Goal: Task Accomplishment & Management: Manage account settings

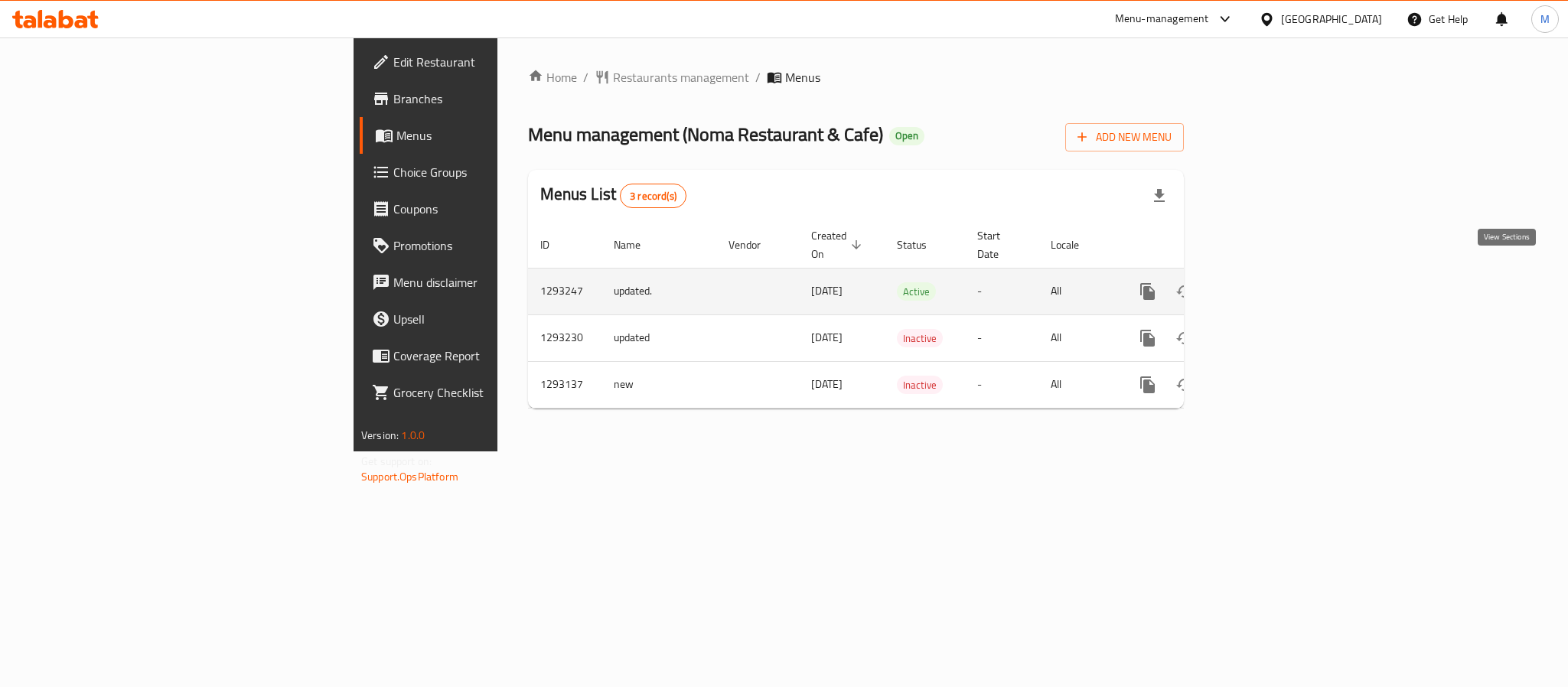
click at [1267, 283] on icon "enhanced table" at bounding box center [1258, 292] width 18 height 18
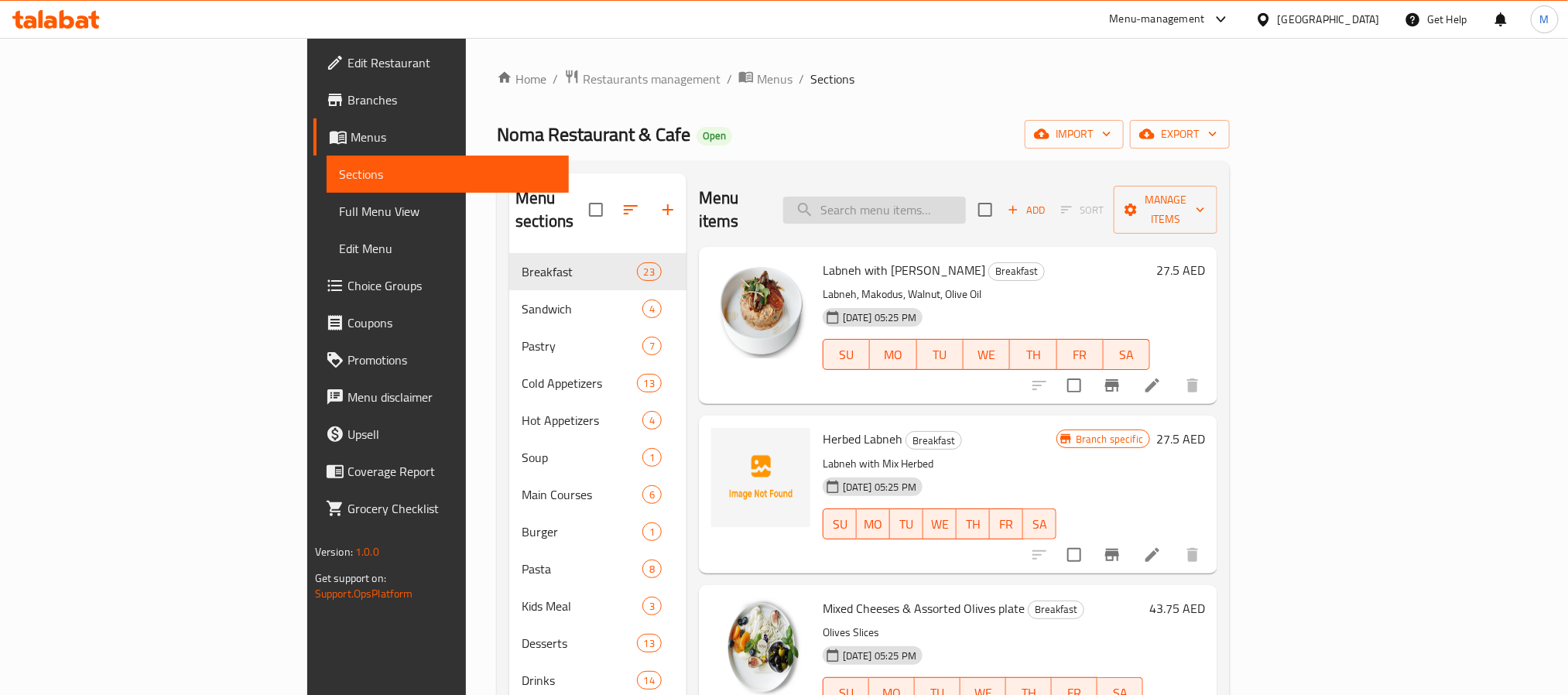
click at [943, 210] on input "search" at bounding box center [875, 210] width 183 height 27
paste input "Americano"
type input "Americano"
click at [1218, 135] on span "export" at bounding box center [1180, 134] width 75 height 19
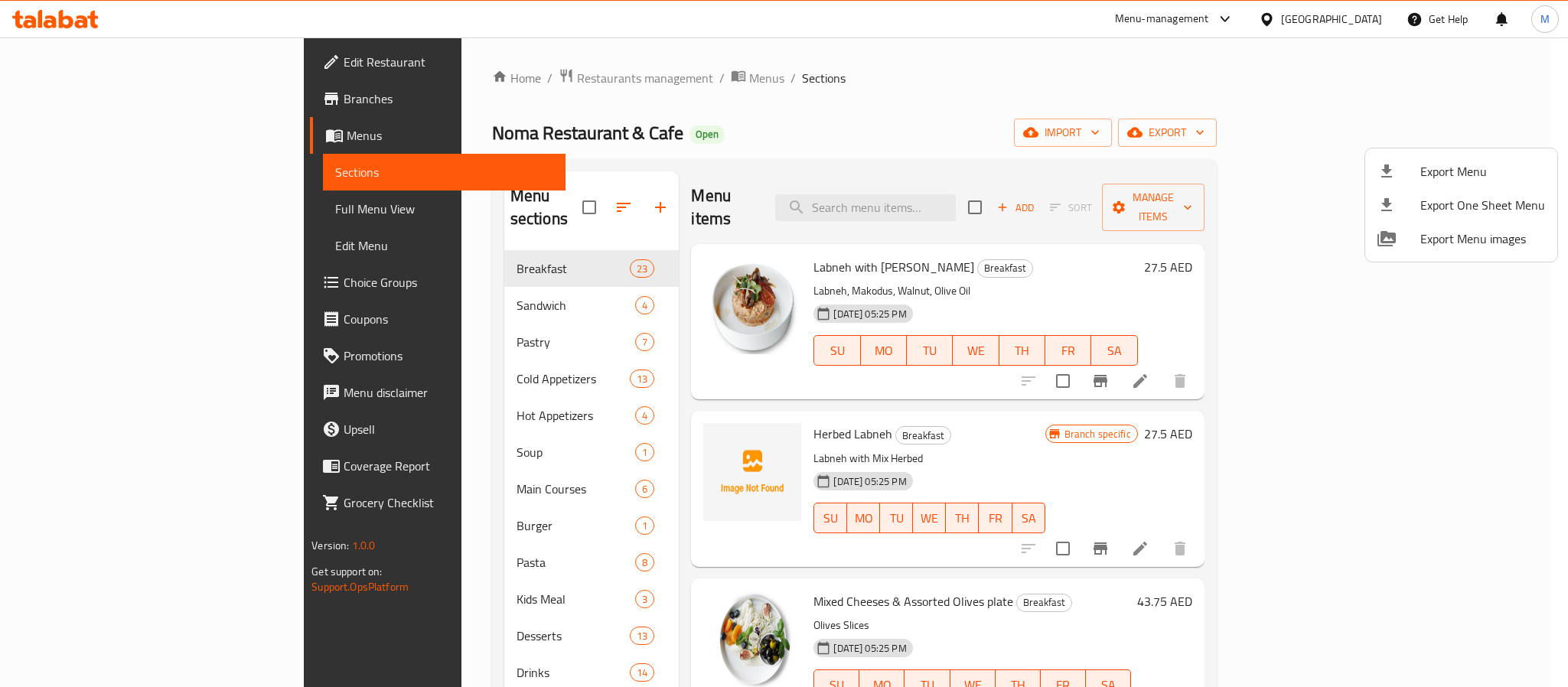
click at [1421, 172] on span "Export Menu" at bounding box center [1483, 172] width 125 height 18
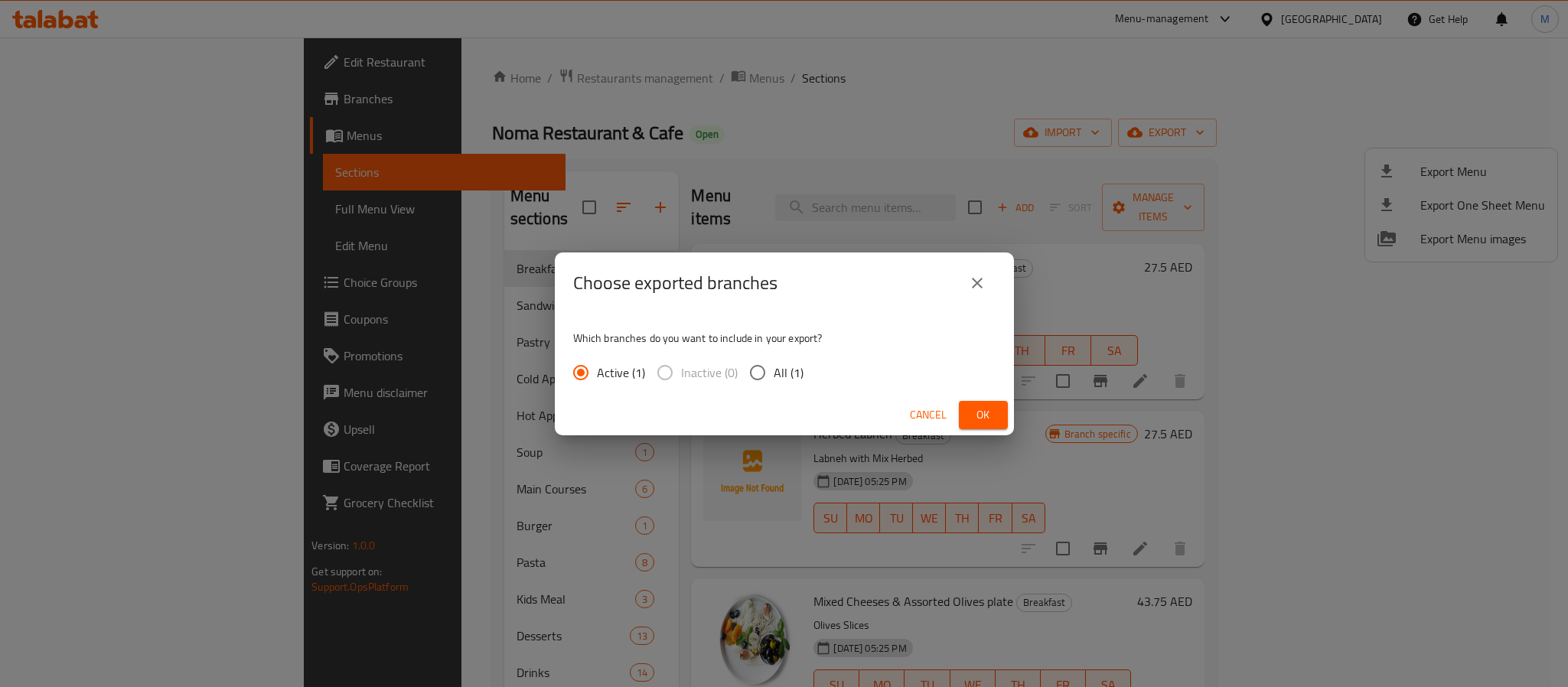
click at [781, 374] on span "All (1)" at bounding box center [788, 372] width 30 height 18
click at [773, 374] on input "All (1)" at bounding box center [757, 372] width 32 height 32
radio input "true"
click at [1017, 409] on div "Choose exported branches Which branches do you want to include in your export? …" at bounding box center [784, 343] width 1568 height 687
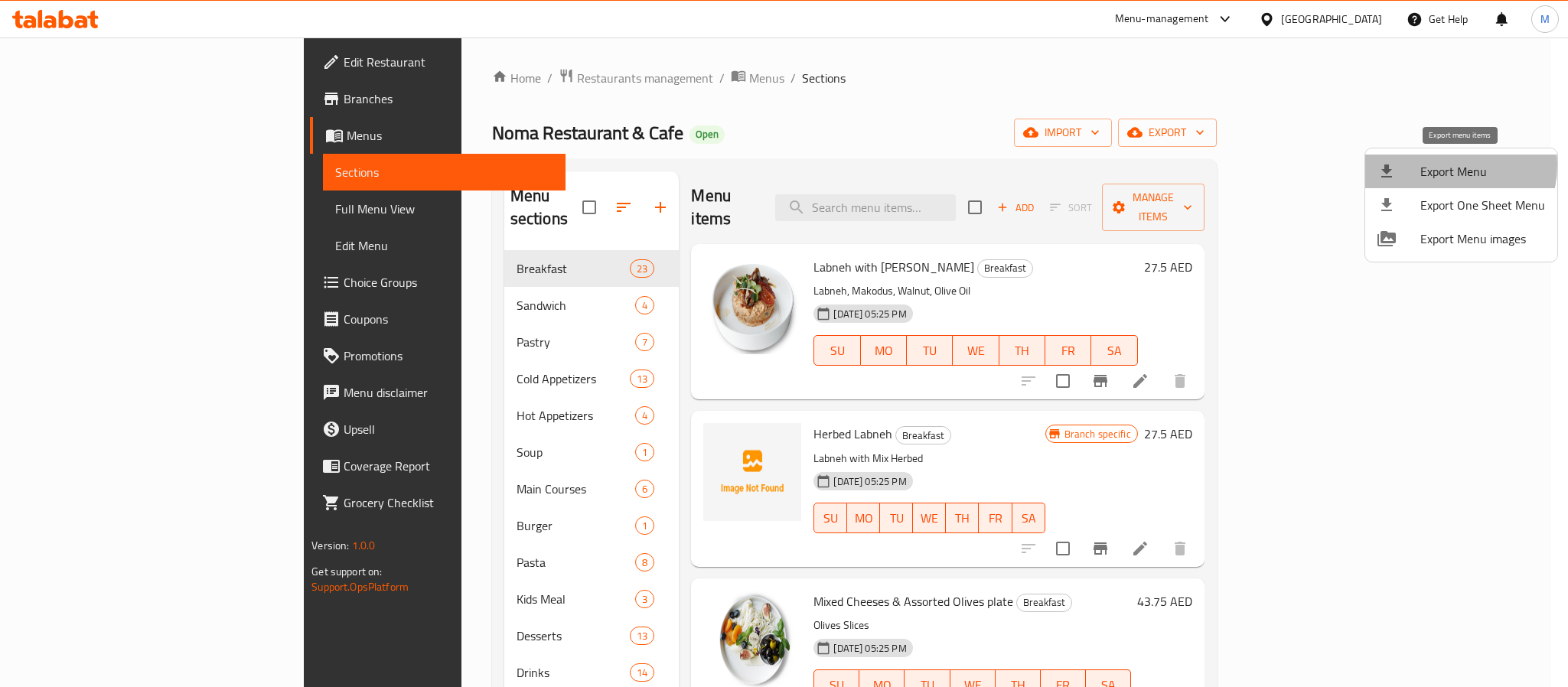
click at [1443, 165] on span "Export Menu" at bounding box center [1483, 172] width 125 height 18
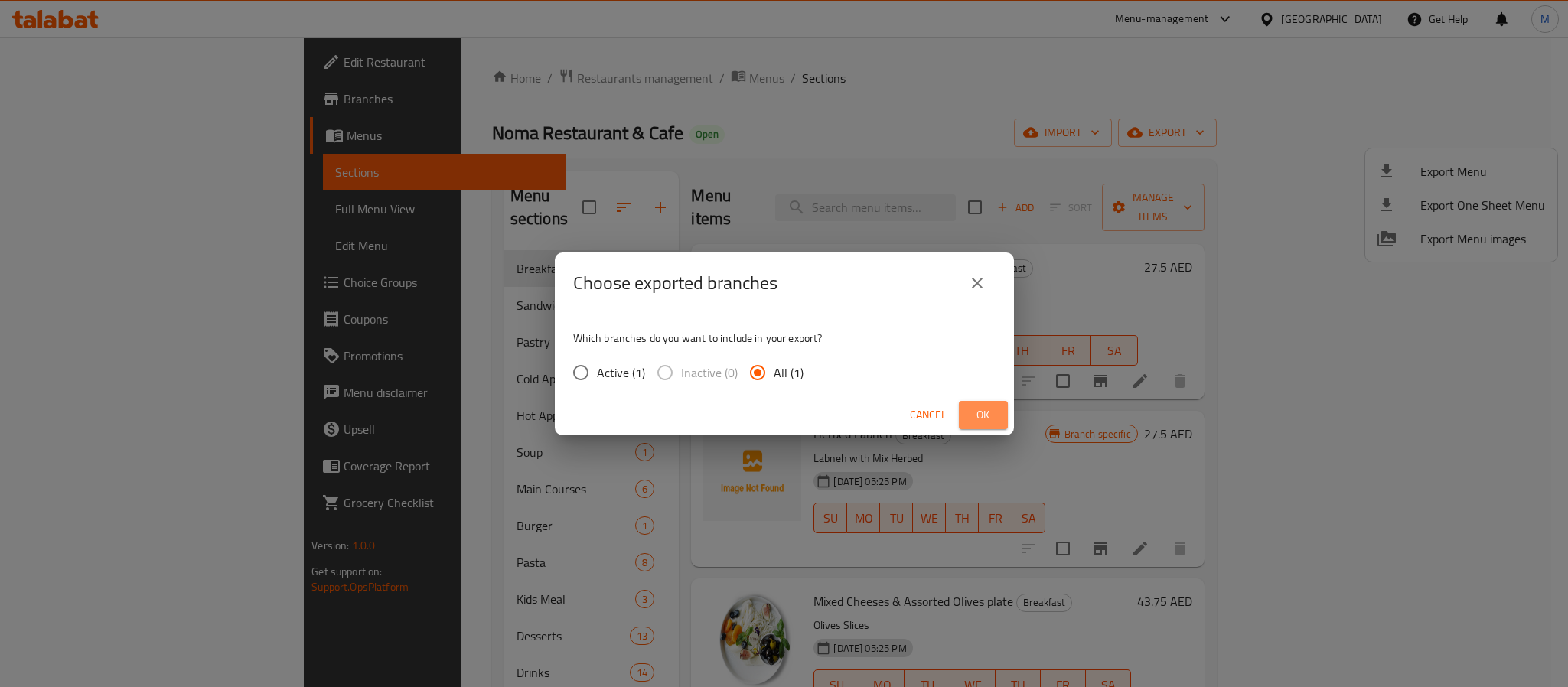
click at [985, 408] on span "Ok" at bounding box center [983, 415] width 25 height 19
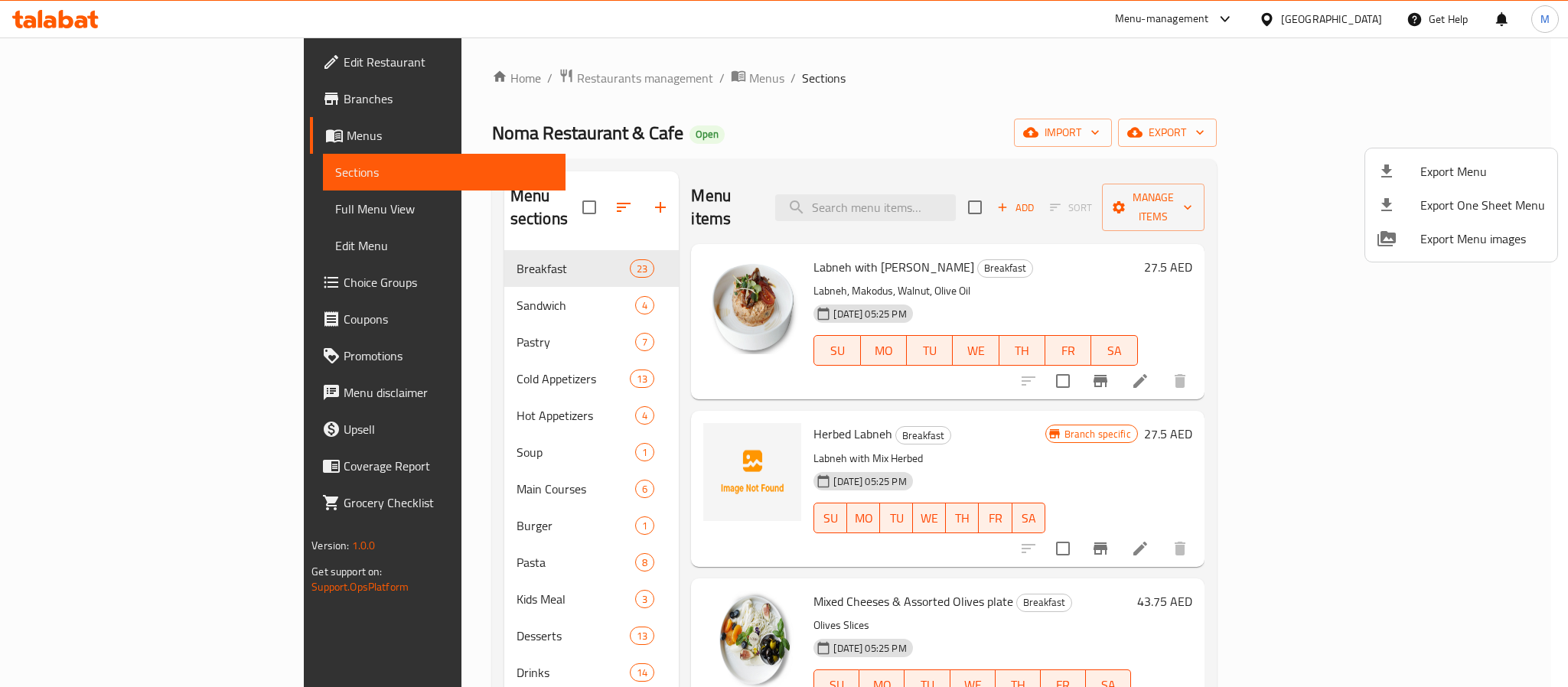
click at [115, 221] on div at bounding box center [784, 343] width 1568 height 687
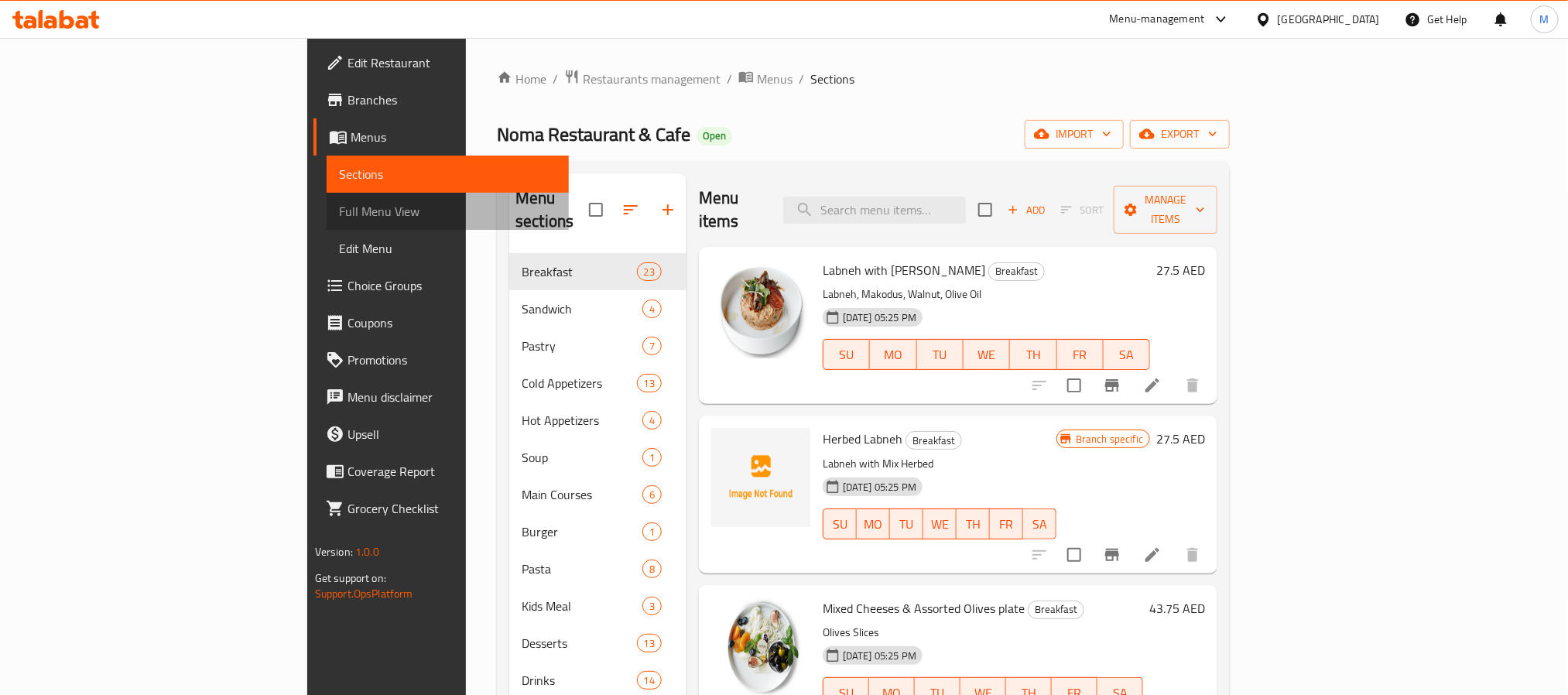
click at [339, 216] on span "Full Menu View" at bounding box center [447, 212] width 217 height 19
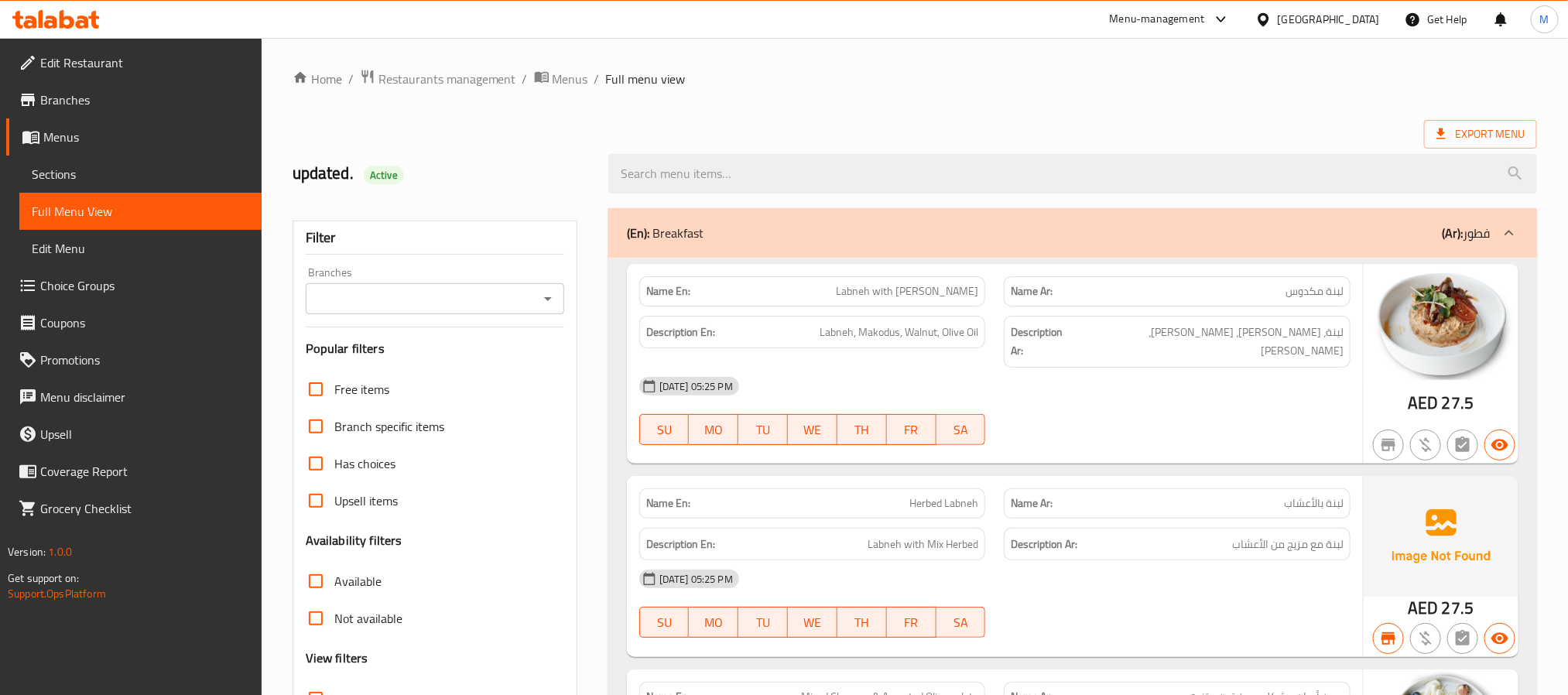
scroll to position [116, 0]
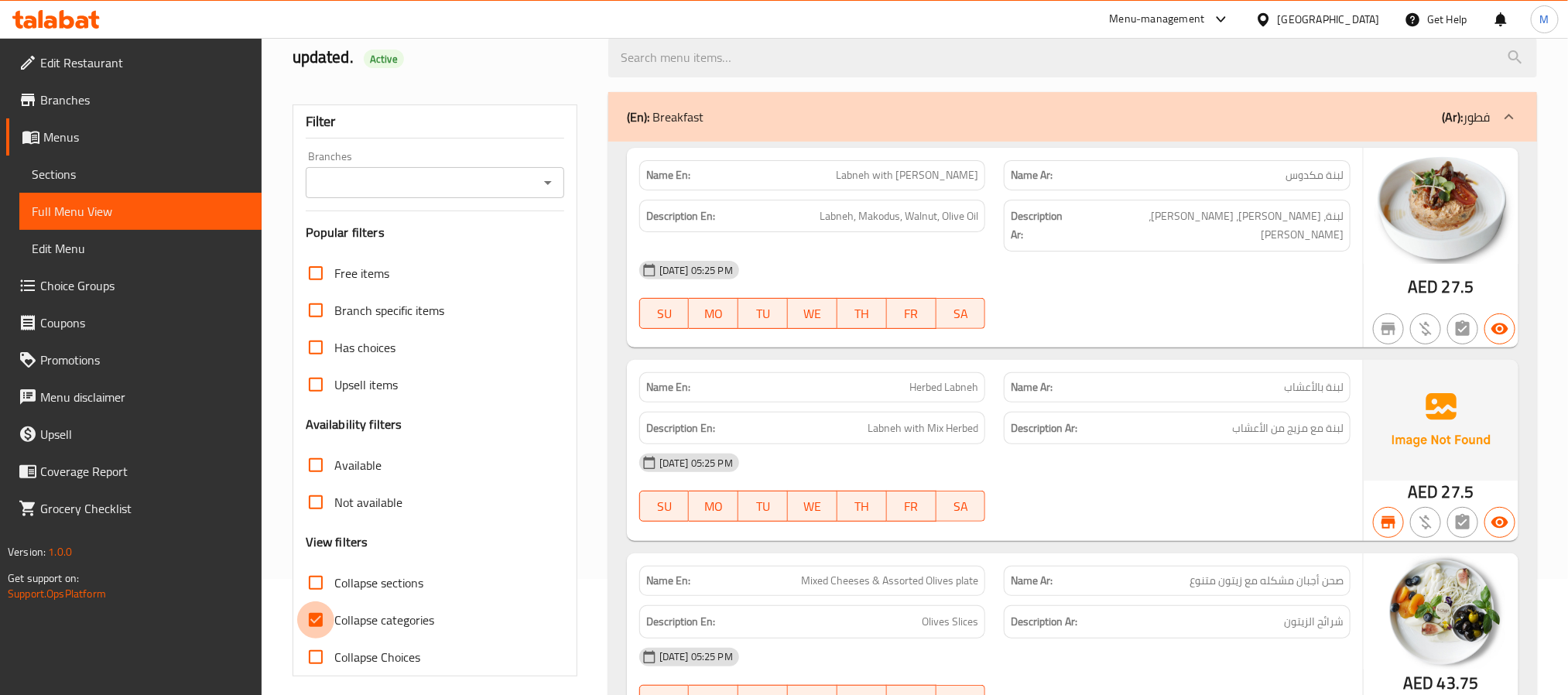
click at [318, 624] on input "Collapse categories" at bounding box center [316, 620] width 37 height 37
checkbox input "false"
click at [539, 186] on icon "Open" at bounding box center [548, 183] width 19 height 19
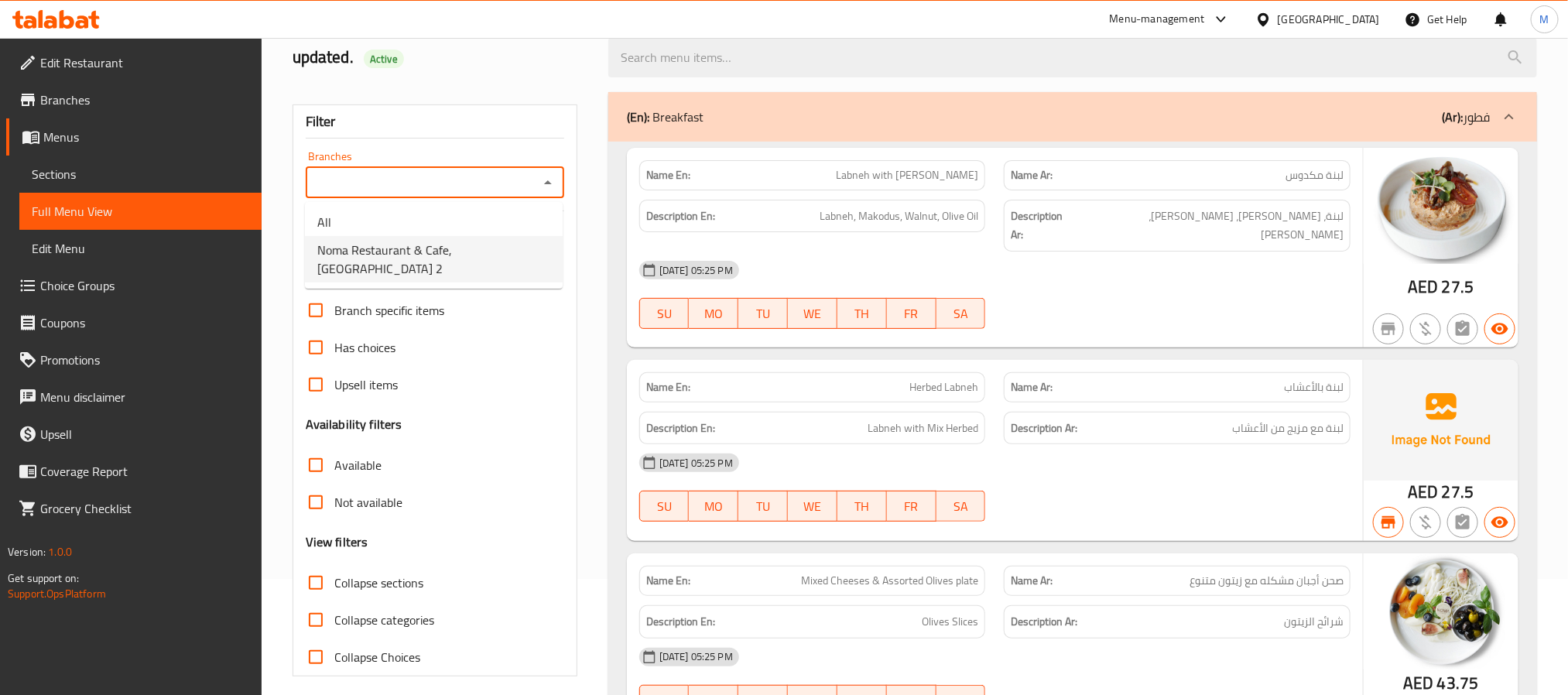
click at [481, 254] on span "Noma Restaurant & Cafe, [GEOGRAPHIC_DATA] 2" at bounding box center [434, 259] width 233 height 37
type input "Noma Restaurant & Cafe, [GEOGRAPHIC_DATA] 2"
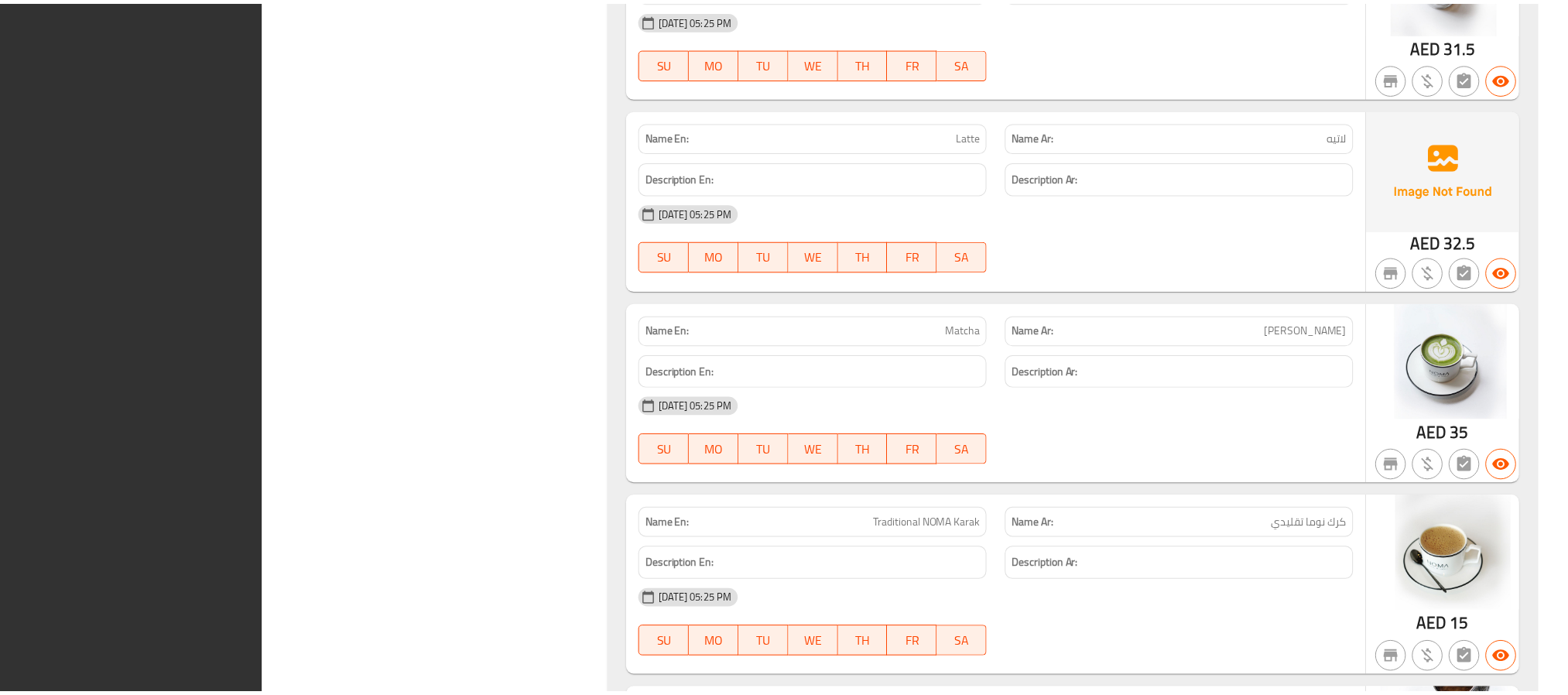
scroll to position [24135, 0]
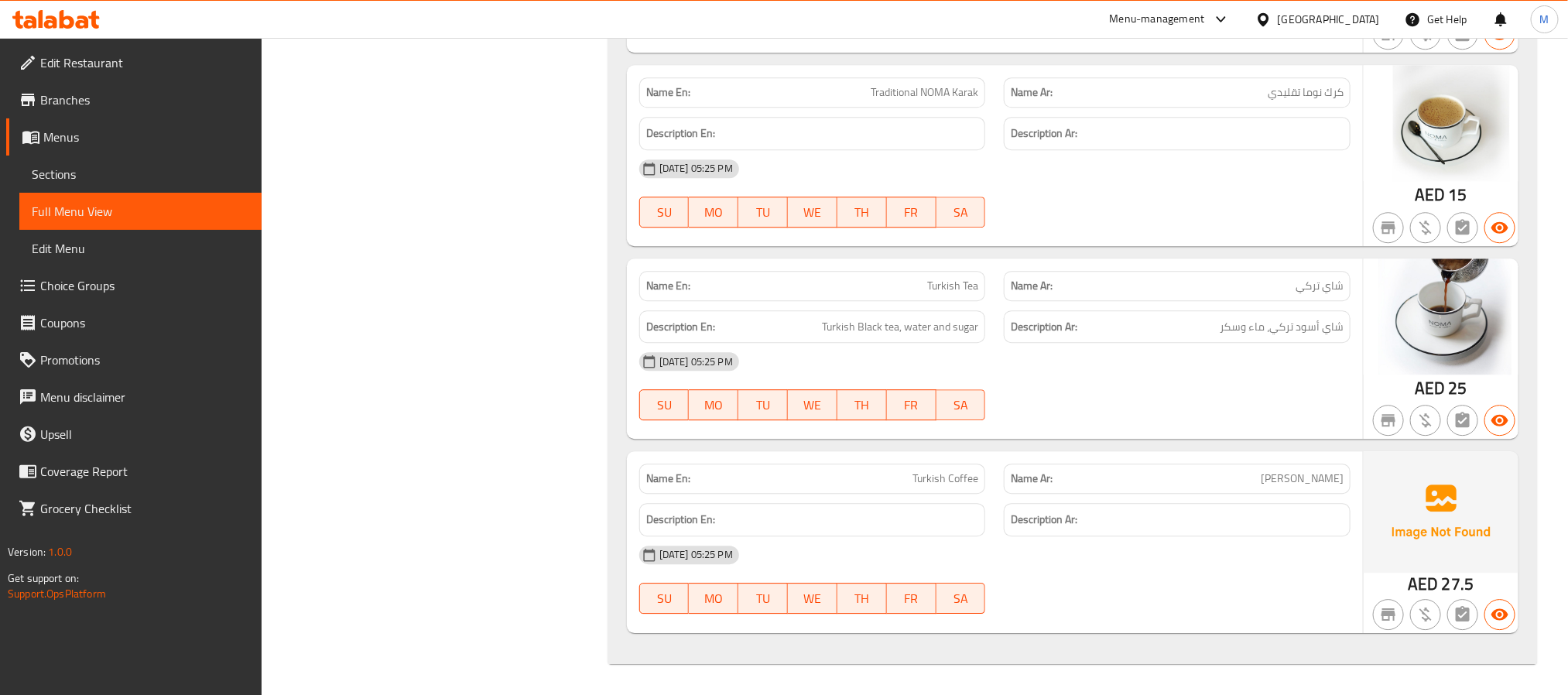
click at [91, 131] on span "Menus" at bounding box center [147, 137] width 206 height 19
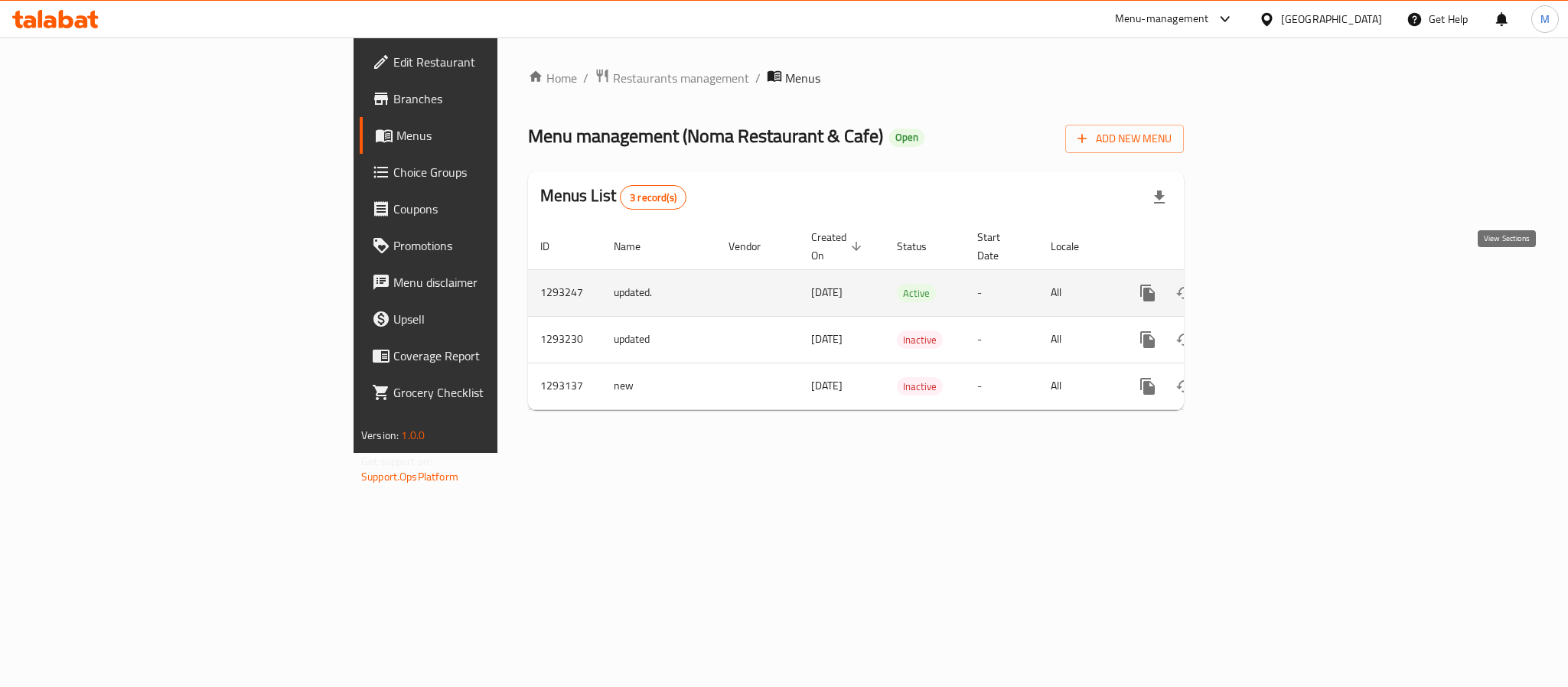
click at [1267, 283] on icon "enhanced table" at bounding box center [1258, 293] width 18 height 18
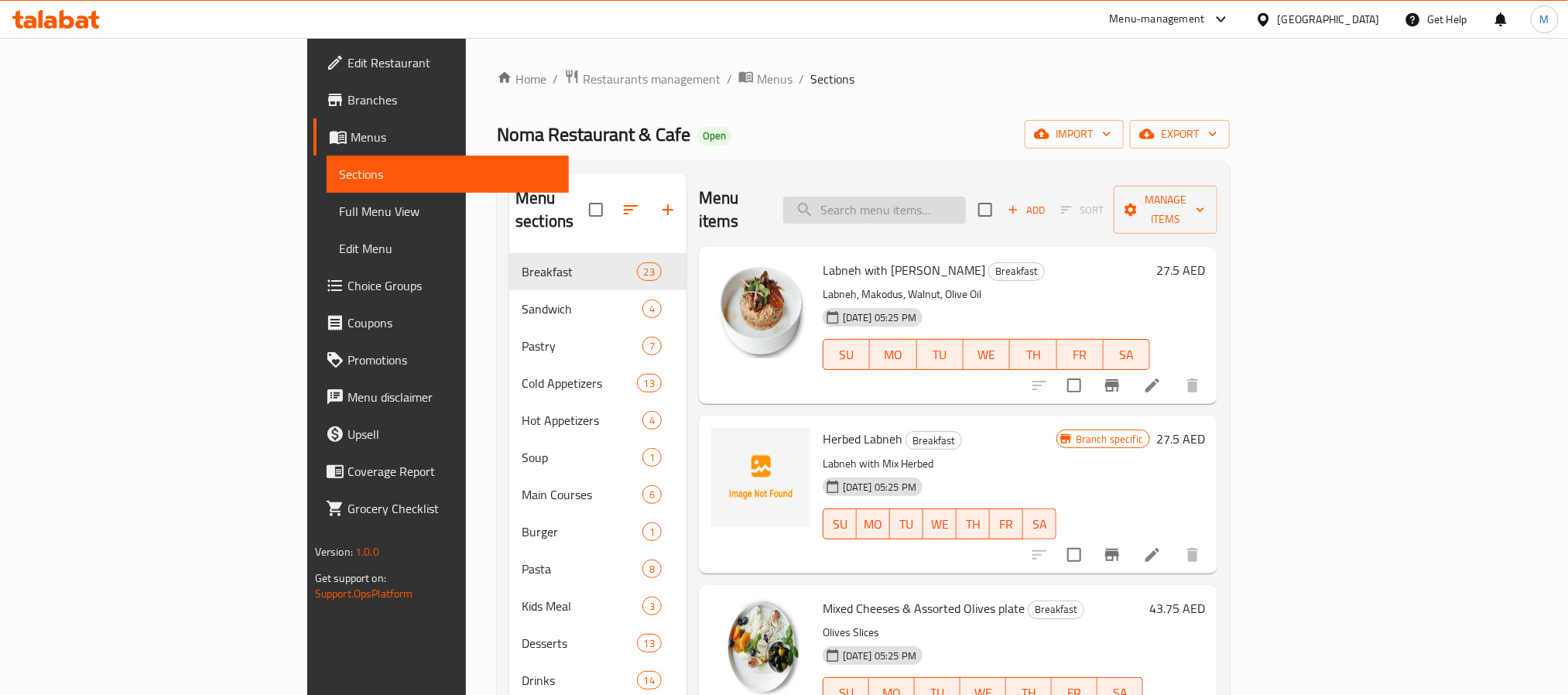
click at [966, 205] on input "search" at bounding box center [875, 210] width 183 height 27
paste input "Americano"
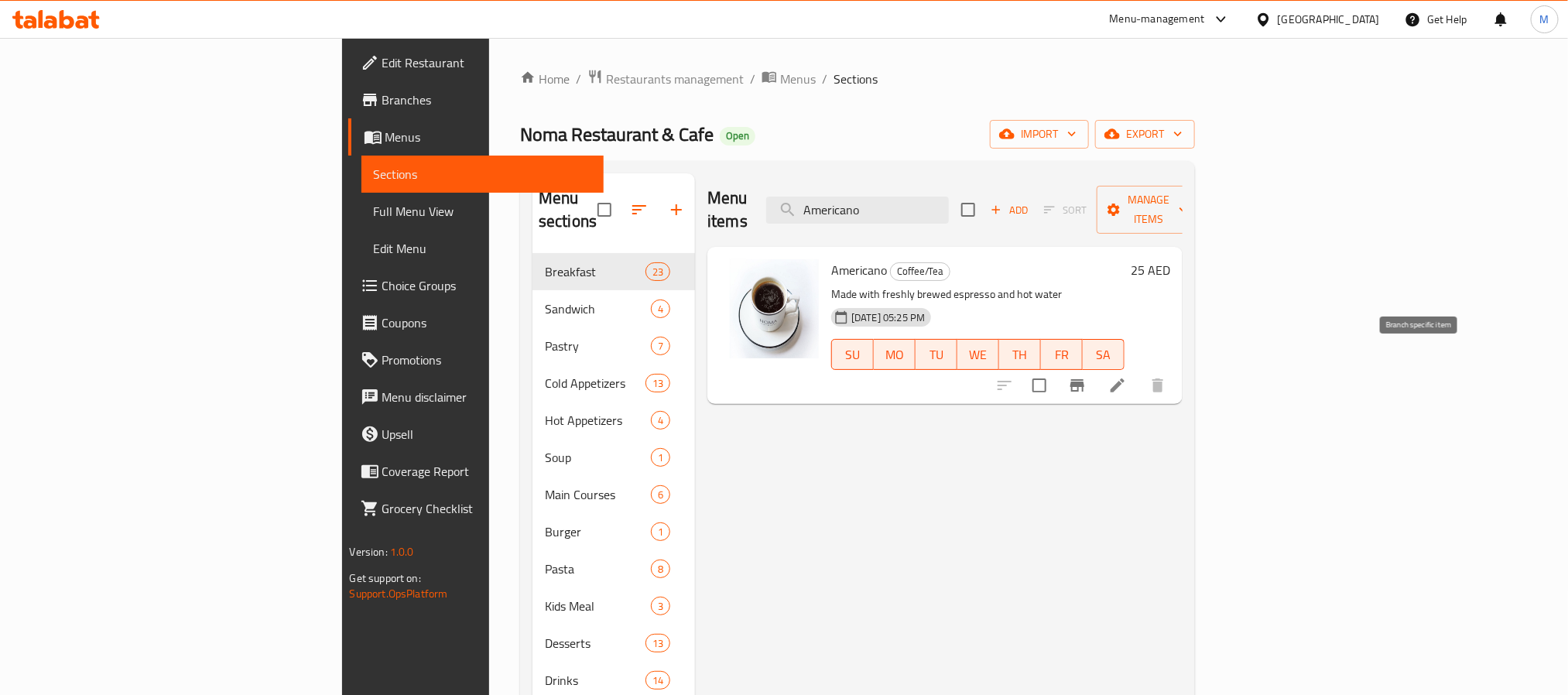
type input "Americano"
click at [1096, 372] on button "Branch-specific-item" at bounding box center [1078, 385] width 37 height 37
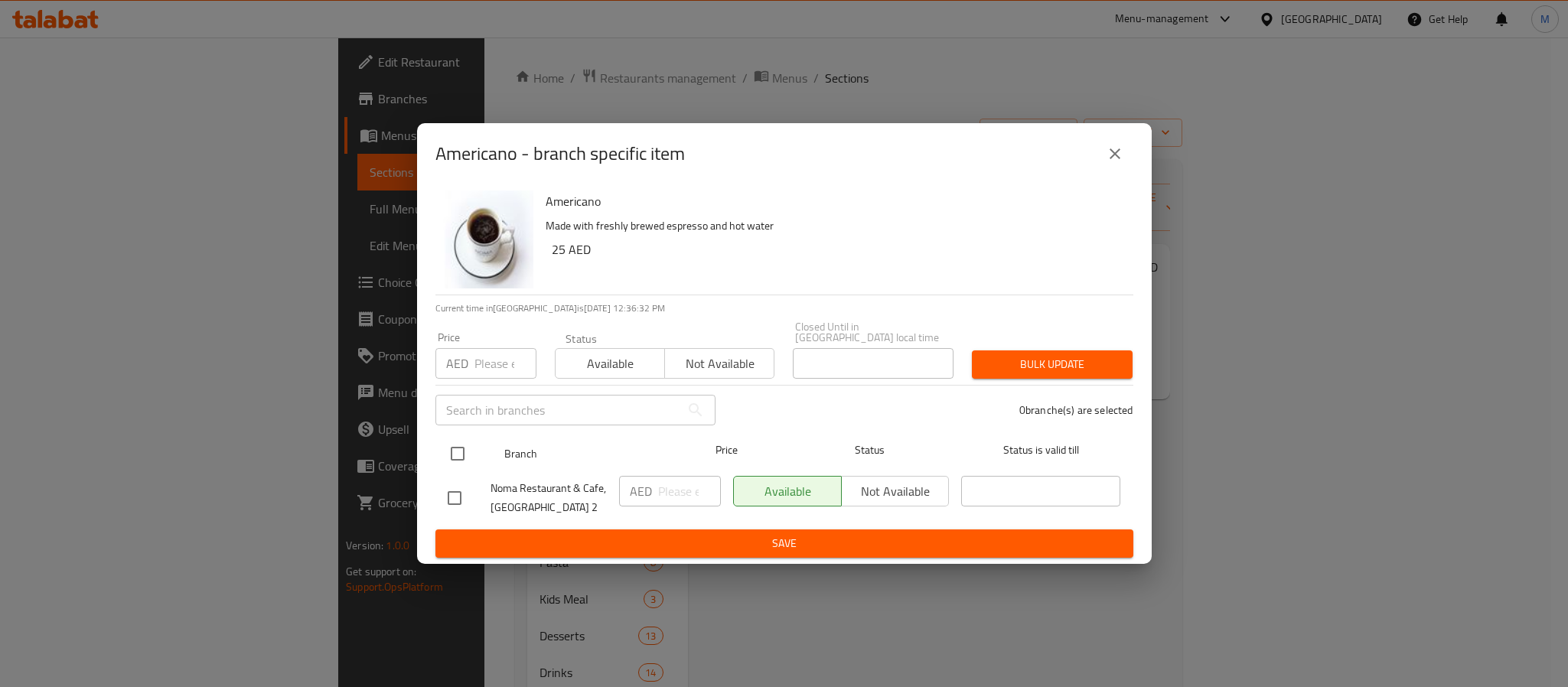
click at [450, 445] on input "checkbox" at bounding box center [457, 453] width 32 height 32
checkbox input "true"
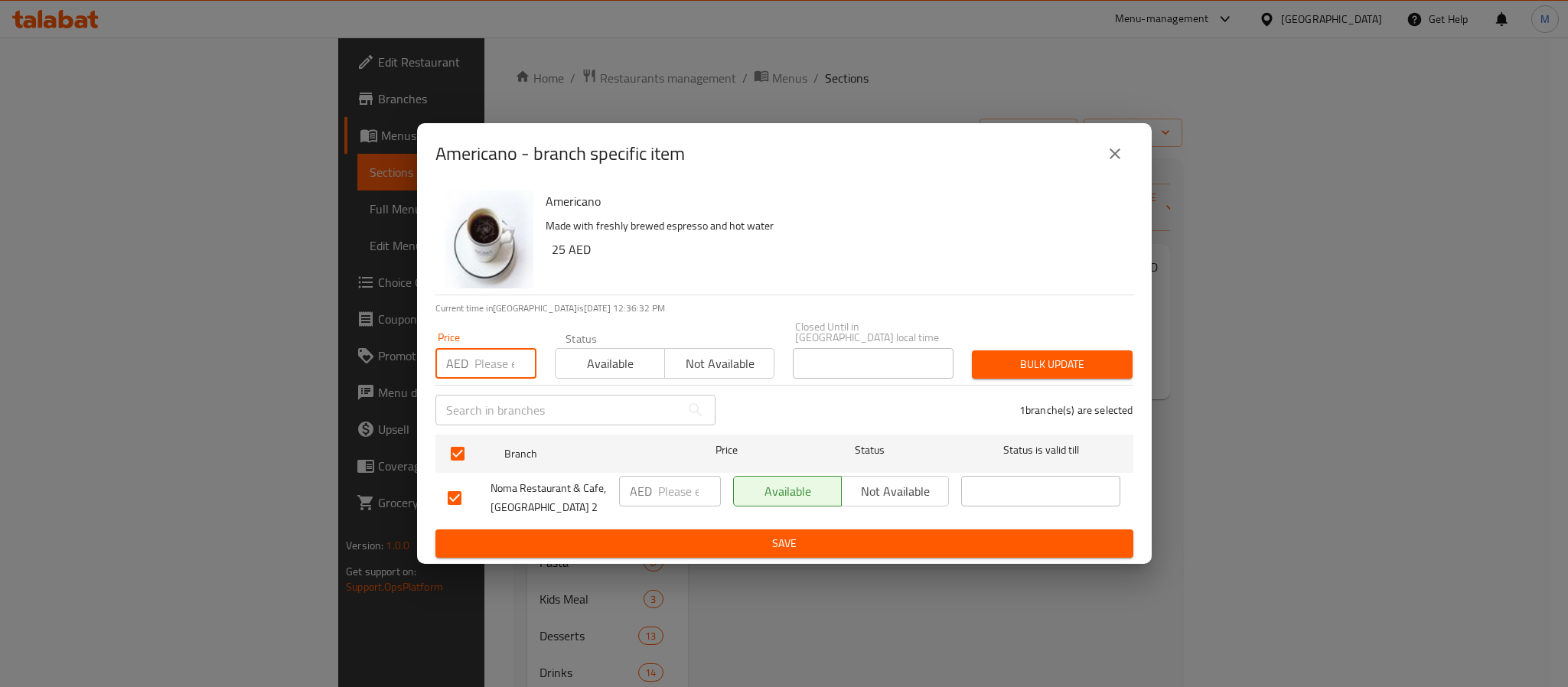
click at [487, 365] on input "number" at bounding box center [506, 362] width 62 height 30
type input "25"
type button "0"
type button "1"
click at [972, 350] on button "Bulk update" at bounding box center [1051, 364] width 161 height 28
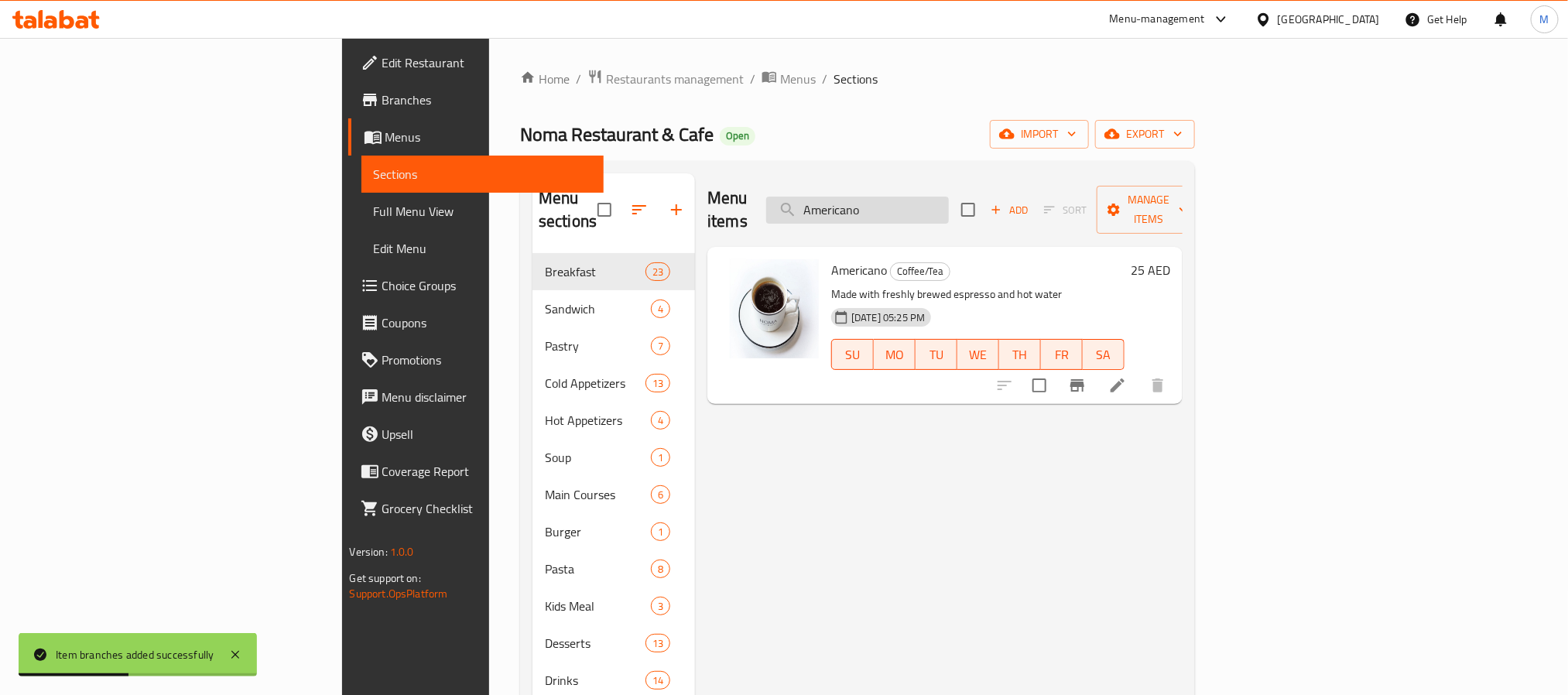
click at [949, 202] on input "Americano" at bounding box center [858, 210] width 183 height 27
paste input "Espress"
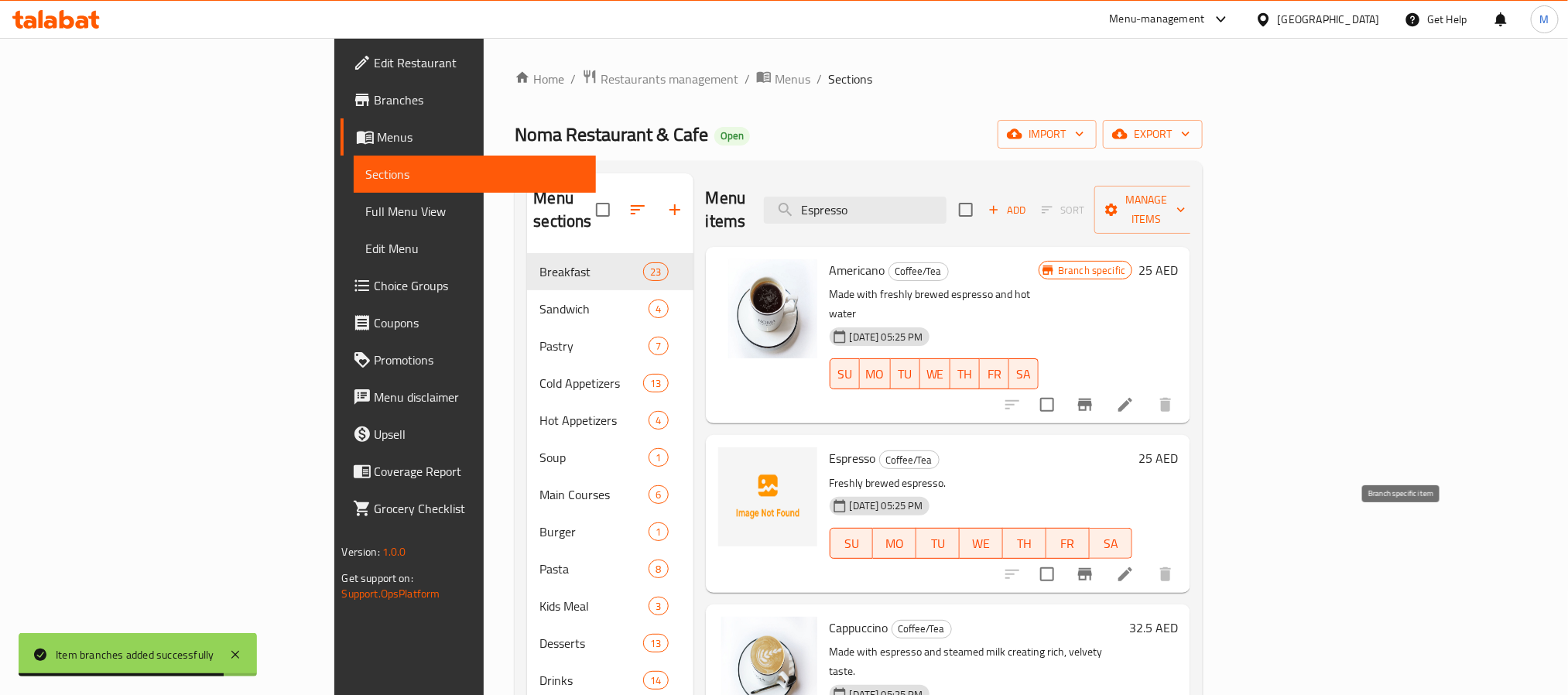
type input "Espresso"
click at [1093, 568] on icon "Branch-specific-item" at bounding box center [1085, 573] width 14 height 12
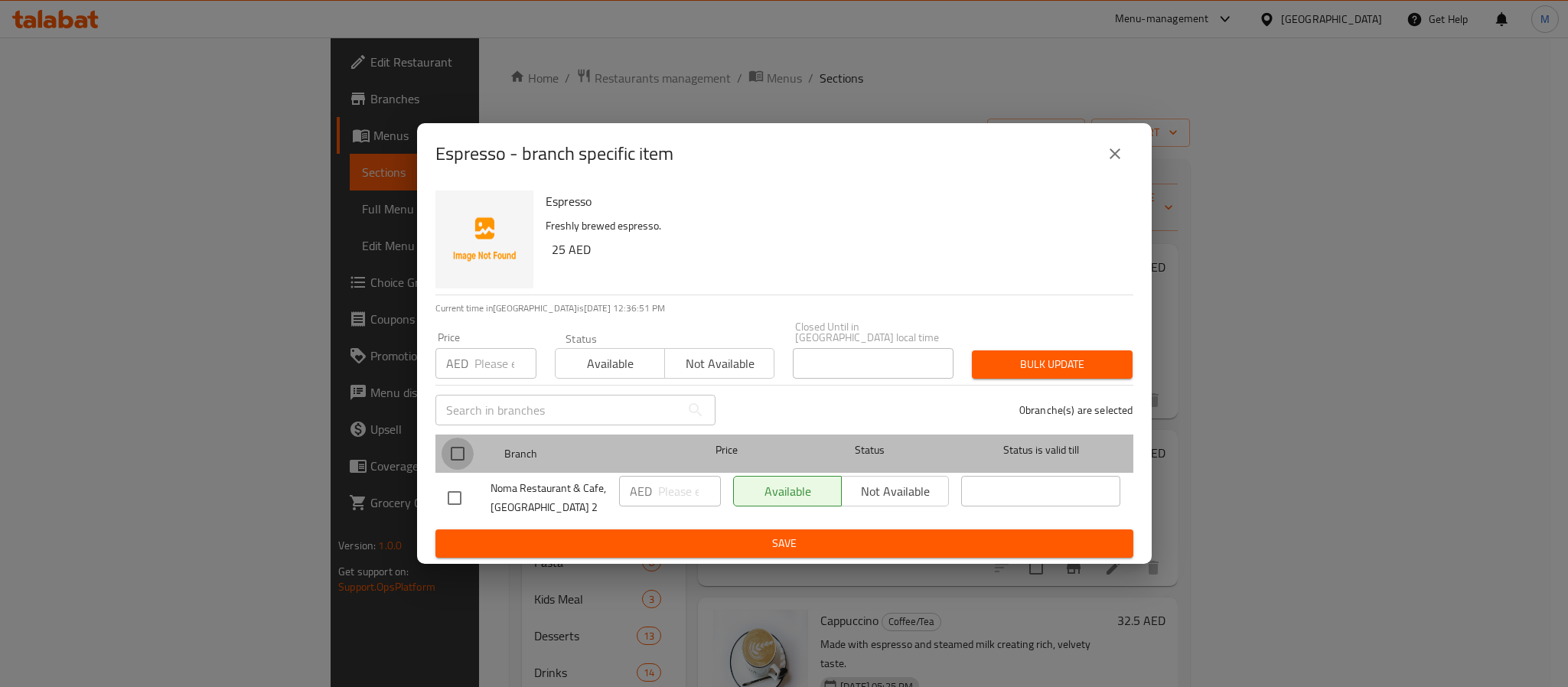
click at [450, 449] on input "checkbox" at bounding box center [457, 453] width 32 height 32
checkbox input "true"
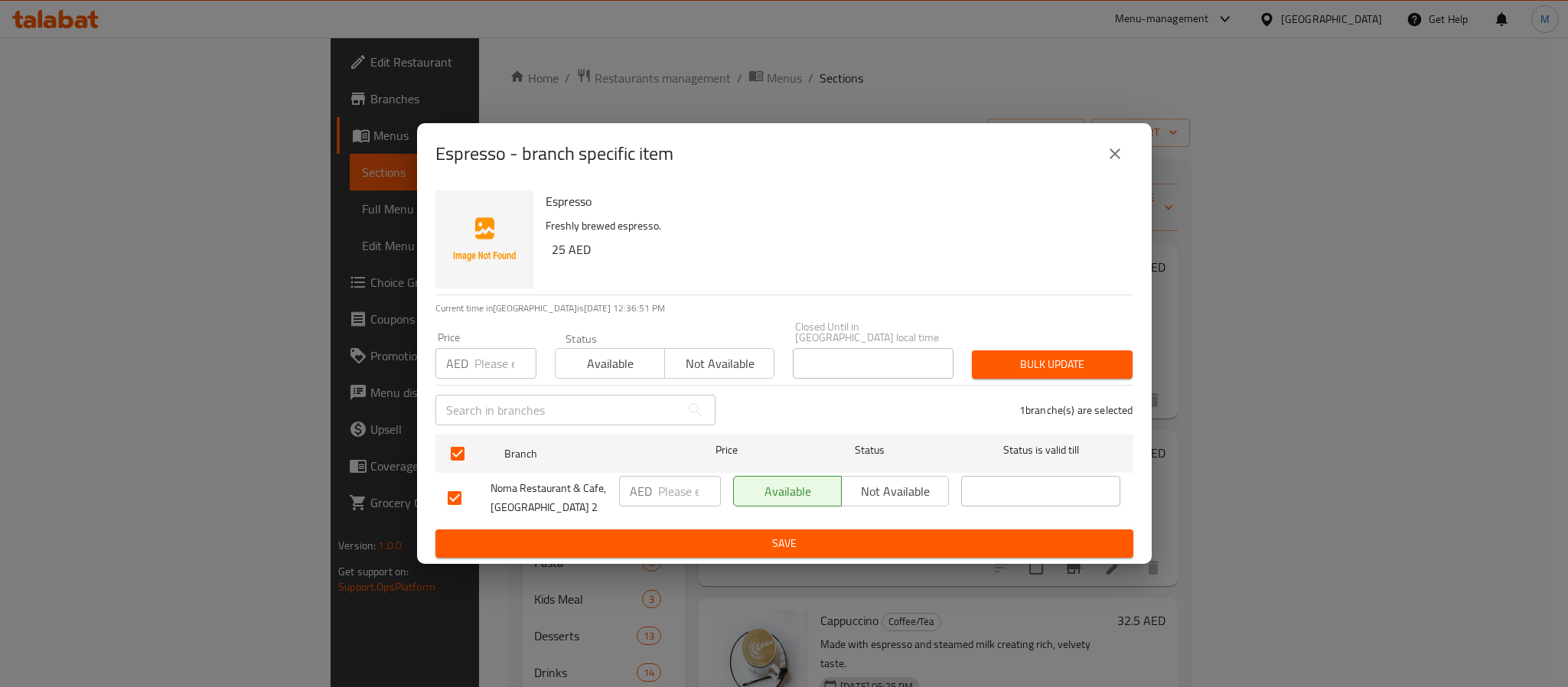
click at [496, 354] on input "number" at bounding box center [506, 362] width 62 height 30
type input "25"
type button "0"
type button "1"
click at [972, 350] on button "Bulk update" at bounding box center [1051, 364] width 161 height 28
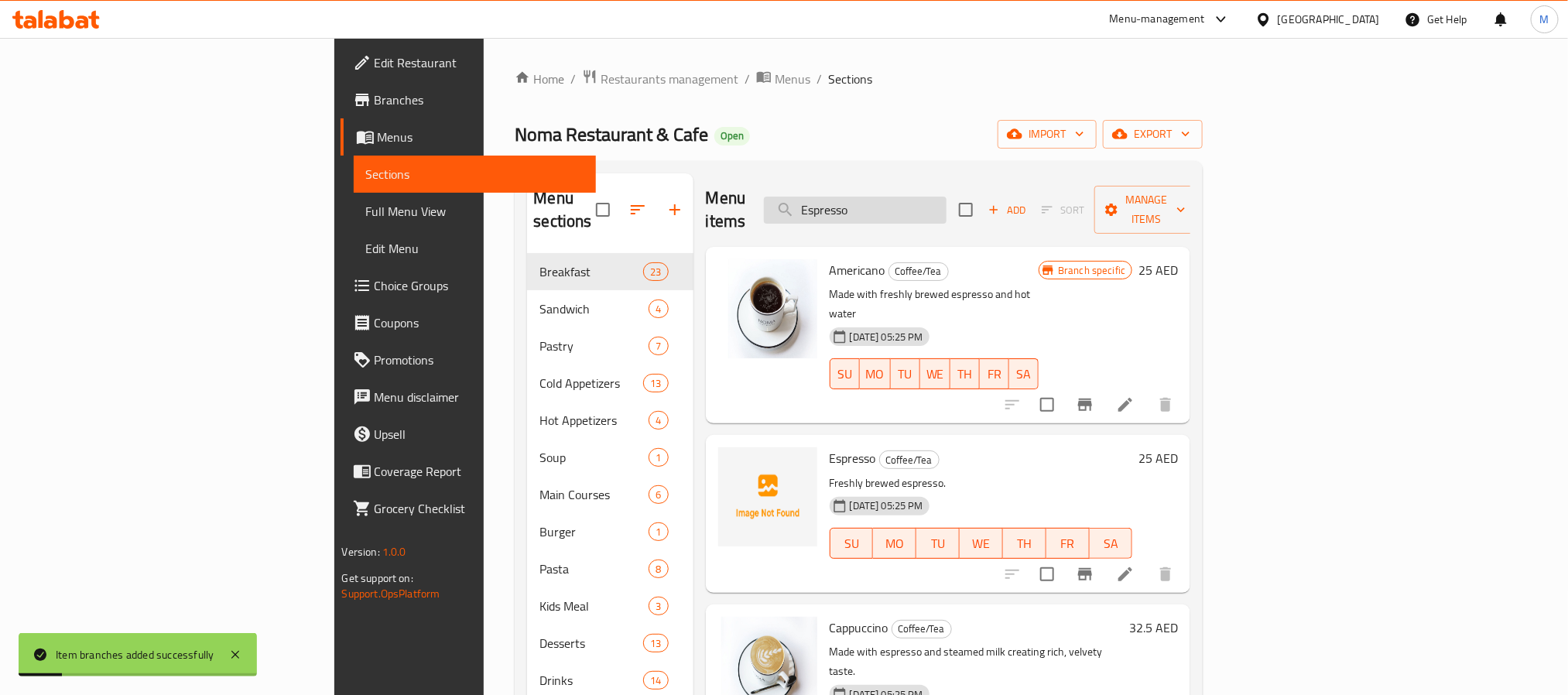
click at [947, 199] on input "Espresso" at bounding box center [855, 210] width 183 height 27
paste input "Cappuccin"
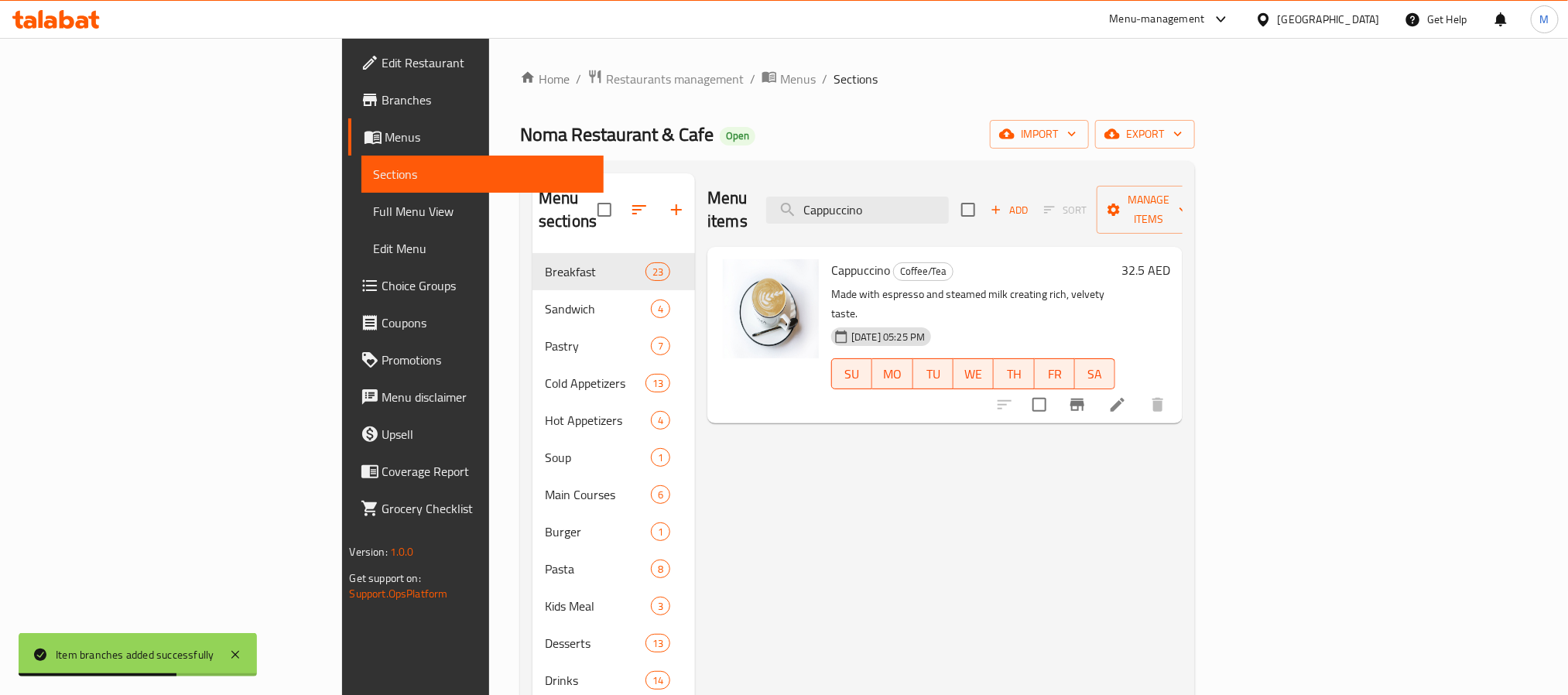
type input "Cappuccino"
click at [1084, 398] on icon "Branch-specific-item" at bounding box center [1077, 404] width 14 height 12
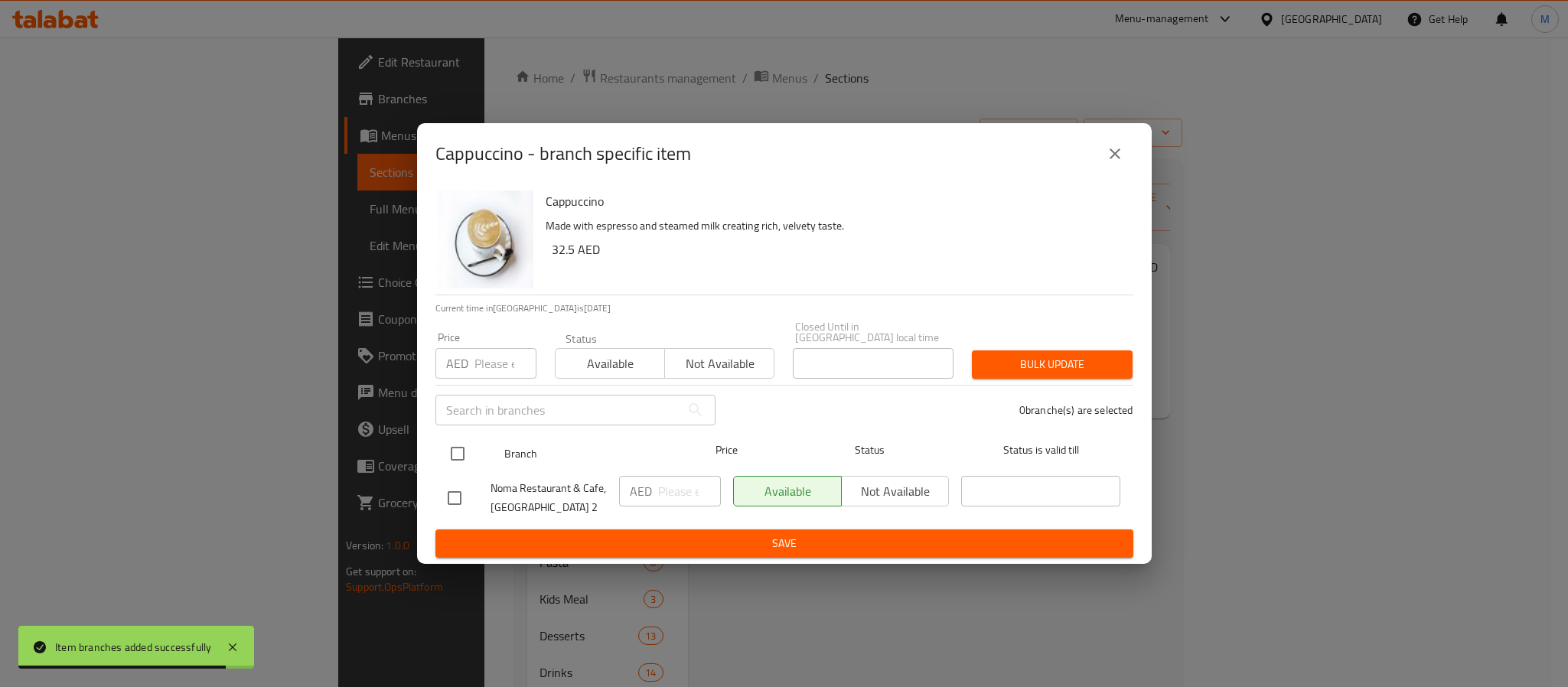
click at [457, 455] on input "checkbox" at bounding box center [457, 453] width 32 height 32
checkbox input "true"
click at [495, 349] on input "number" at bounding box center [506, 362] width 62 height 30
paste input "32"
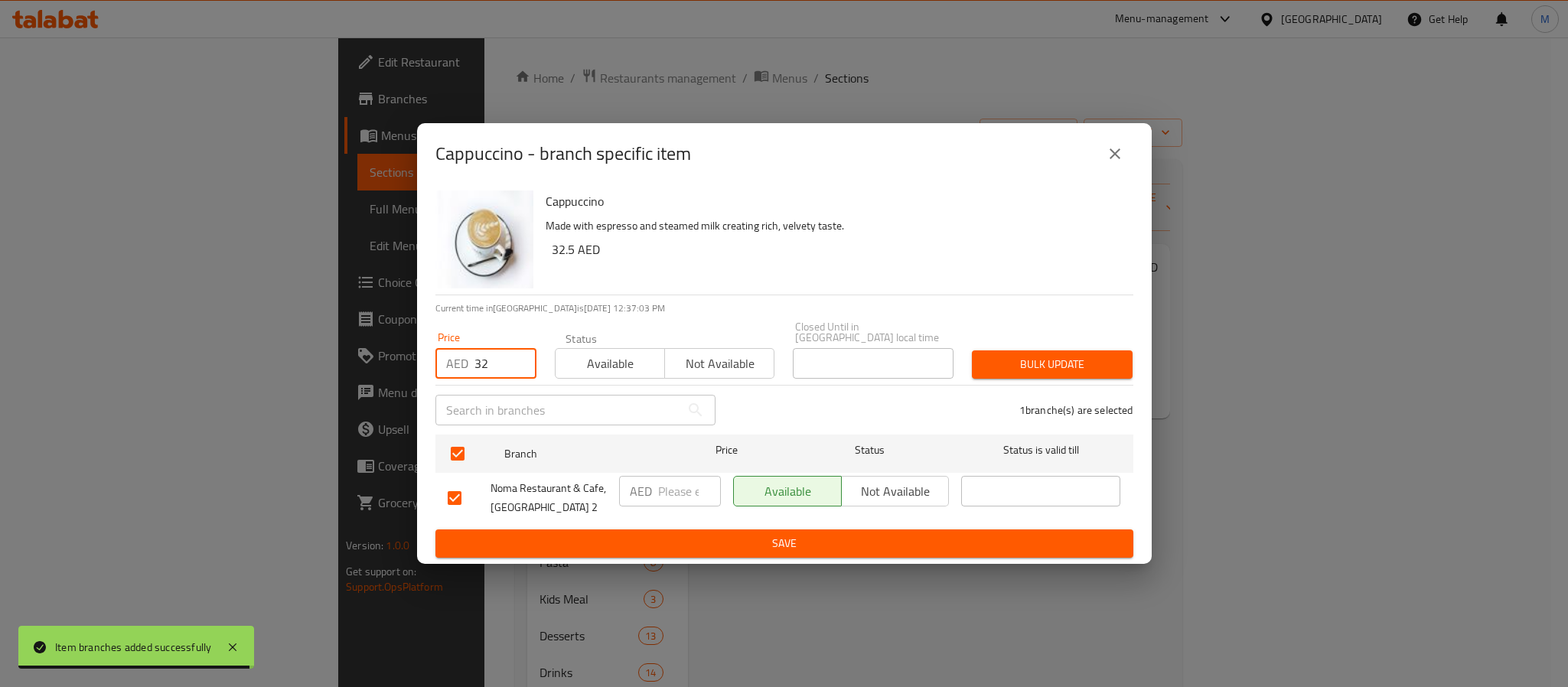
type input "32"
type button "0"
type button "1"
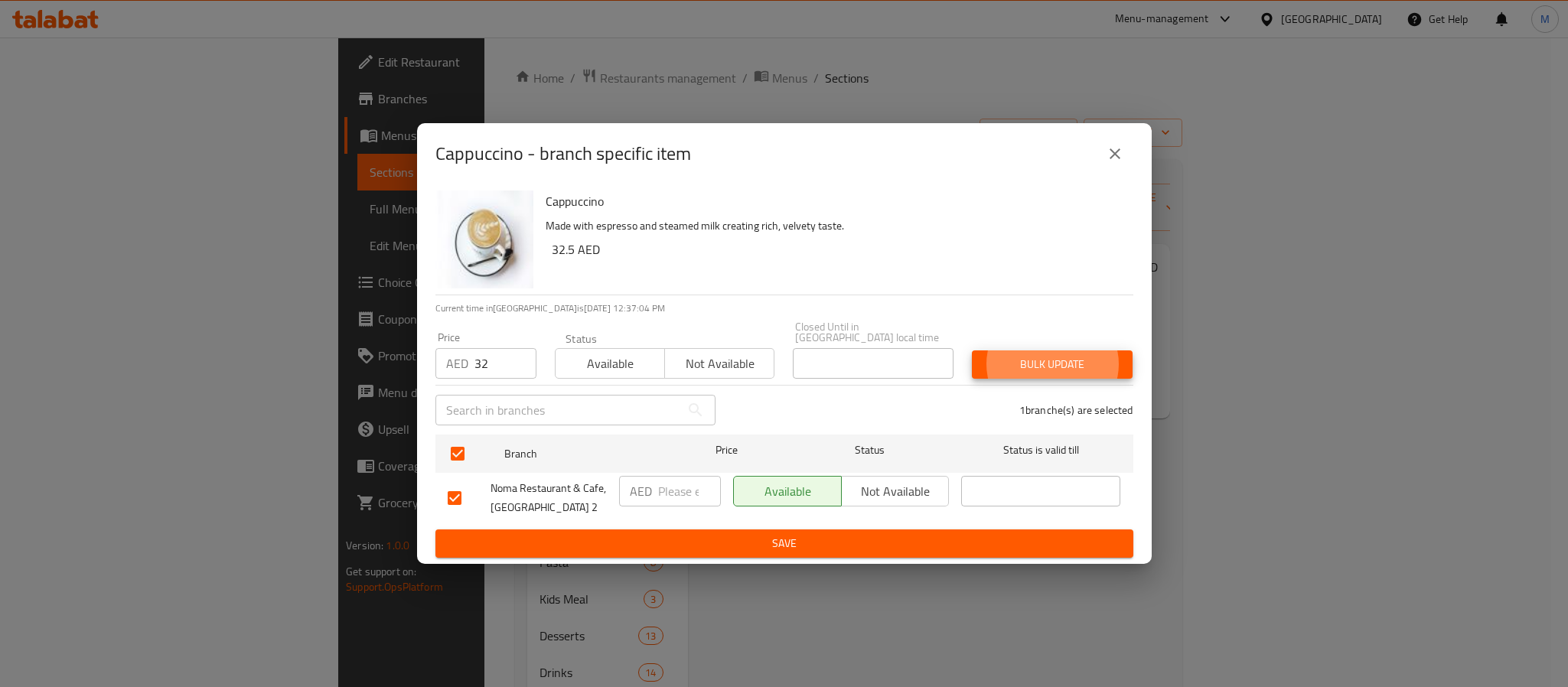
click at [972, 350] on button "Bulk update" at bounding box center [1051, 364] width 161 height 28
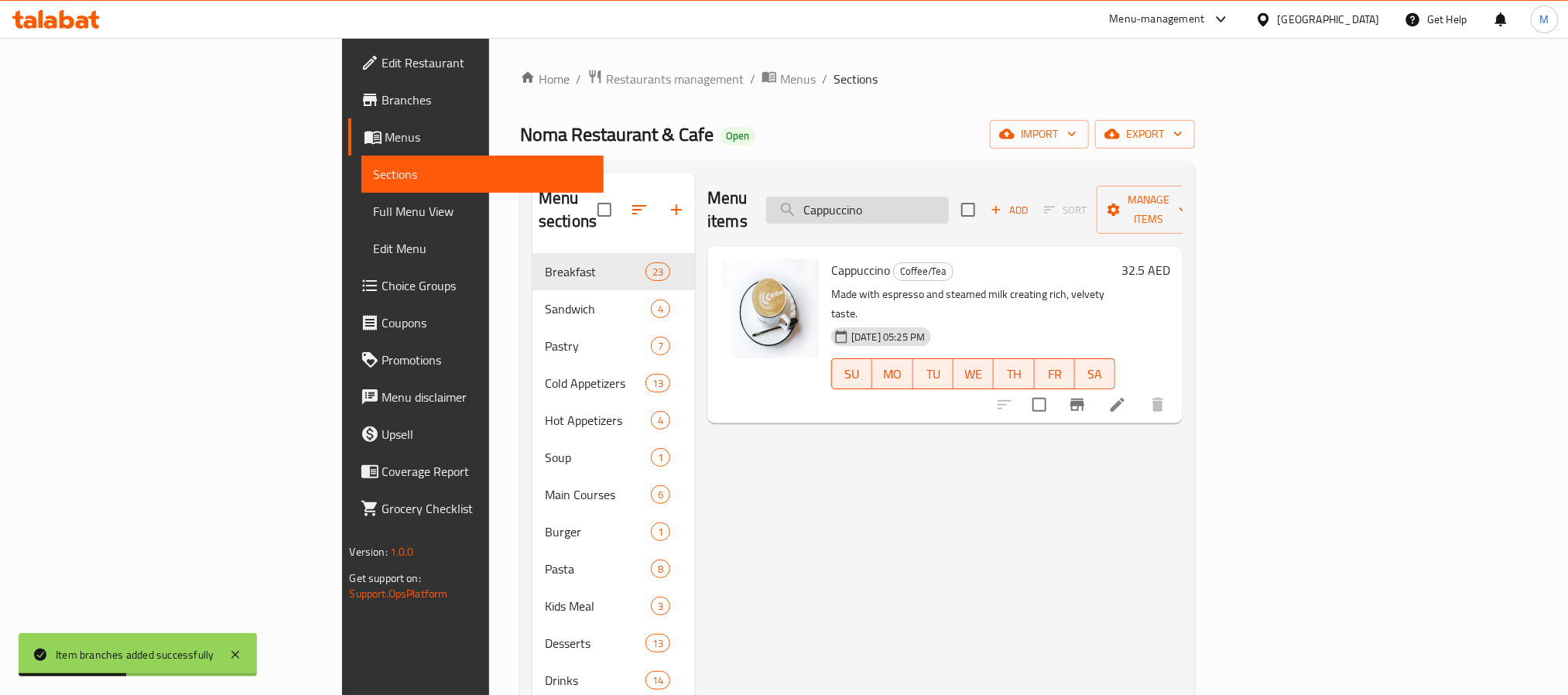
click at [949, 200] on input "Cappuccino" at bounding box center [858, 210] width 183 height 27
paste input "Flat White"
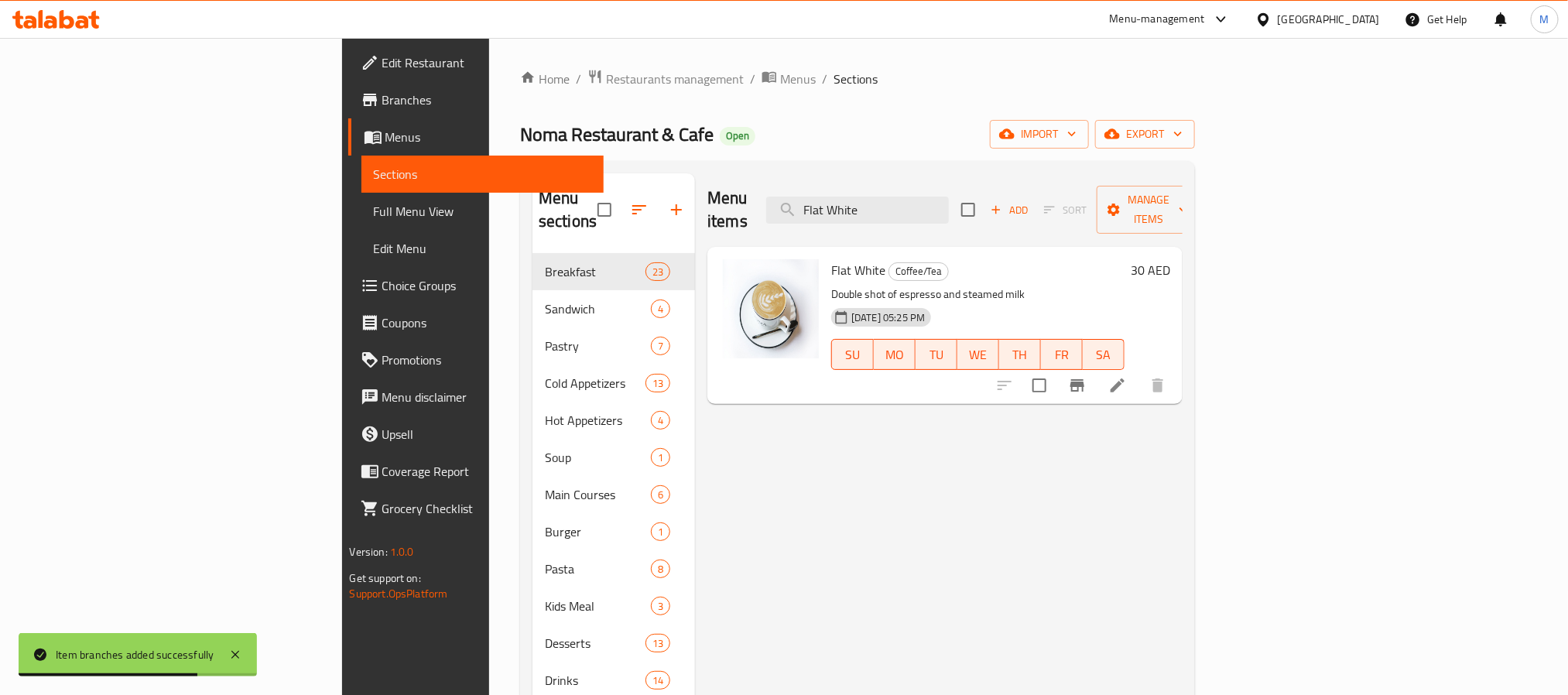
type input "Flat White"
click at [1096, 372] on button "Branch-specific-item" at bounding box center [1078, 385] width 37 height 37
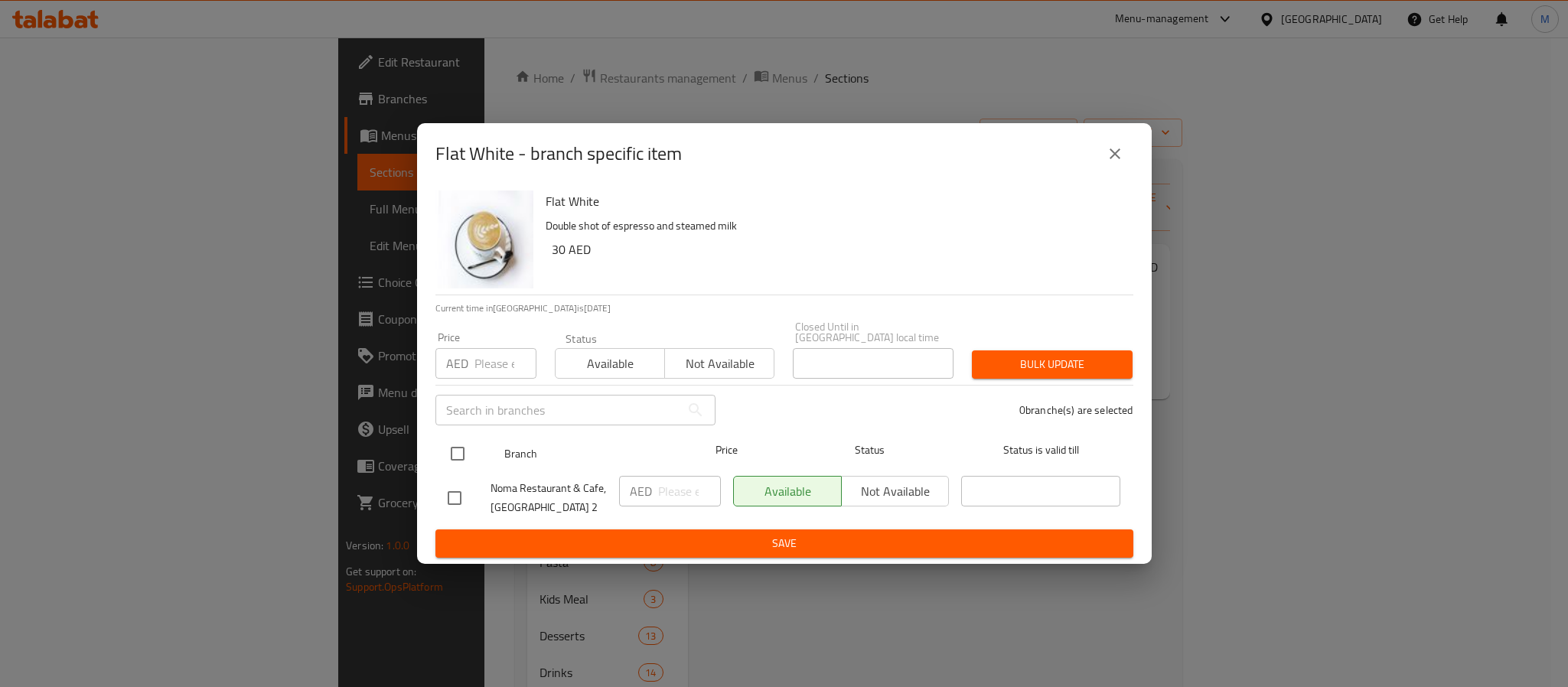
click at [452, 453] on input "checkbox" at bounding box center [457, 453] width 32 height 32
checkbox input "true"
click at [507, 344] on div "Price AED Price" at bounding box center [485, 355] width 101 height 47
click at [505, 357] on input "number" at bounding box center [506, 362] width 62 height 30
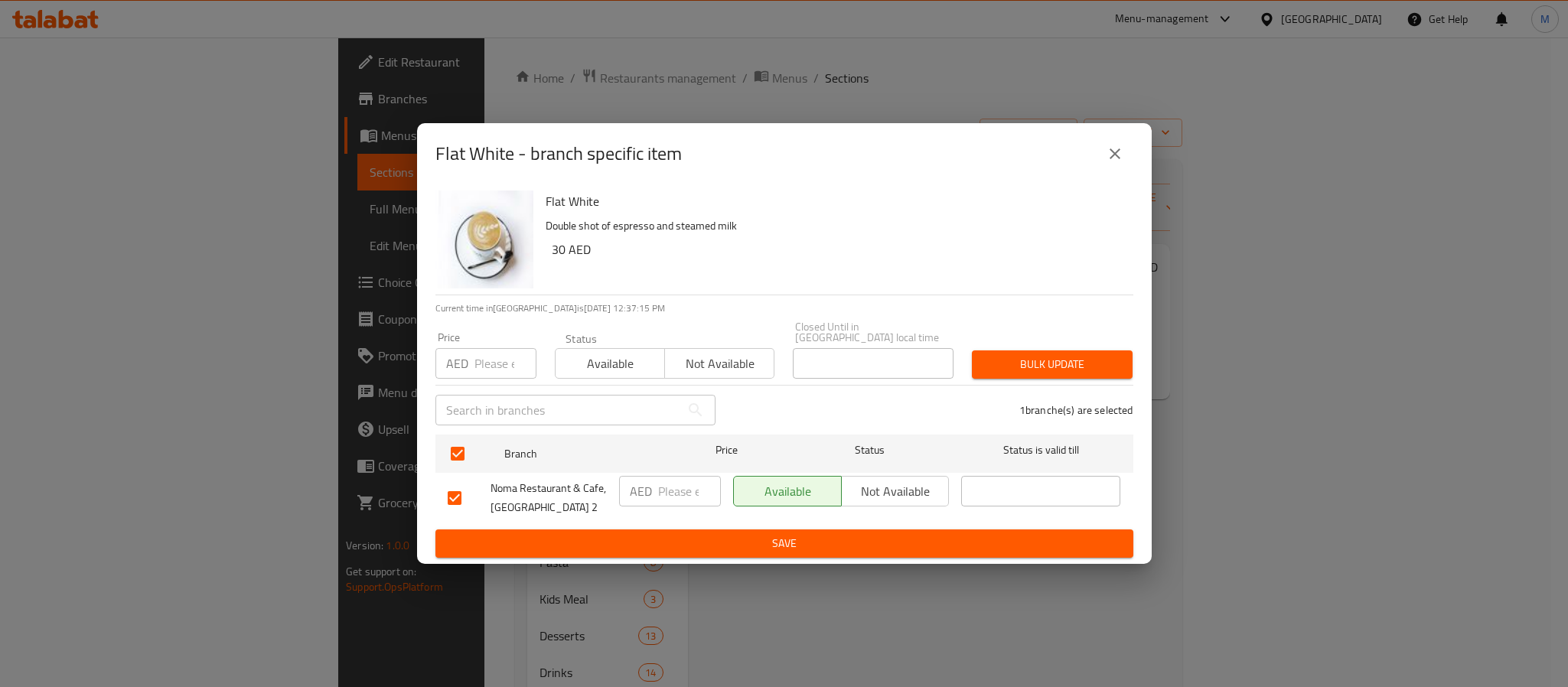
paste input "30"
type input "30"
type button "0"
type button "1"
click at [972, 350] on button "Bulk update" at bounding box center [1051, 364] width 161 height 28
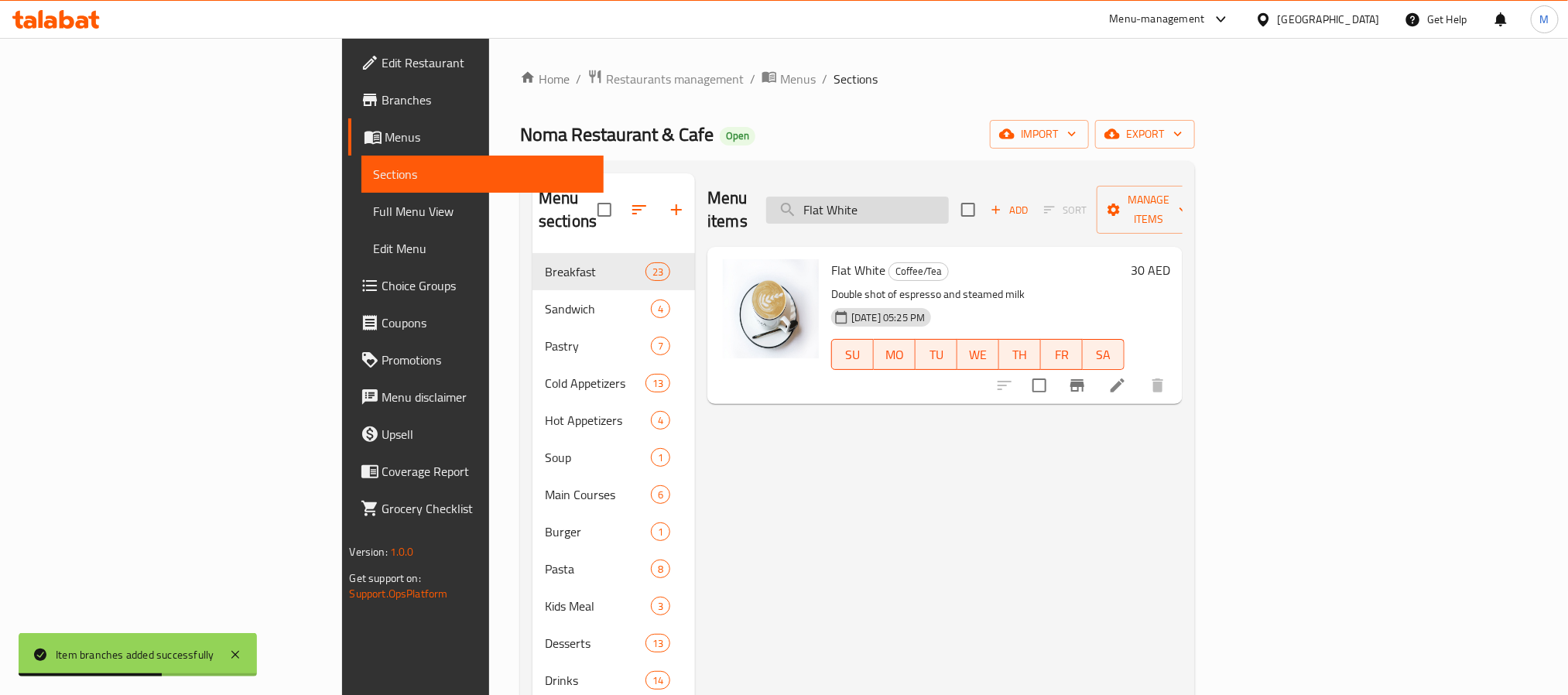
click at [949, 197] on input "Flat White" at bounding box center [858, 210] width 183 height 27
paste input "Cortado"
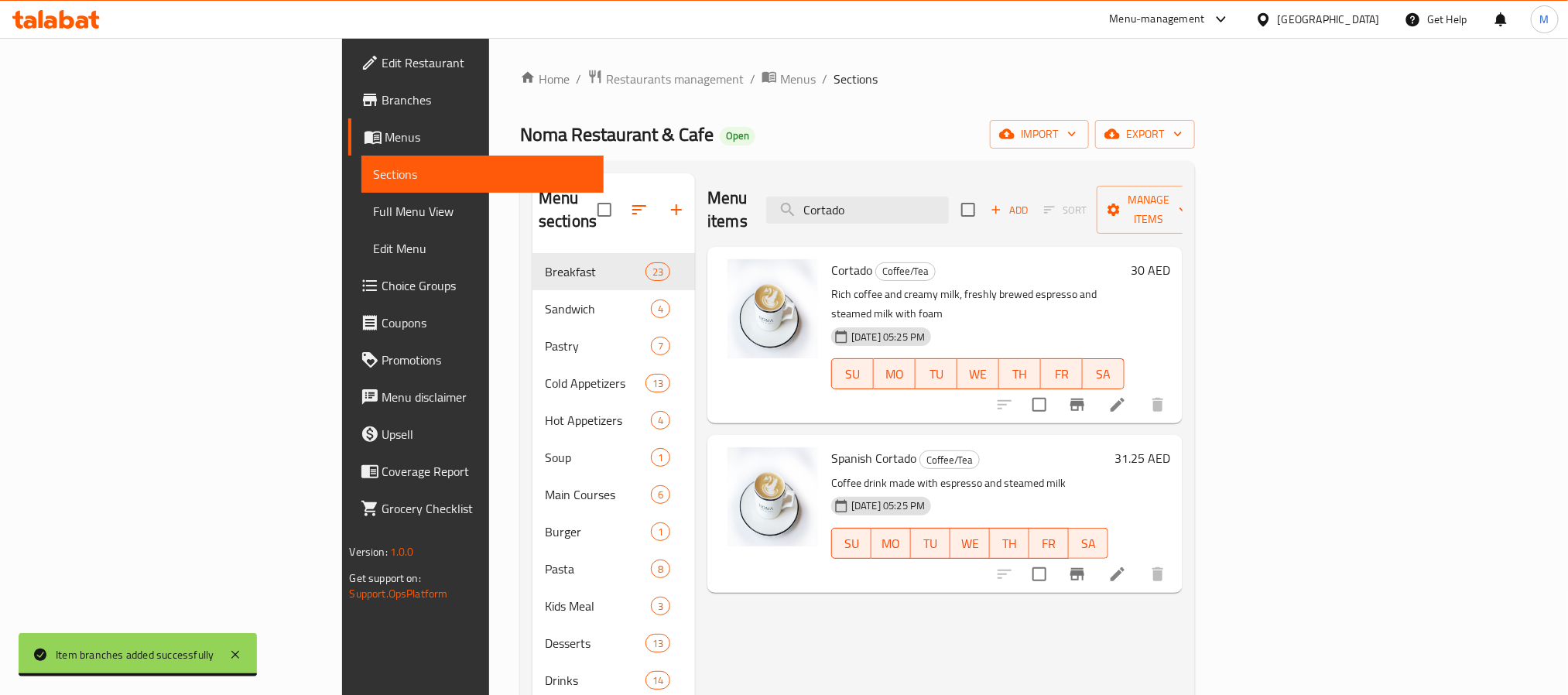
type input "Cortado"
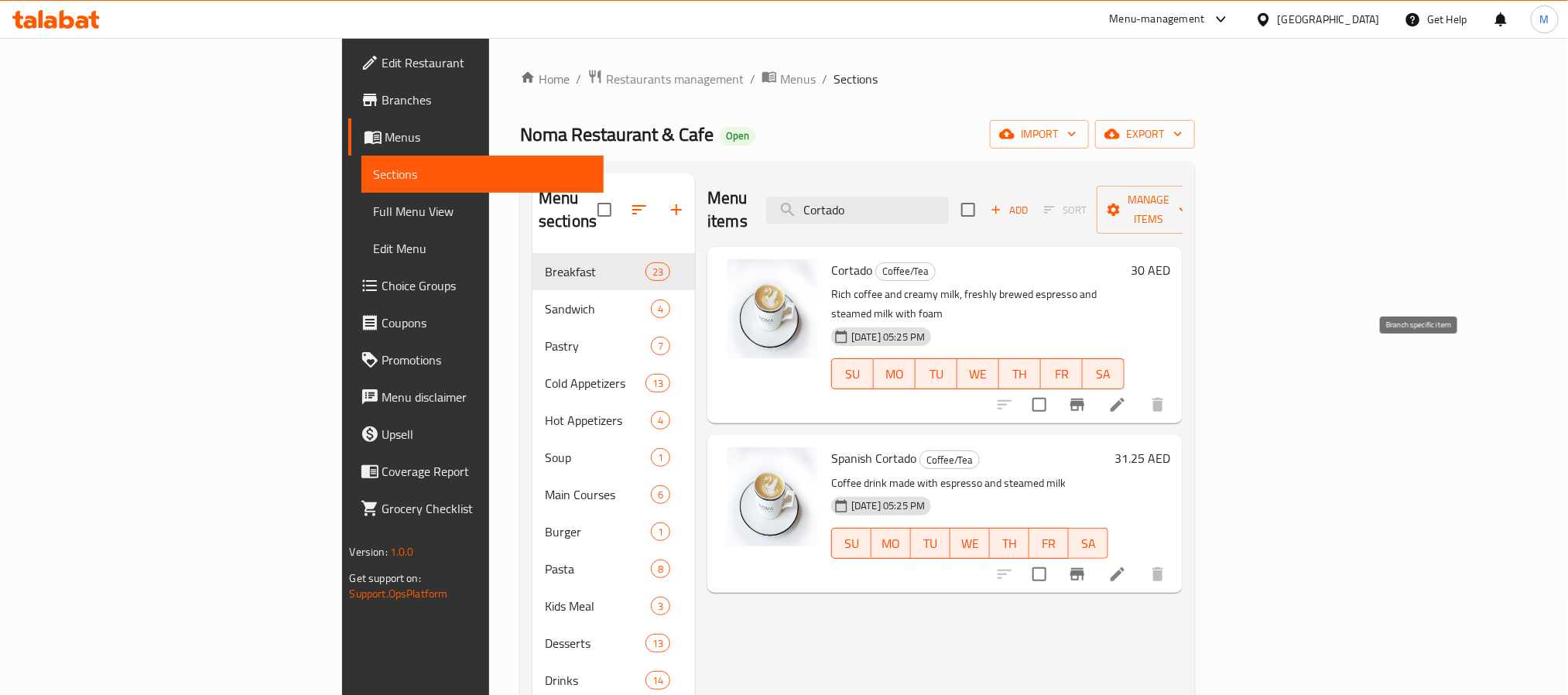
click at [1084, 398] on icon "Branch-specific-item" at bounding box center [1077, 404] width 14 height 12
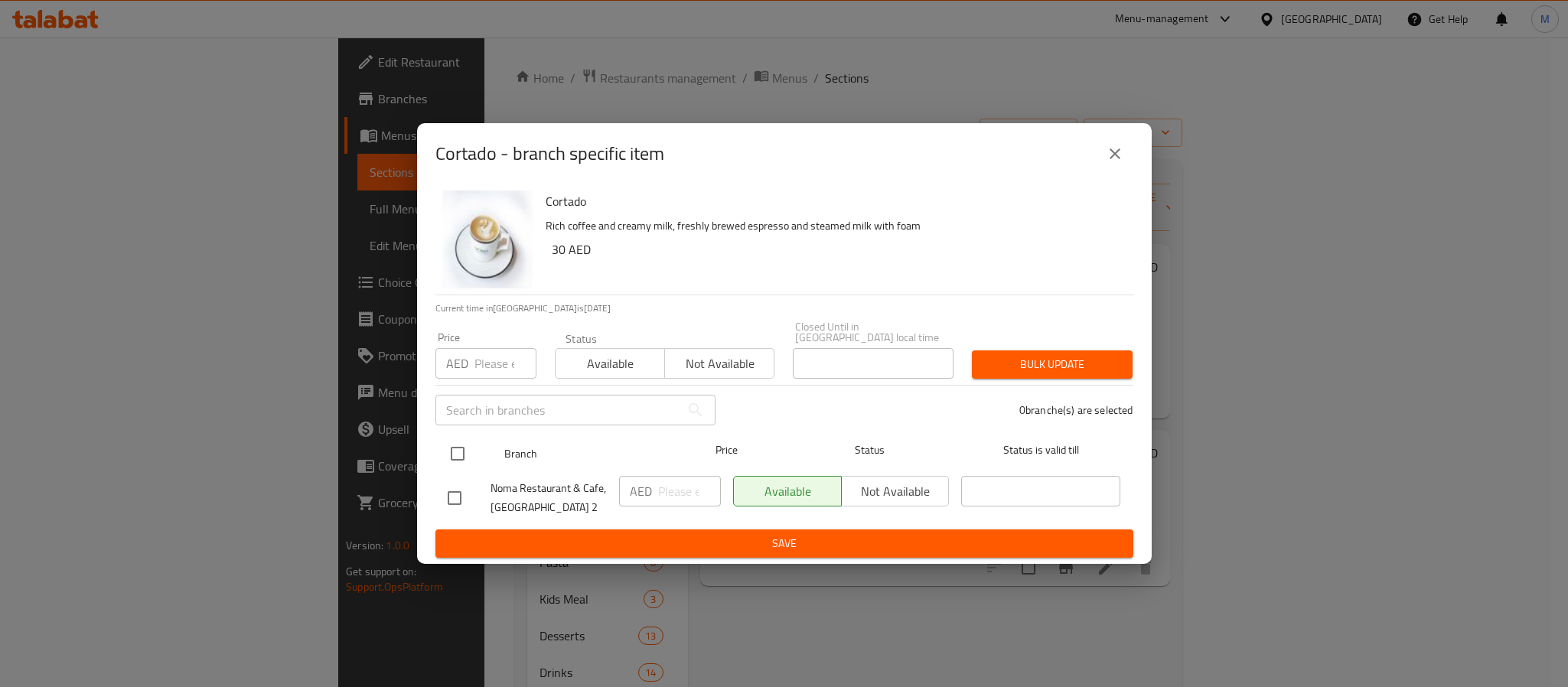
click at [467, 453] on input "checkbox" at bounding box center [457, 453] width 32 height 32
checkbox input "true"
click at [494, 352] on input "number" at bounding box center [506, 362] width 62 height 30
paste input "30"
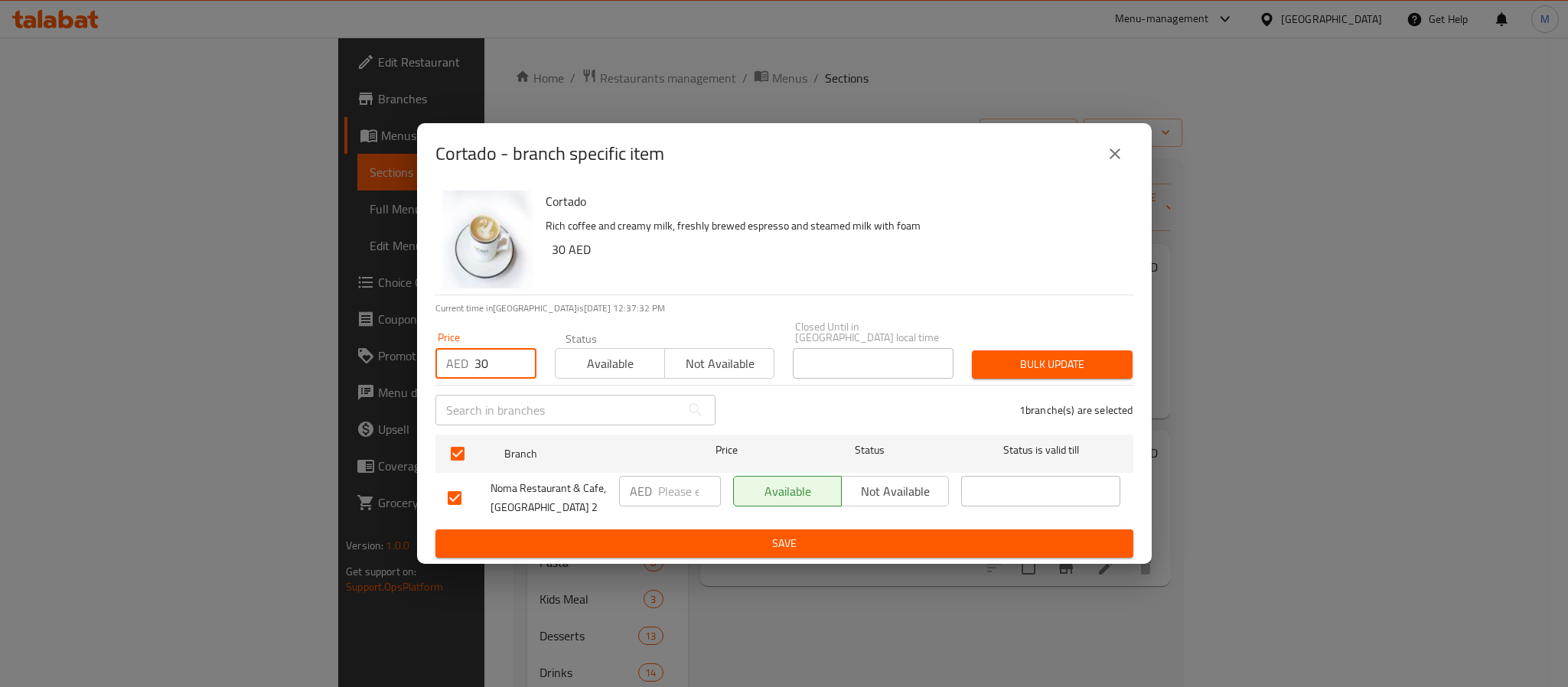
type input "30"
type button "0"
type button "1"
click at [972, 350] on button "Bulk update" at bounding box center [1051, 364] width 161 height 28
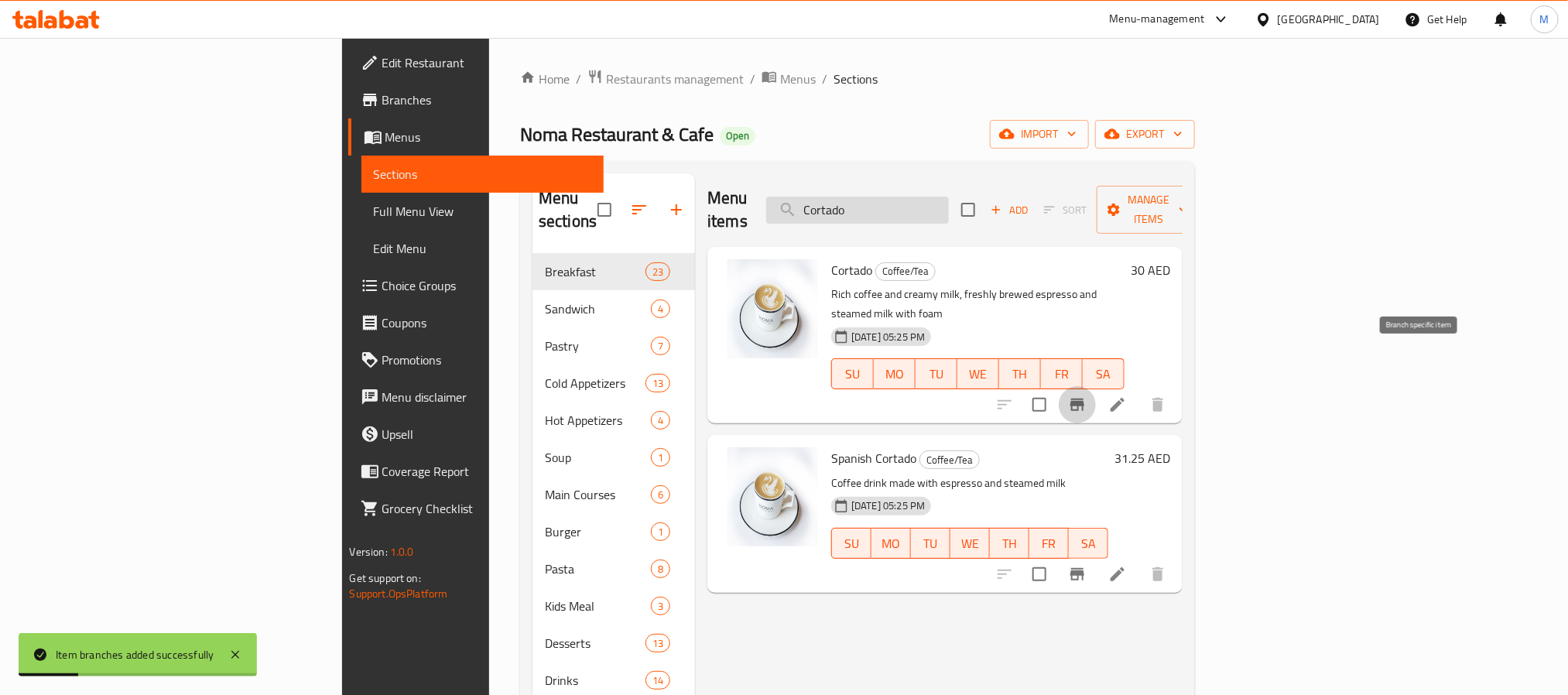
click at [949, 197] on input "Cortado" at bounding box center [858, 210] width 183 height 27
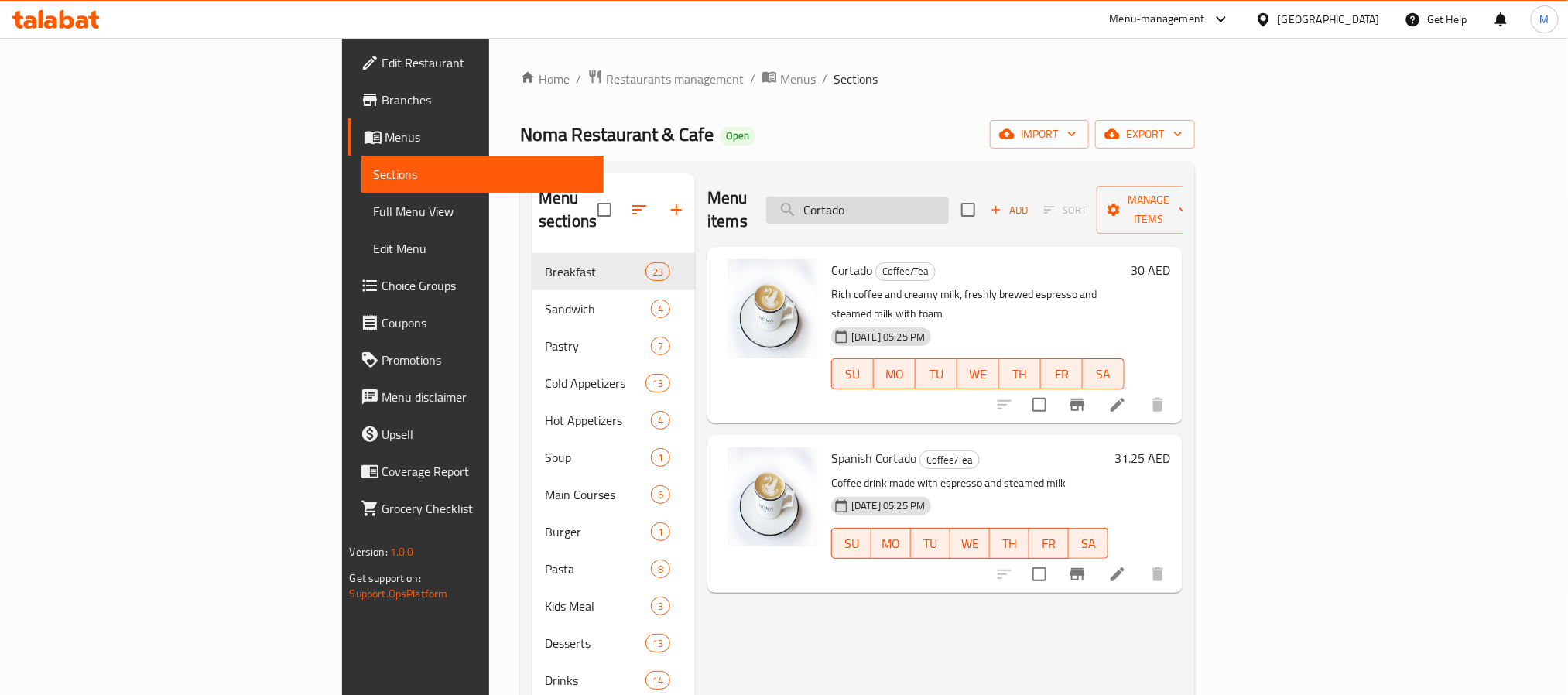
click at [949, 200] on input "Cortado" at bounding box center [858, 210] width 183 height 27
paste input "Piccol"
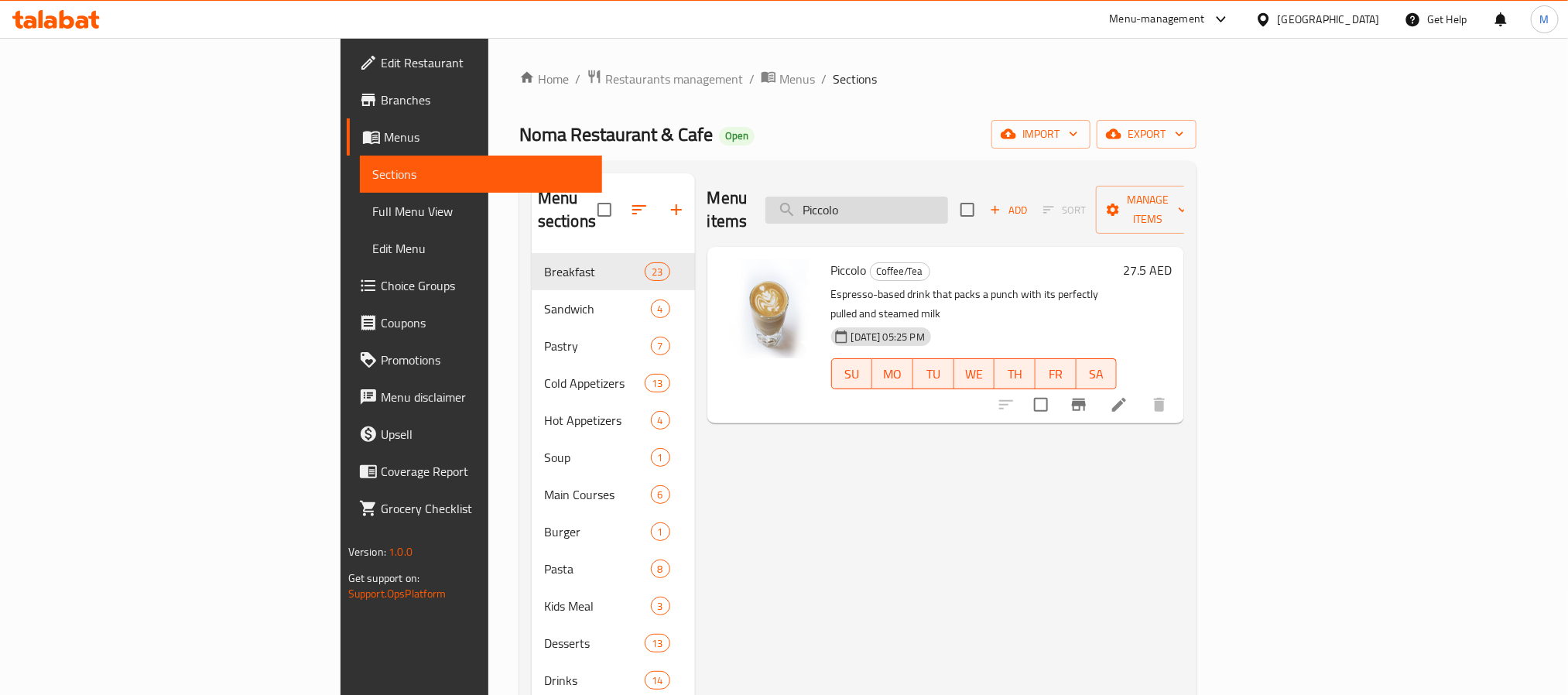
type input "Cortado"
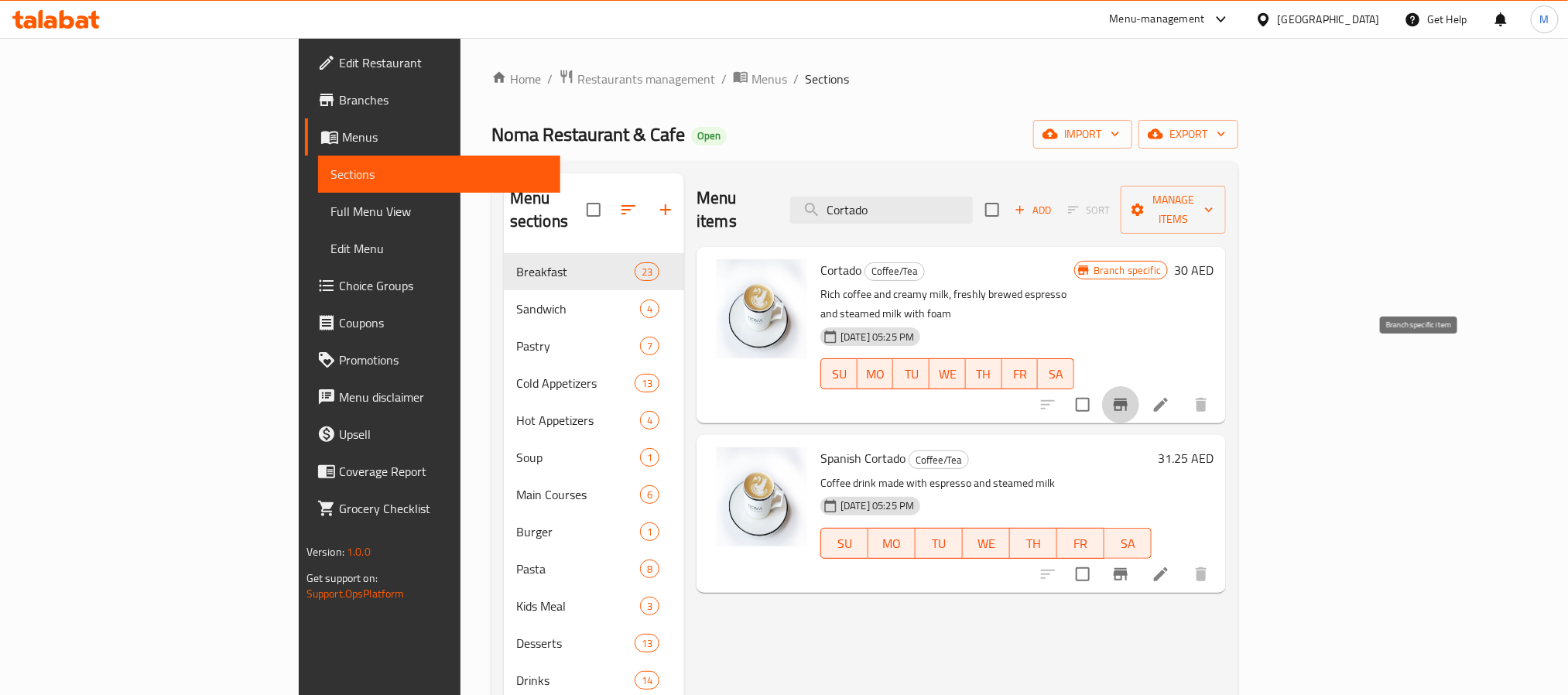
click at [1130, 395] on icon "Branch-specific-item" at bounding box center [1121, 405] width 19 height 19
click at [965, 219] on div "Menu items Cortado Add Sort Manage items" at bounding box center [961, 210] width 529 height 73
click at [968, 214] on div "Menu items Cortado Add Sort Manage items" at bounding box center [961, 210] width 529 height 73
click at [973, 207] on input "Cortado" at bounding box center [881, 210] width 183 height 27
paste input "Piccol"
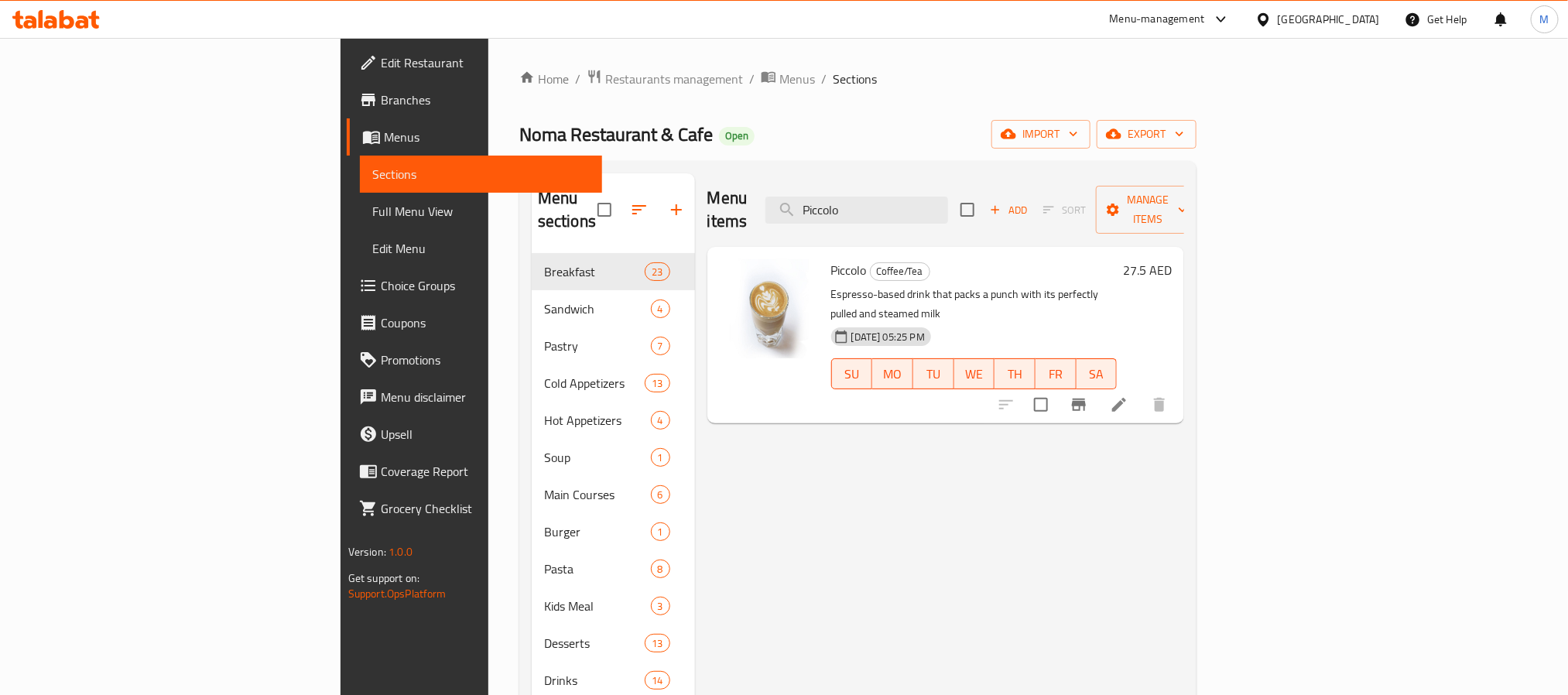
type input "Piccolo"
click at [1088, 395] on icon "Branch-specific-item" at bounding box center [1079, 405] width 19 height 19
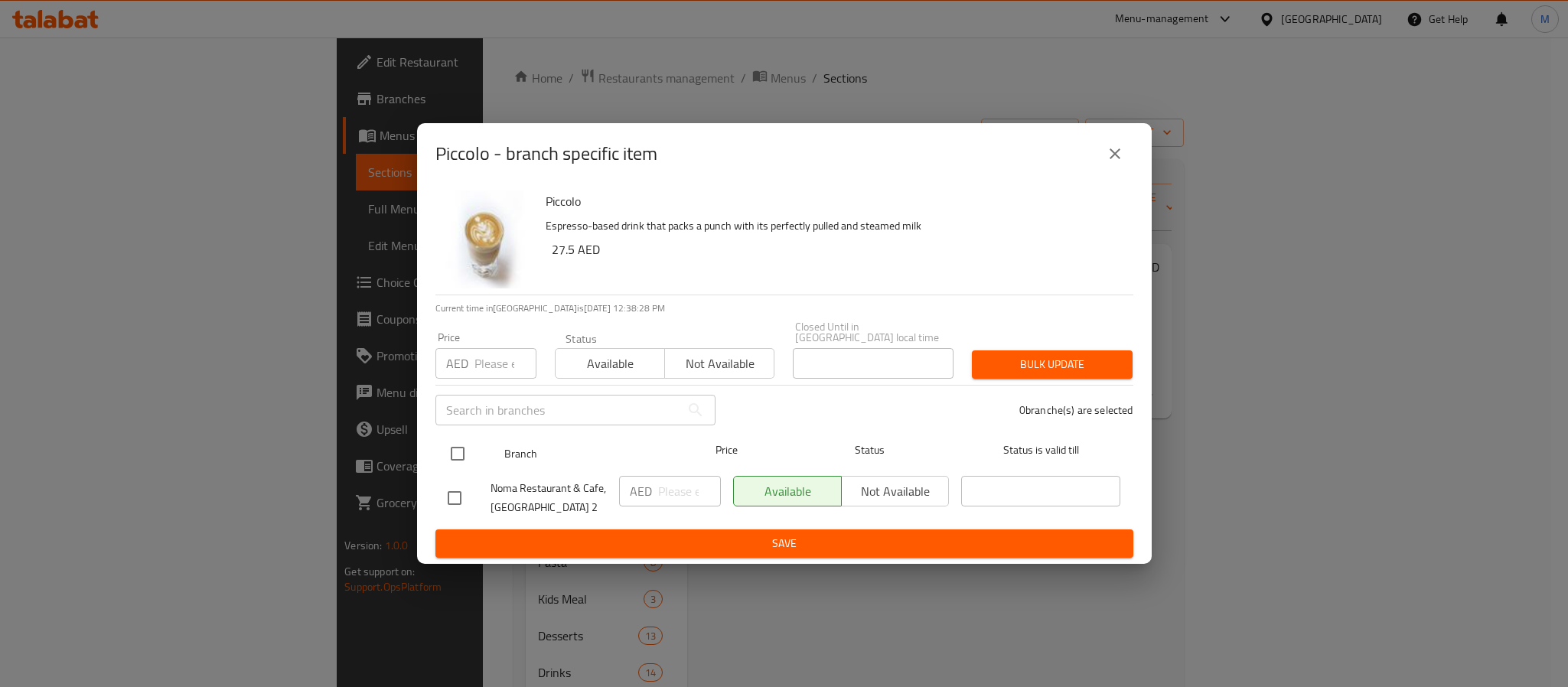
click at [469, 459] on input "checkbox" at bounding box center [457, 453] width 32 height 32
checkbox input "true"
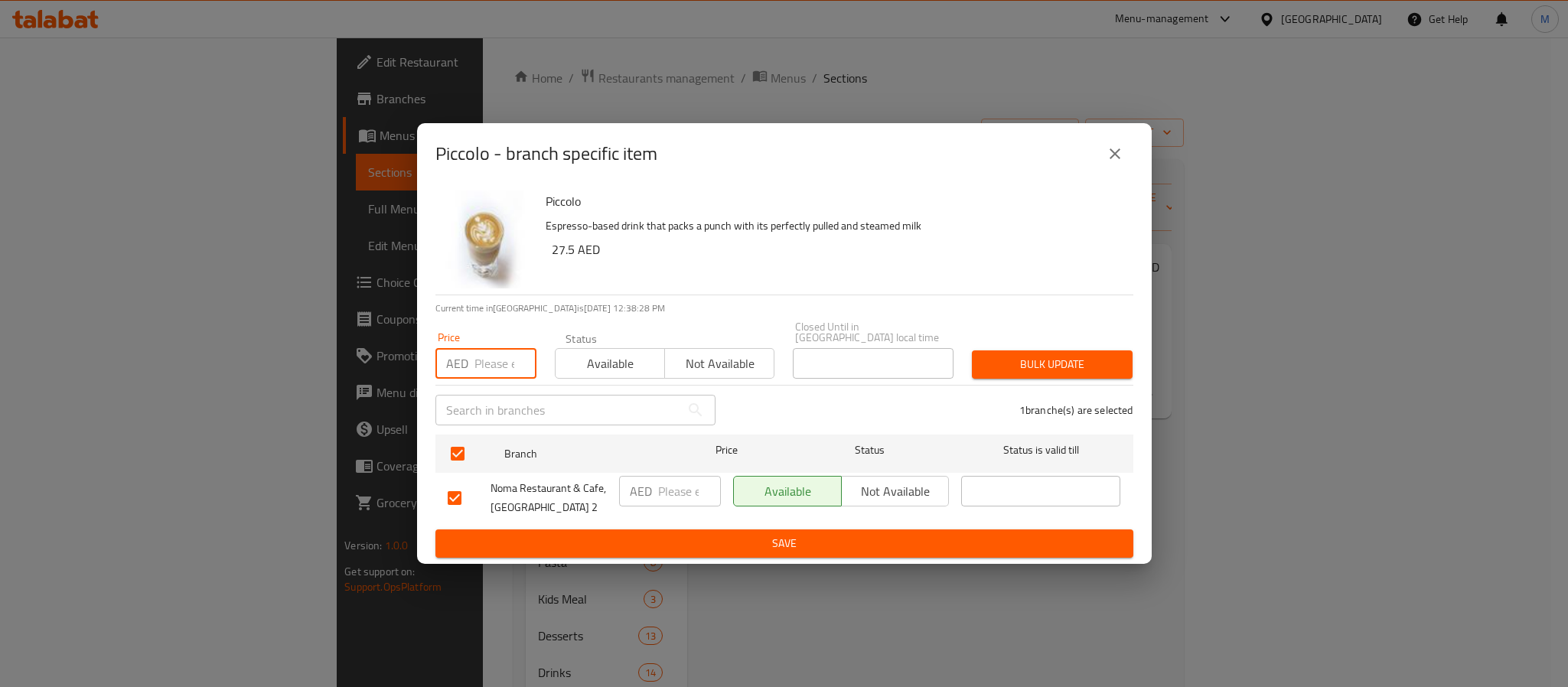
click at [501, 360] on input "number" at bounding box center [506, 362] width 62 height 30
type input "28"
type button "0"
type button "1"
click at [972, 350] on button "Bulk update" at bounding box center [1051, 364] width 161 height 28
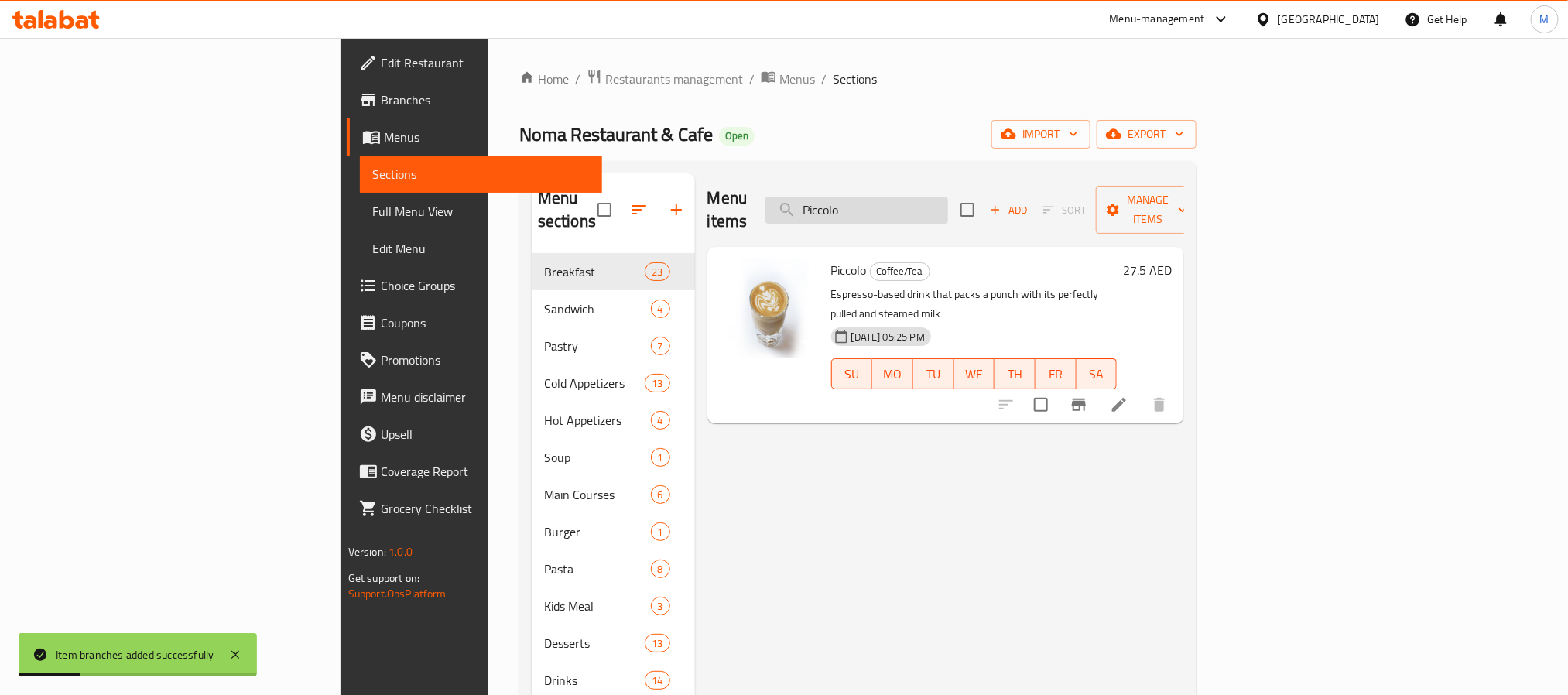
click at [948, 198] on input "Piccolo" at bounding box center [857, 210] width 183 height 27
paste input "Hot Spanish"
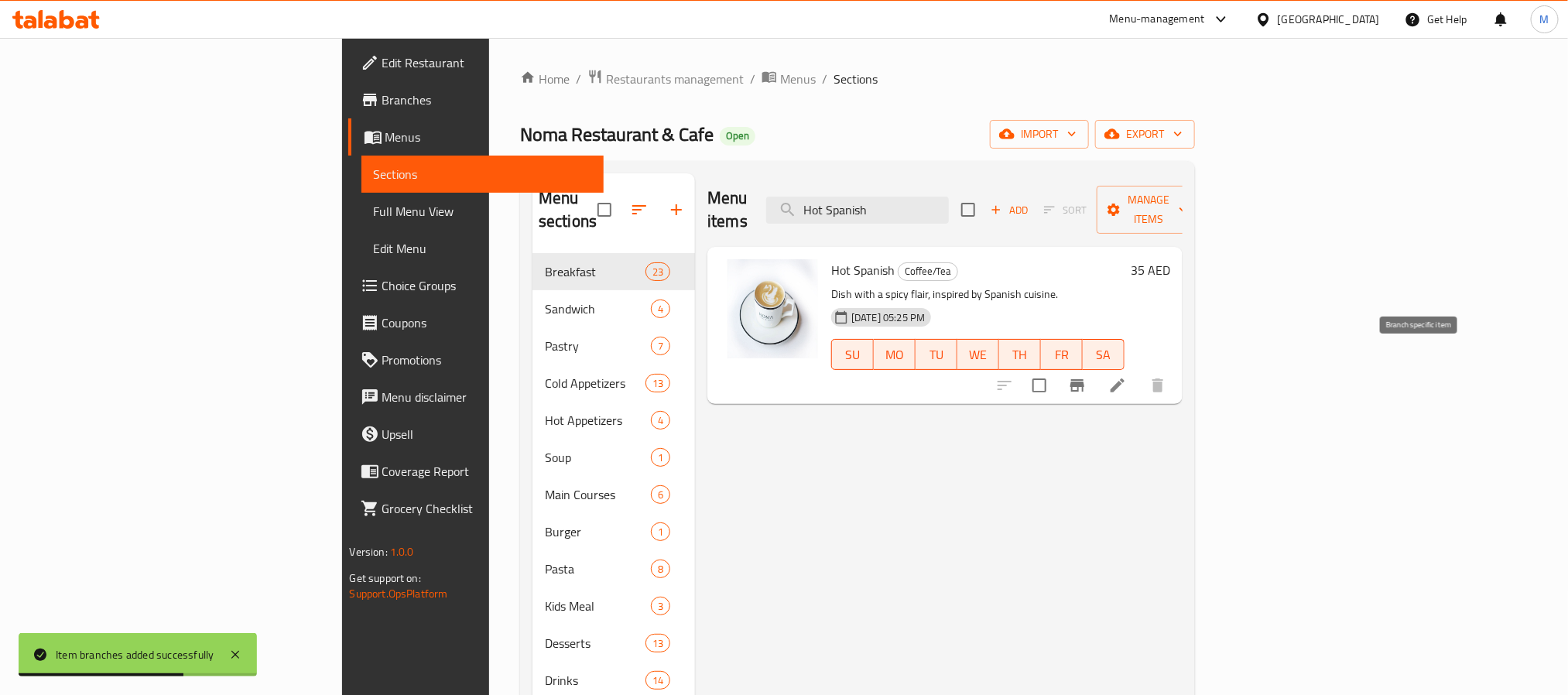
type input "Hot Spanish"
click at [1087, 376] on icon "Branch-specific-item" at bounding box center [1078, 385] width 19 height 19
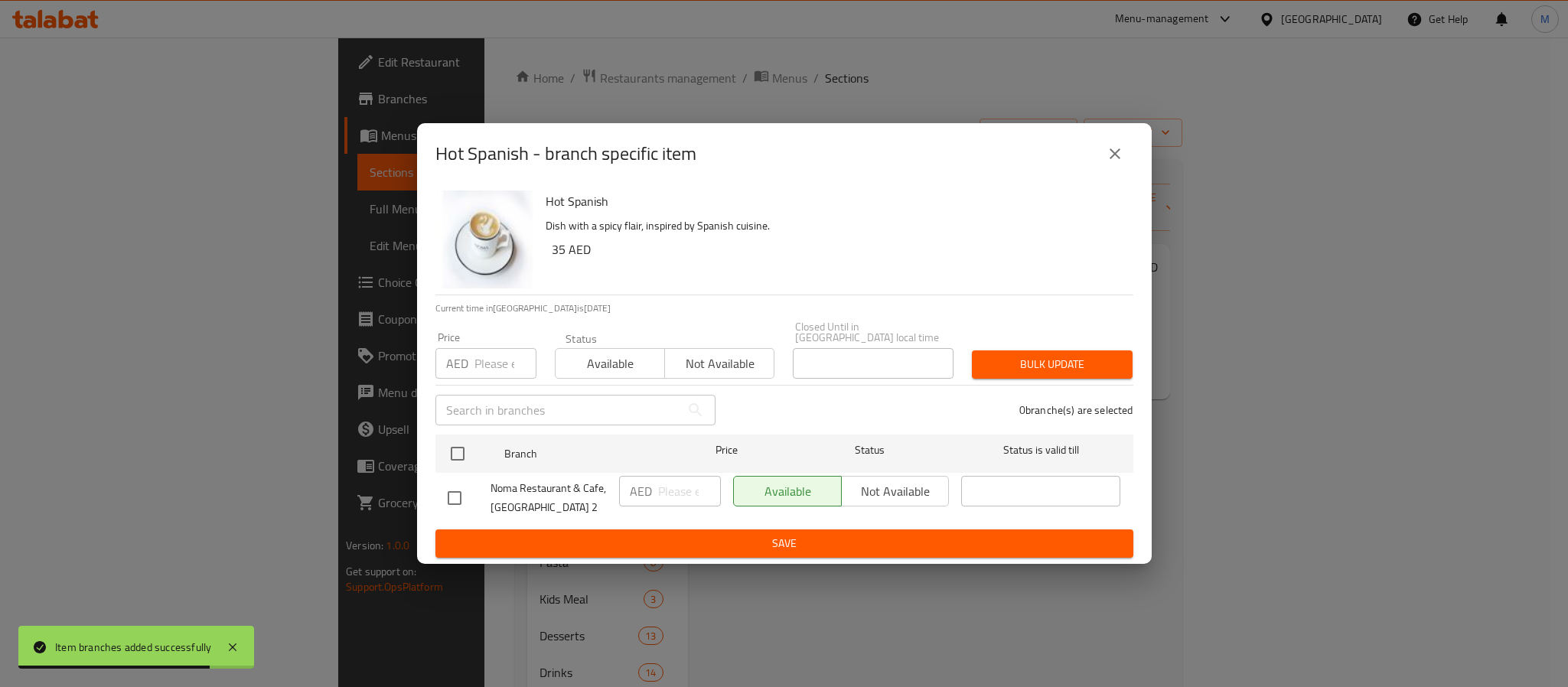
click at [480, 365] on input "number" at bounding box center [506, 362] width 62 height 30
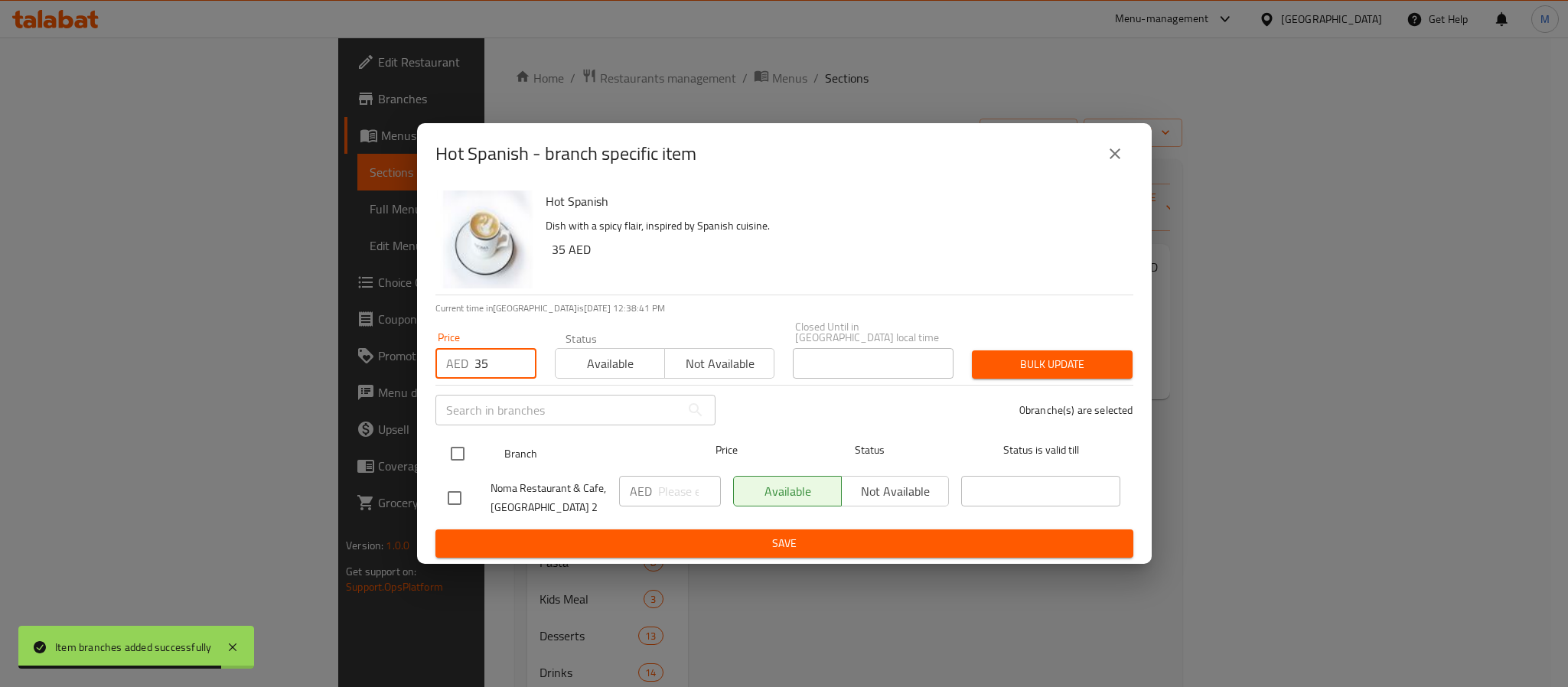
type input "35"
click at [459, 457] on input "checkbox" at bounding box center [457, 453] width 32 height 32
checkbox input "true"
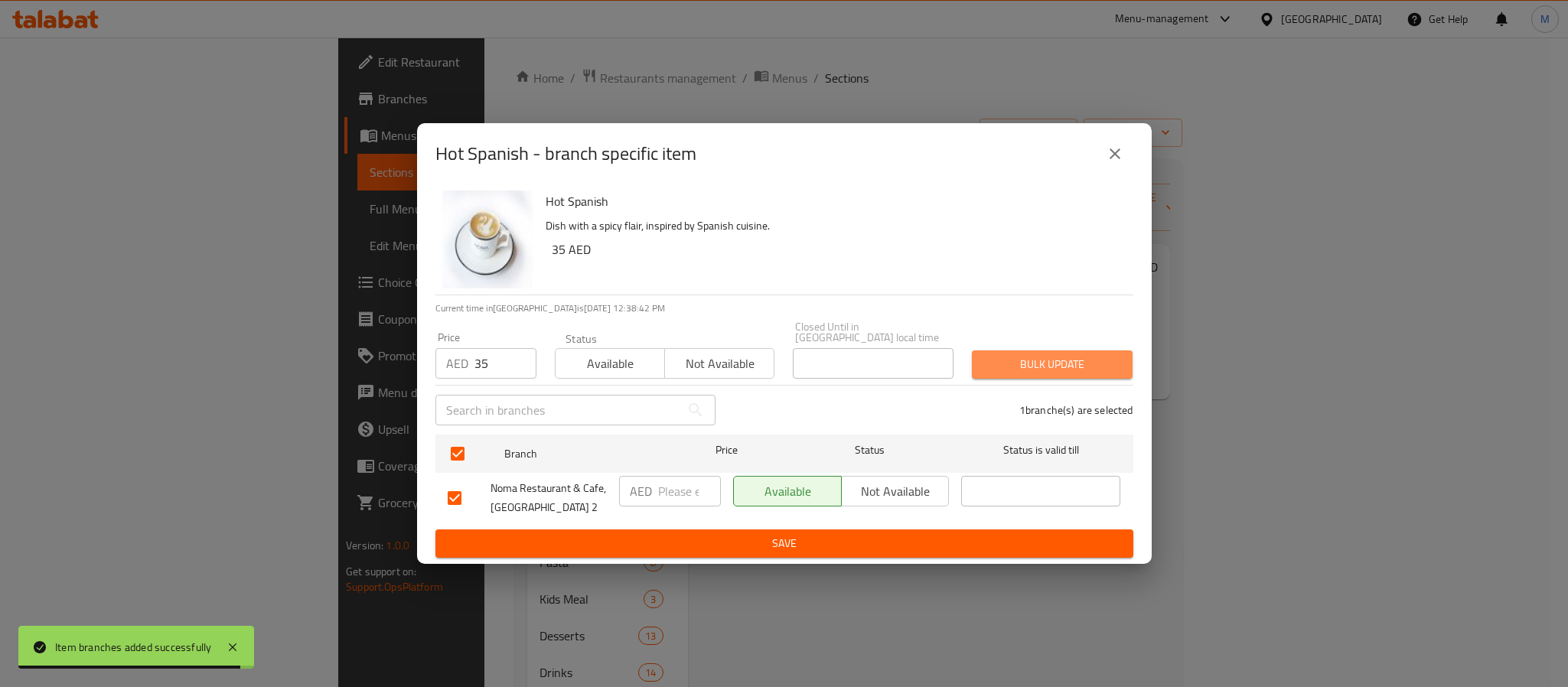
click at [1015, 356] on span "Bulk update" at bounding box center [1051, 364] width 136 height 19
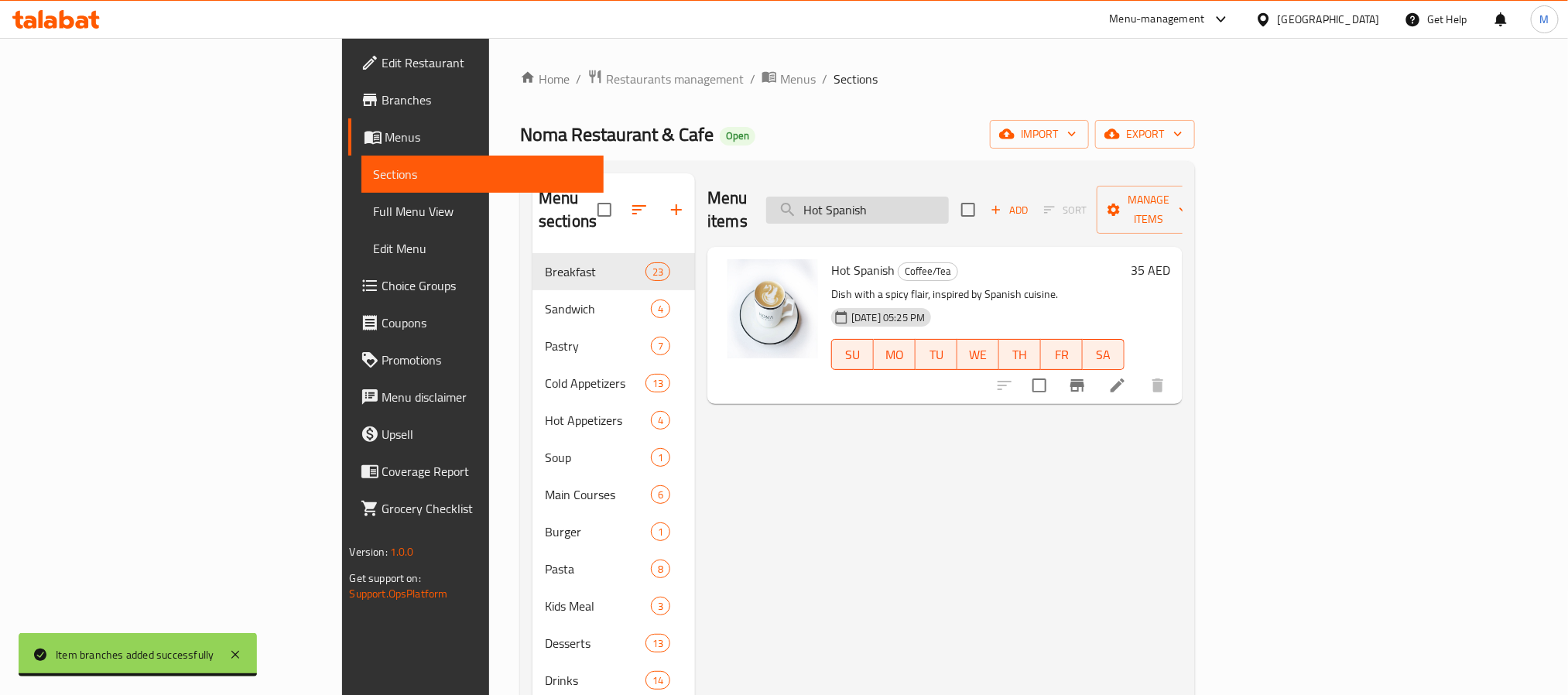
click at [949, 202] on input "Hot Spanish" at bounding box center [858, 210] width 183 height 27
paste input "V60"
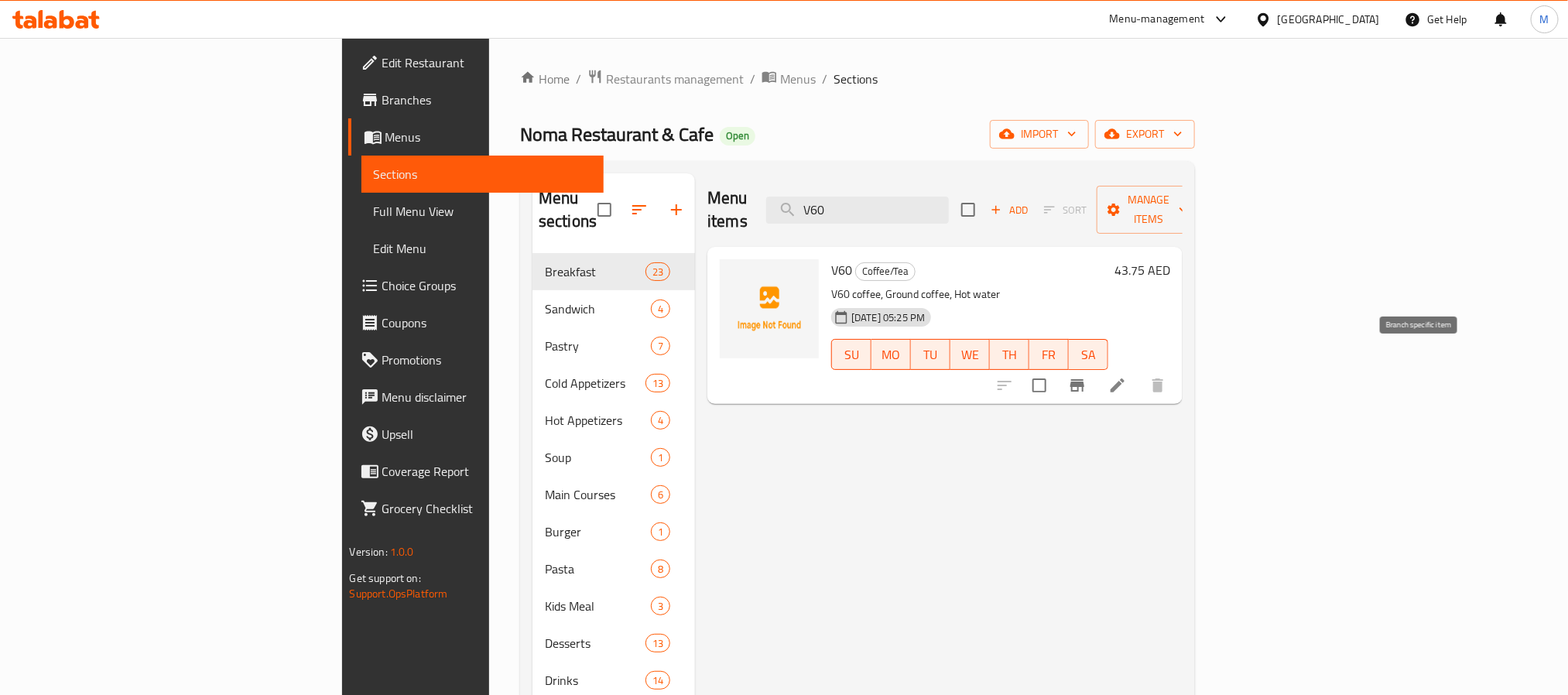
type input "V60"
click at [1087, 376] on icon "Branch-specific-item" at bounding box center [1078, 385] width 19 height 19
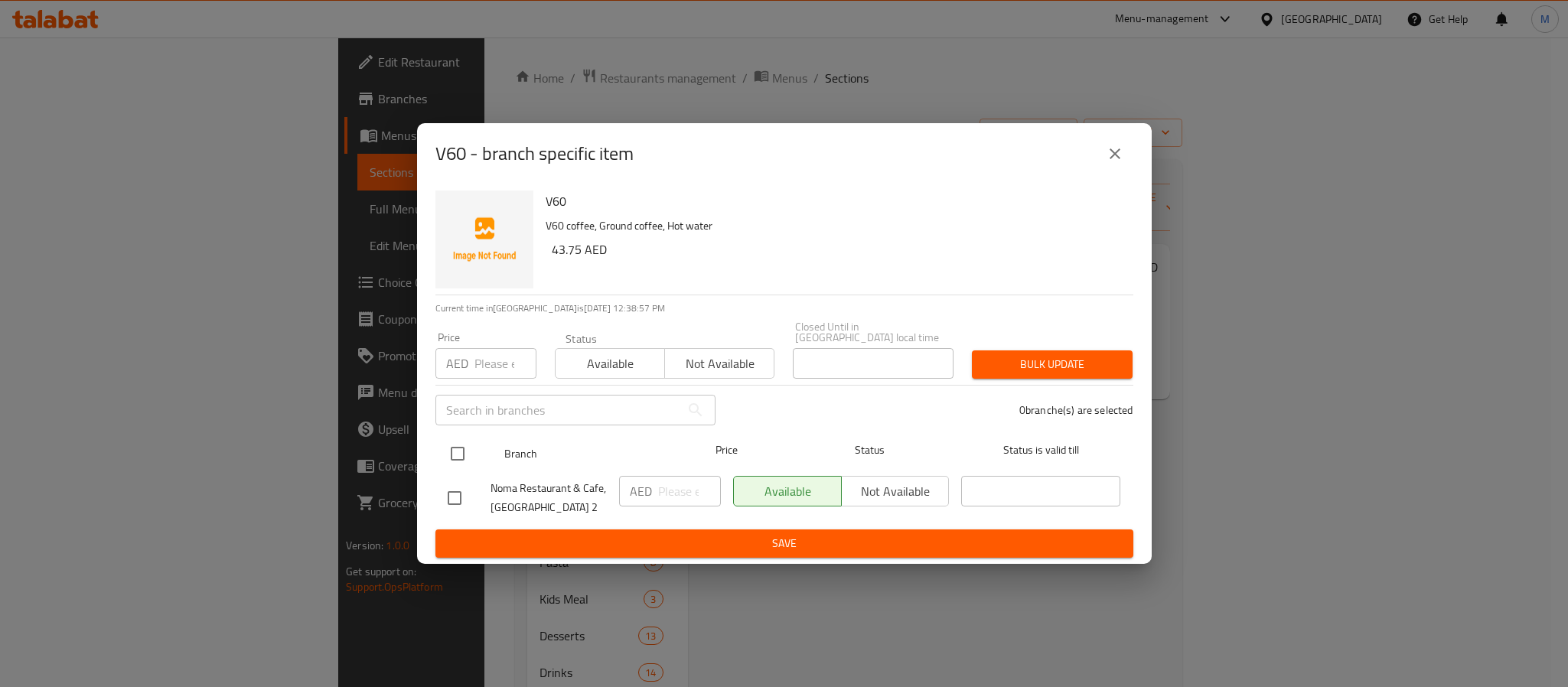
click at [463, 454] on input "checkbox" at bounding box center [457, 453] width 32 height 32
checkbox input "true"
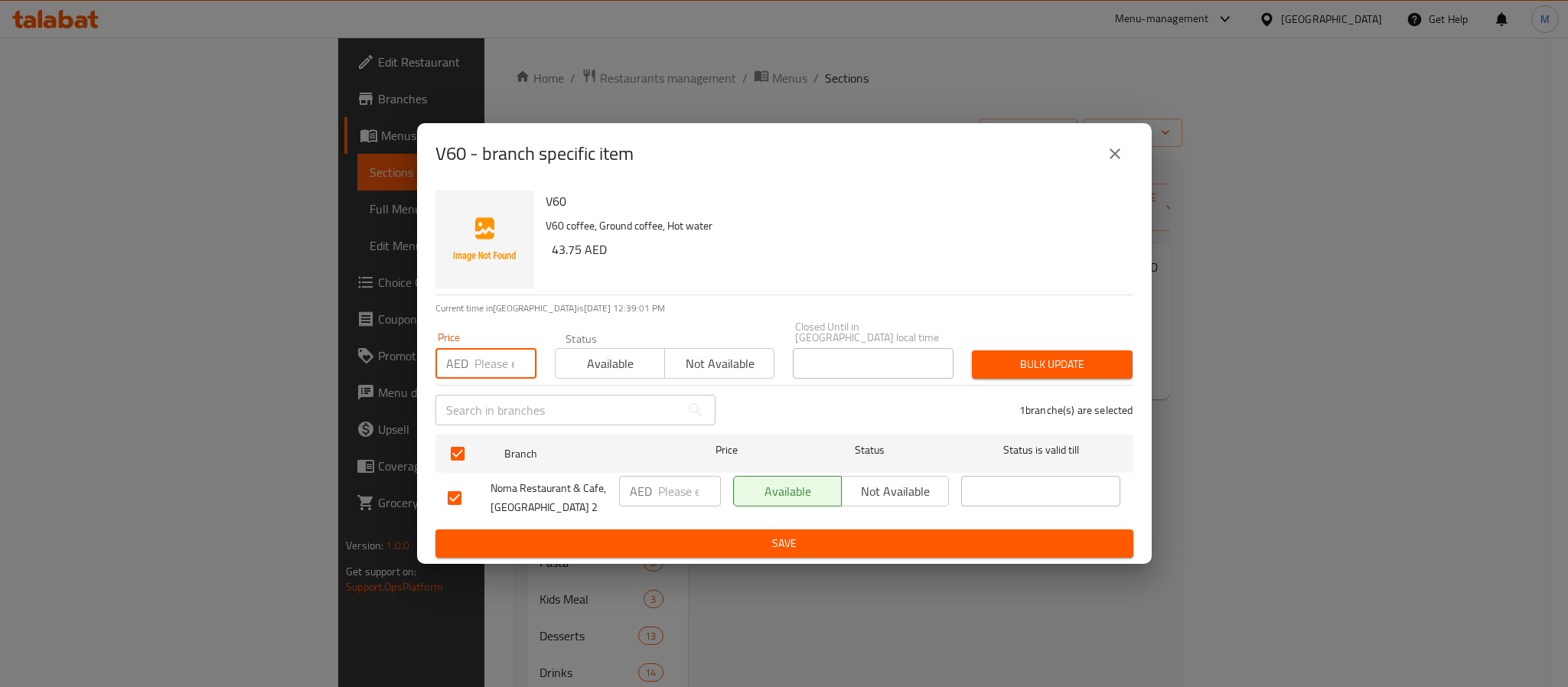
click at [486, 371] on input "number" at bounding box center [506, 362] width 62 height 30
drag, startPoint x: 494, startPoint y: 360, endPoint x: 448, endPoint y: 371, distance: 47.3
click at [448, 371] on div "AED 55 Price" at bounding box center [485, 362] width 101 height 30
type input "44"
type button "0"
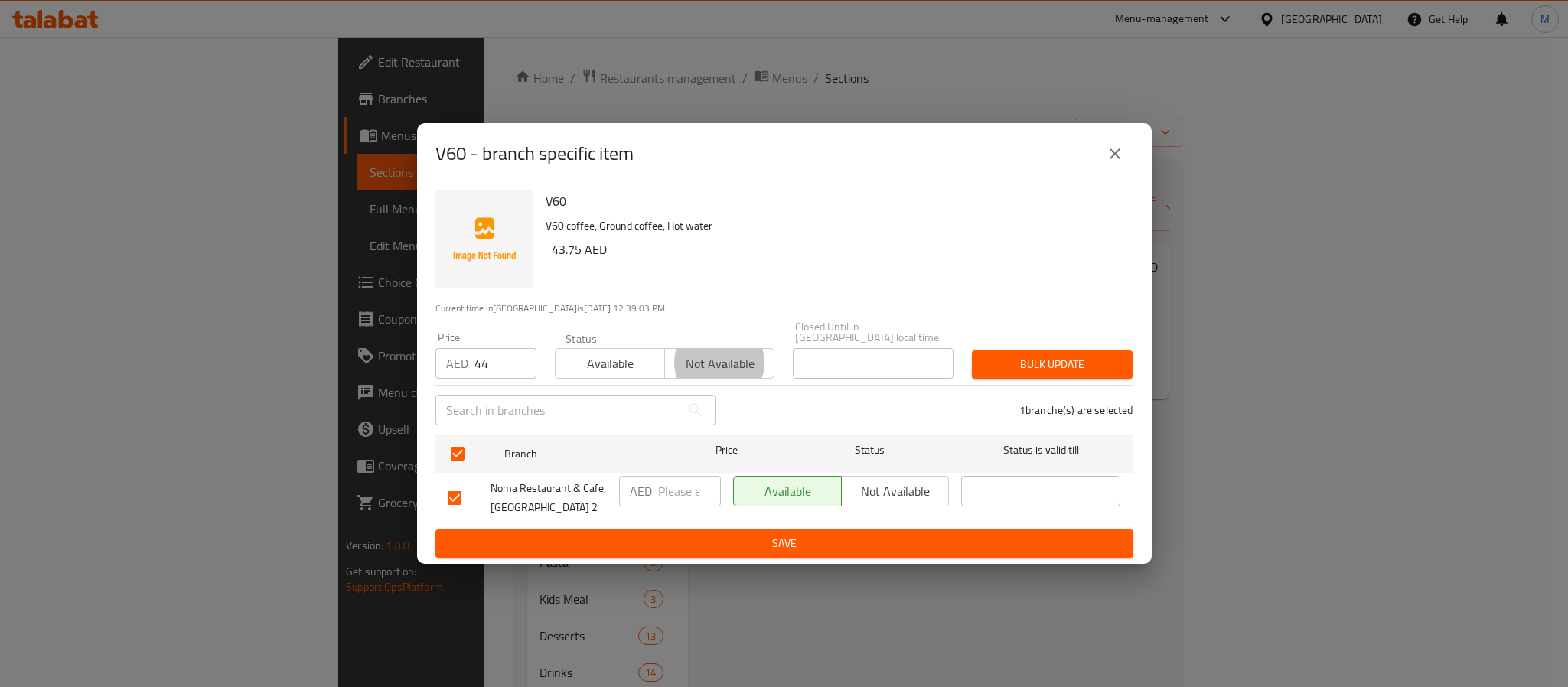
type button "1"
click at [972, 350] on button "Bulk update" at bounding box center [1051, 364] width 161 height 28
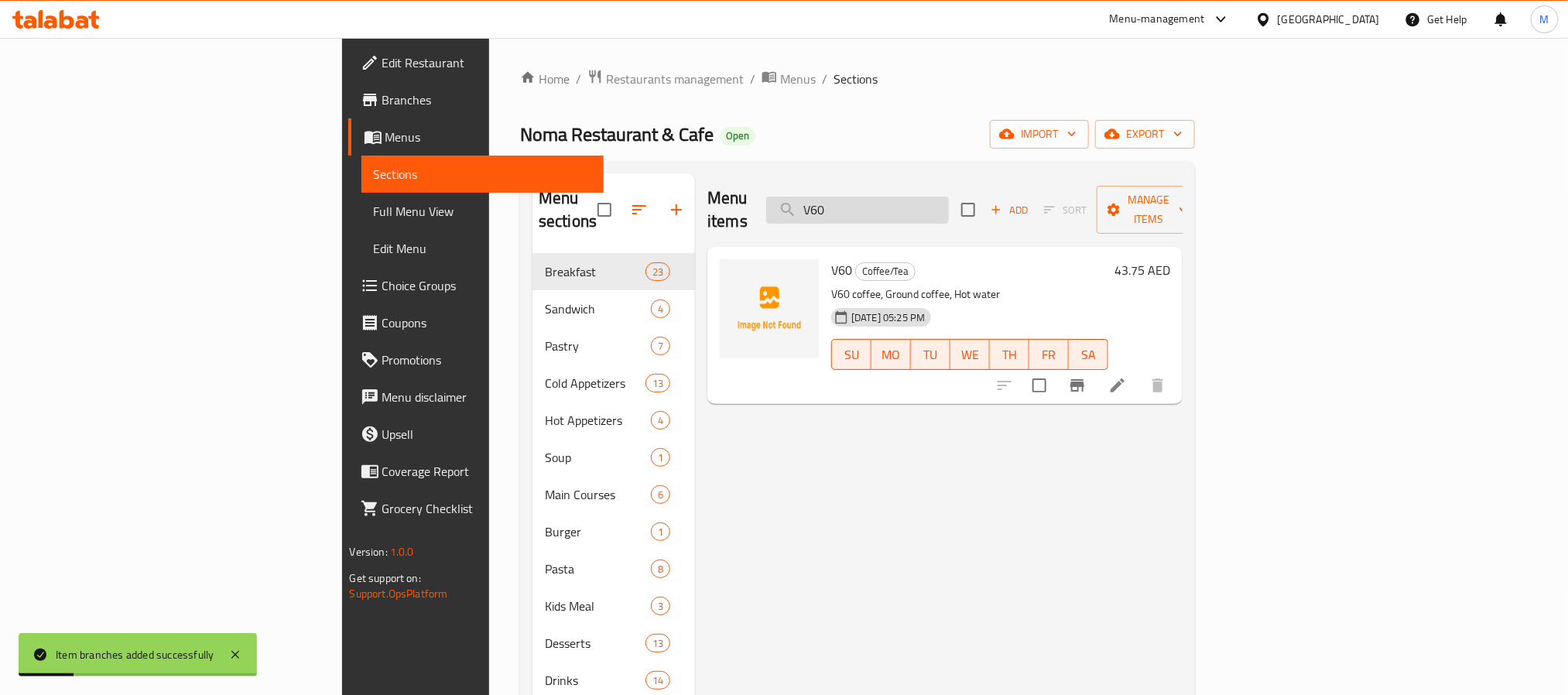
click at [949, 205] on input "V60" at bounding box center [858, 210] width 183 height 27
paste input "Chemex"
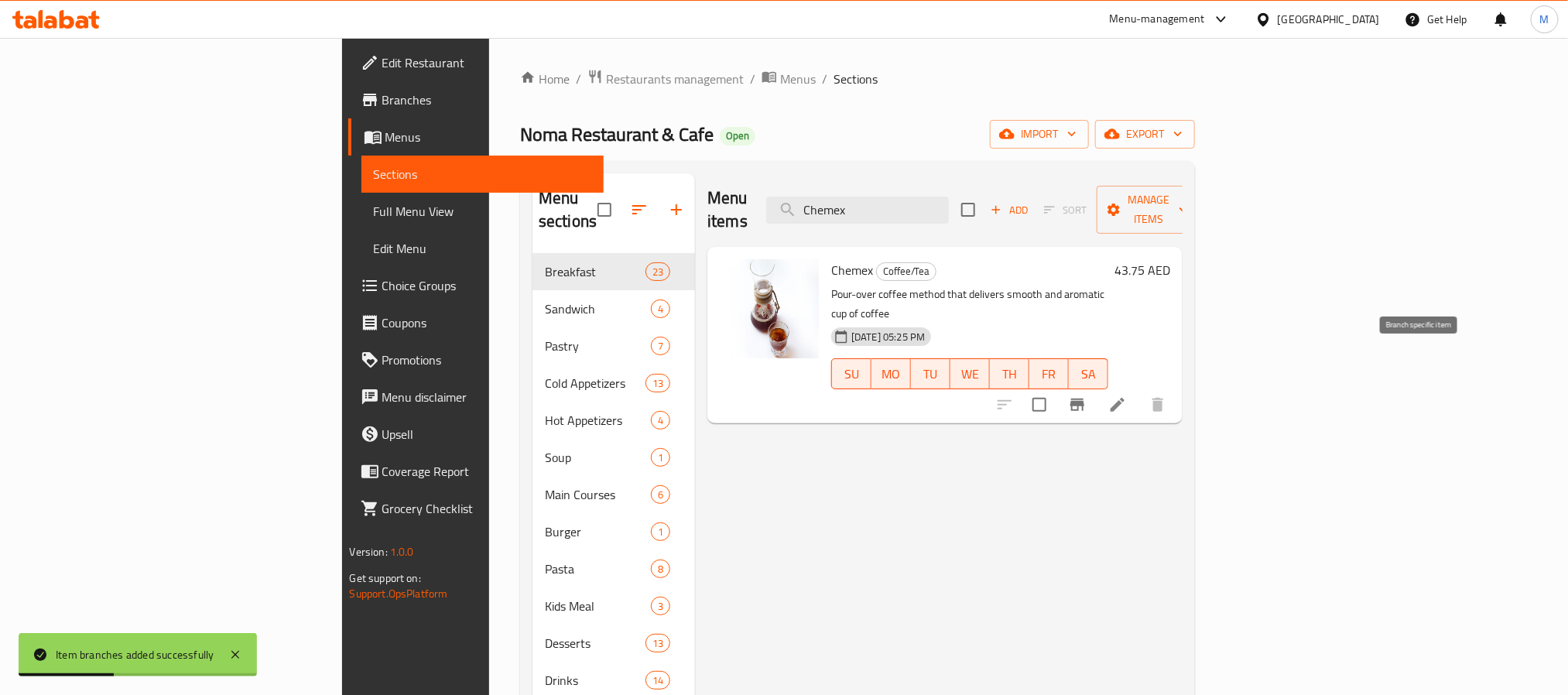
type input "Chemex"
click at [1084, 398] on icon "Branch-specific-item" at bounding box center [1077, 404] width 14 height 12
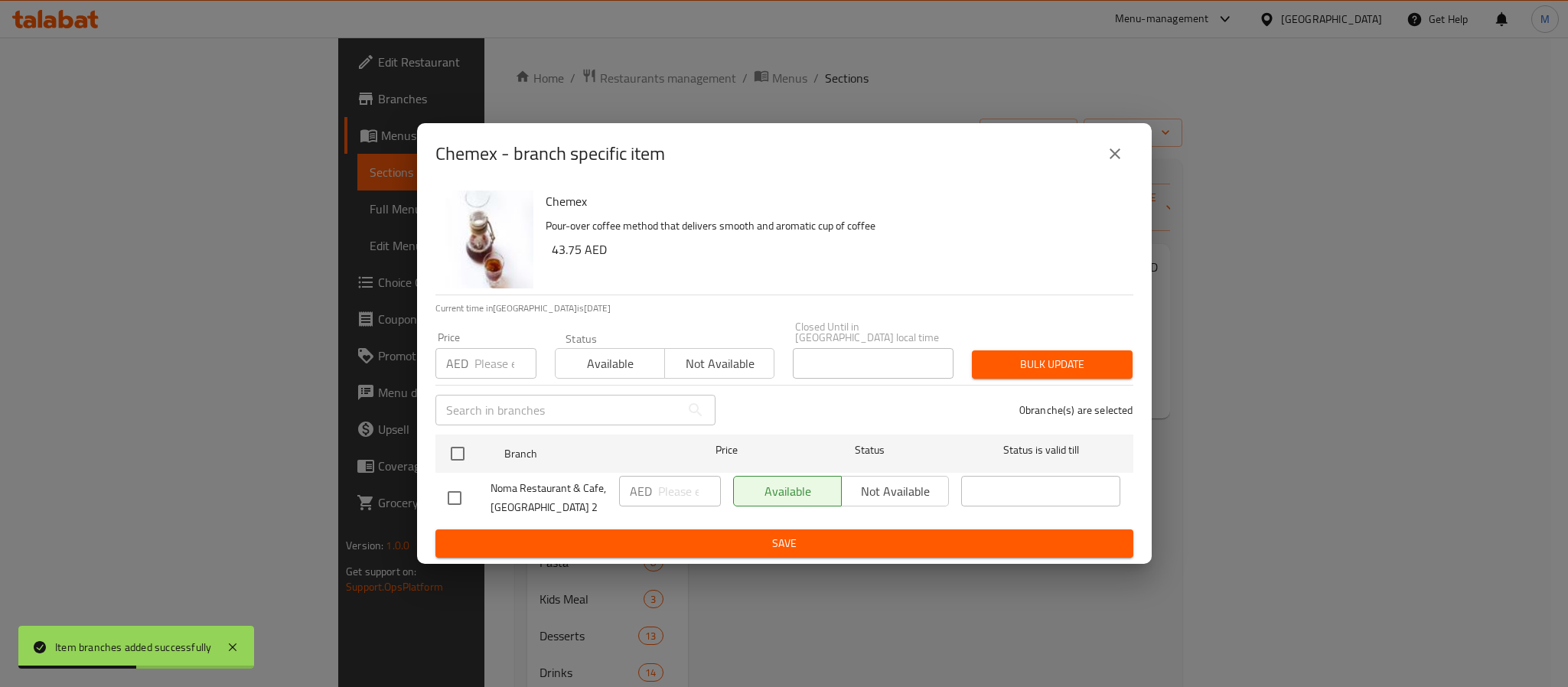
drag, startPoint x: 448, startPoint y: 455, endPoint x: 469, endPoint y: 403, distance: 56.1
click at [448, 454] on input "checkbox" at bounding box center [457, 453] width 32 height 32
checkbox input "true"
click at [504, 360] on input "number" at bounding box center [506, 362] width 62 height 30
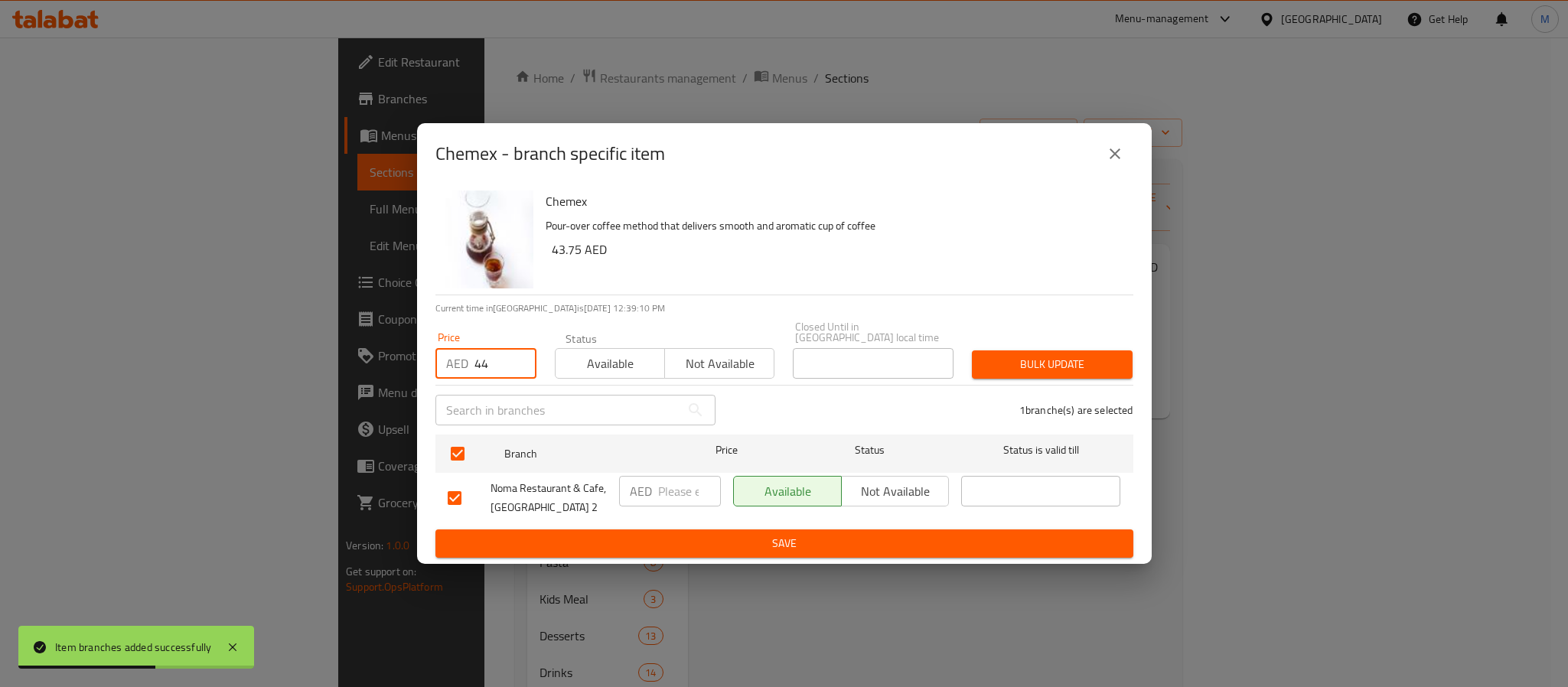
type input "44"
type button "0"
type button "1"
click at [972, 350] on button "Bulk update" at bounding box center [1051, 364] width 161 height 28
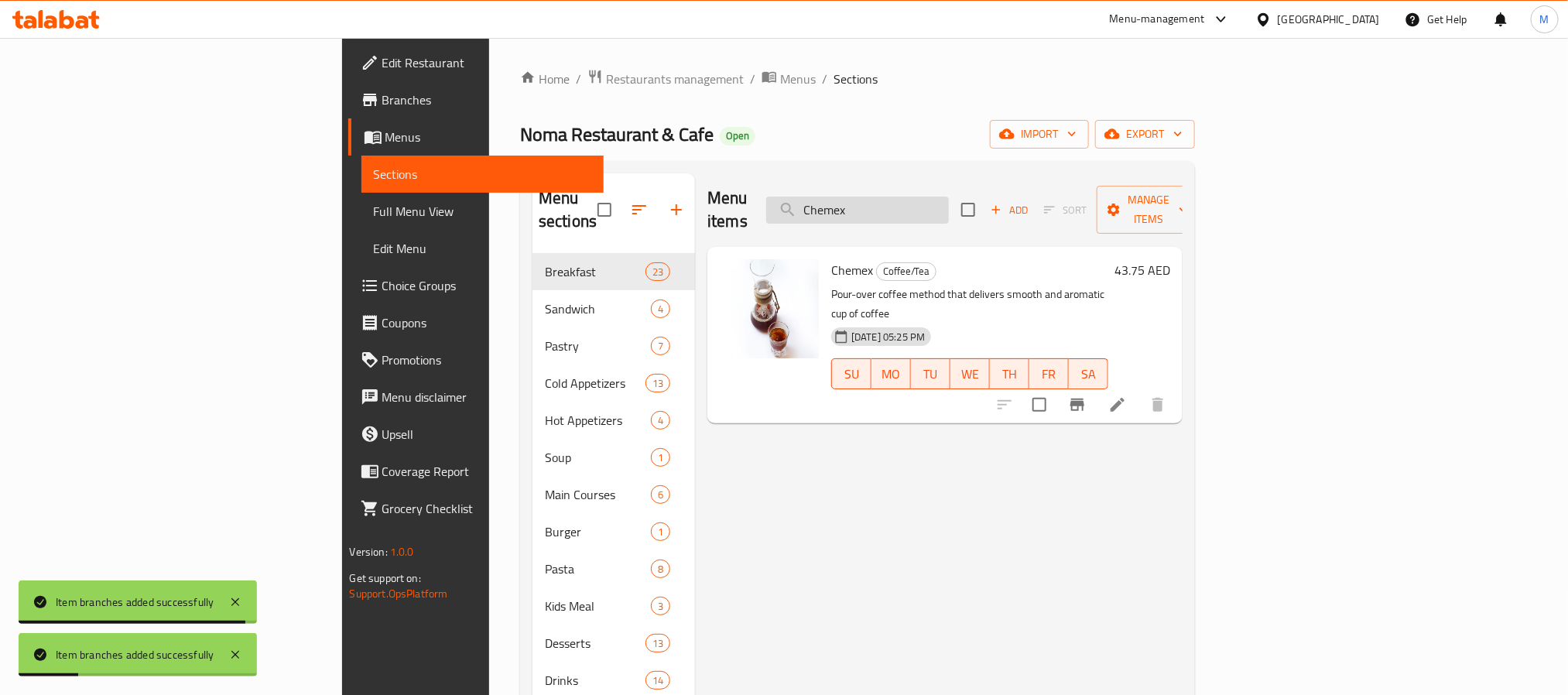
click at [949, 202] on input "Chemex" at bounding box center [858, 210] width 183 height 27
paste input "Aeropress"
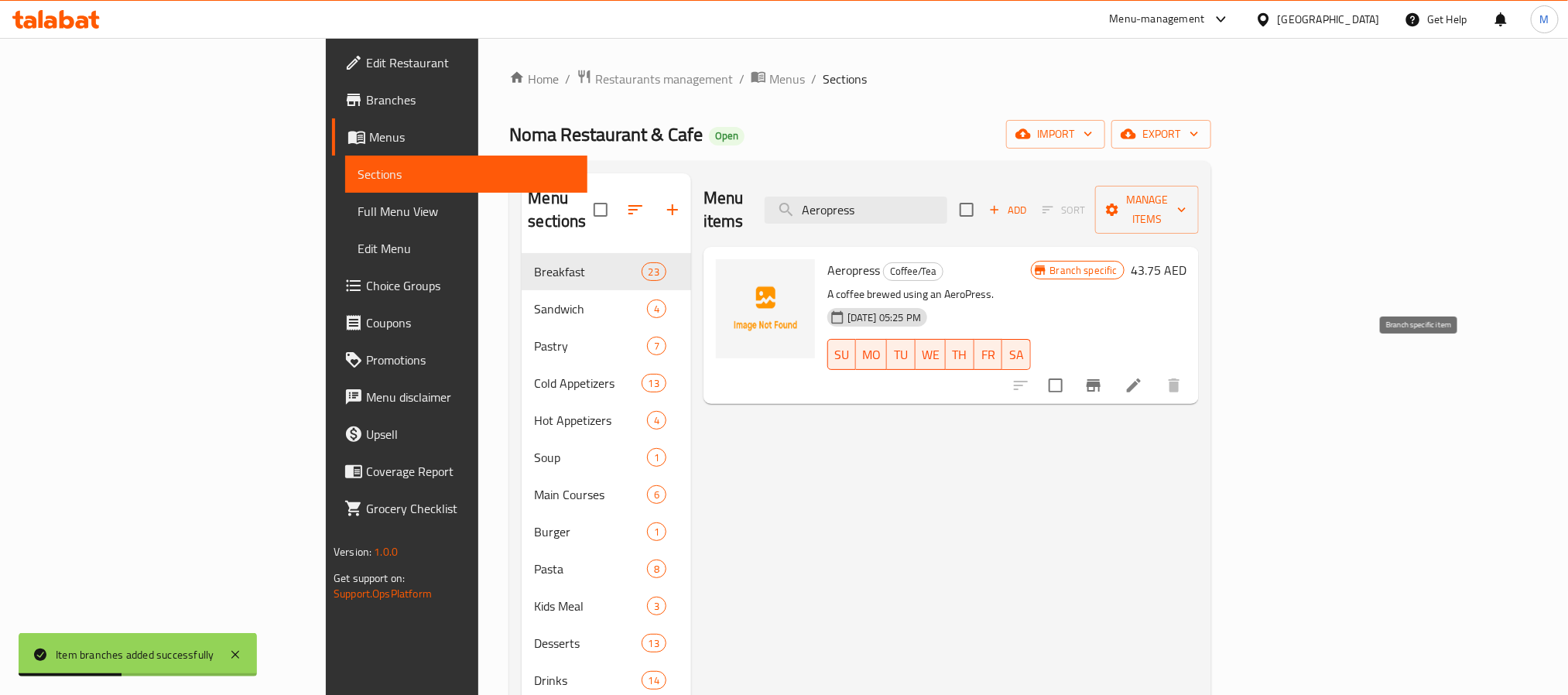
type input "Aeropress"
click at [1101, 380] on icon "Branch-specific-item" at bounding box center [1094, 385] width 14 height 12
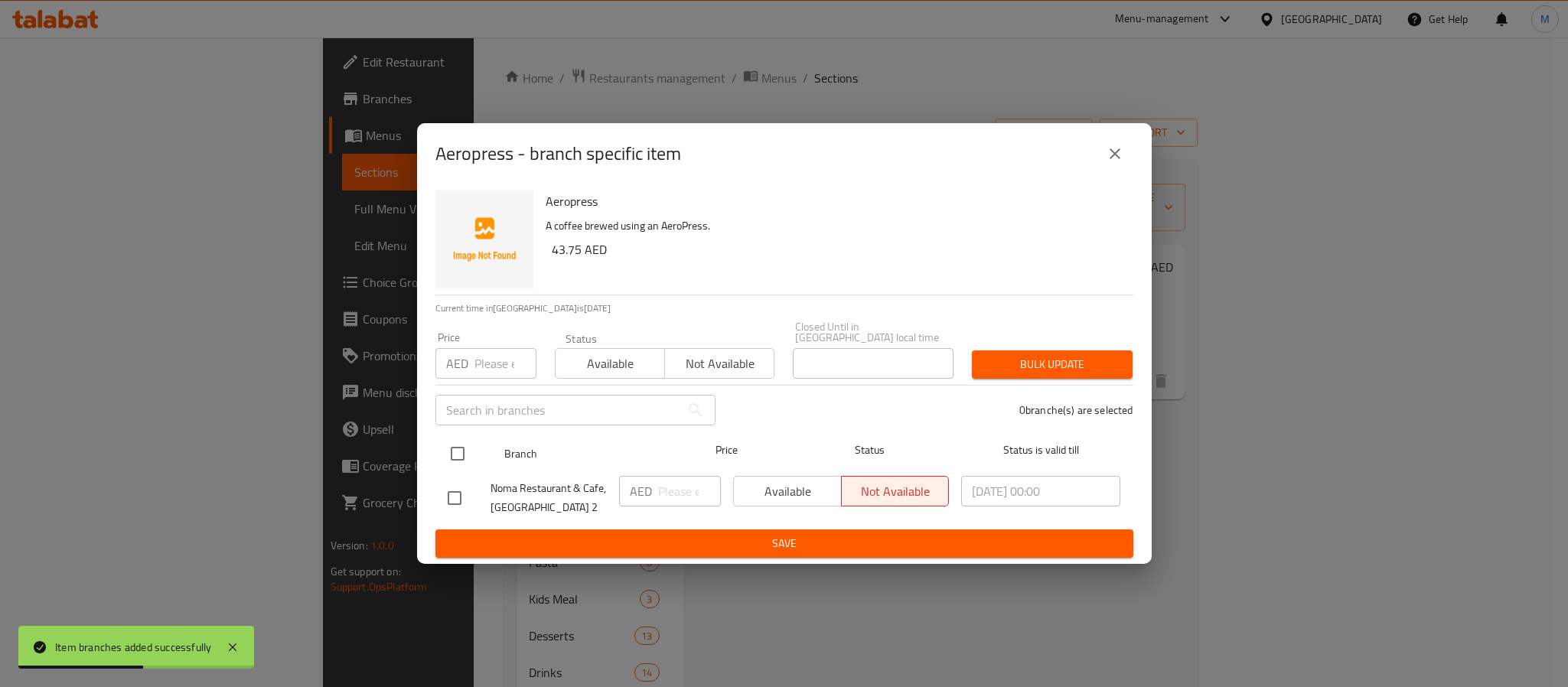
drag, startPoint x: 450, startPoint y: 460, endPoint x: 467, endPoint y: 443, distance: 24.0
click at [452, 460] on input "checkbox" at bounding box center [457, 453] width 32 height 32
checkbox input "true"
click at [498, 362] on input "number" at bounding box center [506, 362] width 62 height 30
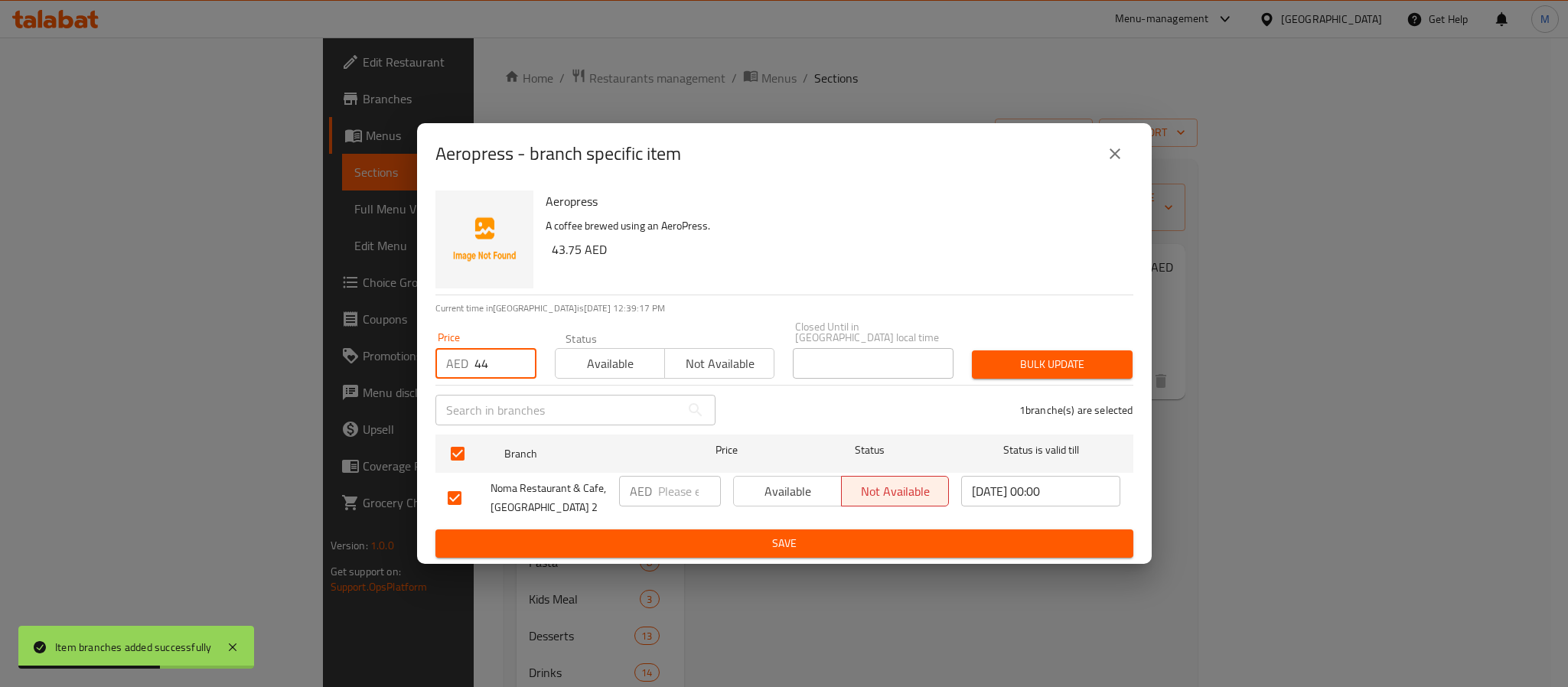
type input "44"
type button "0"
type button "1"
click at [972, 350] on button "Bulk update" at bounding box center [1051, 364] width 161 height 28
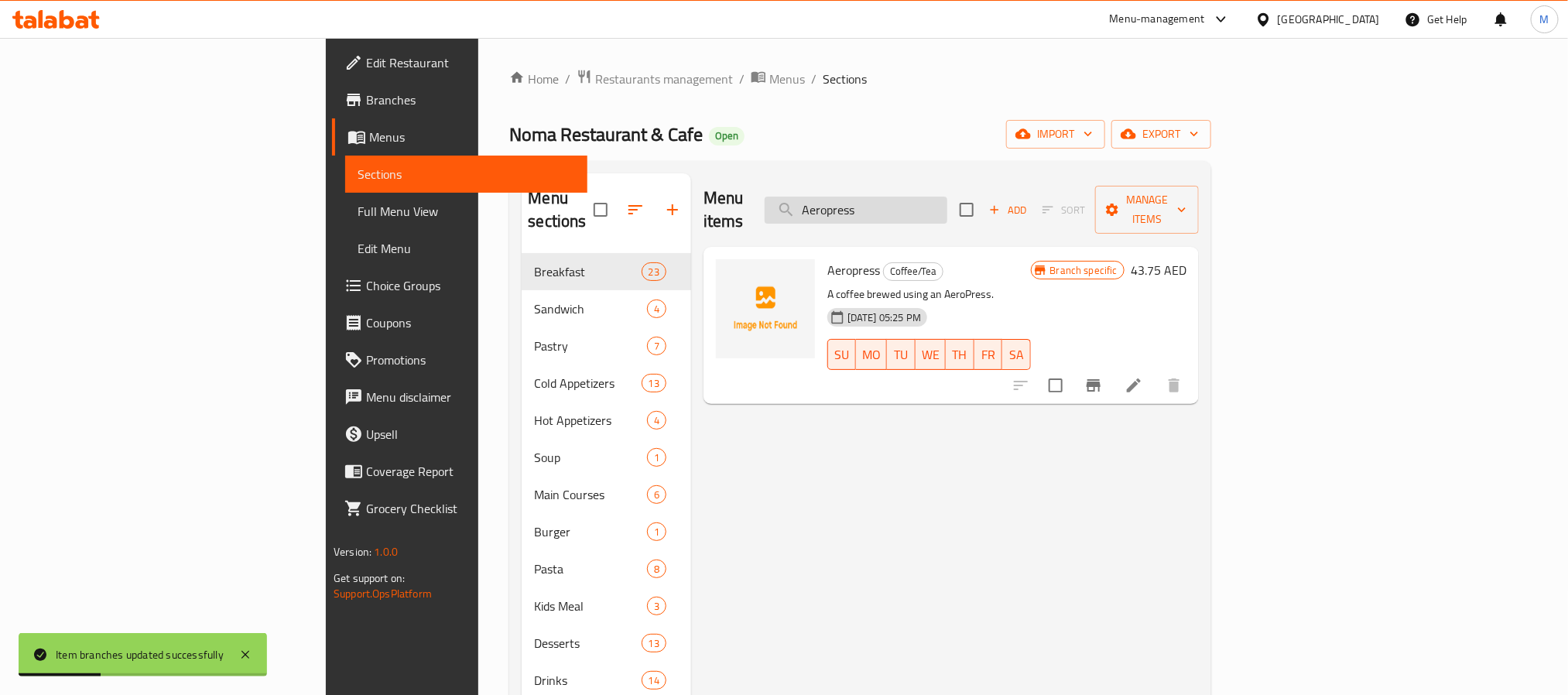
click at [948, 202] on input "Aeropress" at bounding box center [856, 210] width 183 height 27
paste input "Machiato"
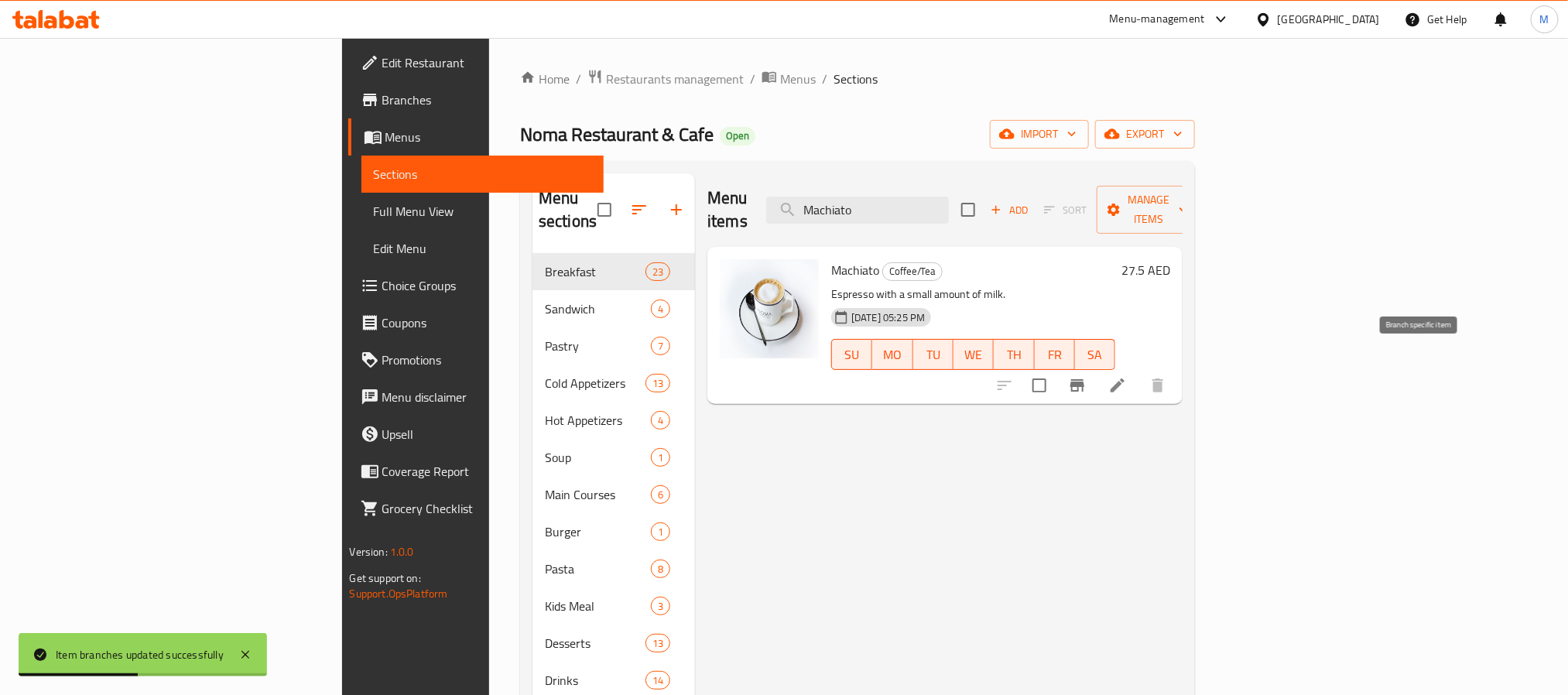
type input "Machiato"
click at [1087, 376] on icon "Branch-specific-item" at bounding box center [1078, 385] width 19 height 19
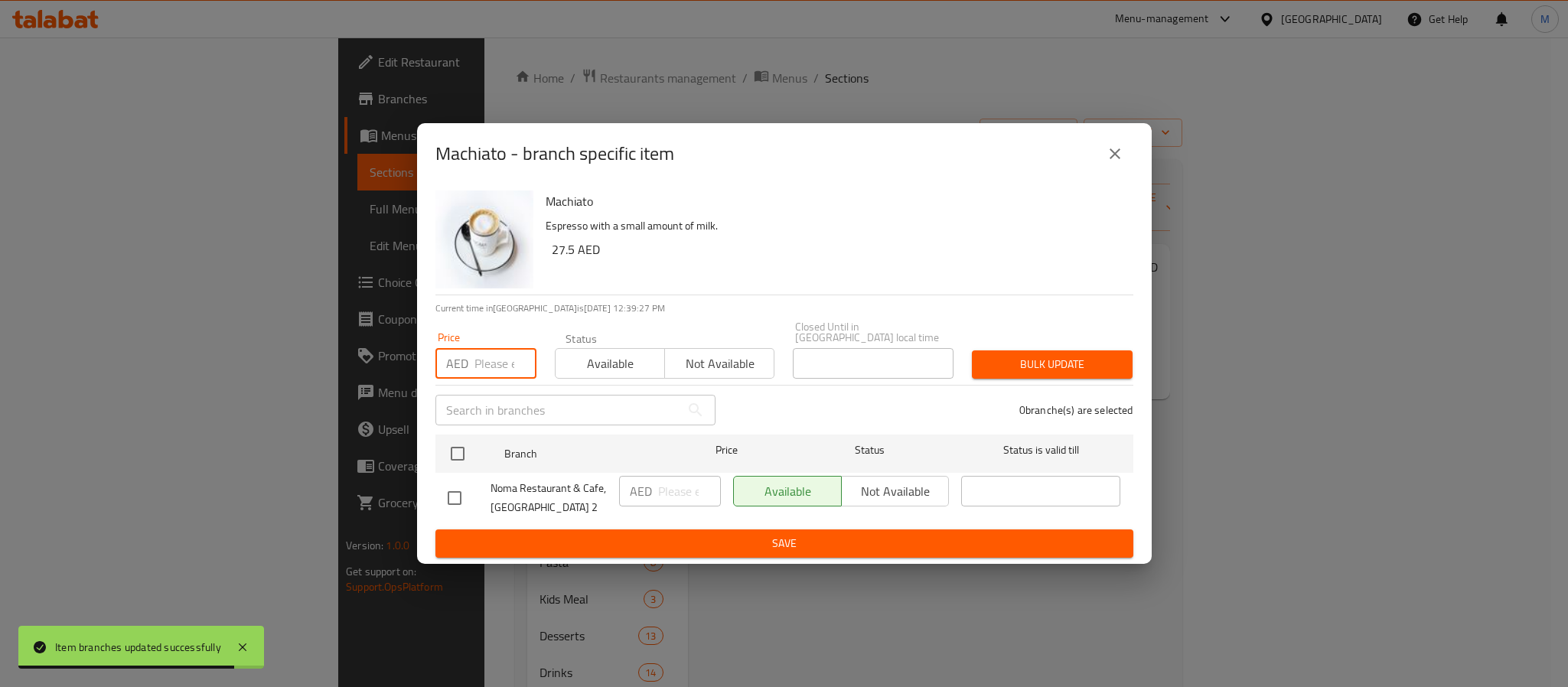
click at [506, 363] on input "number" at bounding box center [506, 362] width 62 height 30
paste input "28"
type input "28"
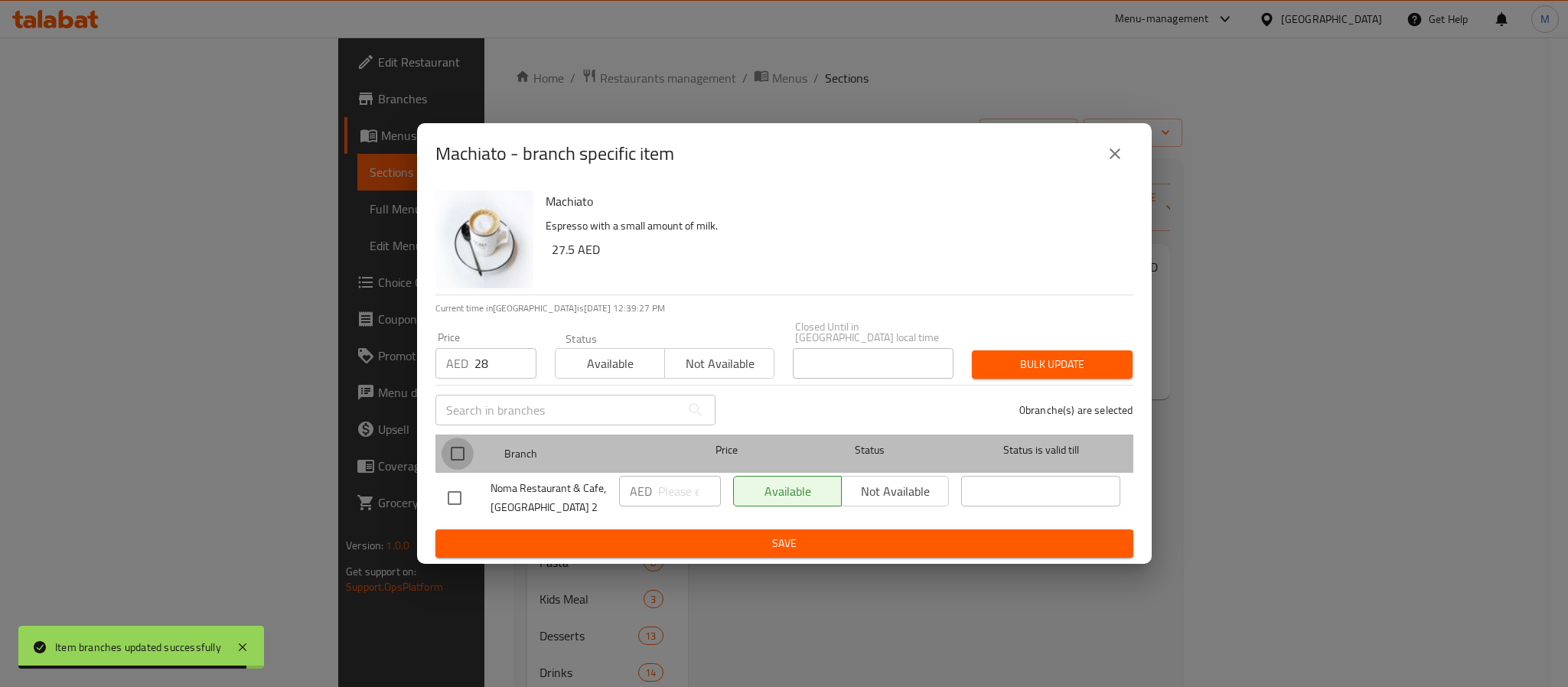
click at [453, 464] on input "checkbox" at bounding box center [457, 453] width 32 height 32
checkbox input "true"
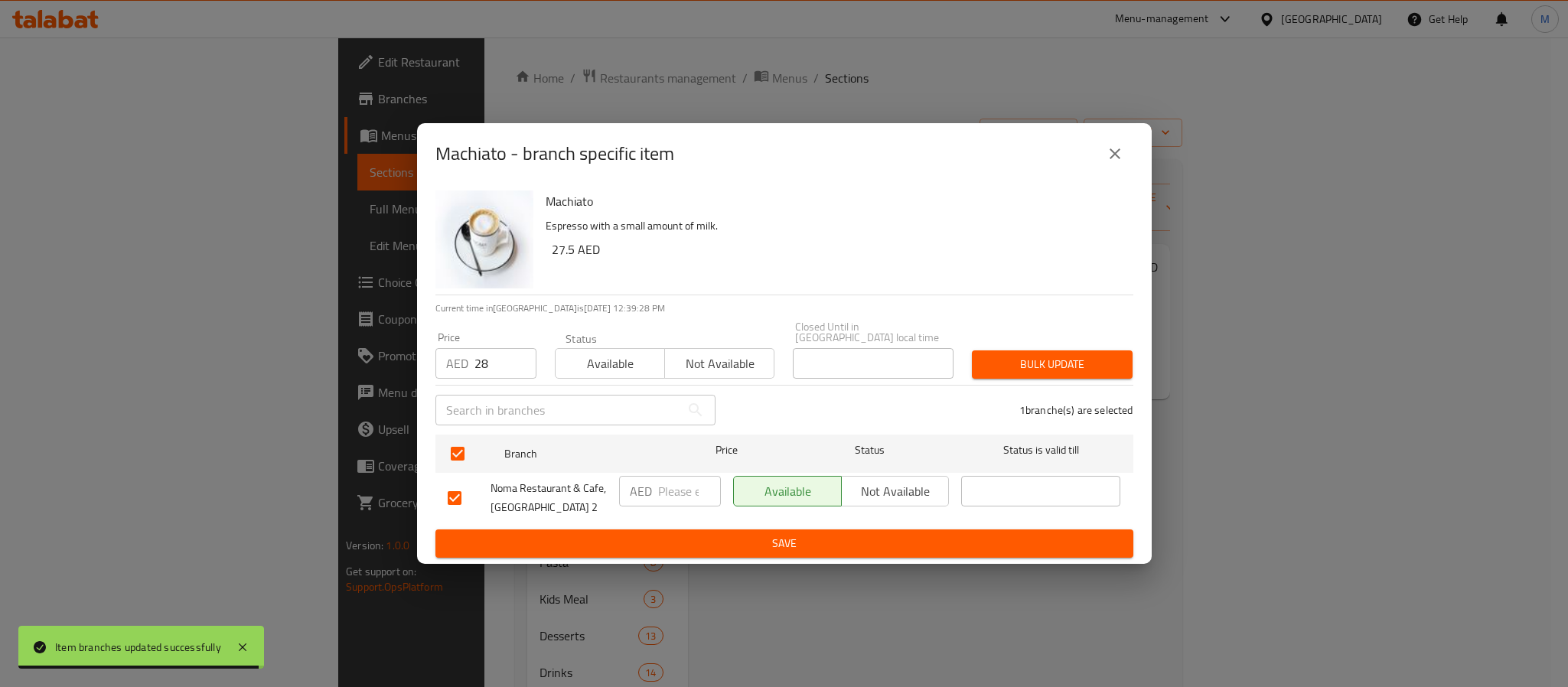
click at [1029, 352] on button "Bulk update" at bounding box center [1051, 364] width 161 height 28
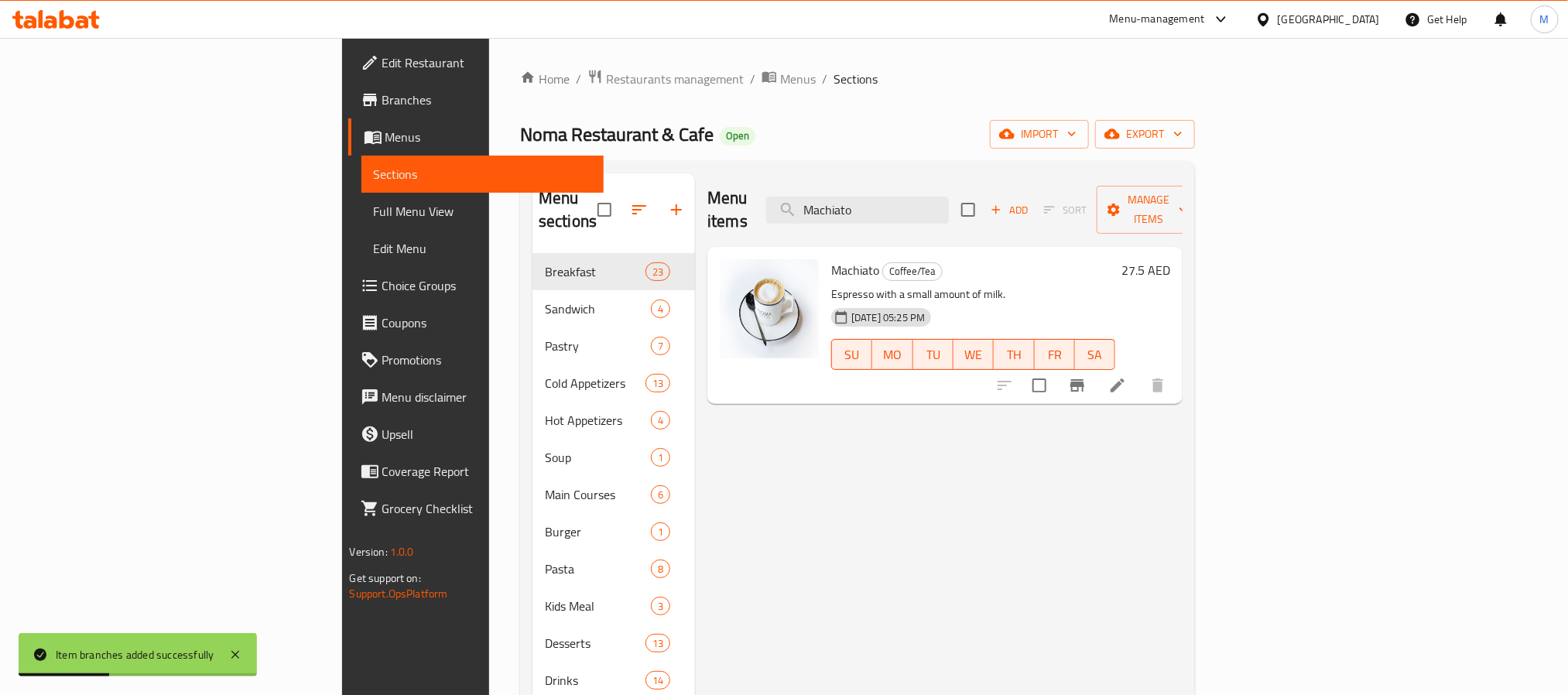
drag, startPoint x: 1009, startPoint y: 218, endPoint x: 1000, endPoint y: 214, distance: 9.8
click at [1006, 218] on div "Menu items Machiato Add Sort Manage items" at bounding box center [945, 210] width 475 height 73
click at [949, 210] on input "Machiato" at bounding box center [858, 210] width 183 height 27
click at [1084, 380] on icon "Branch-specific-item" at bounding box center [1077, 385] width 14 height 12
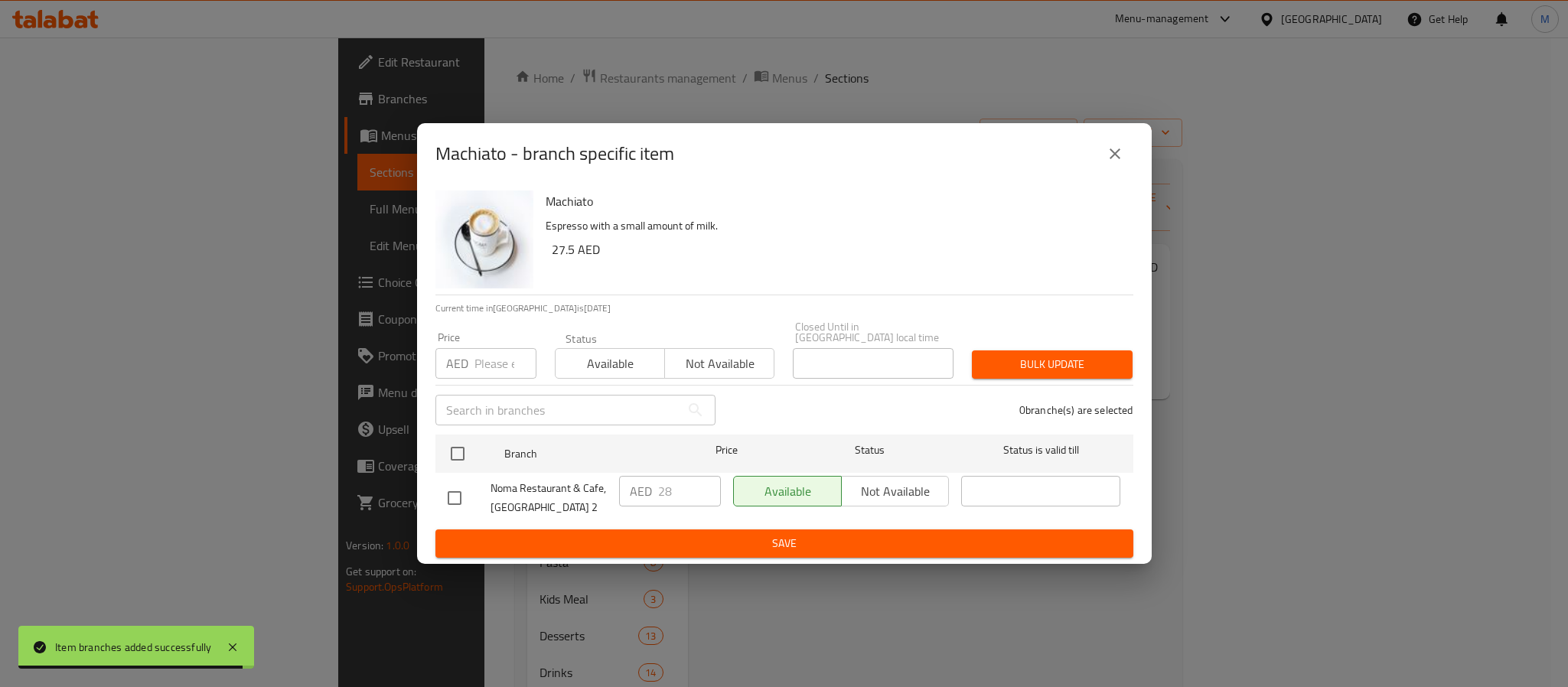
click at [457, 450] on input "checkbox" at bounding box center [457, 453] width 32 height 32
checkbox input "true"
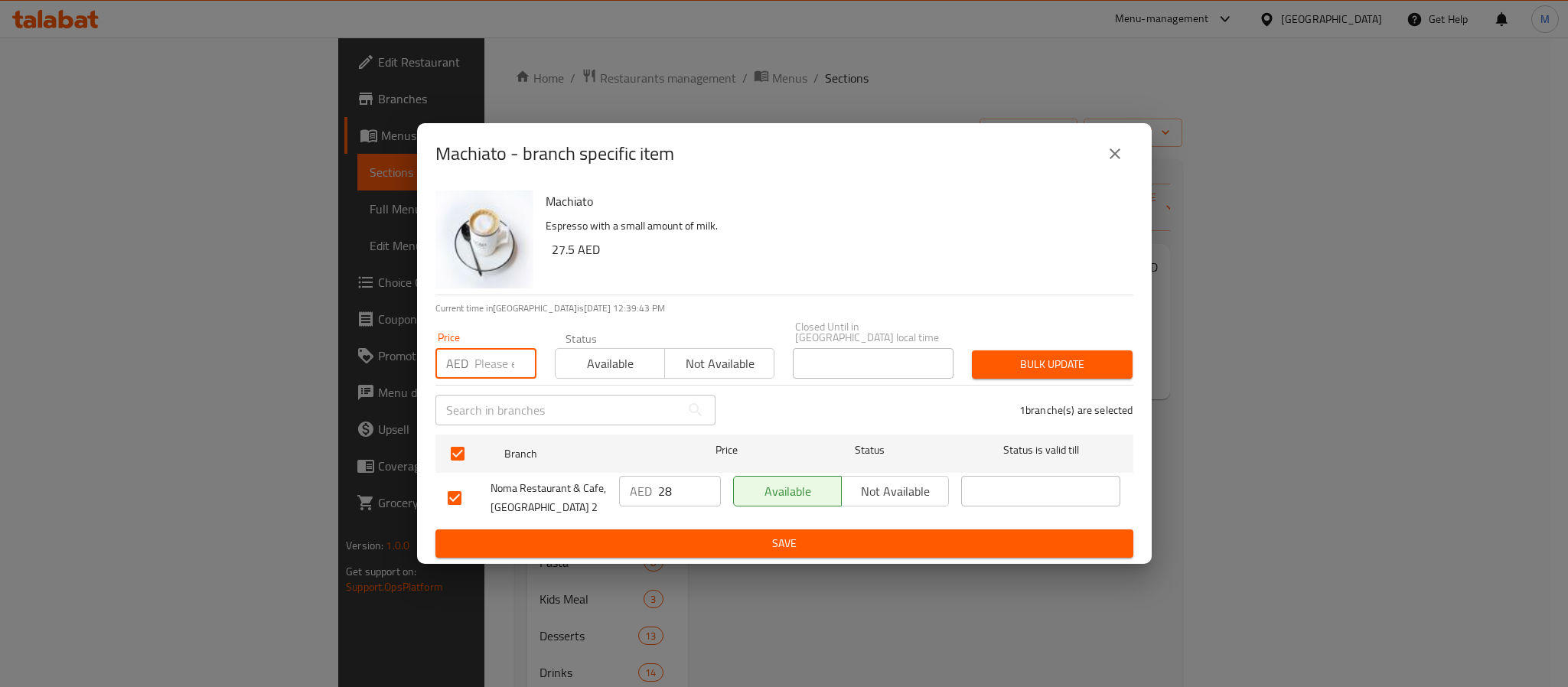
click at [496, 359] on input "number" at bounding box center [506, 362] width 62 height 30
type input "28"
type button "0"
type button "1"
click at [972, 350] on button "Bulk update" at bounding box center [1051, 364] width 161 height 28
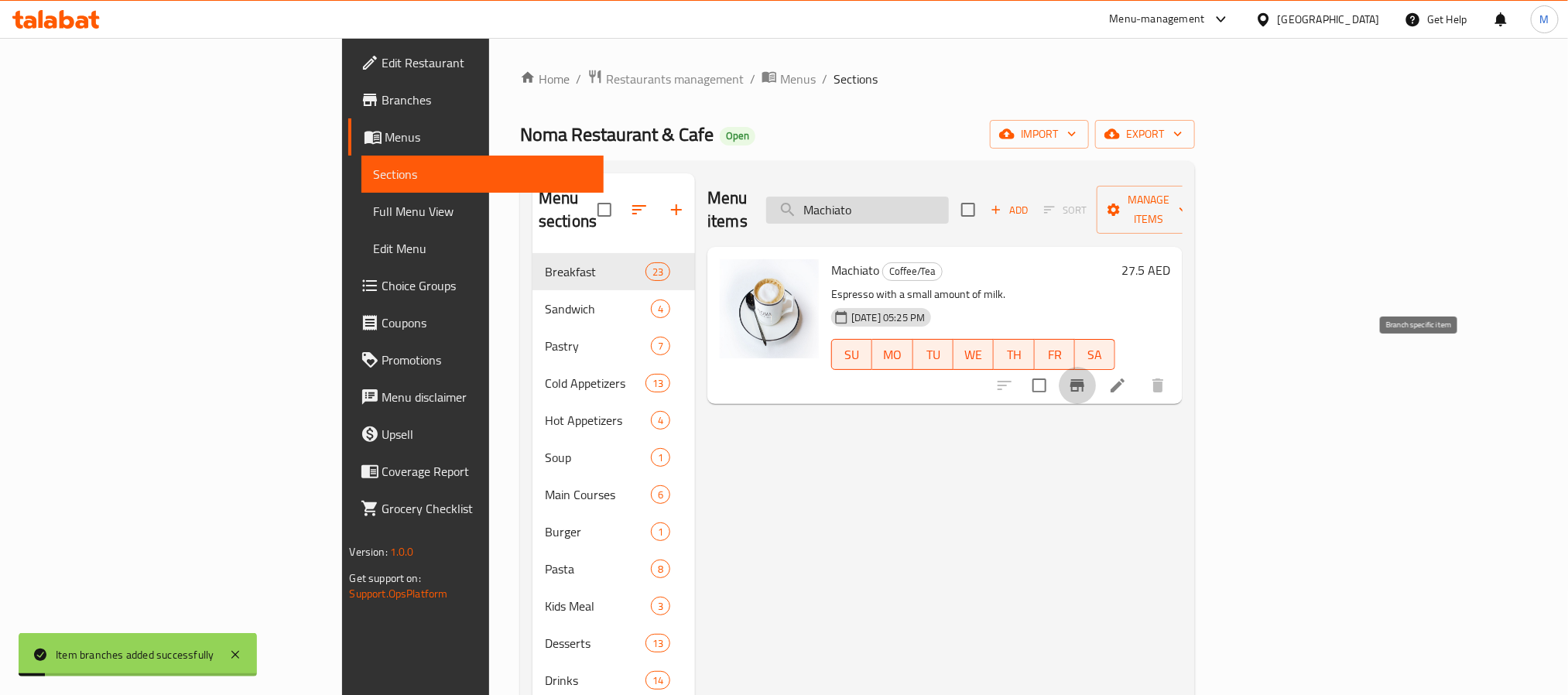
click at [949, 205] on input "Machiato" at bounding box center [858, 210] width 183 height 27
paste input "Latte"
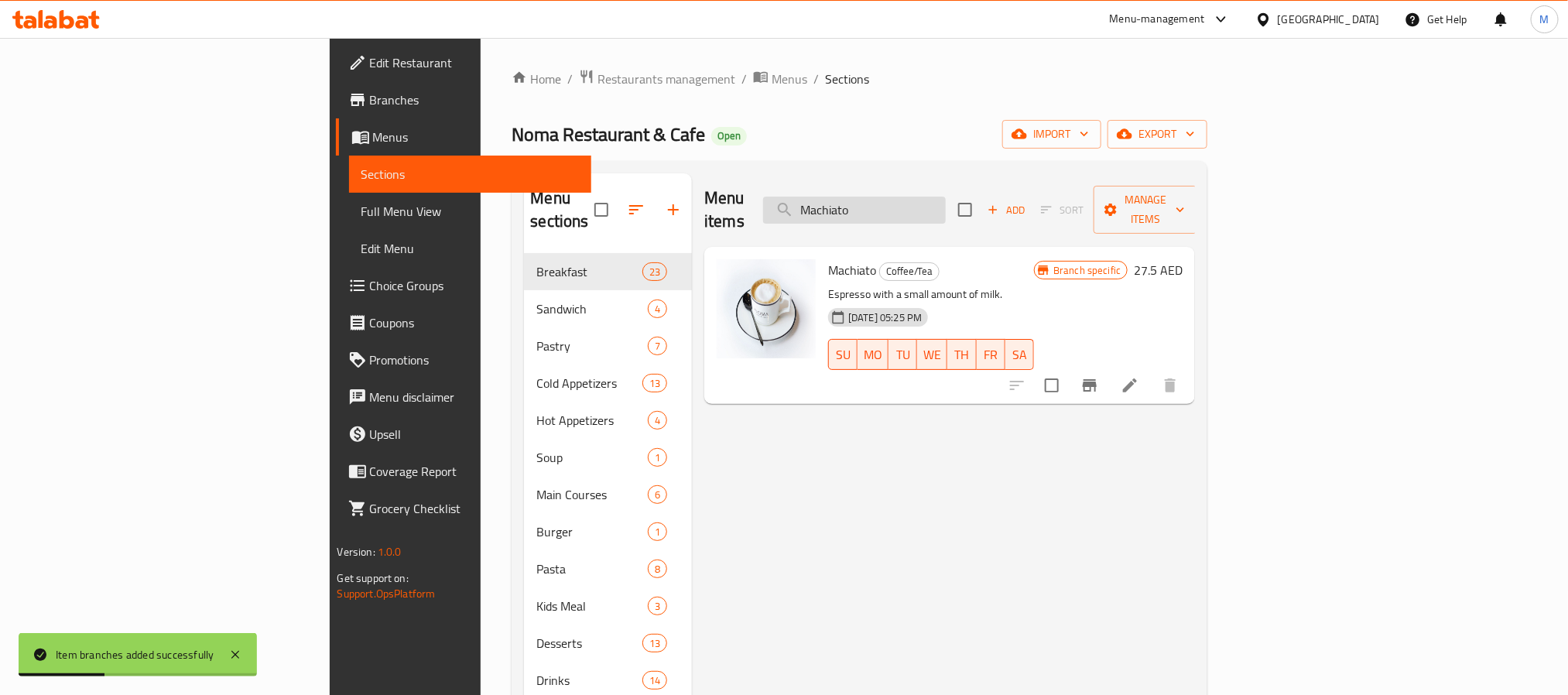
paste input "Latte"
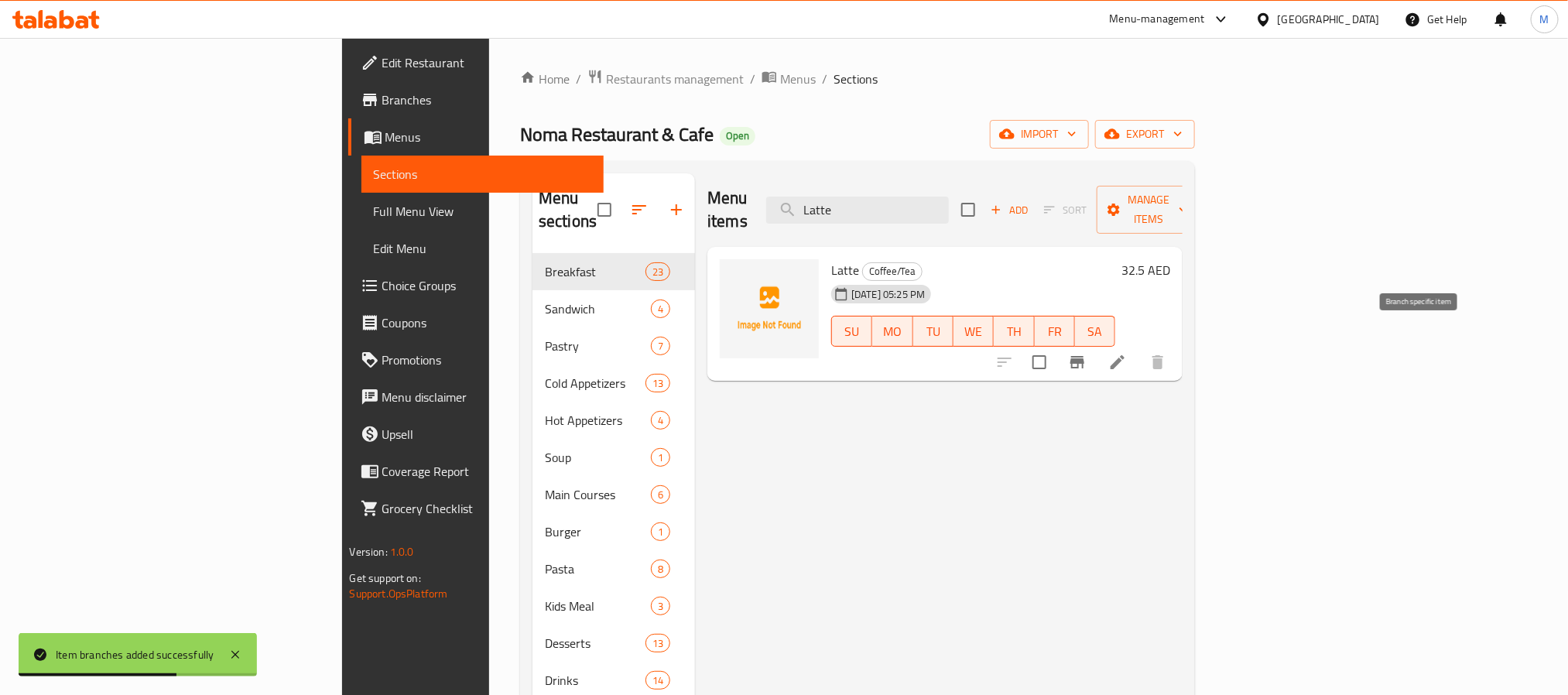
type input "Latte"
click at [1084, 356] on icon "Branch-specific-item" at bounding box center [1077, 362] width 14 height 12
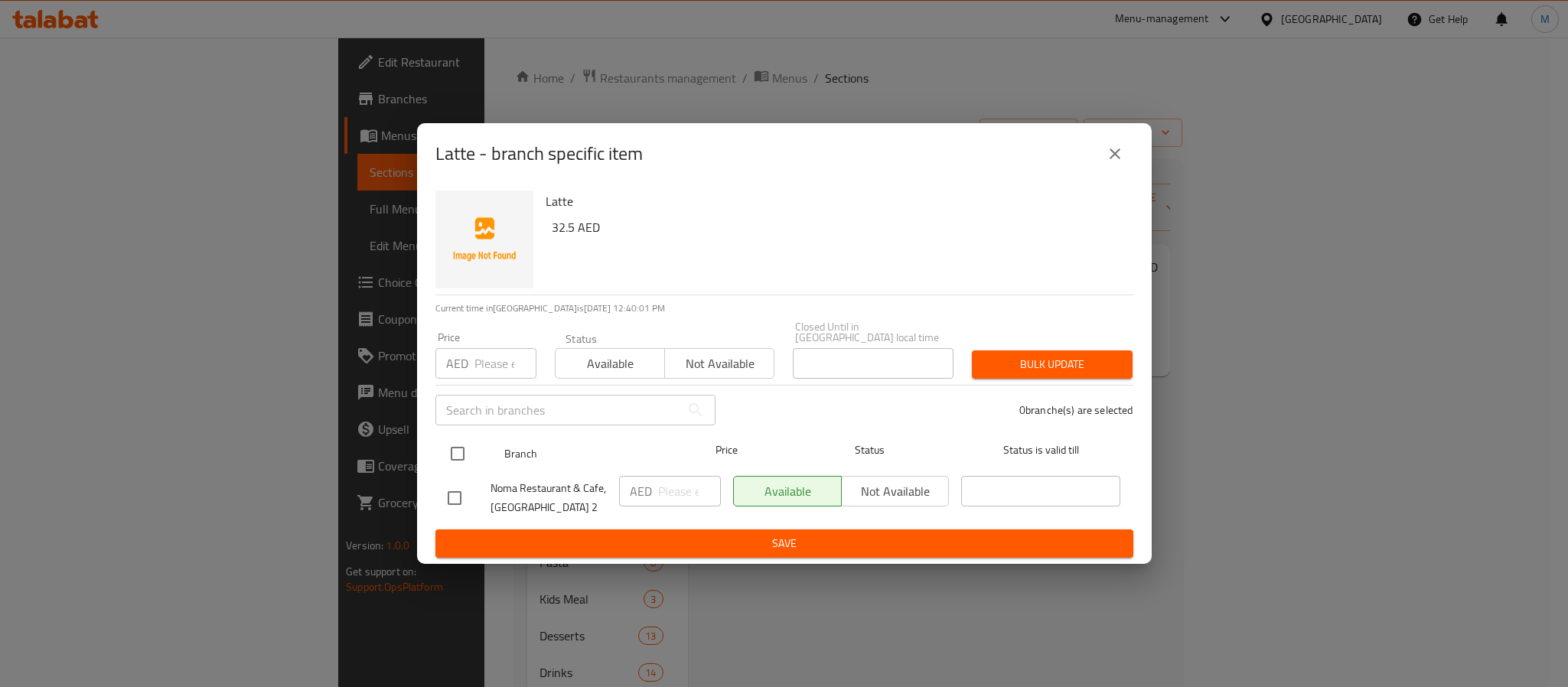
click at [453, 457] on input "checkbox" at bounding box center [457, 453] width 32 height 32
checkbox input "true"
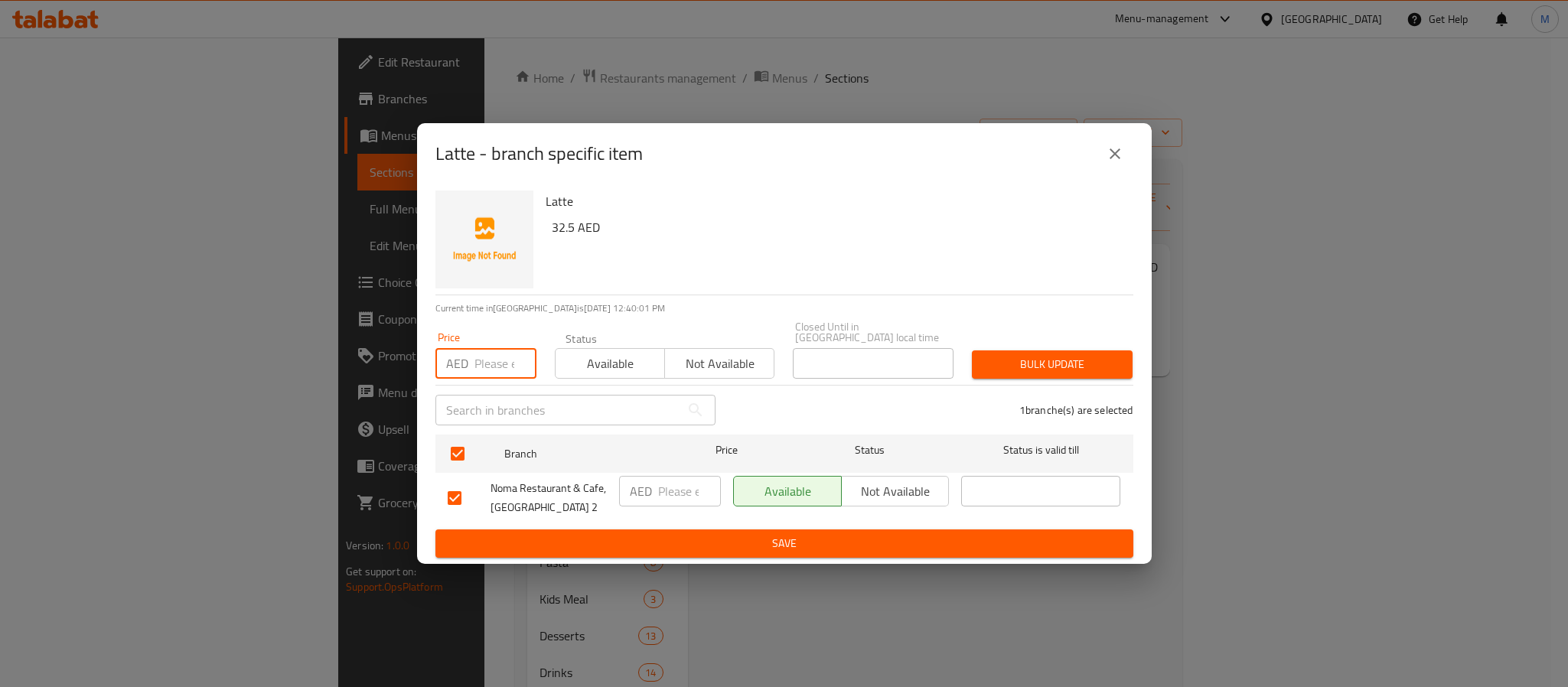
click at [504, 352] on input "number" at bounding box center [506, 362] width 62 height 30
type input "32"
click at [1076, 361] on span "Bulk update" at bounding box center [1051, 364] width 136 height 19
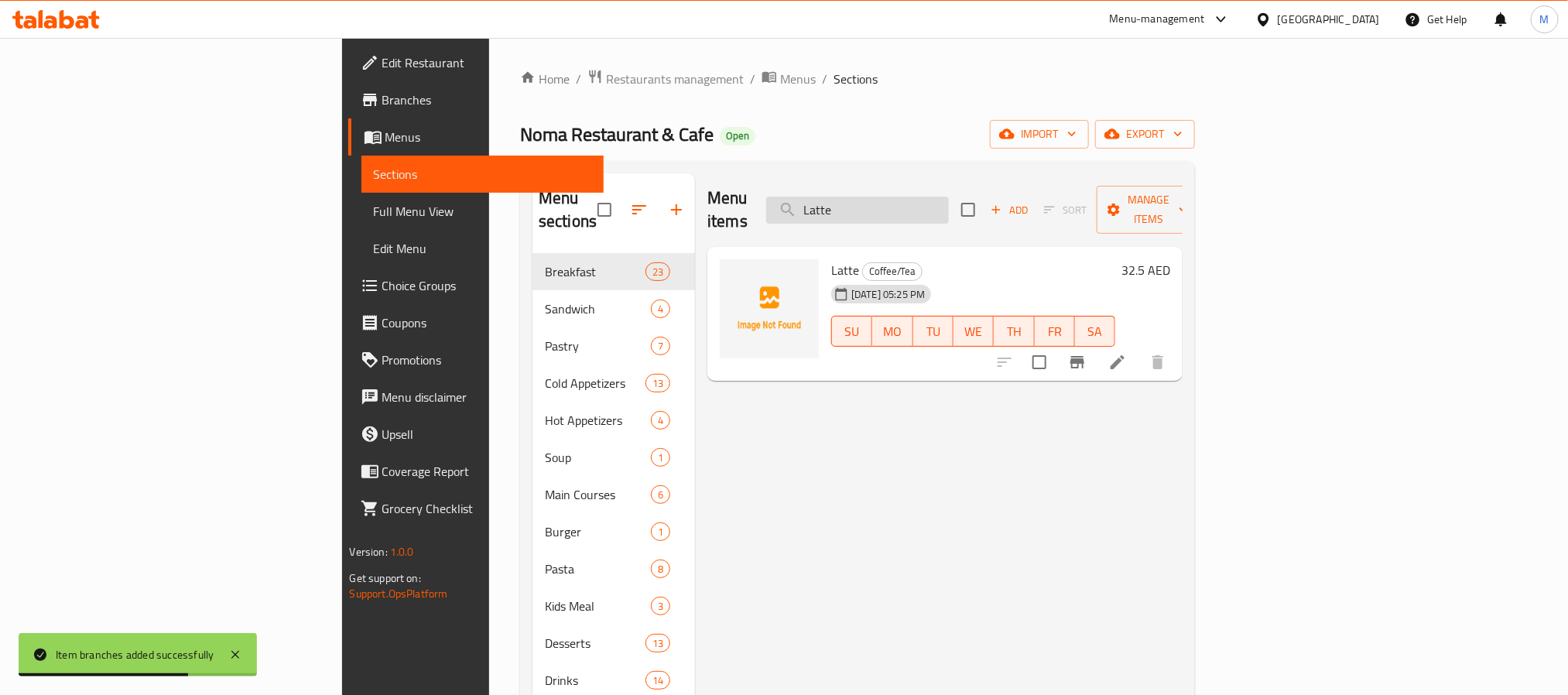
click at [939, 204] on input "Latte" at bounding box center [858, 210] width 183 height 27
paste input "Matcha"
type input "Matcha"
click at [1096, 343] on button "Branch-specific-item" at bounding box center [1078, 362] width 37 height 37
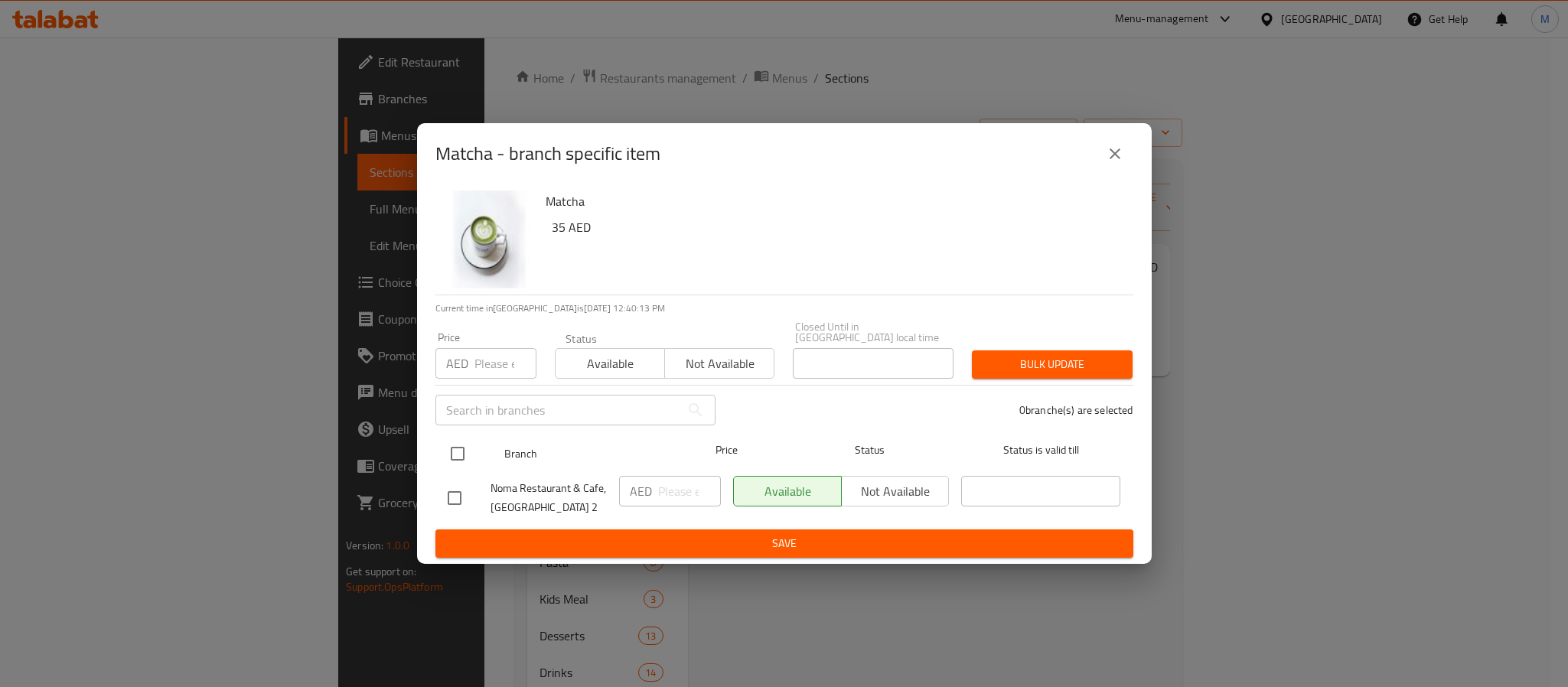
click at [449, 458] on input "checkbox" at bounding box center [457, 453] width 32 height 32
checkbox input "true"
click at [483, 372] on input "number" at bounding box center [506, 362] width 62 height 30
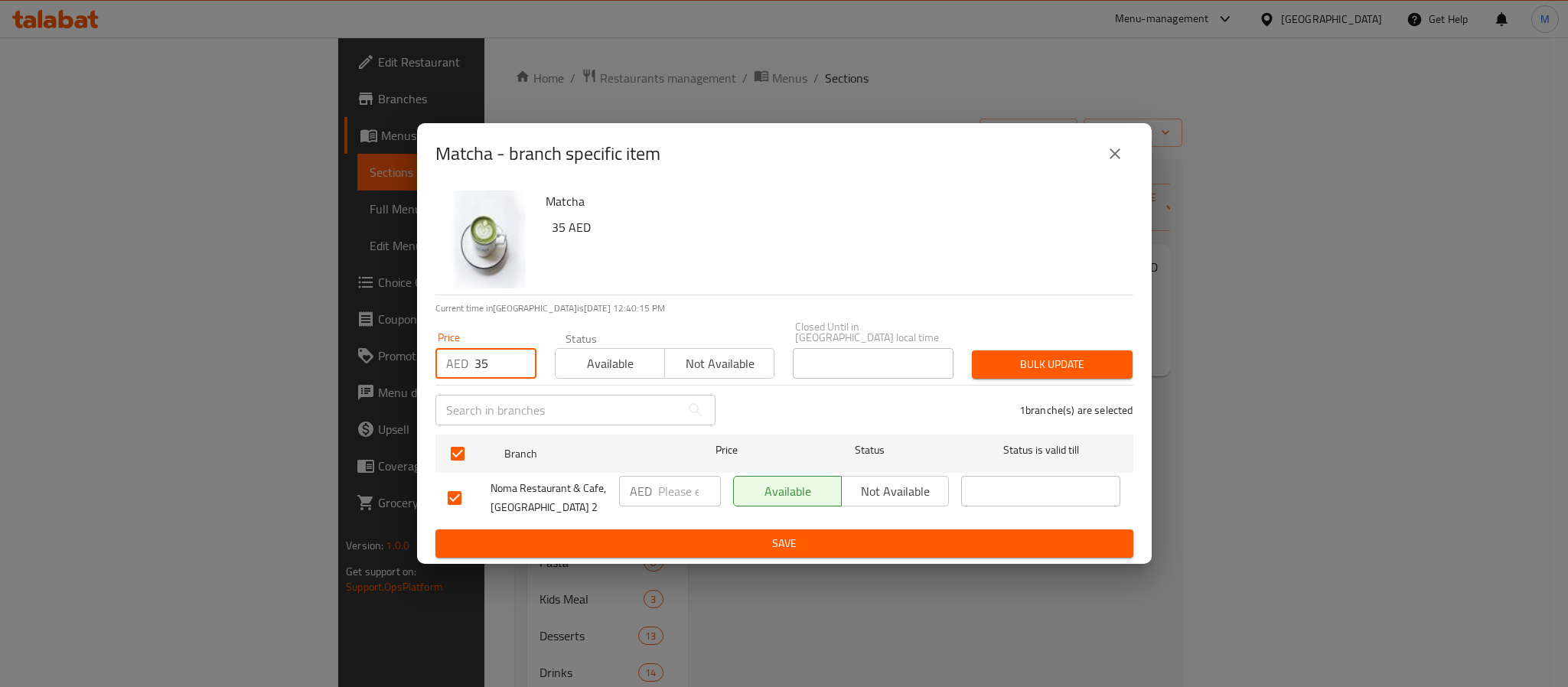
type input "35"
click at [1029, 385] on div "1 branche(s) are selected" at bounding box center [933, 410] width 417 height 55
click at [1033, 375] on button "Bulk update" at bounding box center [1051, 364] width 161 height 28
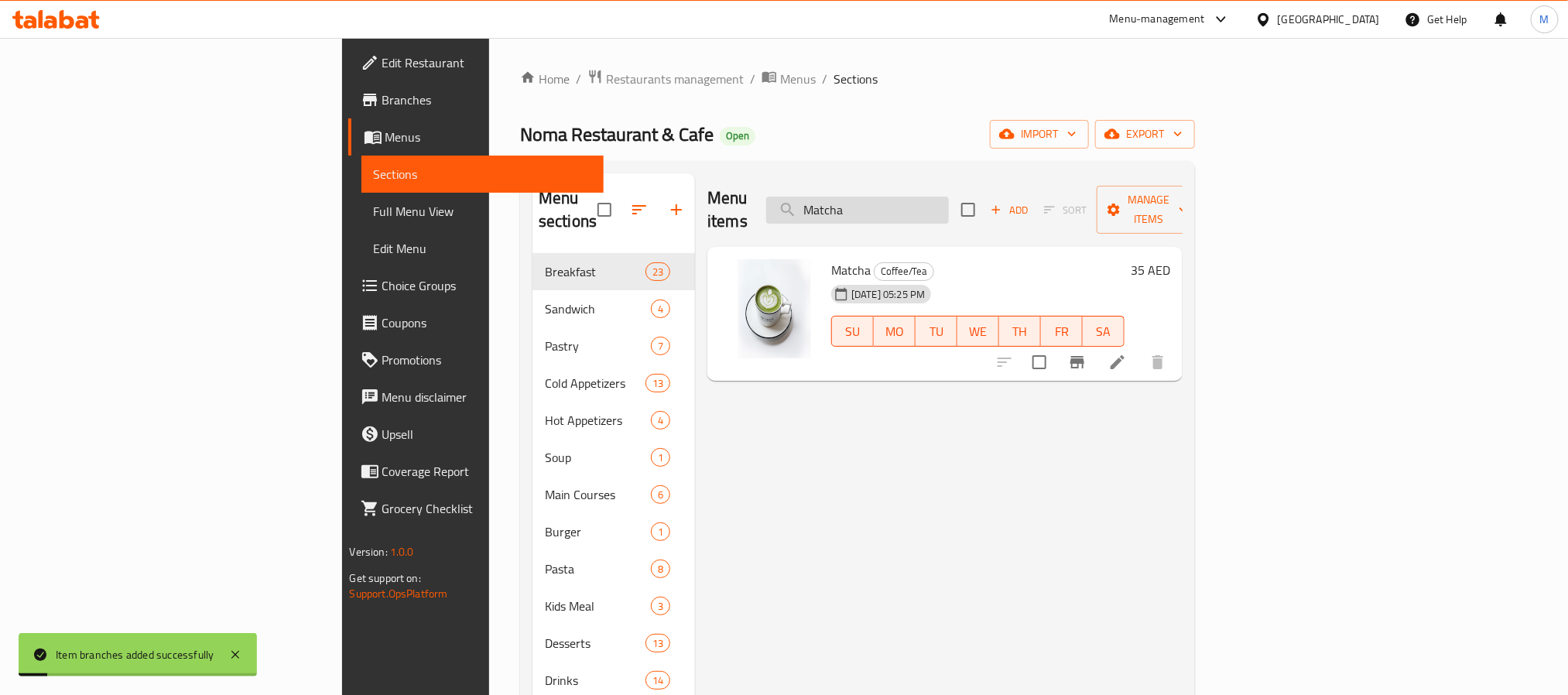
click at [949, 212] on input "Matcha" at bounding box center [858, 210] width 183 height 27
paste input "Camomile Te"
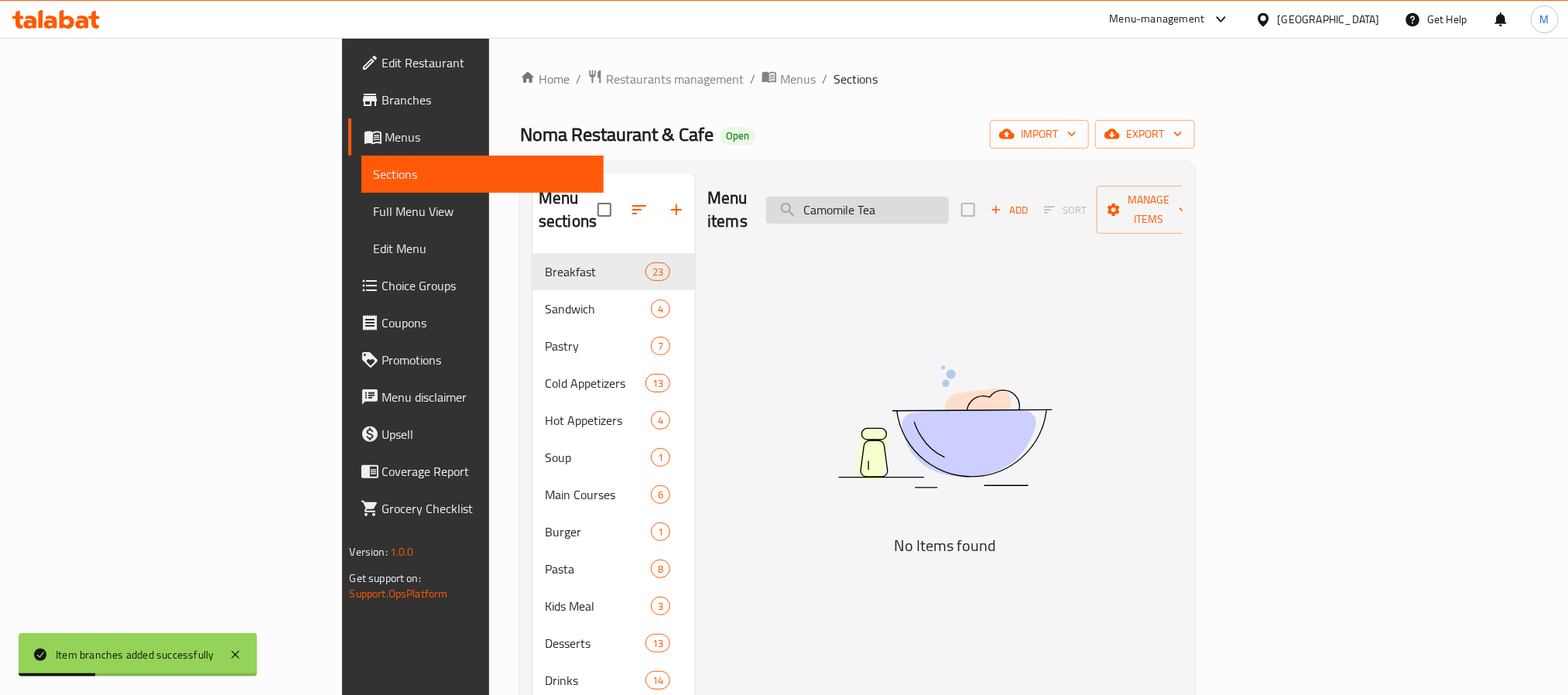
click at [949, 200] on input "Camomile Tea" at bounding box center [858, 210] width 183 height 27
drag, startPoint x: 990, startPoint y: 200, endPoint x: 286, endPoint y: 263, distance: 706.8
click at [489, 263] on div "Home / Restaurants management / Menus / Sections Noma Restaurant & Cafe Open im…" at bounding box center [858, 474] width 737 height 873
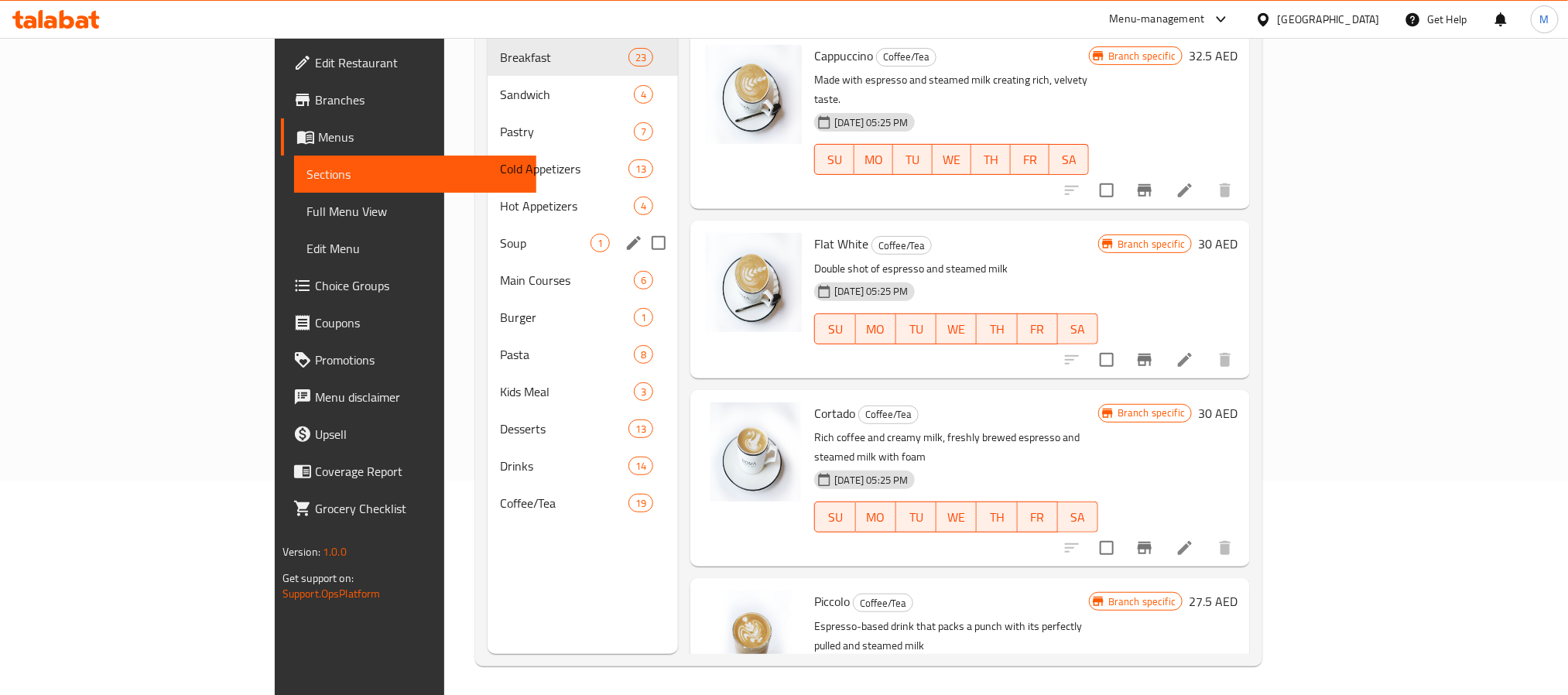
scroll to position [216, 0]
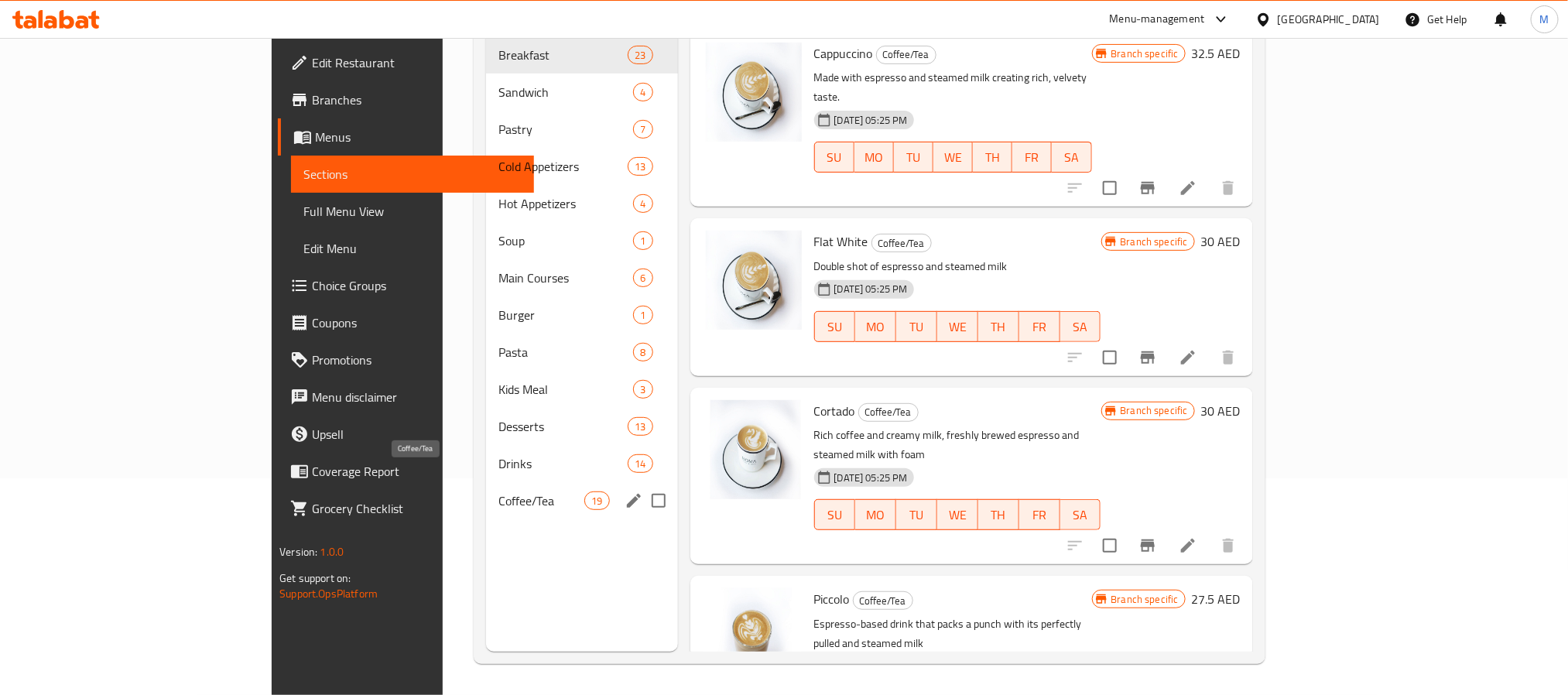
type input "tea"
click at [499, 492] on span "Coffee/Tea" at bounding box center [541, 501] width 86 height 19
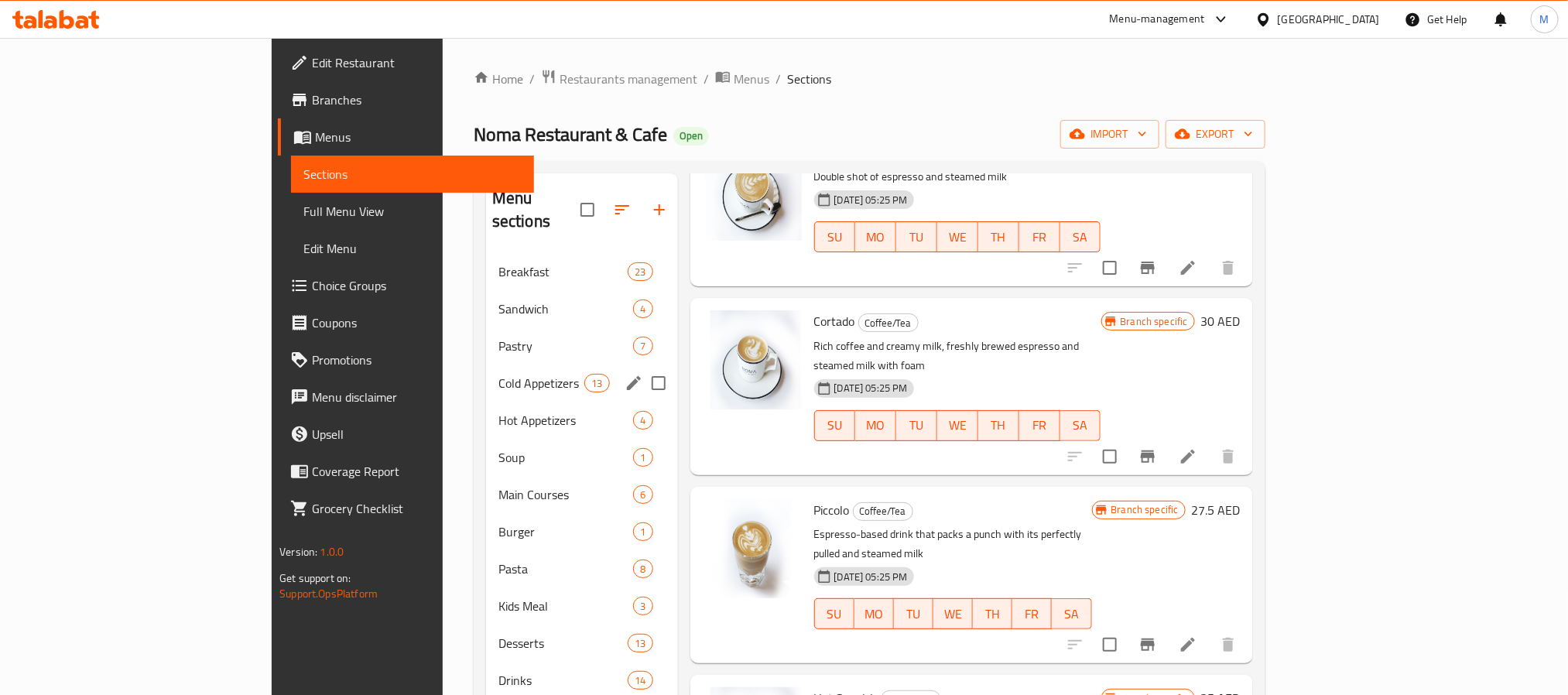
scroll to position [116, 0]
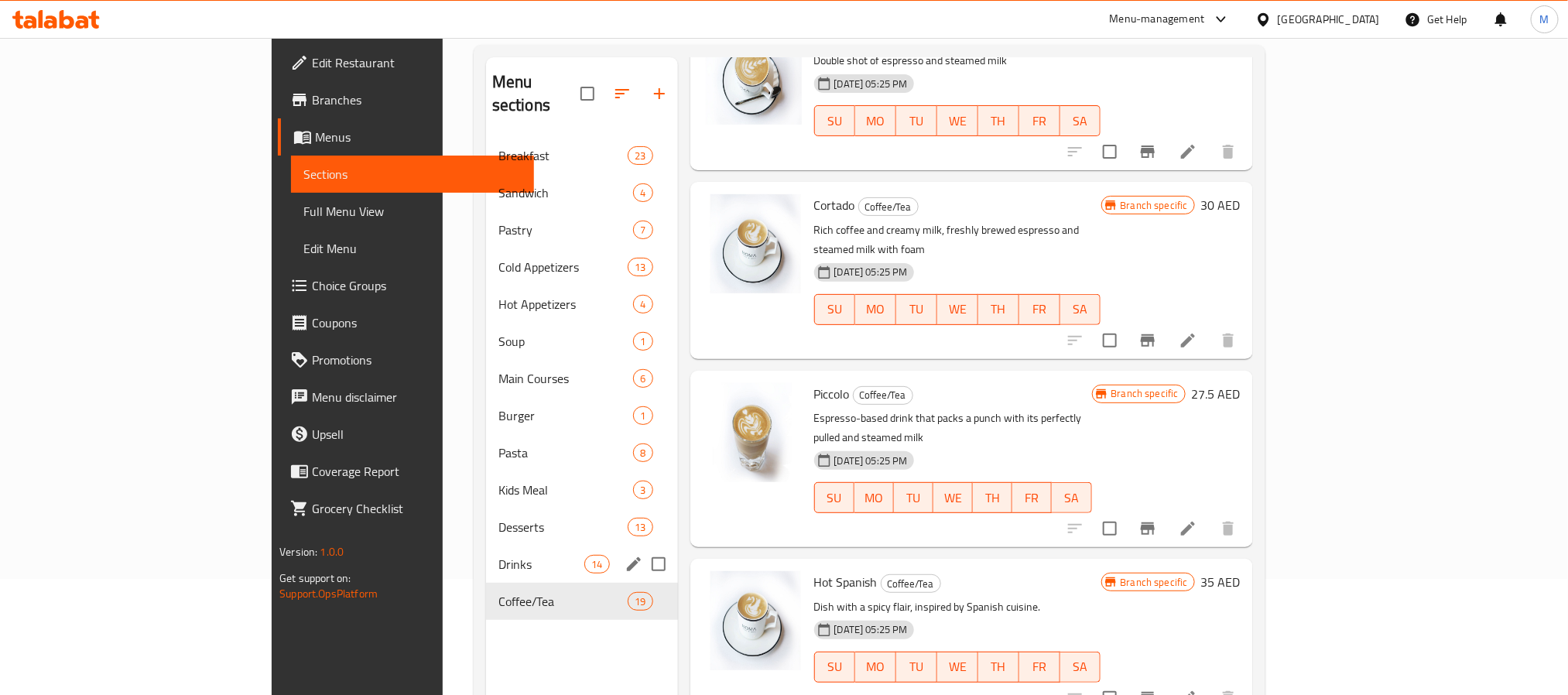
click at [499, 592] on span "Coffee/Tea" at bounding box center [563, 601] width 129 height 19
click at [499, 258] on span "Cold Appetizers" at bounding box center [541, 267] width 86 height 19
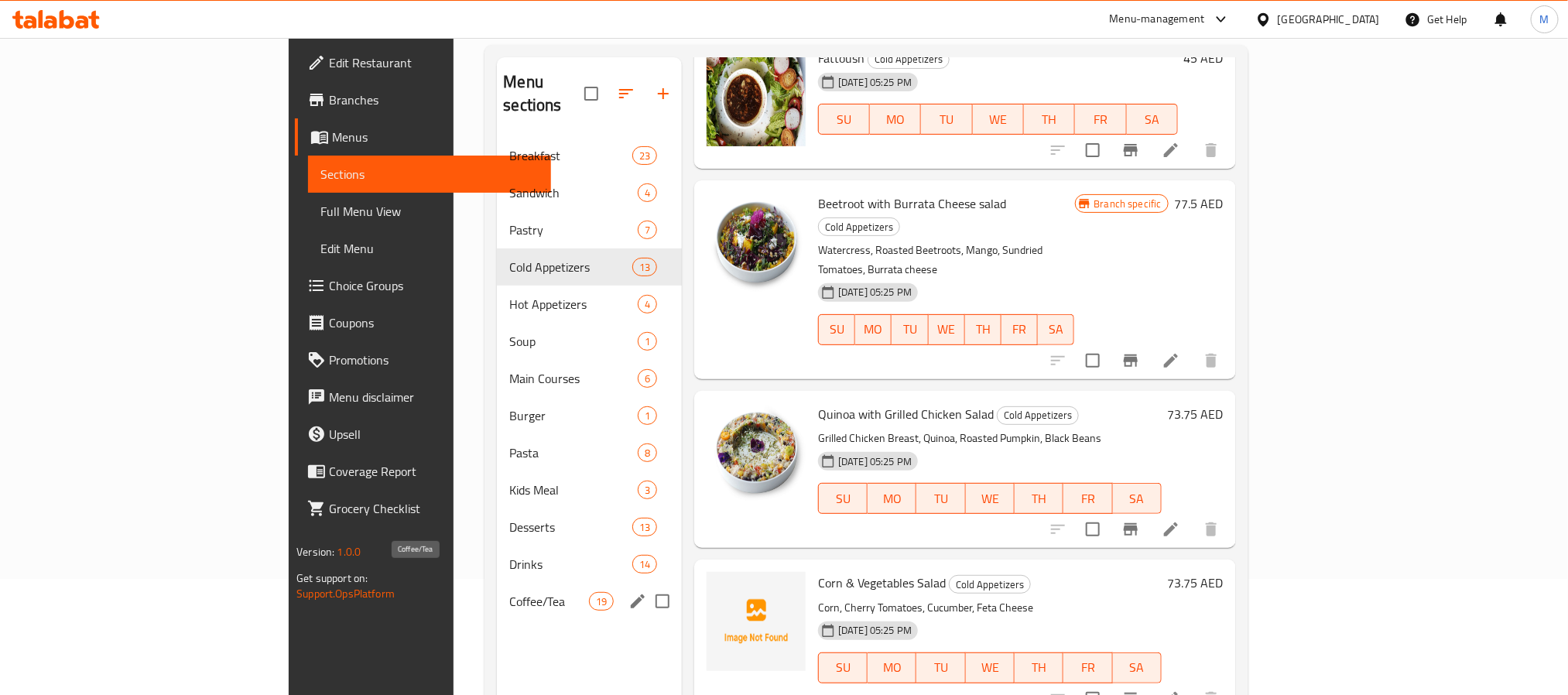
click at [510, 592] on span "Coffee/Tea" at bounding box center [549, 601] width 79 height 19
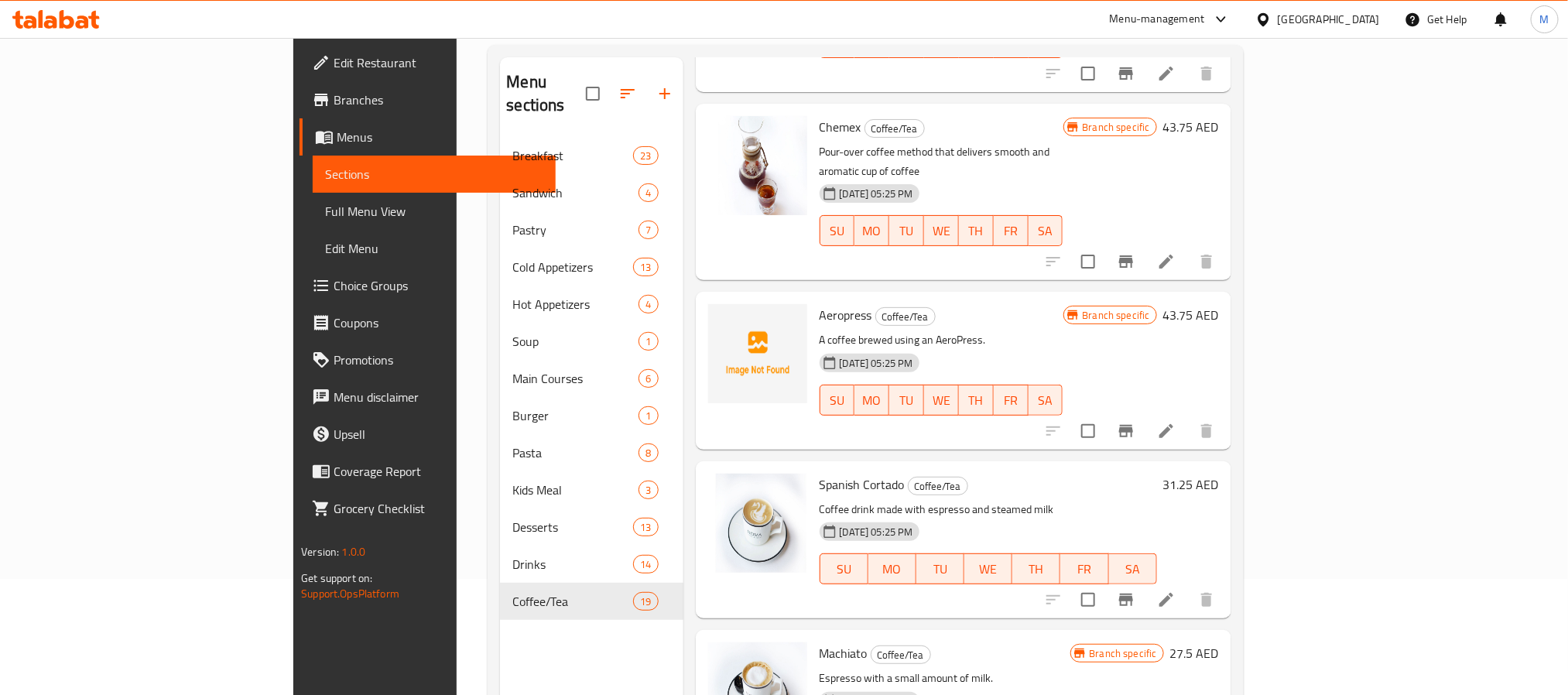
scroll to position [1742, 0]
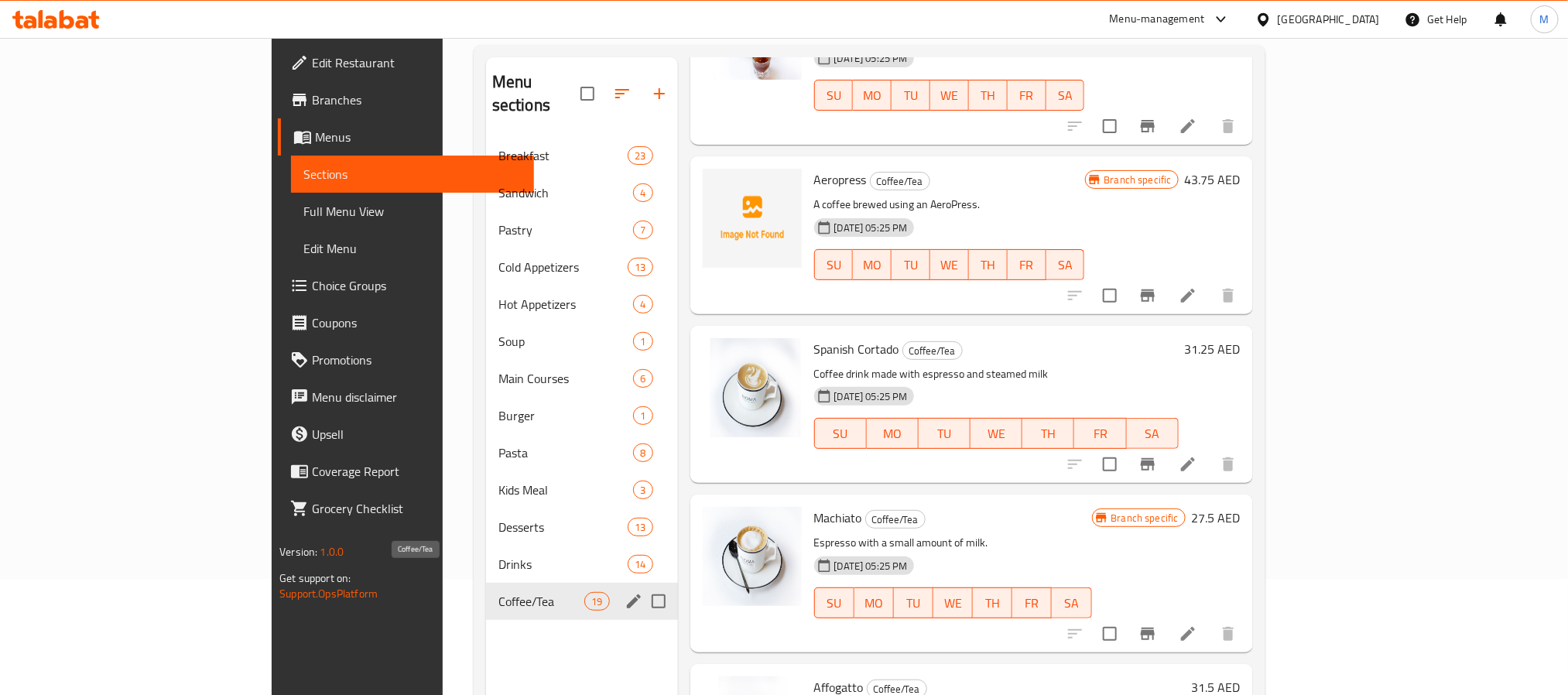
click at [499, 592] on span "Coffee/Tea" at bounding box center [541, 601] width 86 height 19
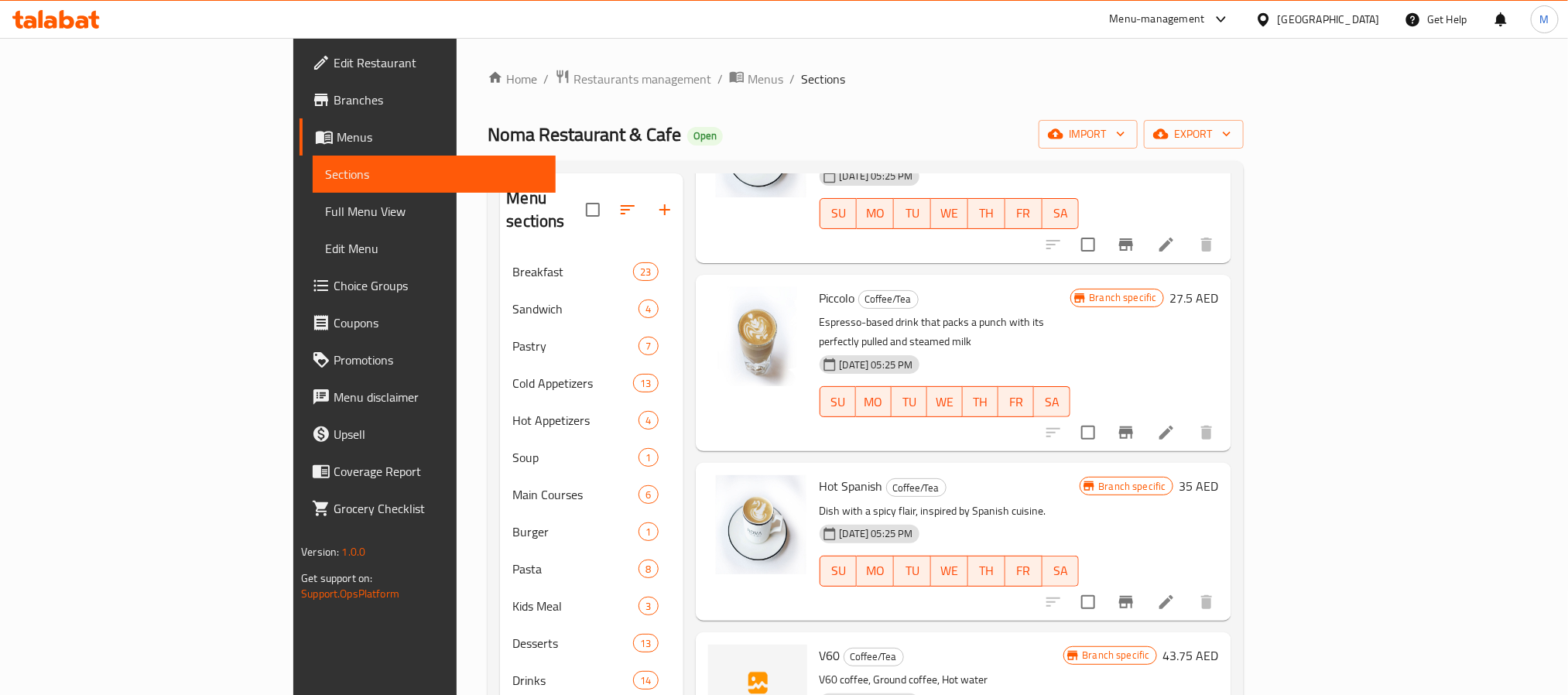
scroll to position [1857, 0]
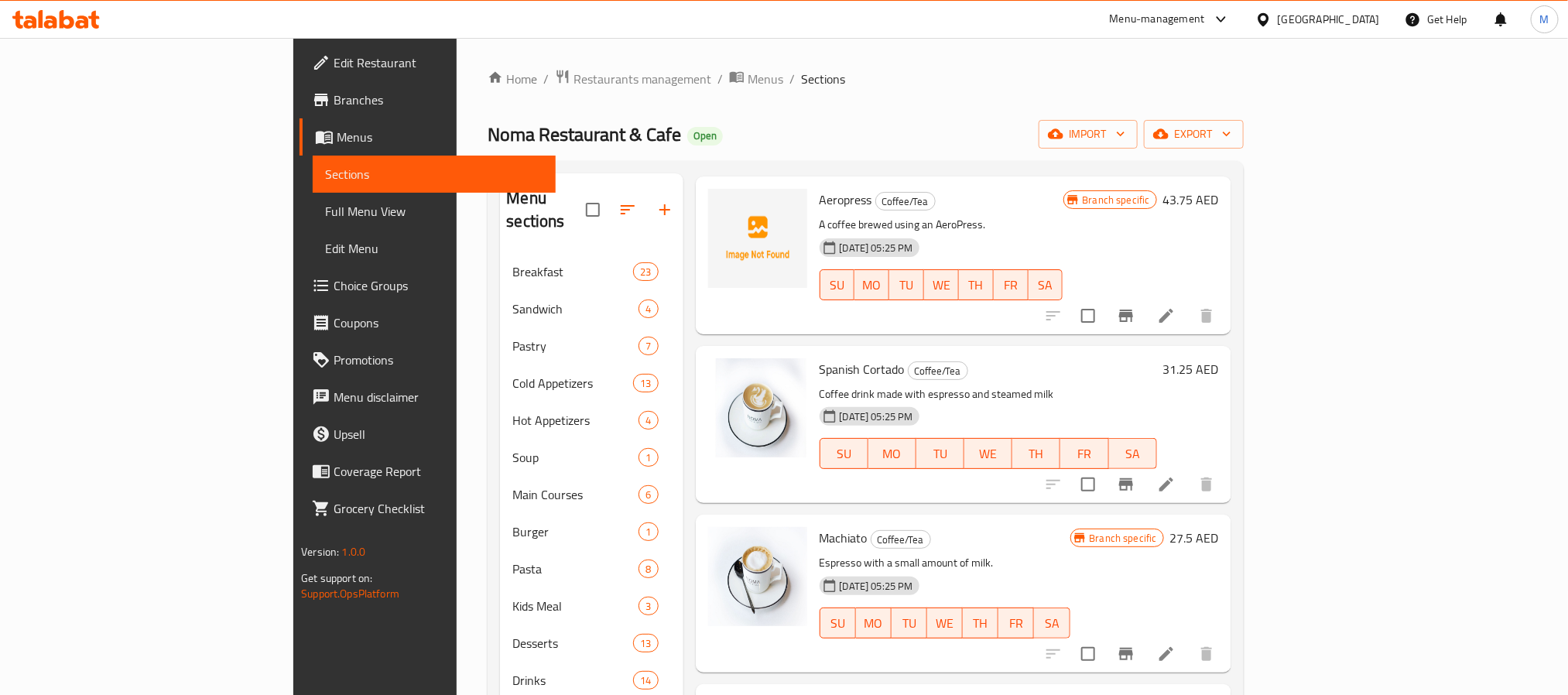
click at [820, 694] on span "Affogatto" at bounding box center [844, 707] width 49 height 23
copy h6 "Affogatto"
click at [820, 357] on span "Spanish Cortado" at bounding box center [862, 368] width 85 height 23
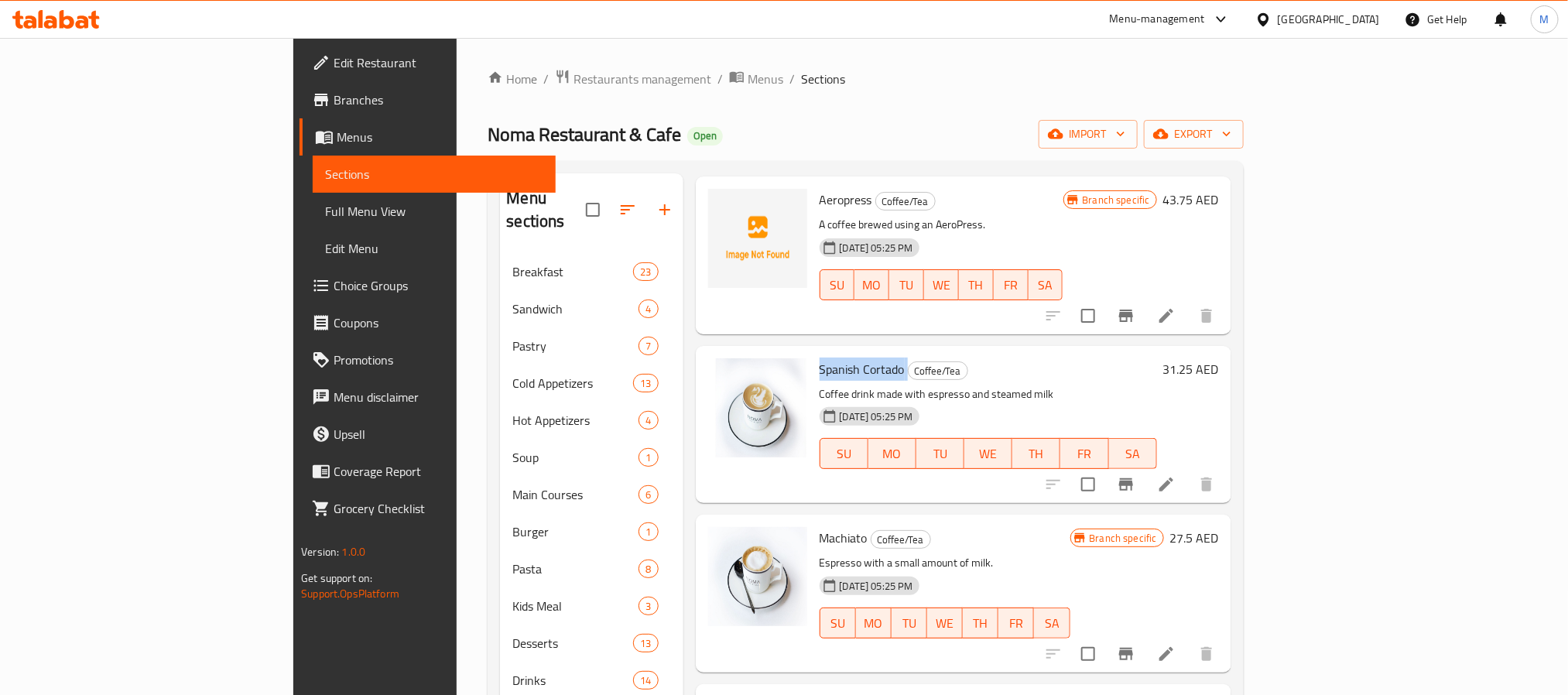
click at [820, 357] on span "Spanish Cortado" at bounding box center [862, 368] width 85 height 23
copy h6 "Spanish Cortado"
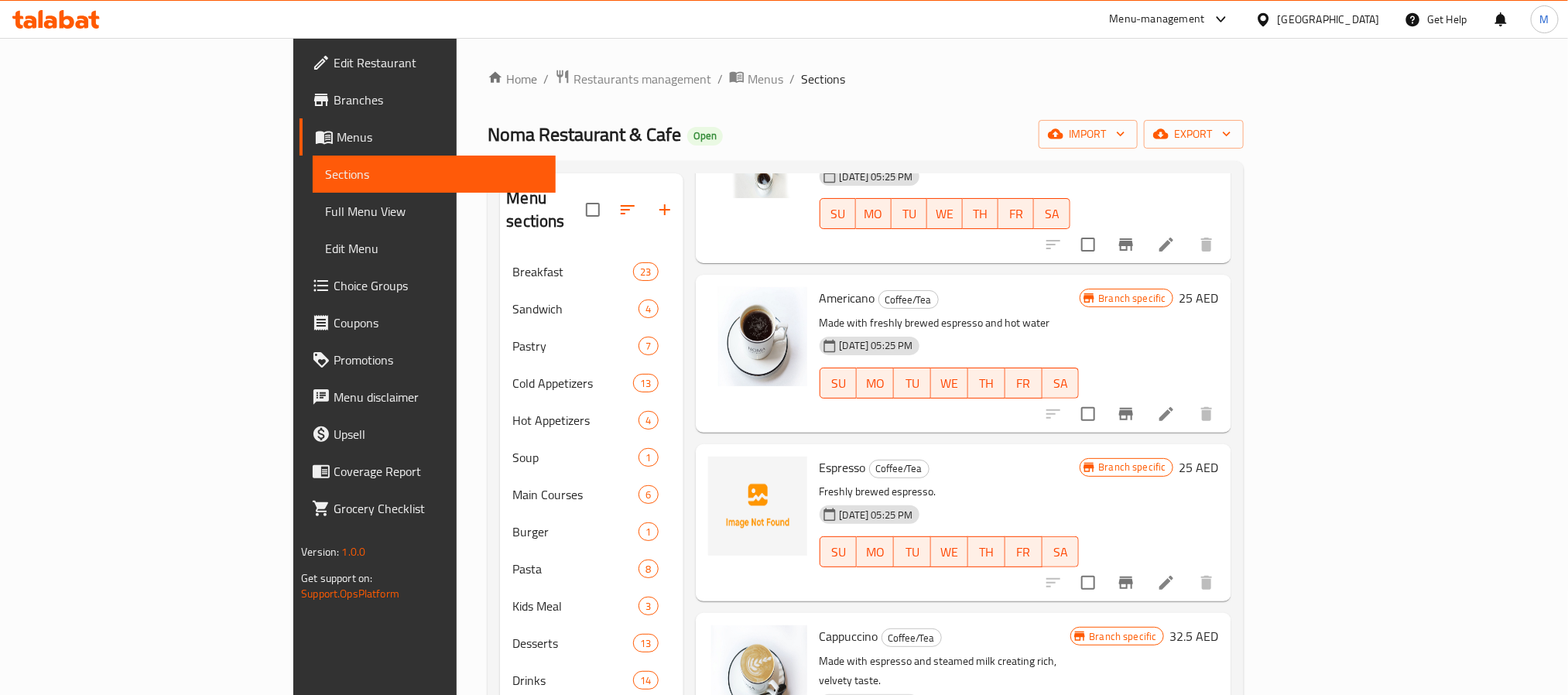
scroll to position [0, 0]
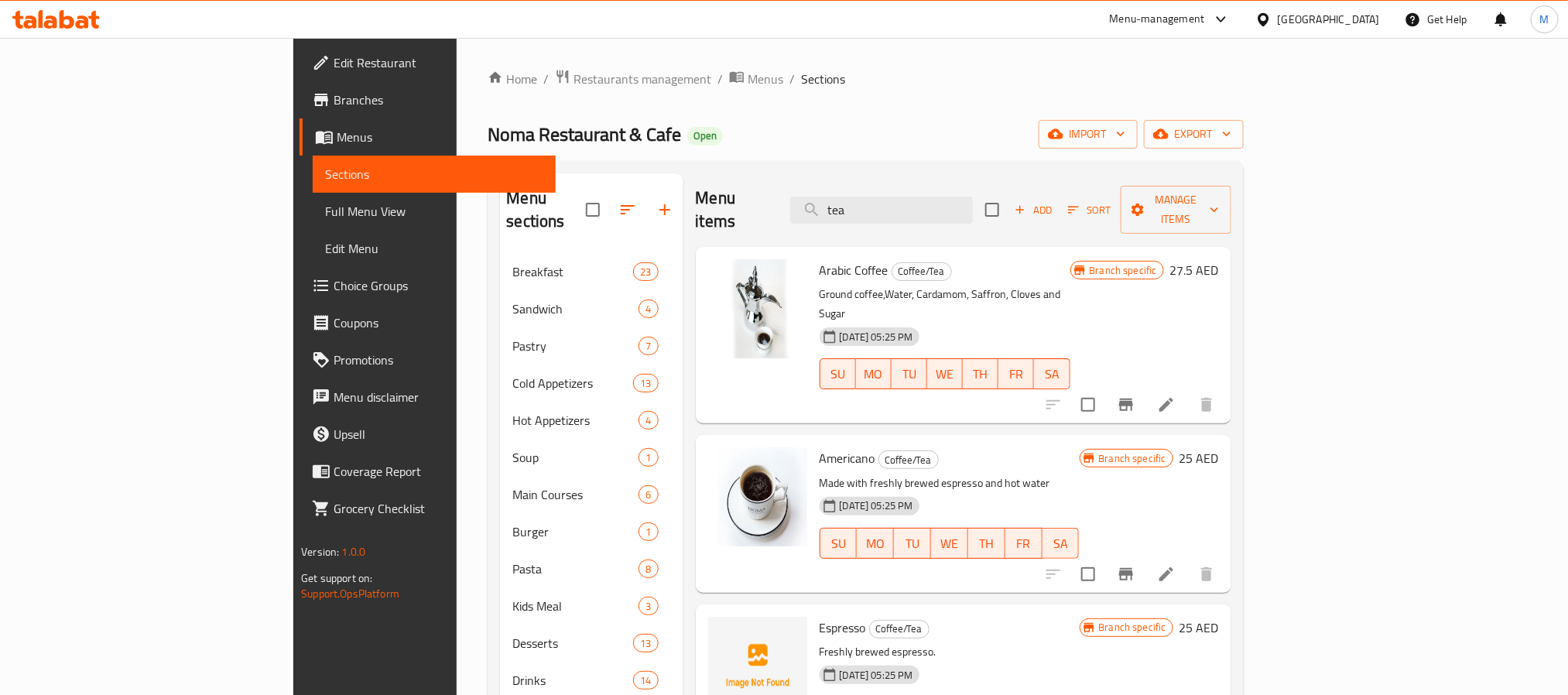
click at [1017, 259] on h6 "Arabic Coffee Coffee/Tea" at bounding box center [945, 269] width 251 height 21
click at [820, 259] on span "Arabic Coffee" at bounding box center [854, 270] width 69 height 23
copy h6 "Arabic Coffee"
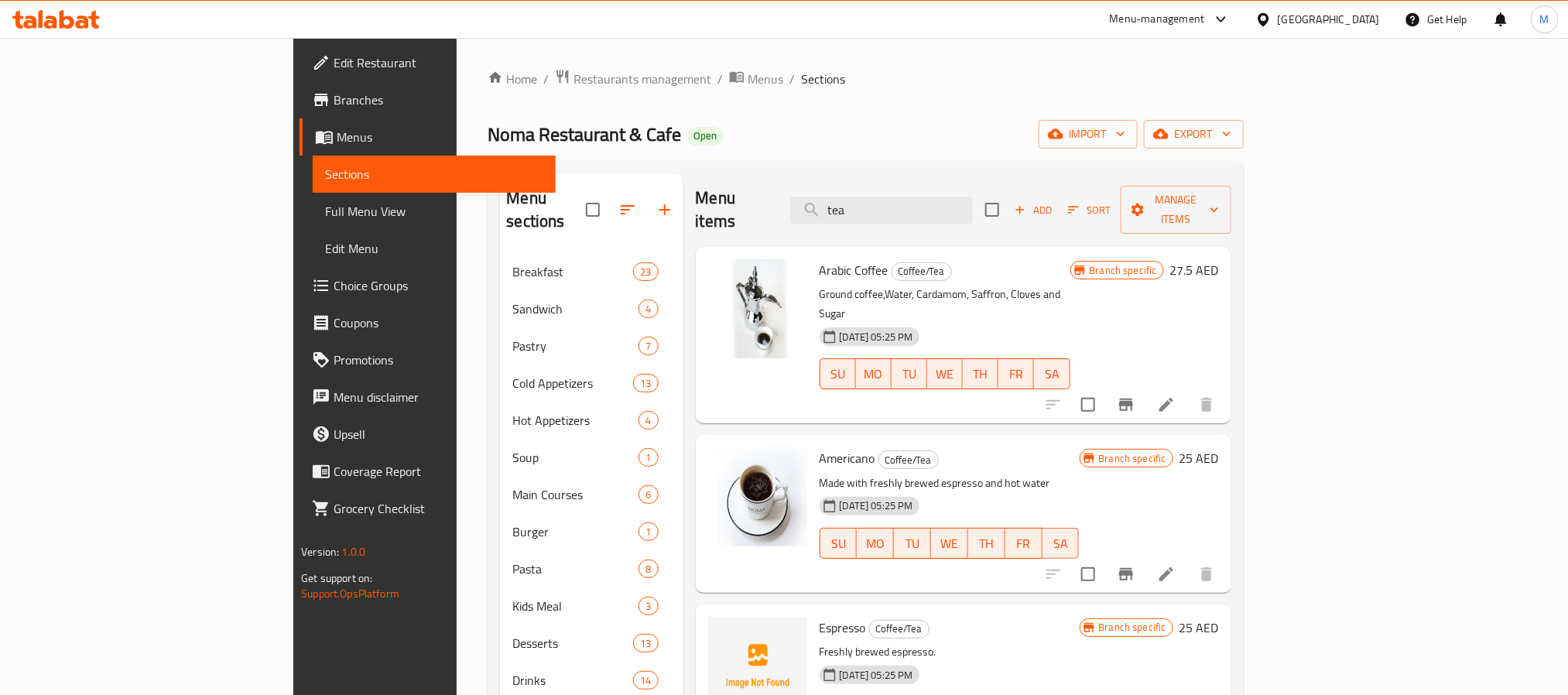
click at [1124, 174] on div "Menu items tea Add Sort Manage items" at bounding box center [964, 210] width 536 height 73
click at [1145, 386] on button "Branch-specific-item" at bounding box center [1126, 405] width 37 height 37
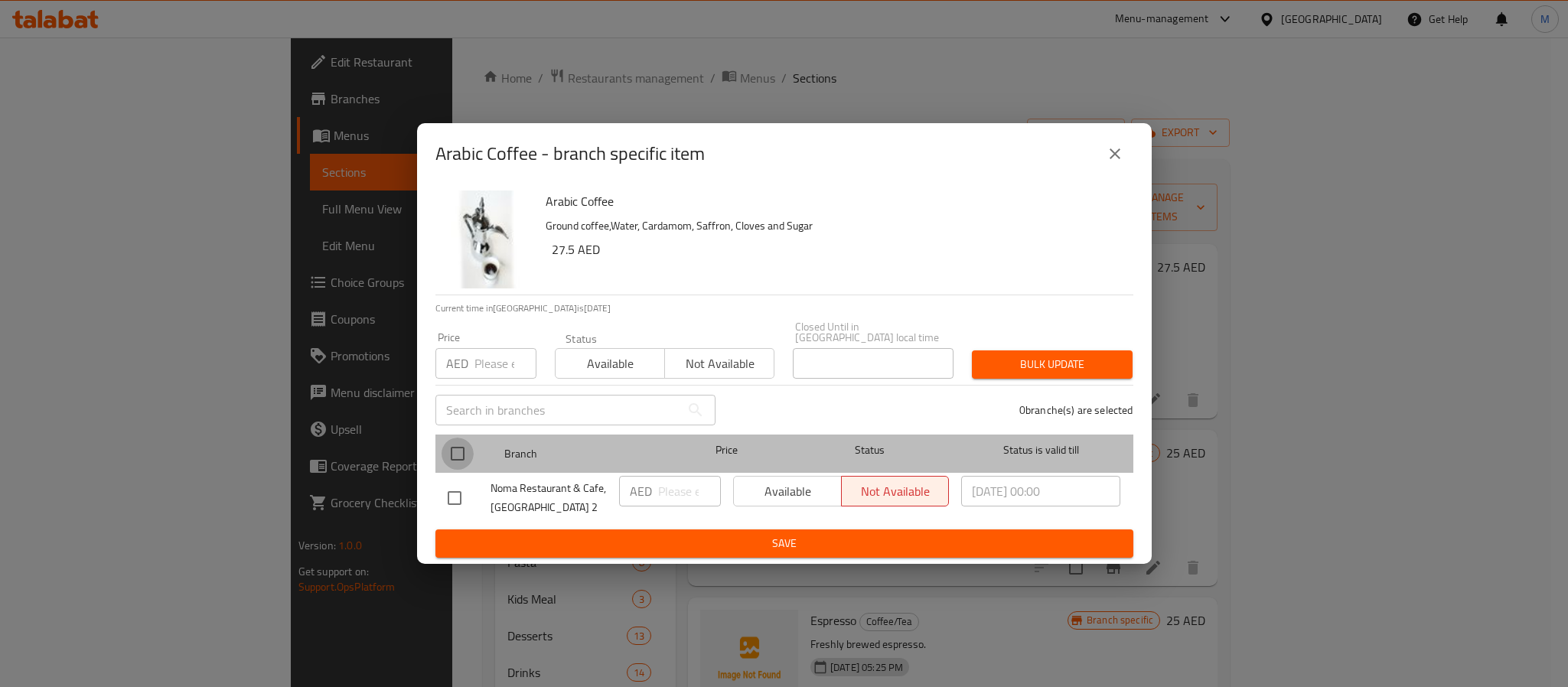
click at [472, 449] on input "checkbox" at bounding box center [457, 453] width 32 height 32
checkbox input "true"
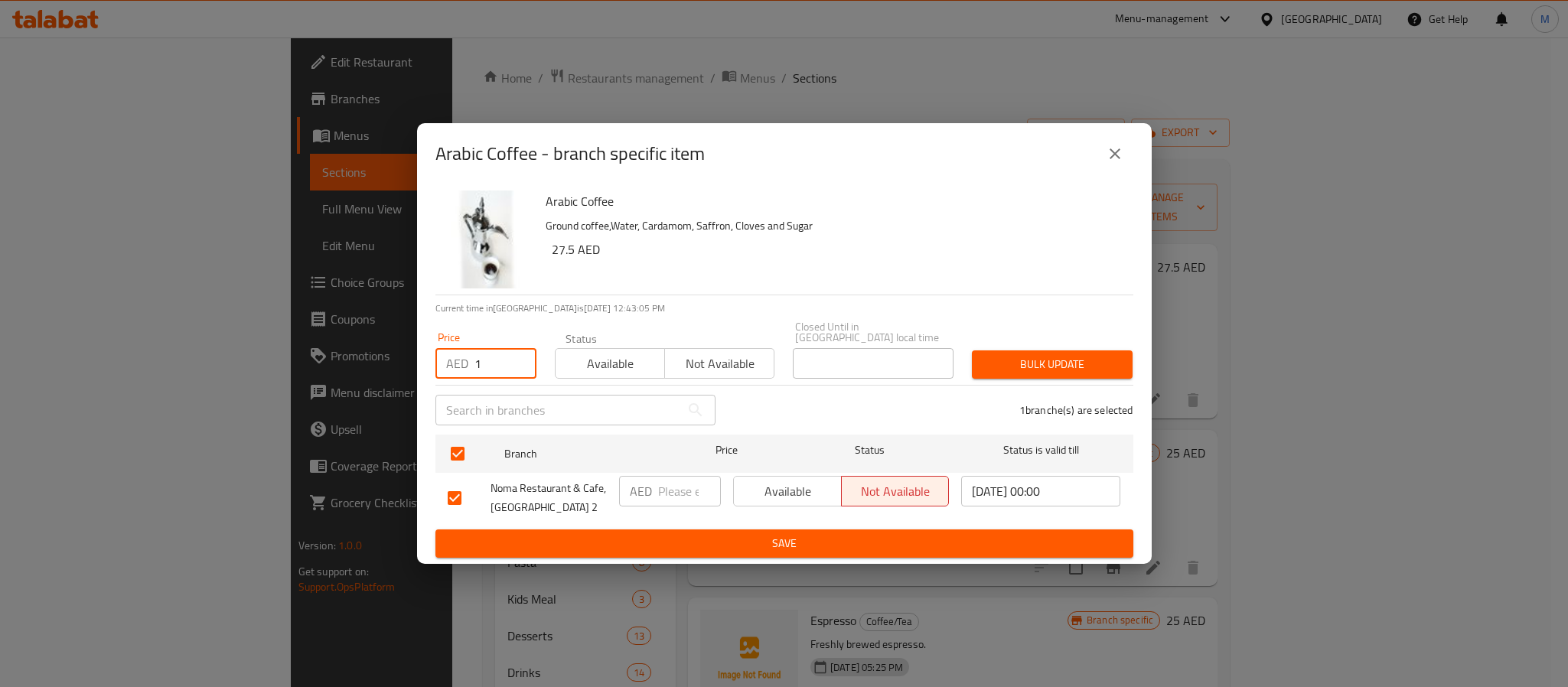
click at [514, 360] on input "1" at bounding box center [506, 362] width 62 height 30
click at [486, 352] on input "1" at bounding box center [506, 362] width 62 height 30
type input "28"
click at [1059, 380] on div "Bulk update" at bounding box center [1051, 364] width 179 height 47
click at [1071, 368] on span "Bulk update" at bounding box center [1051, 364] width 136 height 19
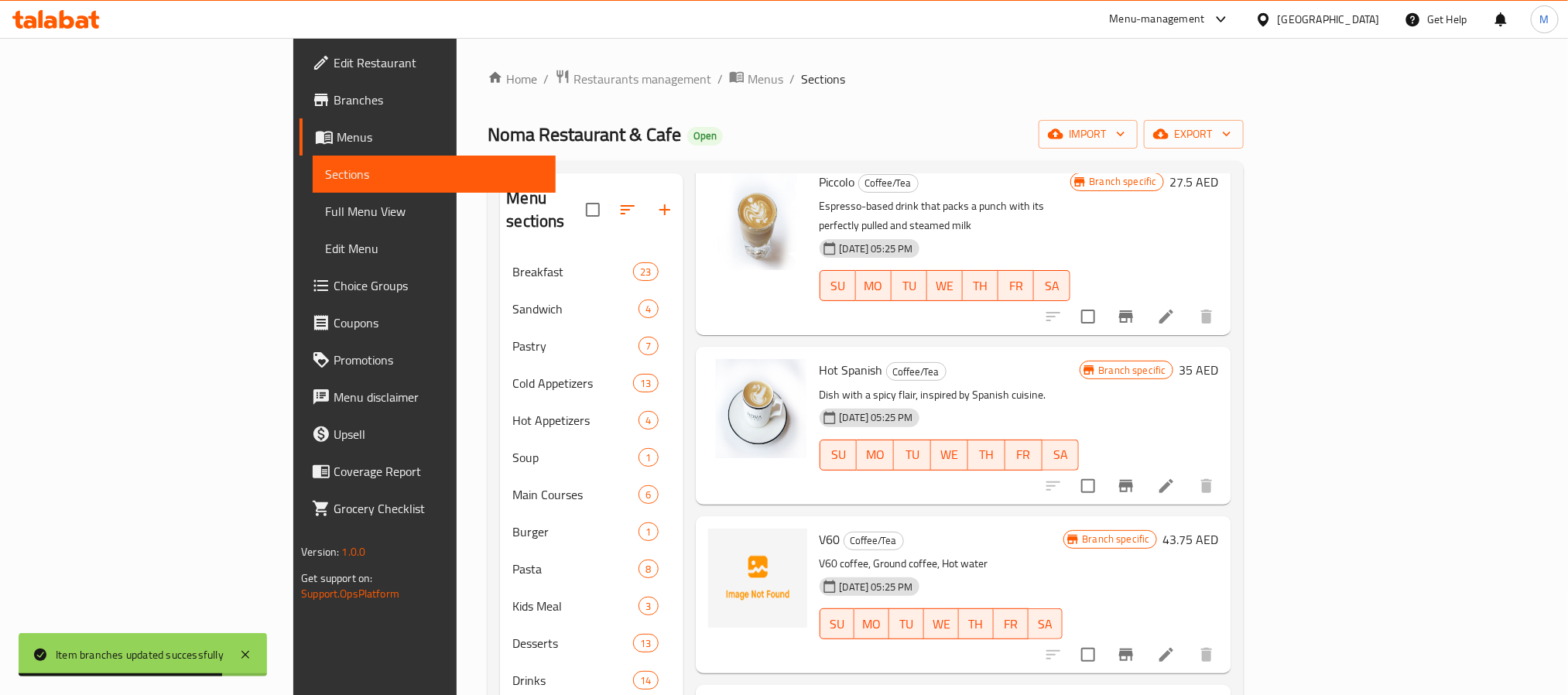
scroll to position [1393, 0]
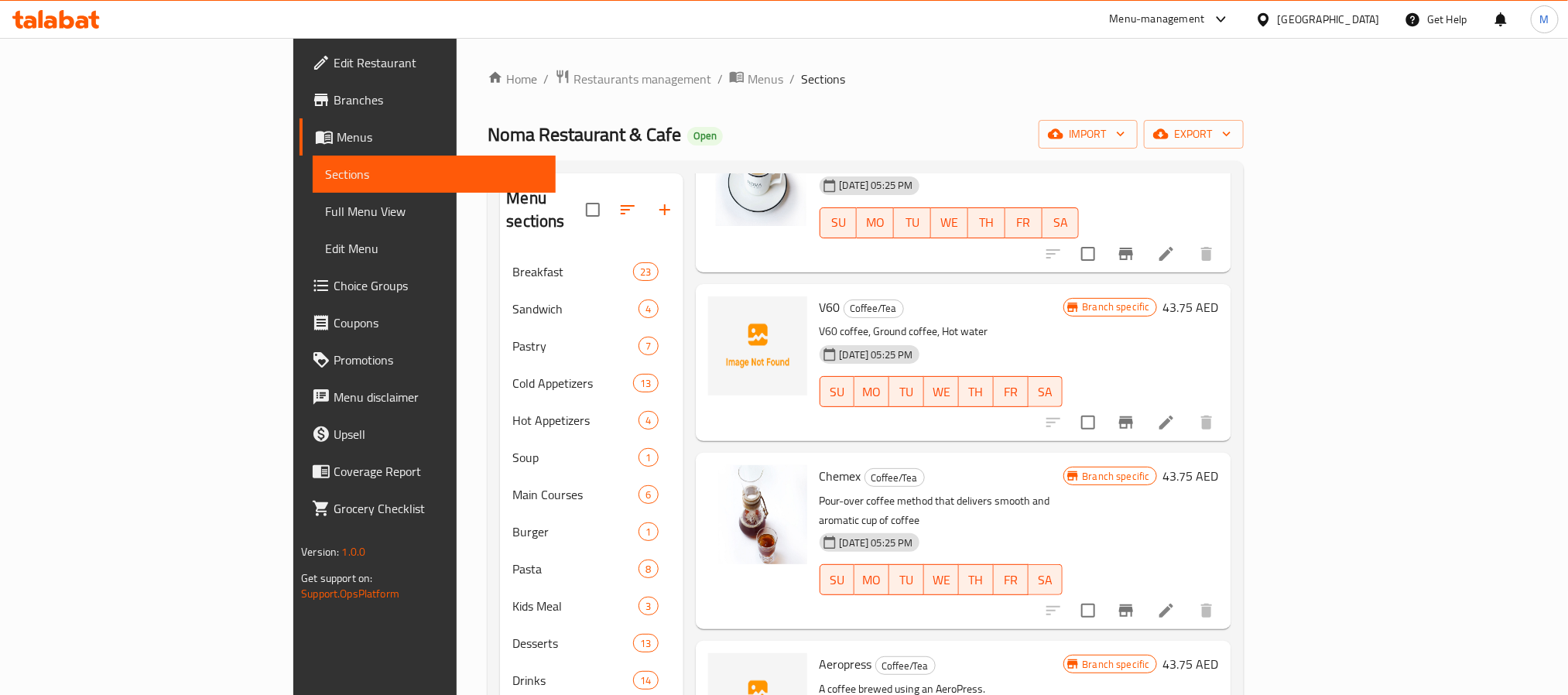
click at [820, 464] on span "Chemex" at bounding box center [840, 475] width 42 height 23
copy h6 "Chemex"
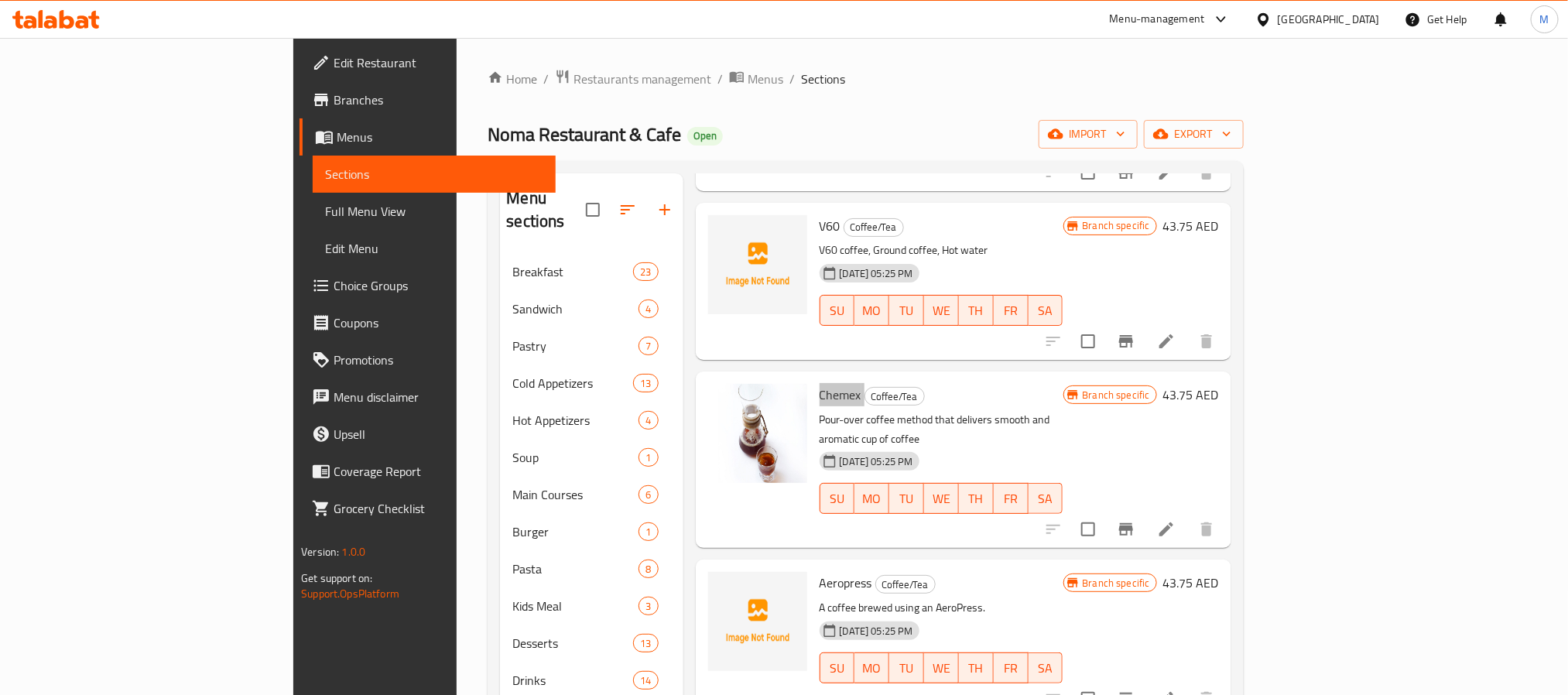
scroll to position [1625, 0]
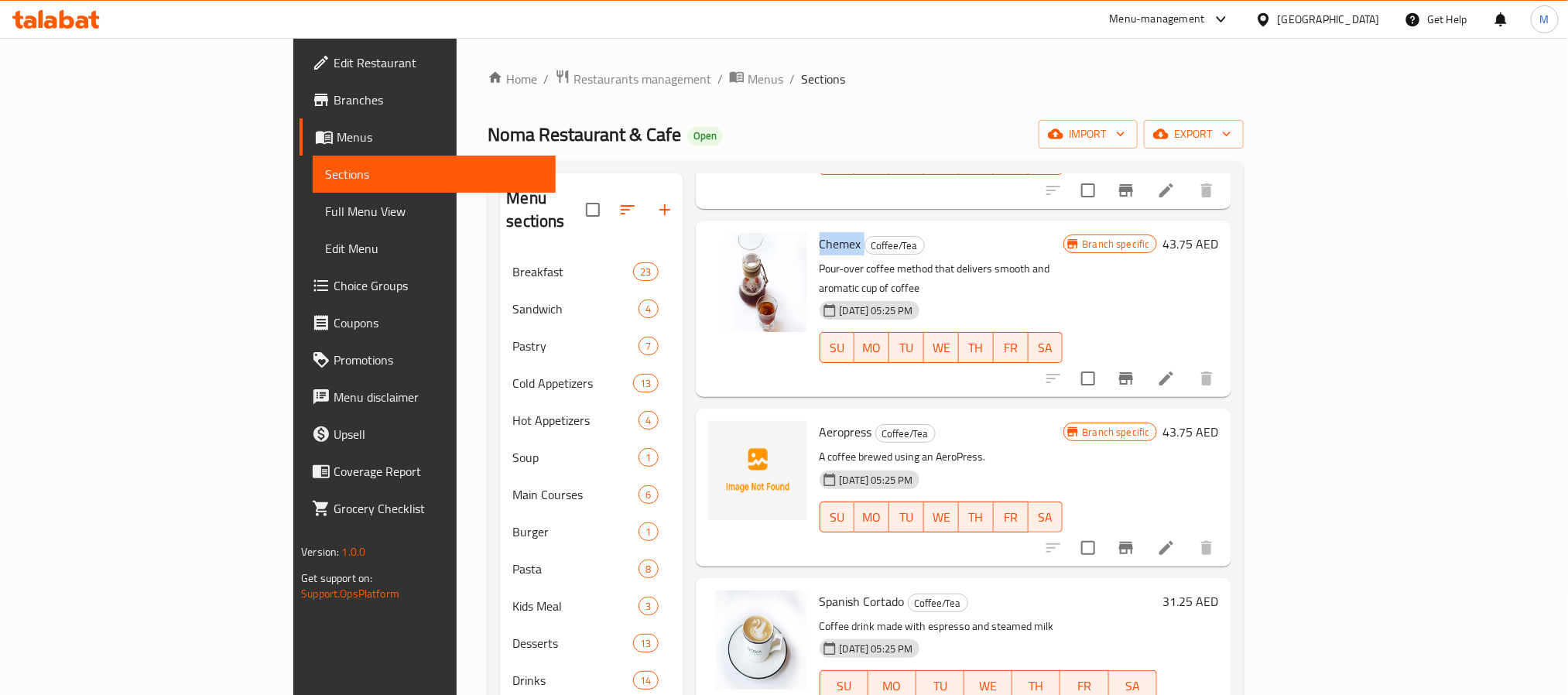
checkbox input "true"
click at [820, 589] on span "Spanish Cortado" at bounding box center [862, 600] width 85 height 23
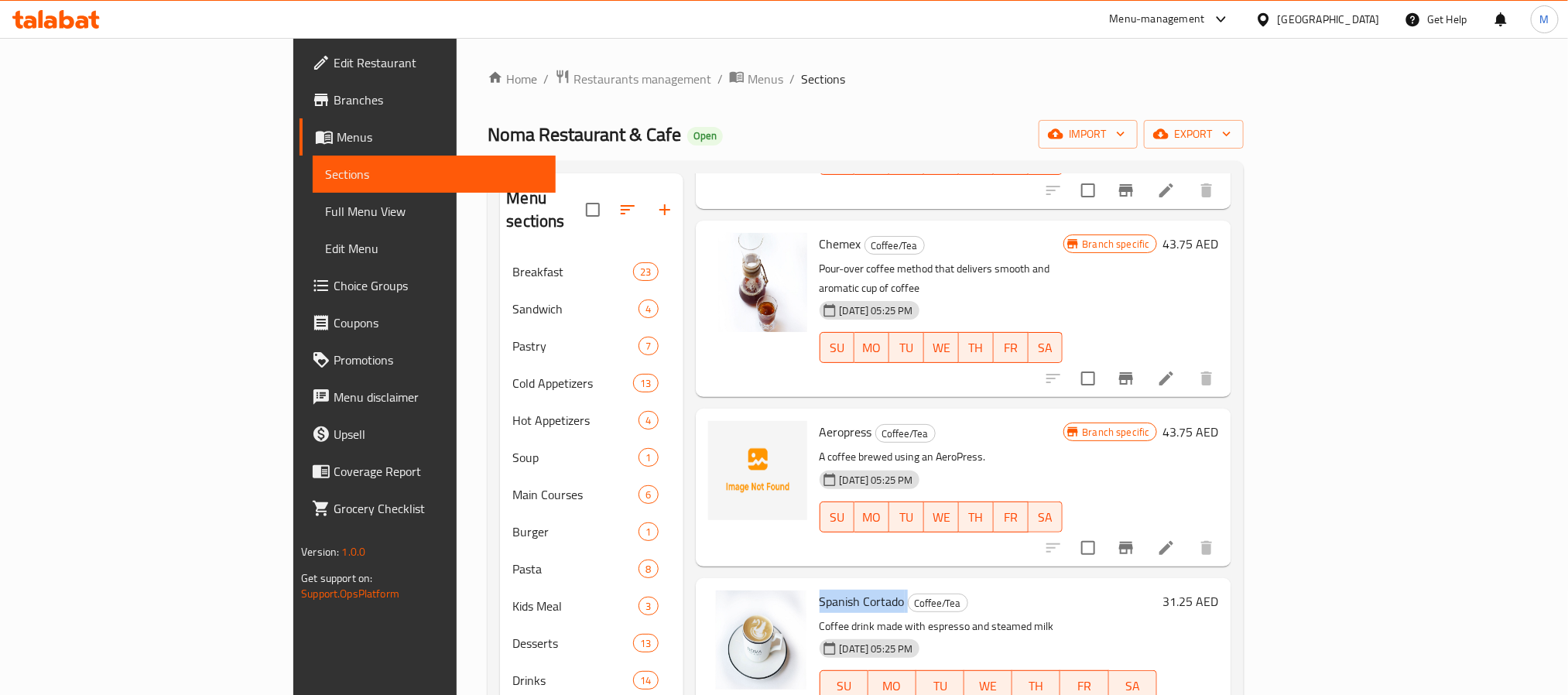
copy h6 "Spanish Cortado"
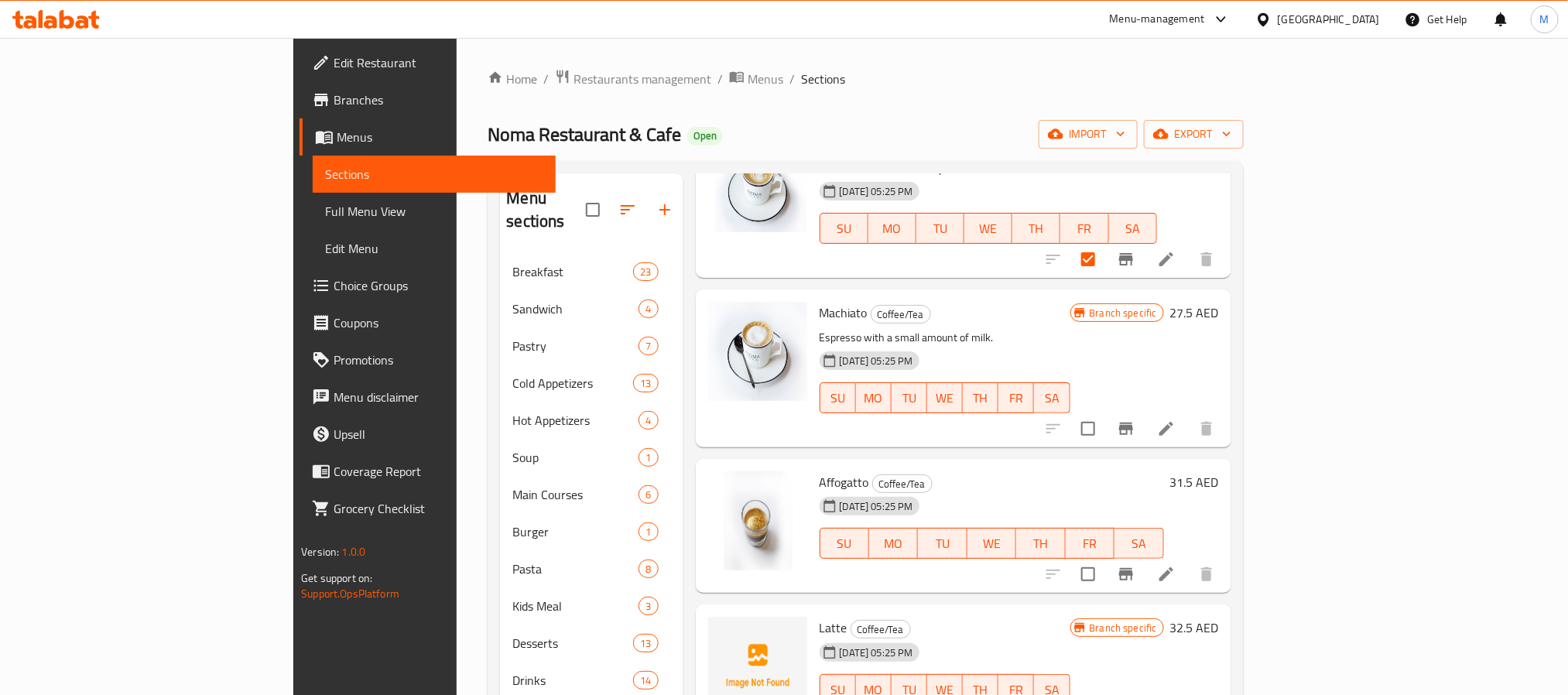
scroll to position [2089, 0]
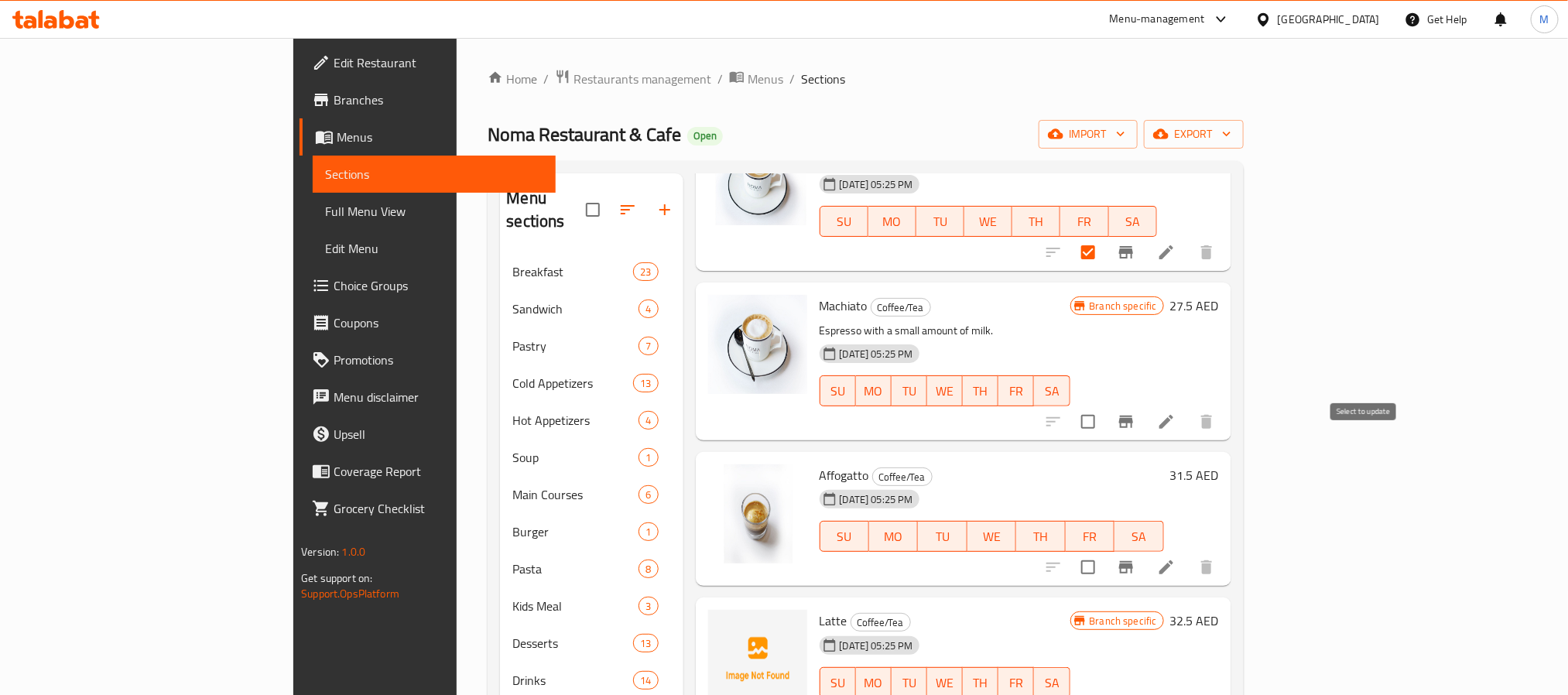
click at [1105, 551] on input "checkbox" at bounding box center [1088, 567] width 32 height 32
checkbox input "true"
click at [820, 463] on span "Affogatto" at bounding box center [844, 474] width 49 height 23
copy h6 "Affogatto"
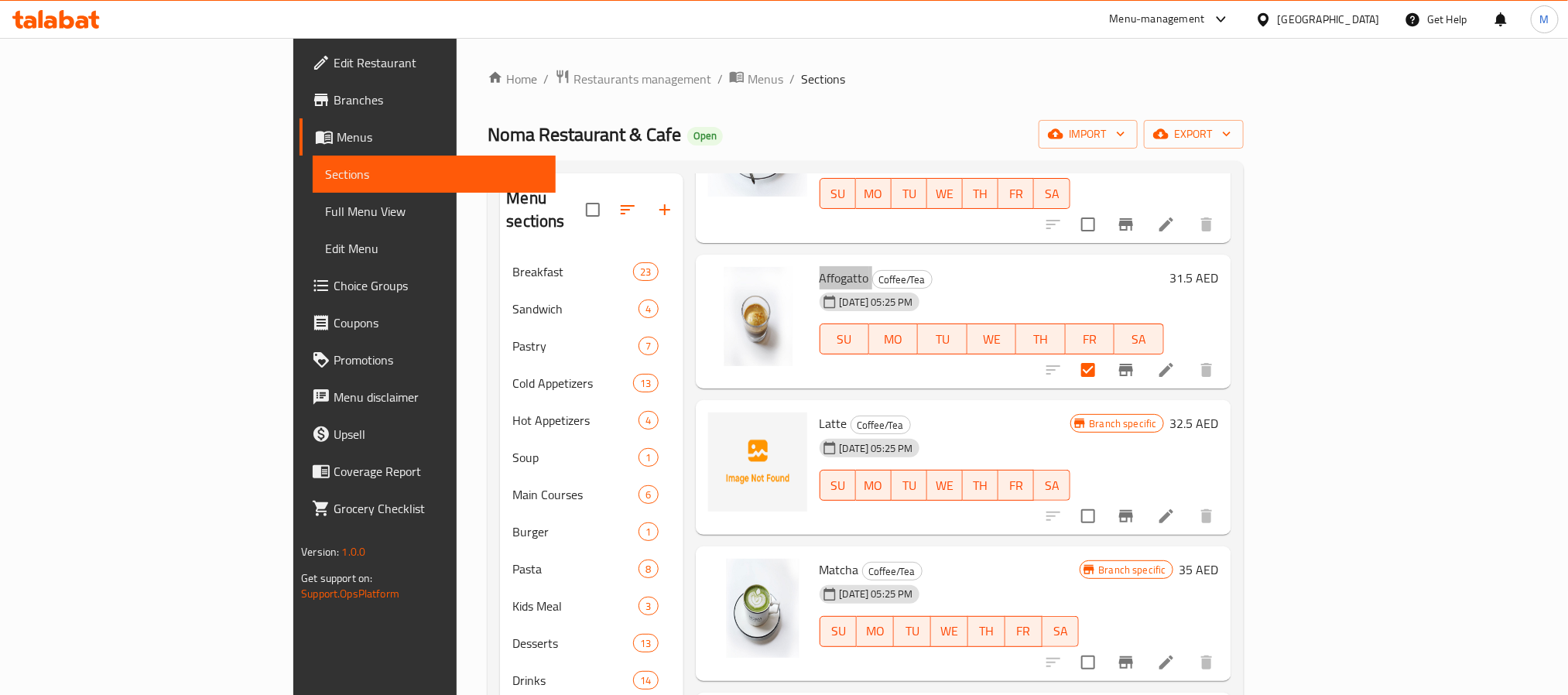
scroll to position [2322, 0]
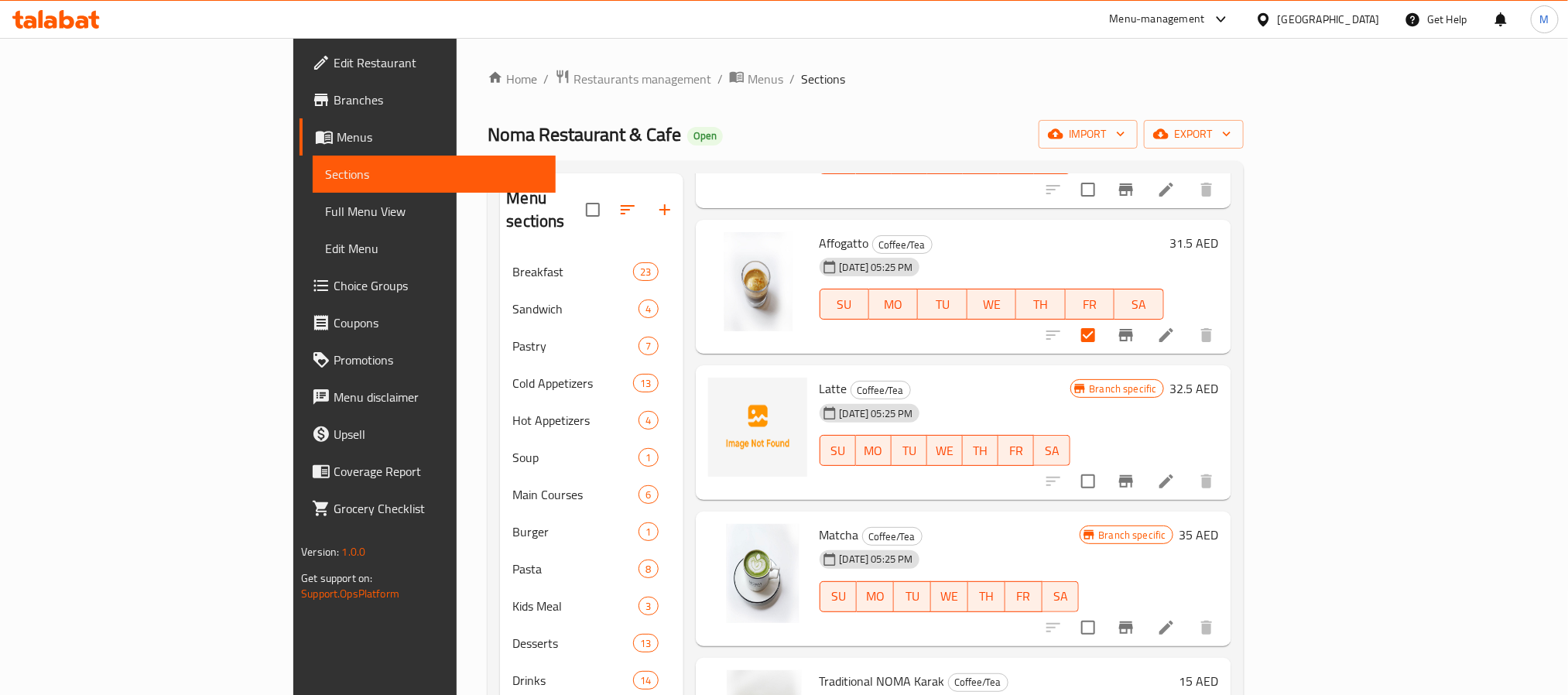
click at [820, 669] on span "Traditional NOMA Karak" at bounding box center [882, 680] width 125 height 23
copy h6 "Traditional NOMA Karak"
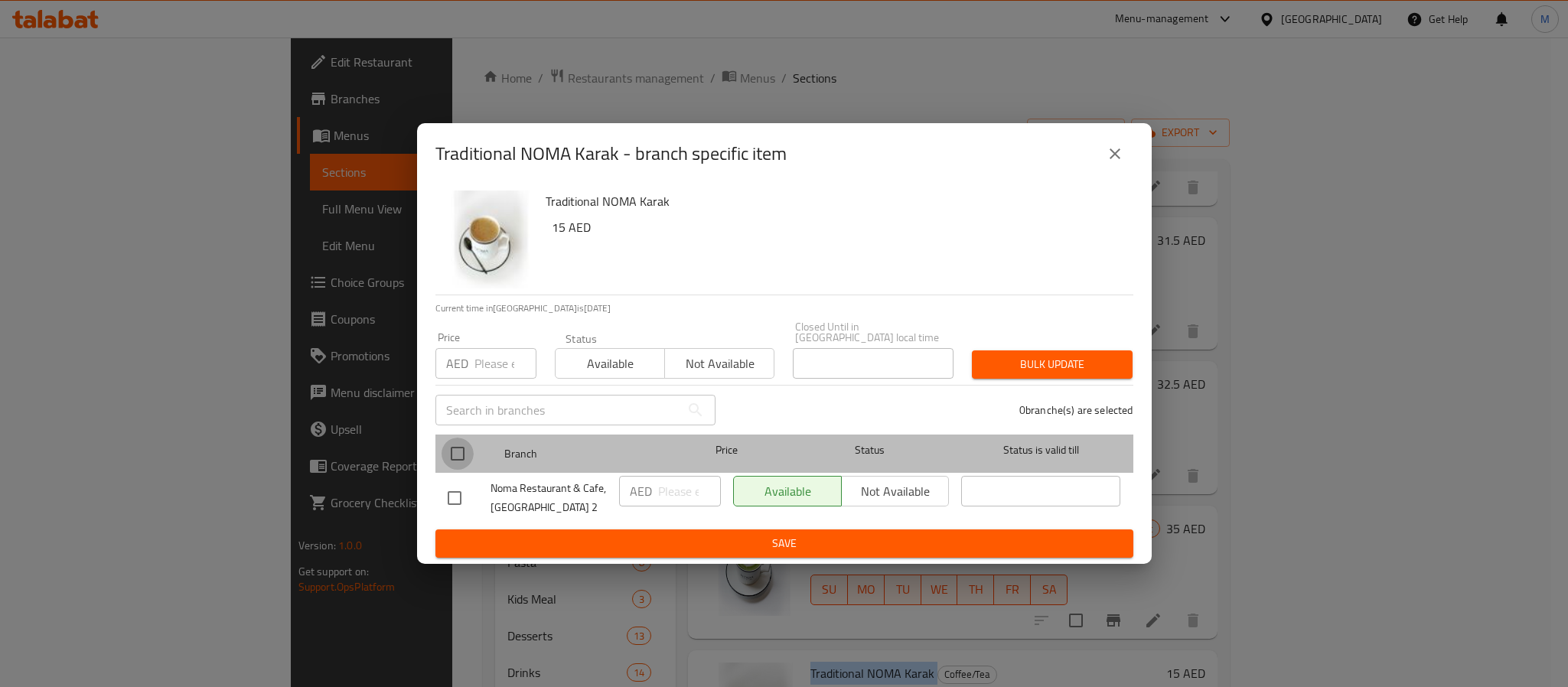
click at [458, 455] on input "checkbox" at bounding box center [457, 453] width 32 height 32
checkbox input "true"
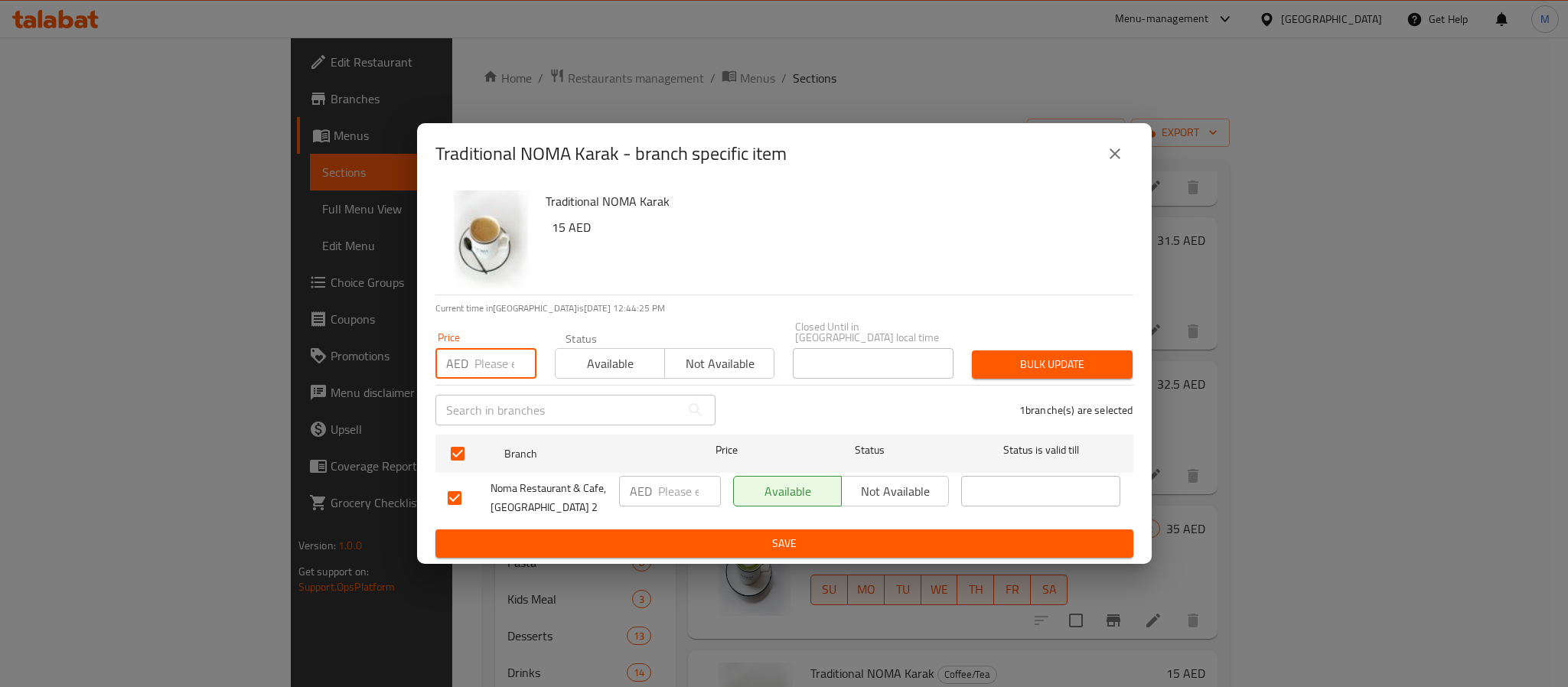
click at [495, 362] on input "number" at bounding box center [506, 362] width 62 height 30
type input "15"
type button "0"
type button "1"
click at [972, 350] on button "Bulk update" at bounding box center [1051, 364] width 161 height 28
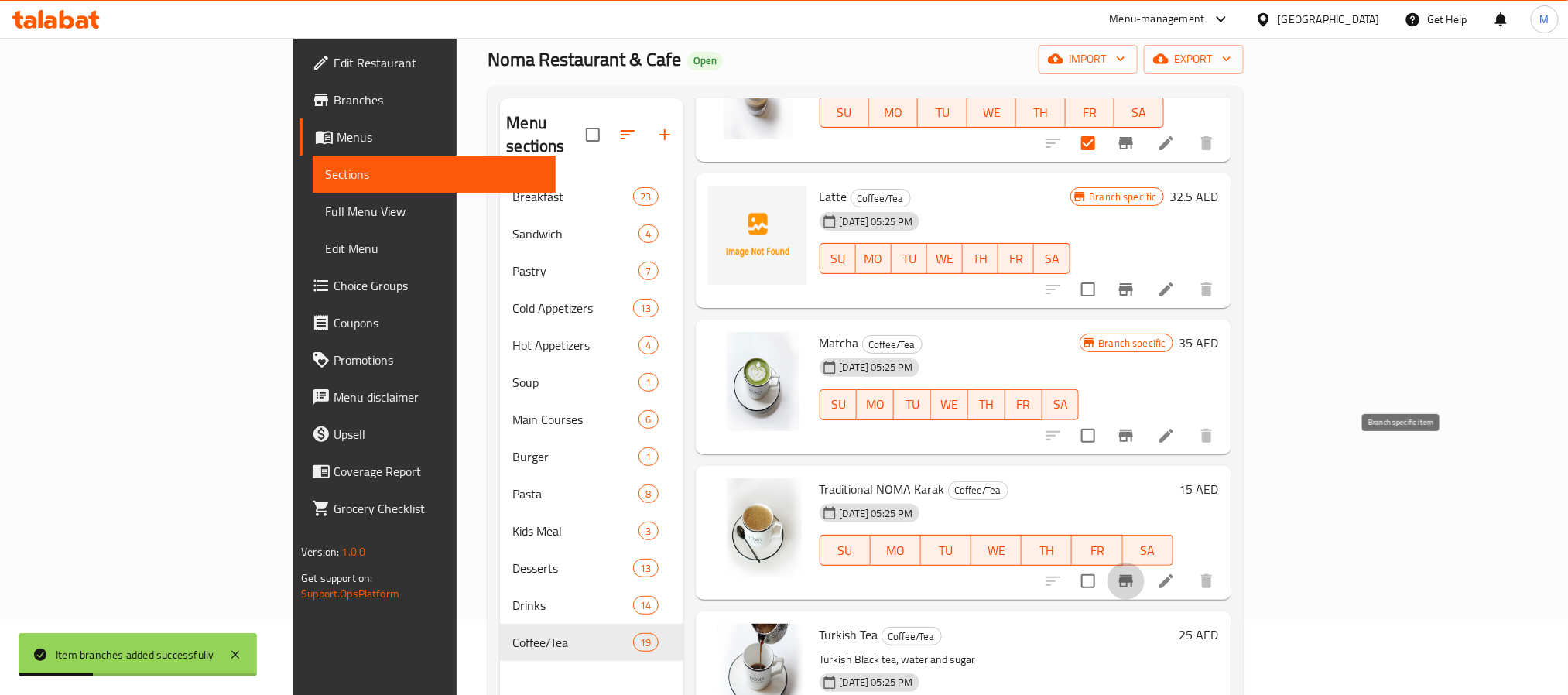
scroll to position [116, 0]
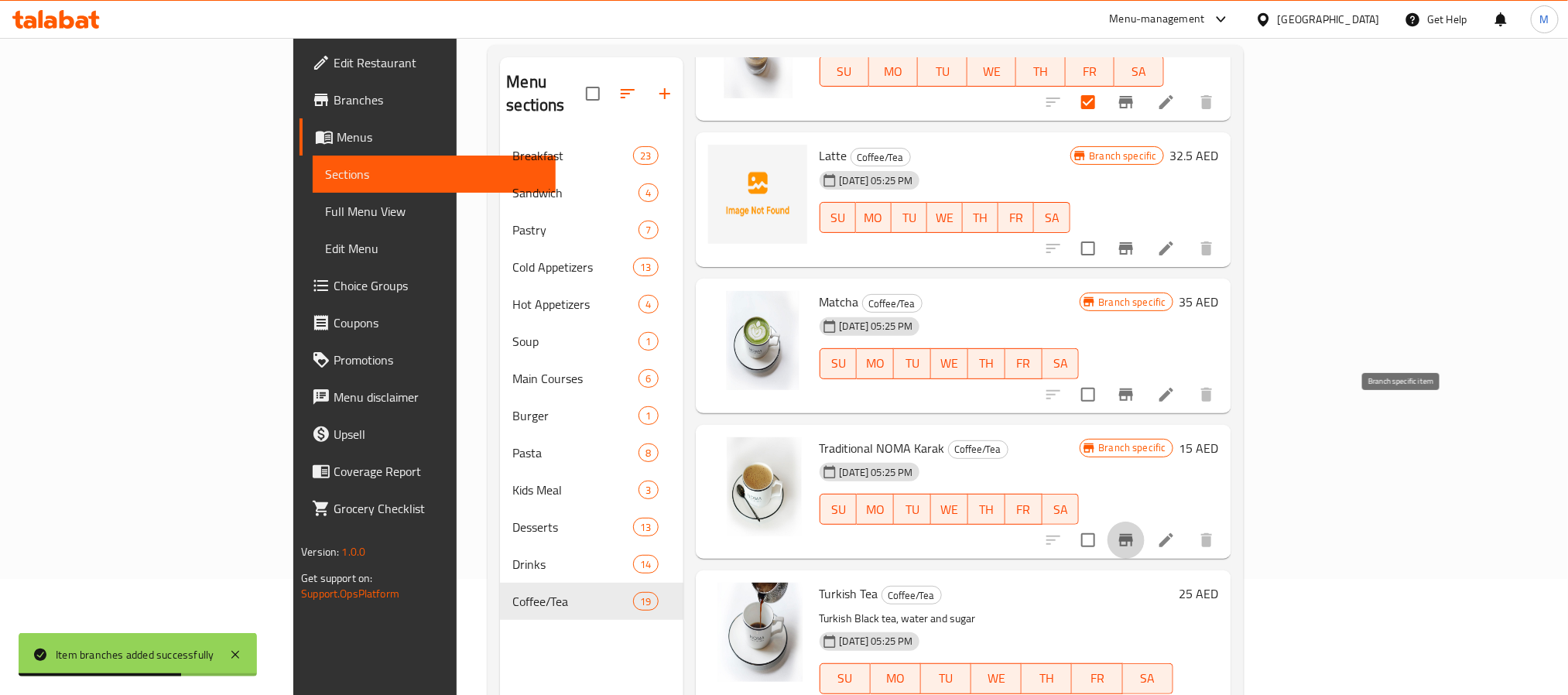
click at [820, 582] on span "Turkish Tea" at bounding box center [849, 593] width 58 height 23
drag, startPoint x: 760, startPoint y: 473, endPoint x: 792, endPoint y: 471, distance: 32.1
click at [820, 582] on span "Turkish Tea" at bounding box center [849, 593] width 58 height 23
copy span "Turkish Tea"
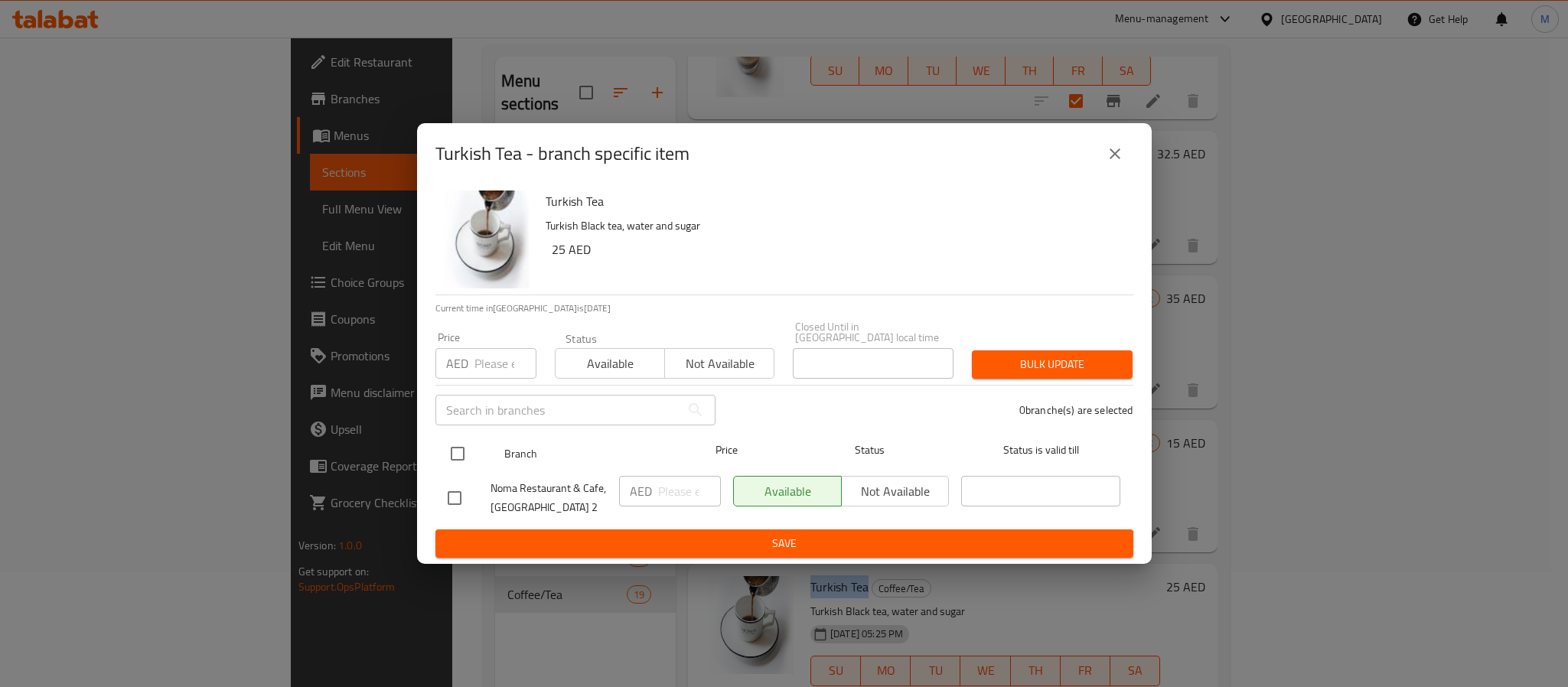
click at [450, 446] on input "checkbox" at bounding box center [457, 453] width 32 height 32
checkbox input "true"
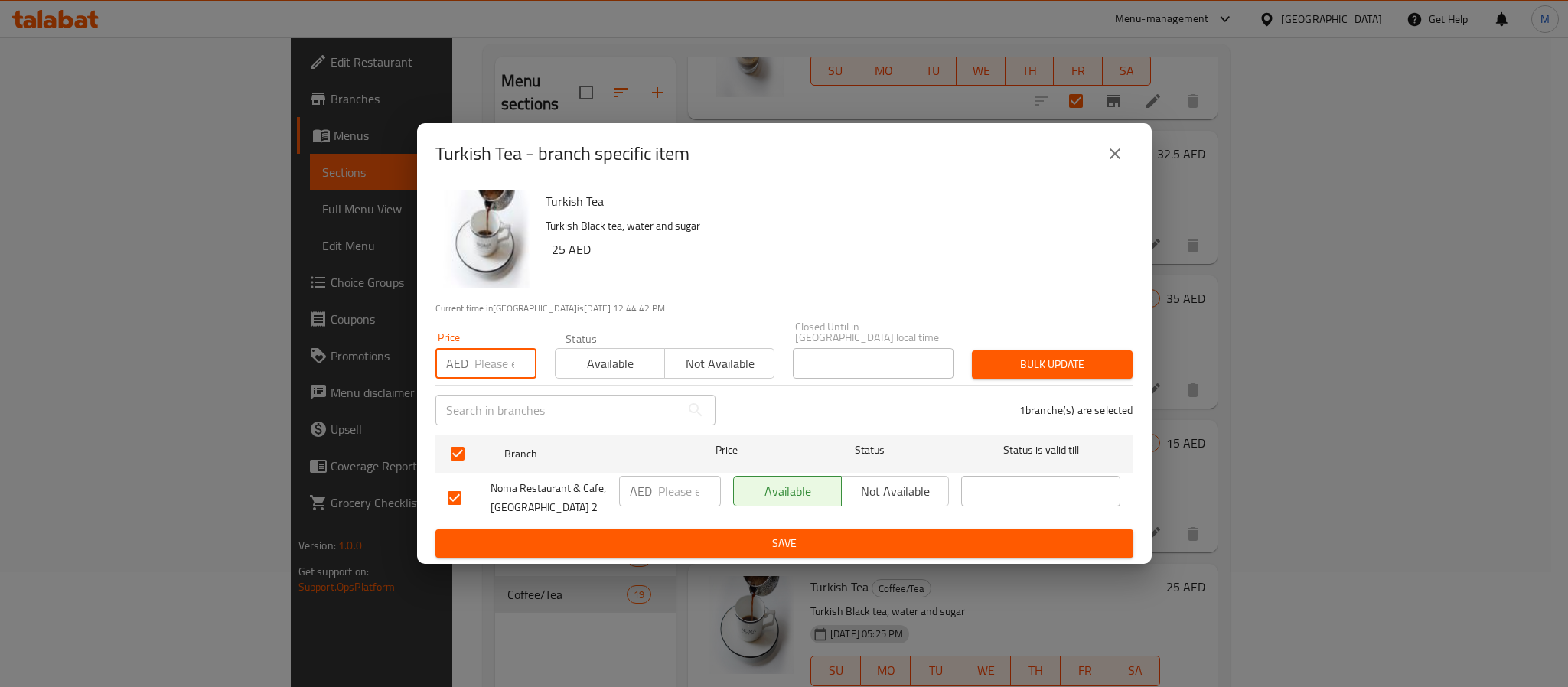
click at [499, 371] on input "number" at bounding box center [506, 362] width 62 height 30
type input "25"
type button "0"
type button "1"
click at [972, 350] on button "Bulk update" at bounding box center [1051, 364] width 161 height 28
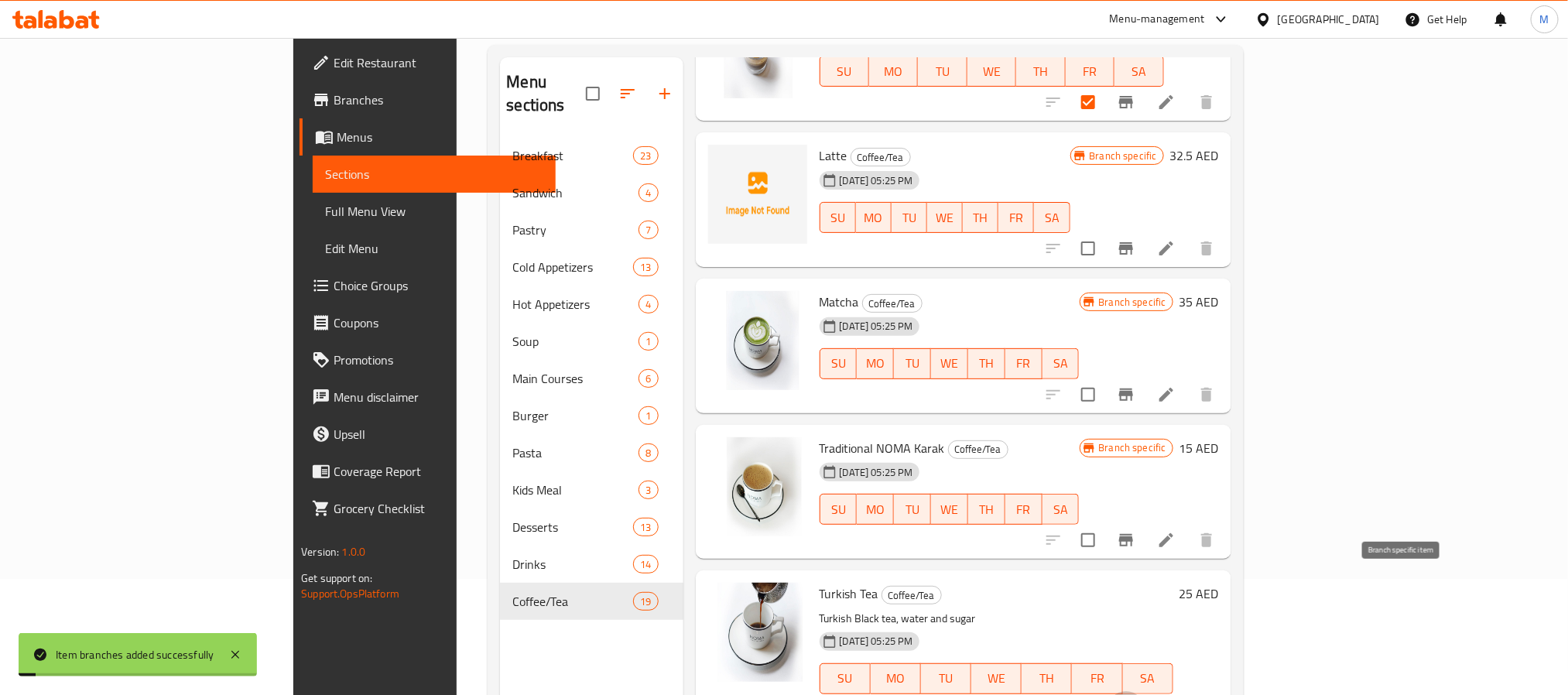
scroll to position [216, 0]
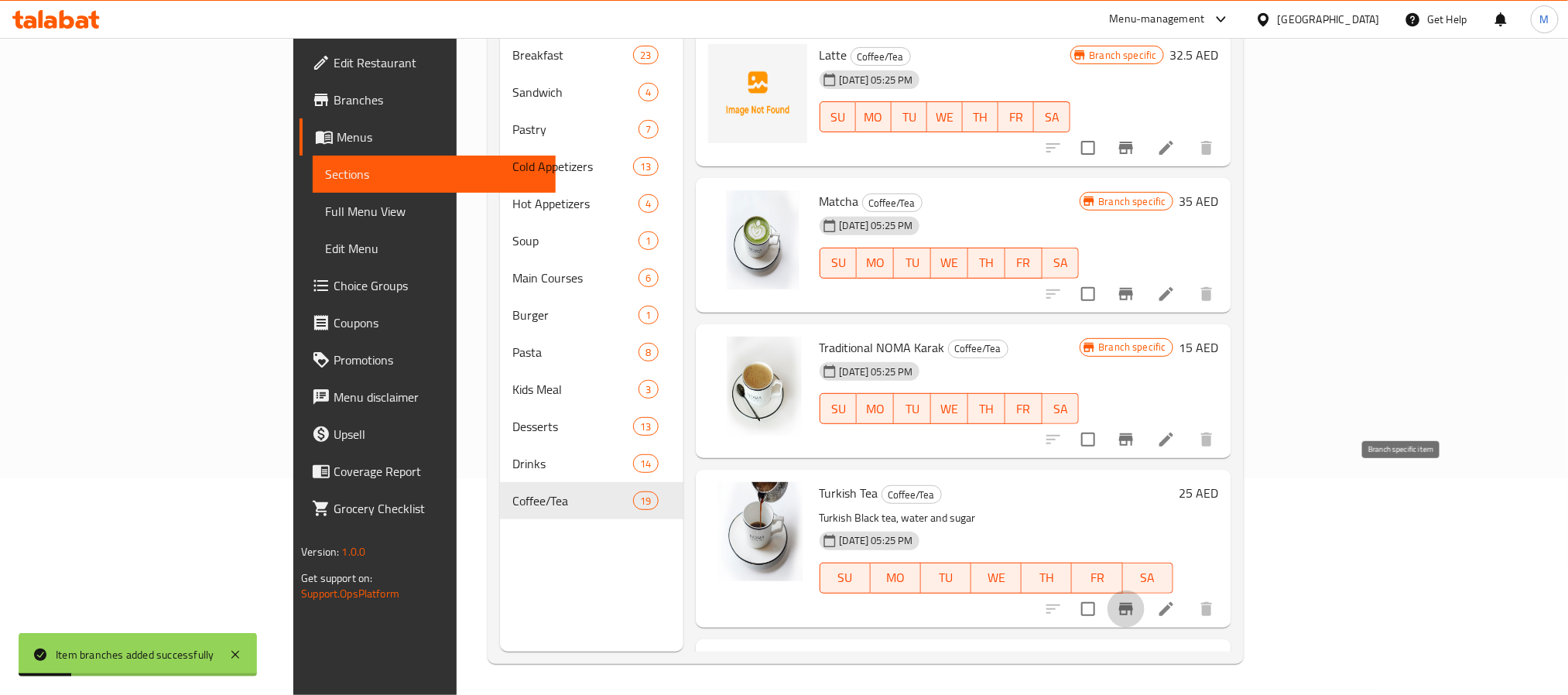
click at [820, 650] on span "Turkish Coffee" at bounding box center [857, 662] width 74 height 23
drag, startPoint x: 813, startPoint y: 534, endPoint x: 758, endPoint y: 541, distance: 55.4
click at [820, 650] on span "Turkish Coffee" at bounding box center [857, 662] width 74 height 23
copy span "Turkish Coffee"
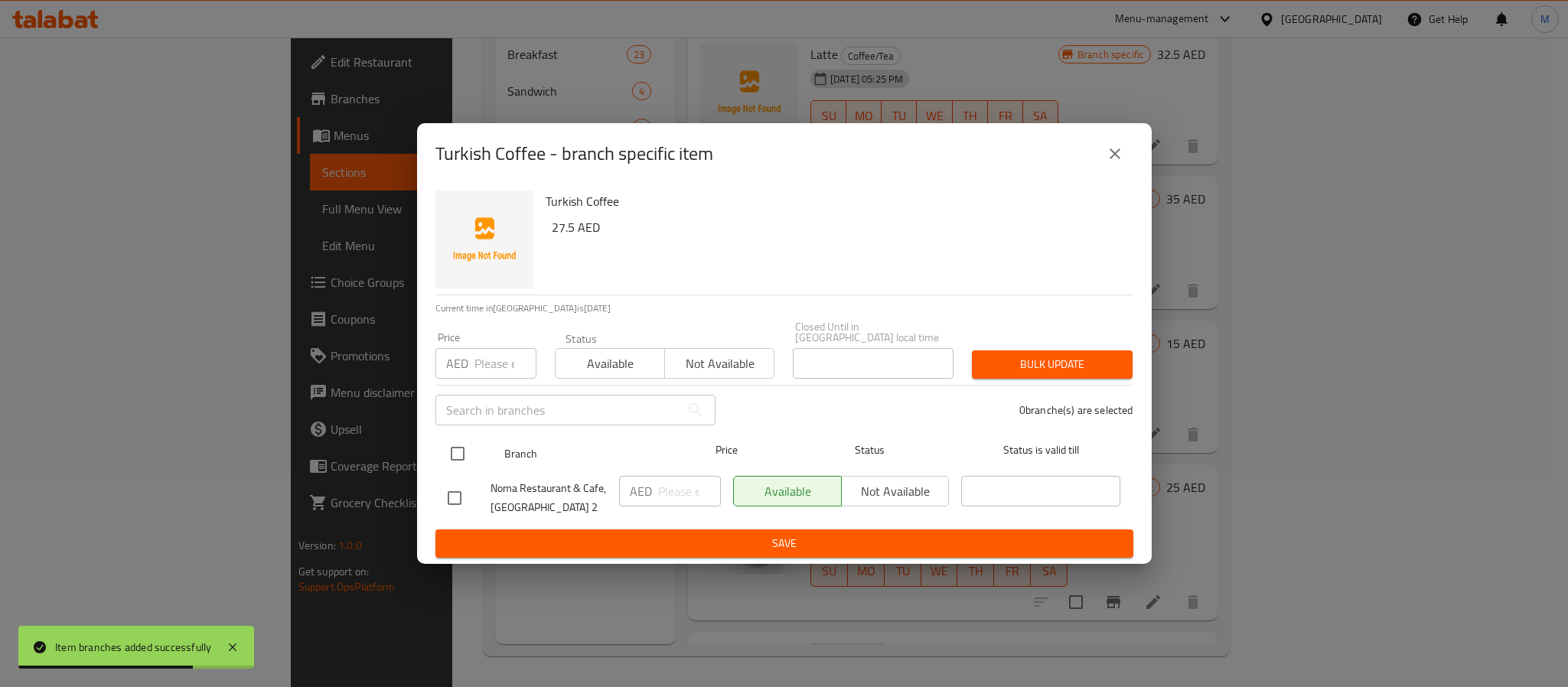
click at [455, 449] on input "checkbox" at bounding box center [457, 453] width 32 height 32
checkbox input "true"
click at [492, 376] on input "number" at bounding box center [506, 362] width 62 height 30
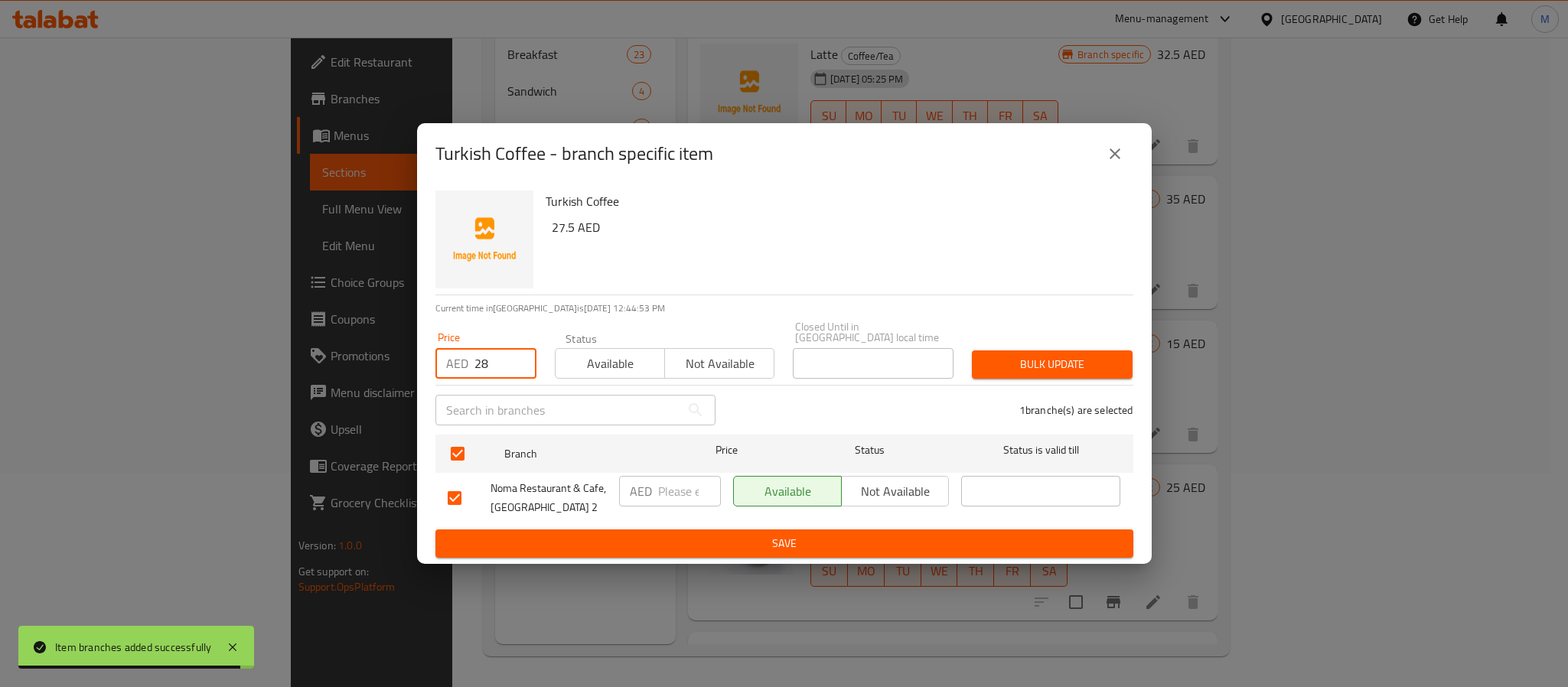
type input "28"
click at [1075, 363] on span "Bulk update" at bounding box center [1051, 364] width 136 height 19
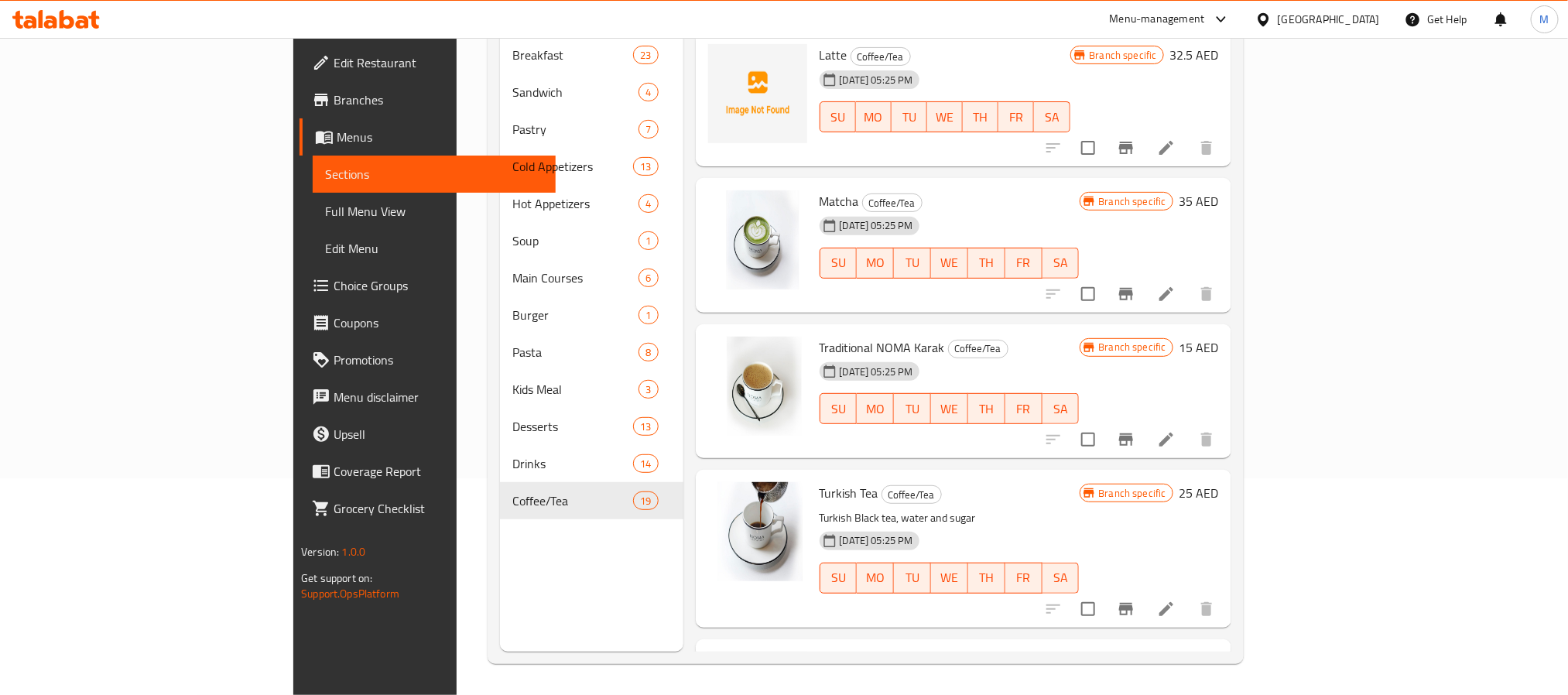
click at [1008, 337] on h6 "Traditional NOMA Karak Coffee/Tea" at bounding box center [950, 347] width 260 height 21
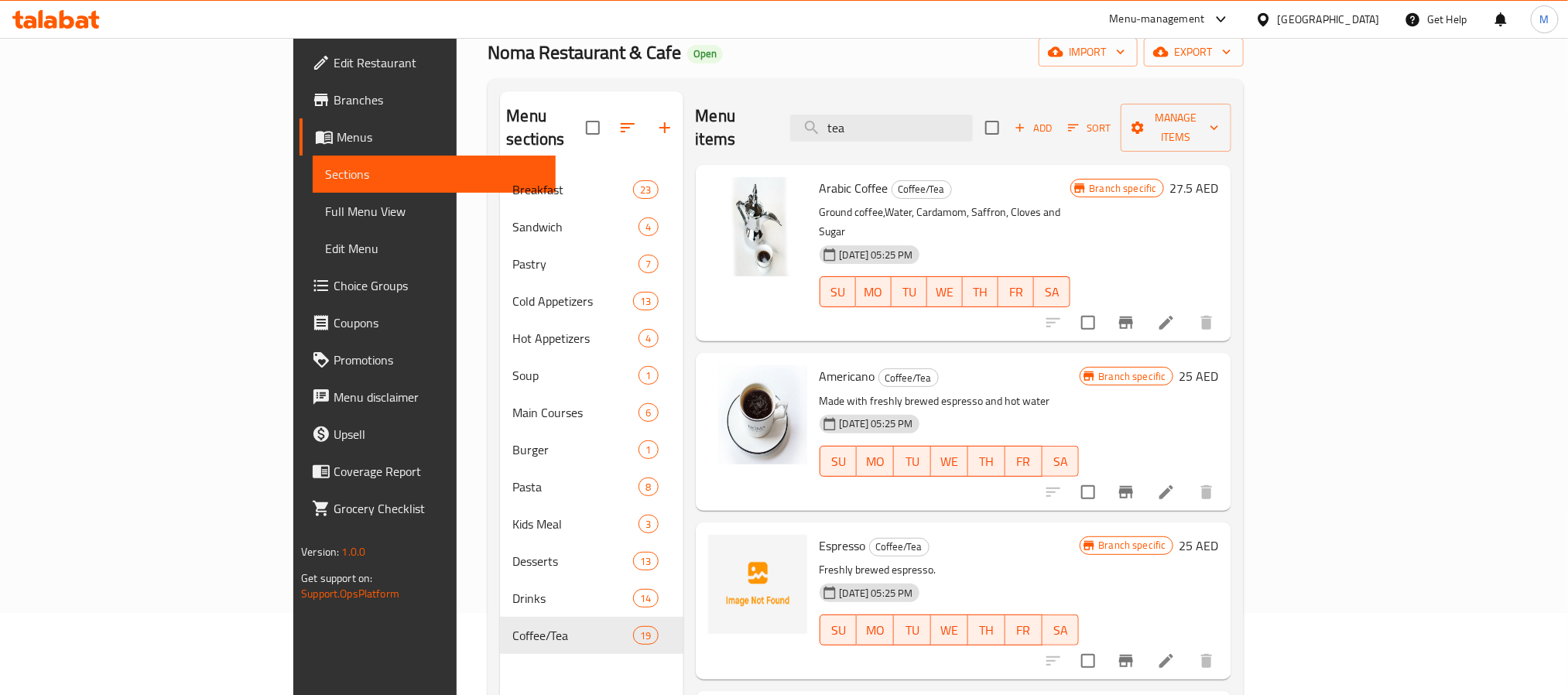
scroll to position [0, 0]
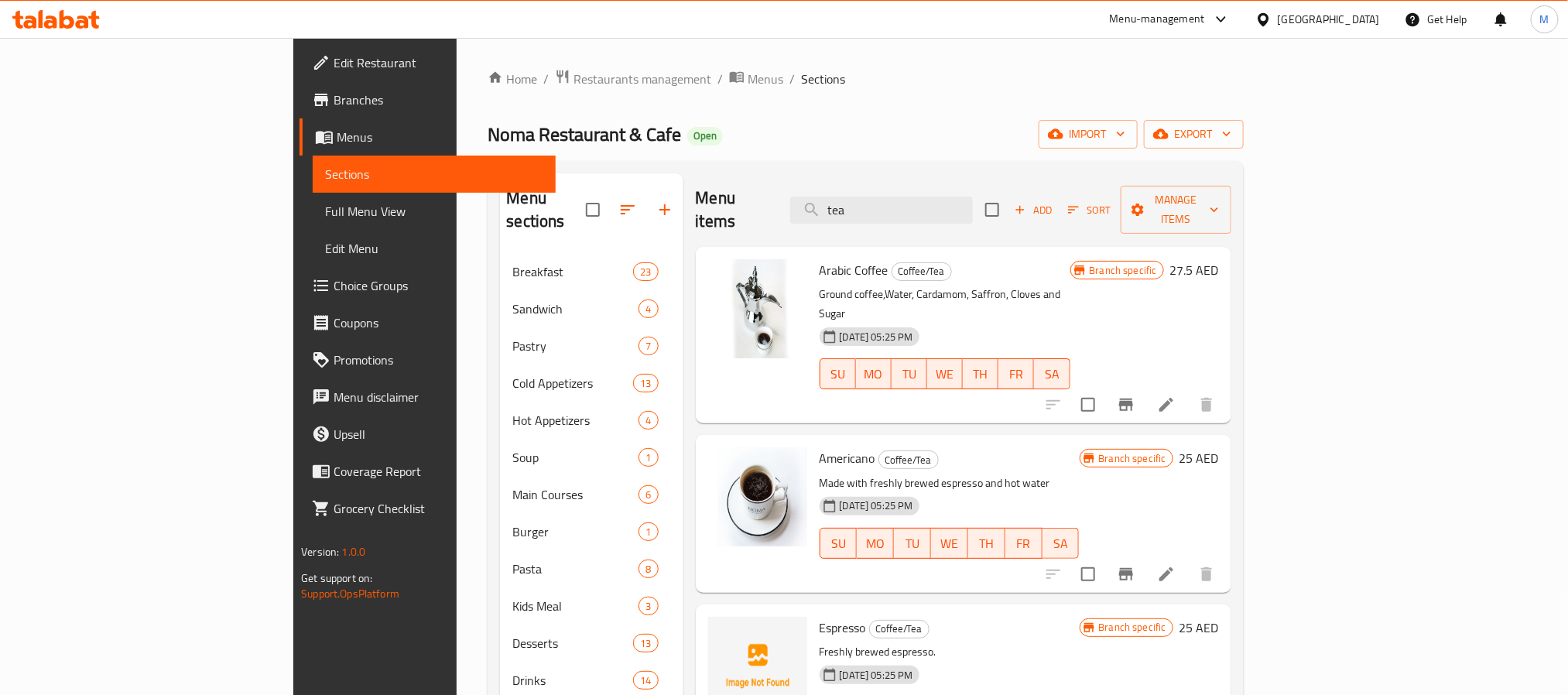
click at [1028, 202] on icon "button" at bounding box center [1020, 209] width 14 height 14
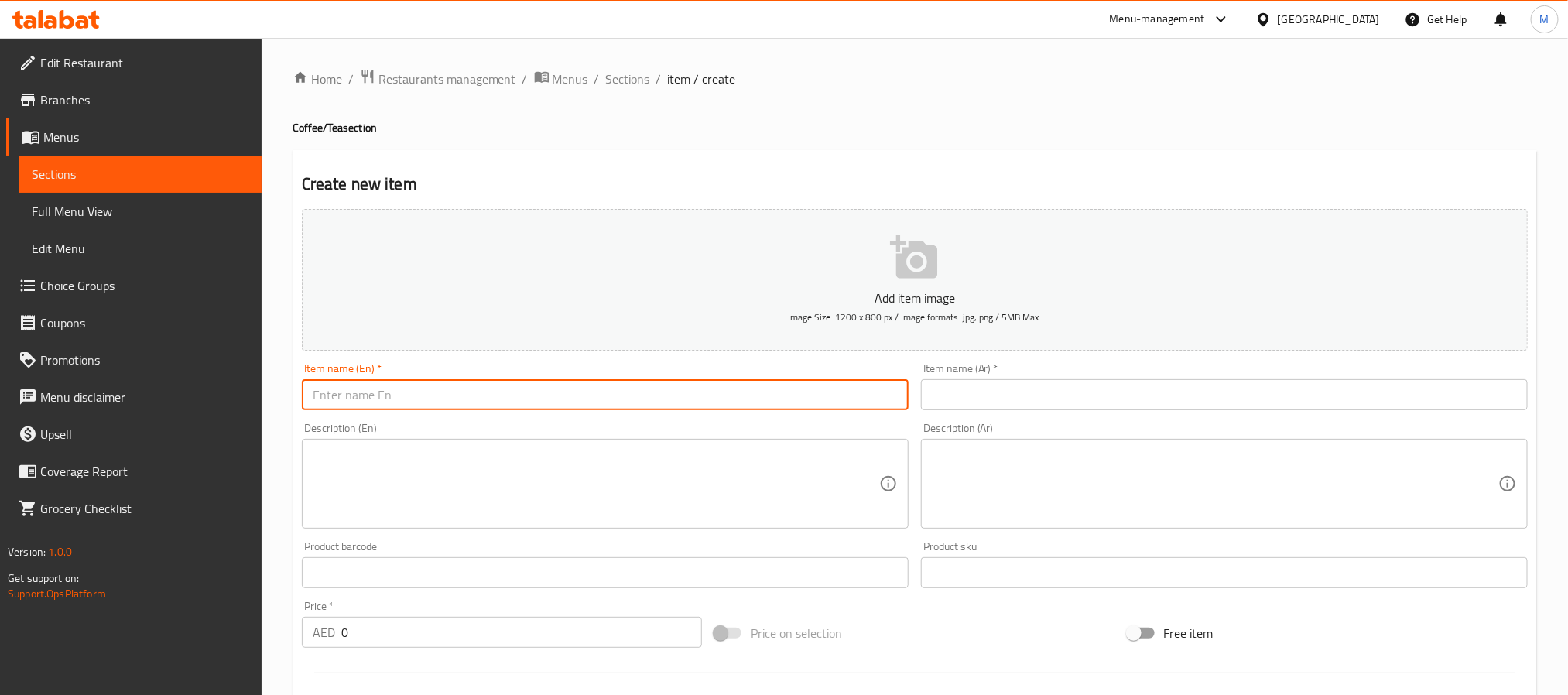
click at [584, 386] on input "text" at bounding box center [605, 394] width 607 height 31
paste input "Camomile Tea"
type input "Camomile Tea"
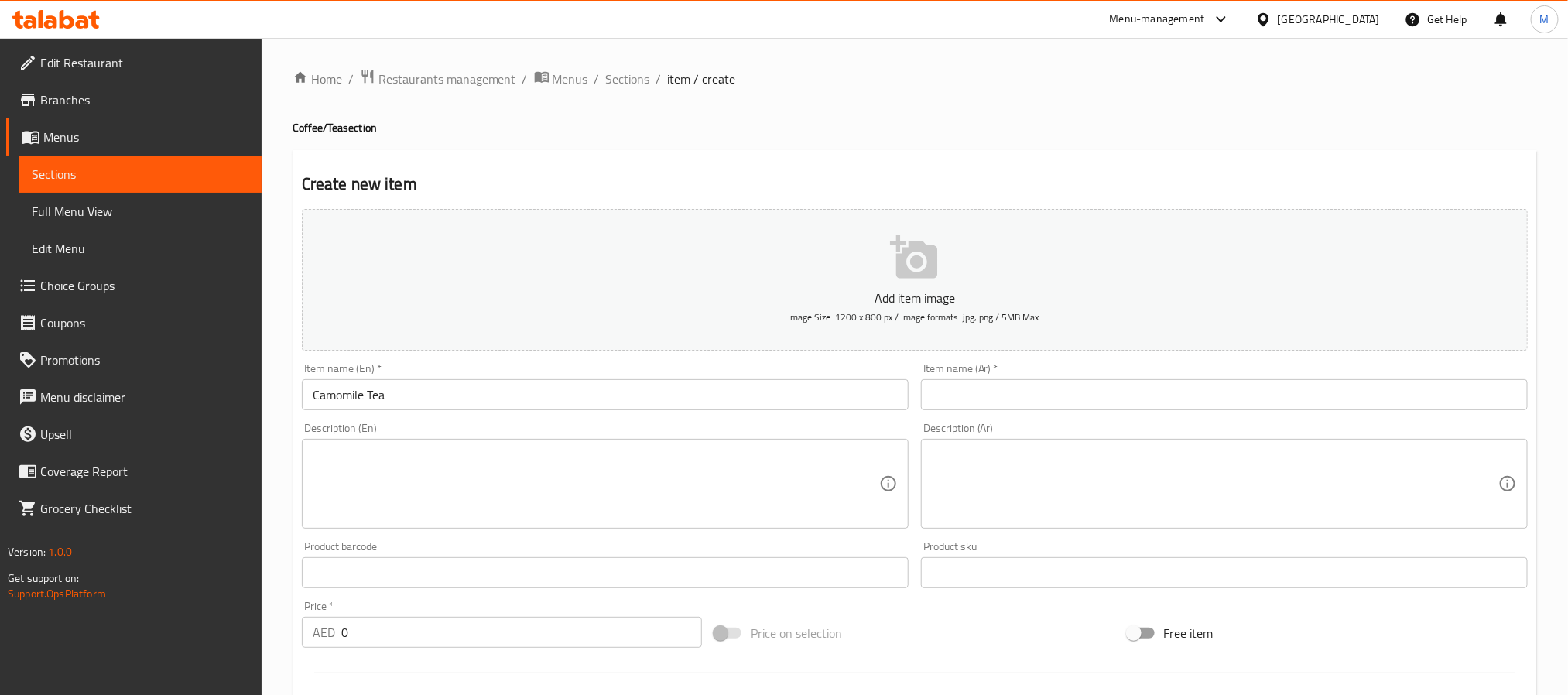
drag, startPoint x: 1217, startPoint y: 404, endPoint x: 1209, endPoint y: 404, distance: 8.0
click at [1217, 404] on input "text" at bounding box center [1225, 394] width 607 height 31
paste input "شاي البابونج"
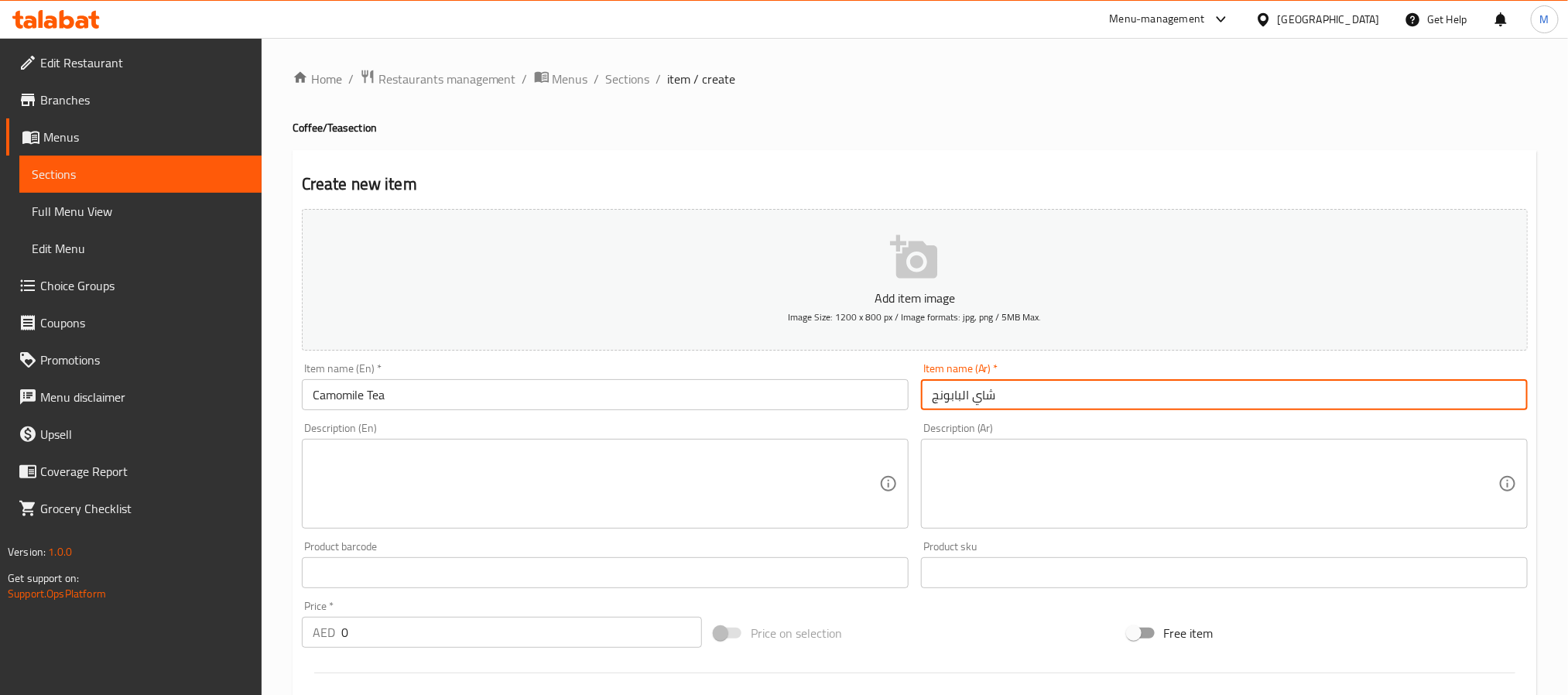
type input "شاي البابونج"
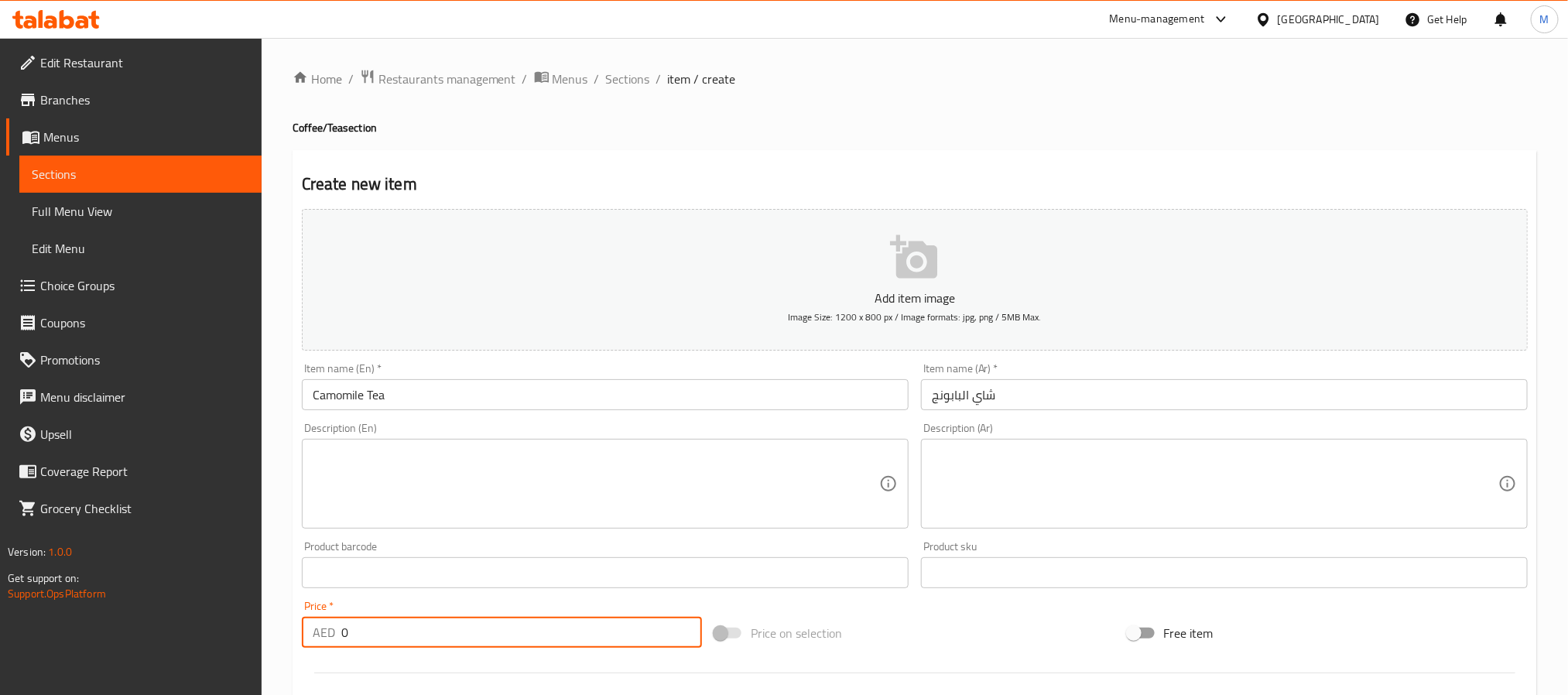
drag, startPoint x: 372, startPoint y: 624, endPoint x: 193, endPoint y: 635, distance: 179.3
click at [193, 635] on div "Edit Restaurant Branches Menus Sections Full Menu View Edit Menu Choice Groups …" at bounding box center [784, 565] width 1568 height 1055
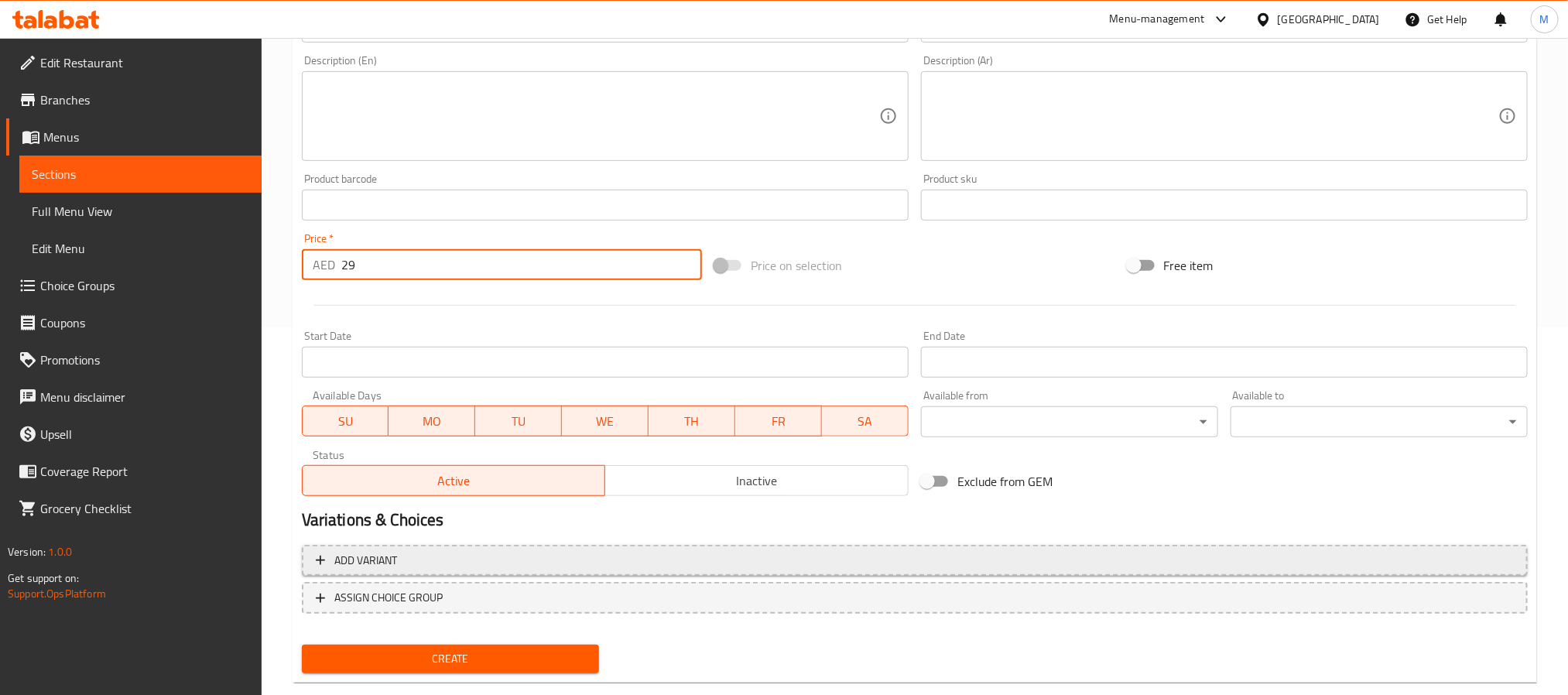
scroll to position [397, 0]
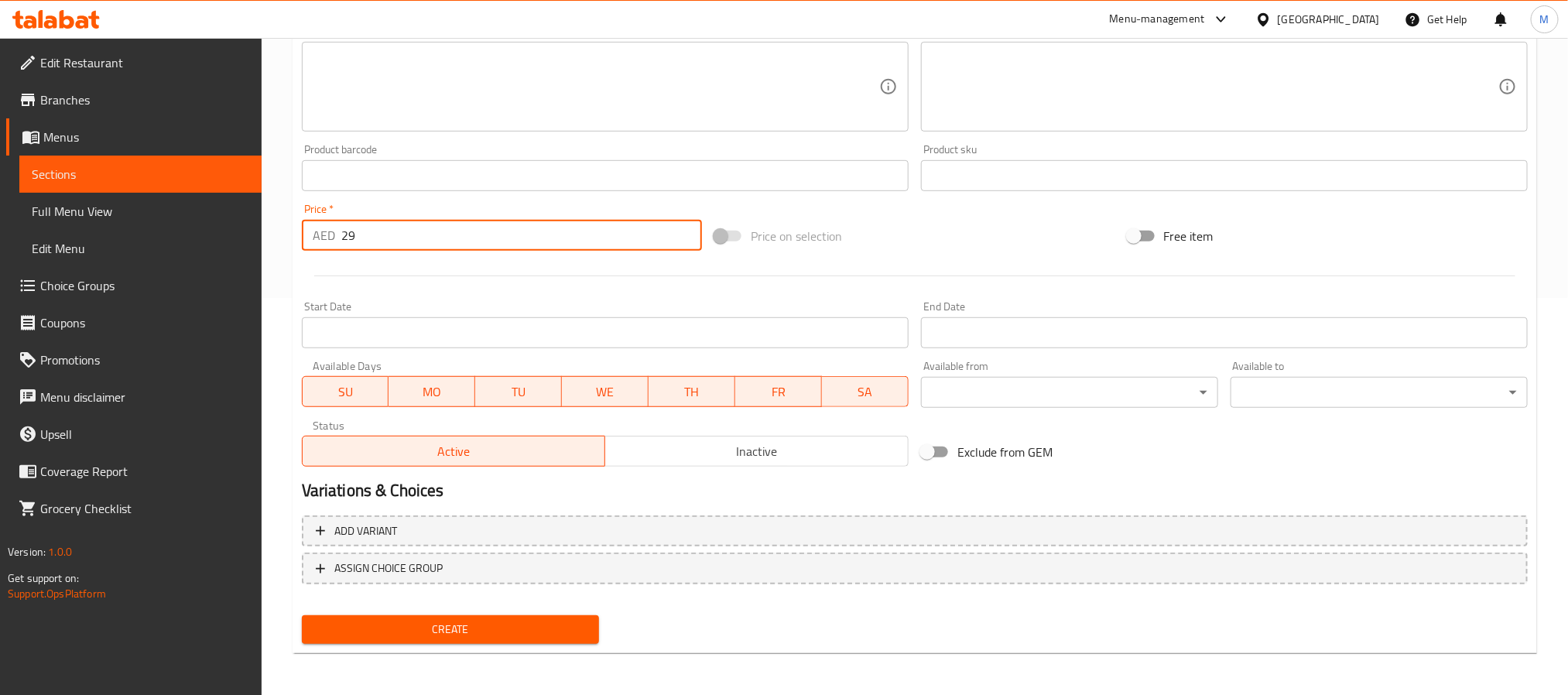
type input "29"
click at [418, 627] on span "Create" at bounding box center [451, 629] width 273 height 19
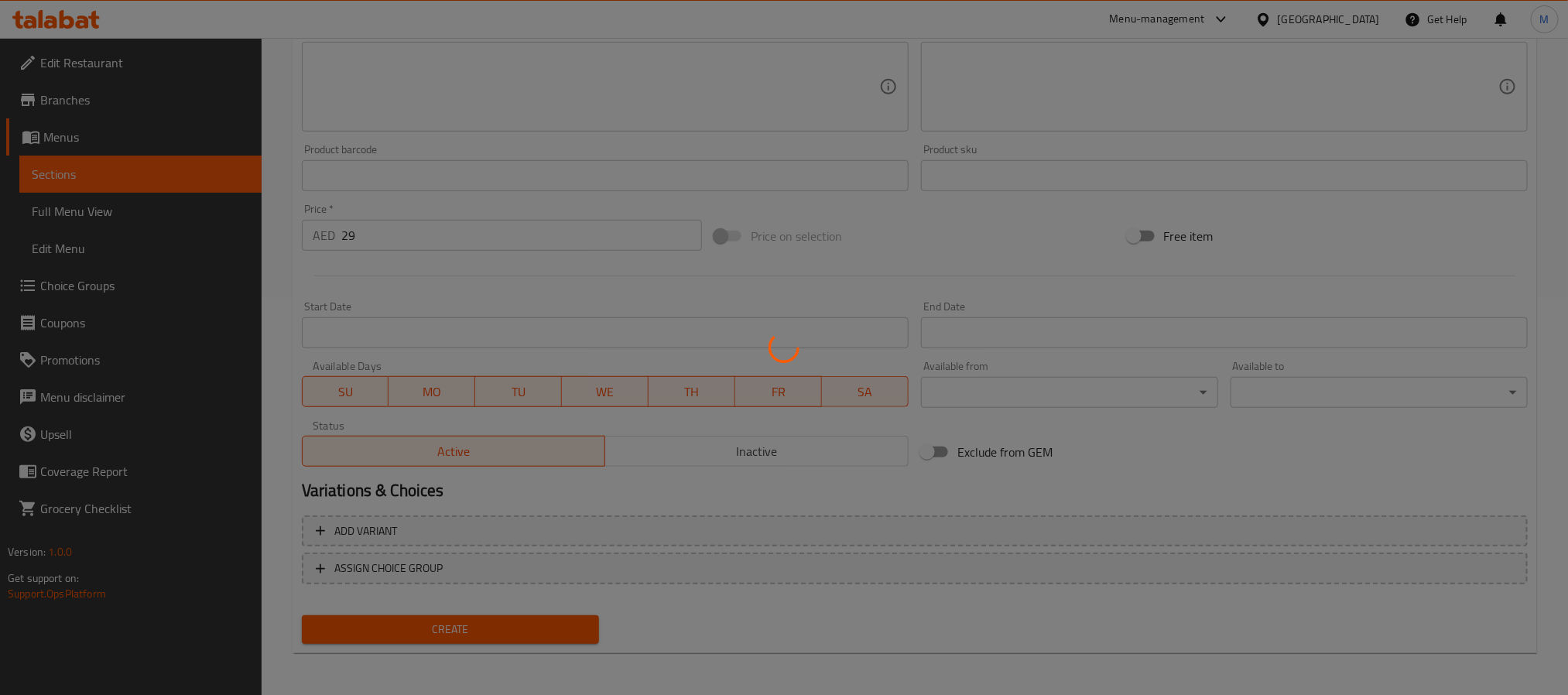
type input "0"
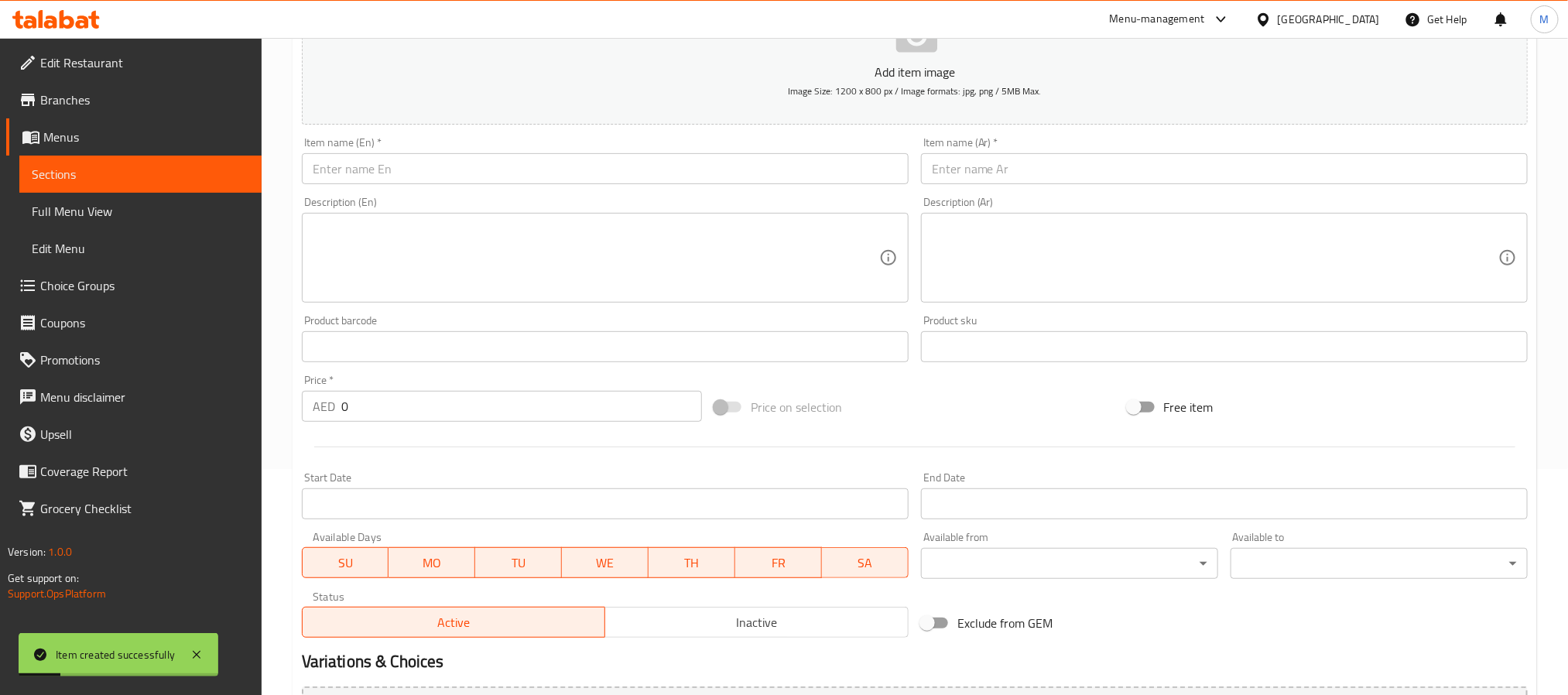
scroll to position [0, 0]
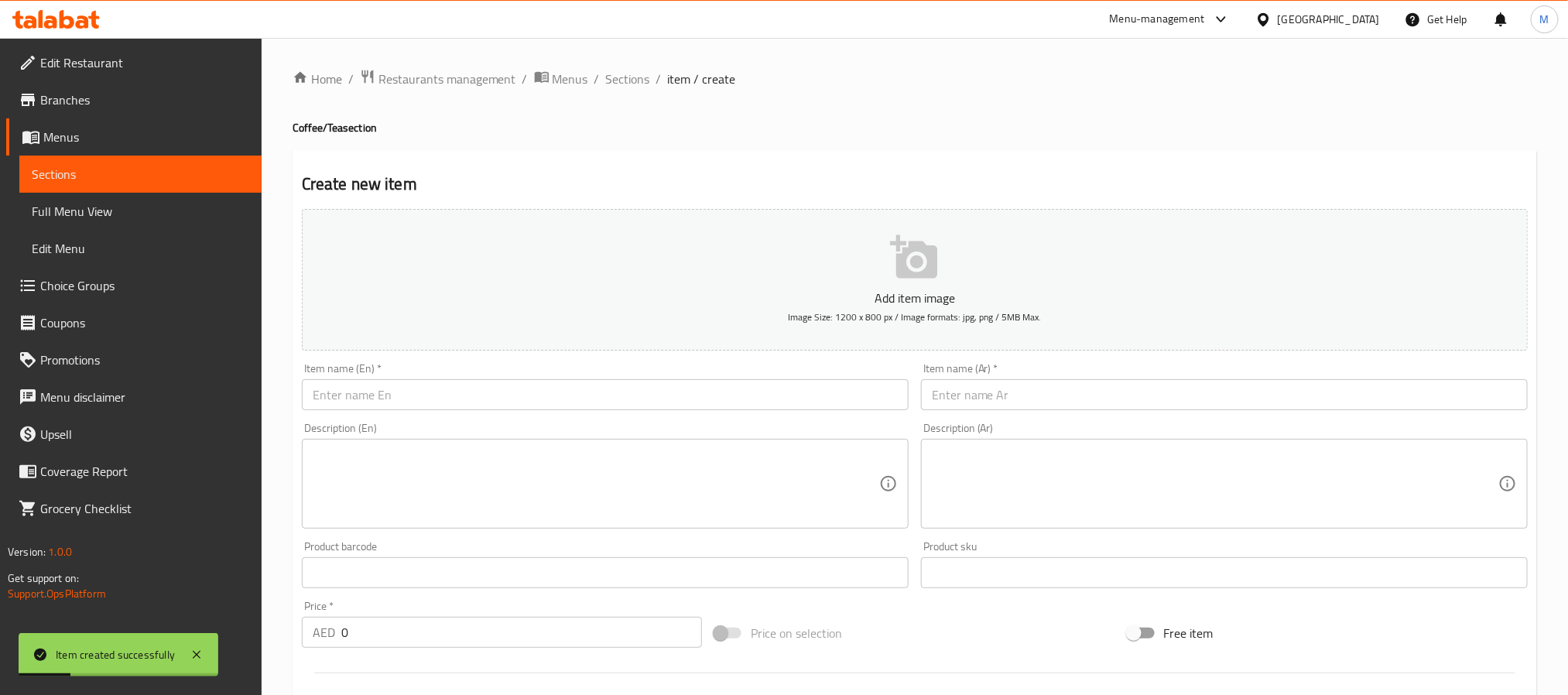
click at [455, 389] on input "text" at bounding box center [605, 394] width 607 height 31
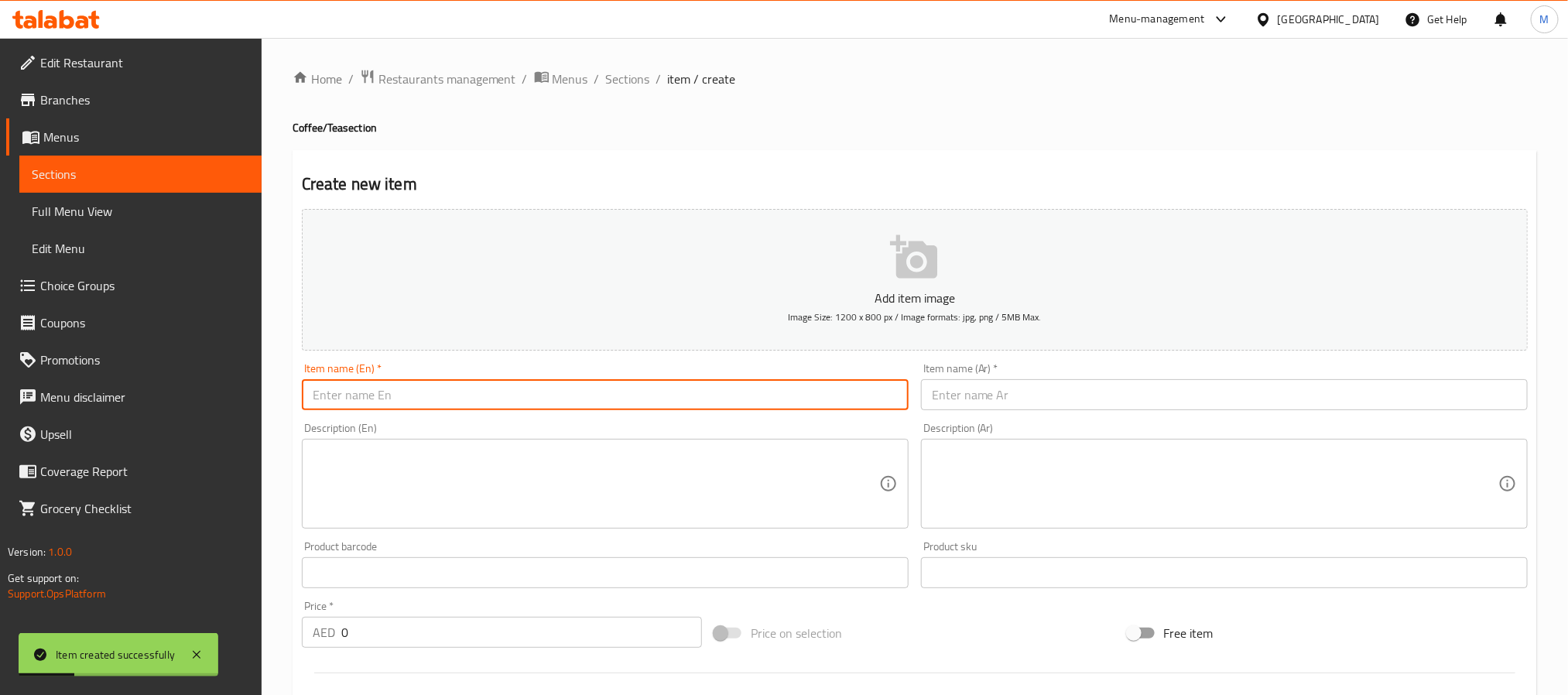
paste input "[PERSON_NAME]"
type input "[PERSON_NAME]"
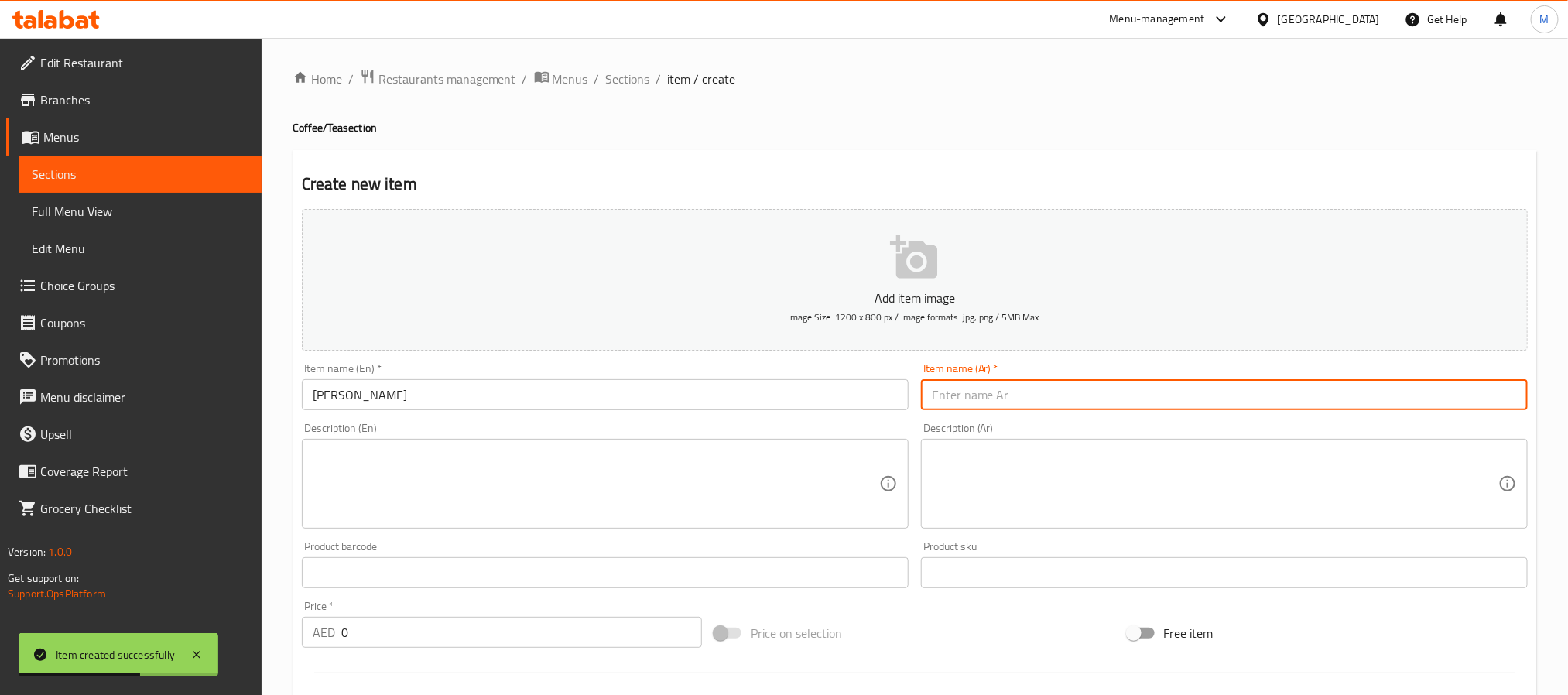
click at [1048, 391] on input "text" at bounding box center [1225, 394] width 607 height 31
paste input "شاي الياسمين"
type input "شاي الياسمين"
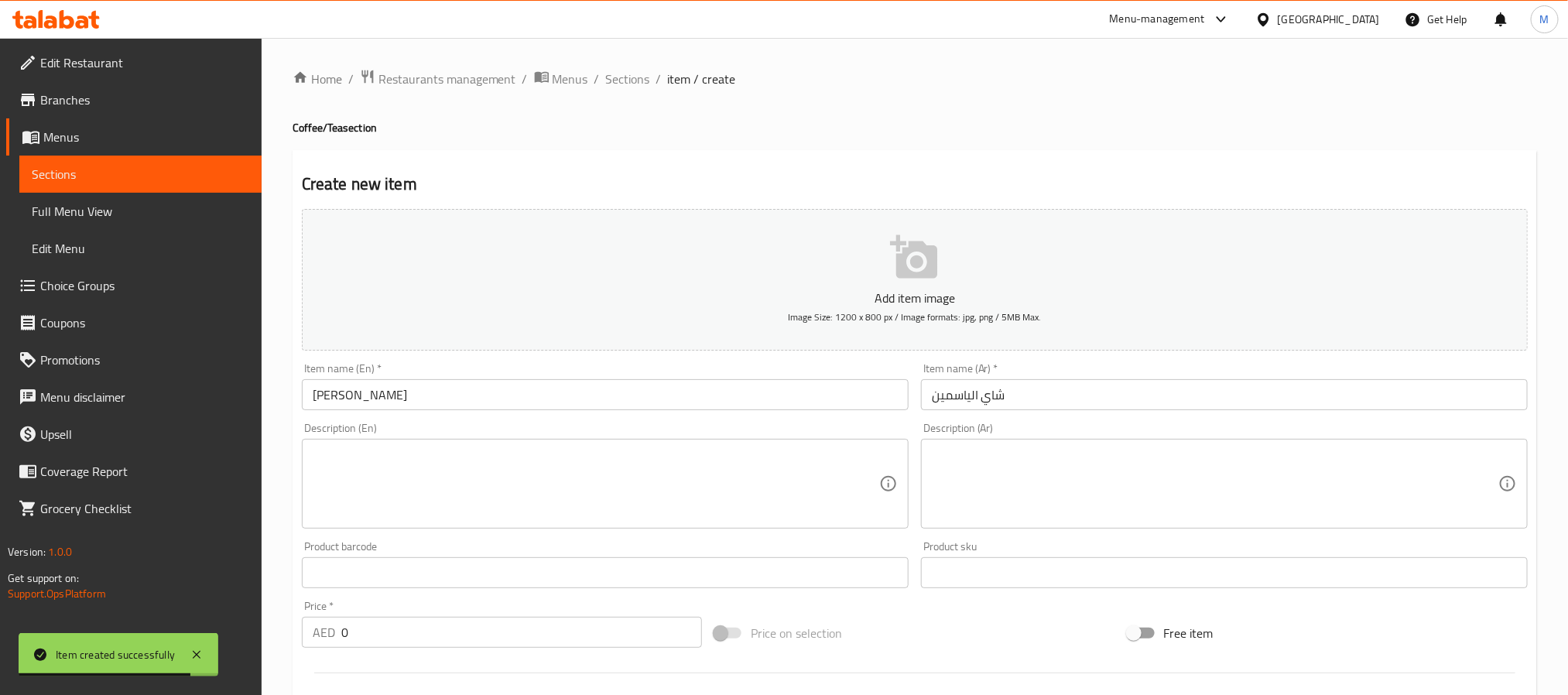
click at [423, 622] on input "0" at bounding box center [522, 632] width 361 height 31
paste input "29"
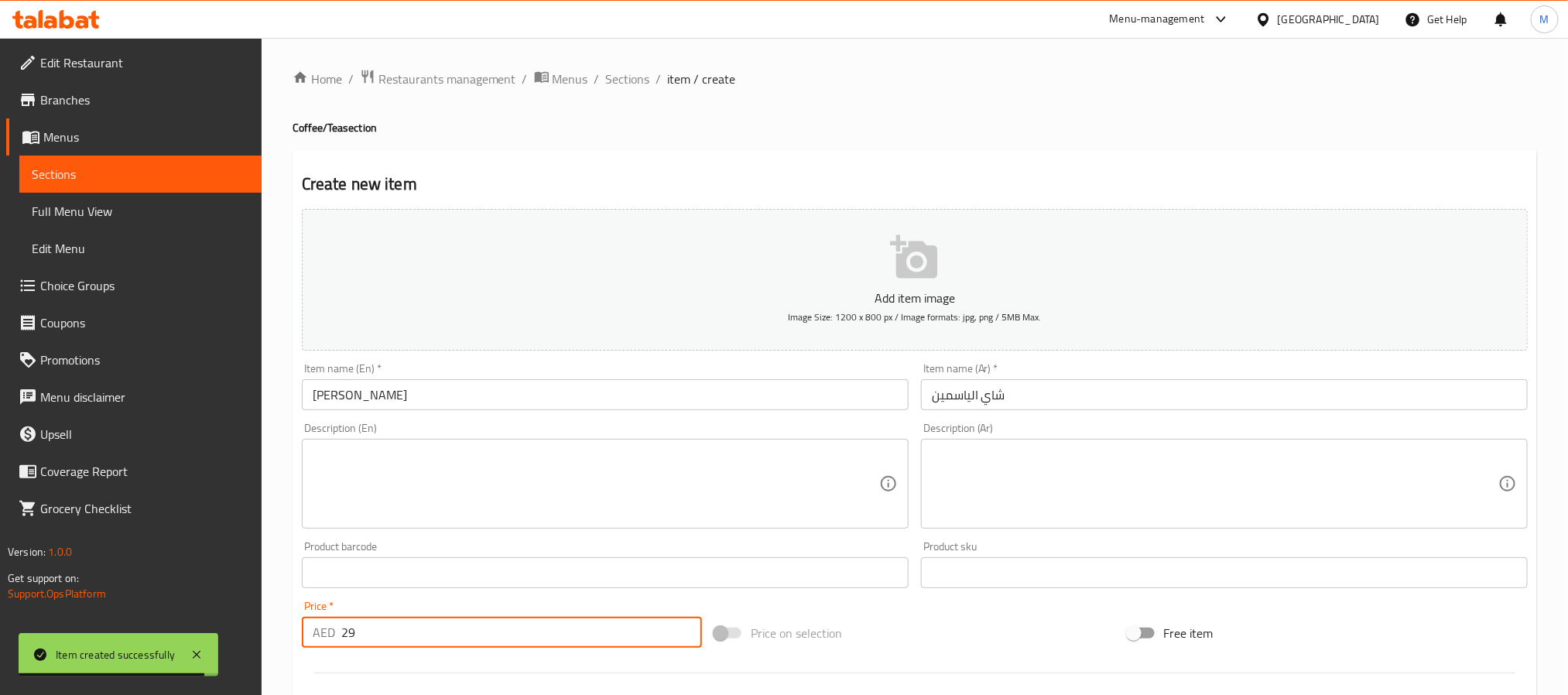
scroll to position [397, 0]
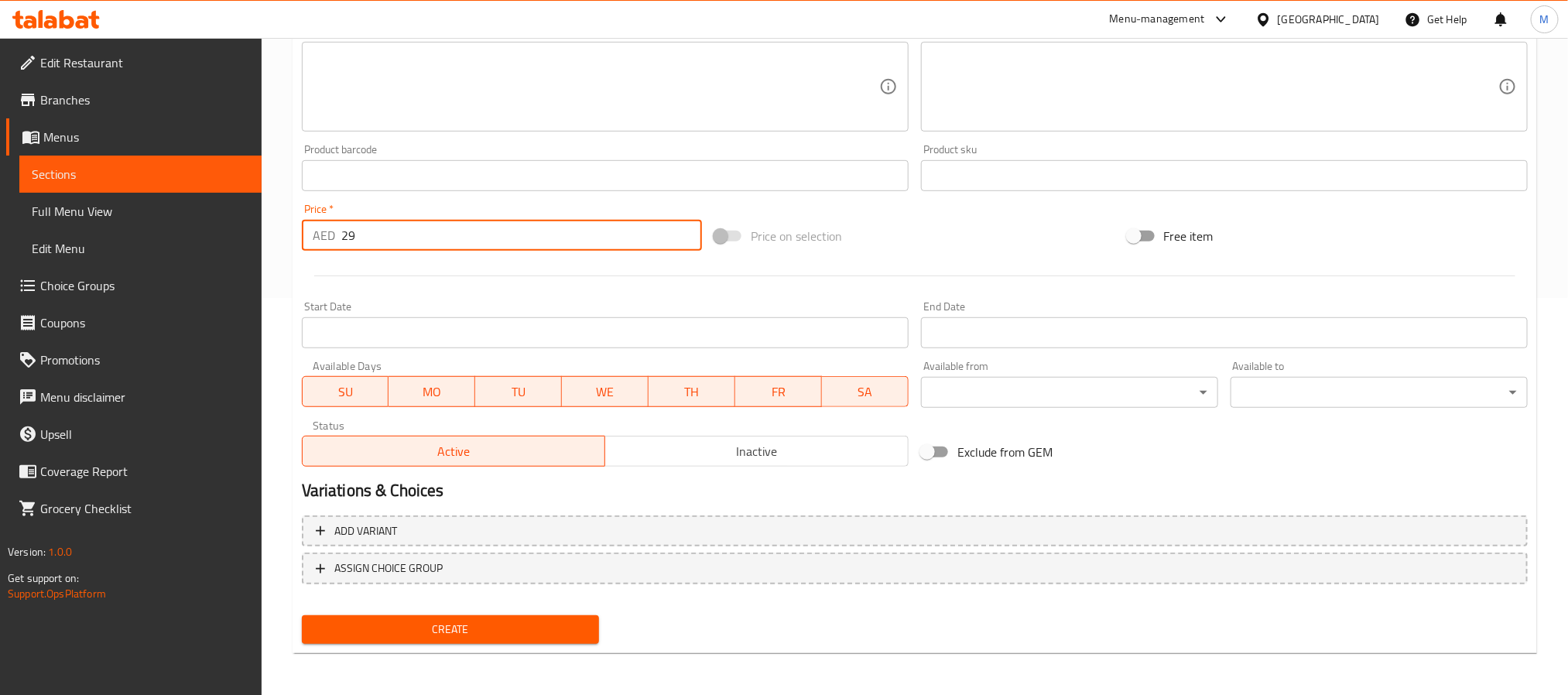
type input "29"
click at [478, 615] on button "Create" at bounding box center [450, 629] width 297 height 29
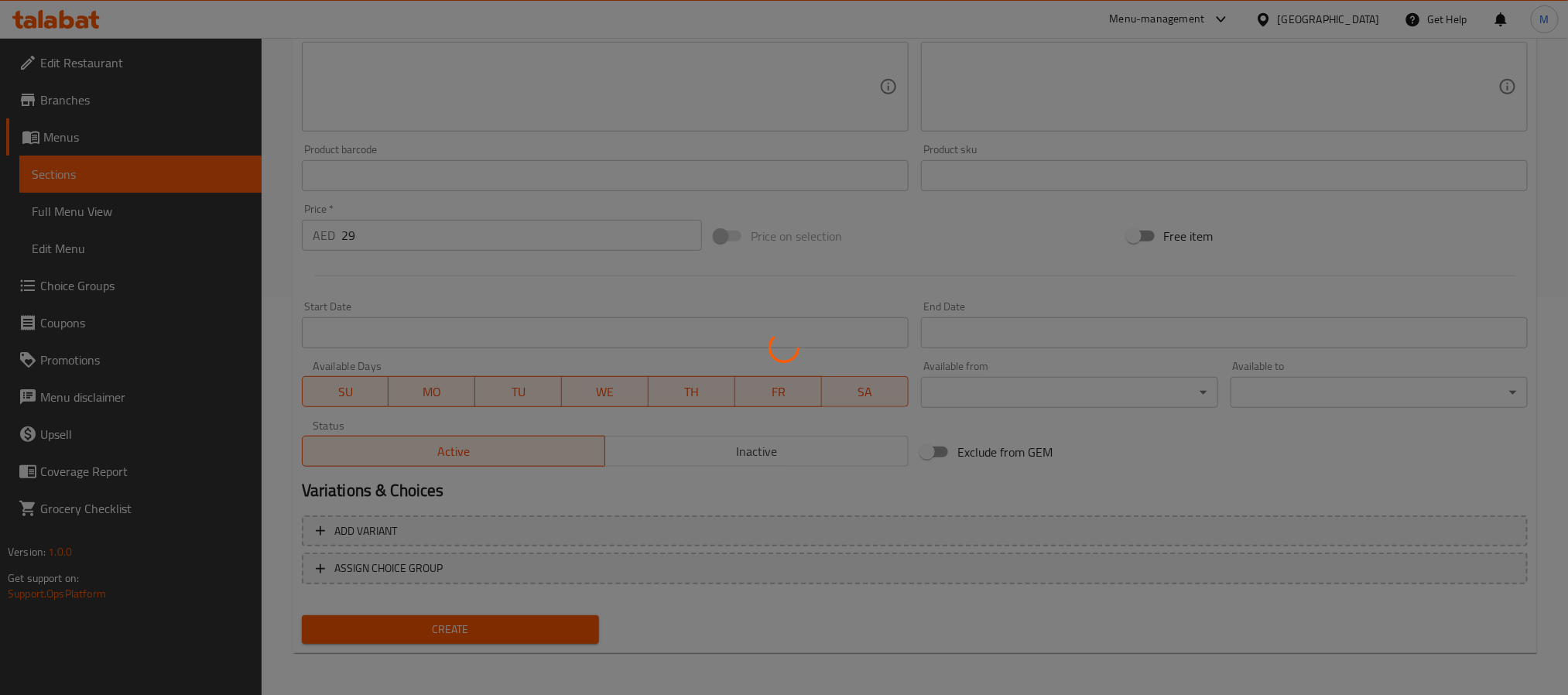
type input "0"
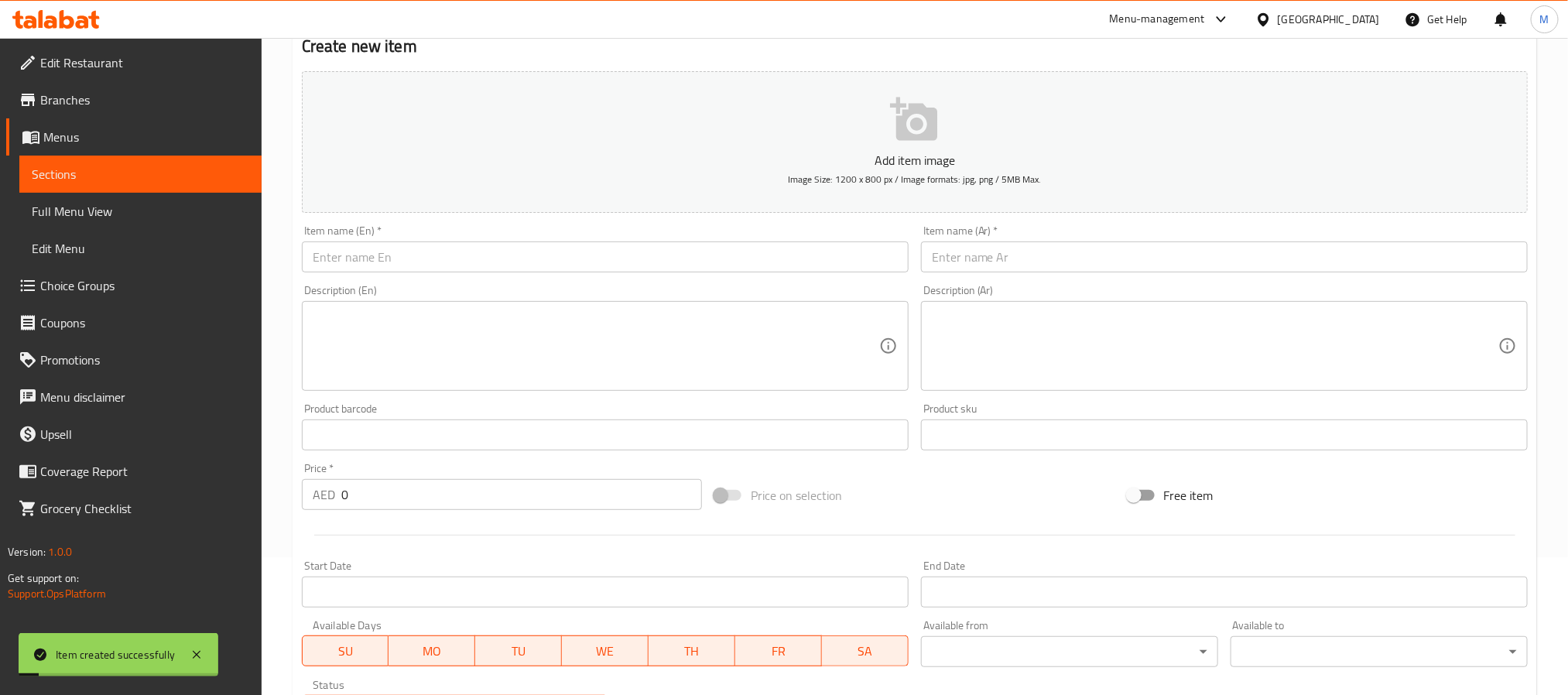
scroll to position [0, 0]
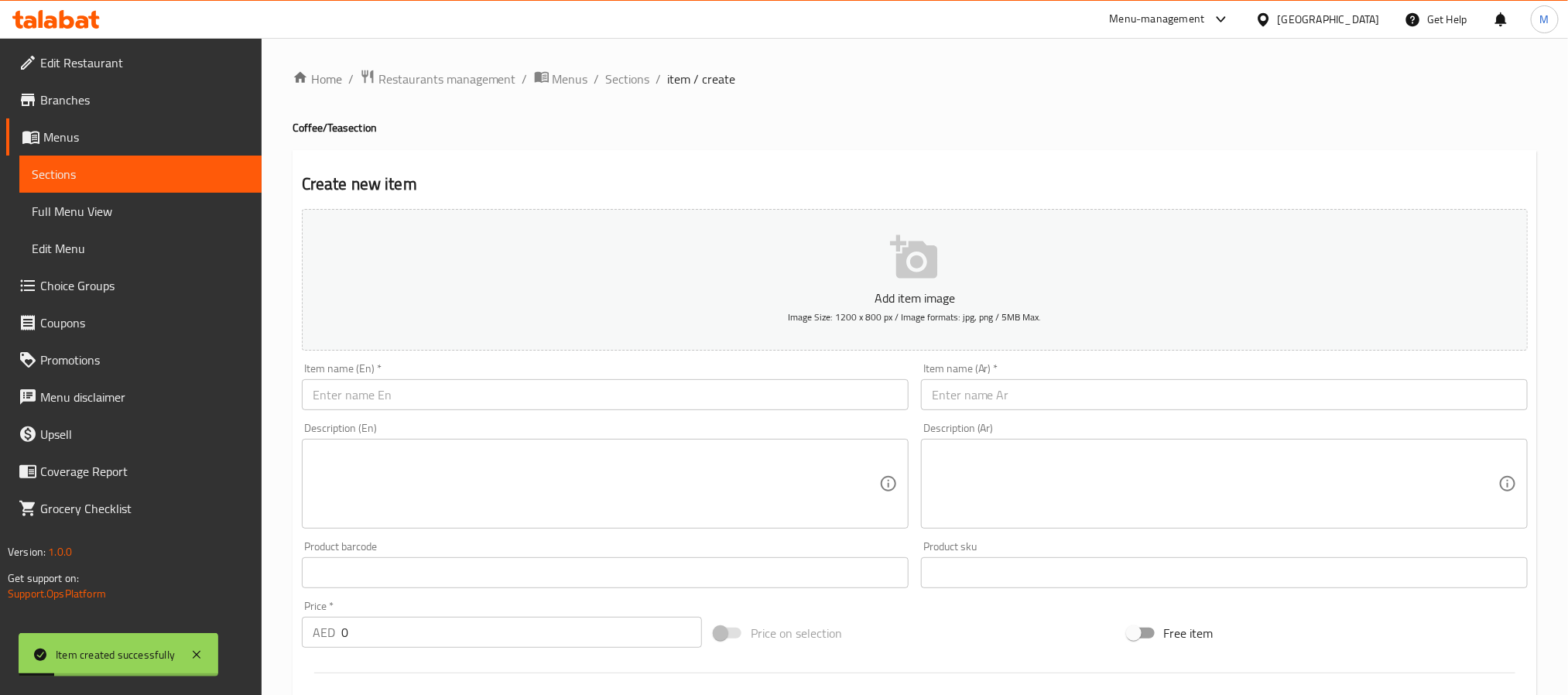
click at [641, 93] on div "Home / Restaurants management / Menus / Sections / item / create Coffee/Tea sec…" at bounding box center [914, 565] width 1245 height 994
click at [640, 86] on span "Sections" at bounding box center [628, 79] width 45 height 19
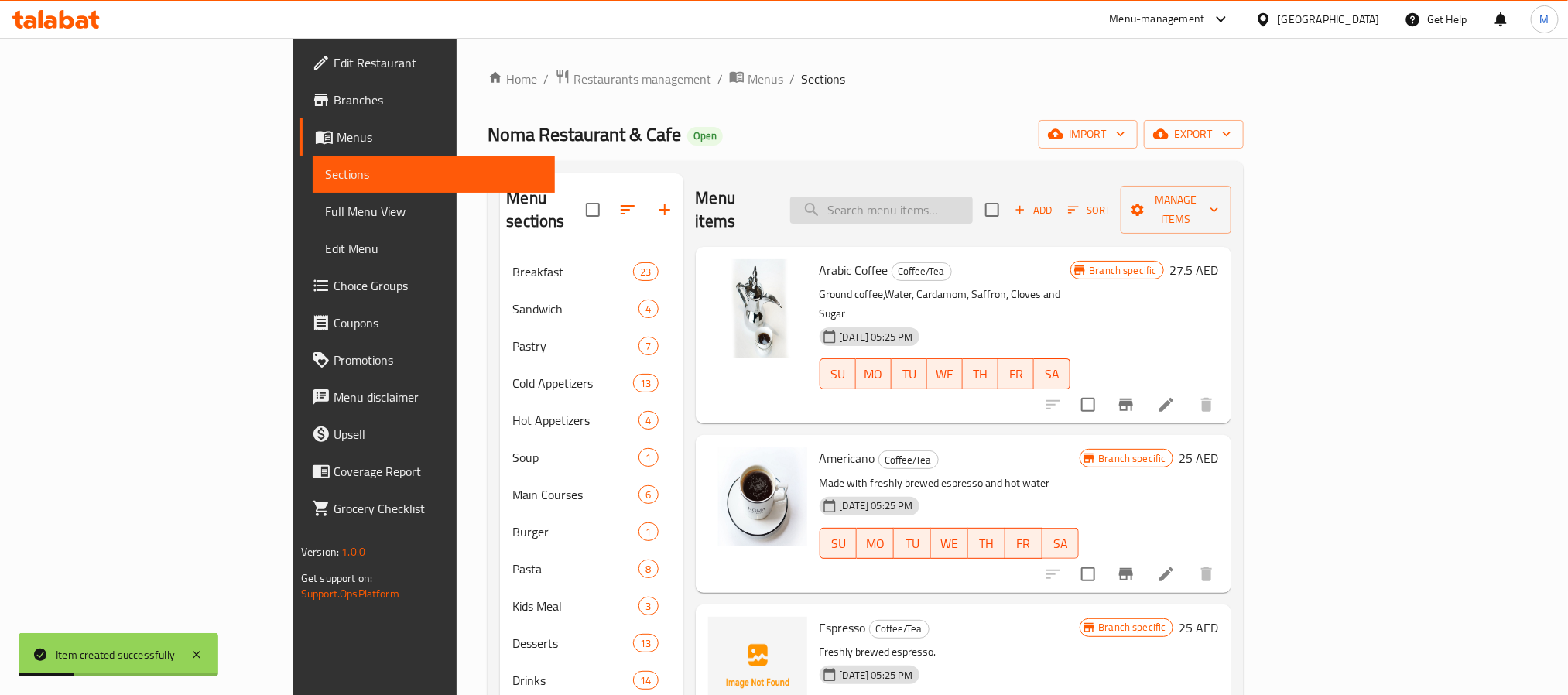
click at [973, 204] on input "search" at bounding box center [881, 210] width 183 height 27
paste input "English Breakfast Tea"
type input "English Breakfast Tea"
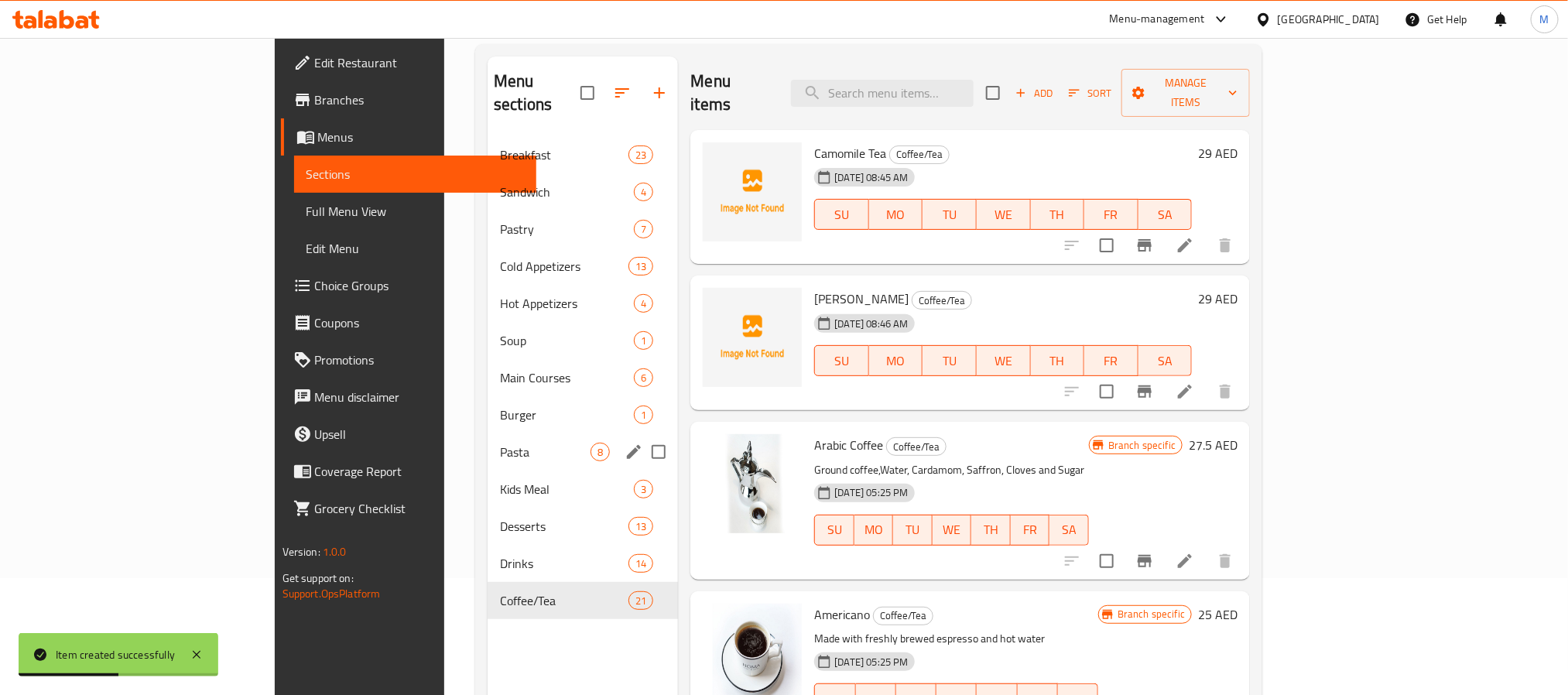
scroll to position [216, 0]
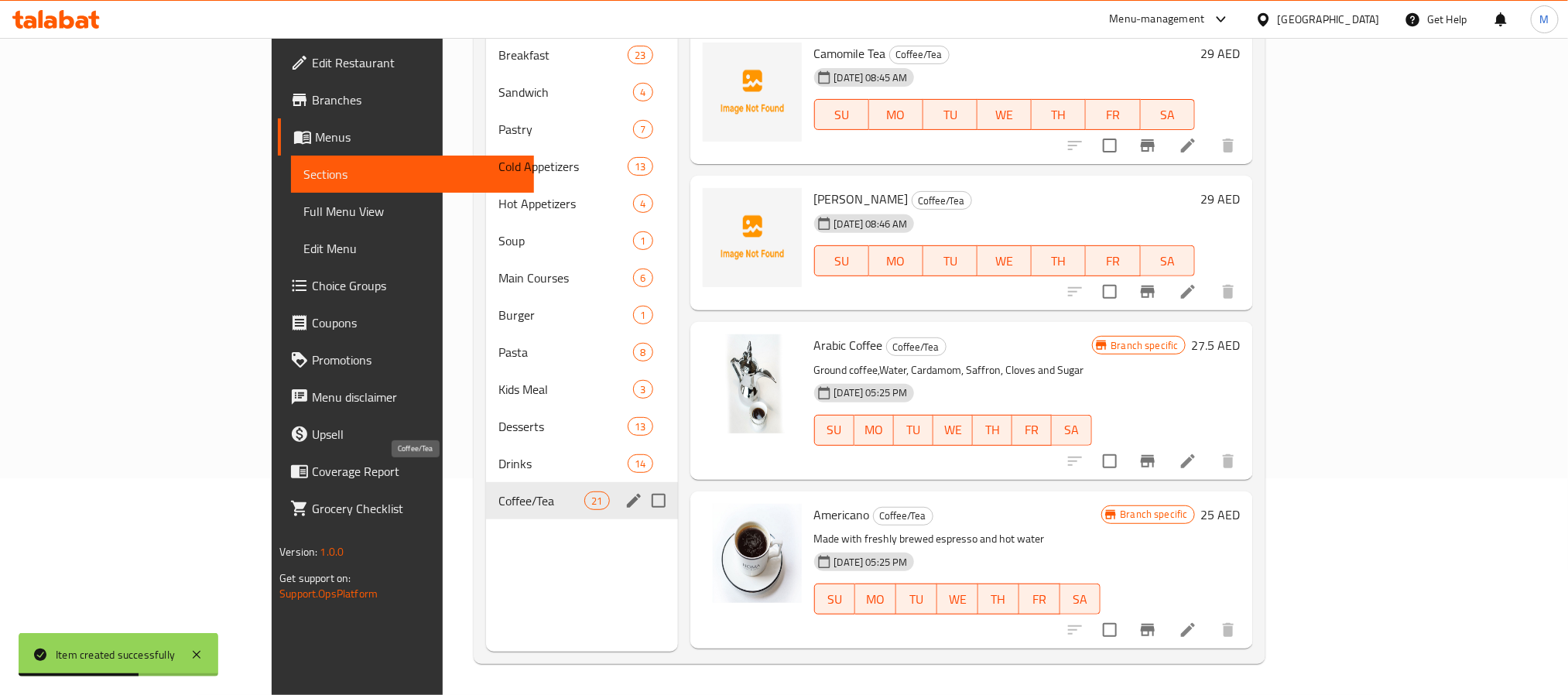
click at [499, 492] on span "Coffee/Tea" at bounding box center [541, 501] width 86 height 19
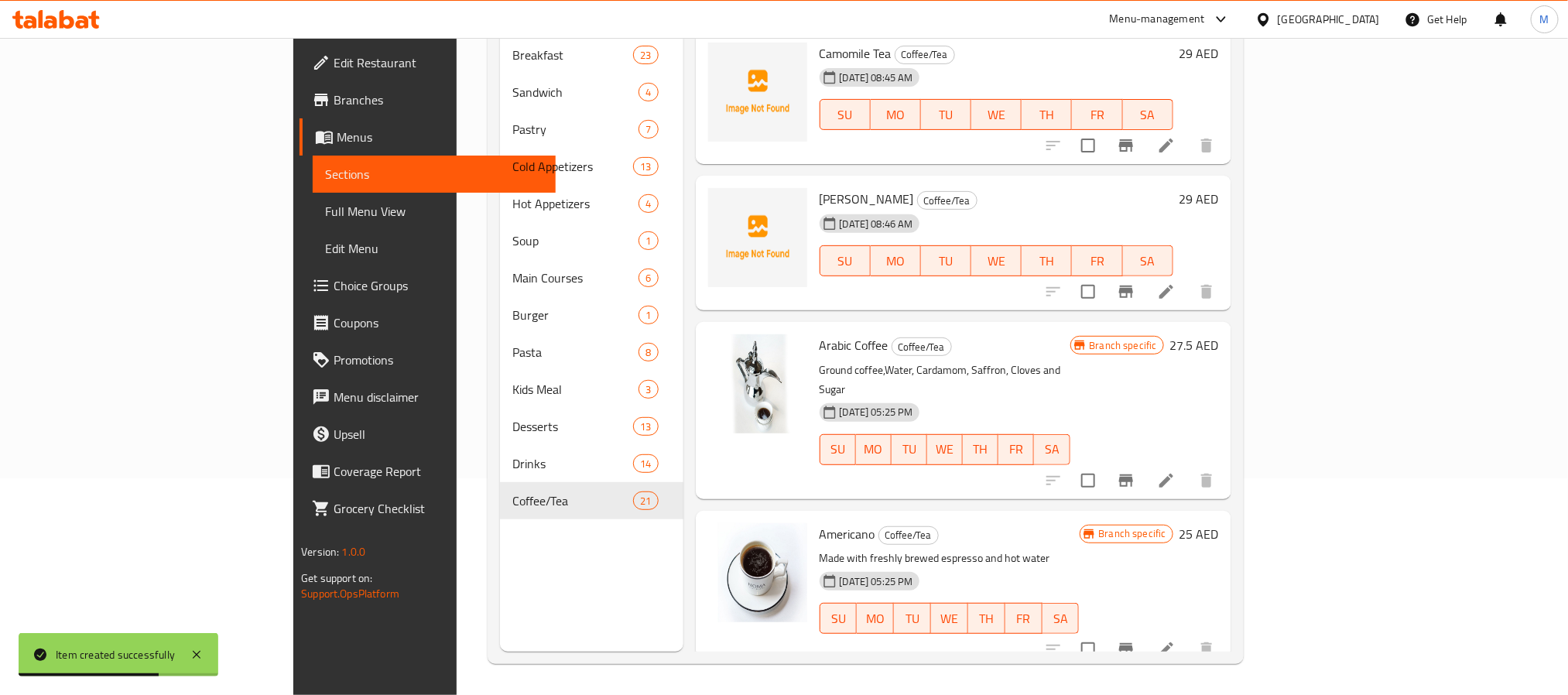
scroll to position [0, 0]
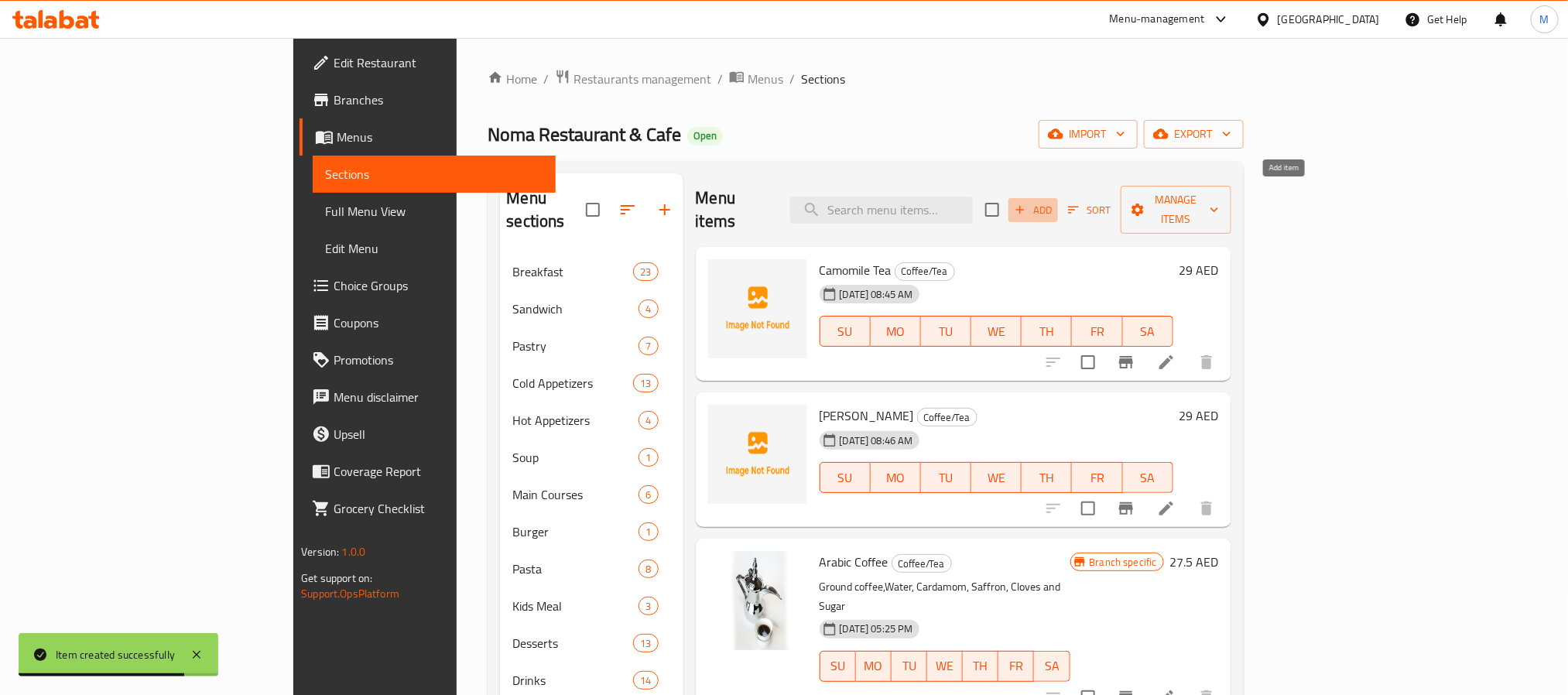
click at [1055, 201] on span "Add" at bounding box center [1033, 210] width 42 height 18
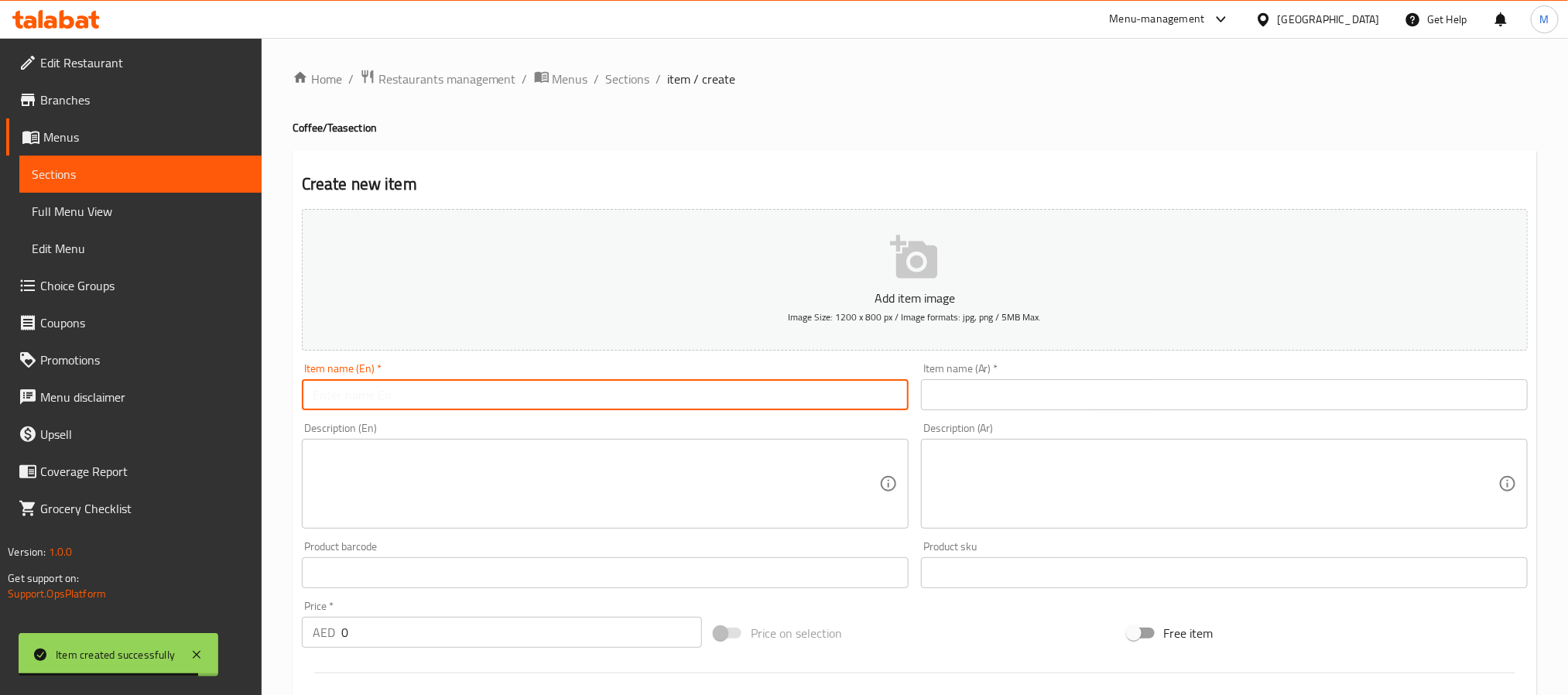
click at [538, 391] on input "text" at bounding box center [605, 394] width 607 height 31
paste input "English Breakfast Tea"
type input "English Breakfast Tea"
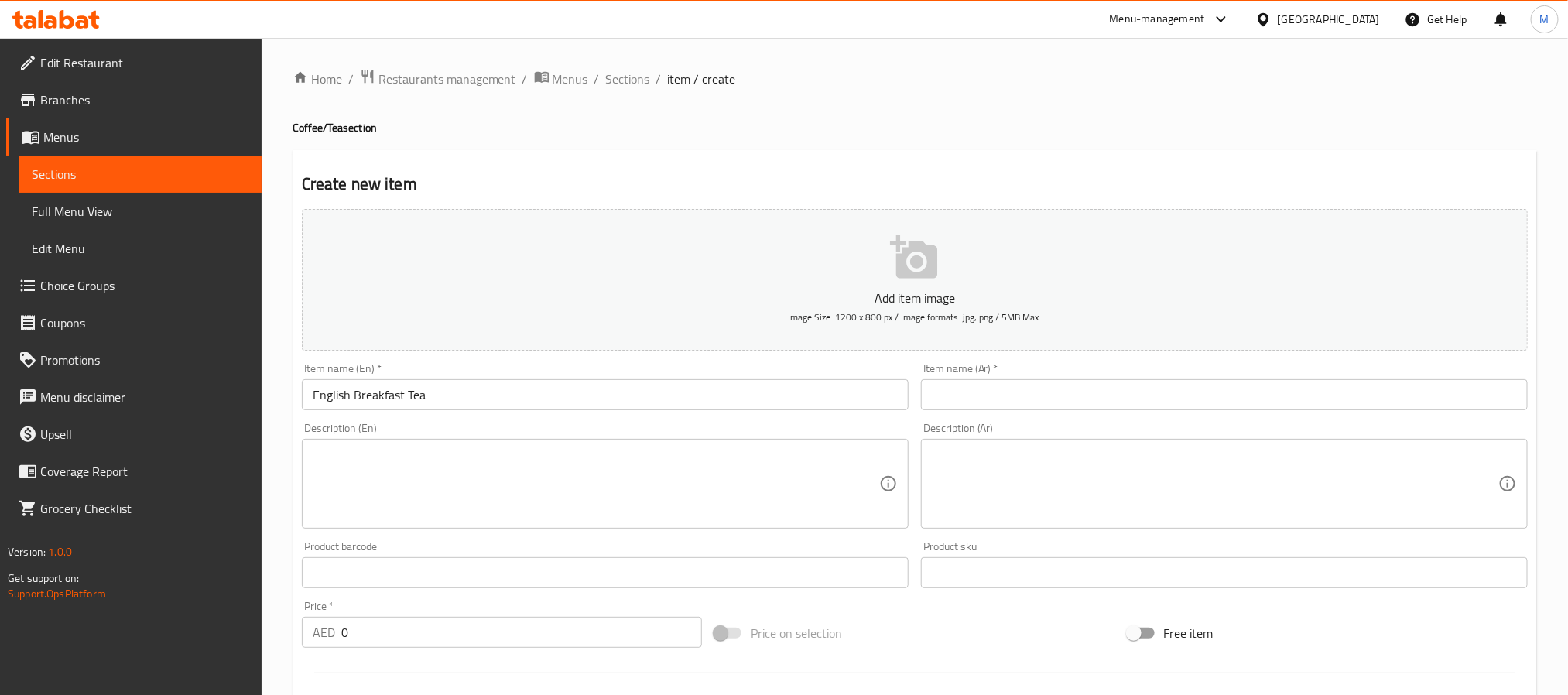
click at [1000, 410] on input "text" at bounding box center [1225, 394] width 607 height 31
paste input "شاي الإفطار الإنجليزي"
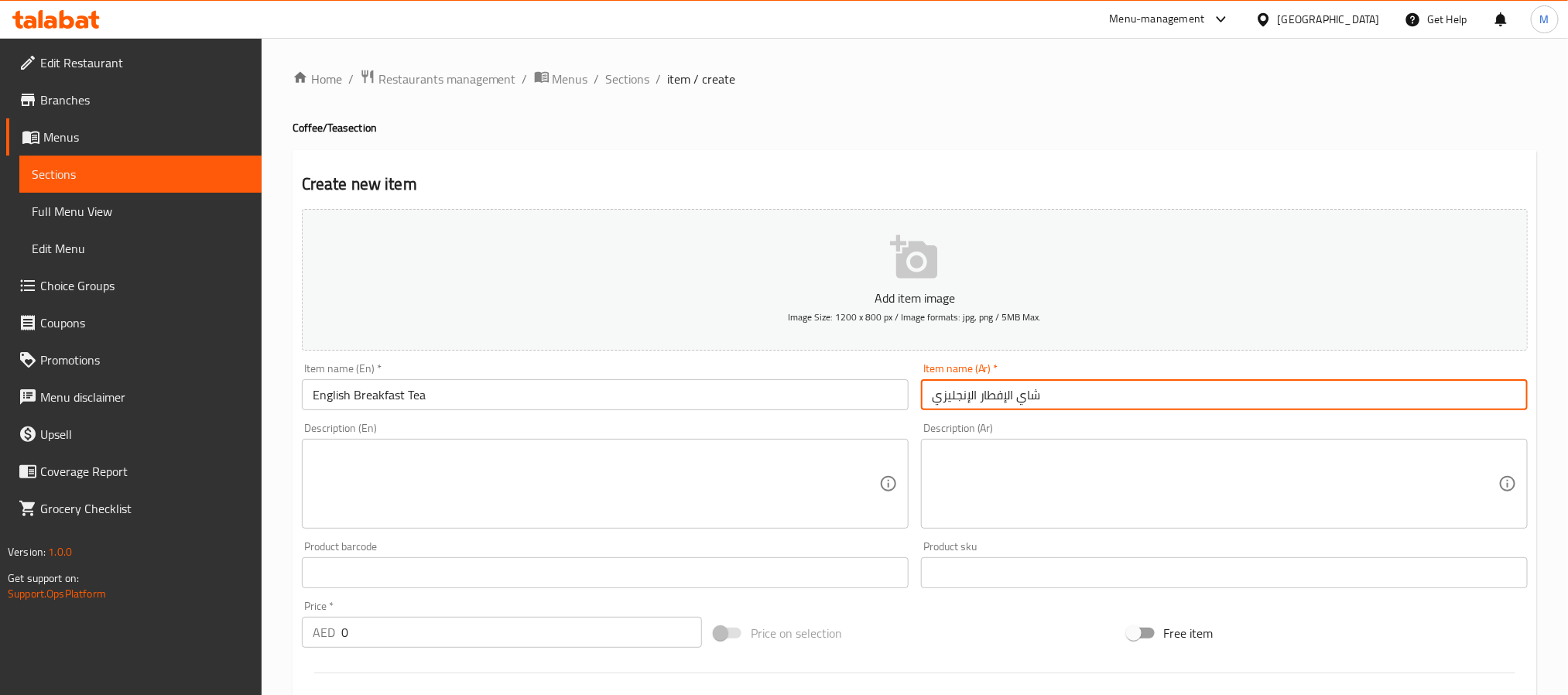
type input "شاي الإفطار الإنجليزي"
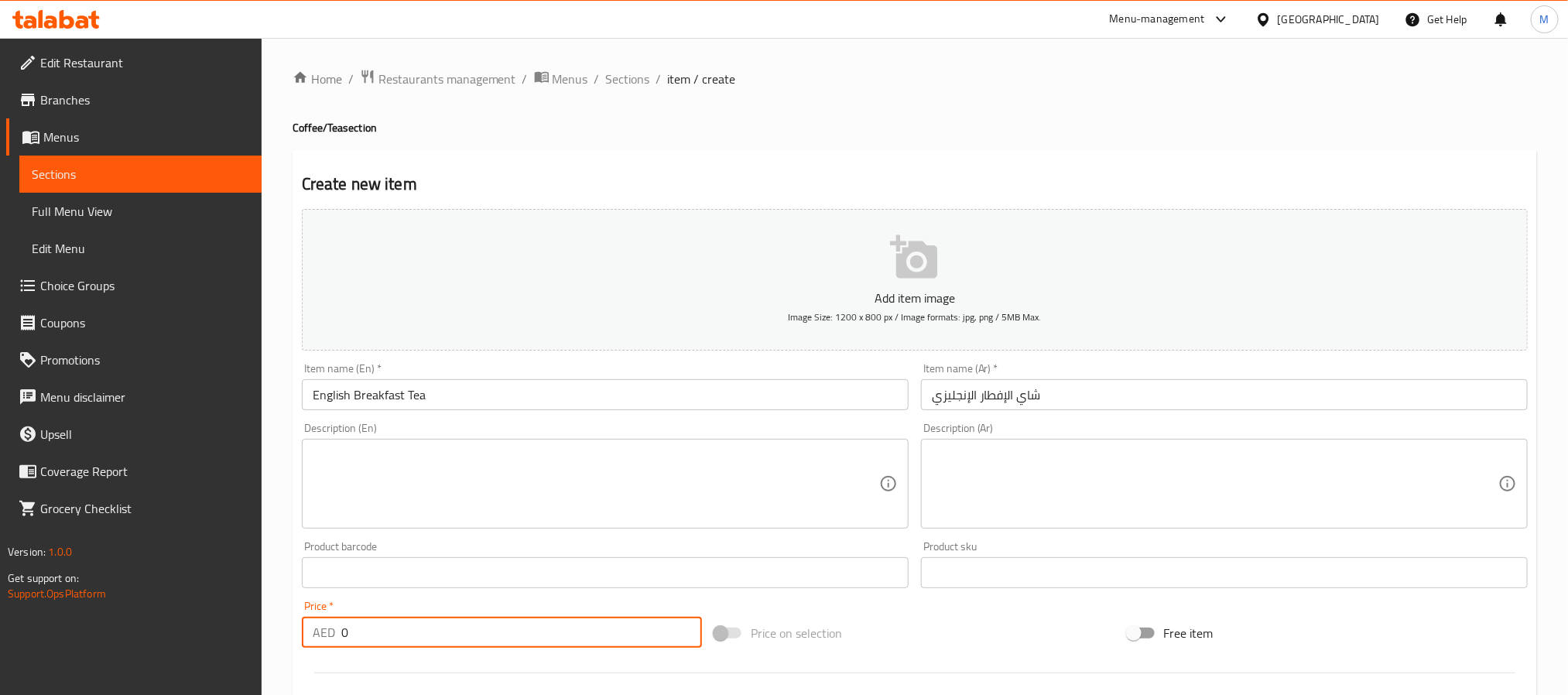
drag, startPoint x: 324, startPoint y: 622, endPoint x: 68, endPoint y: 607, distance: 256.4
click at [68, 607] on div "Edit Restaurant Branches Menus Sections Full Menu View Edit Menu Choice Groups …" at bounding box center [784, 565] width 1568 height 1055
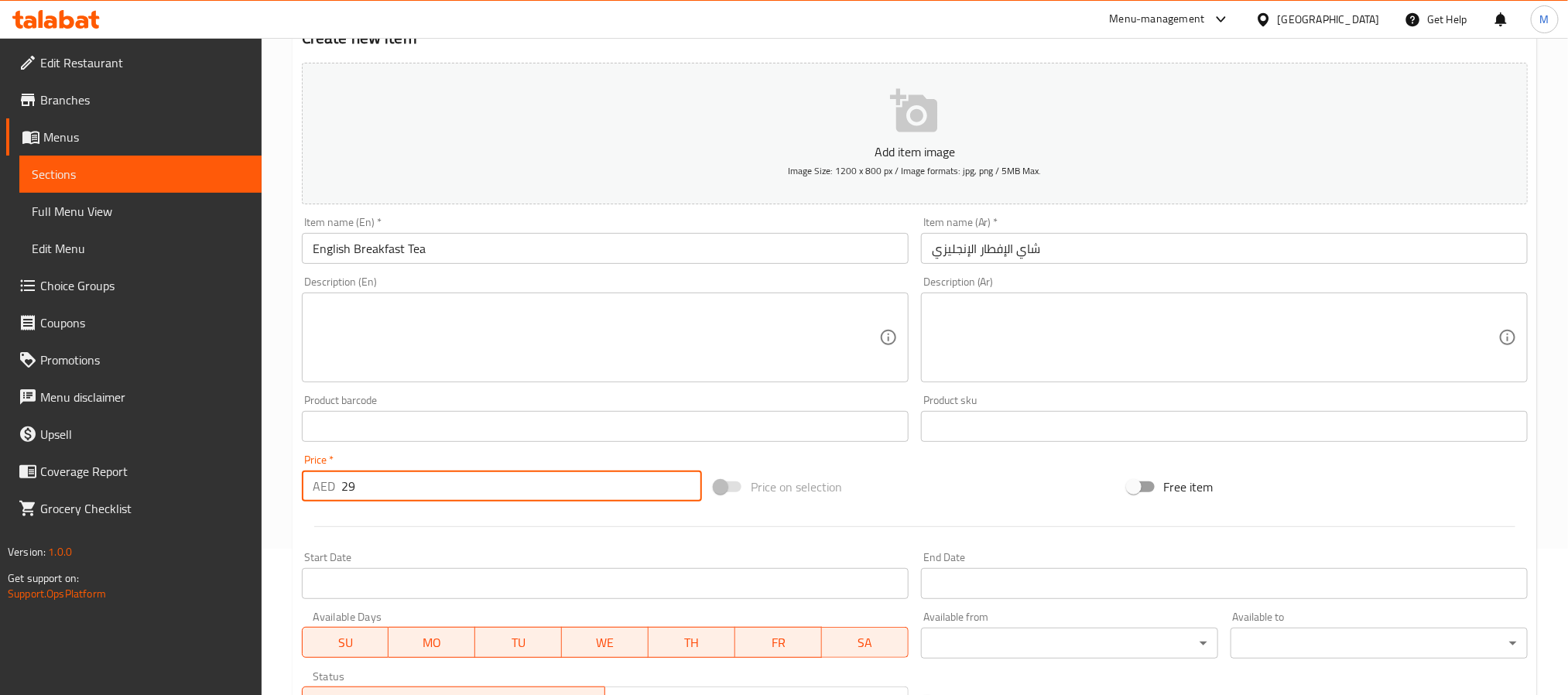
scroll to position [397, 0]
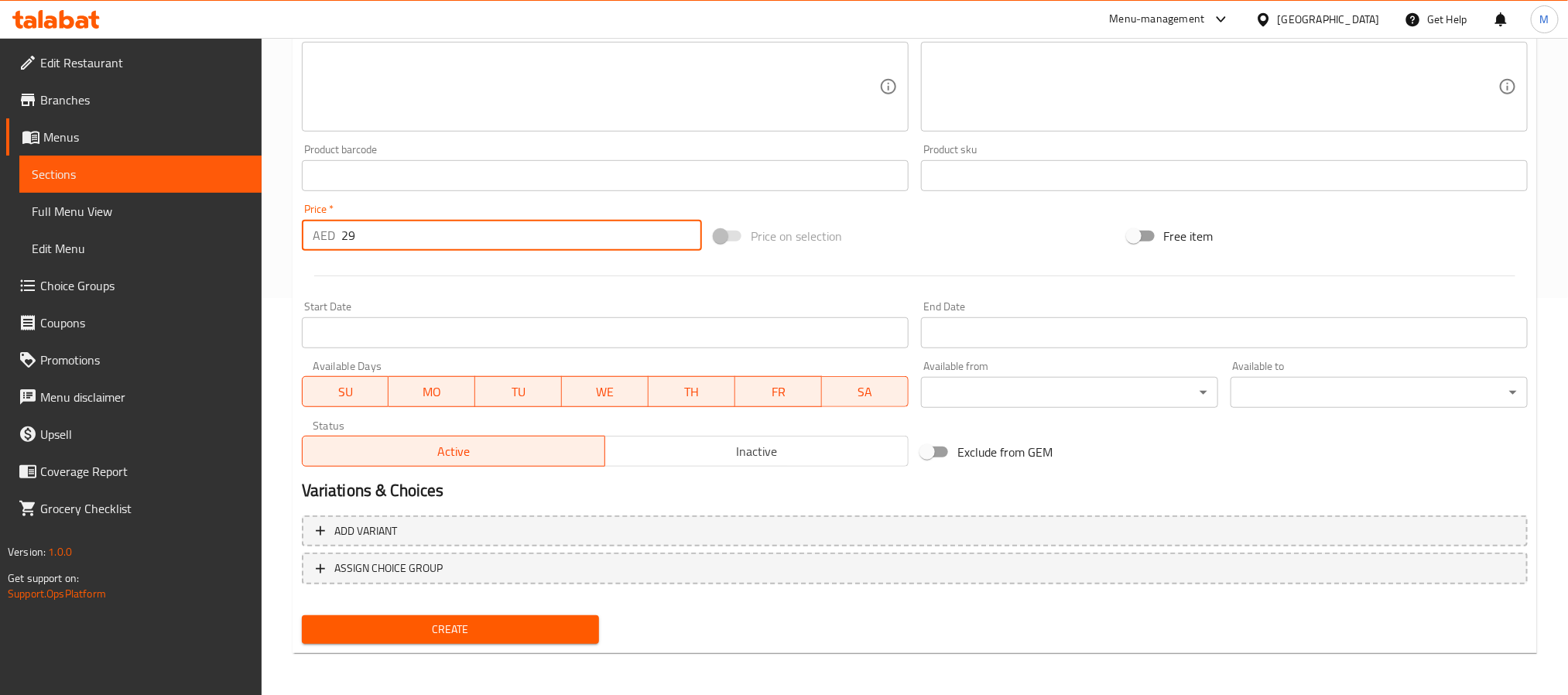
type input "29"
click at [408, 626] on span "Create" at bounding box center [451, 629] width 273 height 19
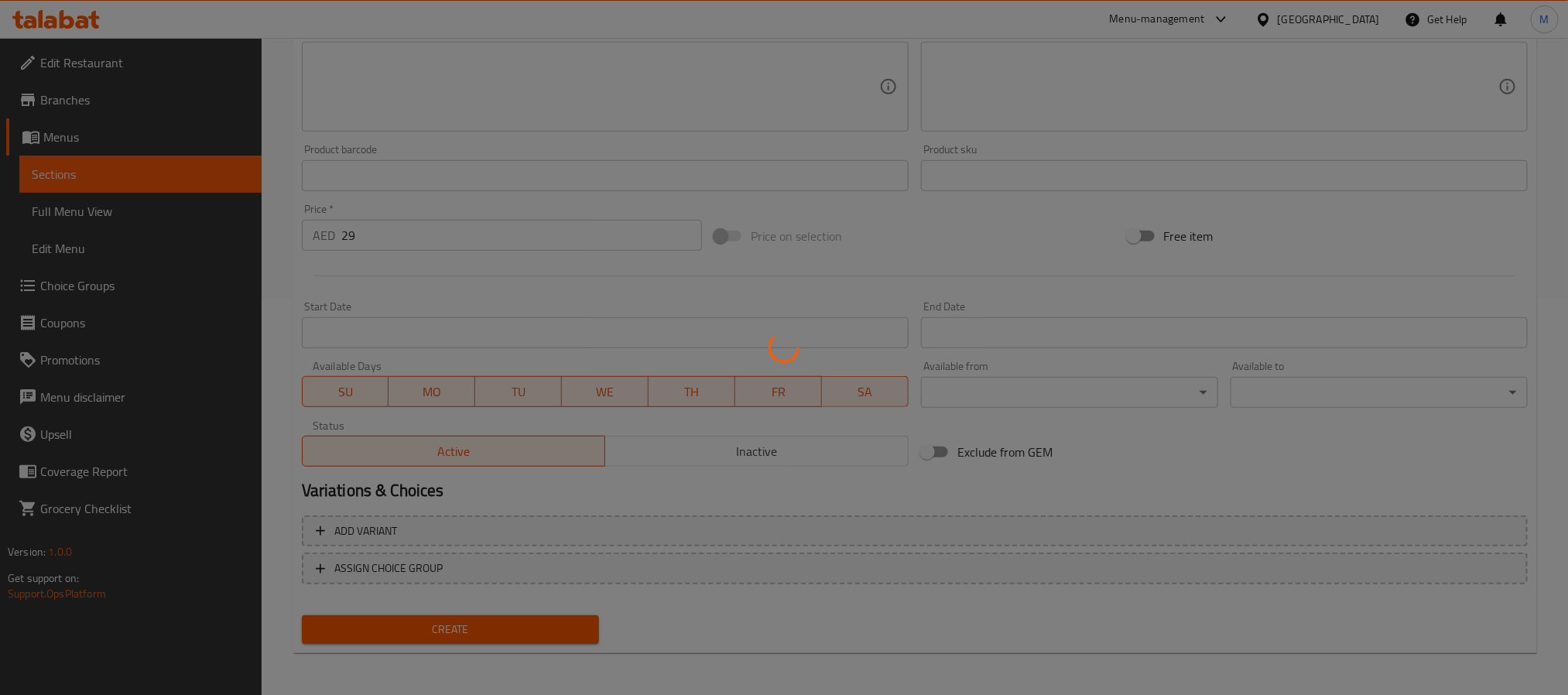
type input "0"
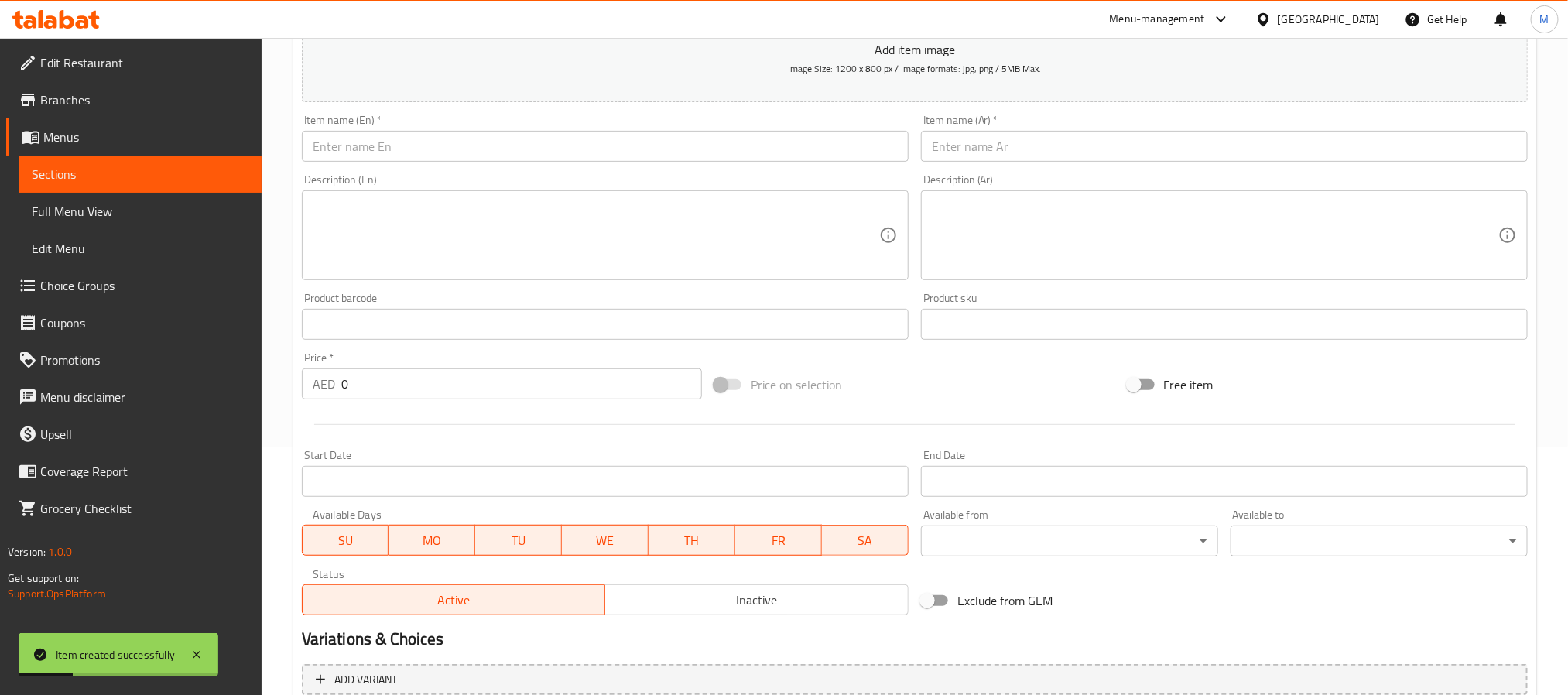
scroll to position [0, 0]
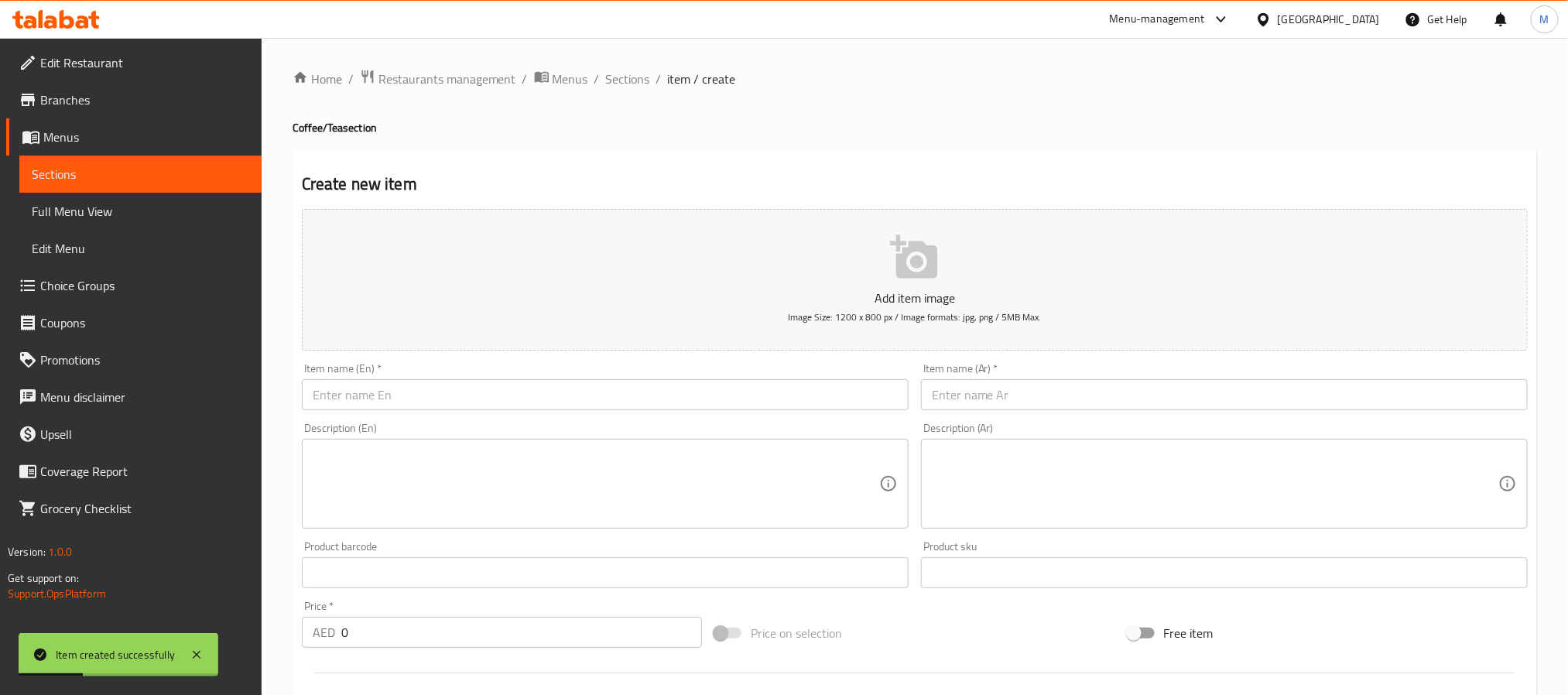
paste input "Saudi Coffee"
click at [399, 390] on input "text" at bounding box center [605, 394] width 607 height 31
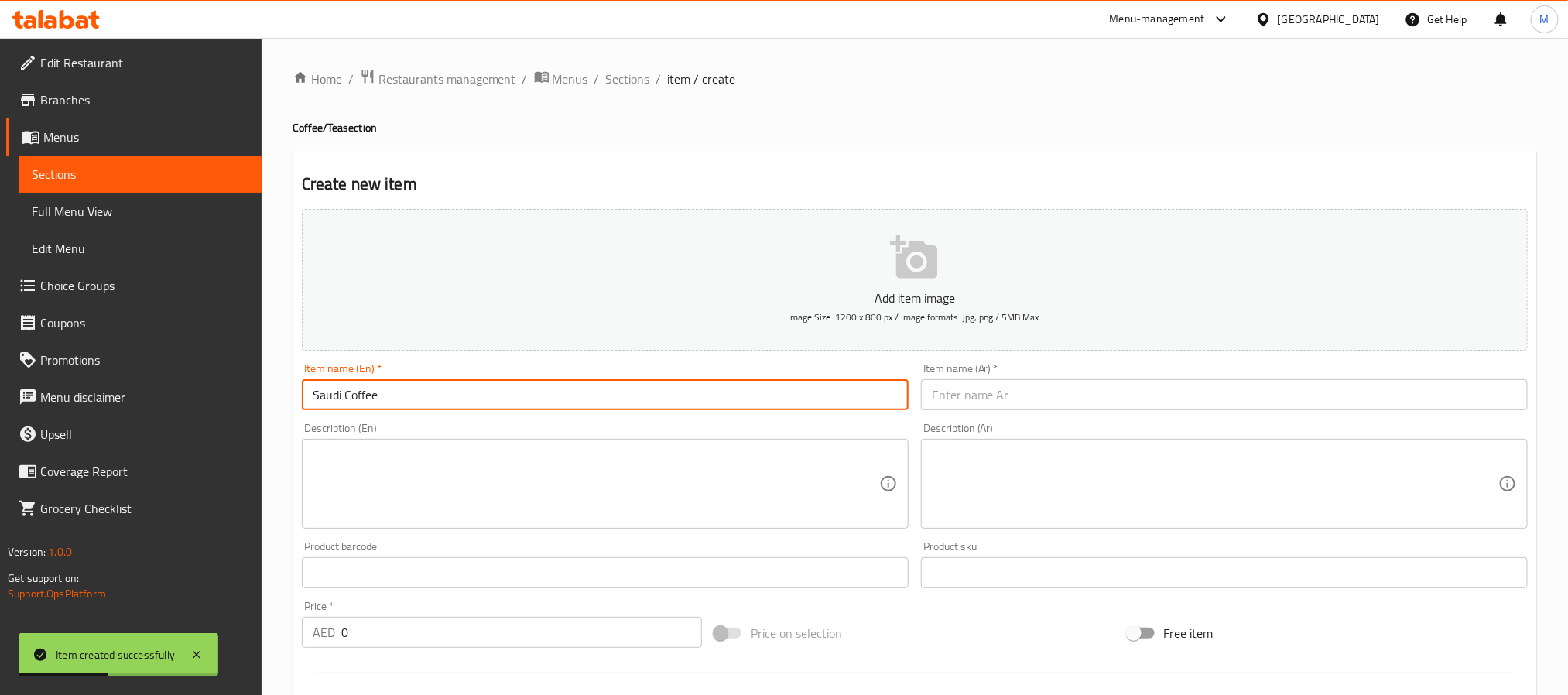
type input "Saudi Coffee"
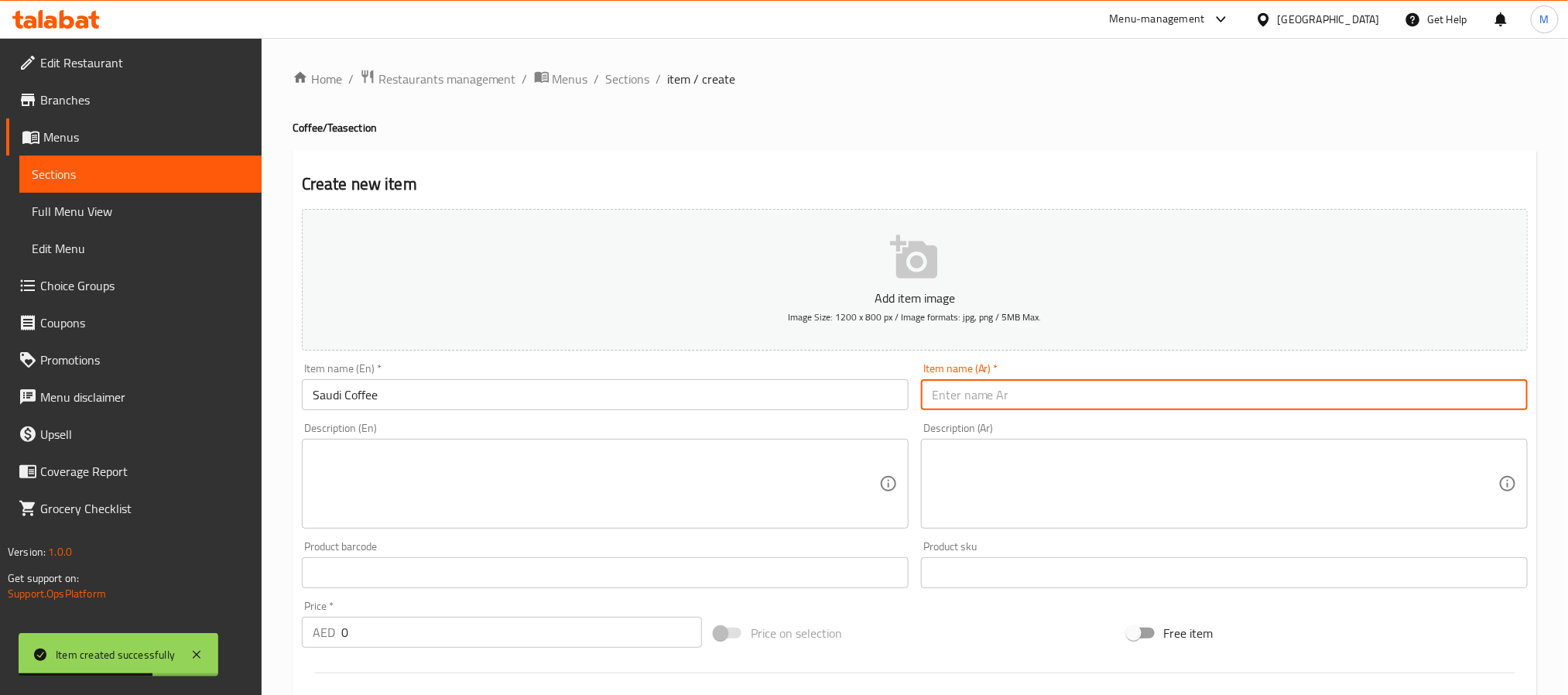
click at [1062, 383] on input "text" at bounding box center [1225, 394] width 607 height 31
paste input "قهوة سعودية"
type input "قهوة سعودية"
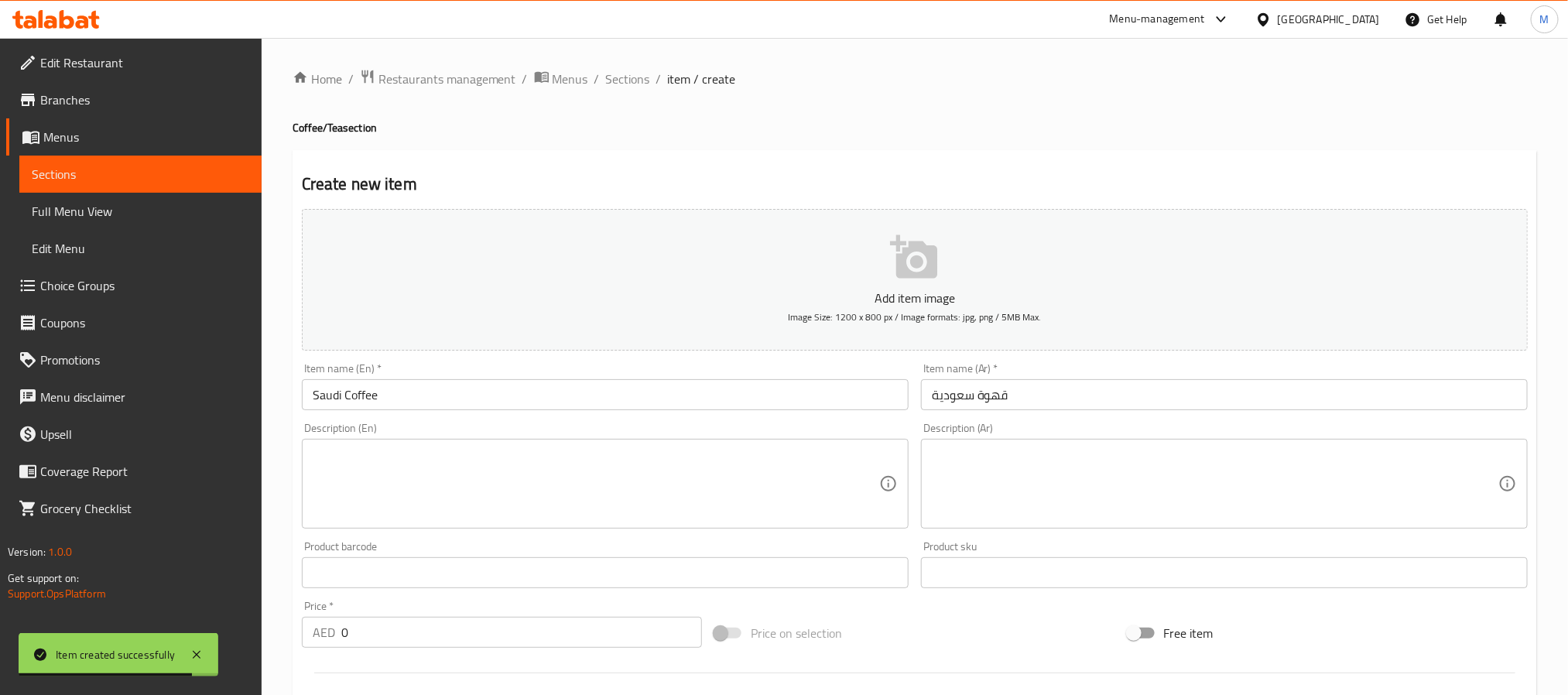
click at [556, 620] on input "0" at bounding box center [522, 632] width 361 height 31
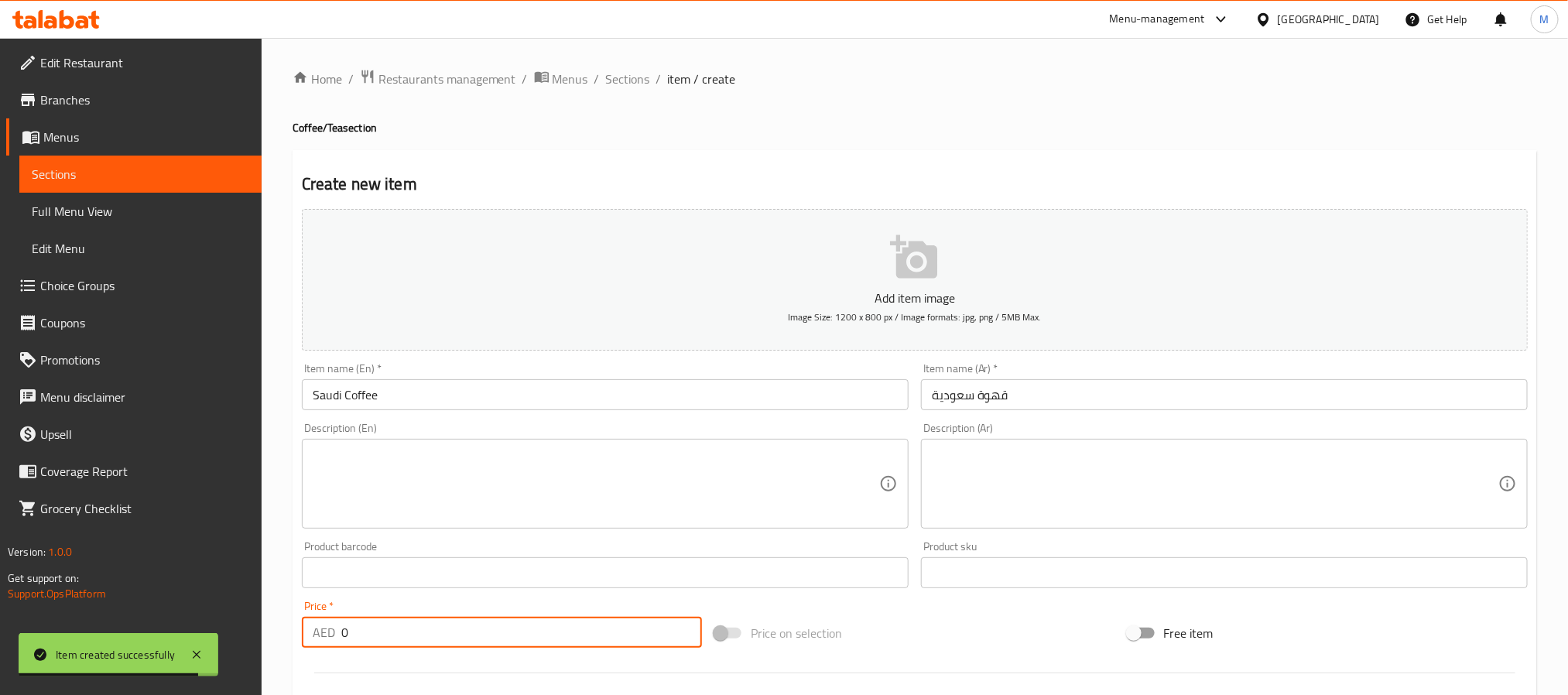
paste input "28"
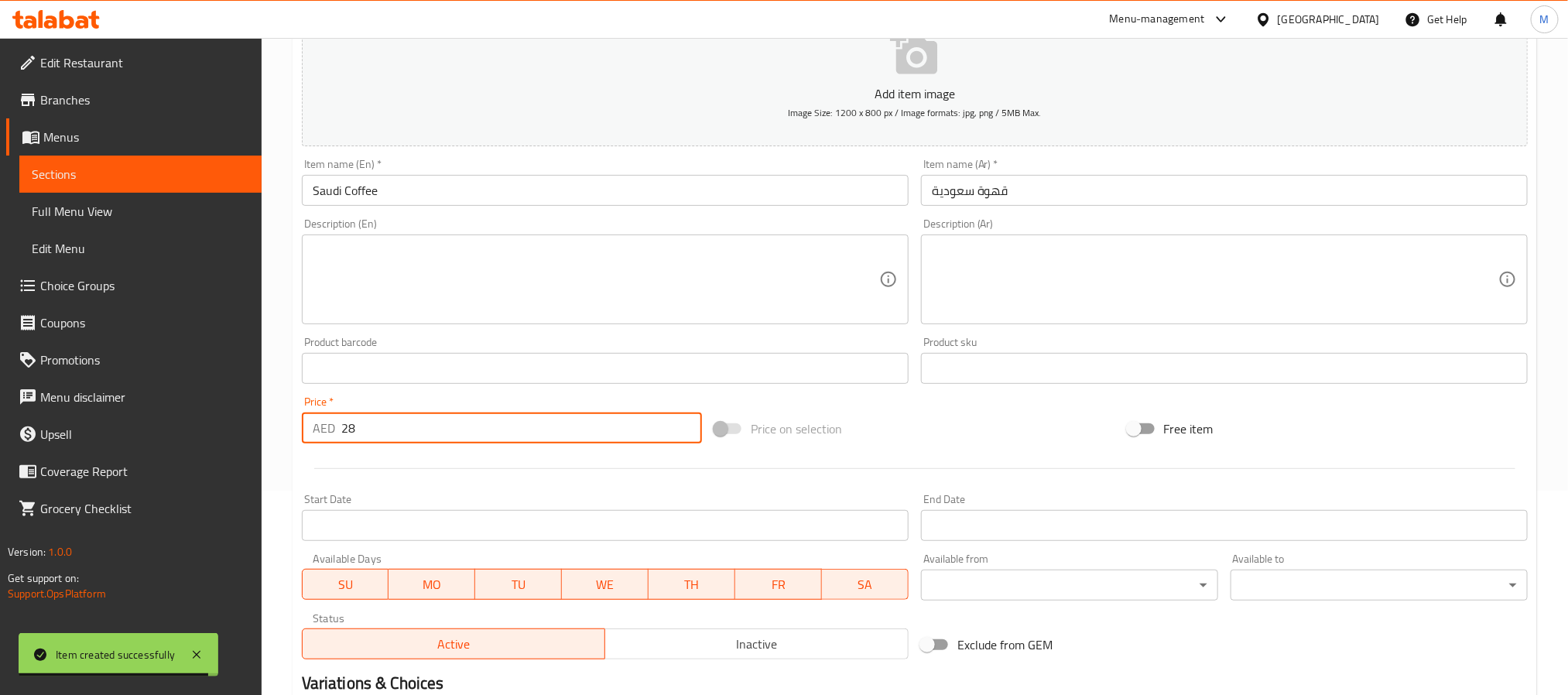
scroll to position [397, 0]
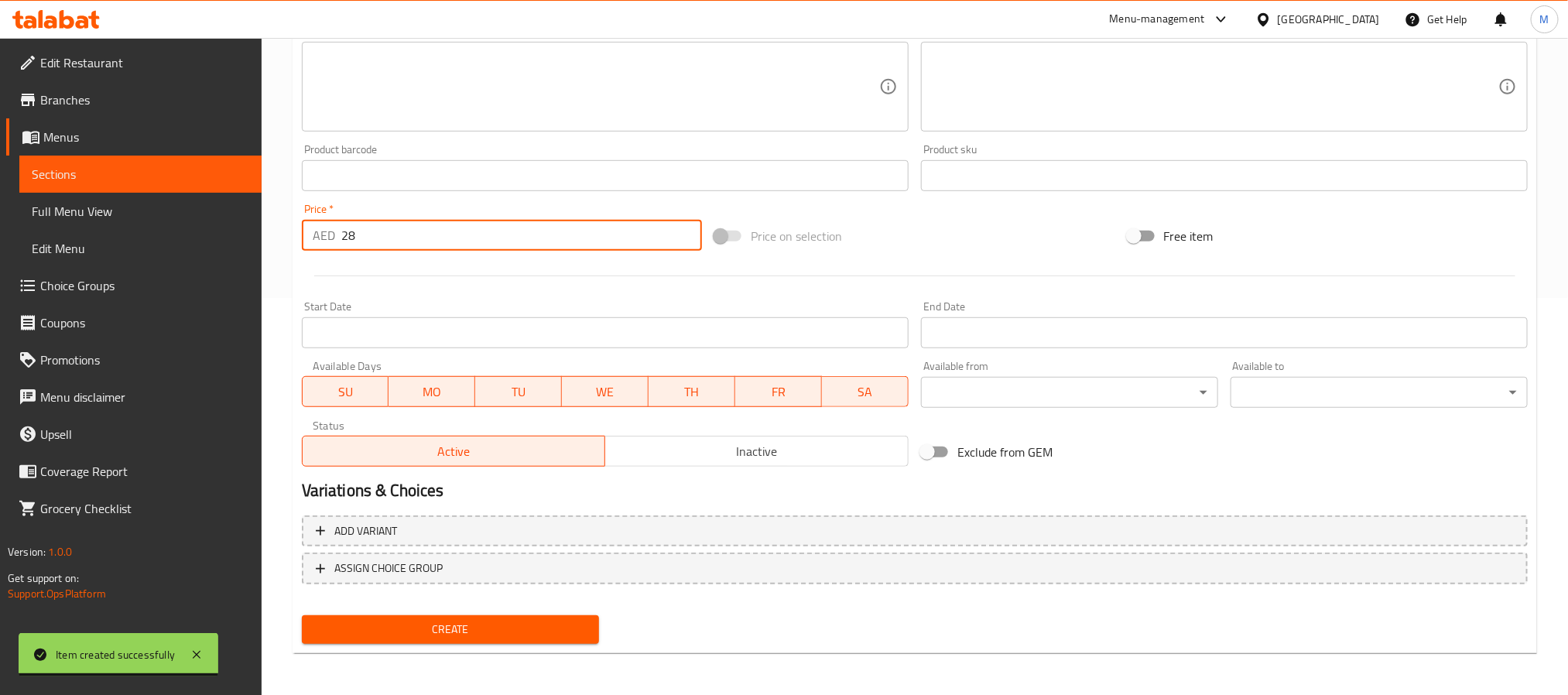
type input "28"
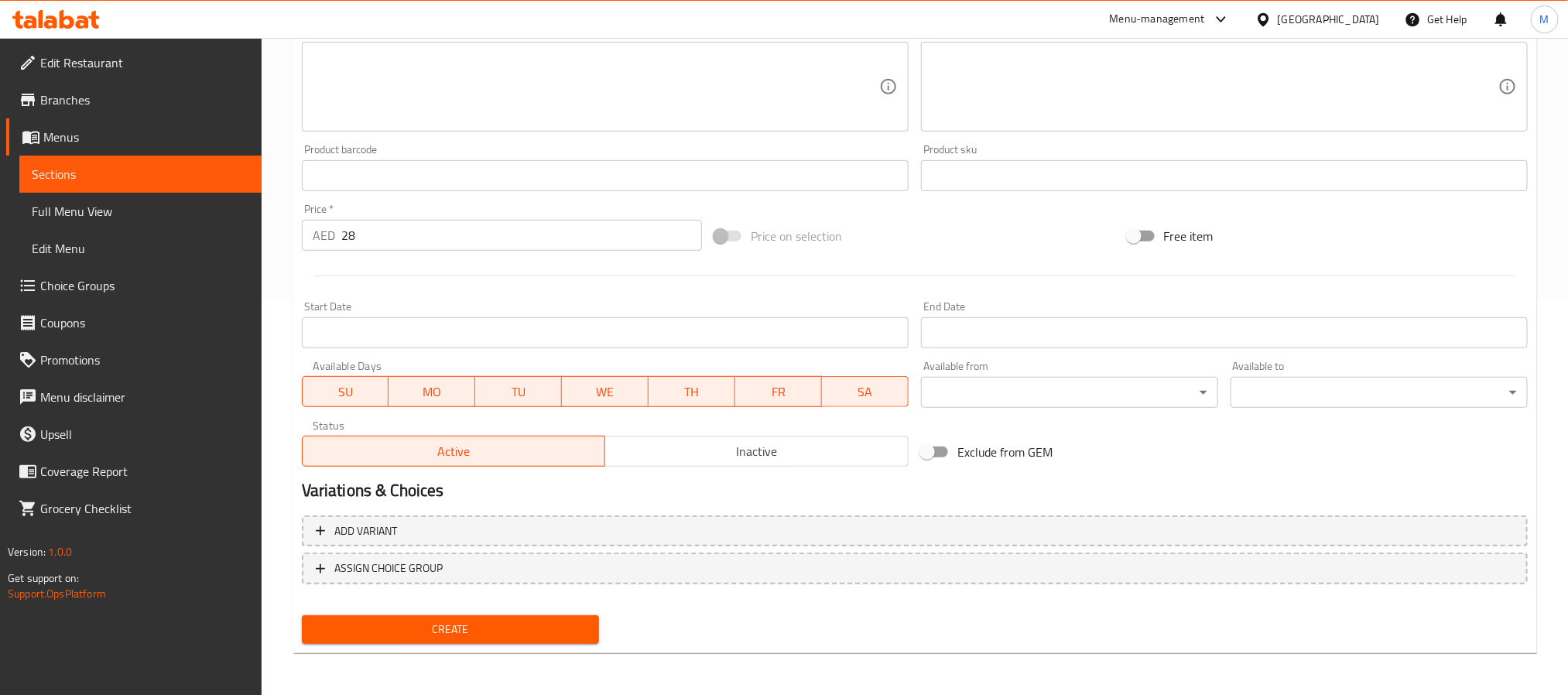
click at [506, 609] on div "Create" at bounding box center [451, 629] width 310 height 41
click at [506, 620] on span "Create" at bounding box center [451, 629] width 273 height 19
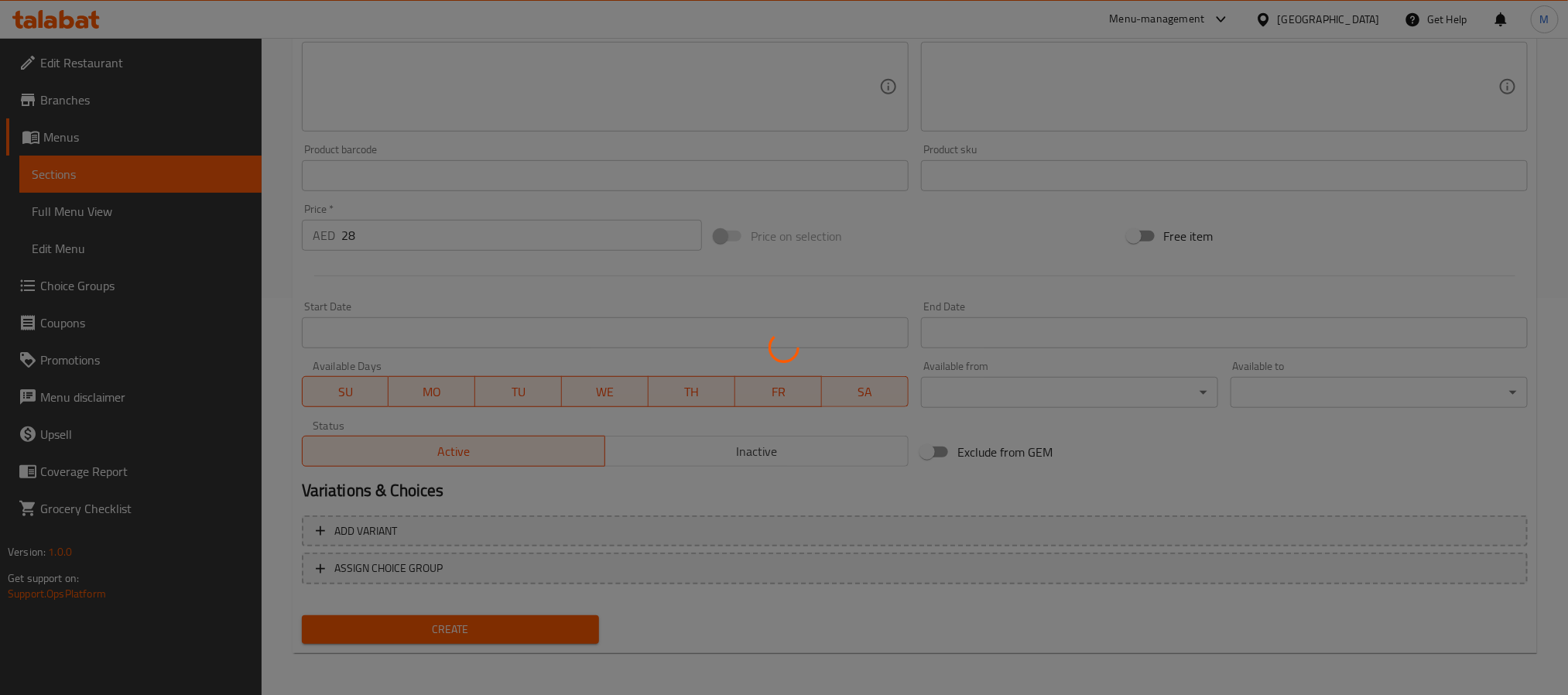
type input "0"
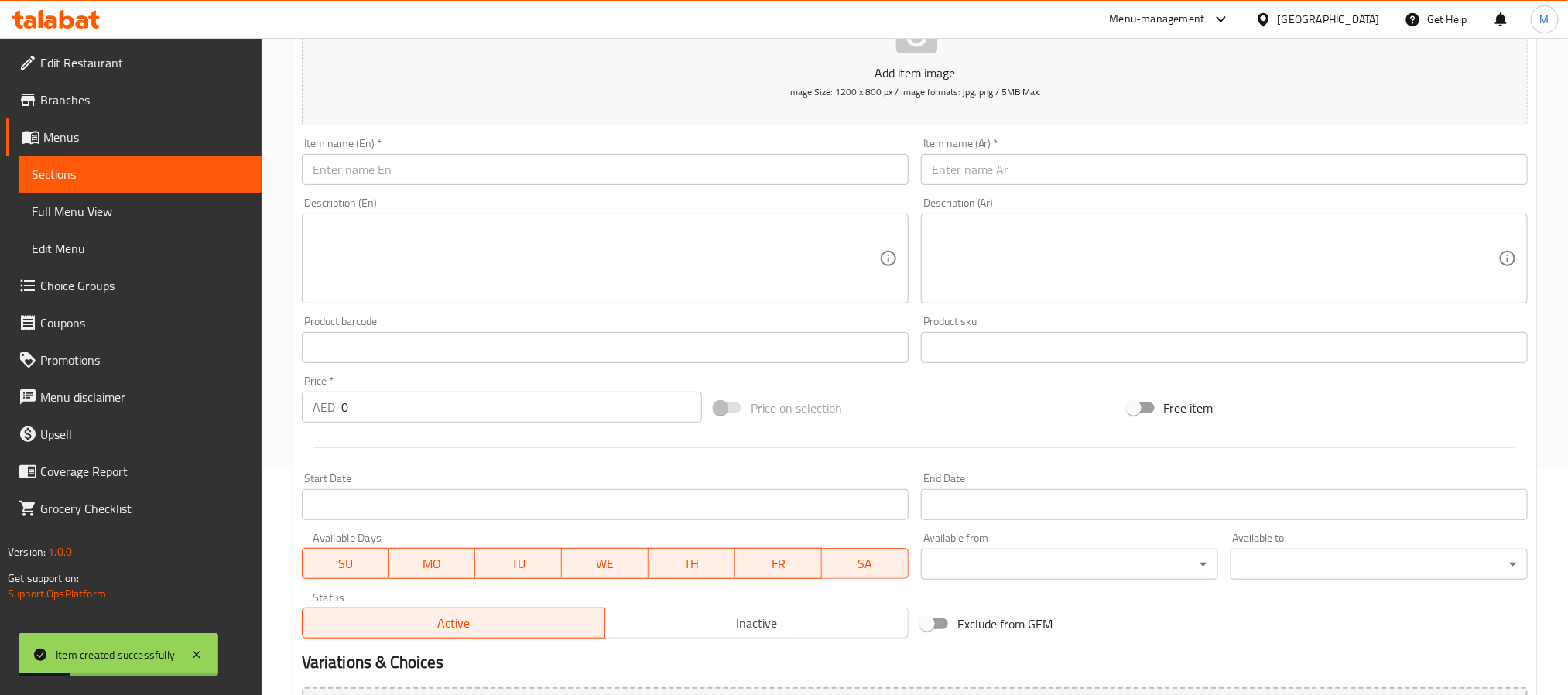
scroll to position [49, 0]
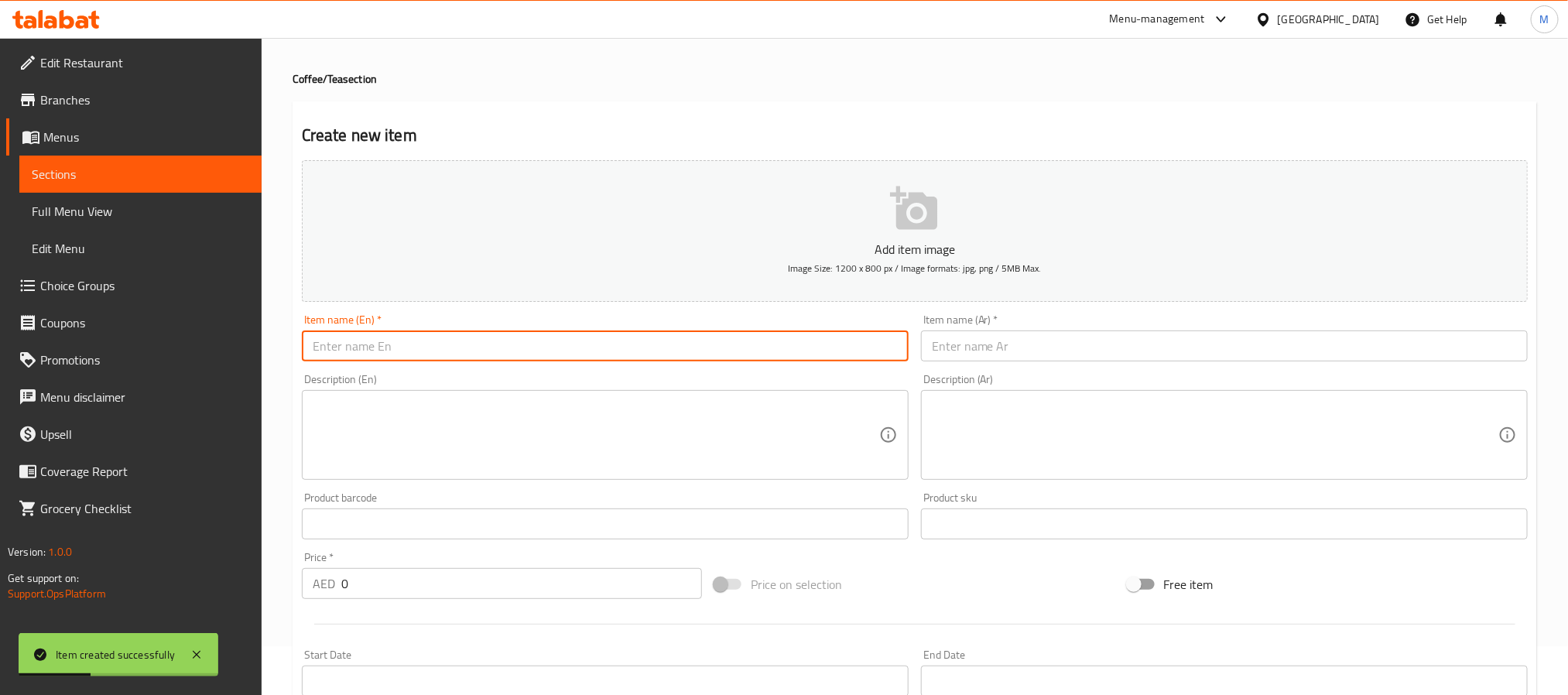
click at [411, 347] on input "text" at bounding box center [605, 345] width 607 height 31
paste input "Hot Chocolate"
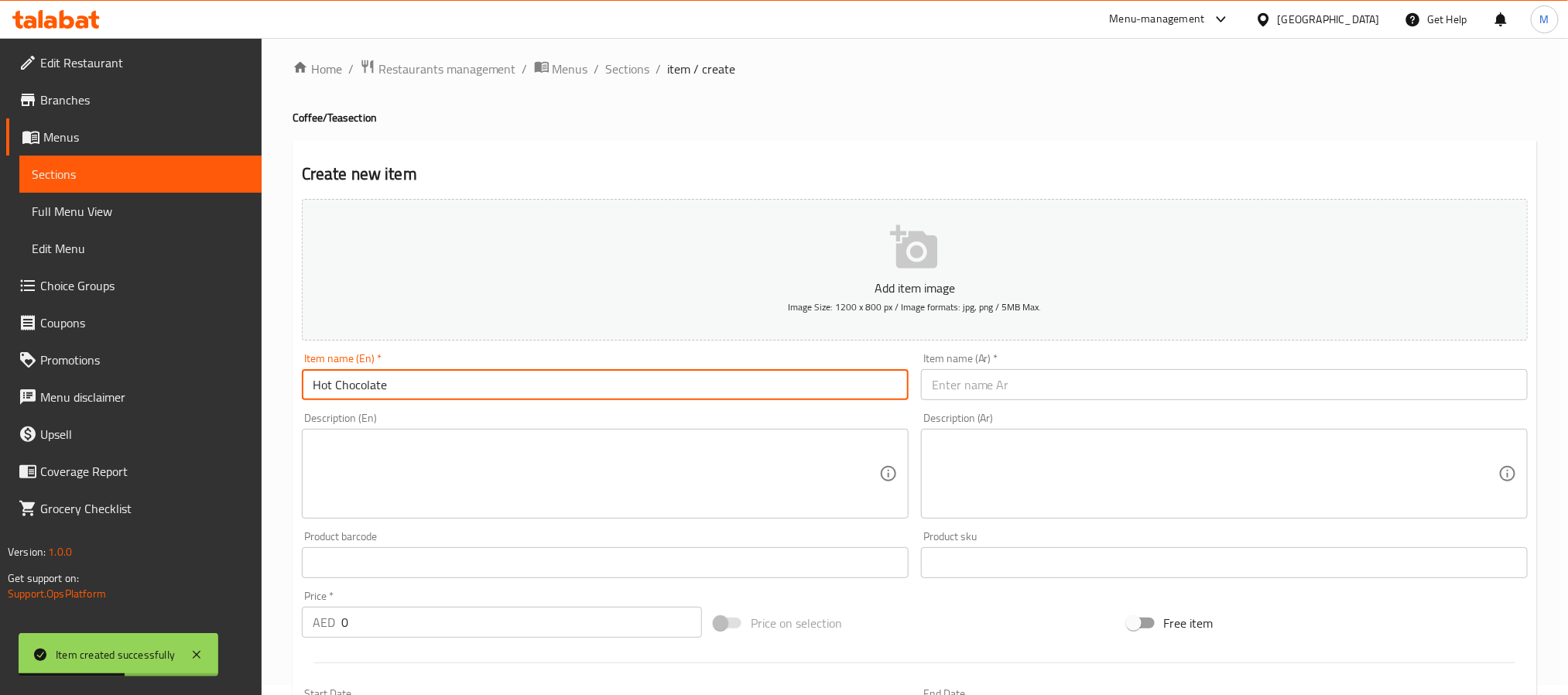
scroll to position [0, 0]
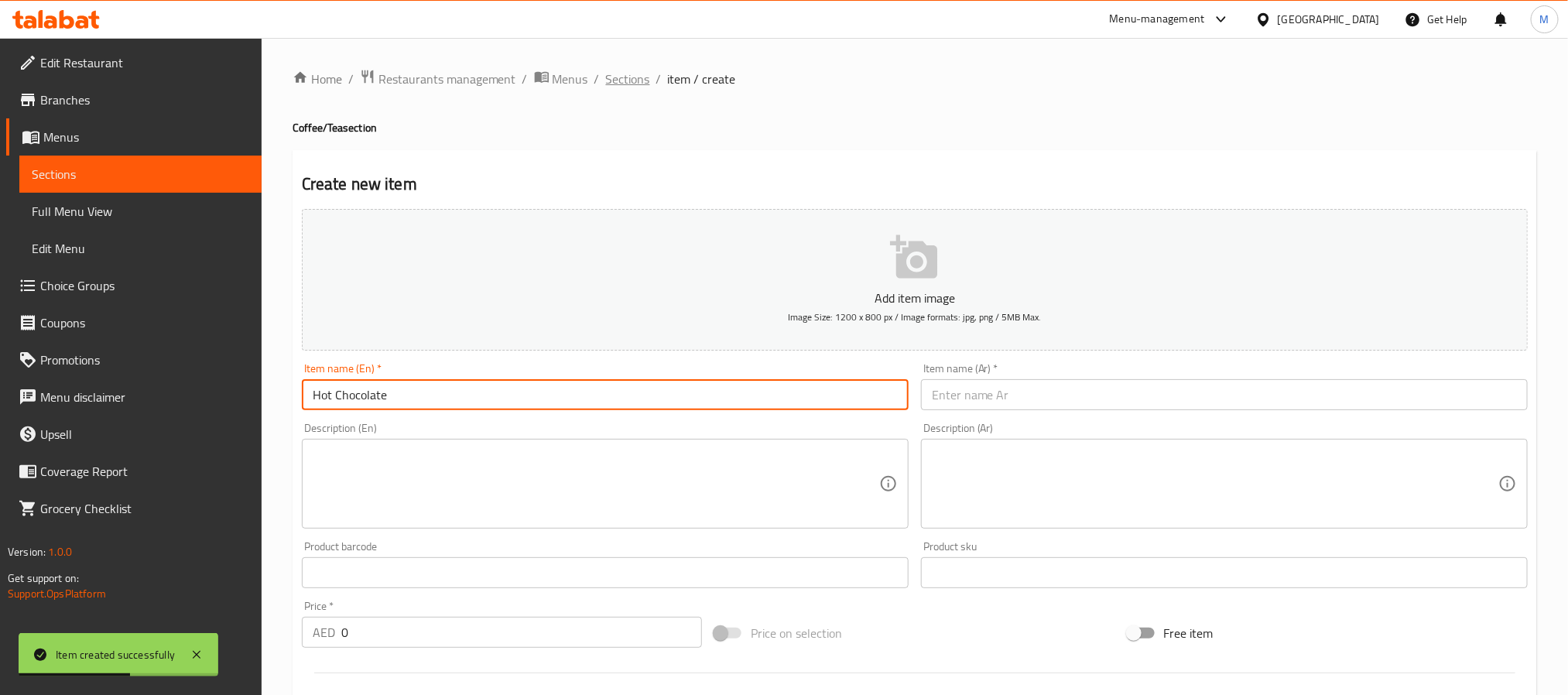
type input "Hot Chocolate"
click at [616, 80] on span "Sections" at bounding box center [628, 79] width 45 height 19
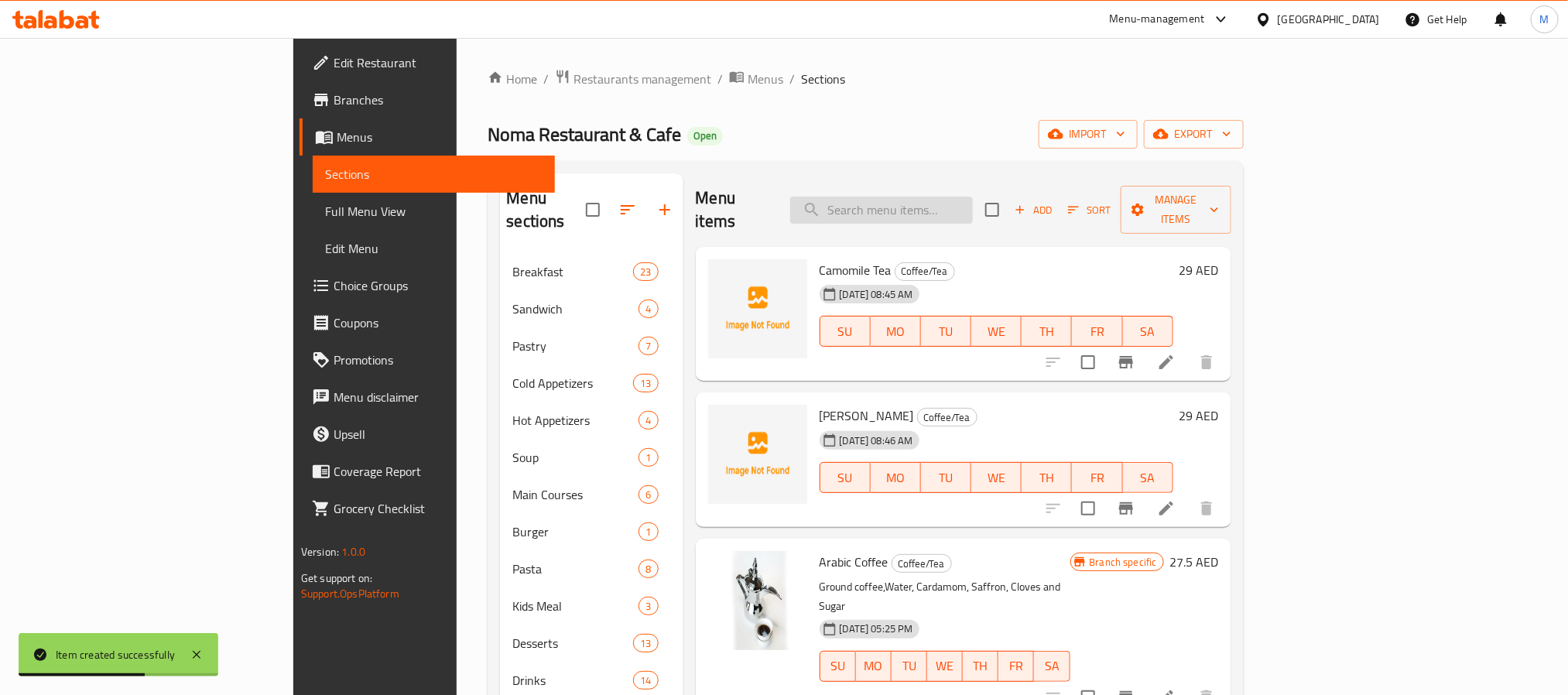
click at [968, 207] on input "search" at bounding box center [881, 210] width 183 height 27
paste input "Hot Chocolate"
type input "Hot Chocolate"
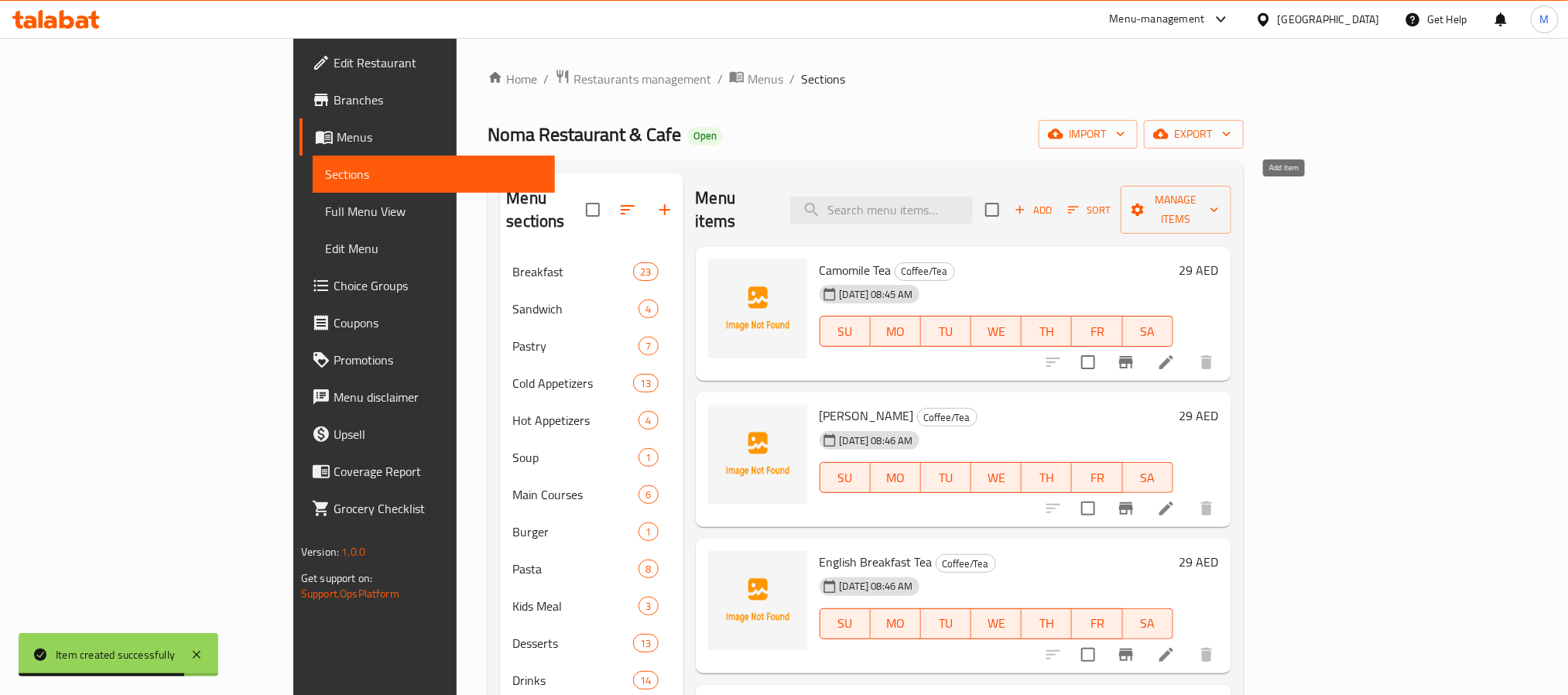
click at [1055, 201] on span "Add" at bounding box center [1033, 210] width 42 height 18
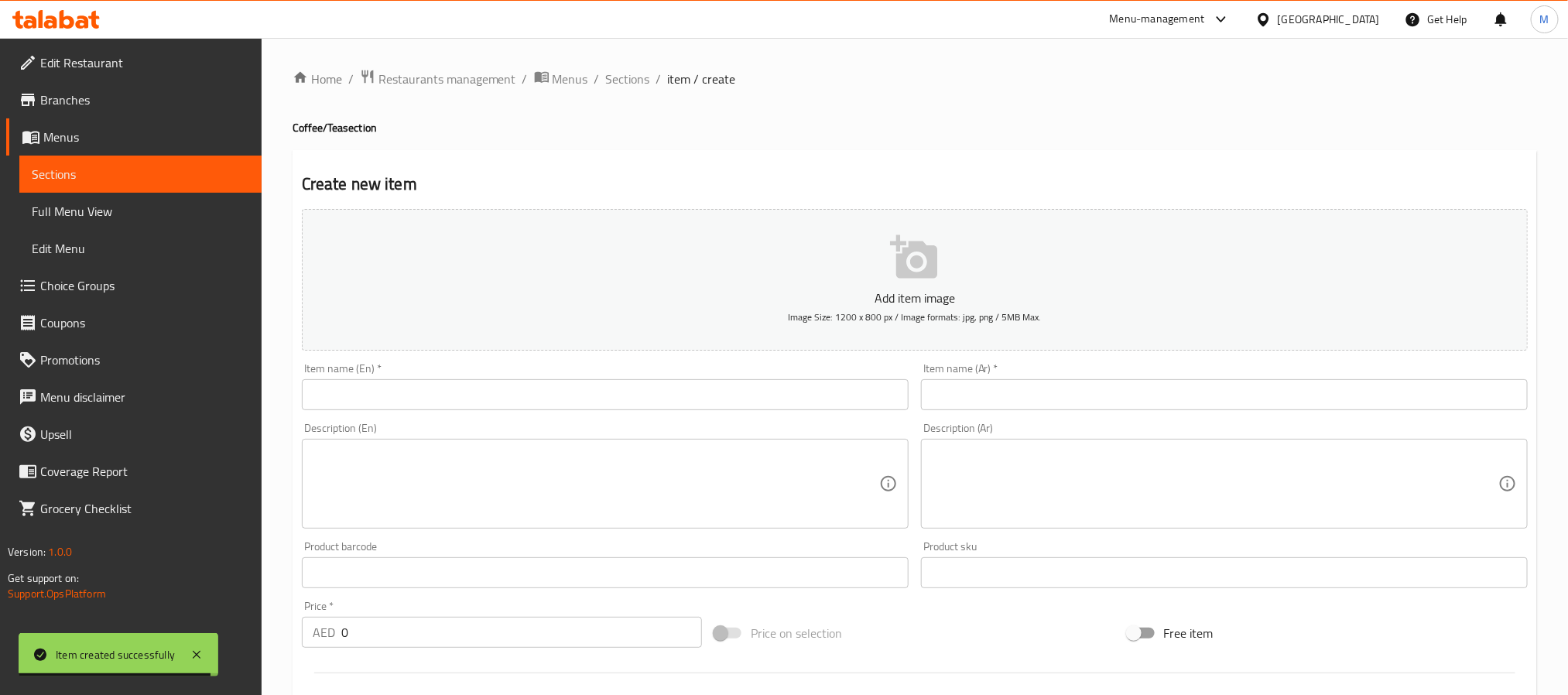
click at [488, 416] on div "Item name (En)   * Item name (En) *" at bounding box center [605, 386] width 619 height 59
paste input "Hot Chocolate"
click at [472, 395] on input "text" at bounding box center [605, 394] width 607 height 31
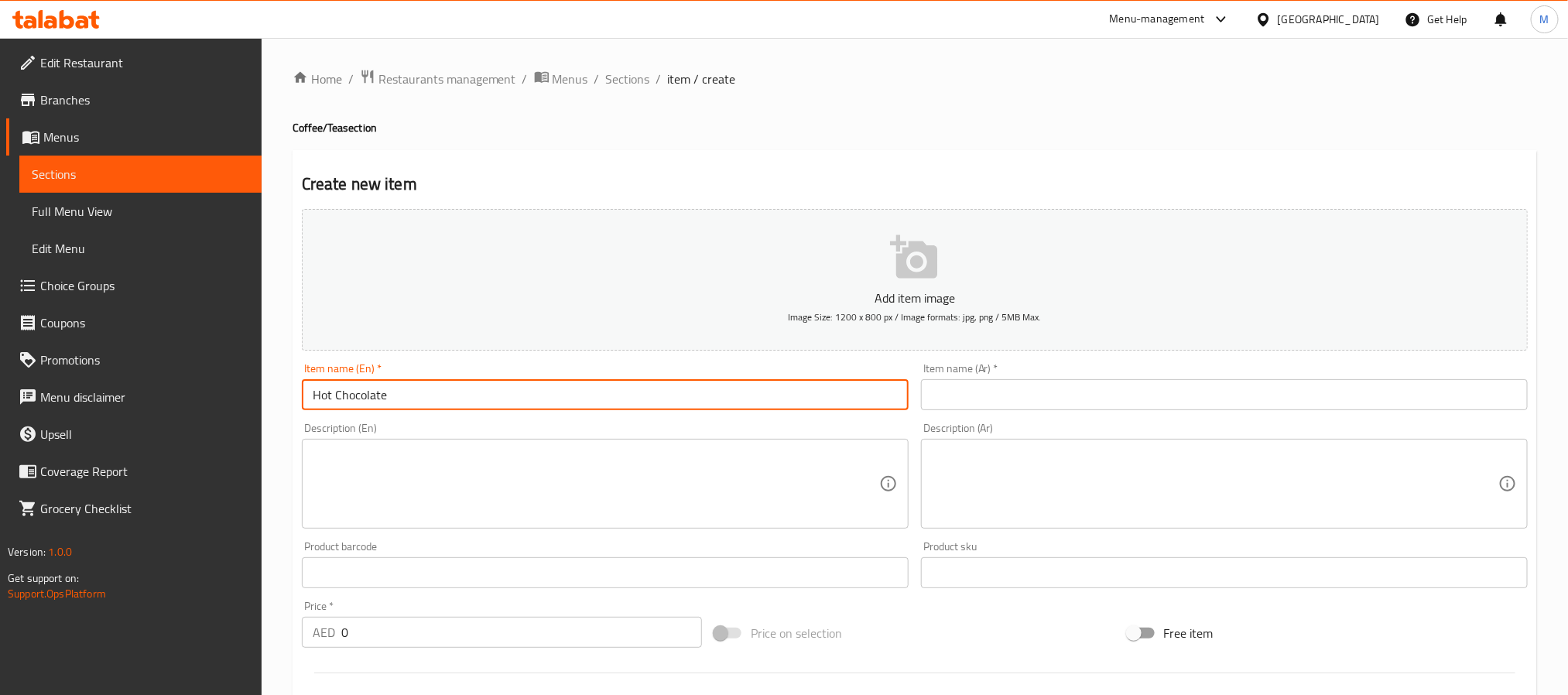
type input "Hot Chocolate"
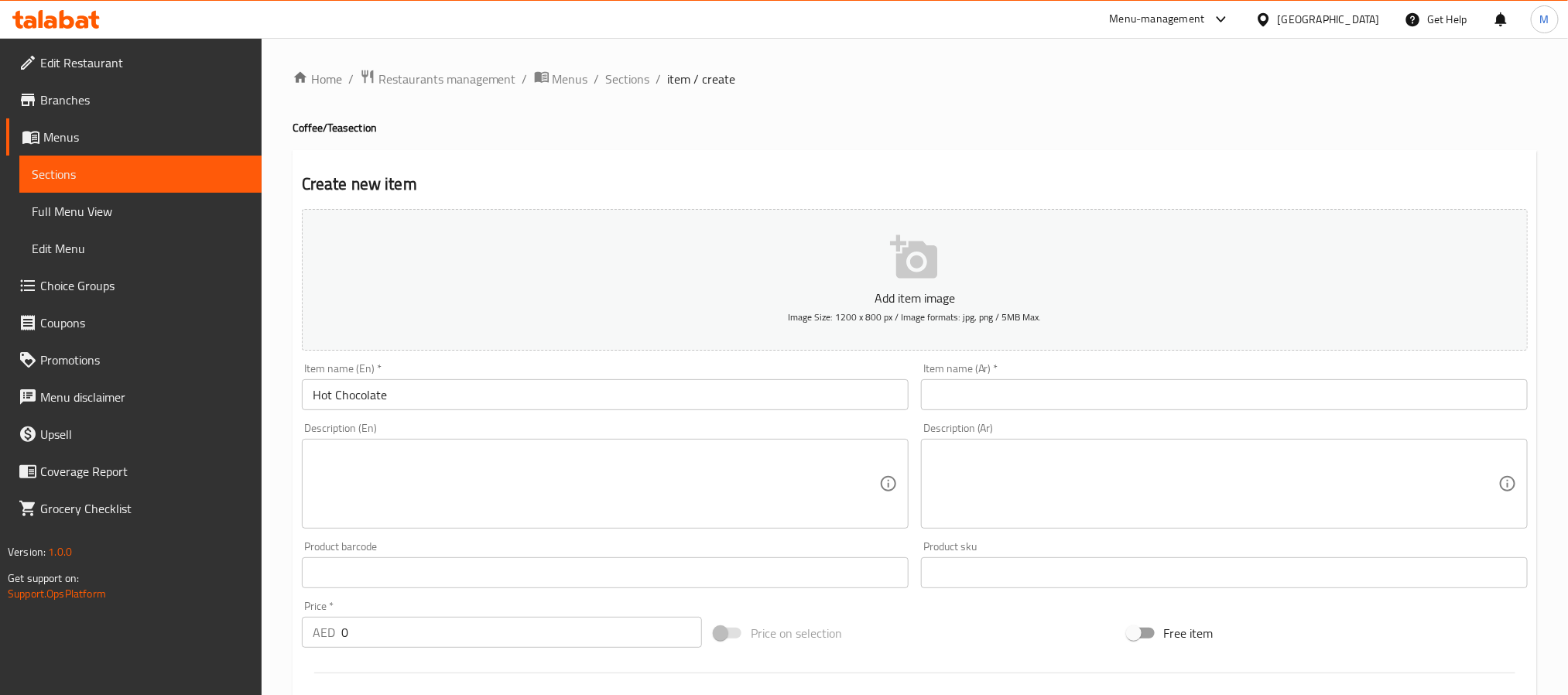
click at [1042, 371] on div "Item name (Ar)   * Item name (Ar) *" at bounding box center [1225, 386] width 607 height 47
paste input "شوكولاتة ساخنة"
click at [1045, 390] on input "شوكولاتة ساخنة" at bounding box center [1225, 394] width 607 height 31
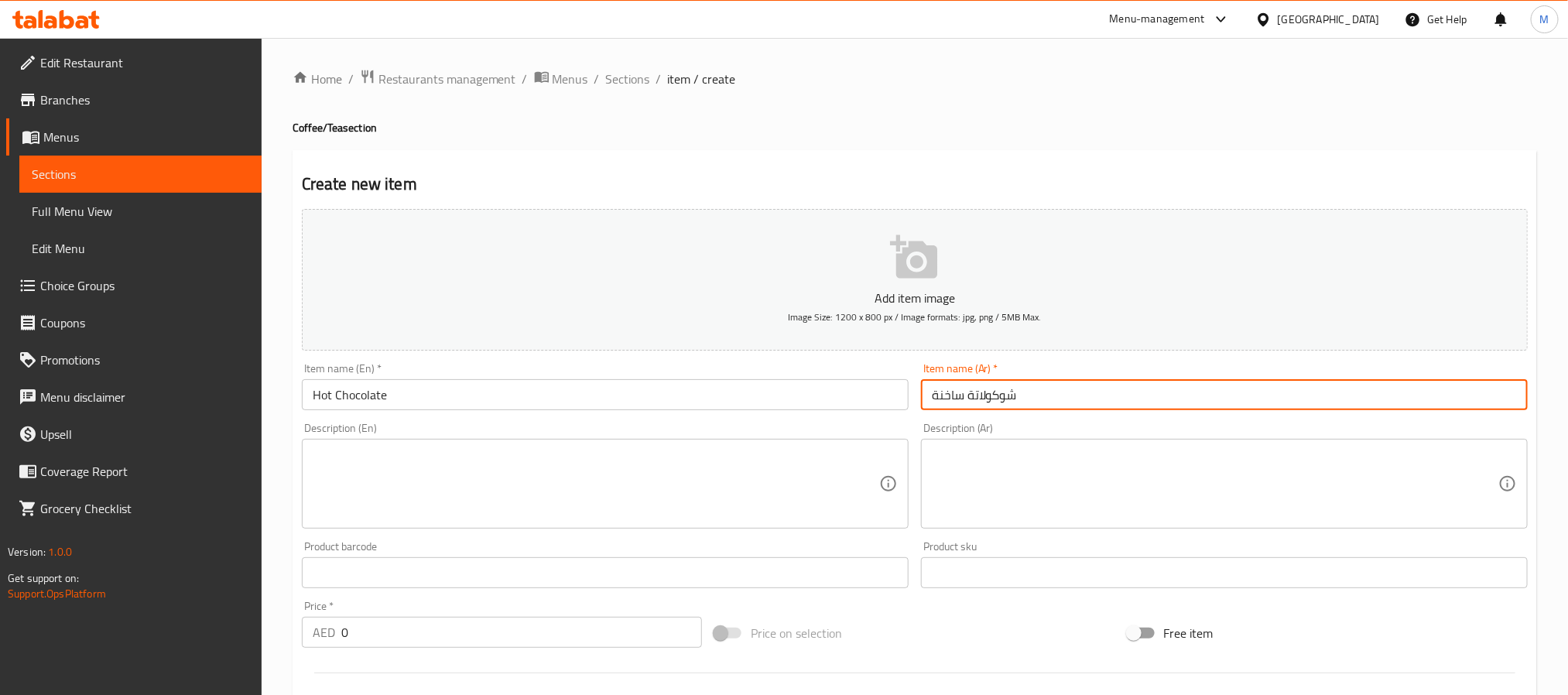
type input "شوكولاتة ساخنة"
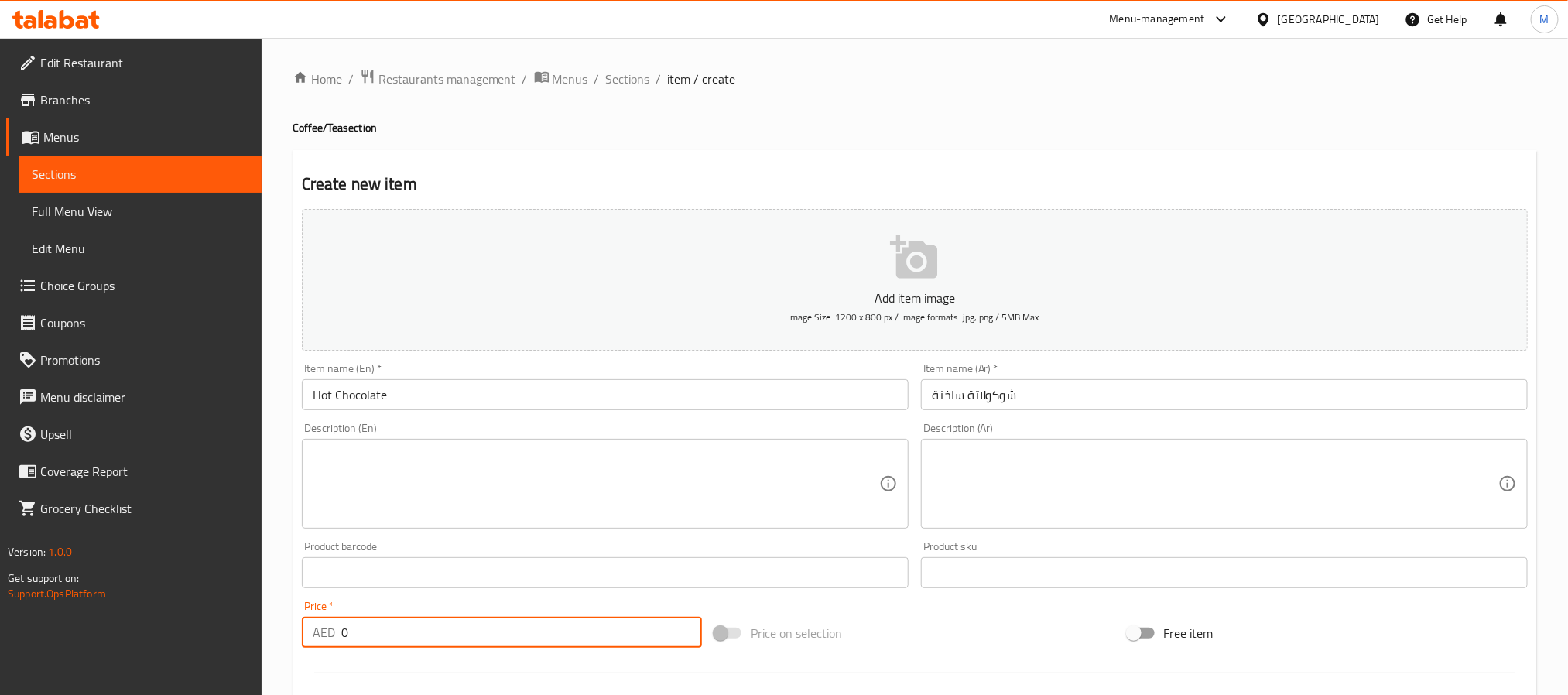
drag, startPoint x: 499, startPoint y: 637, endPoint x: 240, endPoint y: 620, distance: 259.6
click at [240, 620] on div "Edit Restaurant Branches Menus Sections Full Menu View Edit Menu Choice Groups …" at bounding box center [784, 565] width 1568 height 1055
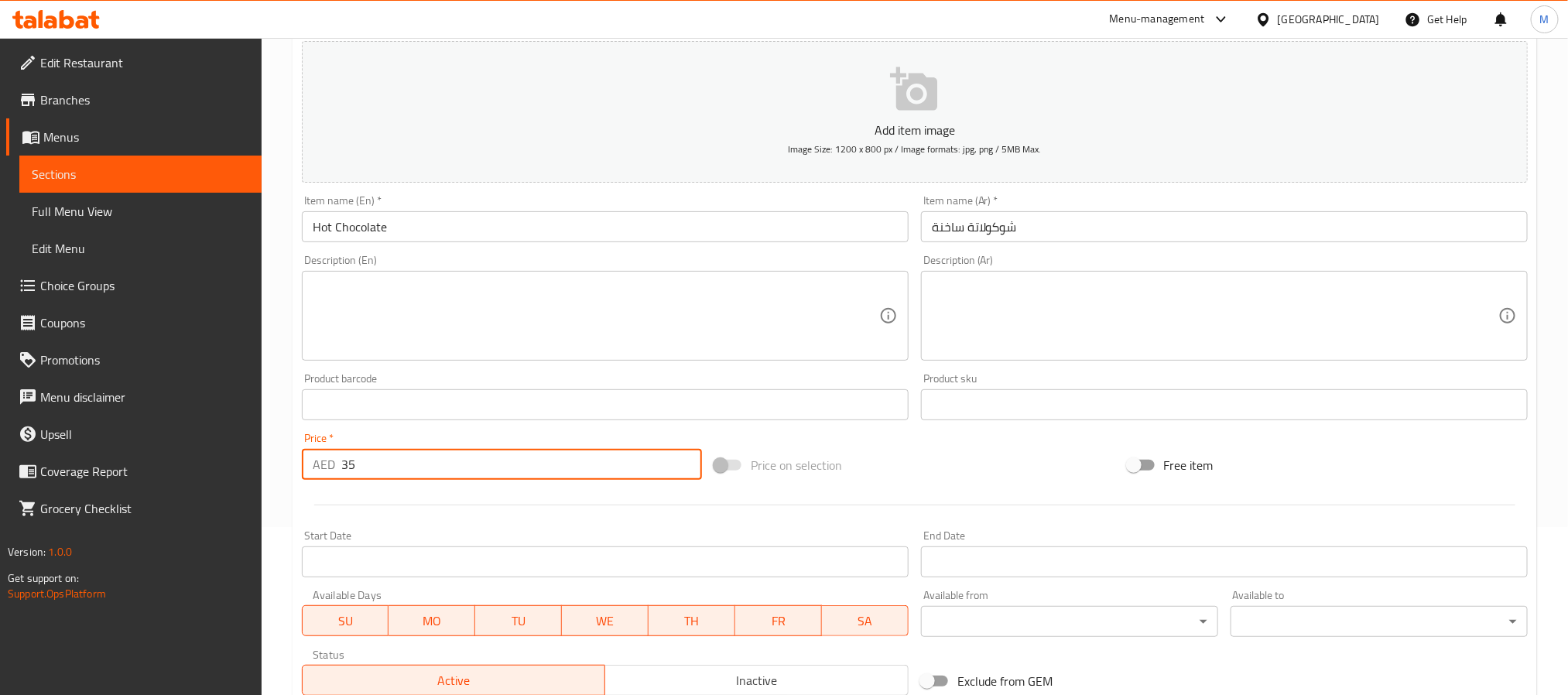
scroll to position [397, 0]
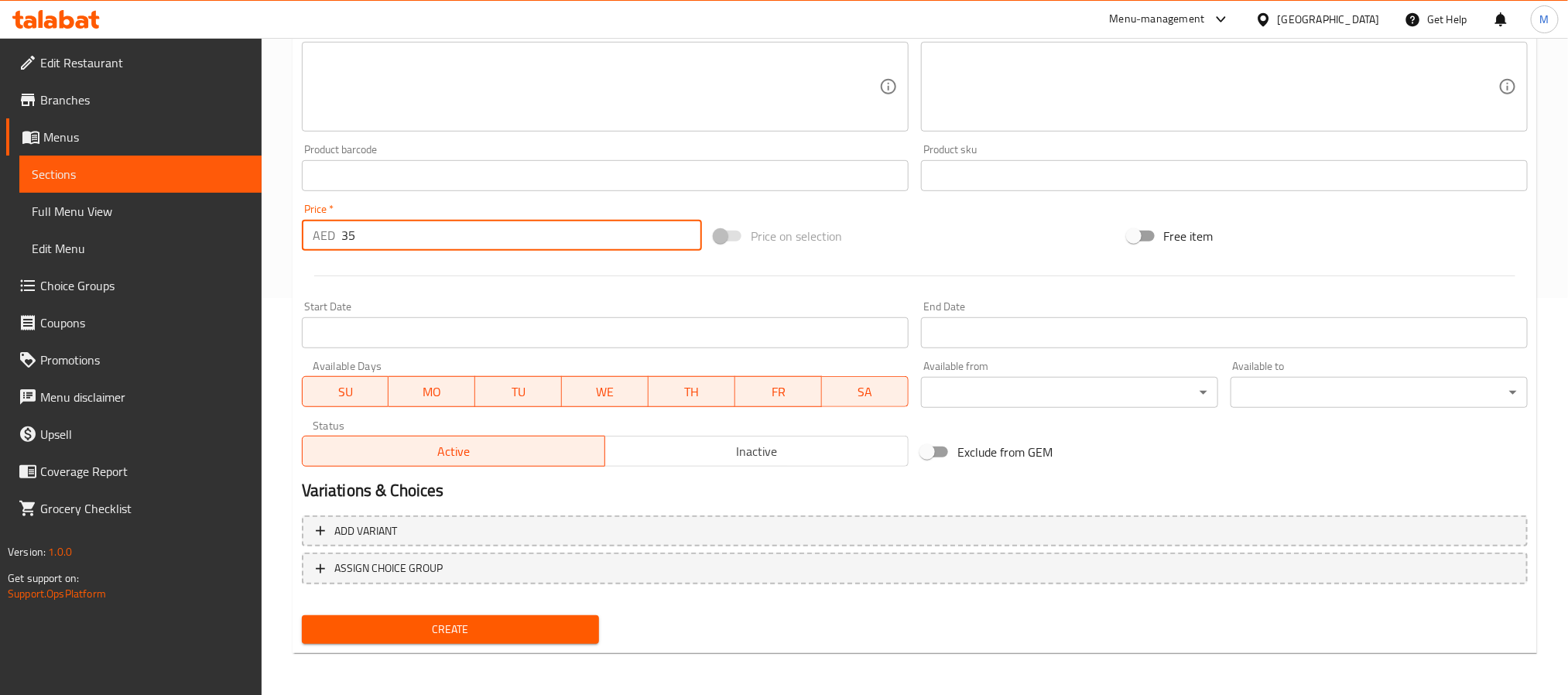
type input "35"
click at [432, 632] on span "Create" at bounding box center [451, 629] width 273 height 19
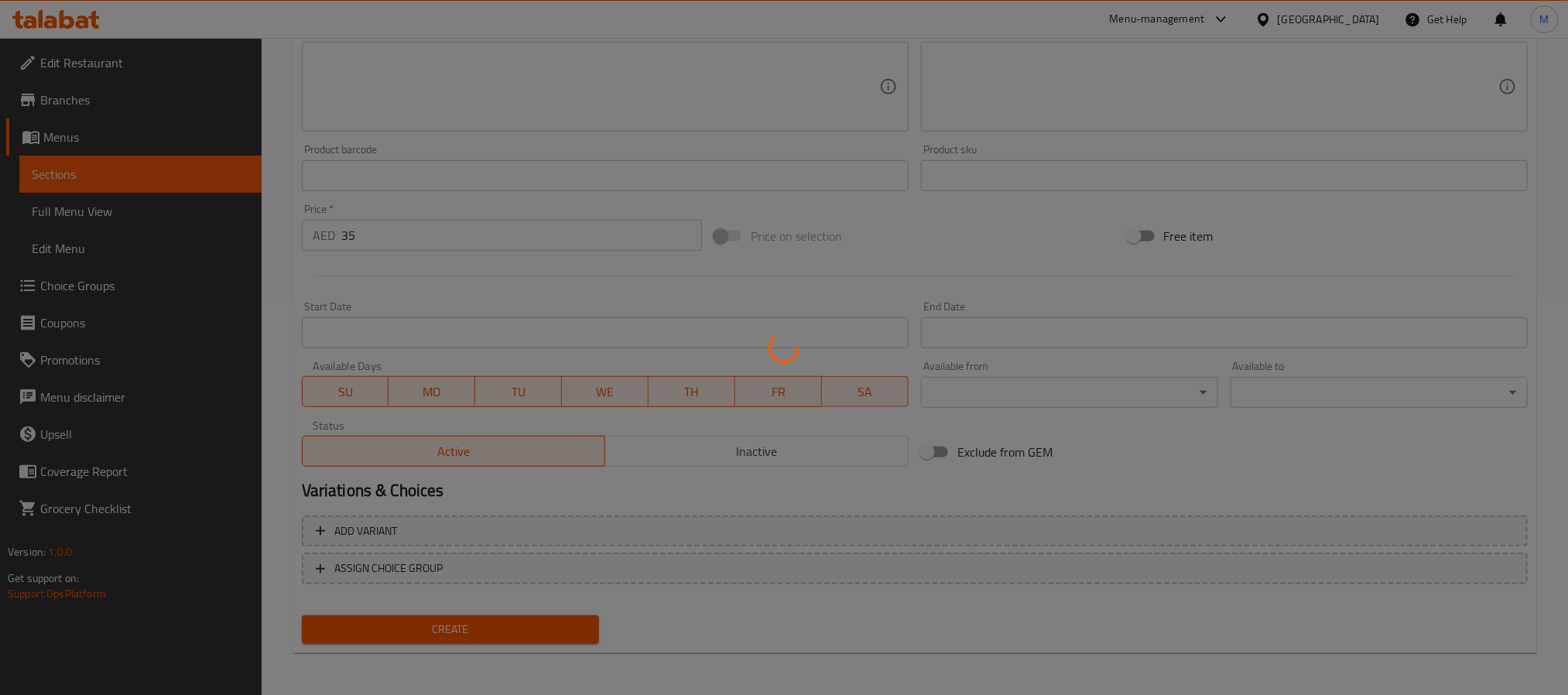
type input "0"
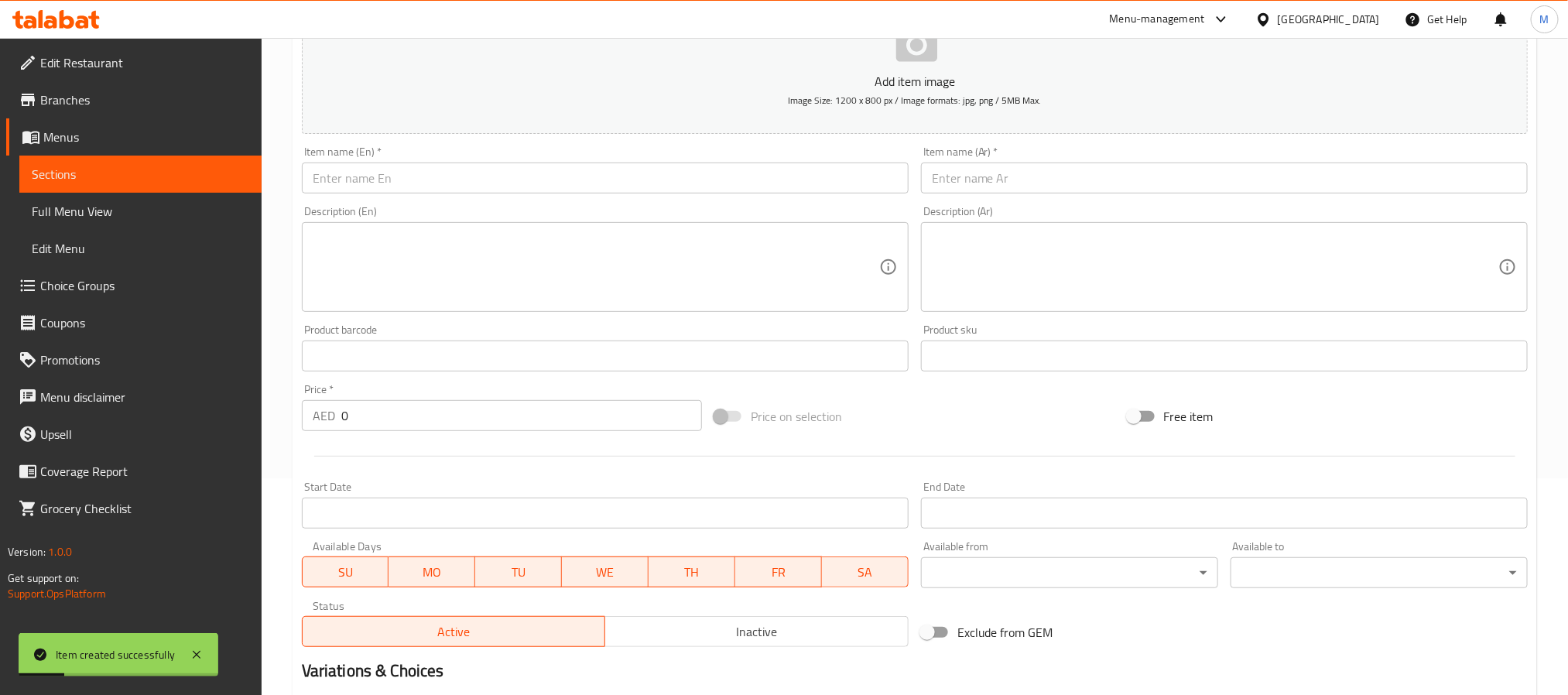
scroll to position [49, 0]
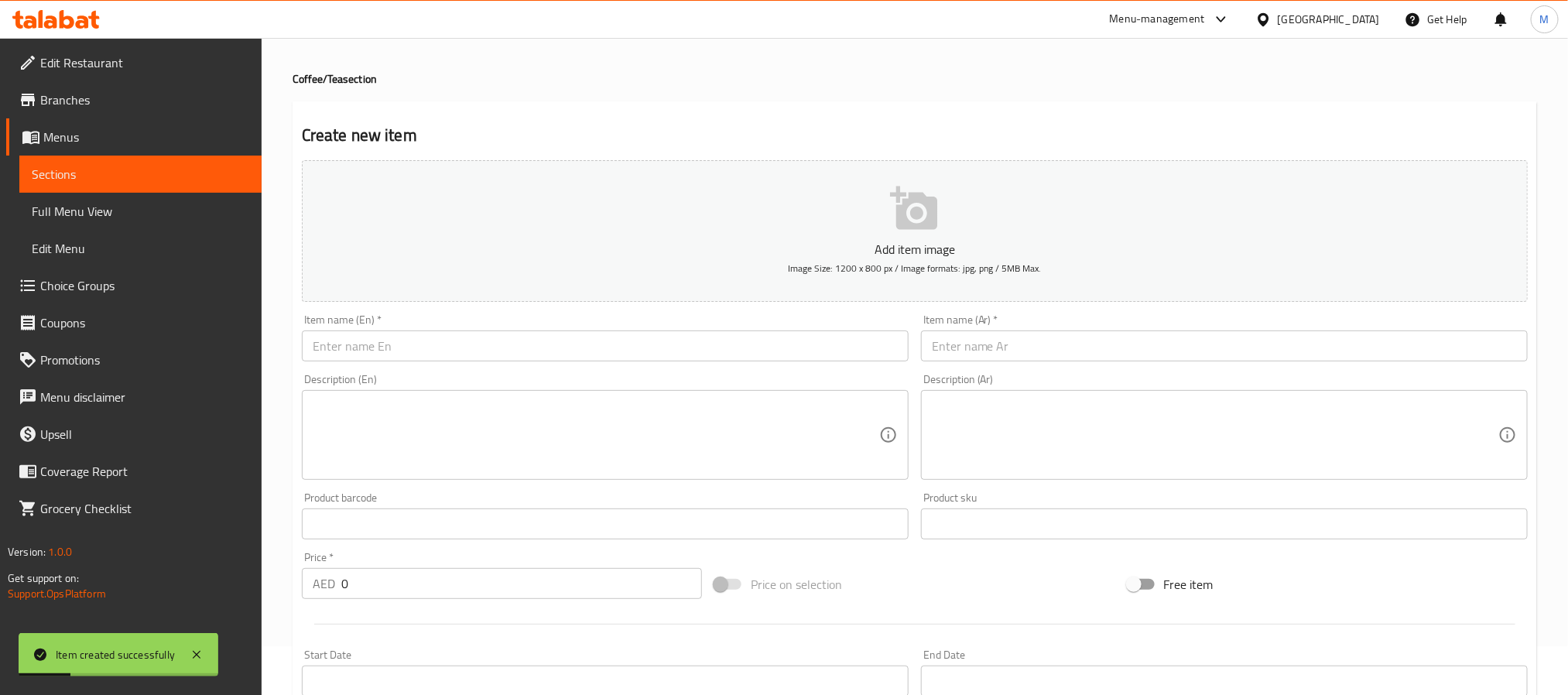
click at [400, 356] on input "text" at bounding box center [605, 345] width 607 height 31
paste input "Iced Americano"
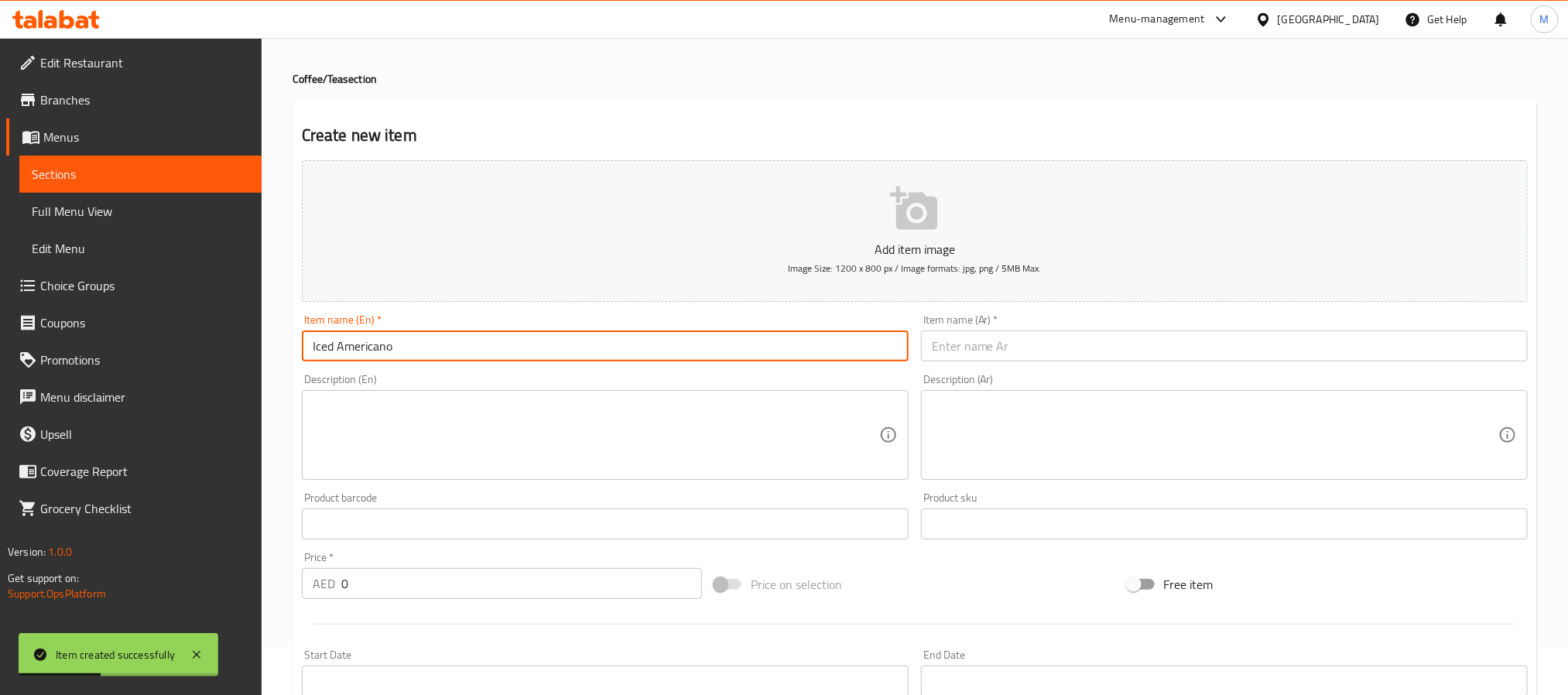
type input "Iced Americano"
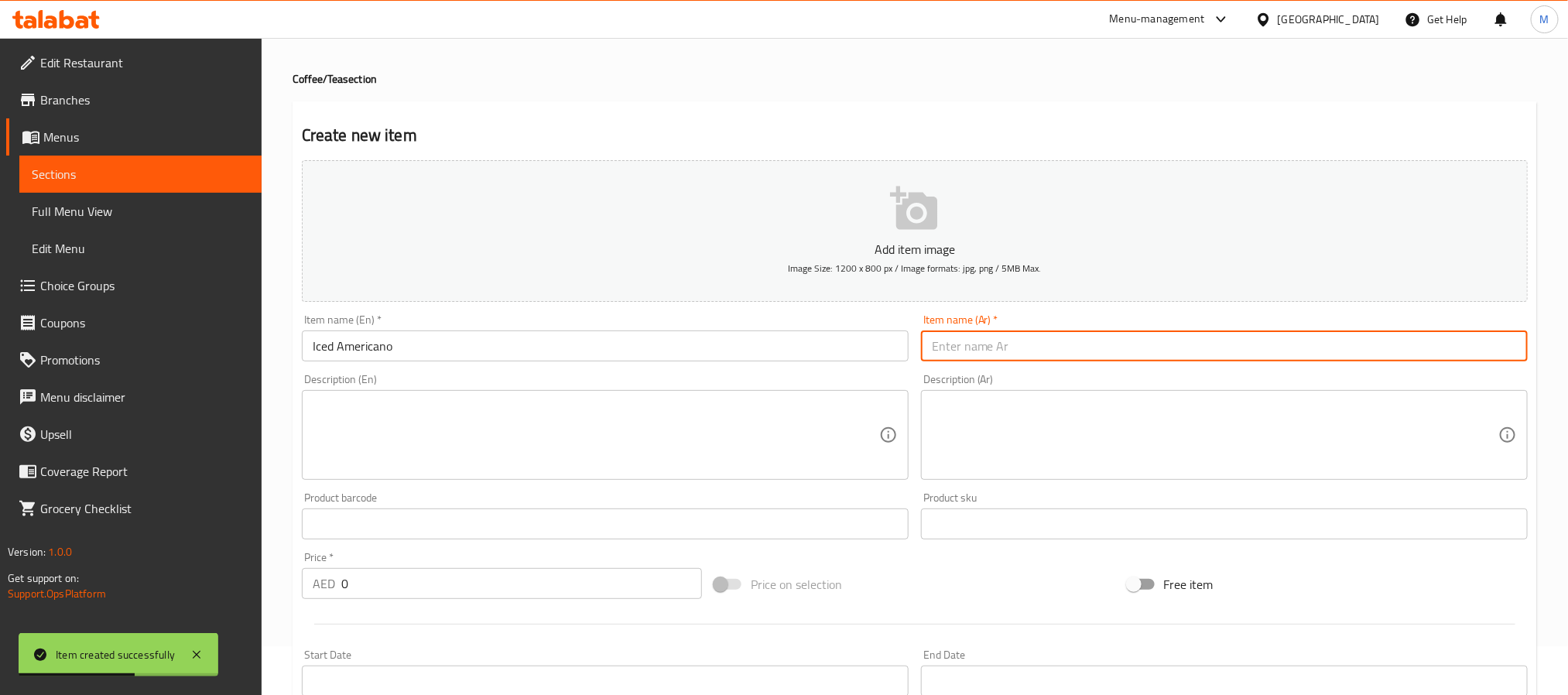
click at [939, 357] on input "text" at bounding box center [1225, 345] width 607 height 31
paste input "أمريكانو بَارِد"
type input "أمريكانو بَارِد"
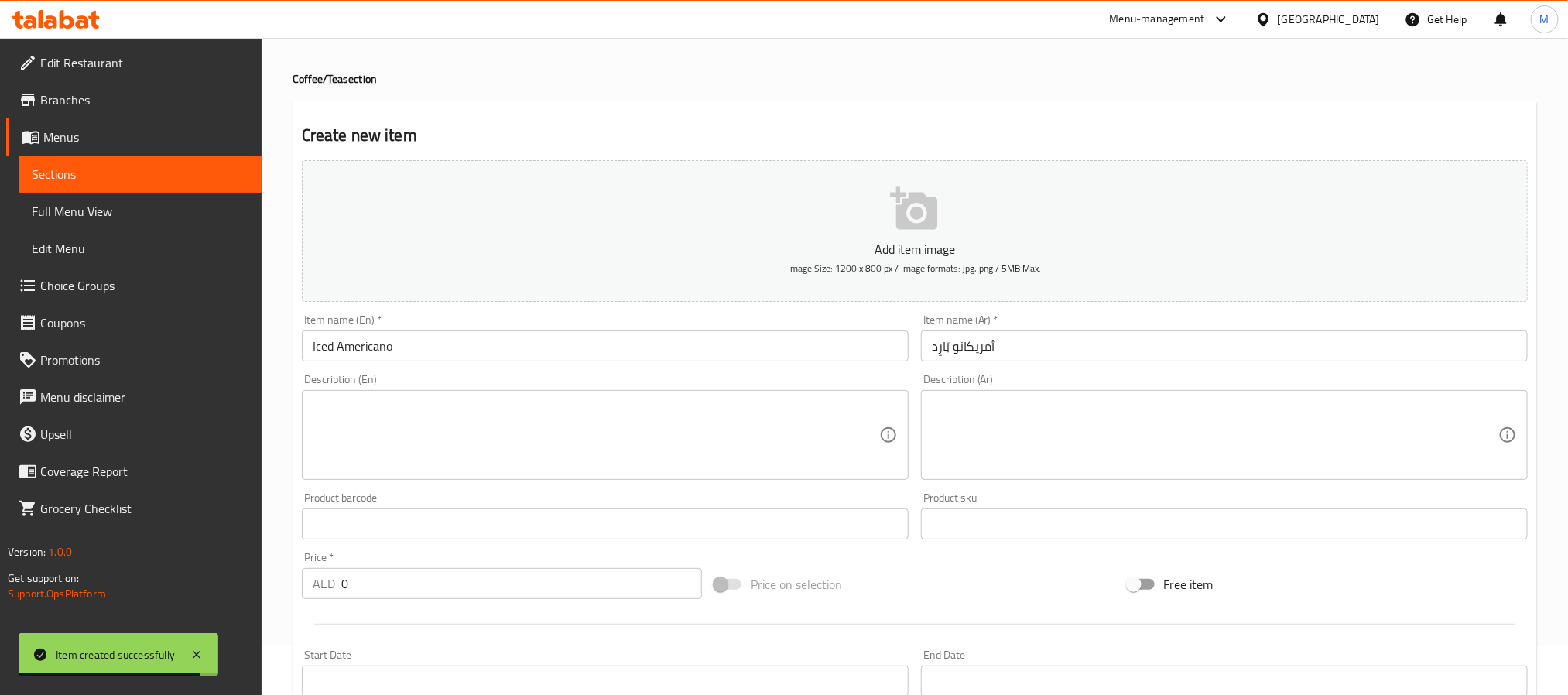
click at [430, 588] on input "0" at bounding box center [522, 583] width 361 height 31
paste input "25"
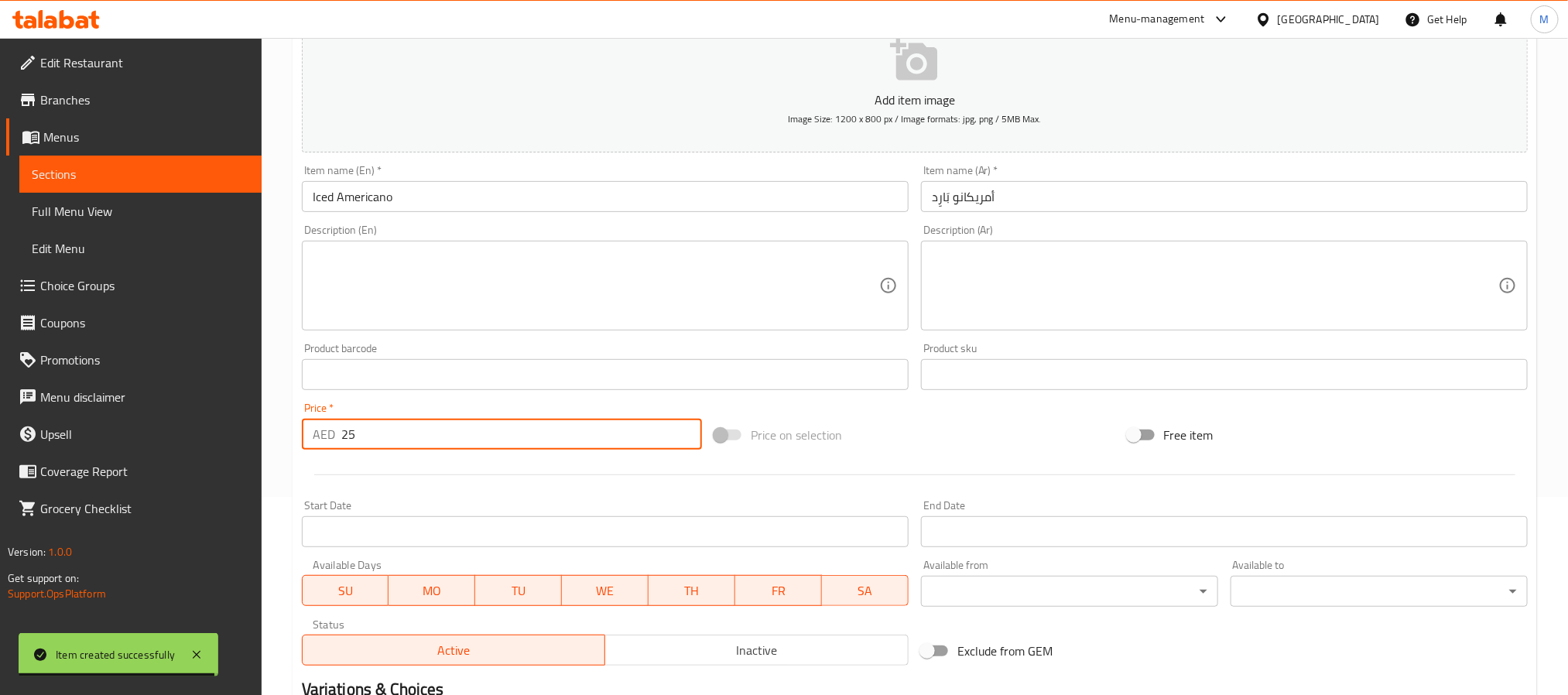
scroll to position [397, 0]
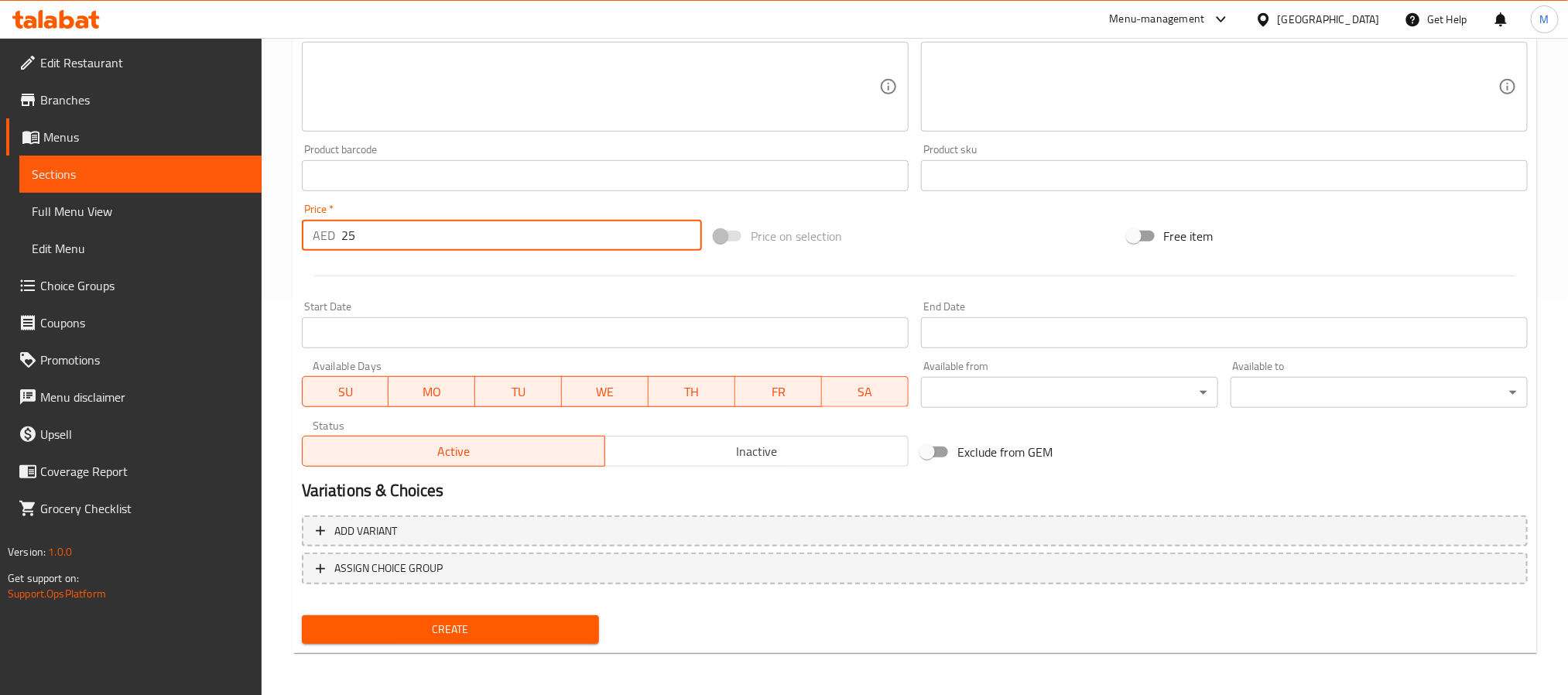
type input "25"
click at [446, 630] on span "Create" at bounding box center [451, 629] width 273 height 19
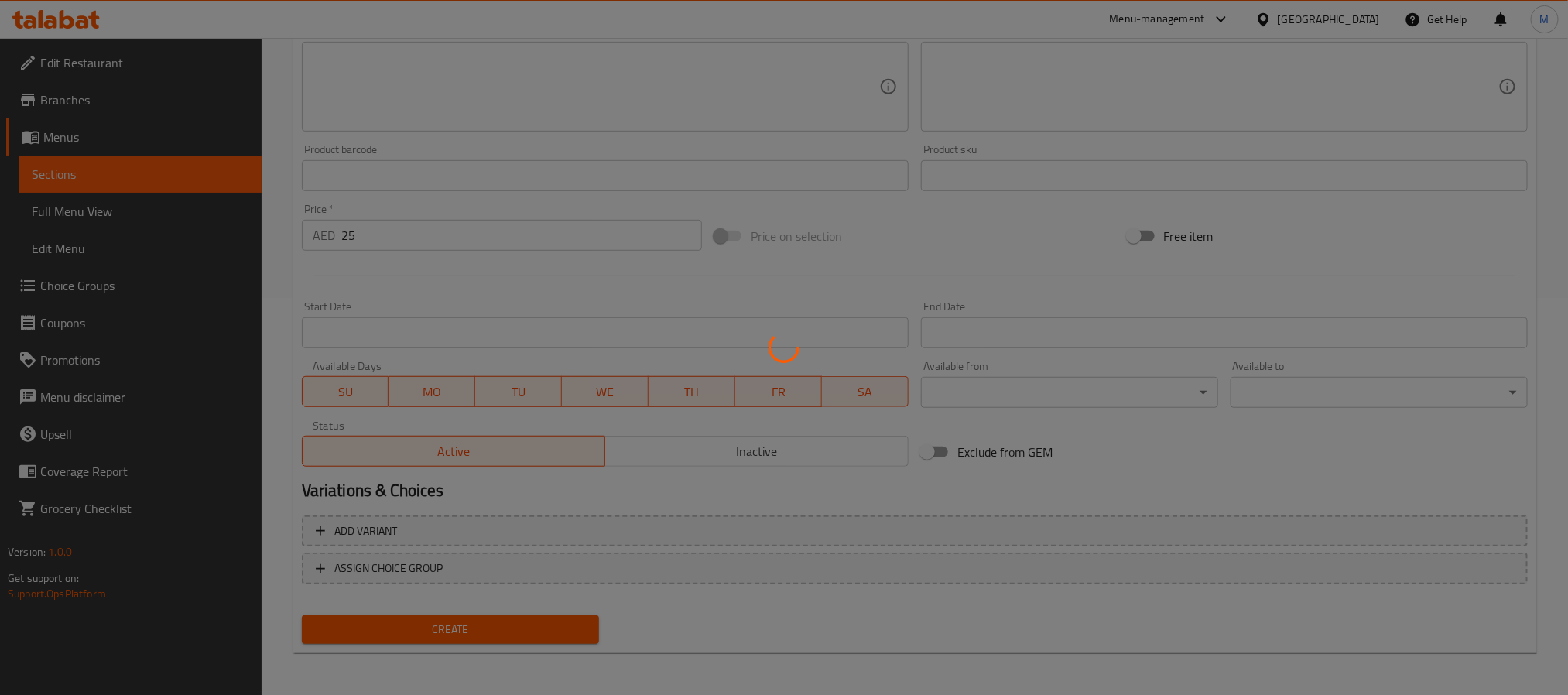
type input "0"
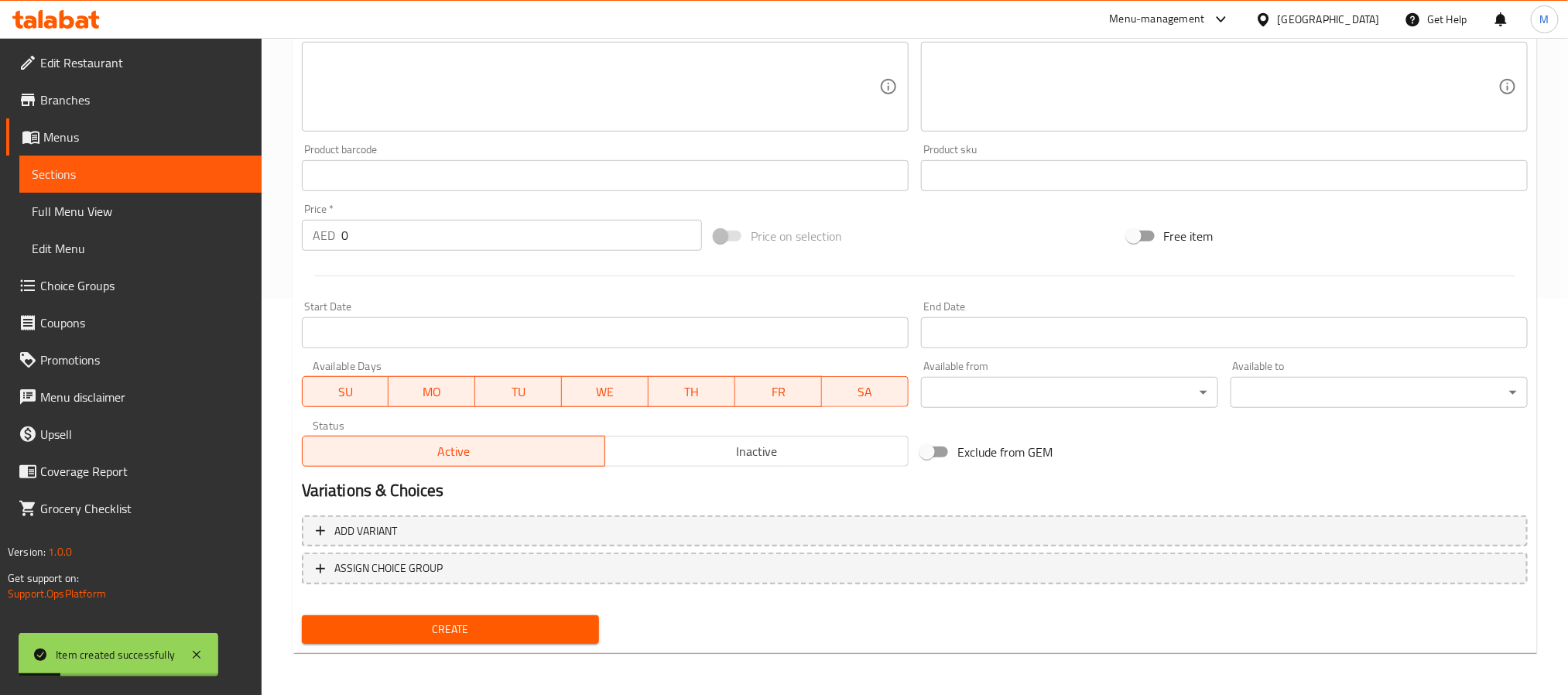
scroll to position [49, 0]
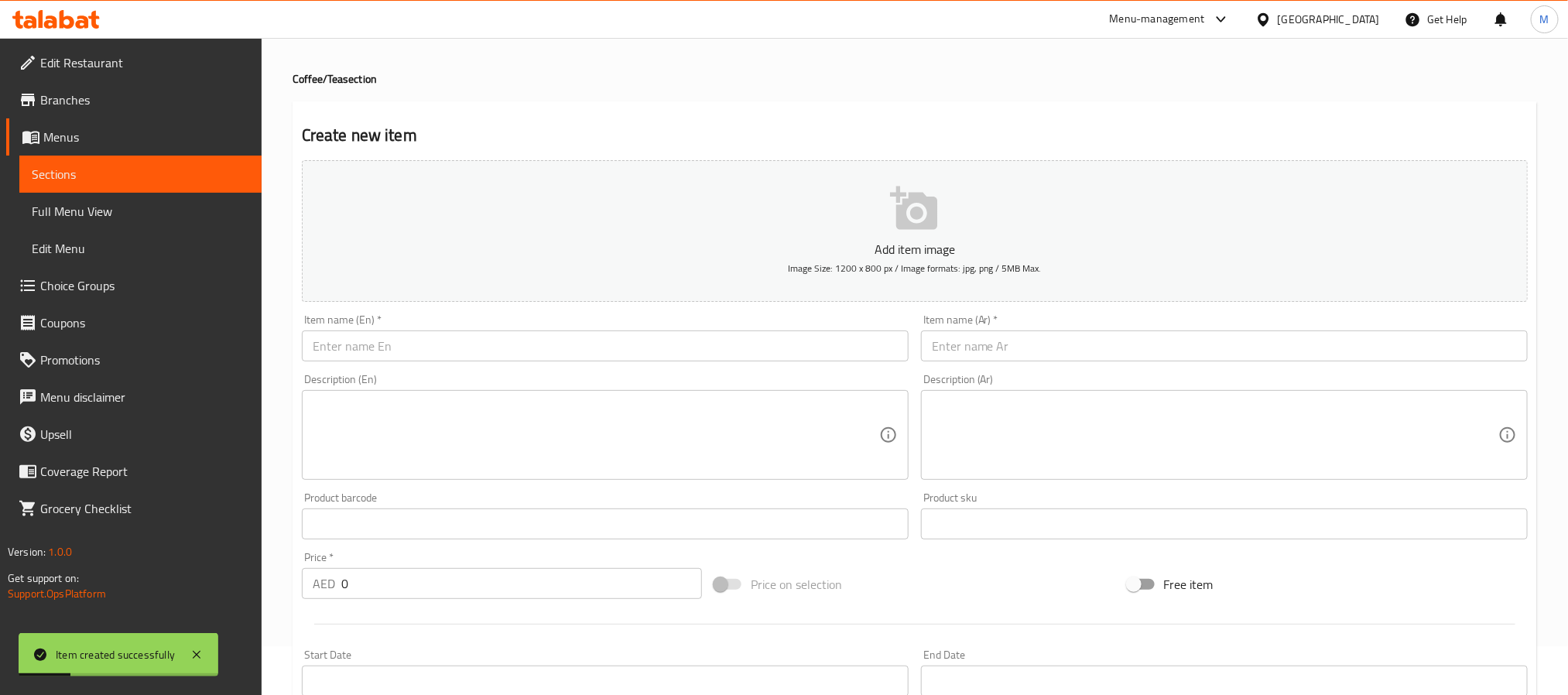
click at [529, 355] on input "text" at bounding box center [605, 345] width 607 height 31
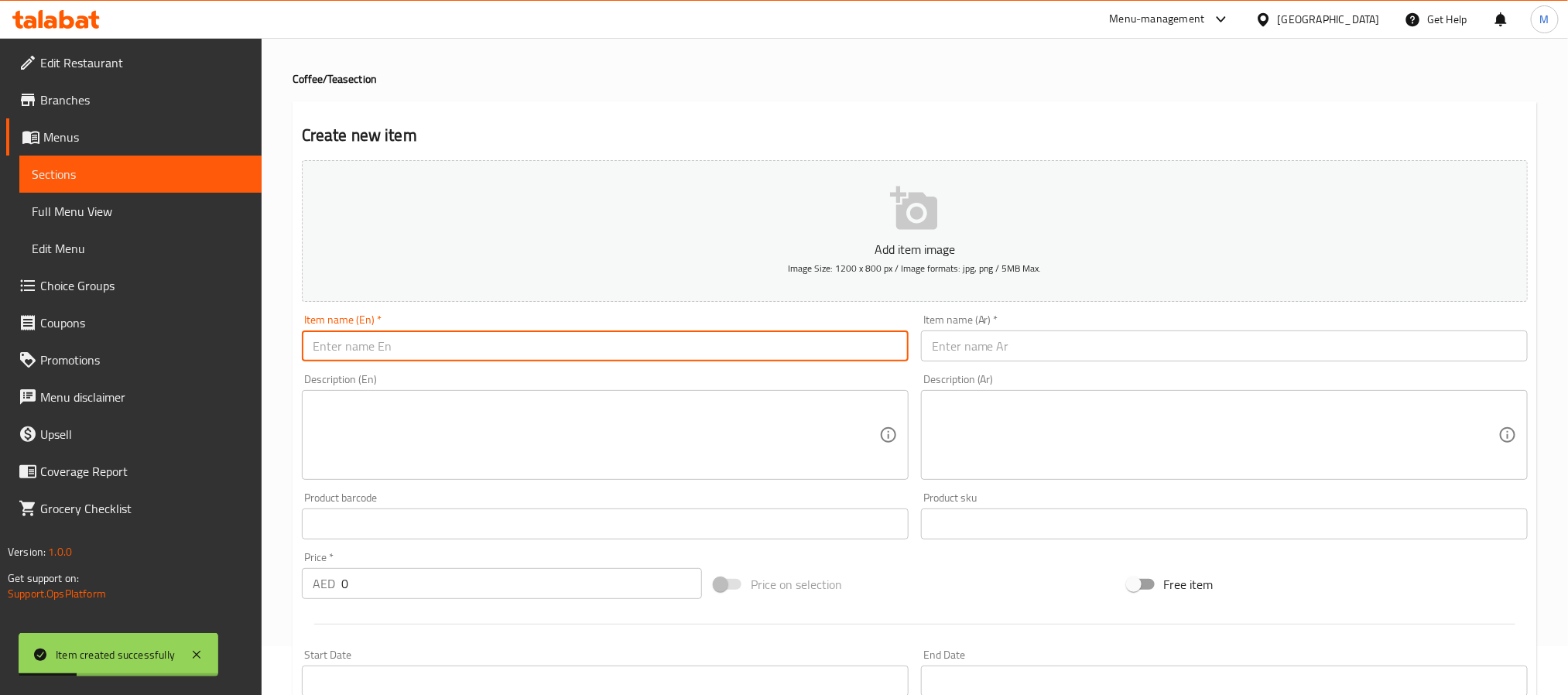
paste input "Iced Spanish"
type input "Iced Spanish"
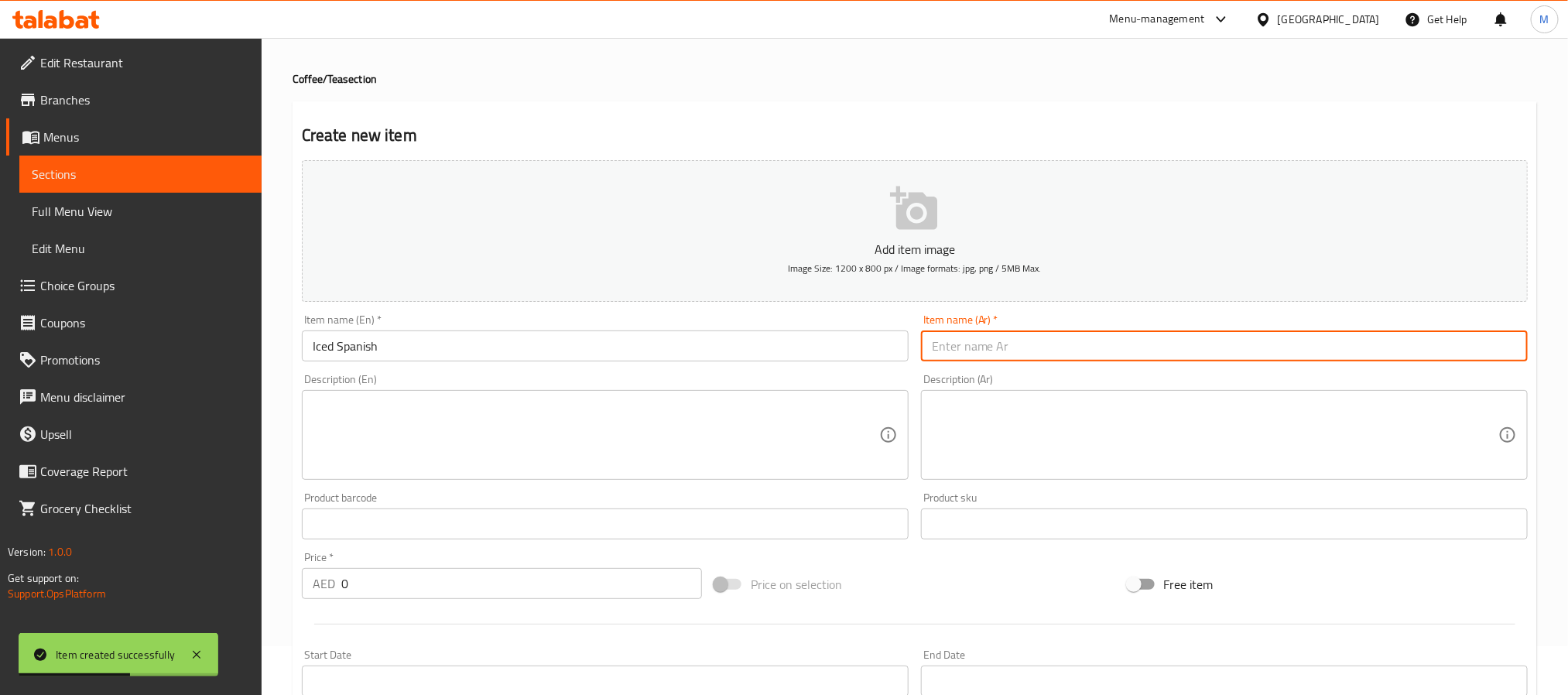
paste input "سبانيش بَارِد"
drag, startPoint x: 964, startPoint y: 341, endPoint x: 745, endPoint y: 383, distance: 223.0
click at [964, 341] on input "text" at bounding box center [1225, 345] width 607 height 31
type input "سبانيش بَارِد"
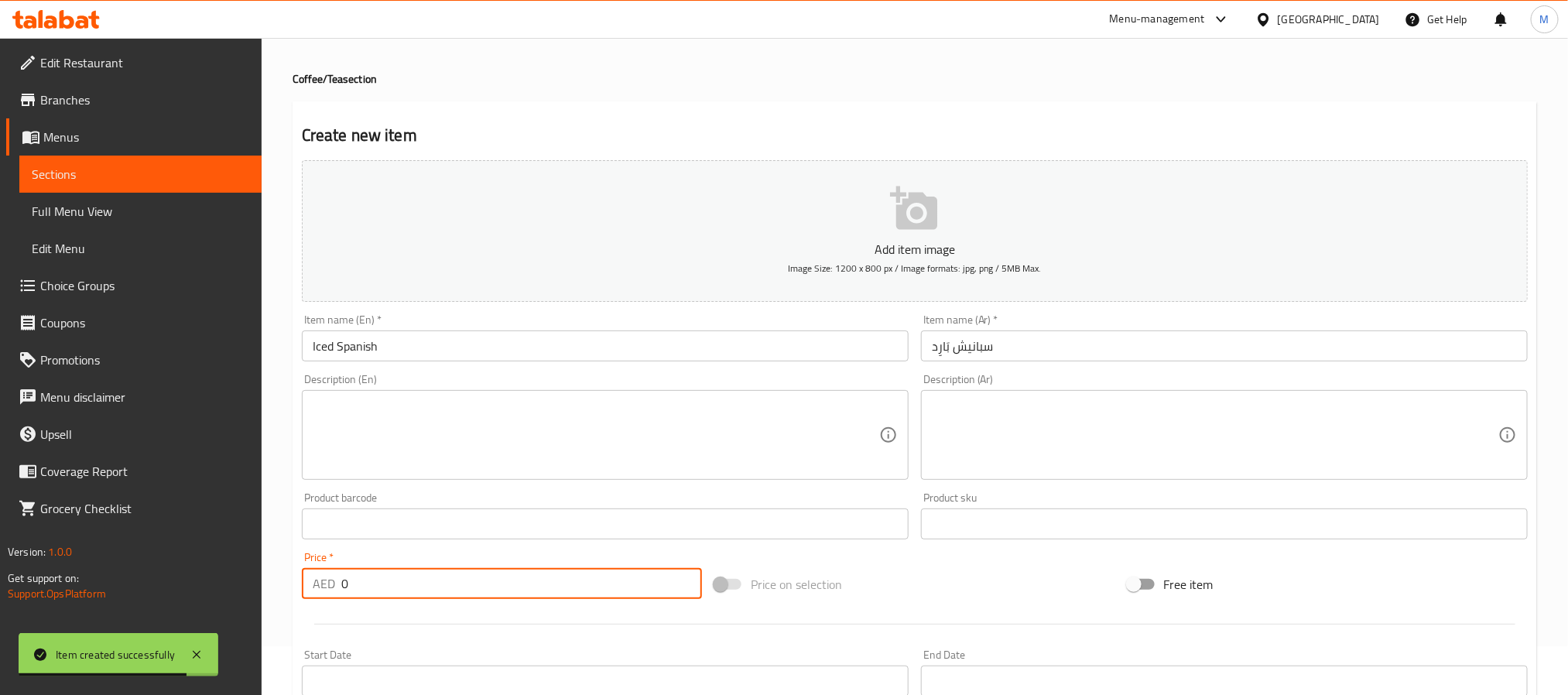
click at [352, 574] on input "0" at bounding box center [522, 583] width 361 height 31
paste input "35"
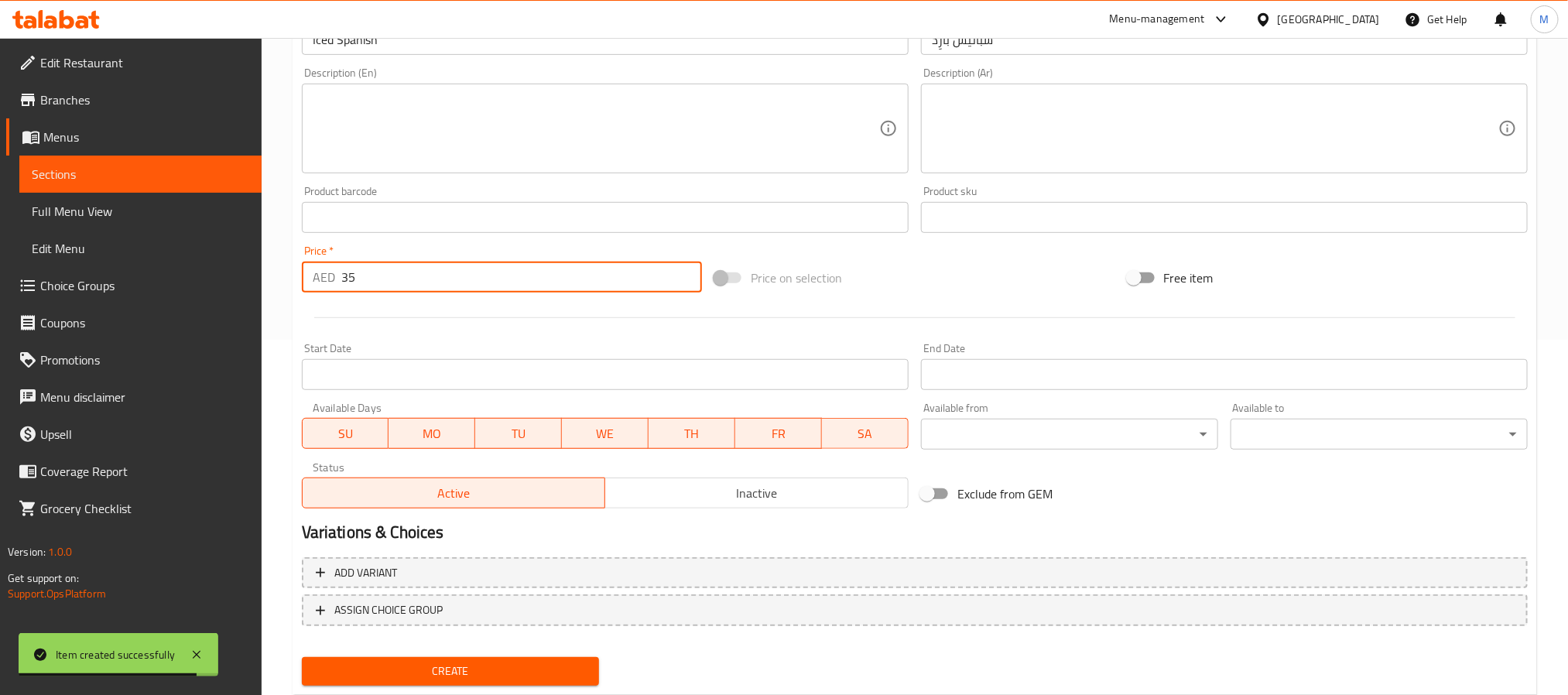
scroll to position [397, 0]
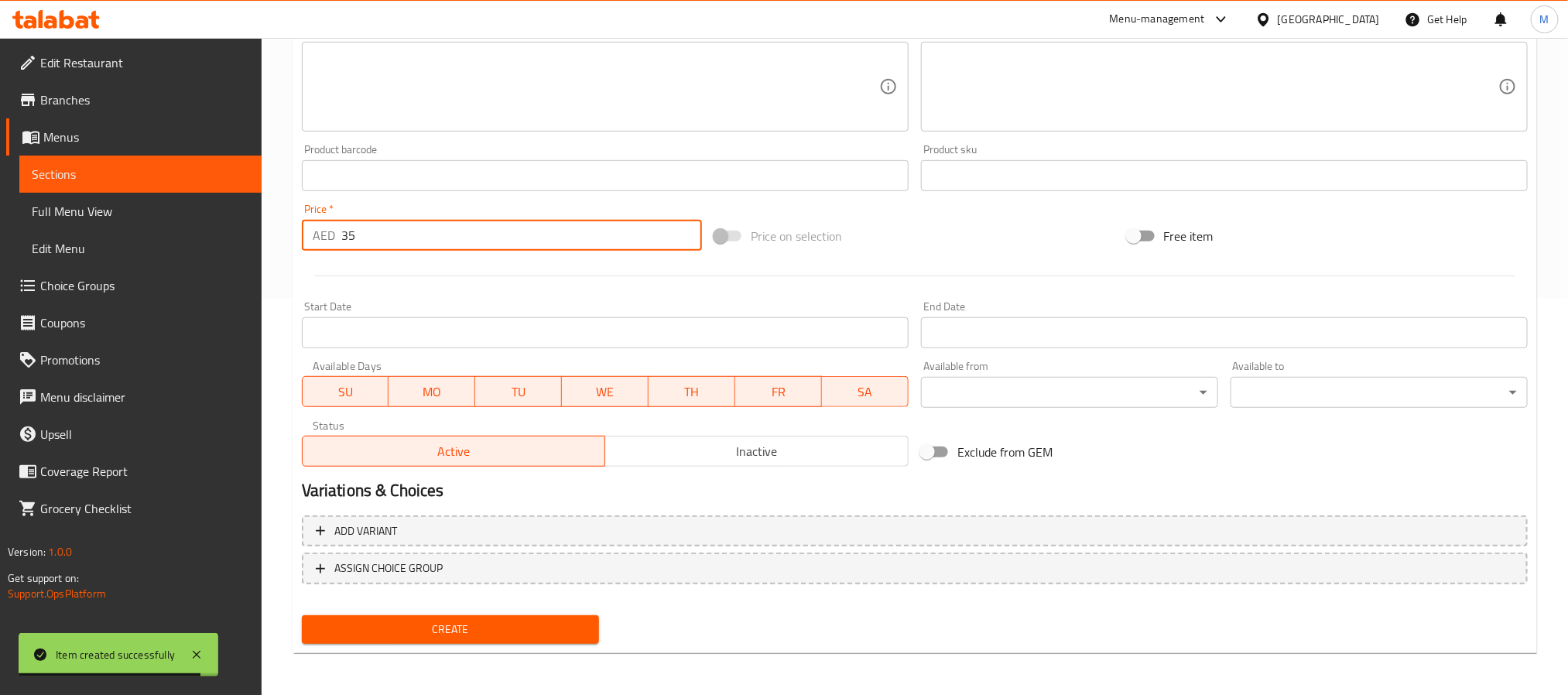
type input "35"
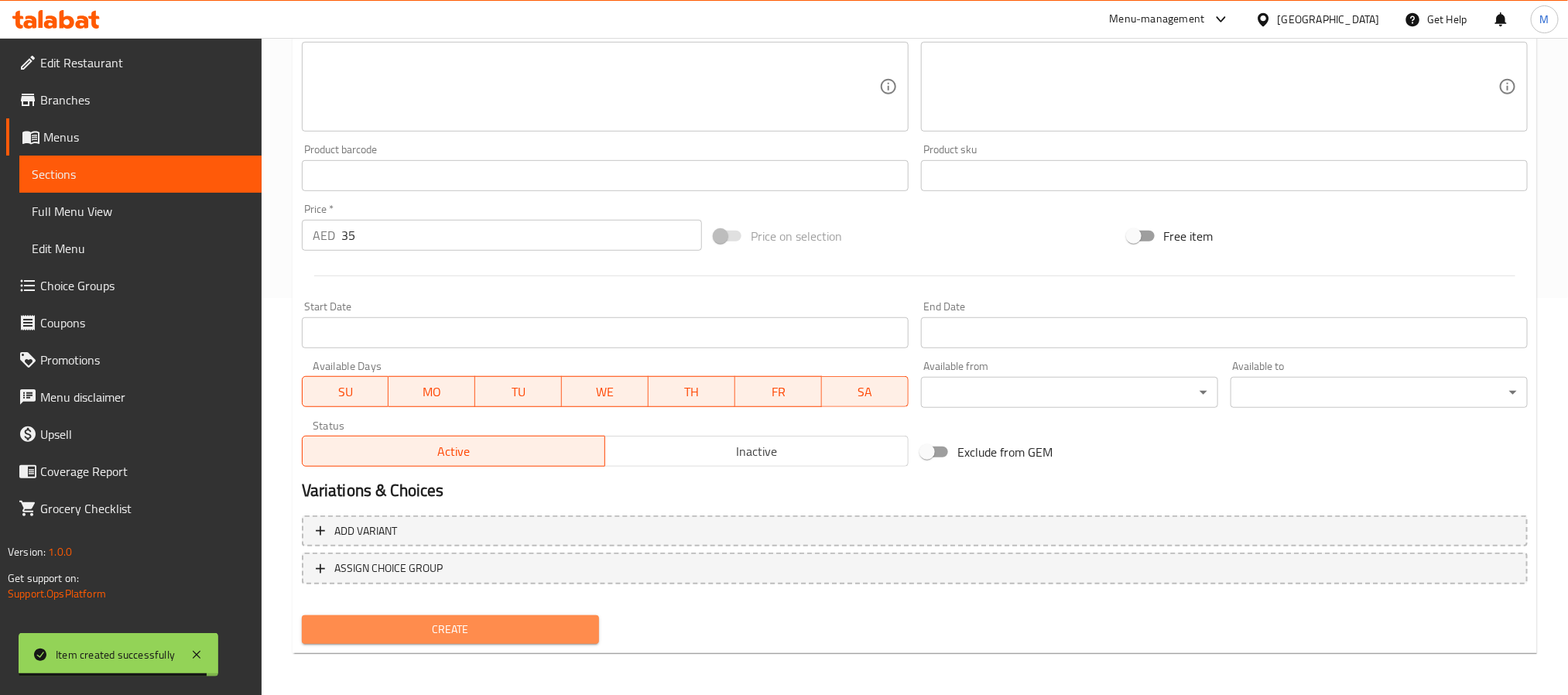
click at [449, 623] on span "Create" at bounding box center [451, 629] width 273 height 19
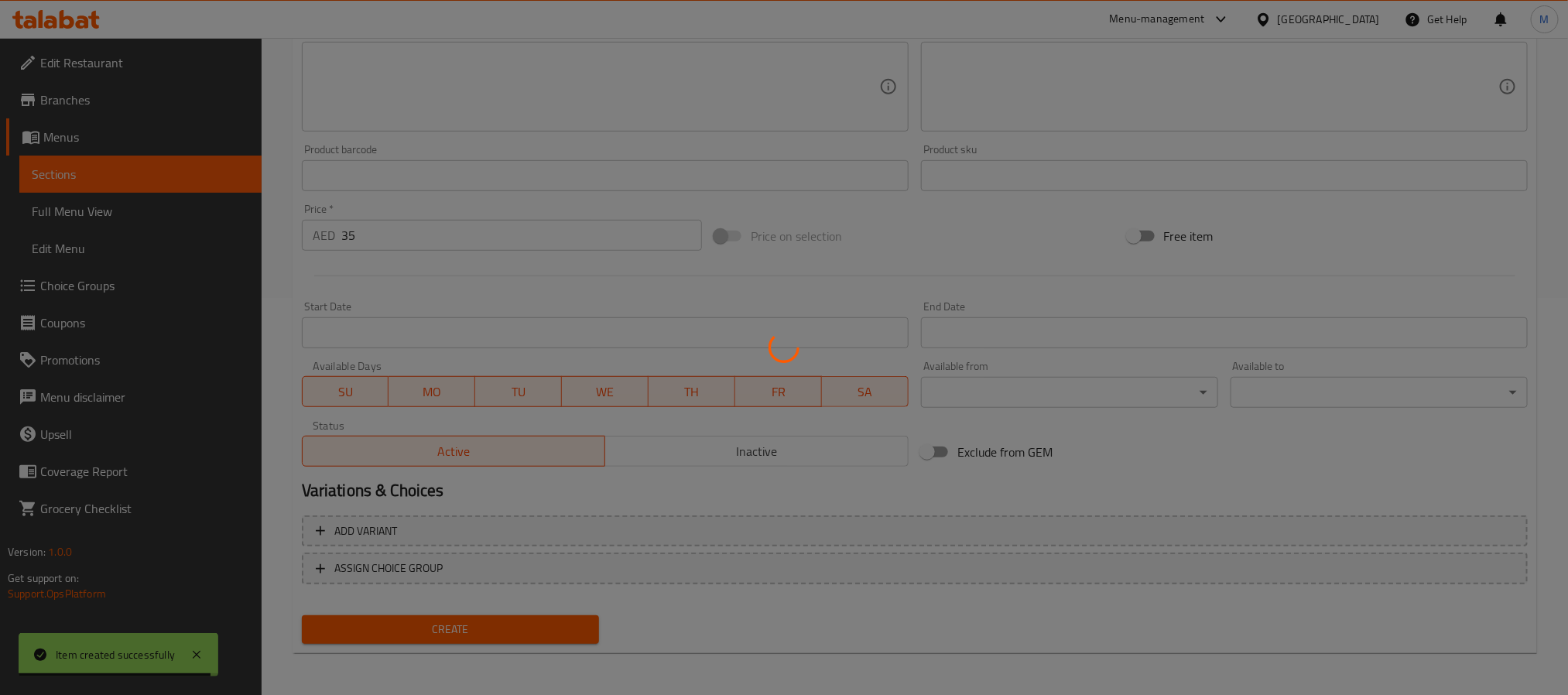
type input "0"
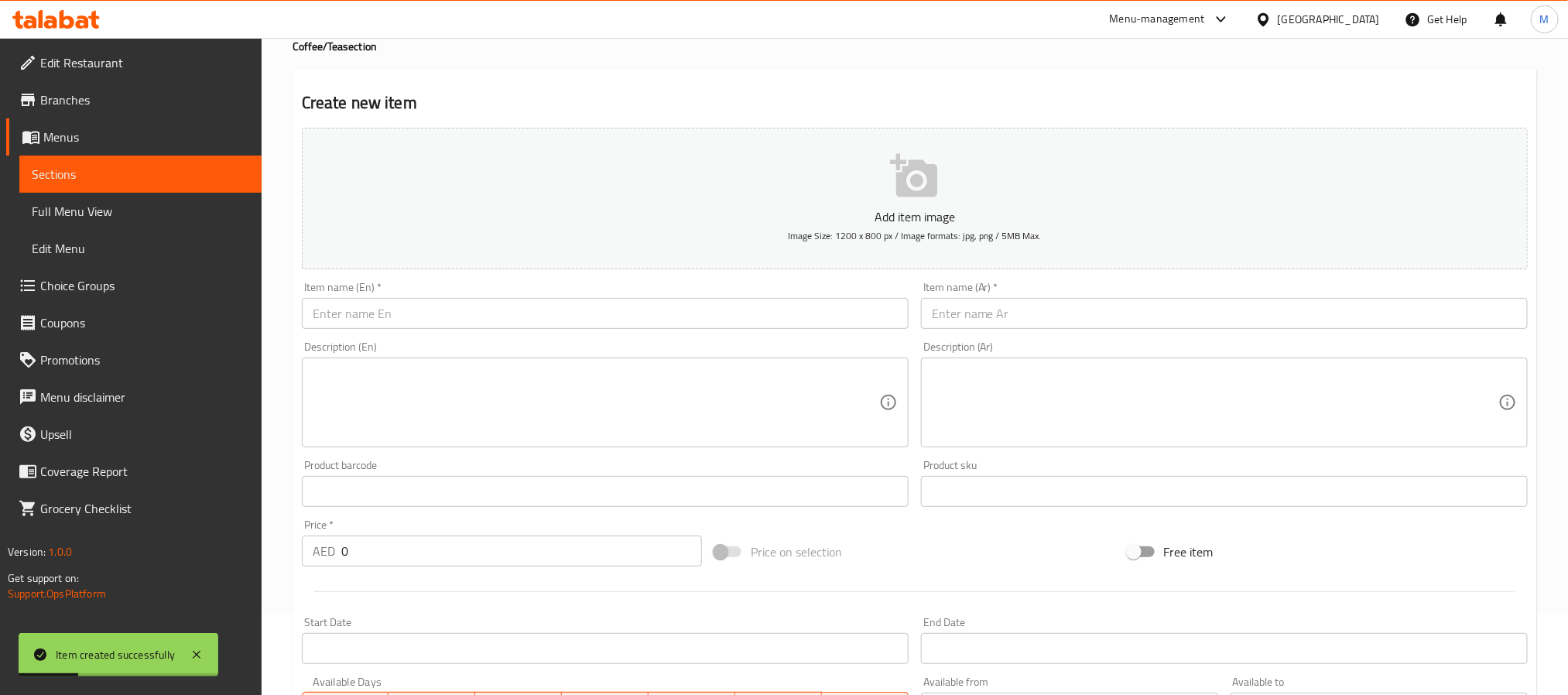
scroll to position [49, 0]
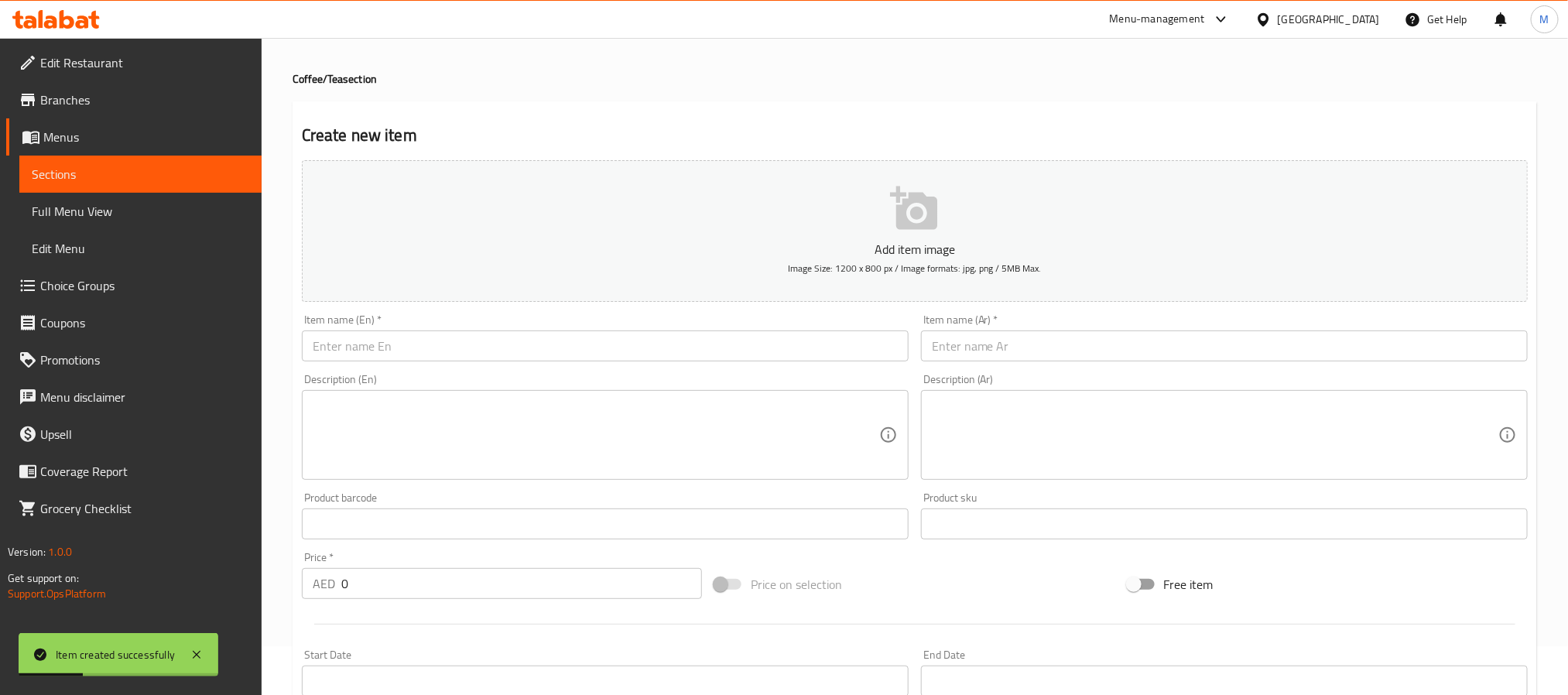
paste input "Iced Matcha"
click at [448, 339] on input "text" at bounding box center [605, 345] width 607 height 31
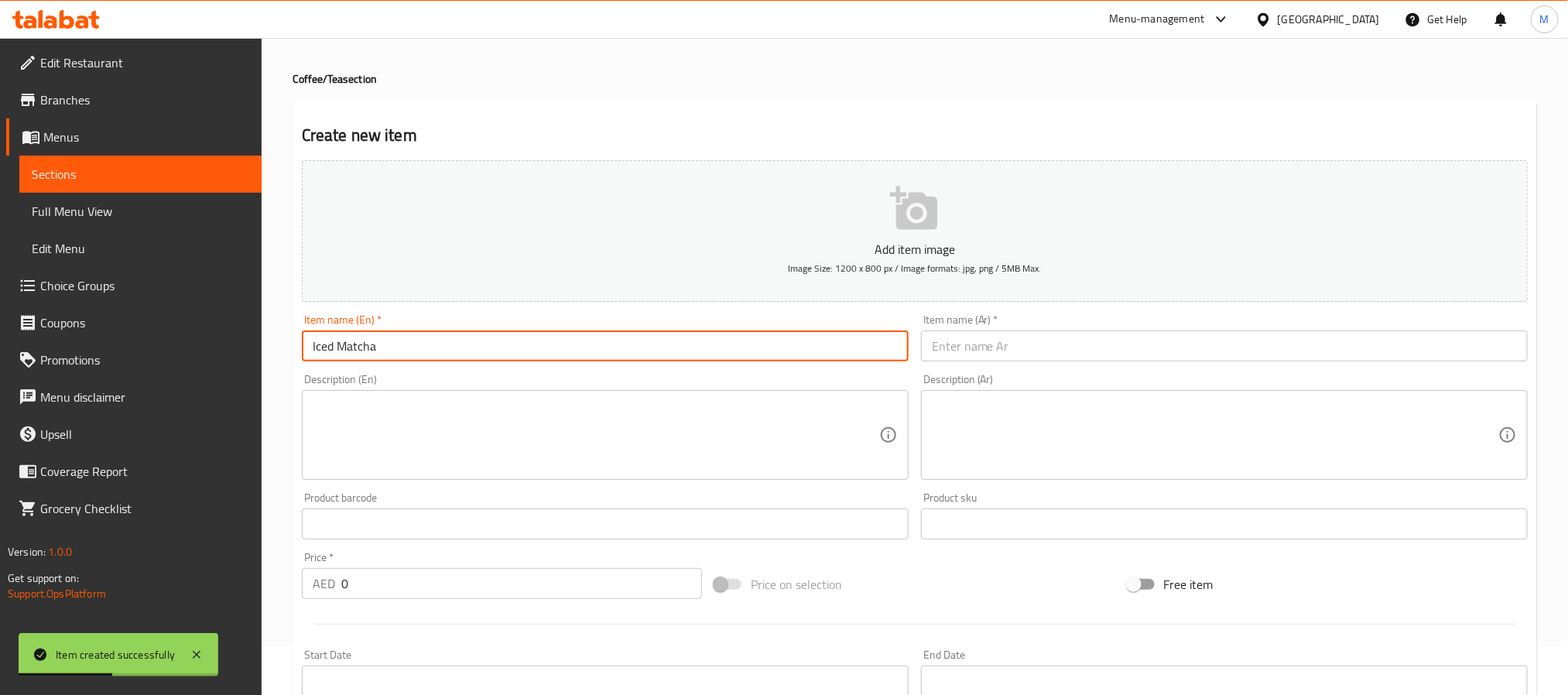
type input "Iced Matcha"
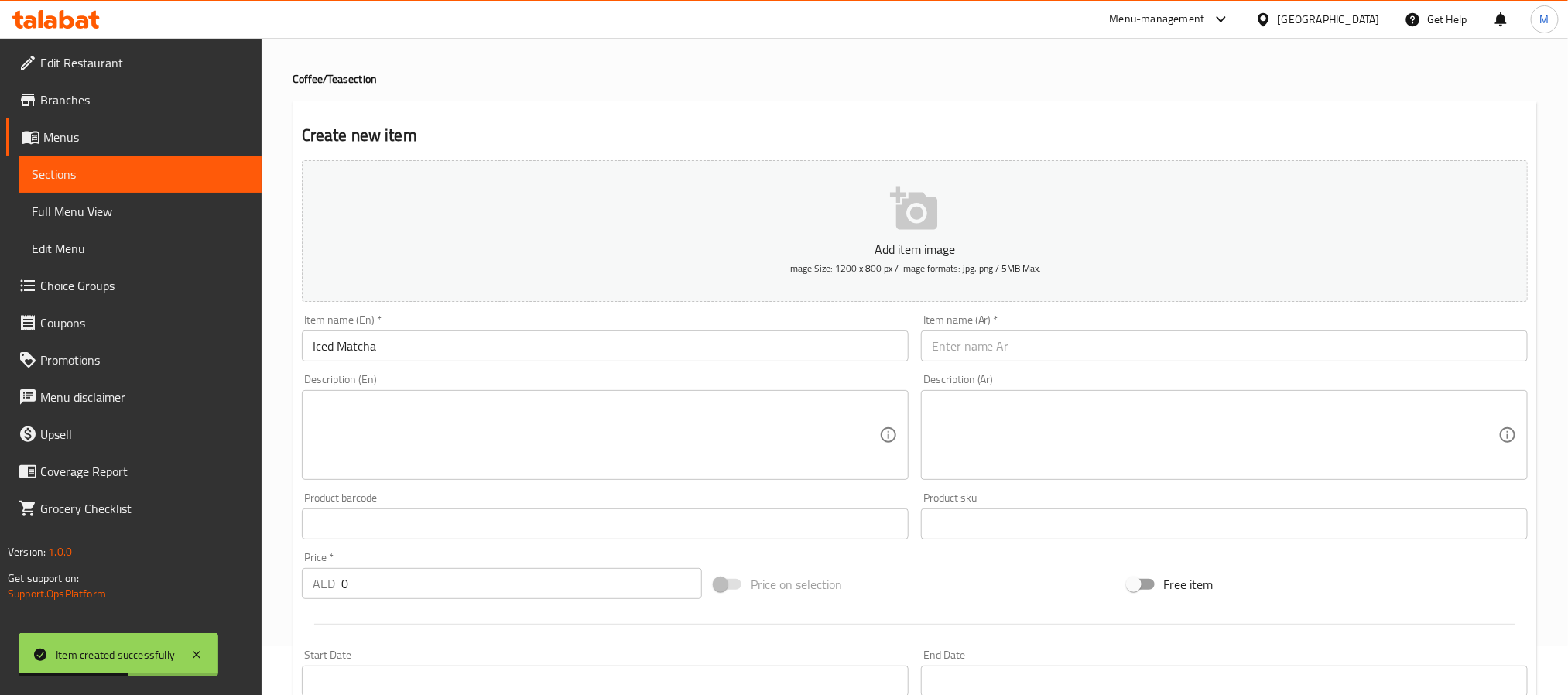
click at [929, 354] on input "text" at bounding box center [1225, 345] width 607 height 31
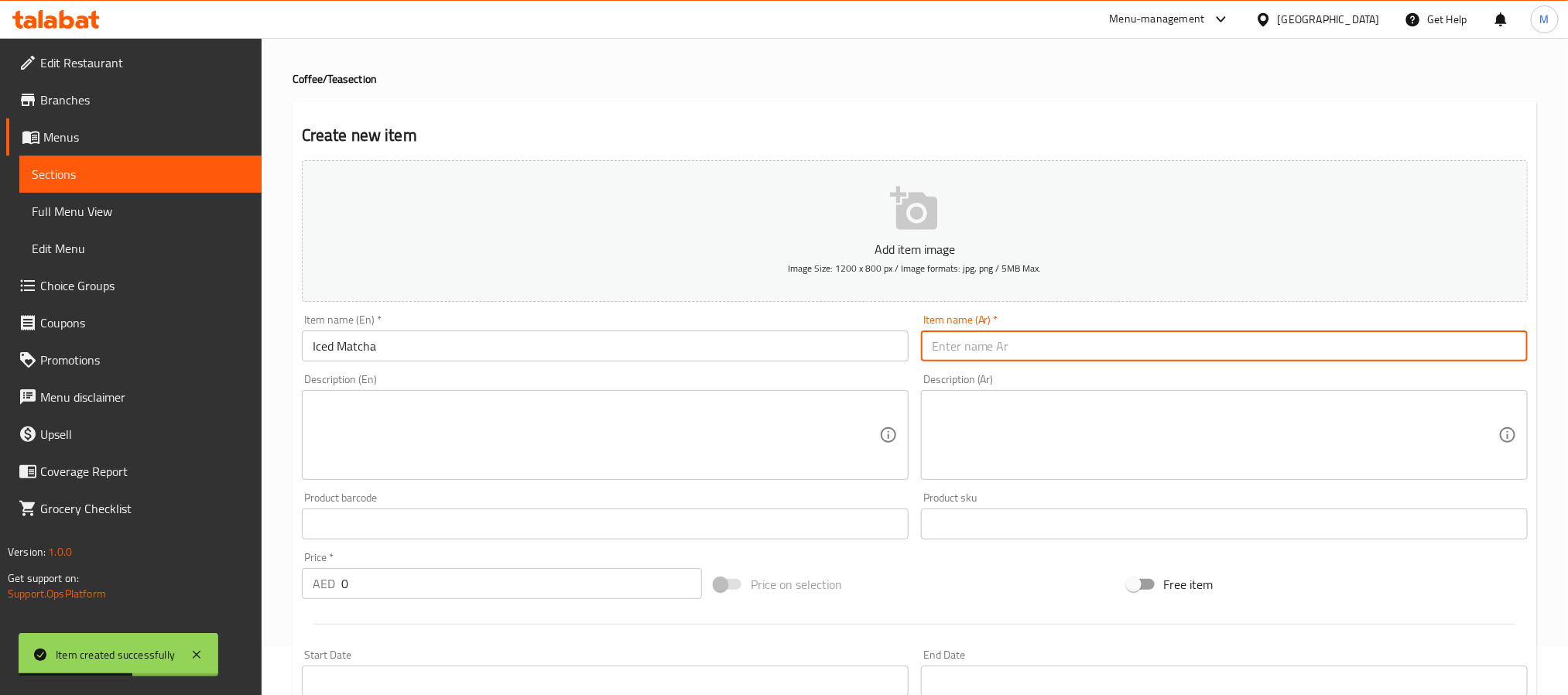
paste input "ماتشا بَارِد"
type input "ماتشا بَارِد"
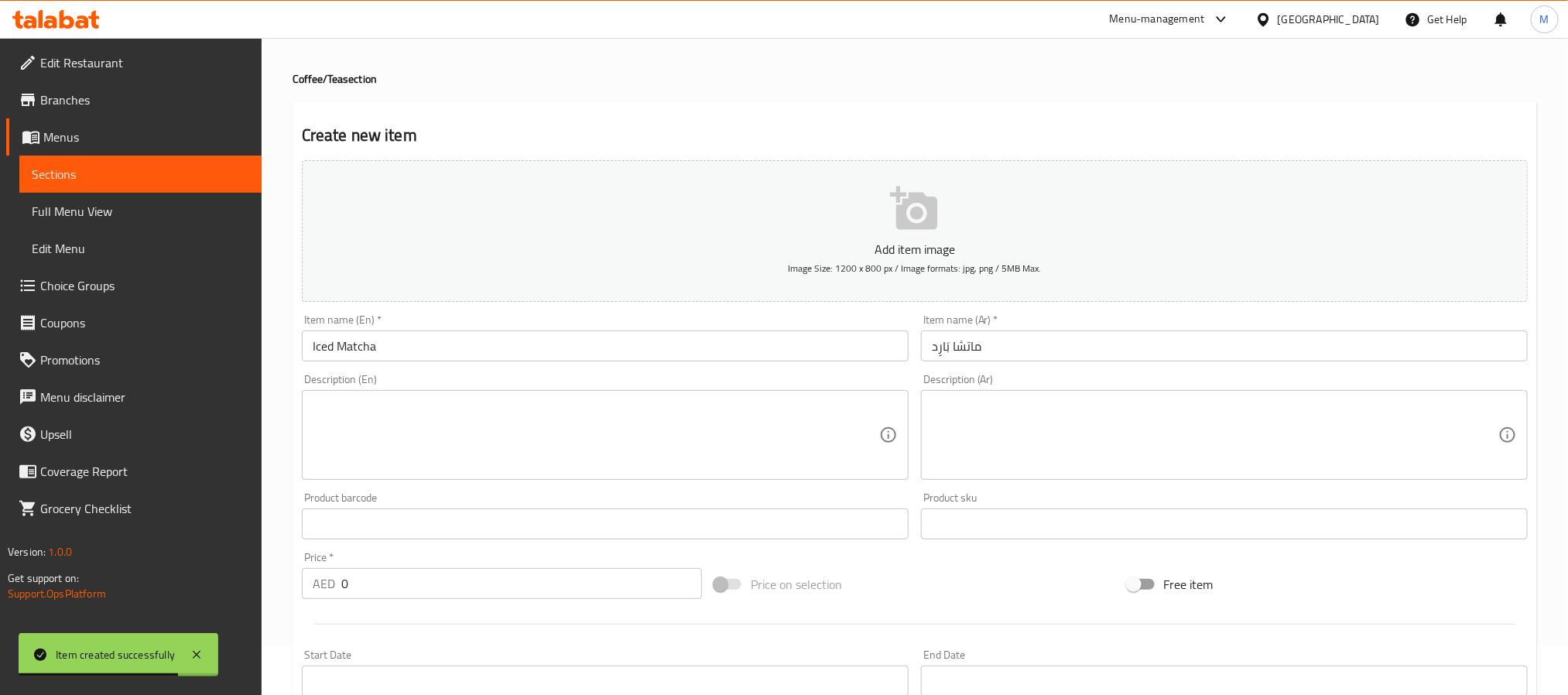
click at [413, 599] on div "Price   * AED 0 Price *" at bounding box center [502, 575] width 412 height 59
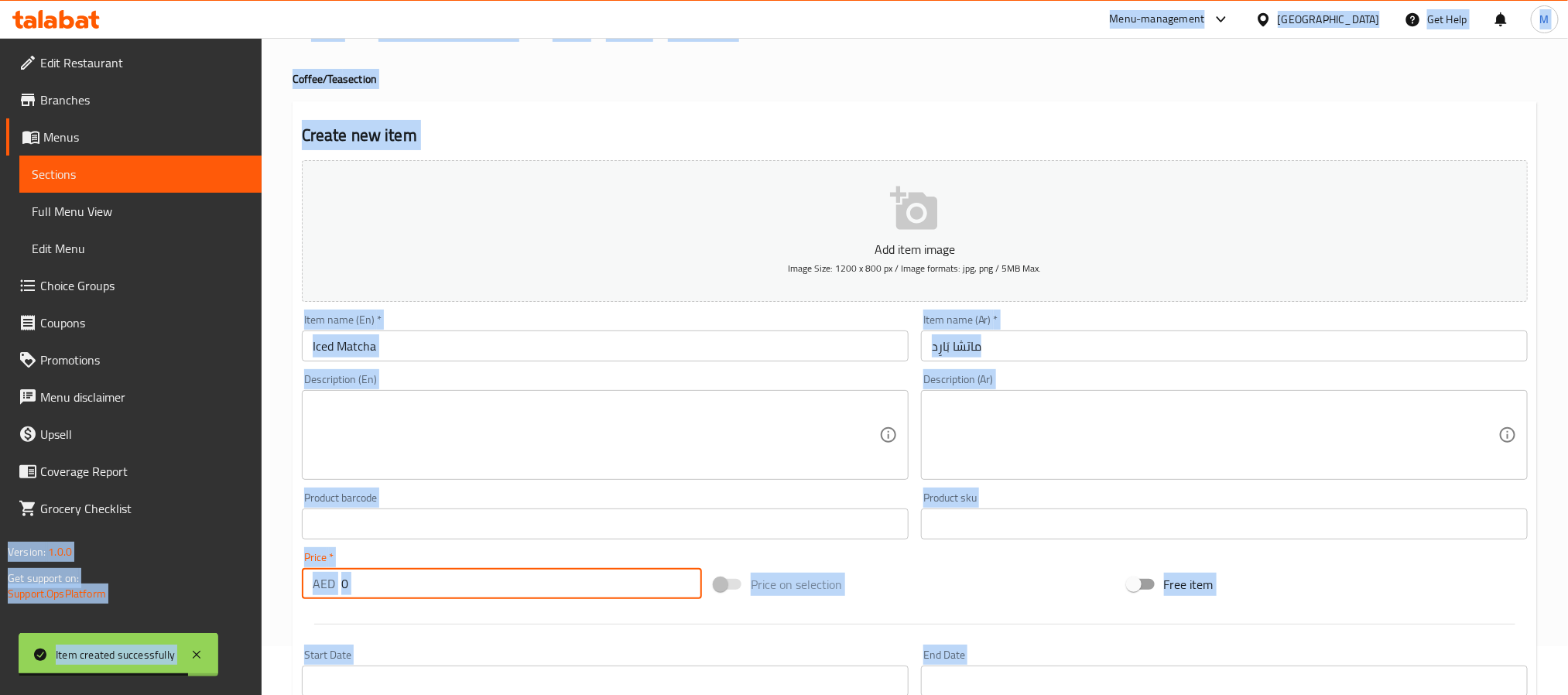
click at [467, 592] on input "0" at bounding box center [522, 583] width 361 height 31
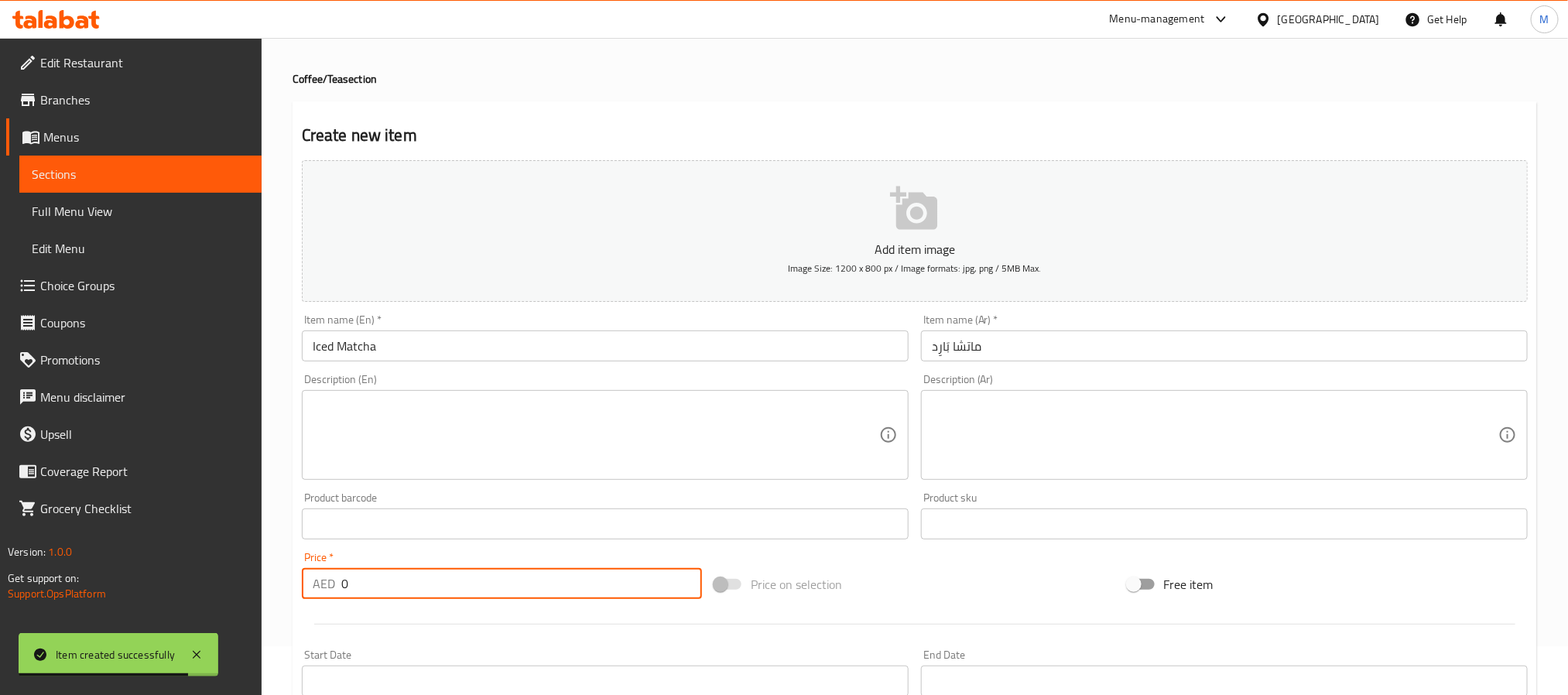
paste input "35"
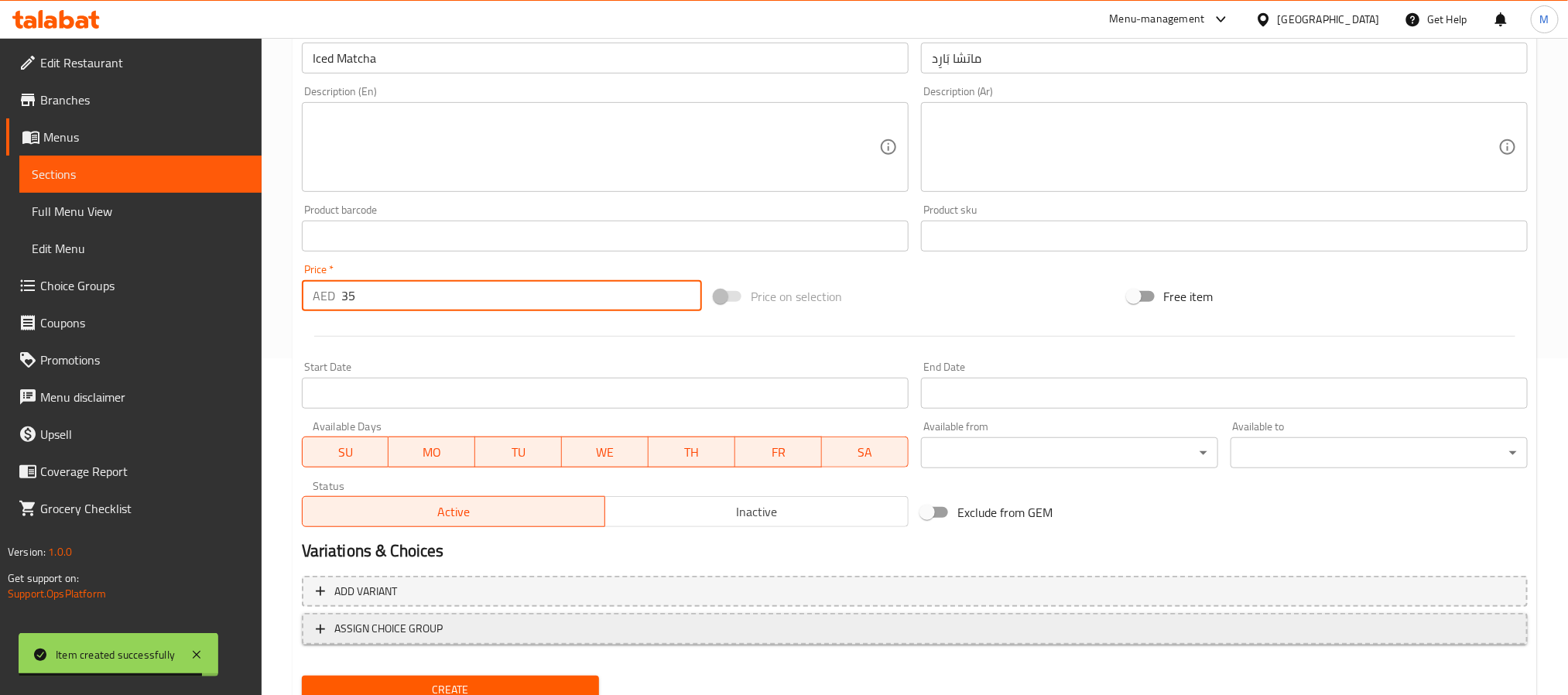
scroll to position [397, 0]
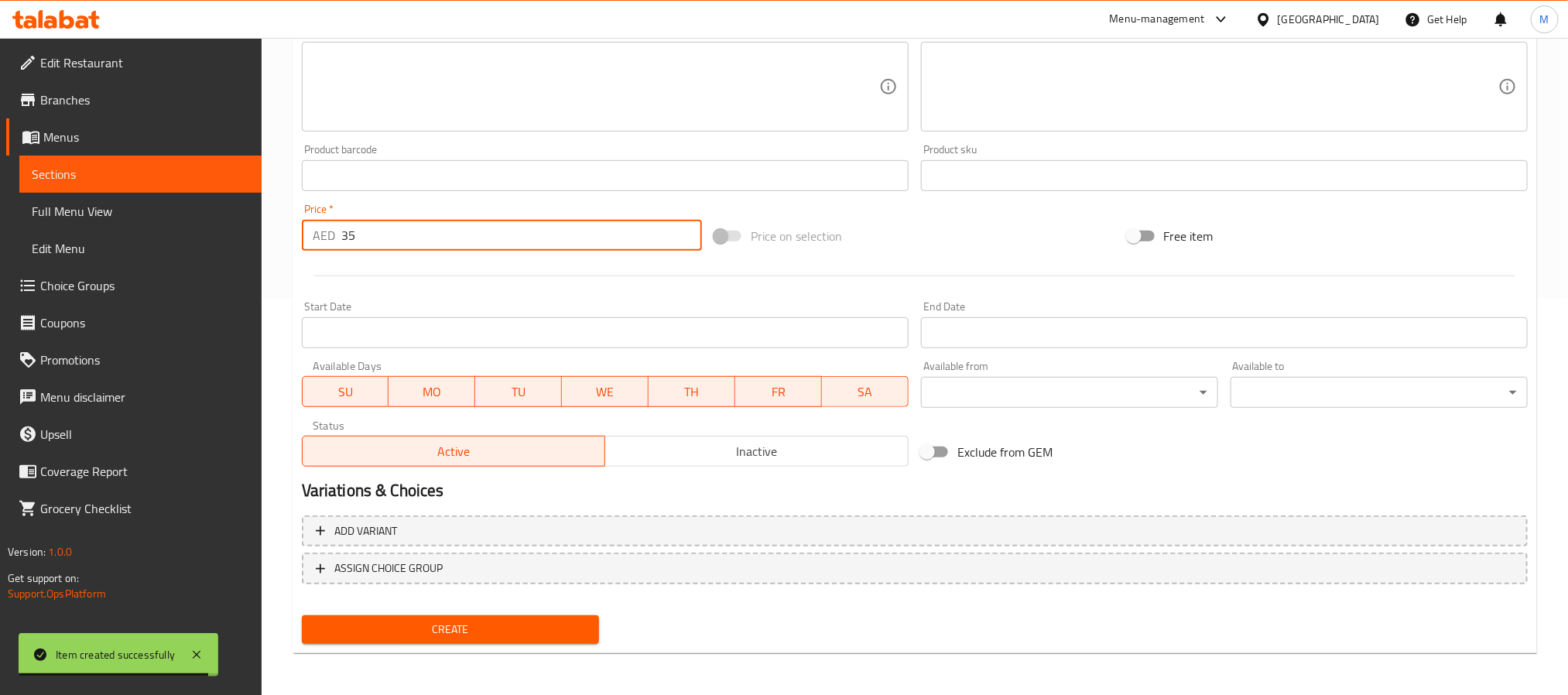
type input "35"
click at [455, 636] on span "Create" at bounding box center [451, 629] width 273 height 19
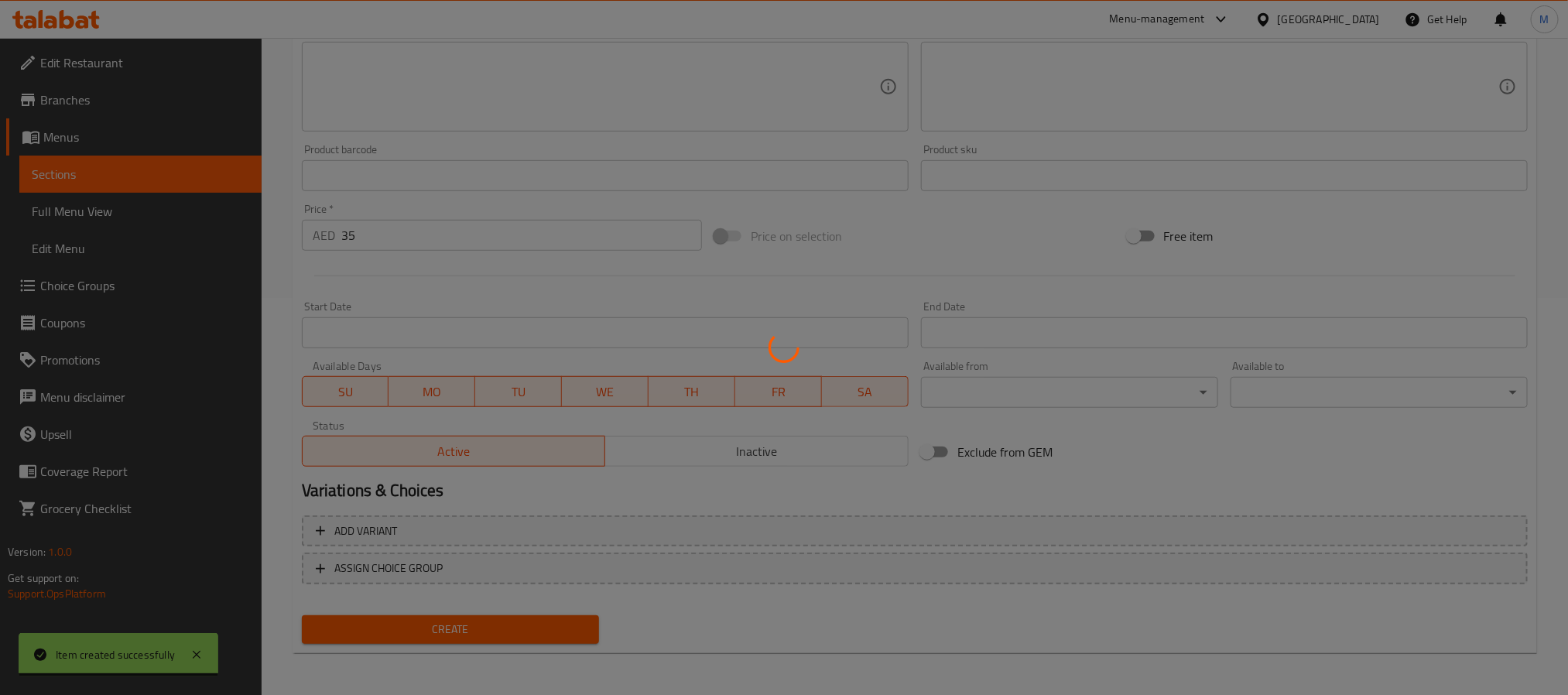
type input "0"
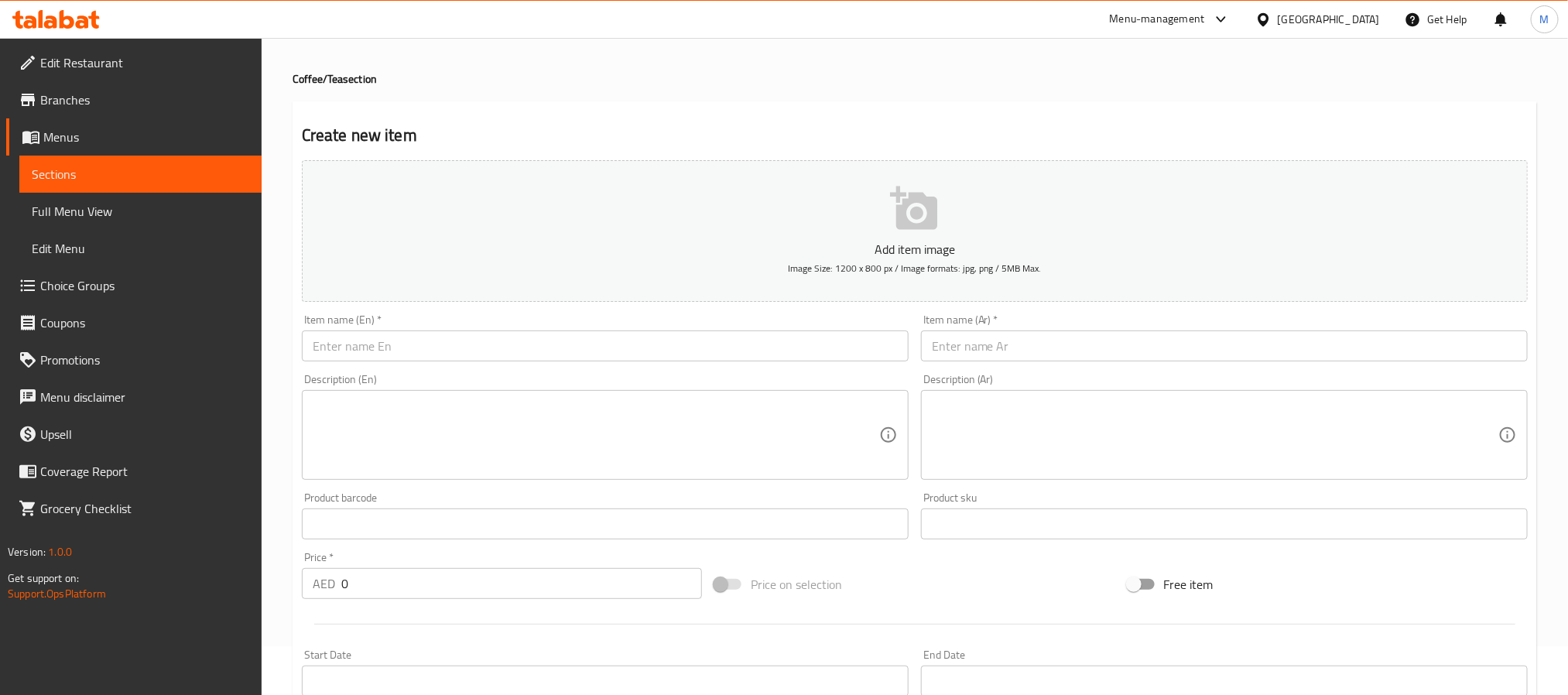
scroll to position [0, 0]
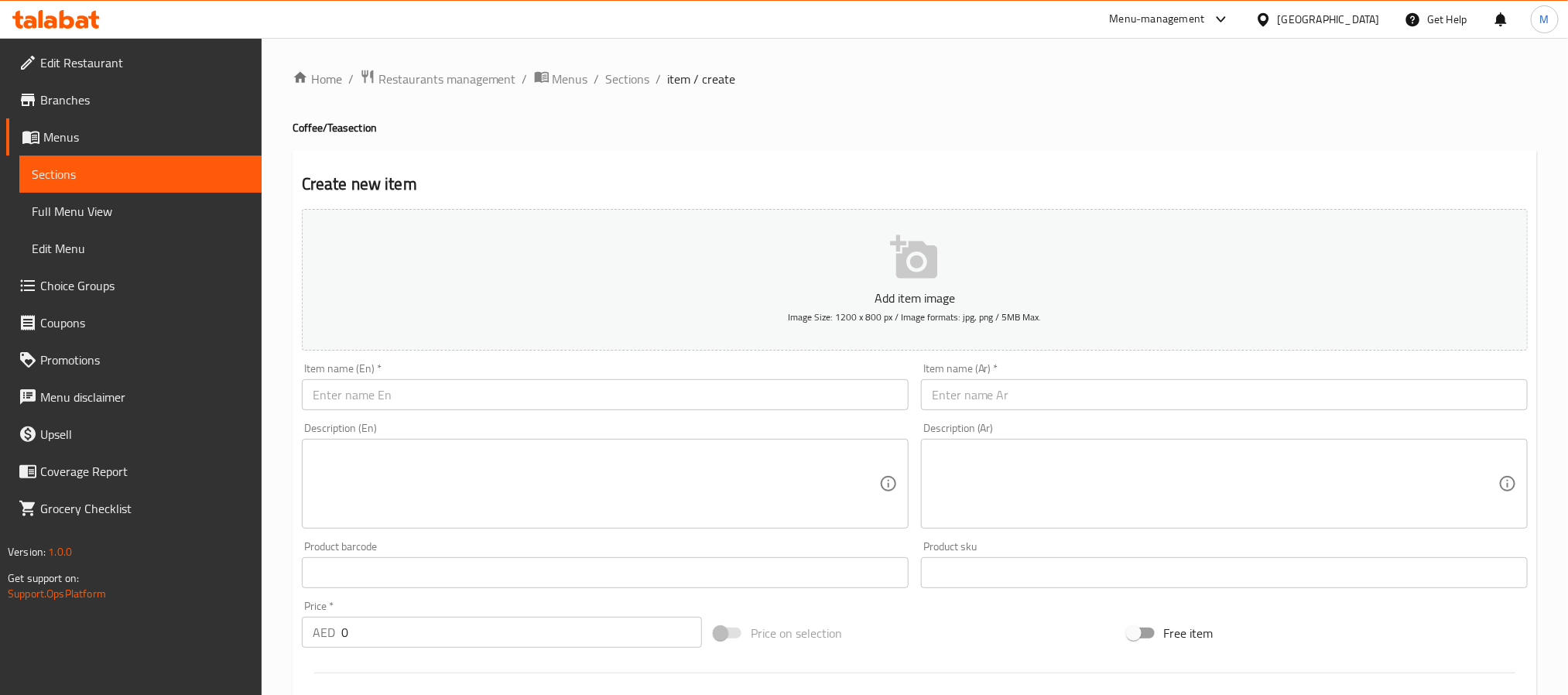
drag, startPoint x: 620, startPoint y: 79, endPoint x: 641, endPoint y: 103, distance: 31.9
click at [620, 79] on span "Sections" at bounding box center [628, 79] width 45 height 19
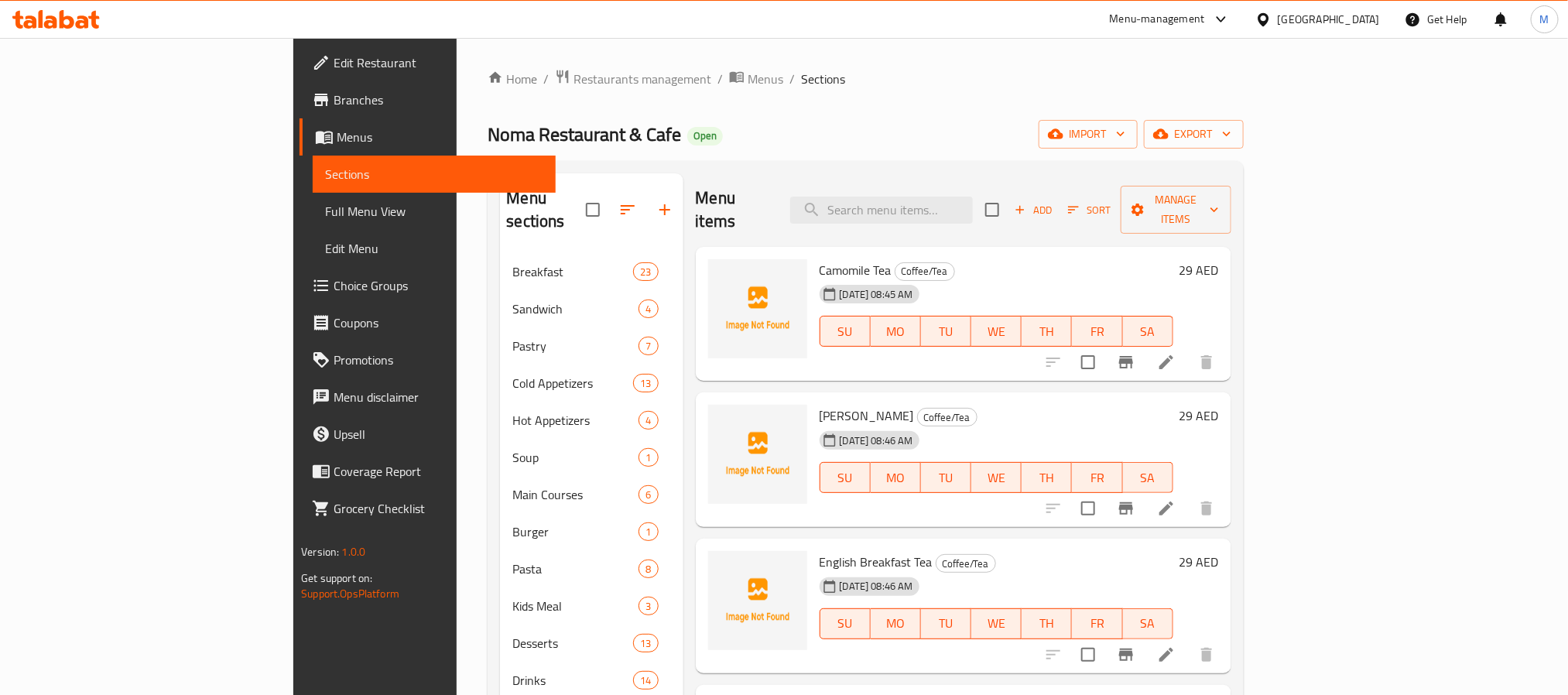
click at [1055, 201] on span "Add" at bounding box center [1033, 210] width 42 height 18
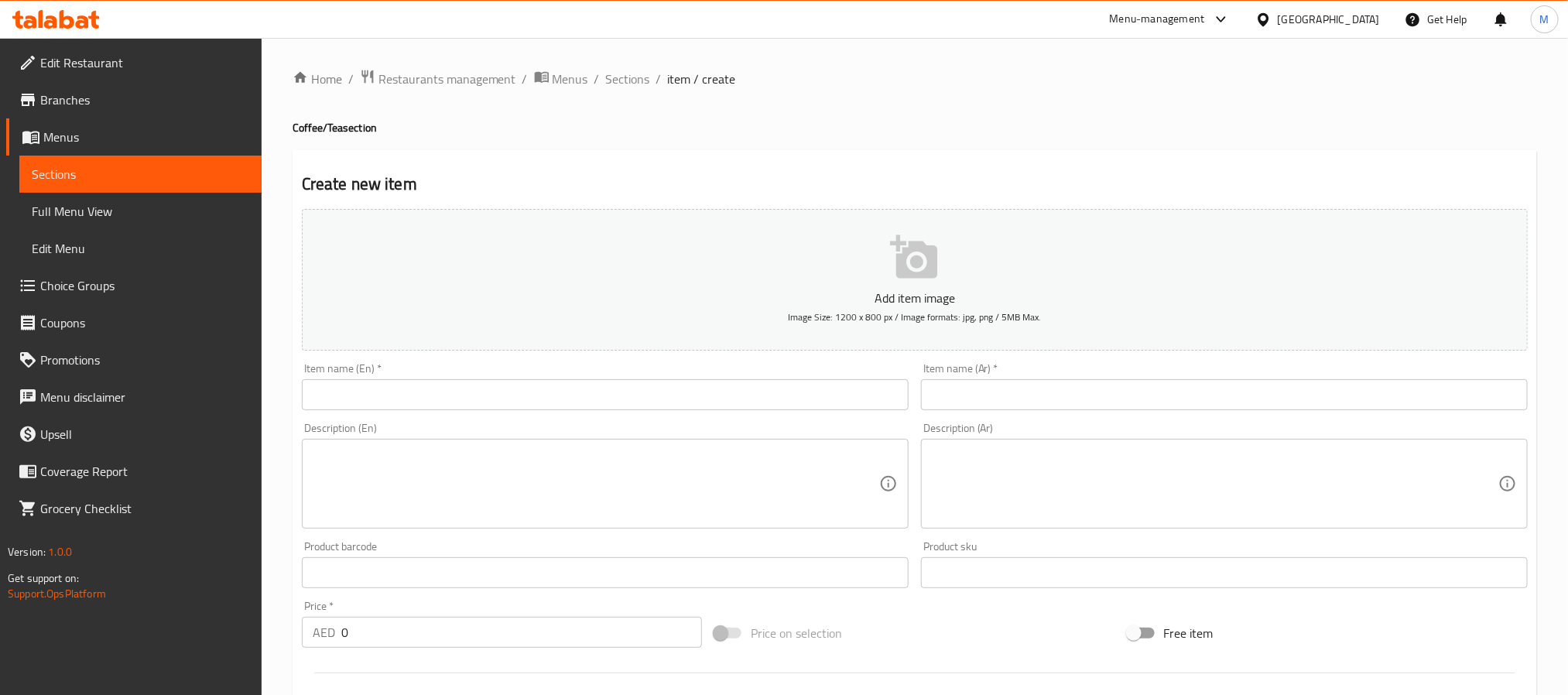
drag, startPoint x: 713, startPoint y: 408, endPoint x: 722, endPoint y: 397, distance: 14.2
click at [713, 408] on input "text" at bounding box center [605, 394] width 607 height 31
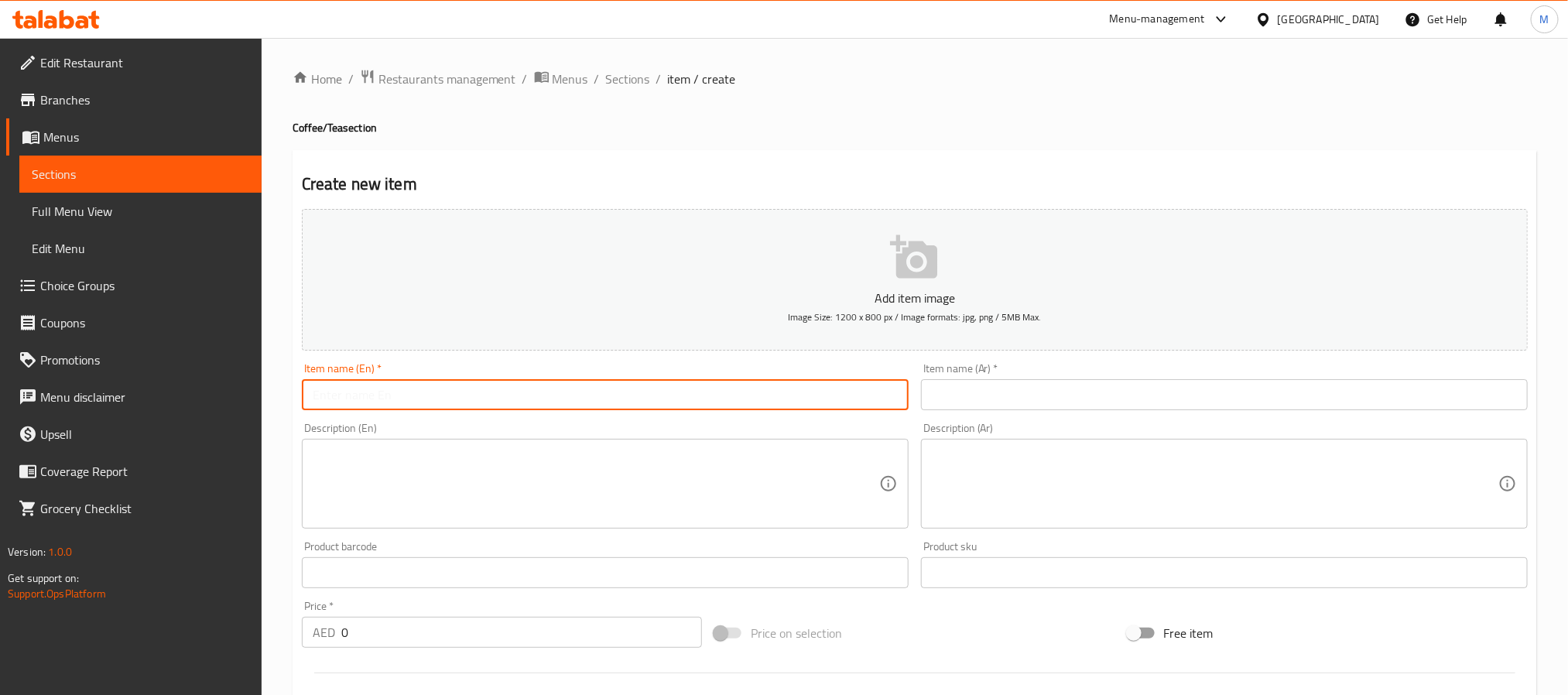
paste input "Water 750ml"
type input "Water 750ml"
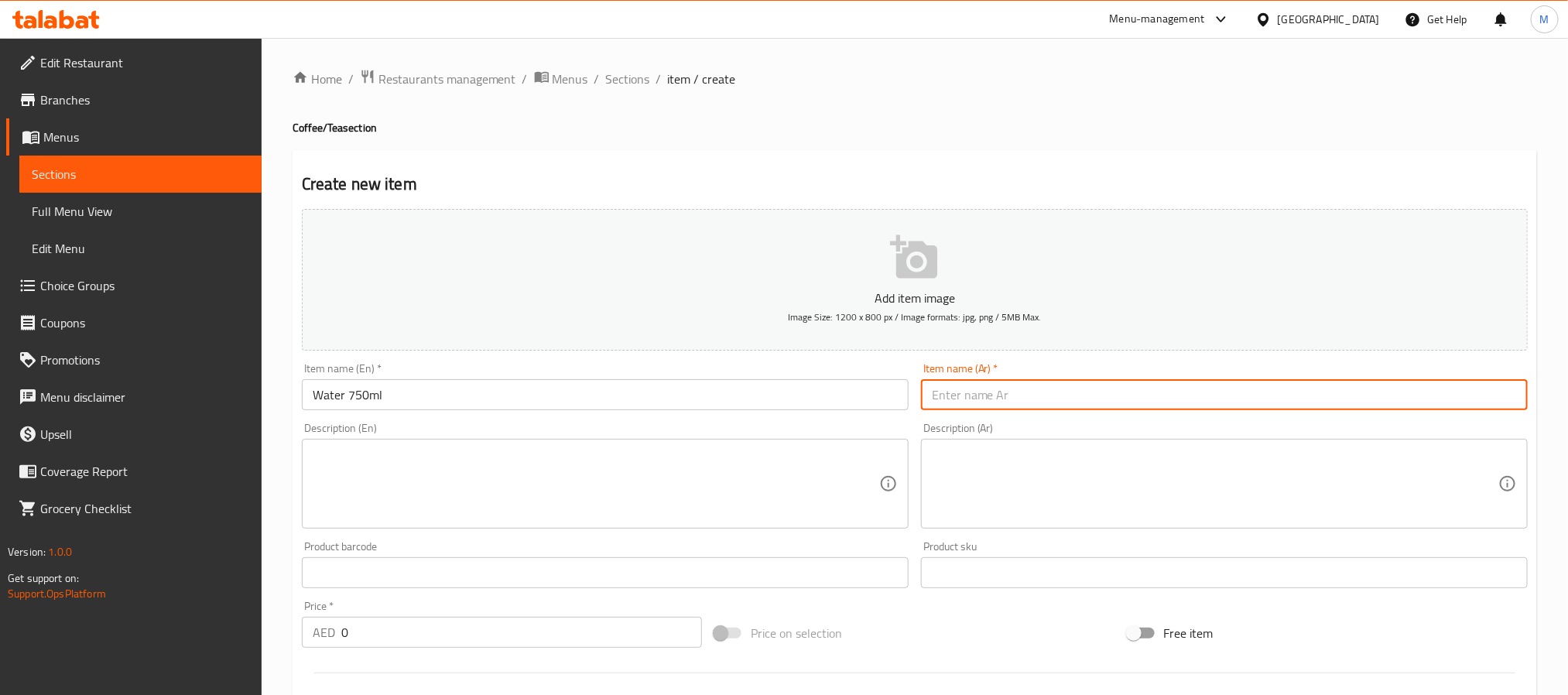
click at [945, 402] on input "text" at bounding box center [1225, 394] width 607 height 31
paste input "ما ء"
type input "ماء"
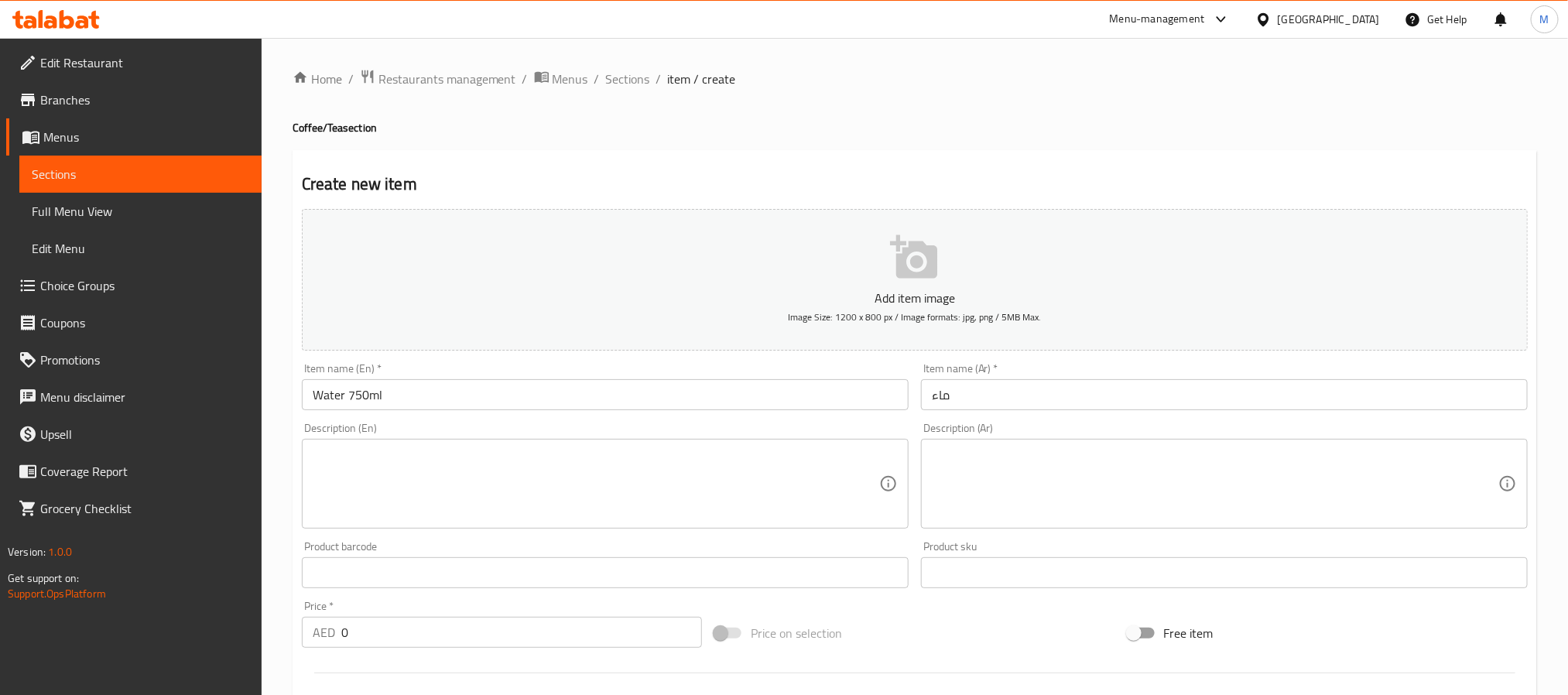
scroll to position [116, 0]
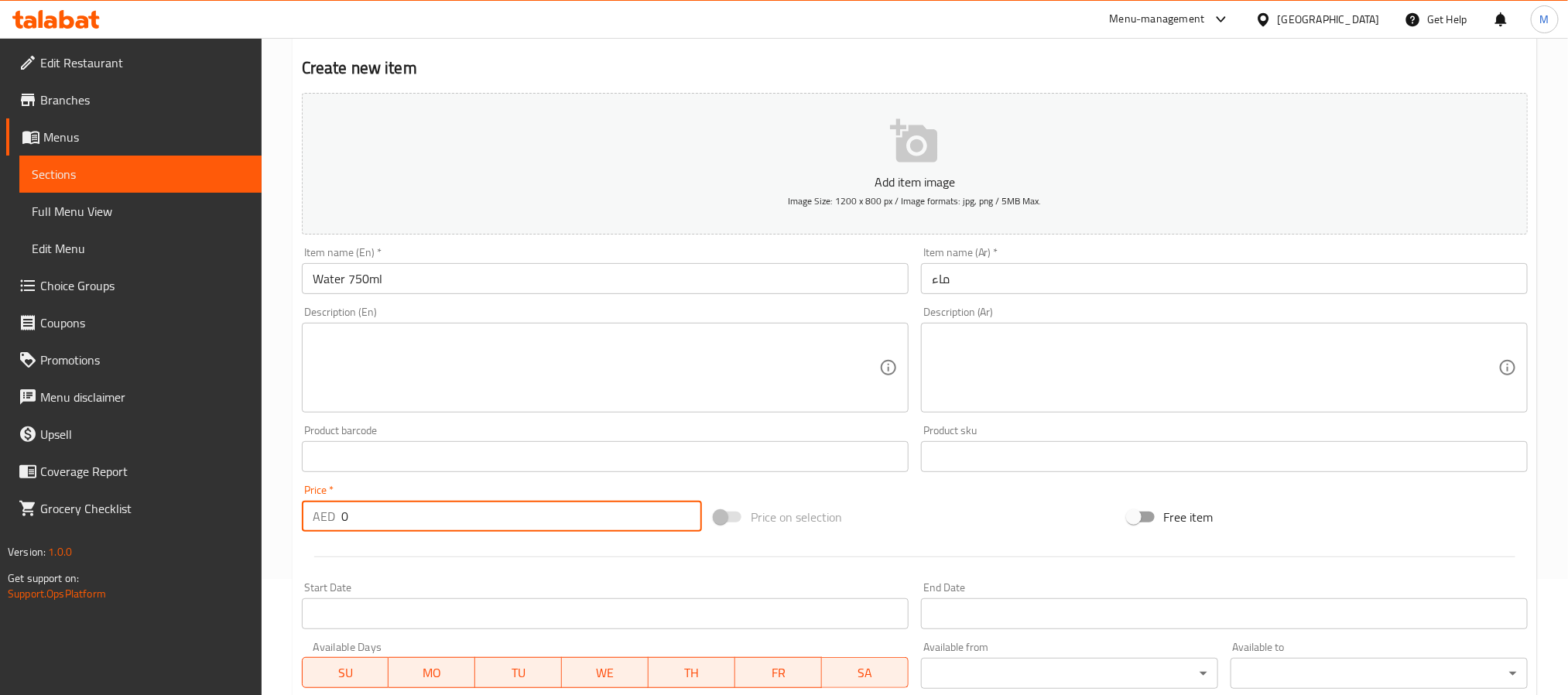
click at [385, 516] on input "0" at bounding box center [522, 516] width 361 height 31
paste input "31"
type input "31"
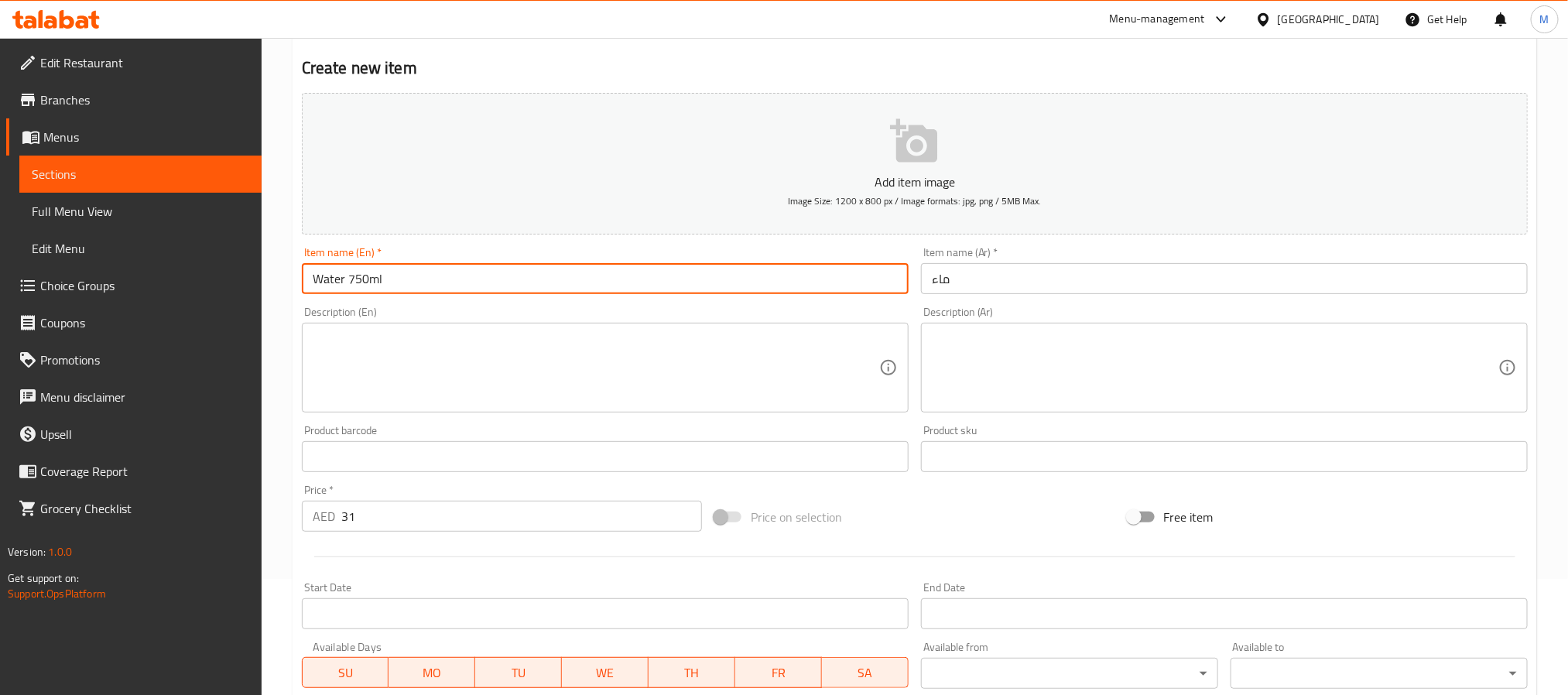
drag, startPoint x: 346, startPoint y: 277, endPoint x: 405, endPoint y: 277, distance: 59.0
click at [405, 277] on input "Water 750ml" at bounding box center [605, 278] width 607 height 31
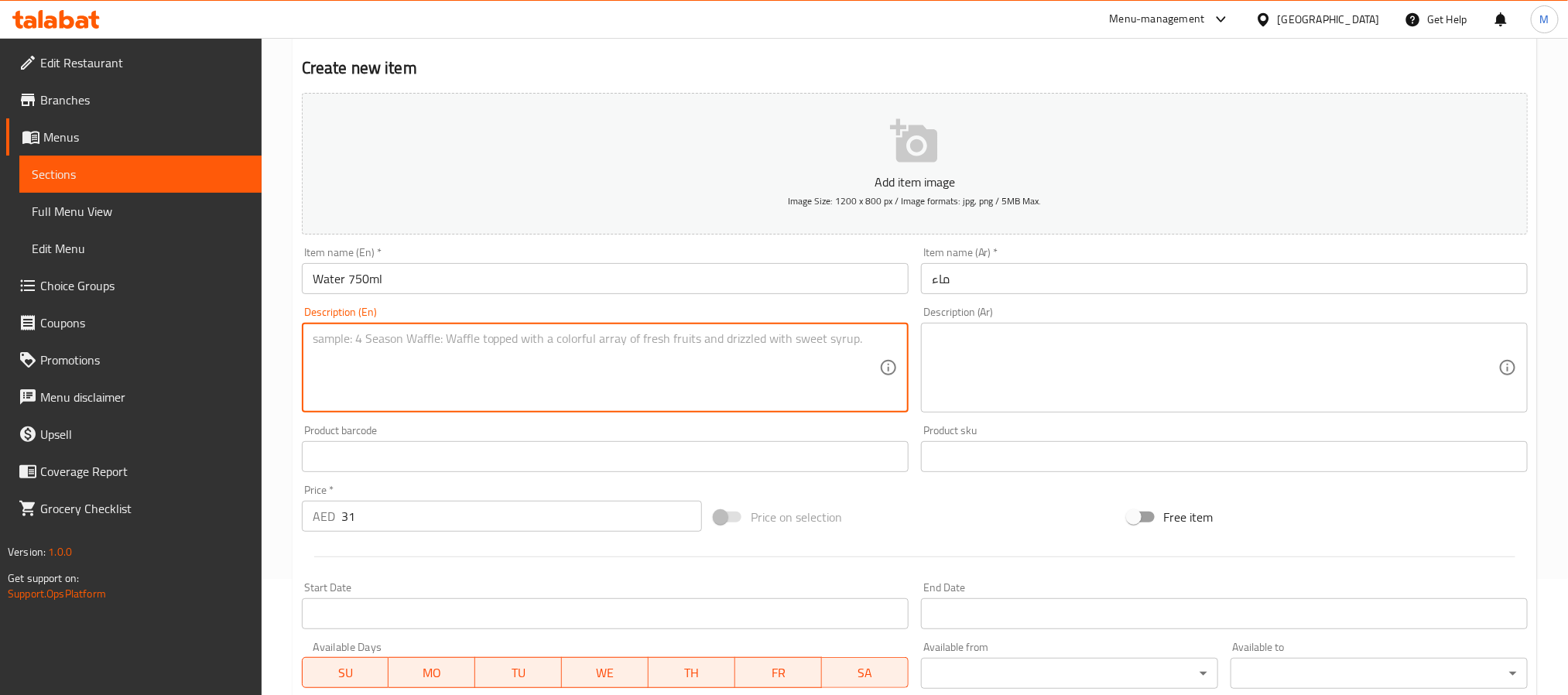
click at [398, 367] on textarea at bounding box center [596, 367] width 566 height 73
paste textarea "750ml"
type textarea "750ml"
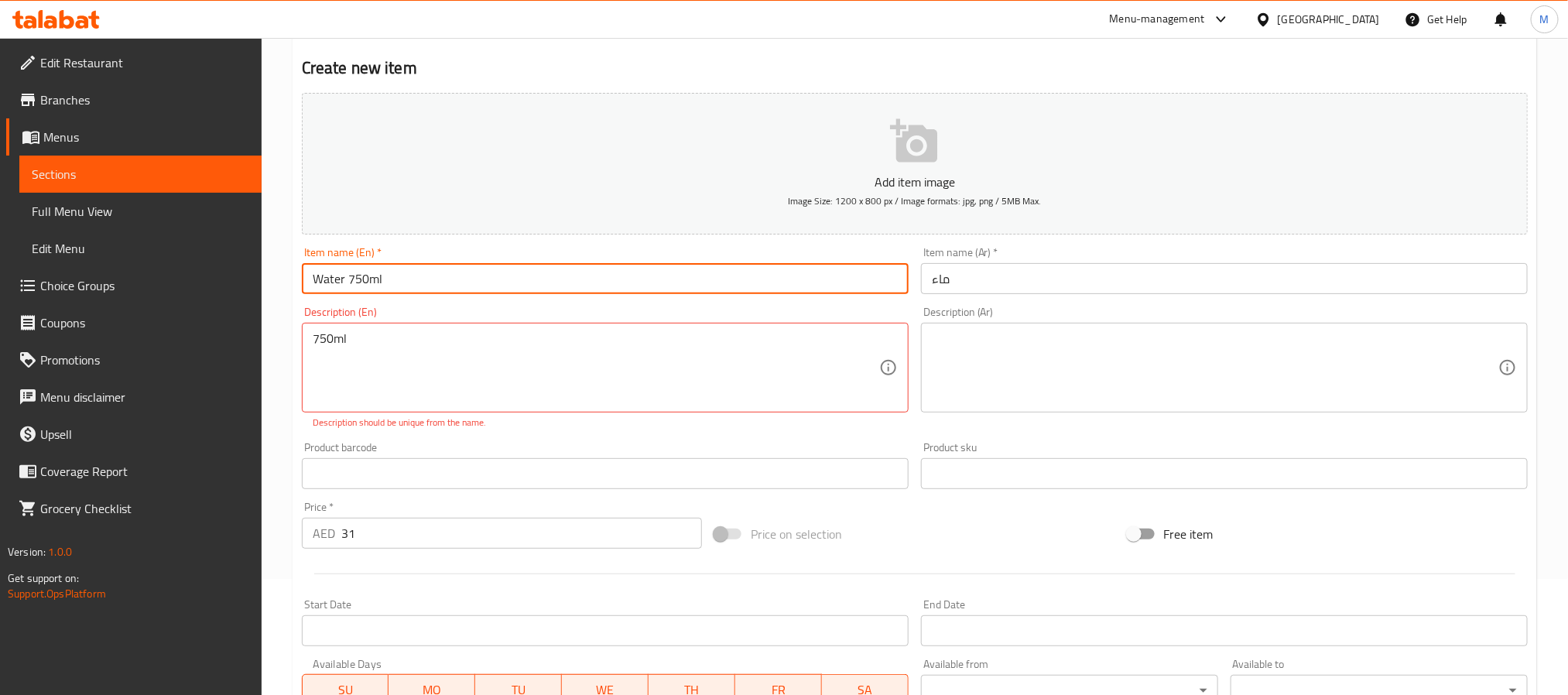
click at [370, 275] on input "Water 750ml" at bounding box center [605, 278] width 607 height 31
type input "Water"
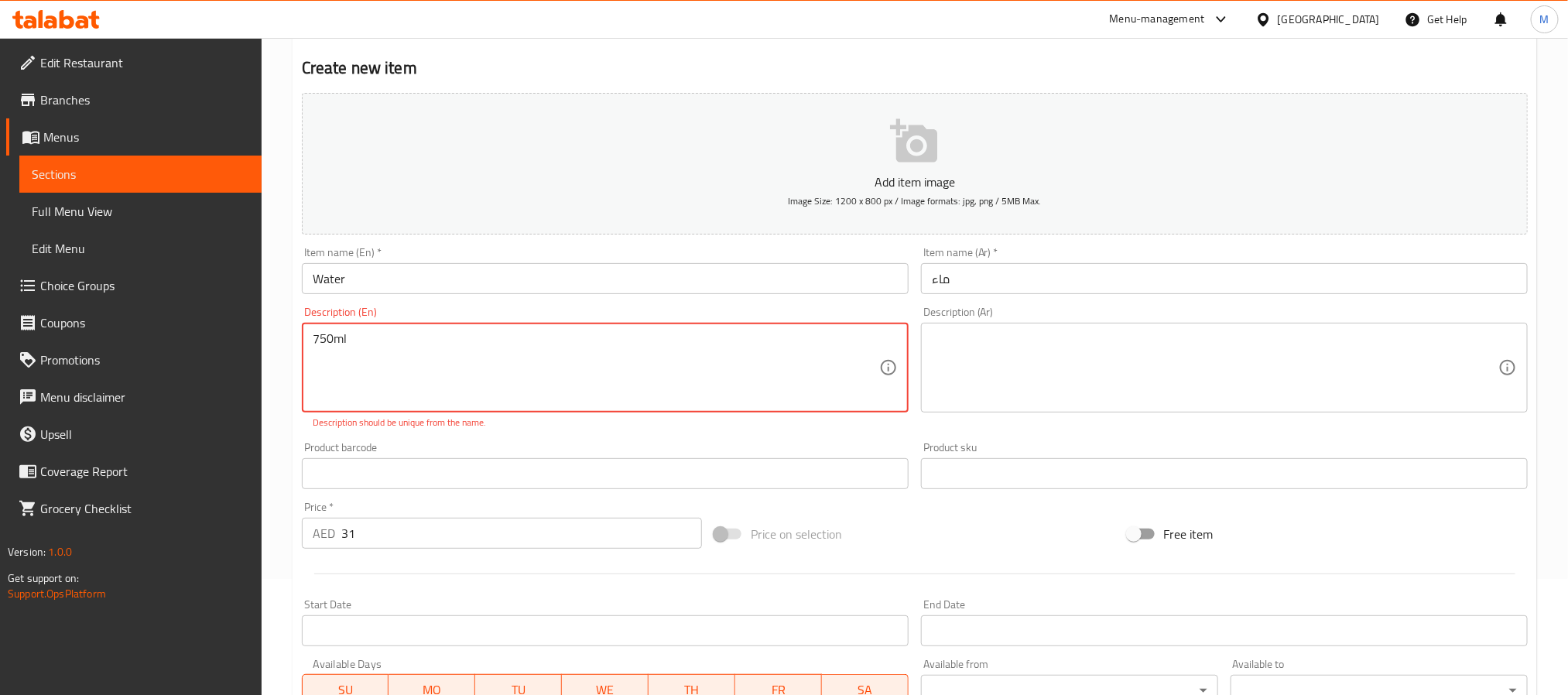
click at [333, 340] on textarea "750ml" at bounding box center [596, 367] width 566 height 73
click at [549, 434] on div "Add item image Image Size: 1200 x 800 px / Image formats: jpg, png / 5MB Max. I…" at bounding box center [915, 428] width 1238 height 684
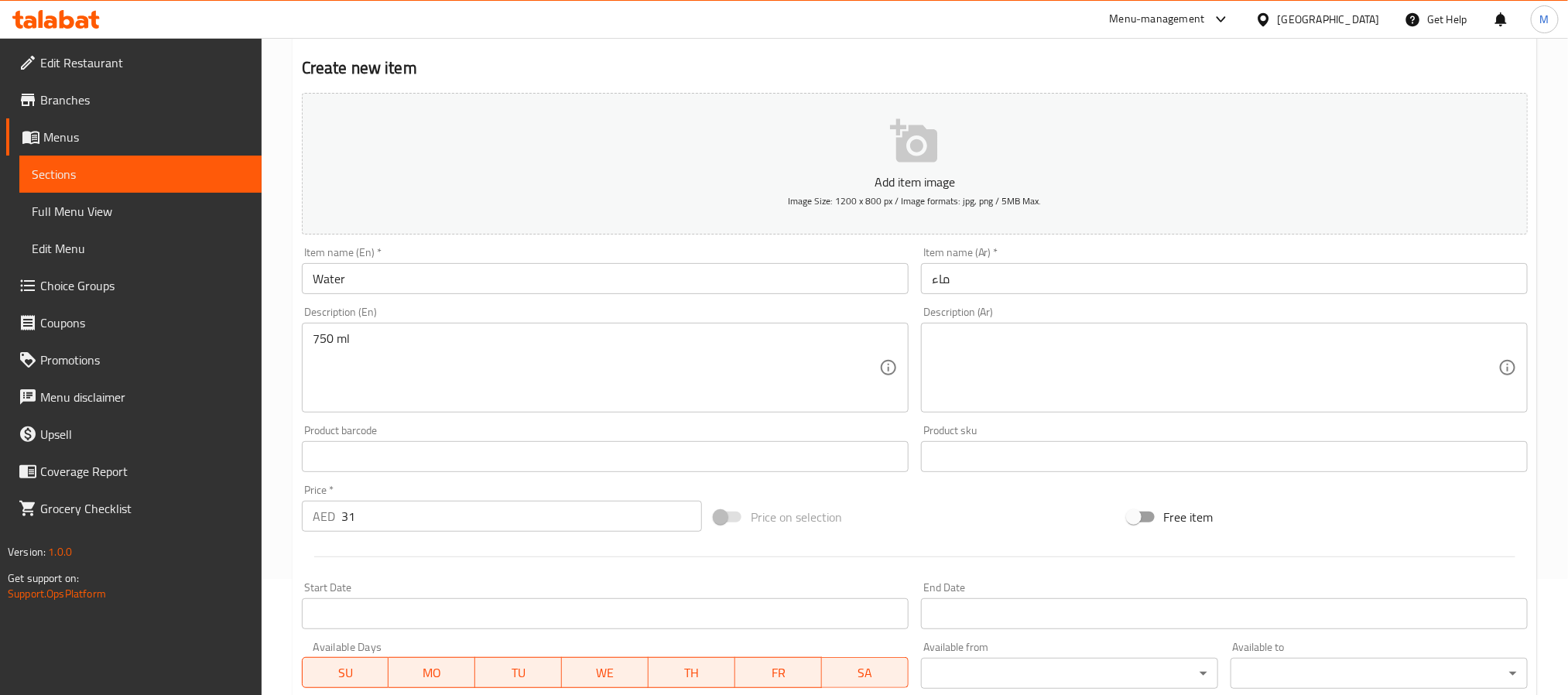
click at [352, 337] on textarea "750 ml" at bounding box center [596, 367] width 566 height 73
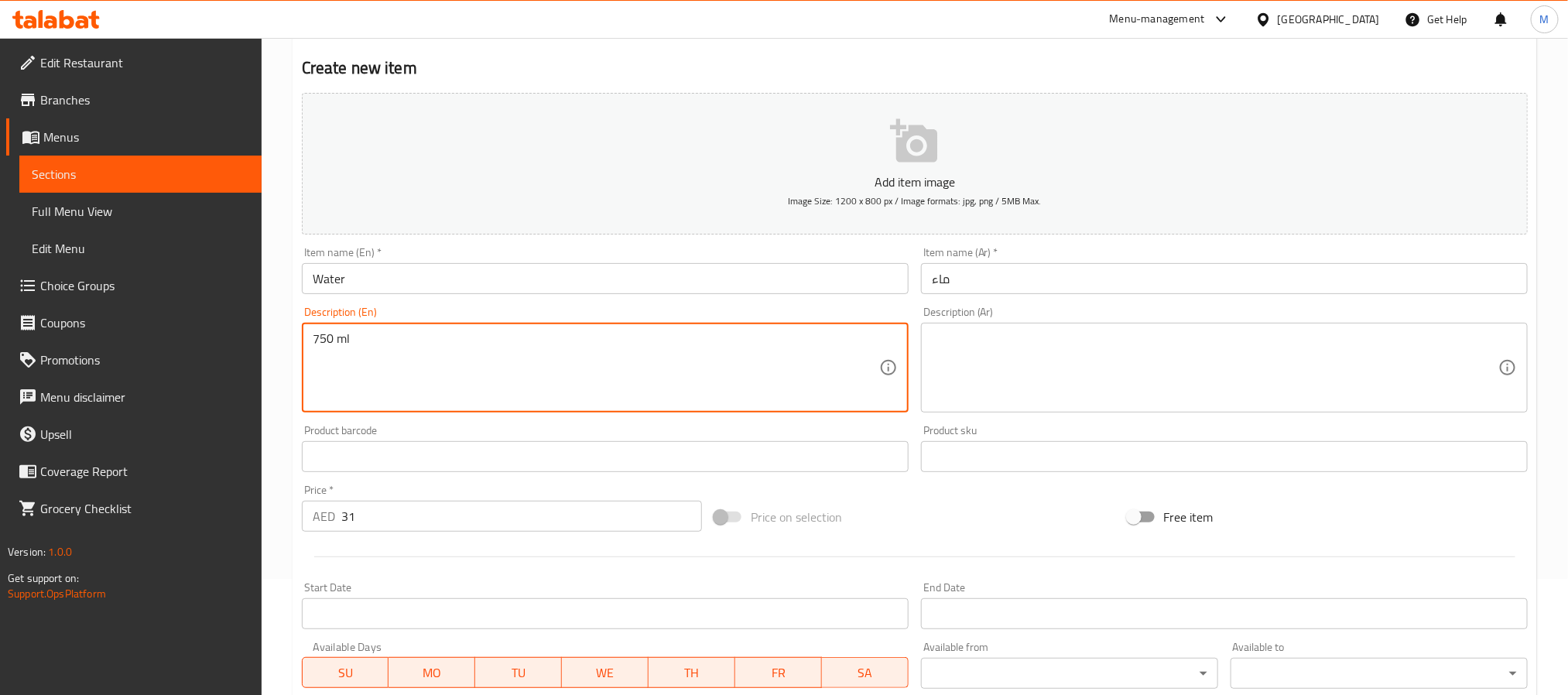
click at [333, 347] on textarea "750 ml" at bounding box center [596, 367] width 566 height 73
click at [343, 351] on textarea "750 ml" at bounding box center [596, 367] width 566 height 73
type textarea "750 Ml"
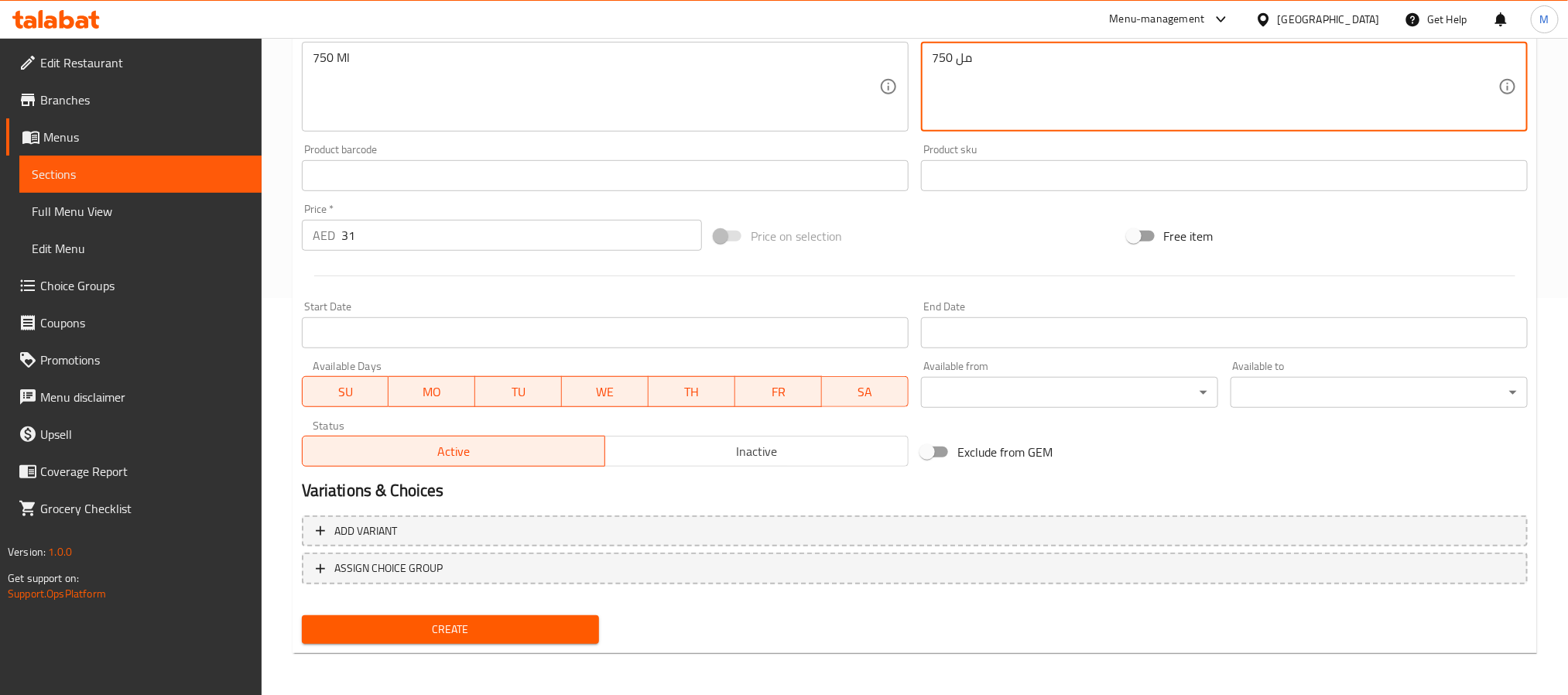
type textarea "750 مل"
click at [497, 634] on span "Create" at bounding box center [451, 629] width 273 height 19
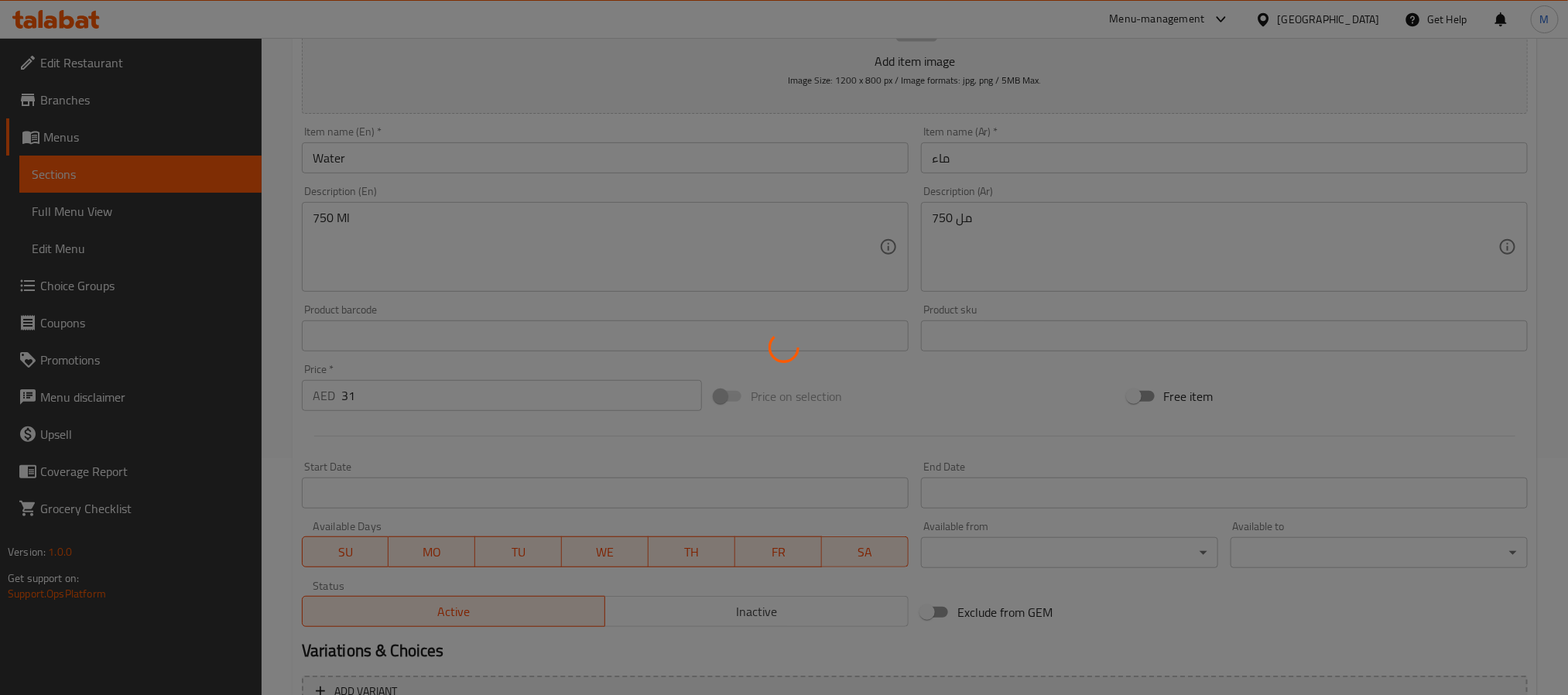
scroll to position [0, 0]
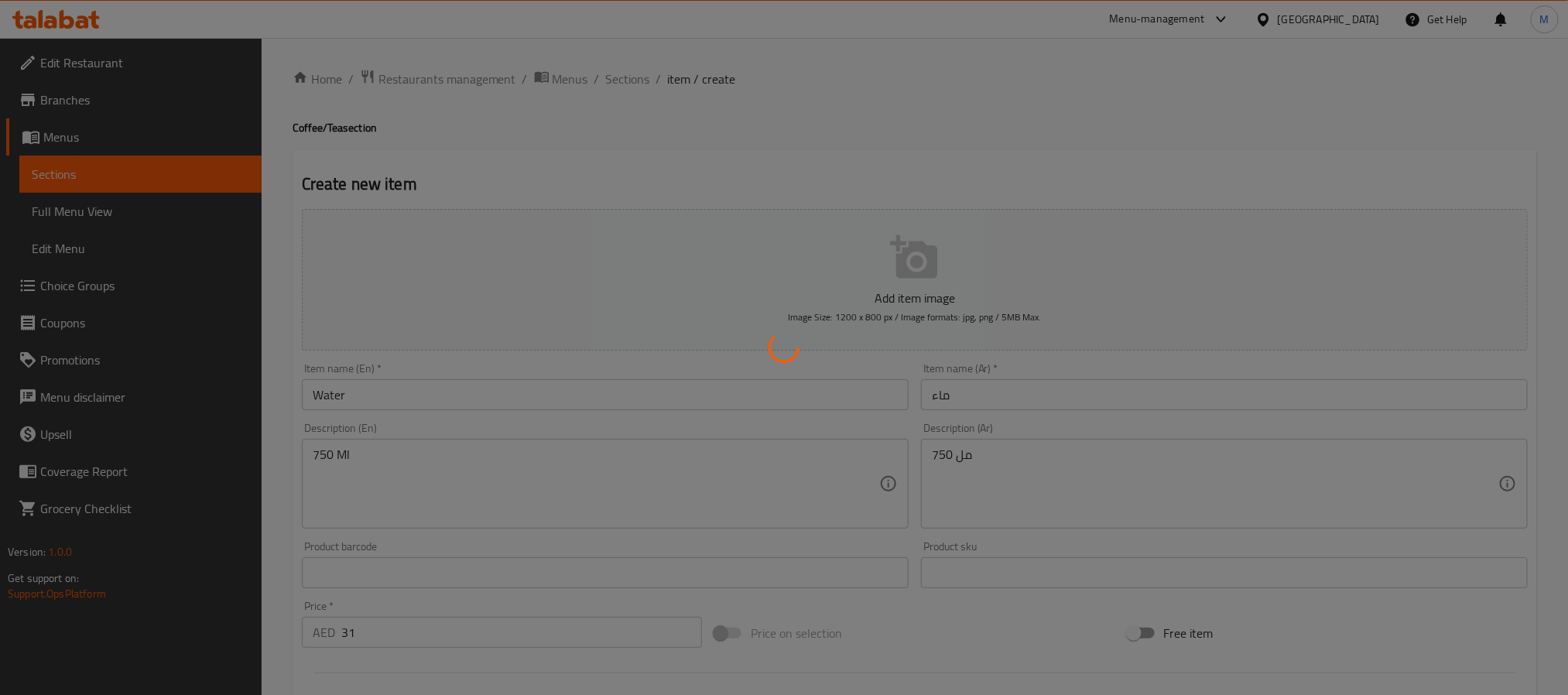
type input "0"
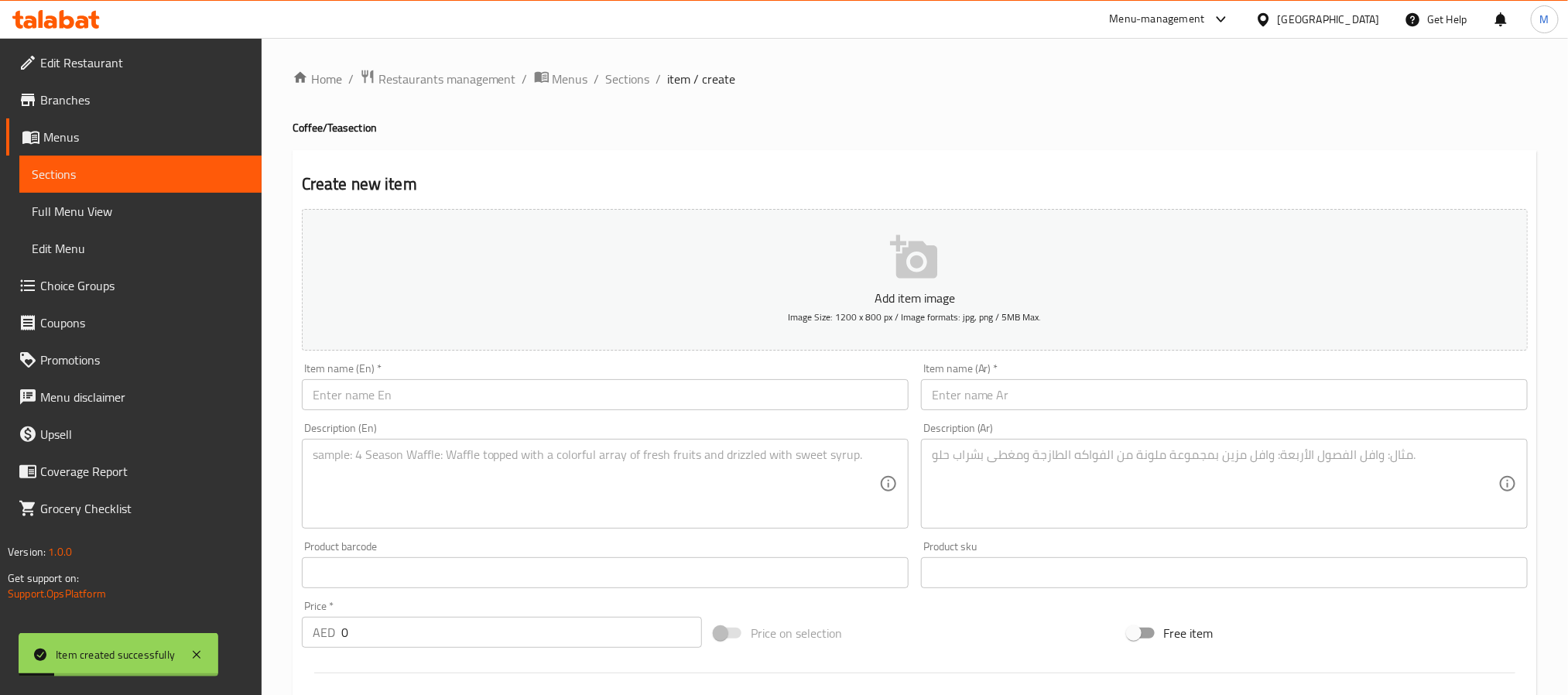
click at [479, 393] on input "text" at bounding box center [605, 394] width 607 height 31
paste input "Water 330ml"
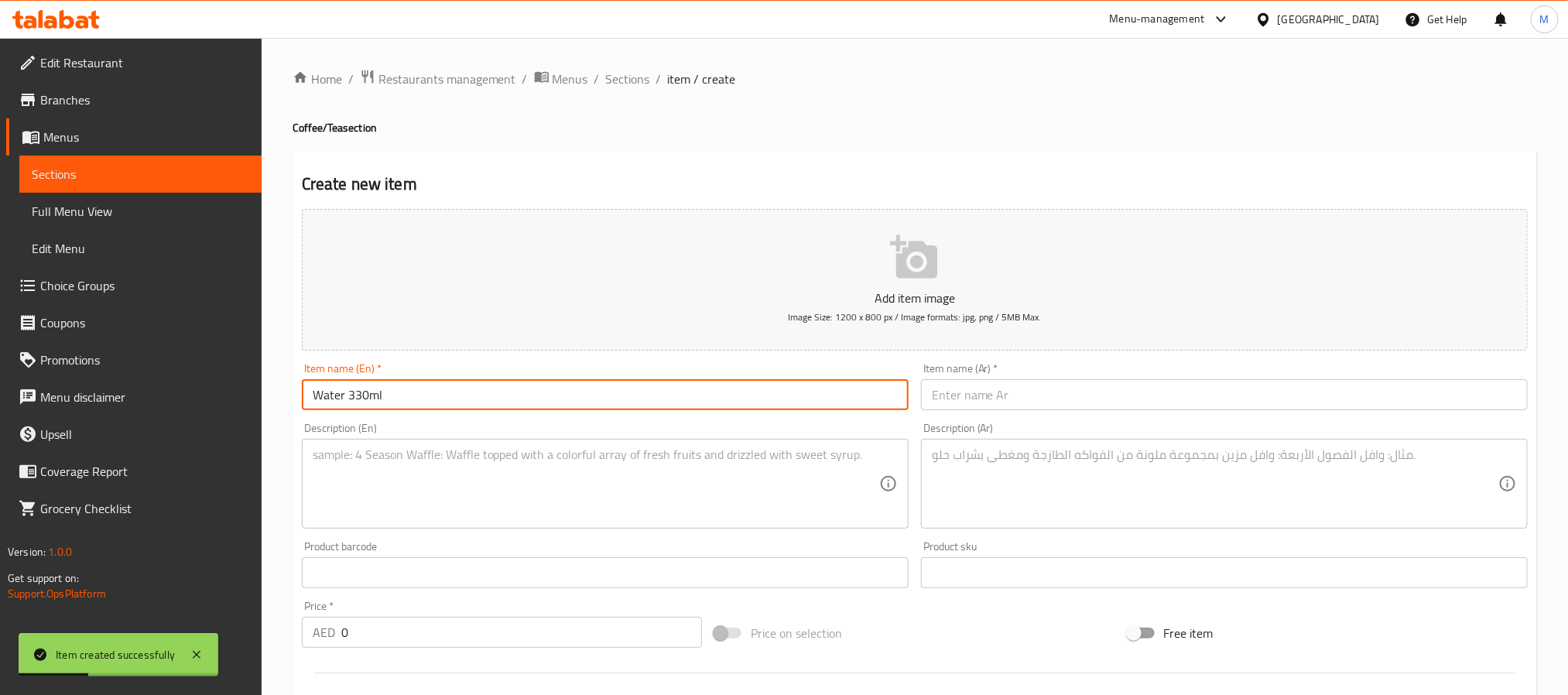
drag, startPoint x: 348, startPoint y: 395, endPoint x: 391, endPoint y: 402, distance: 43.6
click at [427, 393] on input "Water 330ml" at bounding box center [605, 394] width 607 height 31
type input "Water"
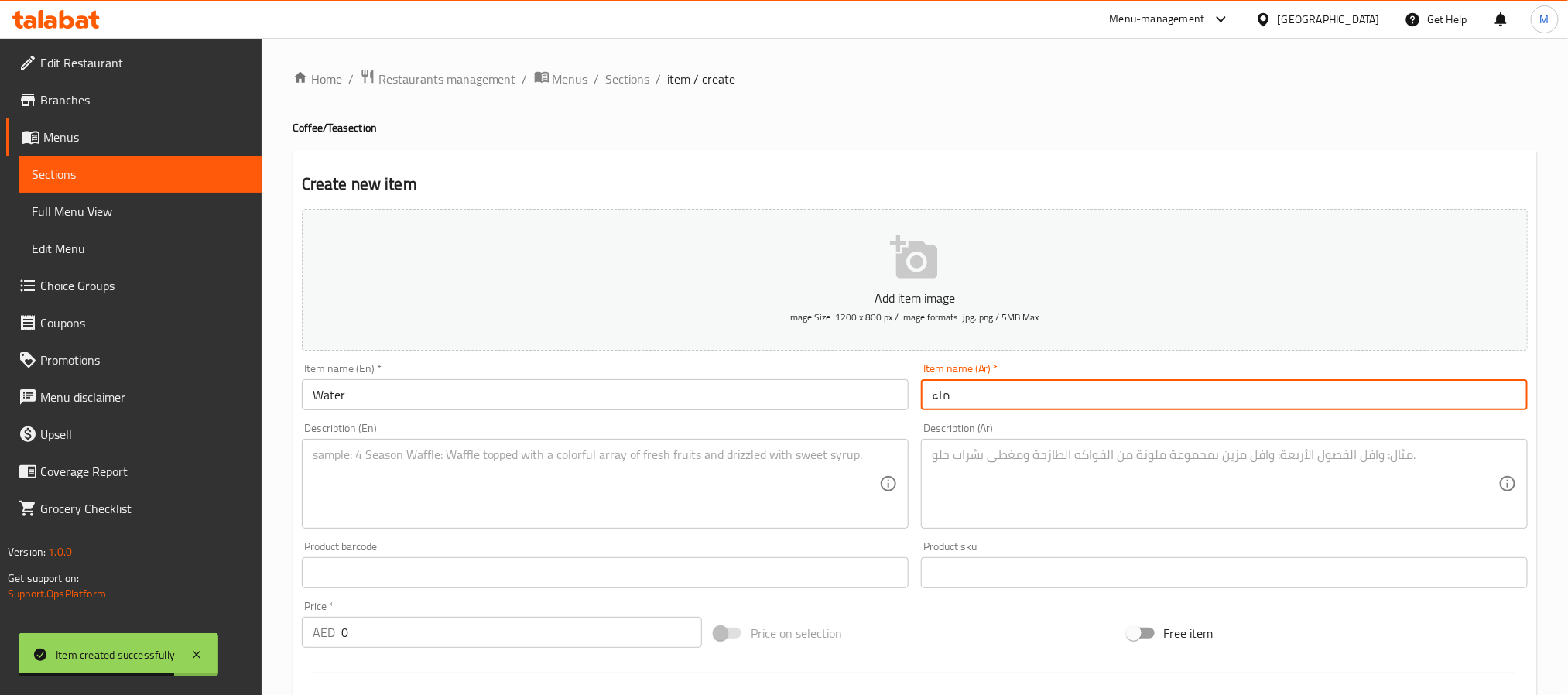
type input "ماء"
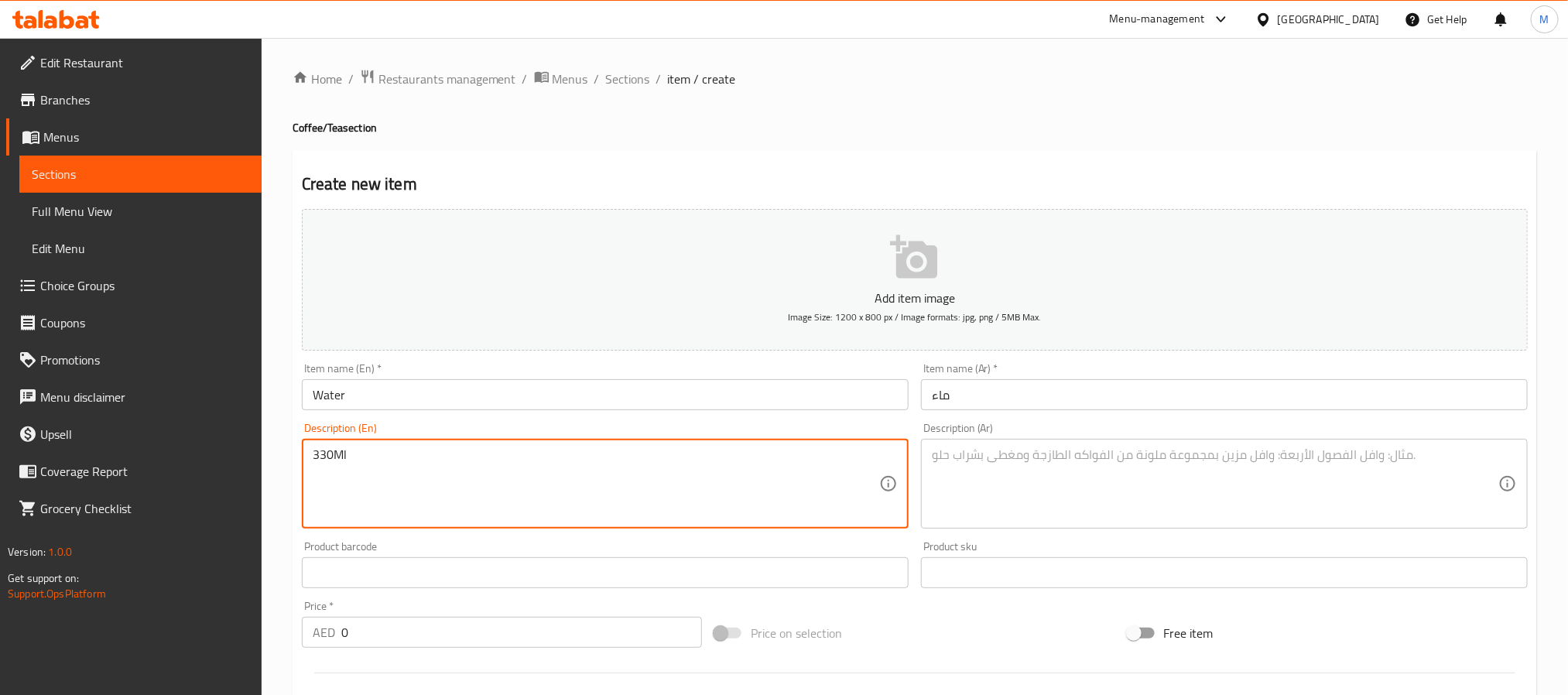
type textarea "330Ml"
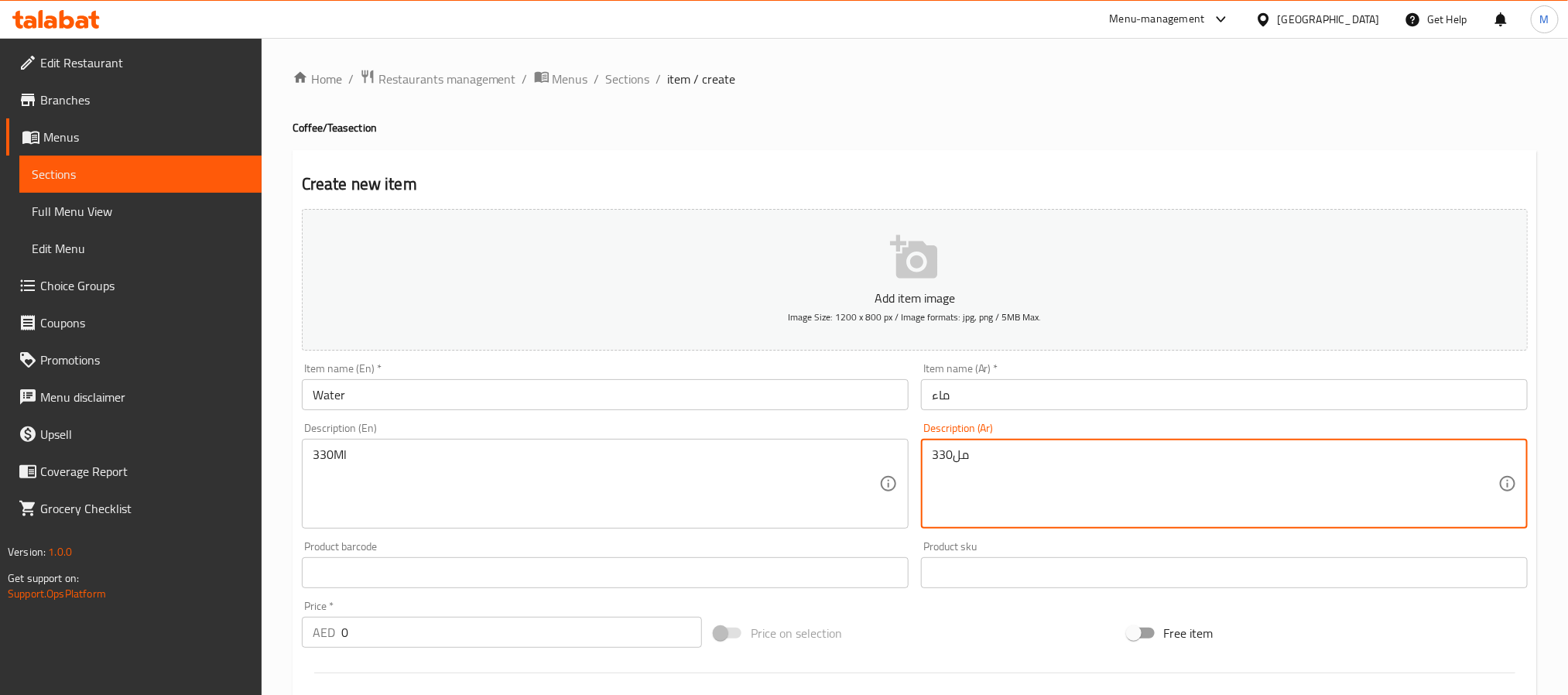
type textarea "330مل"
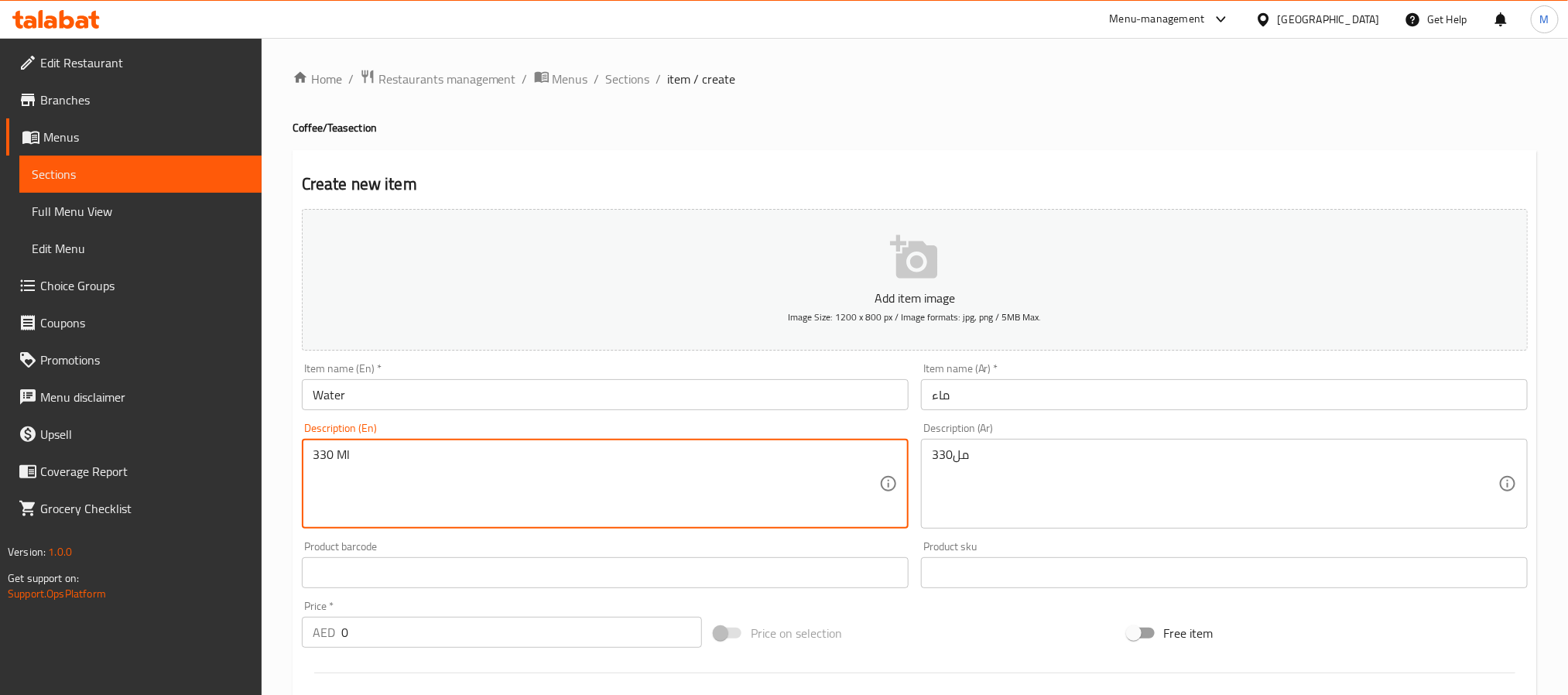
type textarea "330 Ml"
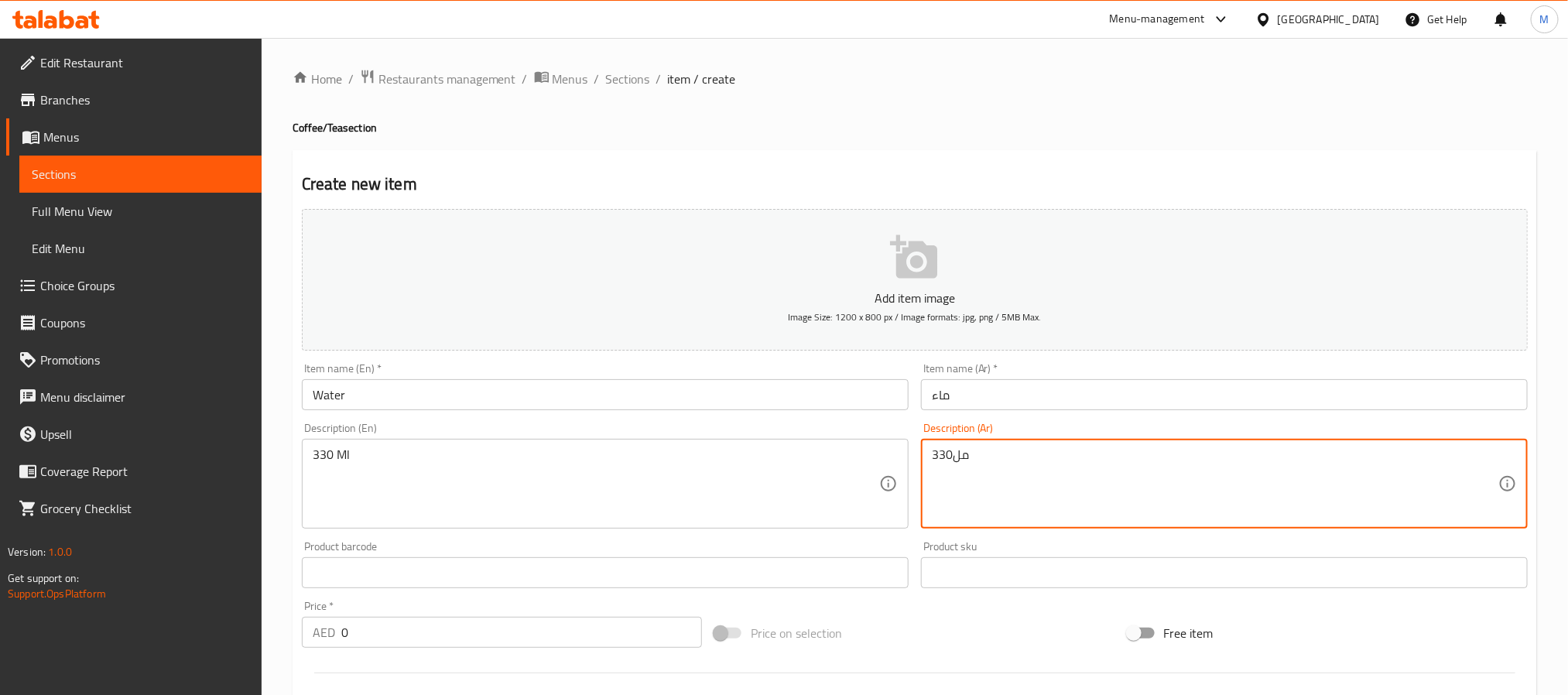
click at [954, 451] on textarea "330مل" at bounding box center [1215, 483] width 566 height 73
type textarea "330 مل"
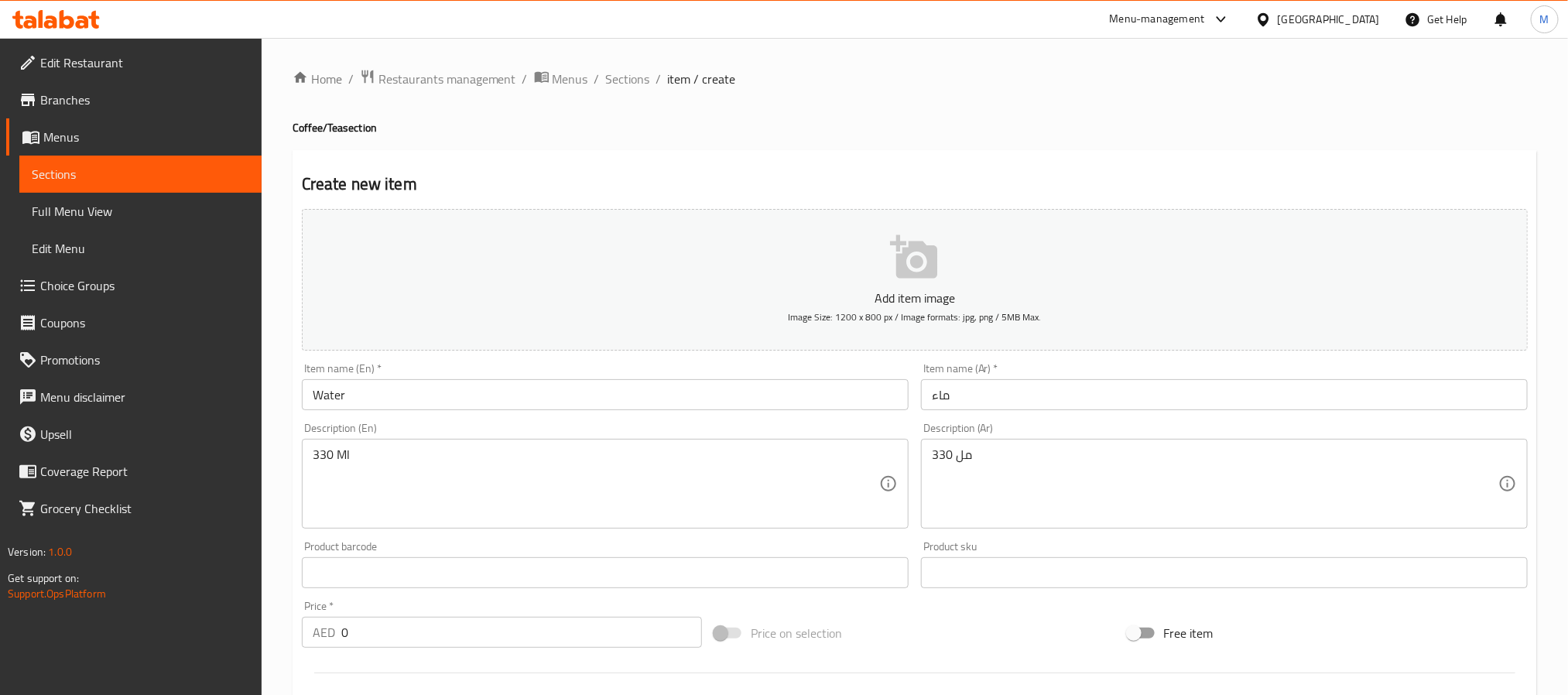
drag, startPoint x: 585, startPoint y: 655, endPoint x: 585, endPoint y: 641, distance: 14.0
click at [585, 655] on div at bounding box center [915, 673] width 1238 height 38
click at [585, 641] on input "0" at bounding box center [522, 632] width 361 height 31
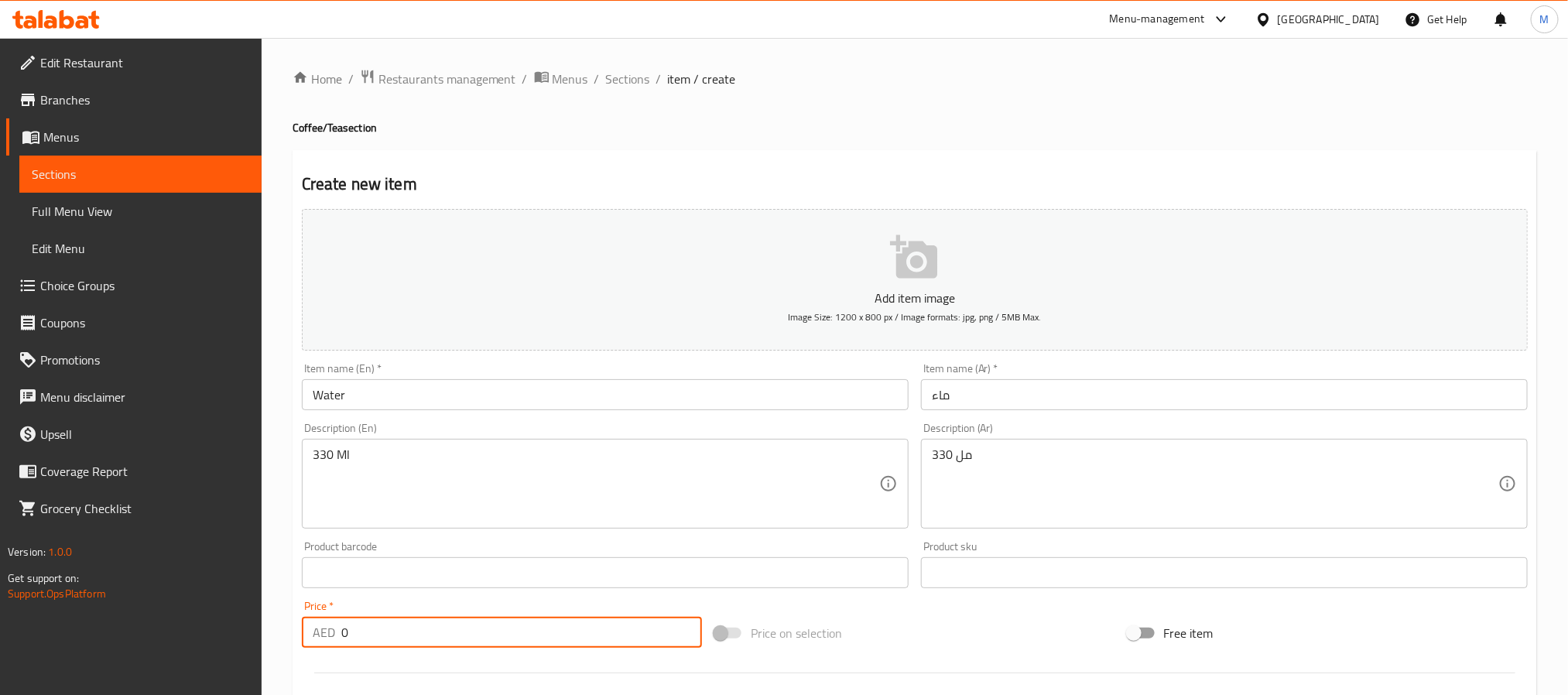
paste input "17"
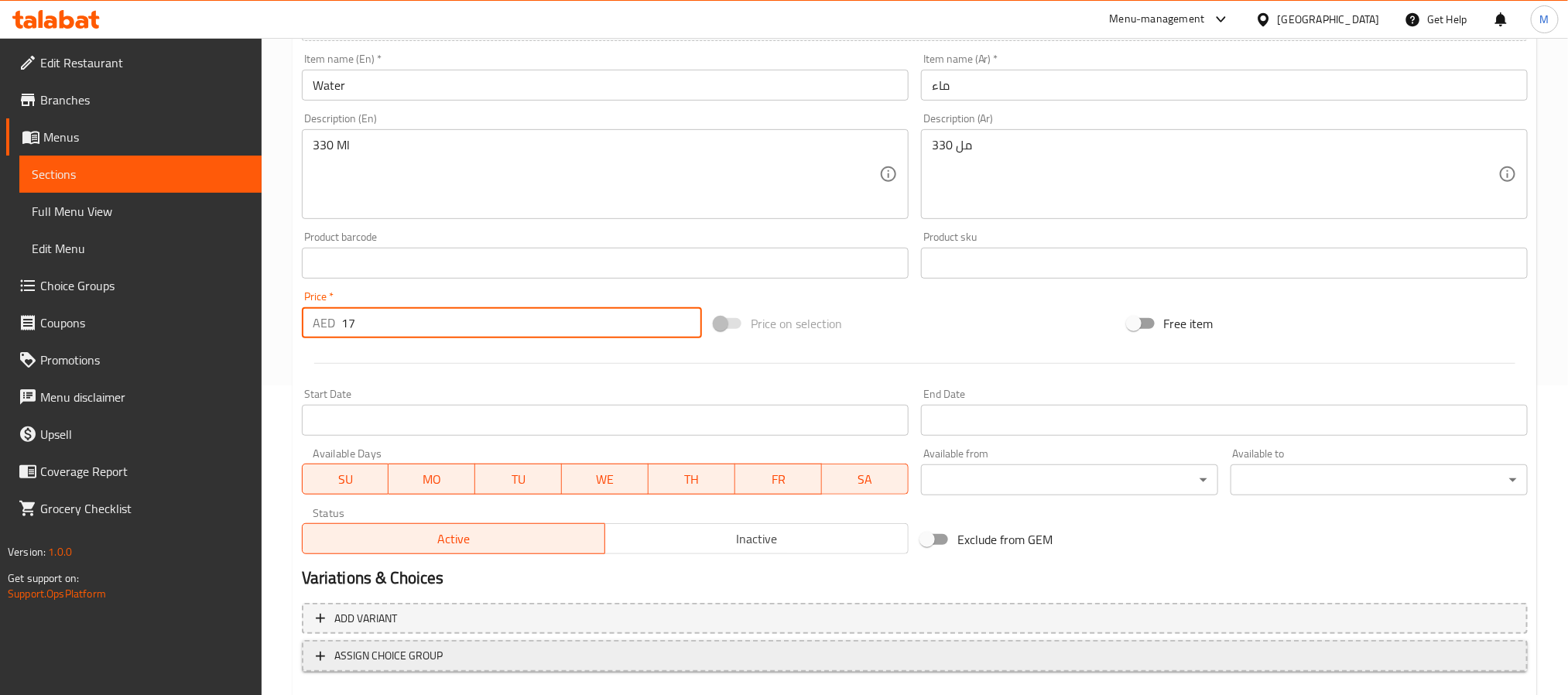
scroll to position [397, 0]
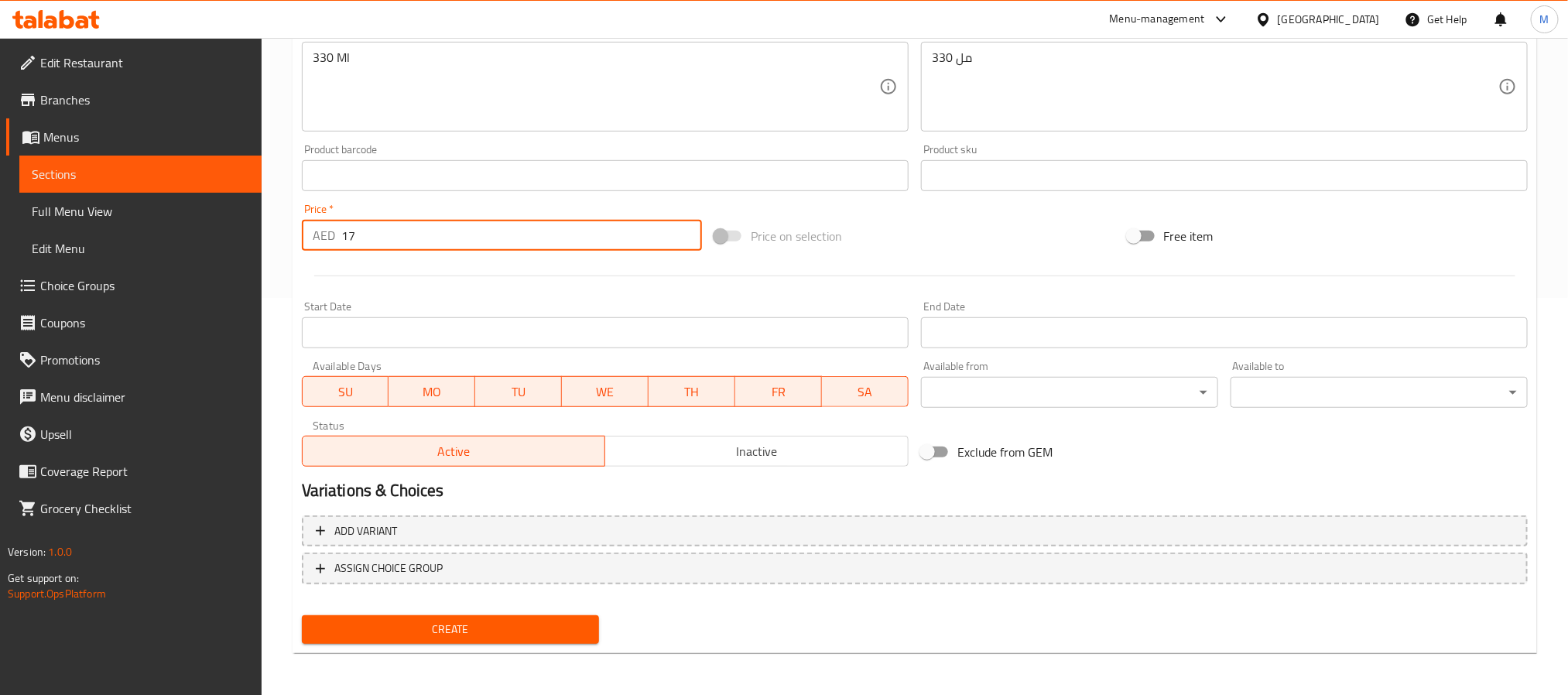
type input "17"
click at [516, 634] on span "Create" at bounding box center [451, 629] width 273 height 19
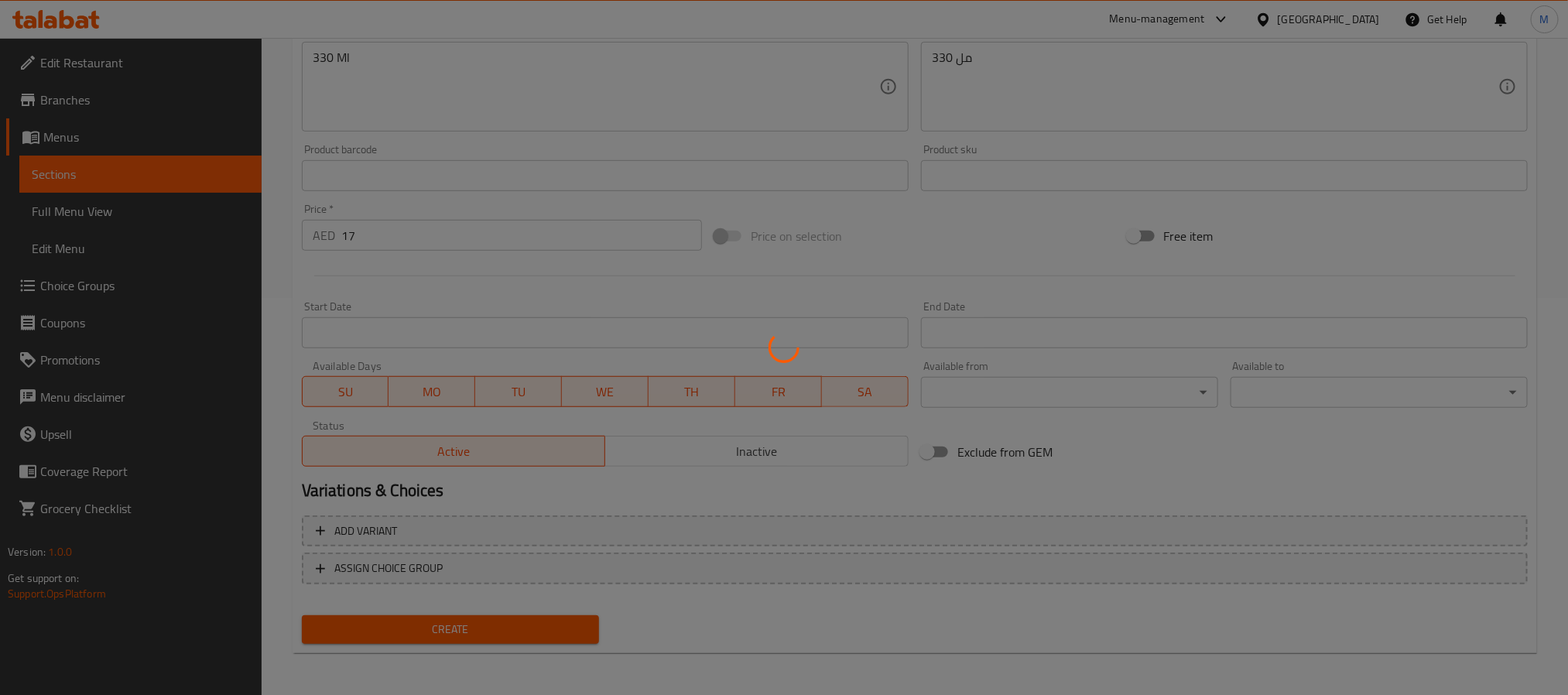
type input "0"
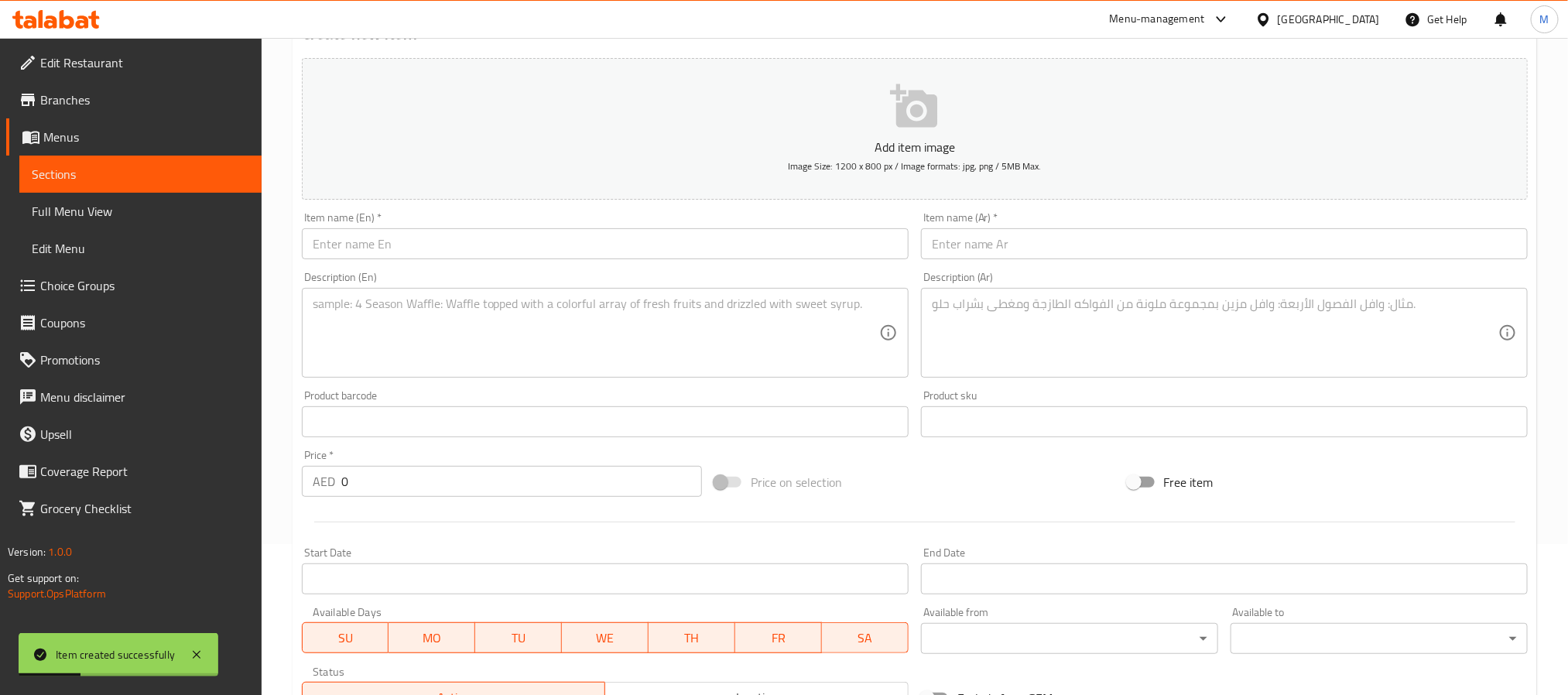
scroll to position [0, 0]
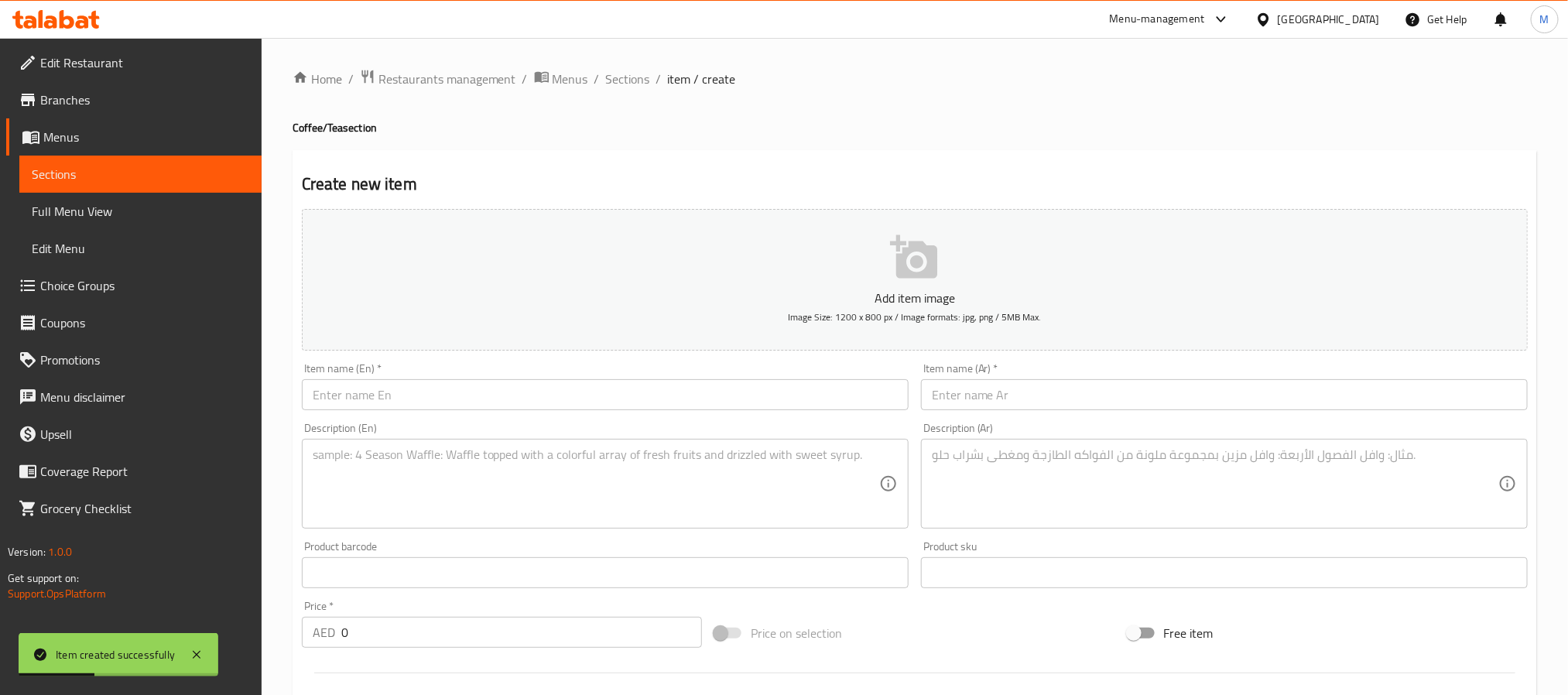
drag, startPoint x: 641, startPoint y: 82, endPoint x: 644, endPoint y: 96, distance: 14.3
click at [641, 82] on span "Sections" at bounding box center [628, 79] width 45 height 19
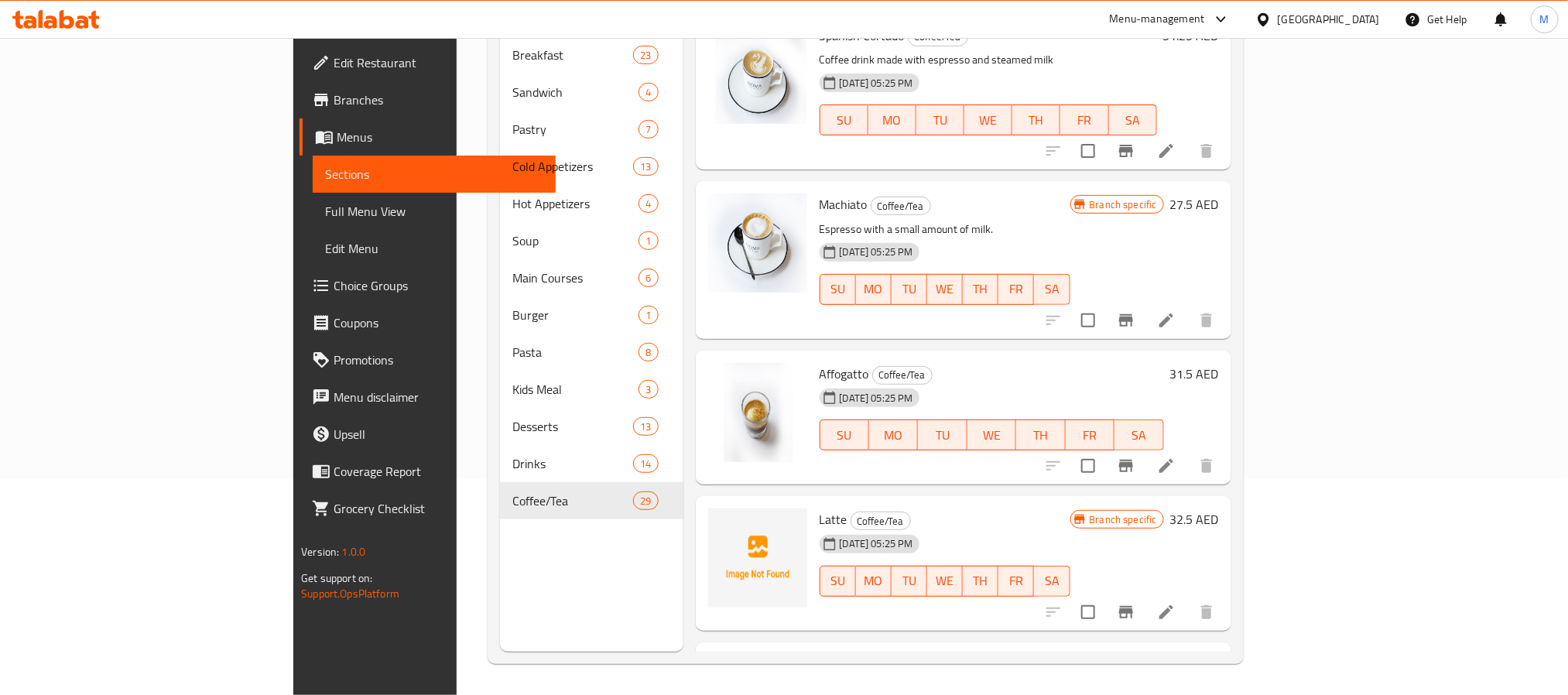
scroll to position [3481, 0]
click at [1105, 447] on input "checkbox" at bounding box center [1088, 463] width 32 height 32
checkbox input "true"
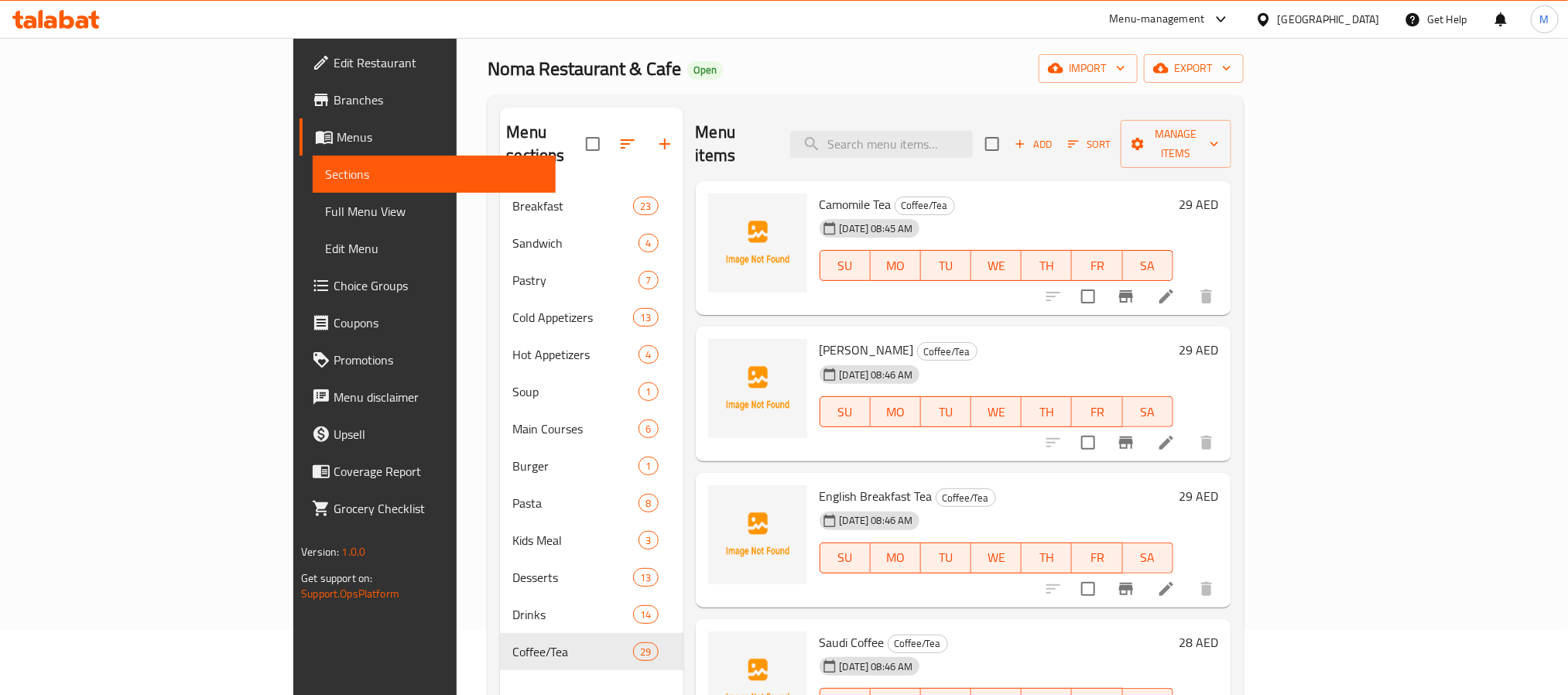
scroll to position [0, 0]
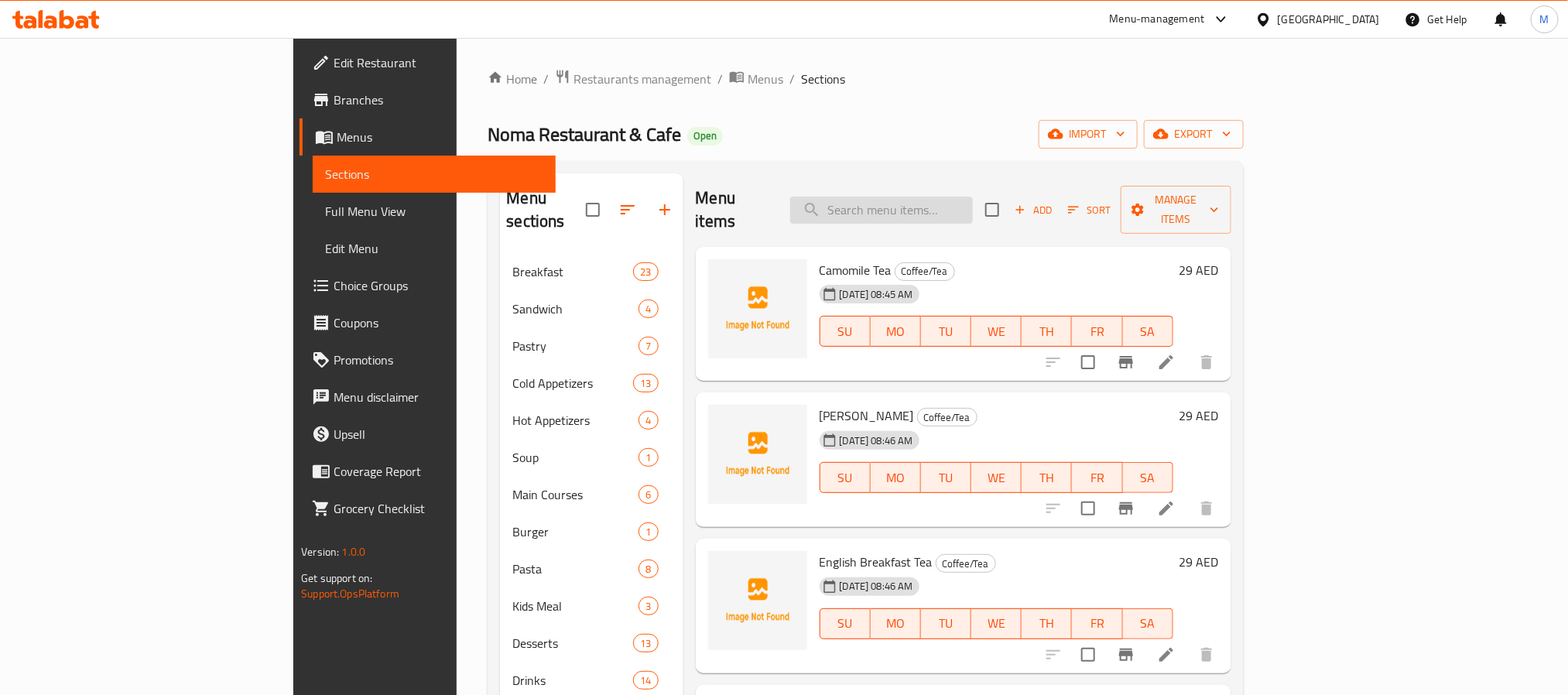
paste input "Sparking Water"
click at [973, 197] on input "search" at bounding box center [881, 210] width 183 height 27
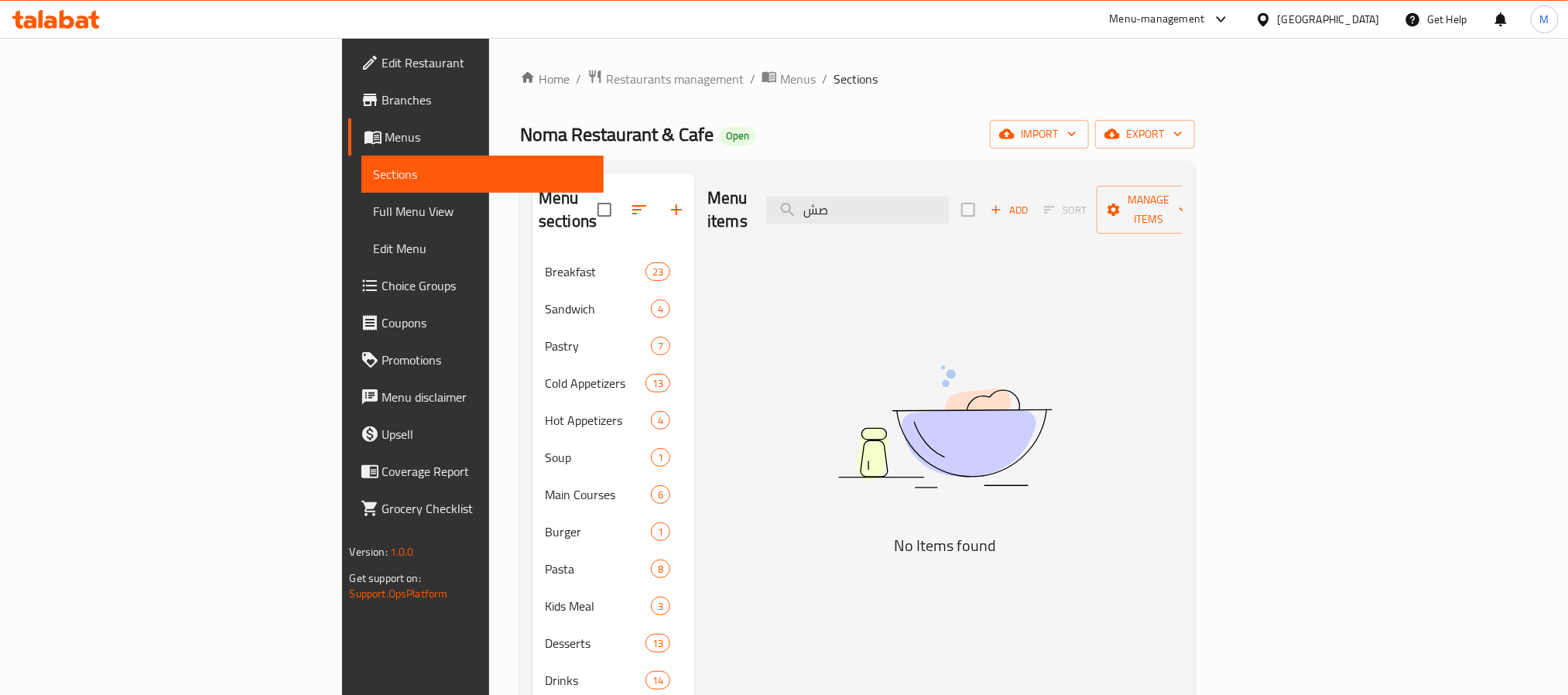
type input "ص"
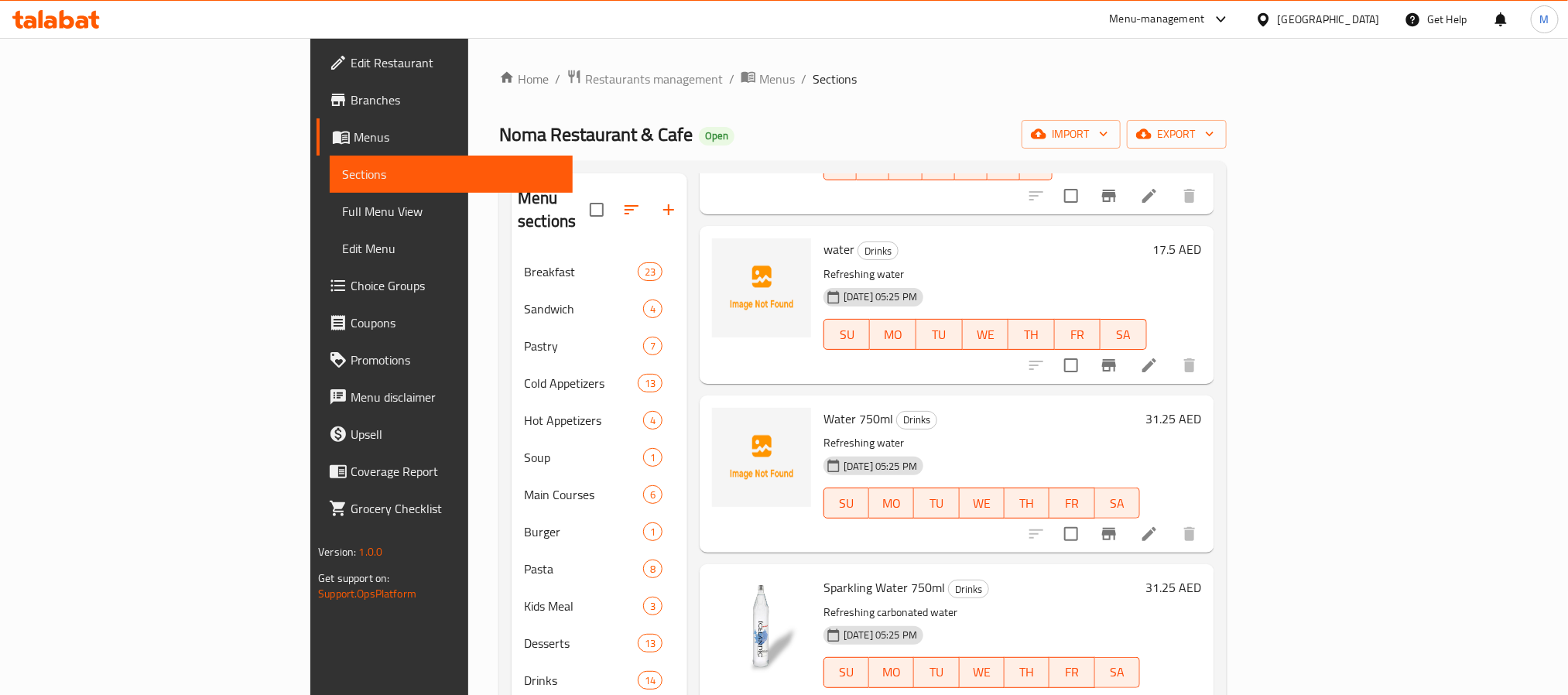
scroll to position [232, 0]
type input "water"
click at [1119, 523] on icon "Branch-specific-item" at bounding box center [1109, 533] width 19 height 19
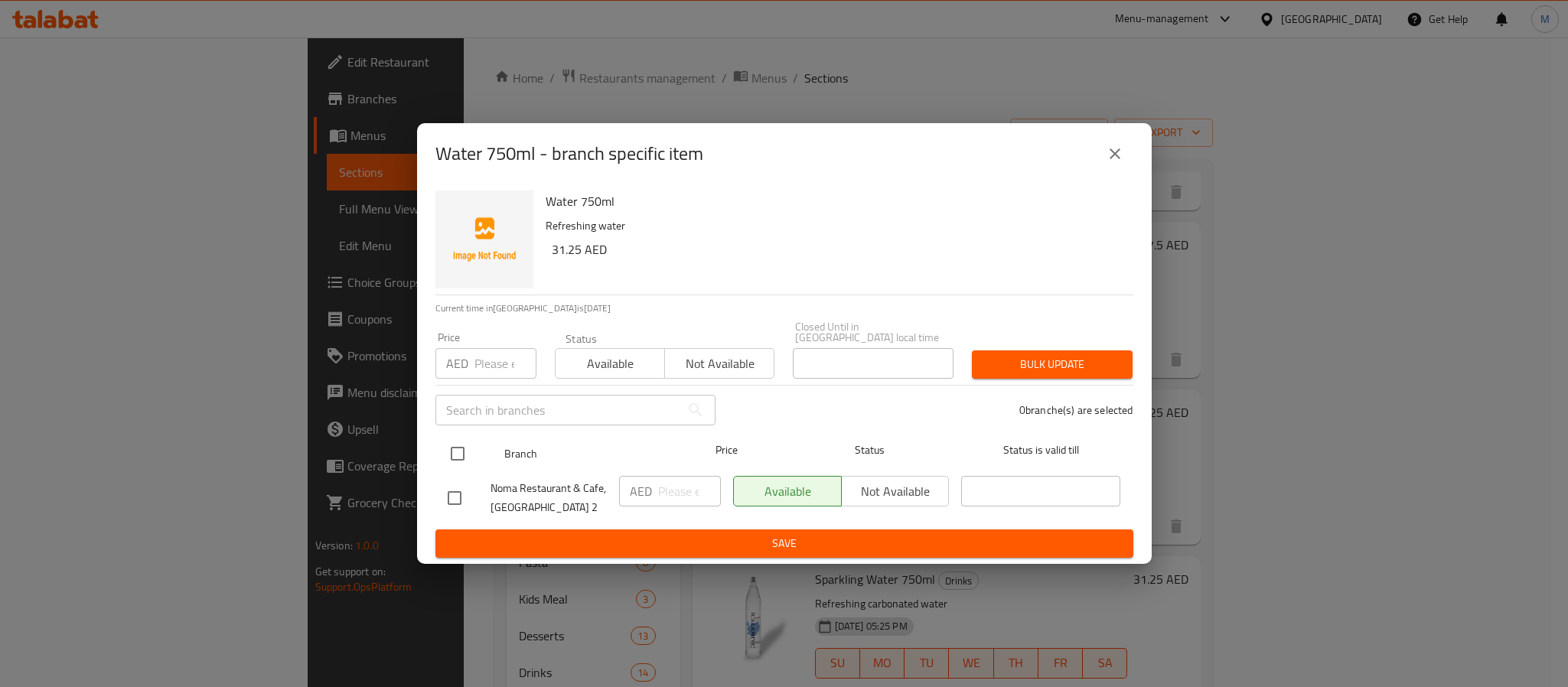
click at [457, 464] on input "checkbox" at bounding box center [457, 453] width 32 height 32
checkbox input "true"
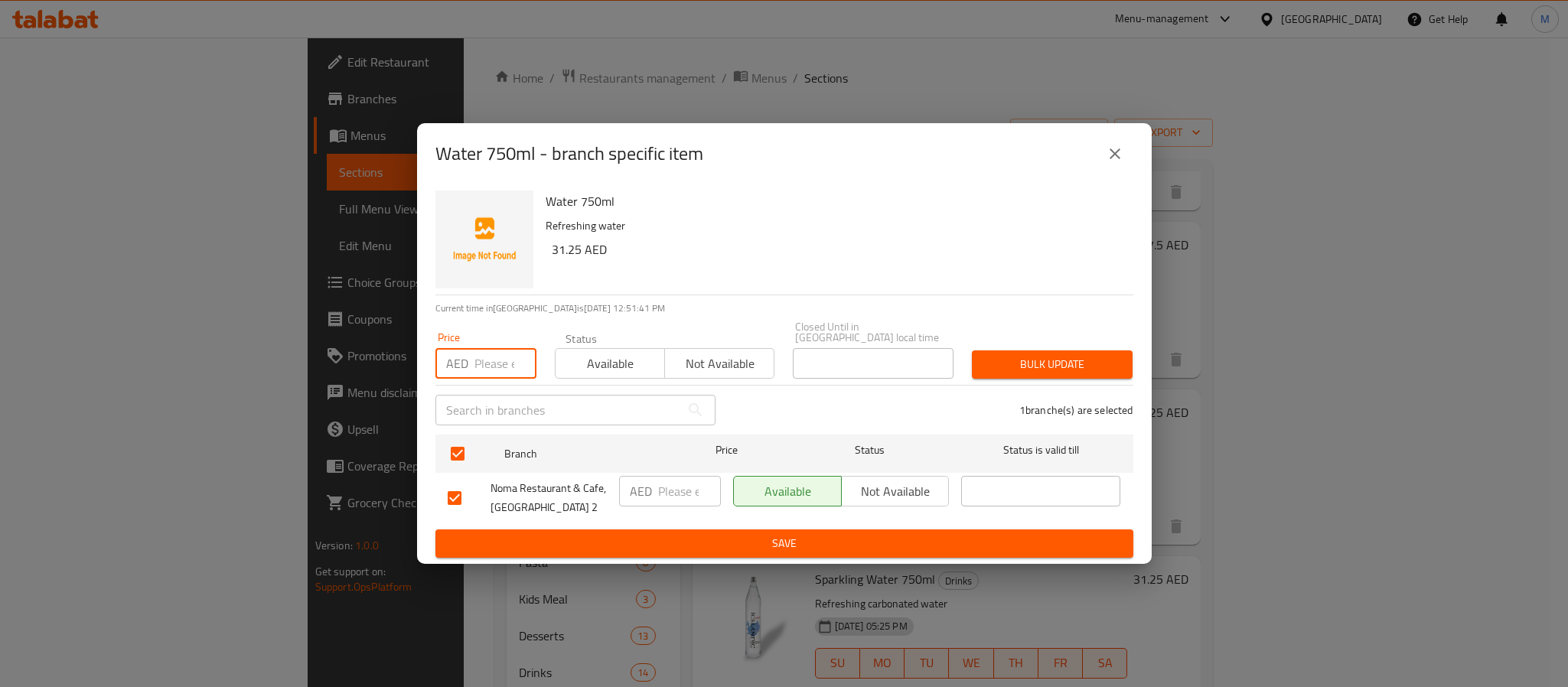
click at [490, 360] on input "number" at bounding box center [506, 362] width 62 height 30
type input "31"
click at [1062, 368] on span "Bulk update" at bounding box center [1051, 364] width 136 height 19
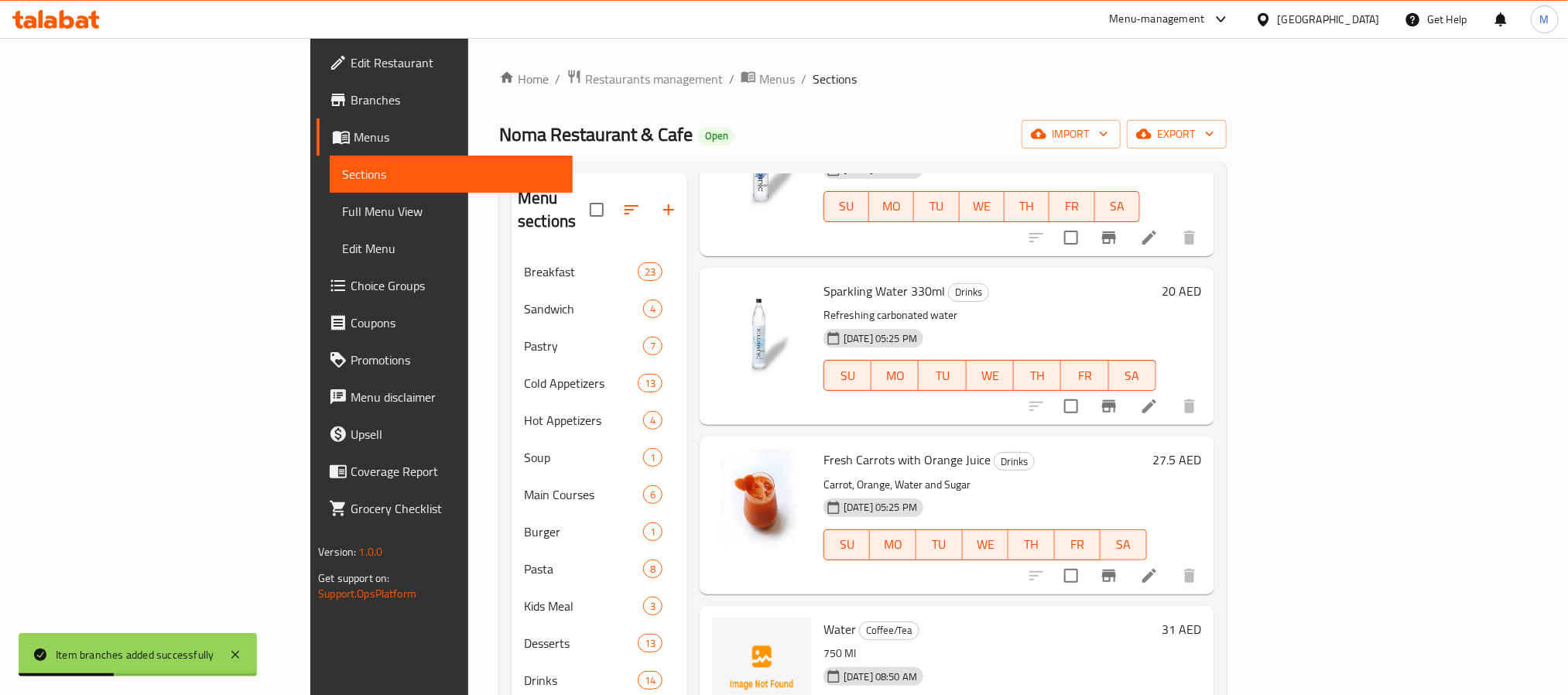
scroll to position [929, 0]
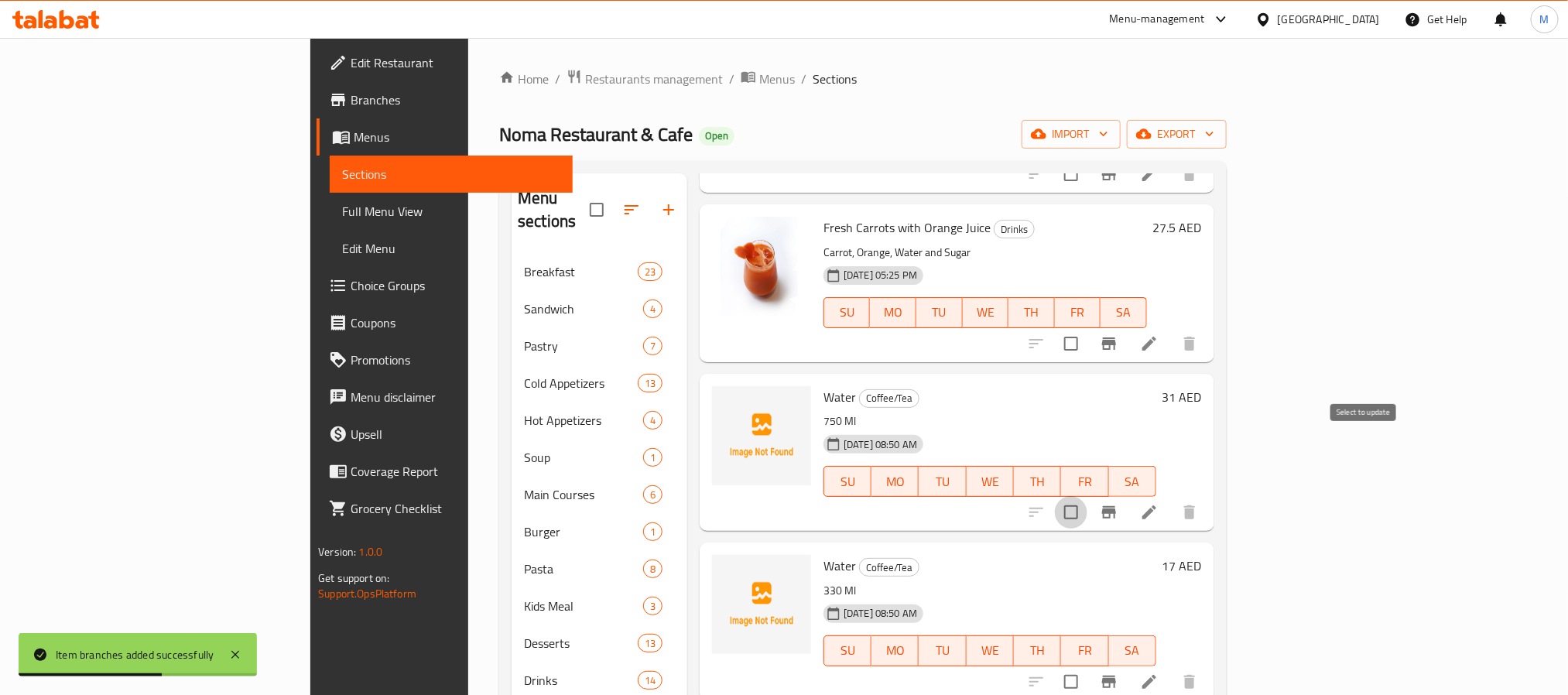
click at [1088, 496] on input "checkbox" at bounding box center [1071, 512] width 32 height 32
checkbox input "true"
click at [1088, 665] on input "checkbox" at bounding box center [1071, 681] width 32 height 32
checkbox input "true"
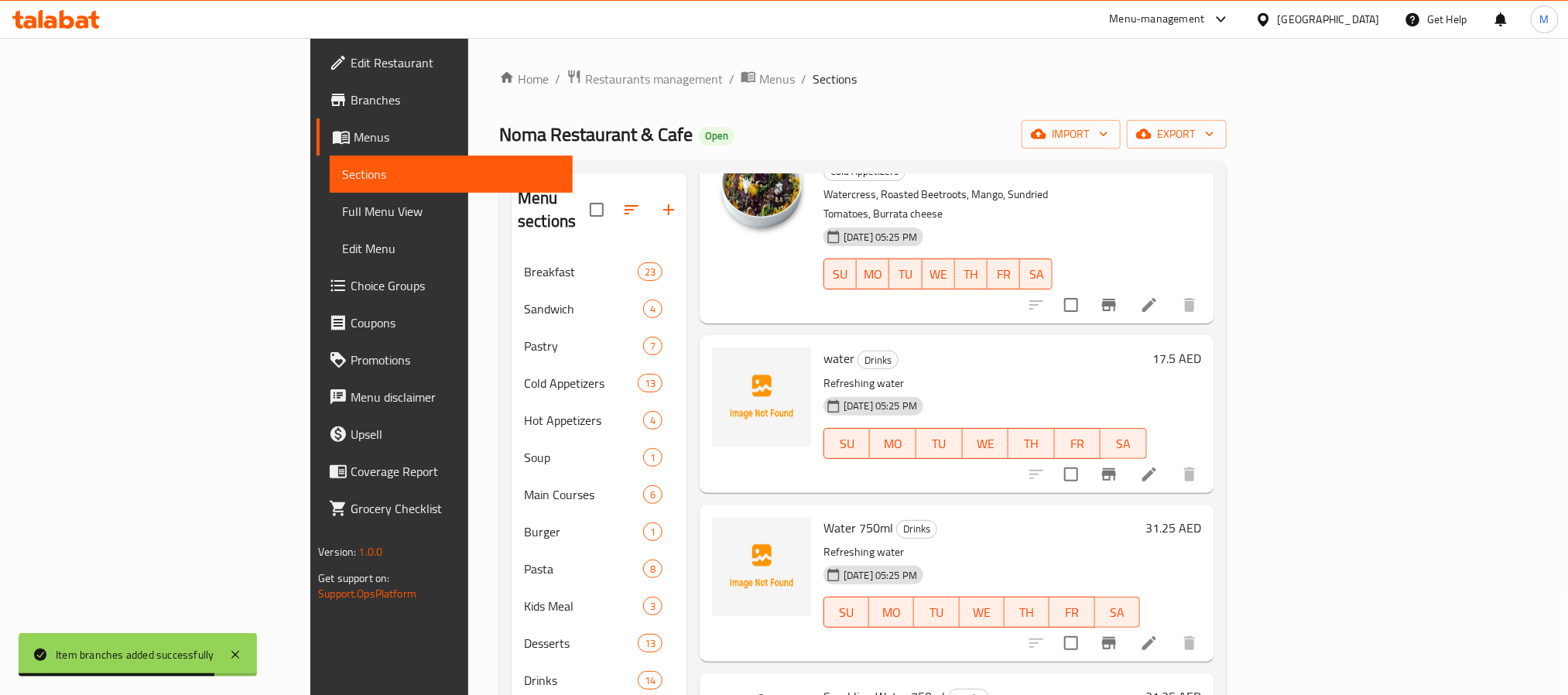
scroll to position [0, 0]
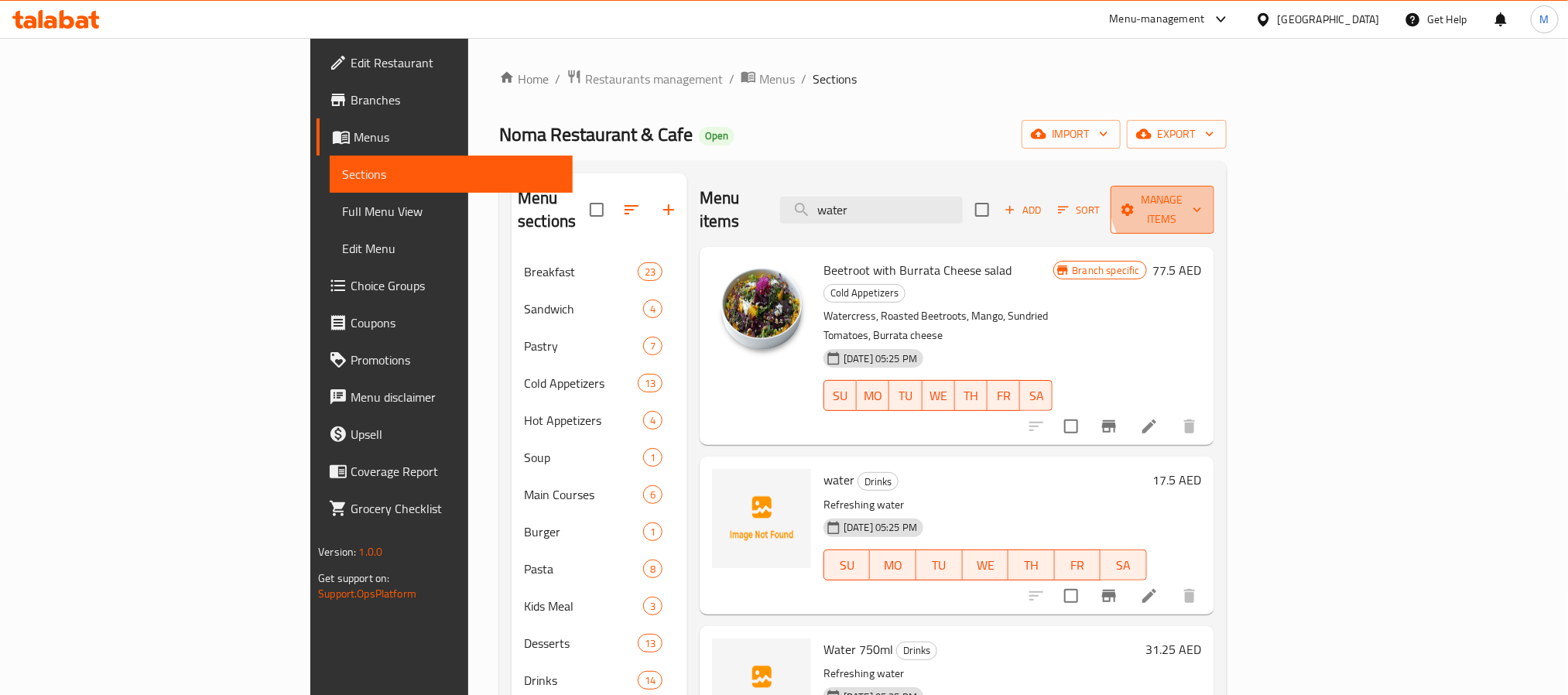
click at [1202, 193] on span "Manage items" at bounding box center [1162, 210] width 79 height 39
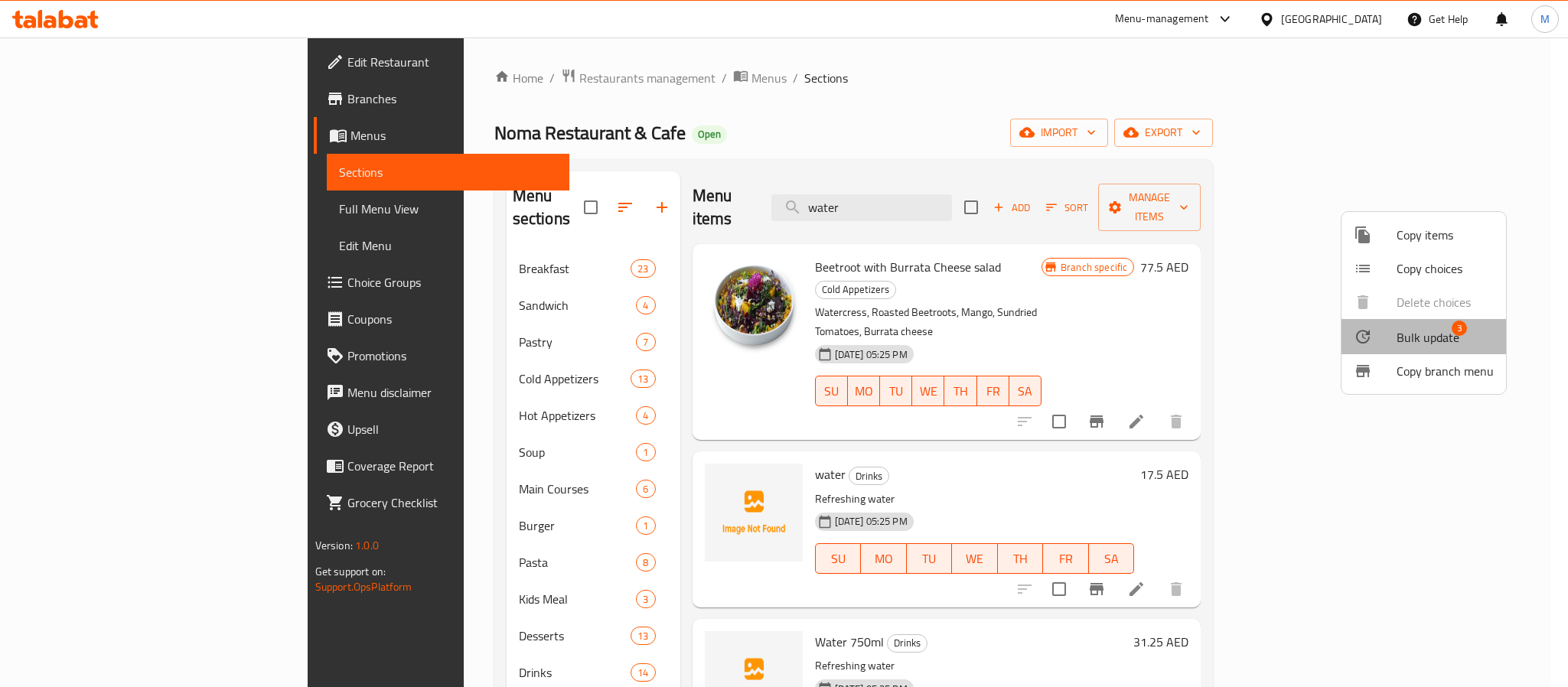
click at [1424, 343] on span "Bulk update" at bounding box center [1428, 338] width 62 height 18
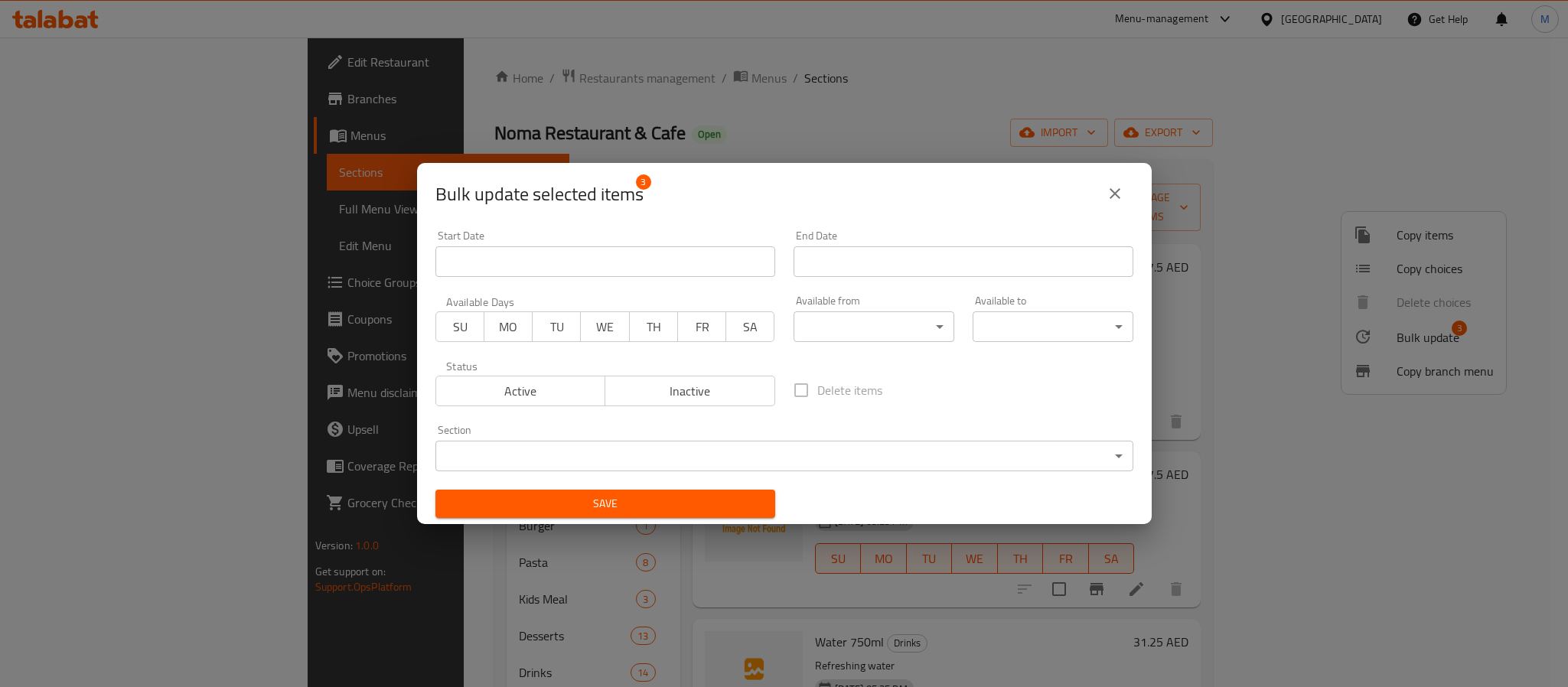
click at [730, 381] on span "Inactive" at bounding box center [690, 391] width 158 height 22
click at [684, 504] on span "Save" at bounding box center [606, 504] width 316 height 19
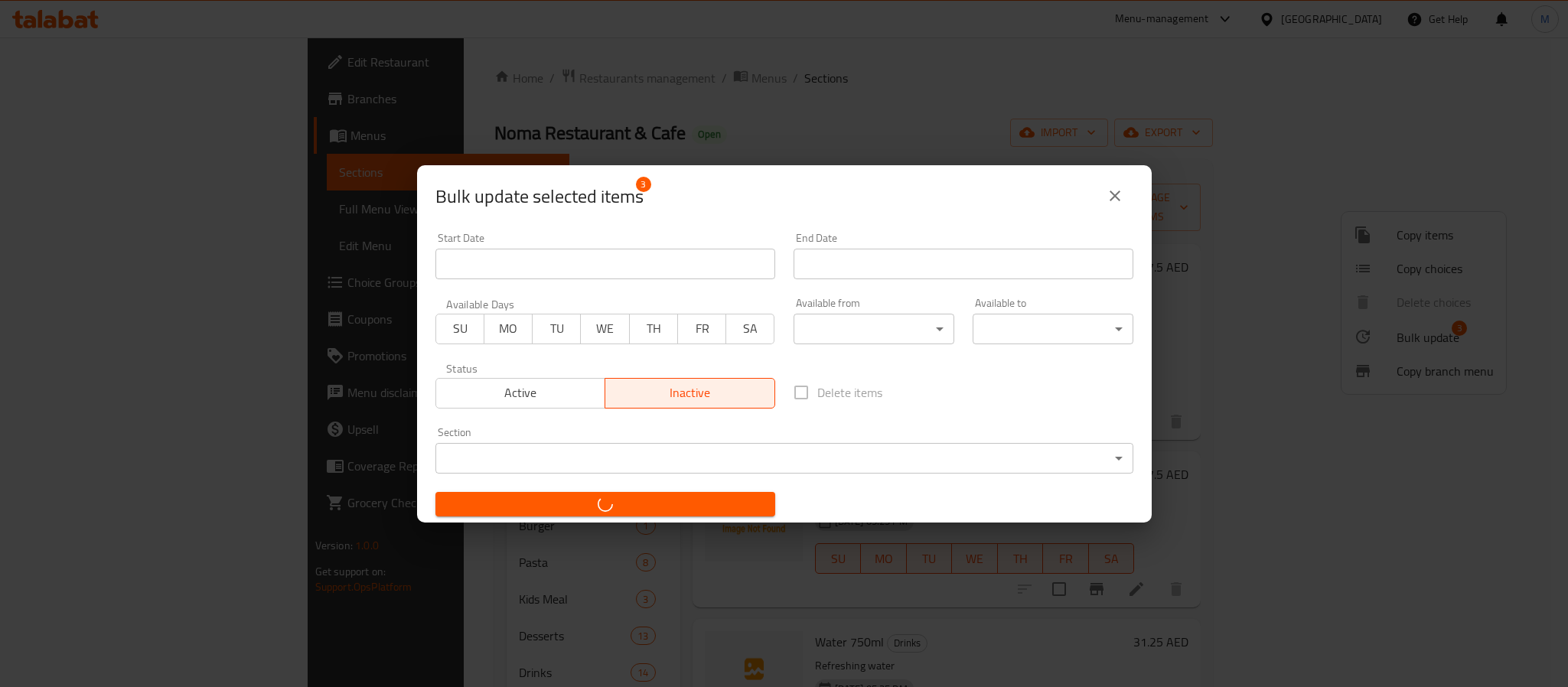
checkbox input "false"
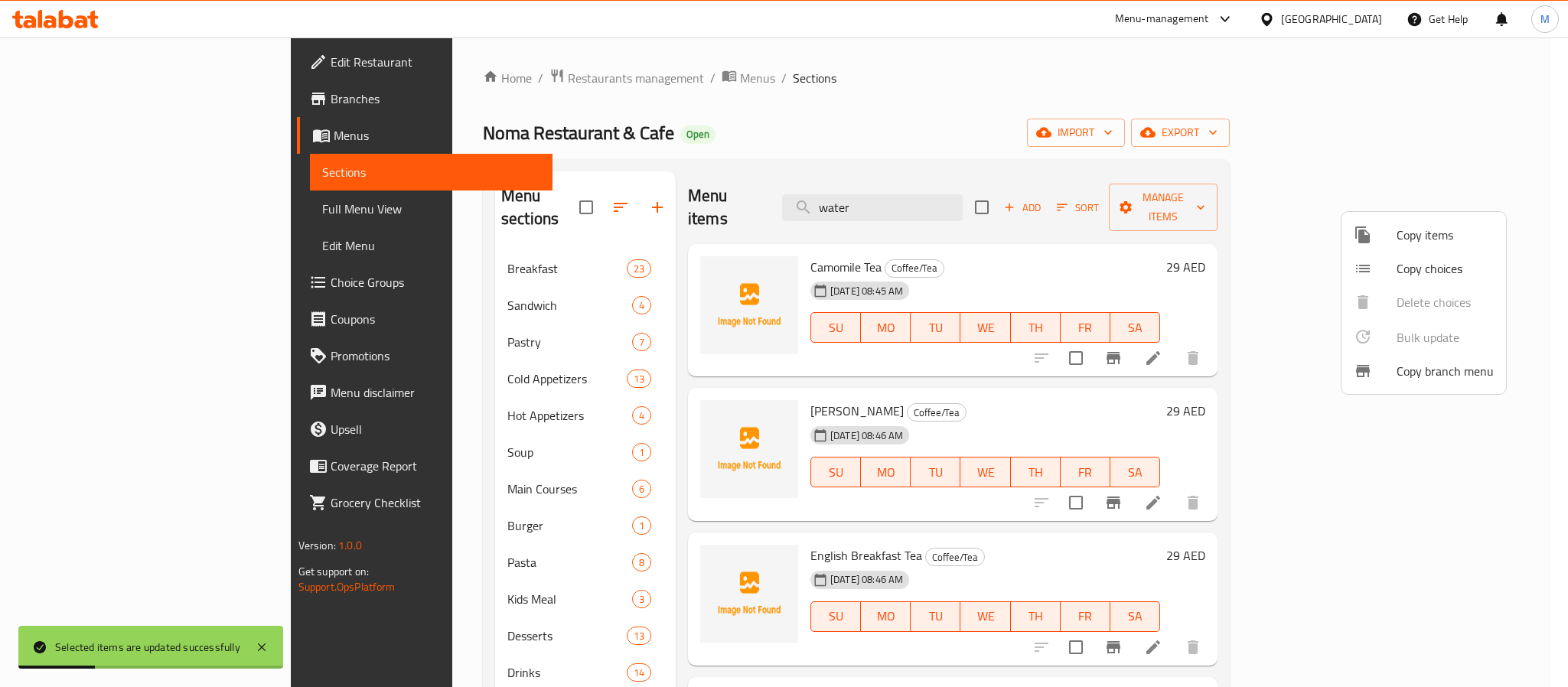
click at [1047, 513] on div at bounding box center [784, 343] width 1568 height 687
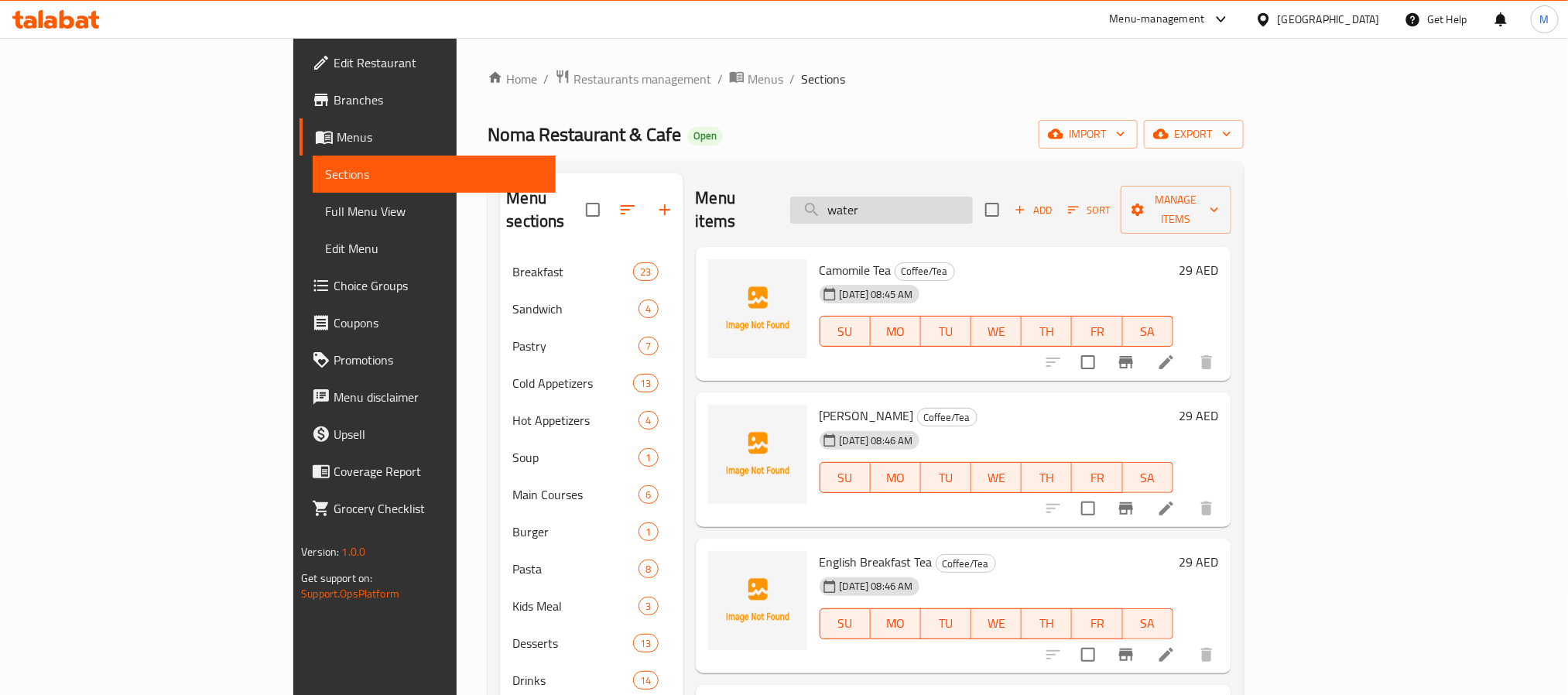
click at [973, 210] on input "water" at bounding box center [881, 210] width 183 height 27
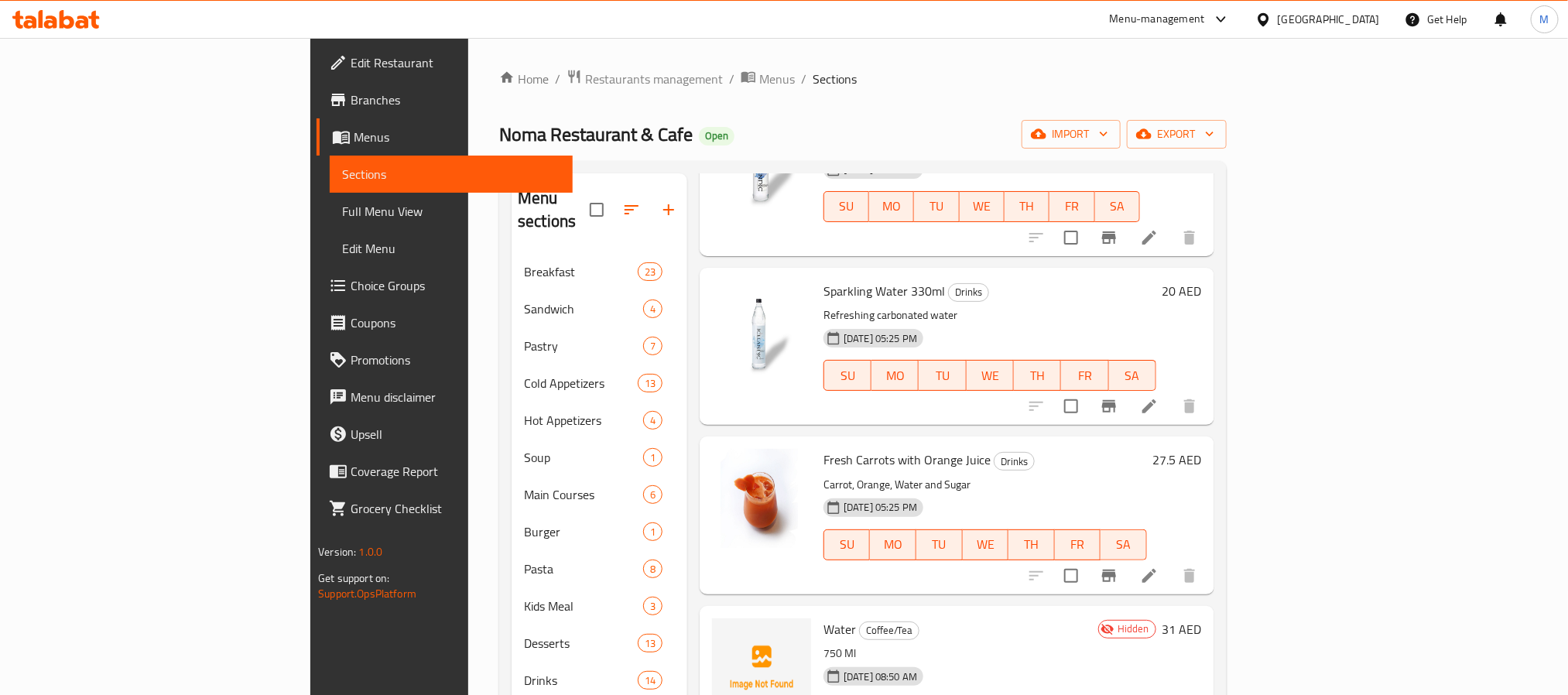
scroll to position [464, 0]
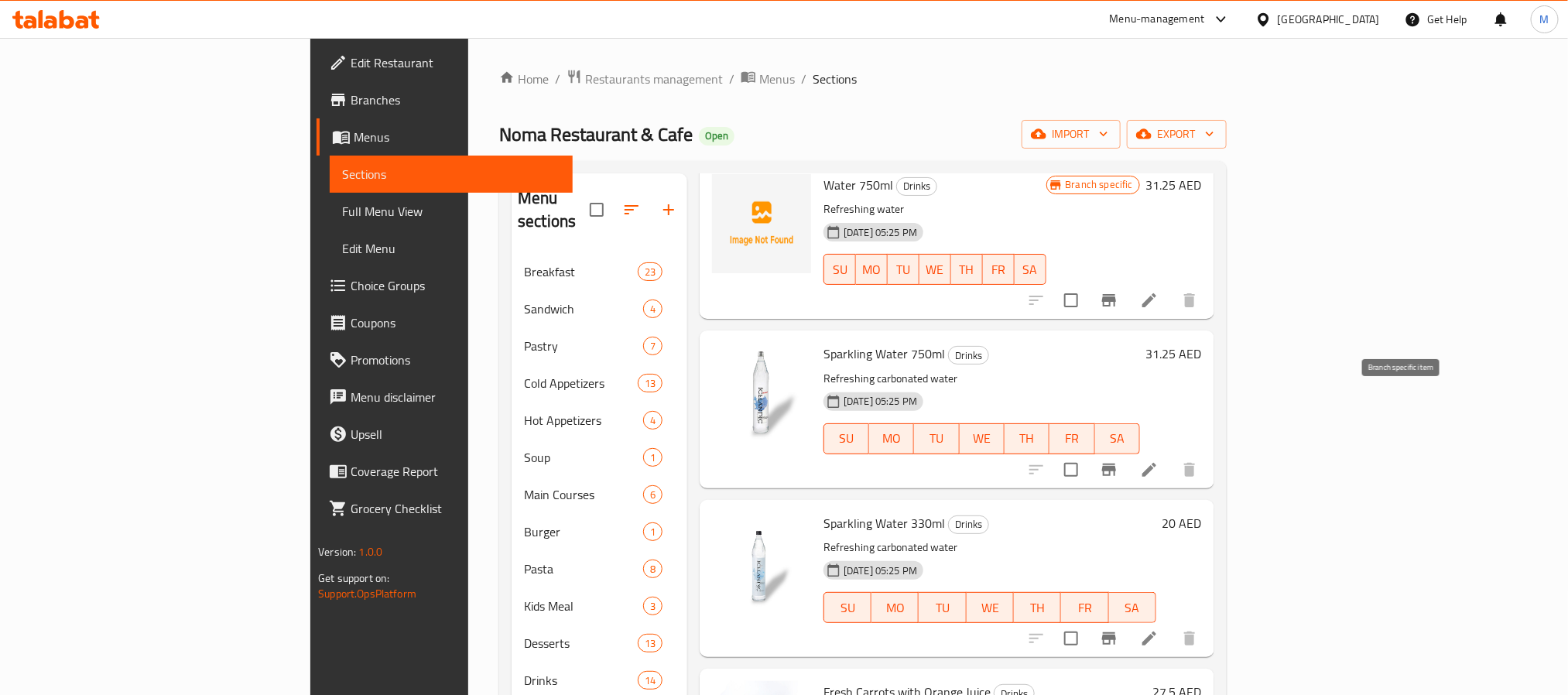
click at [1116, 463] on icon "Branch-specific-item" at bounding box center [1108, 469] width 14 height 12
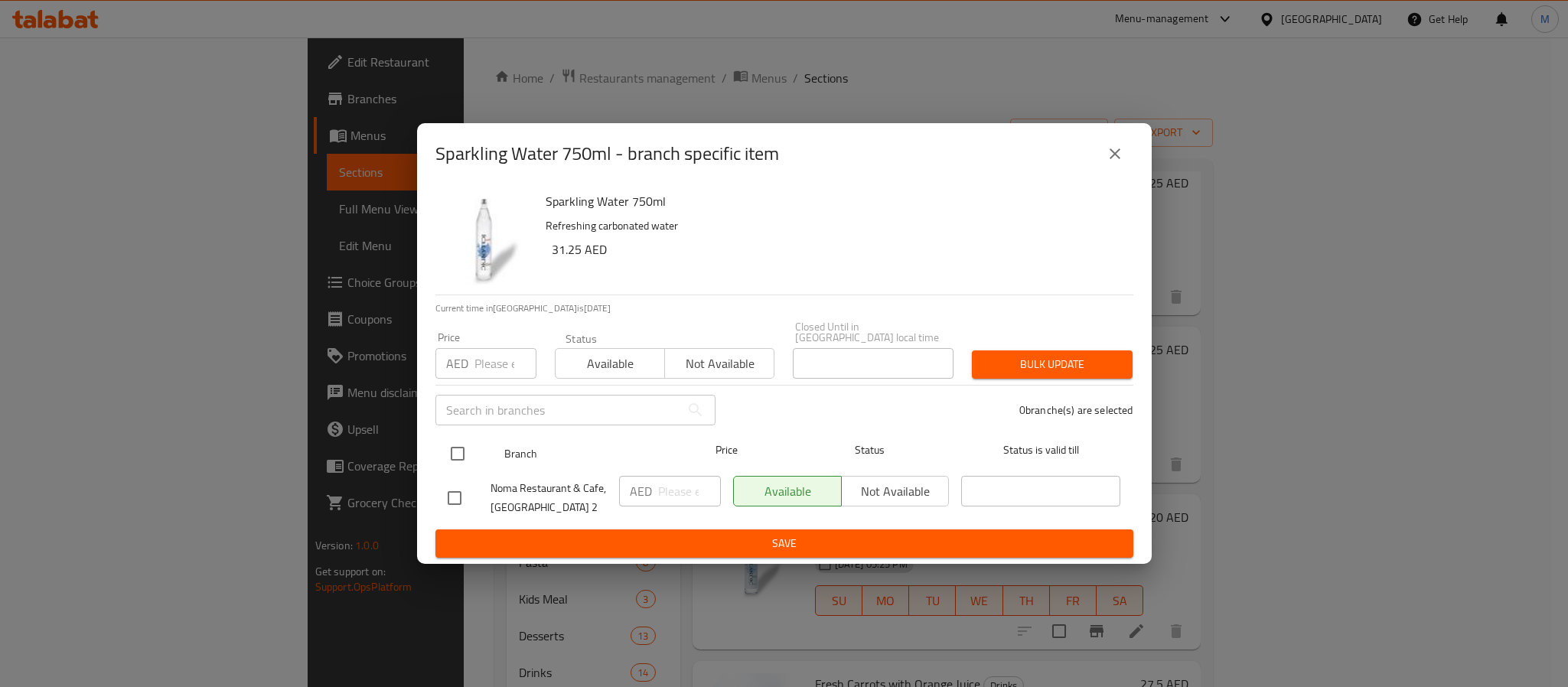
click at [467, 458] on input "checkbox" at bounding box center [457, 453] width 32 height 32
click at [495, 368] on input "number" at bounding box center [506, 362] width 62 height 30
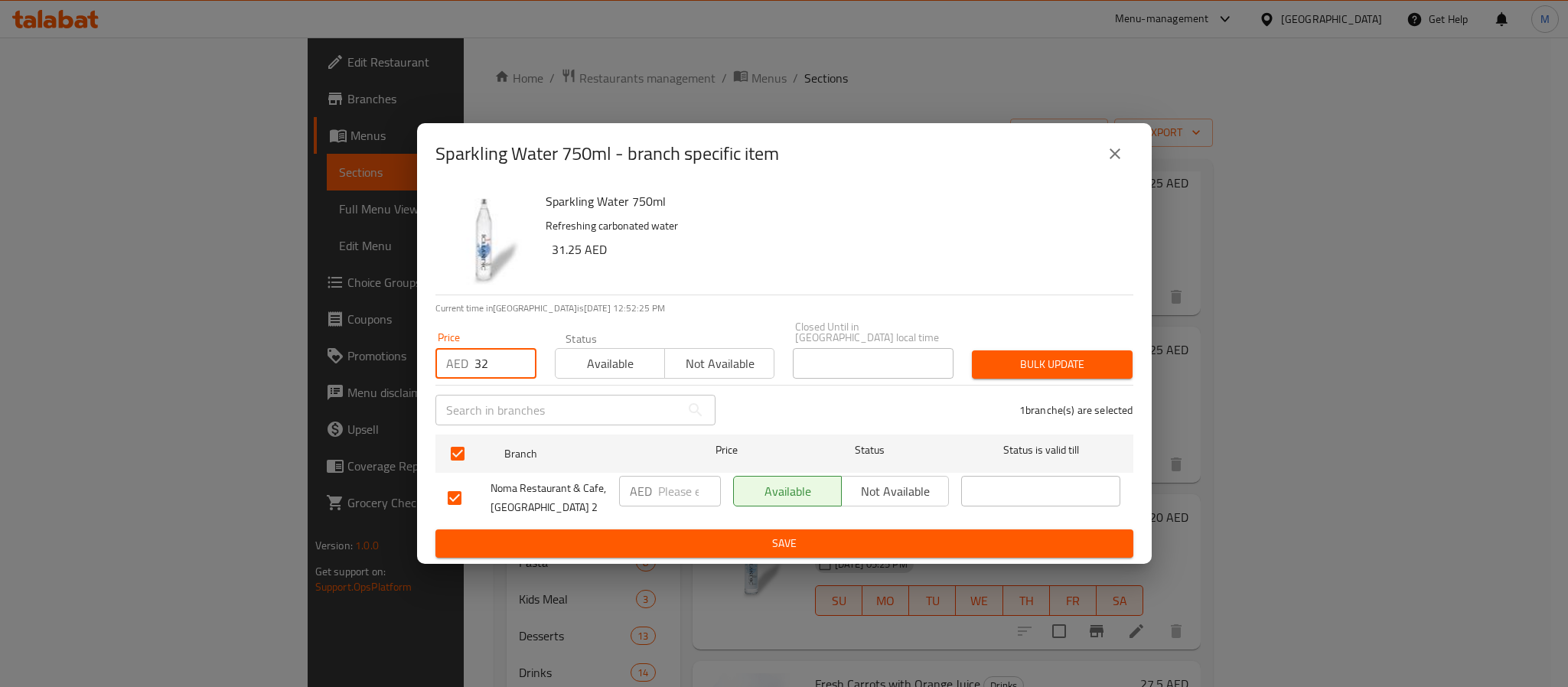
click at [1044, 372] on span "Bulk update" at bounding box center [1051, 364] width 136 height 19
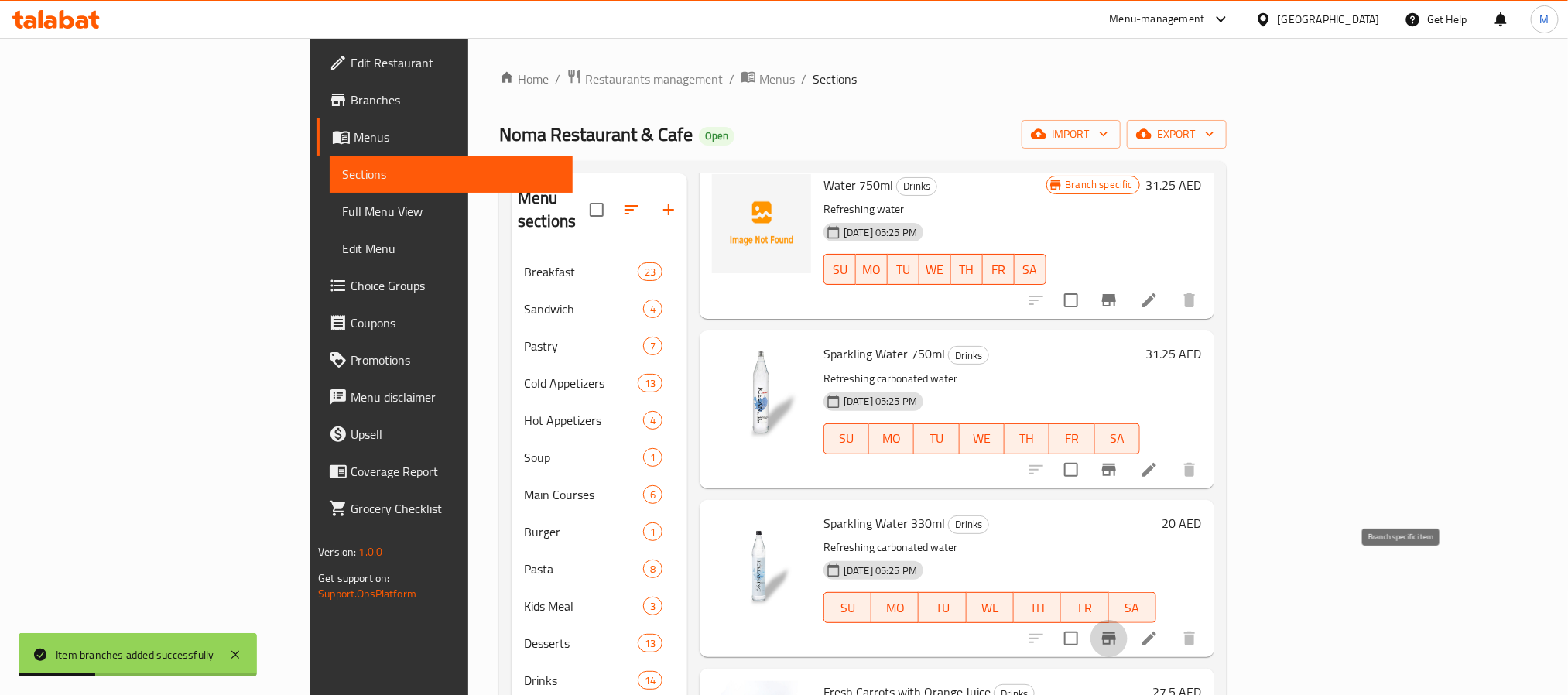
click at [1119, 629] on icon "Branch-specific-item" at bounding box center [1109, 638] width 19 height 19
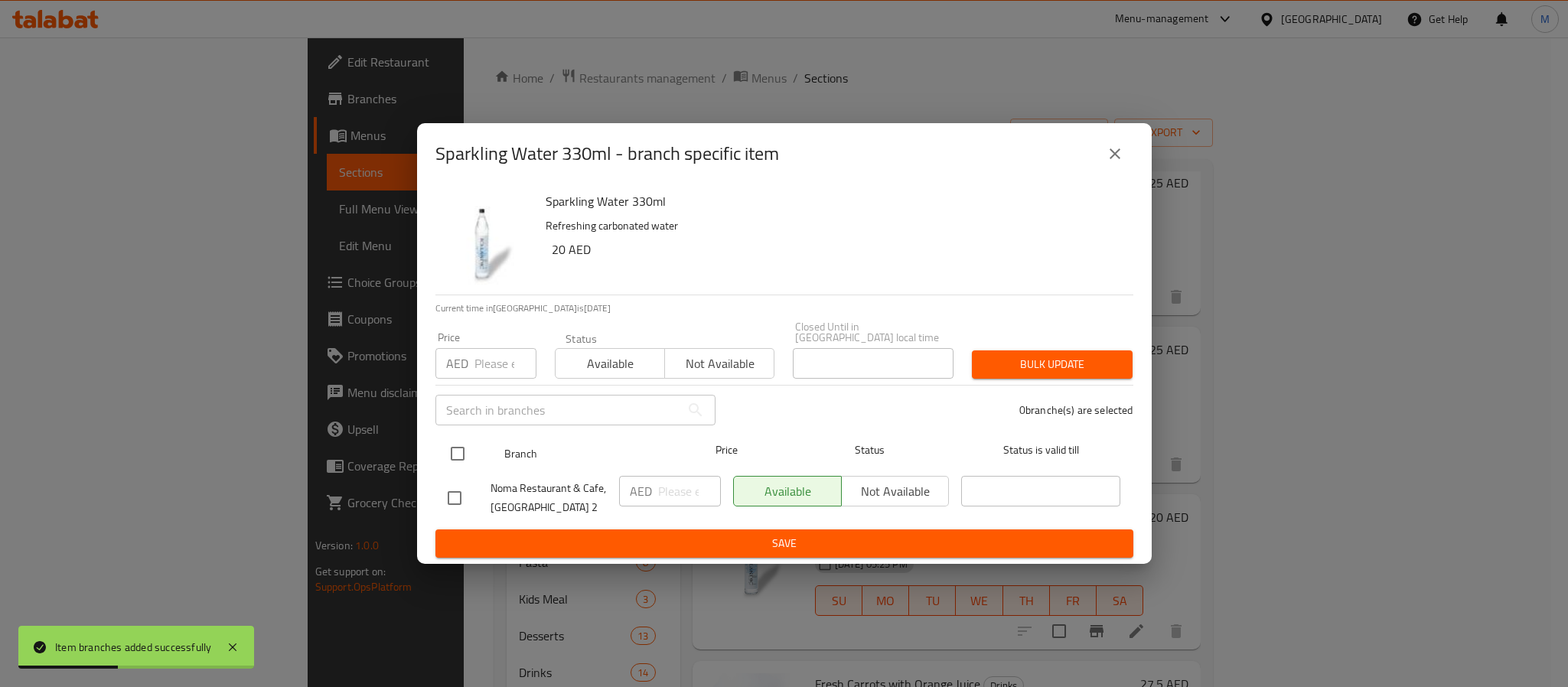
click at [446, 450] on input "checkbox" at bounding box center [457, 453] width 32 height 32
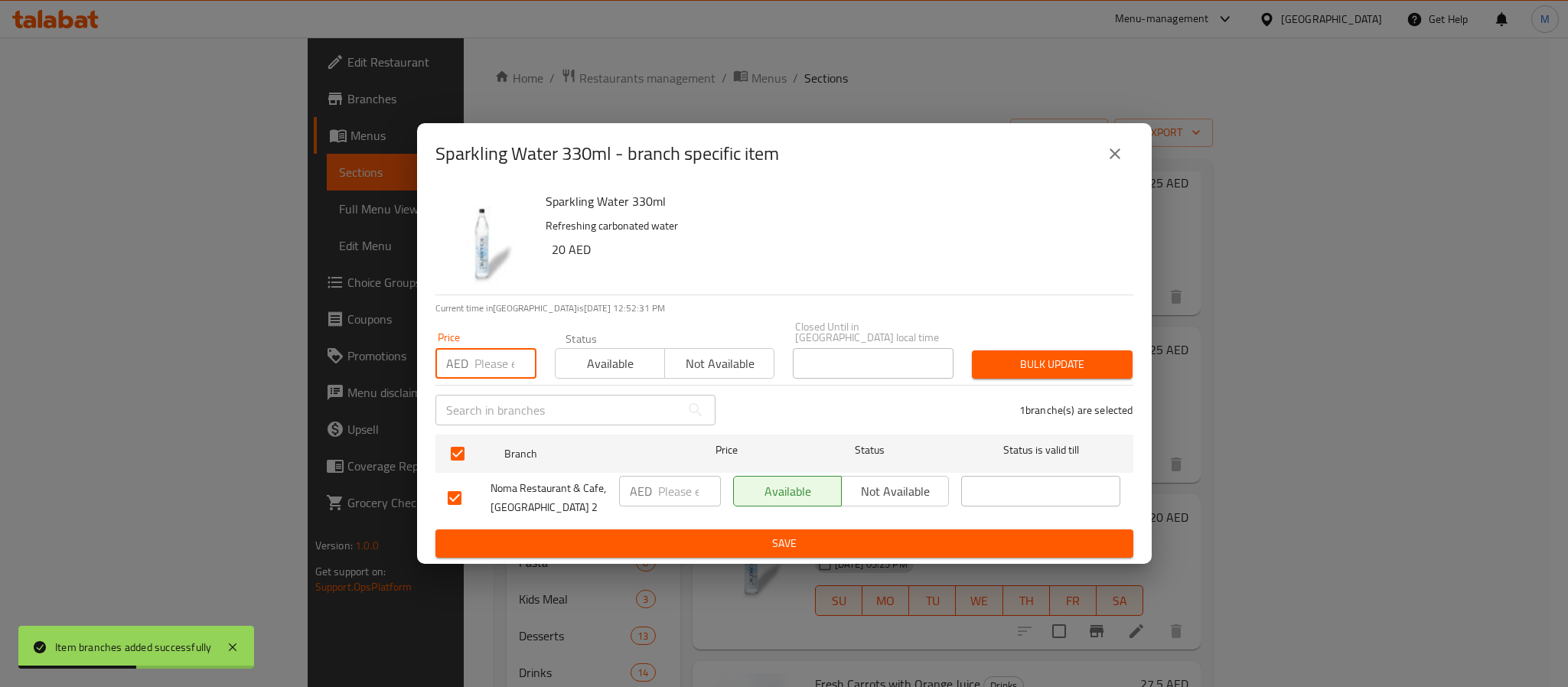
click at [496, 356] on input "number" at bounding box center [506, 362] width 62 height 30
click at [972, 350] on button "Bulk update" at bounding box center [1051, 364] width 161 height 28
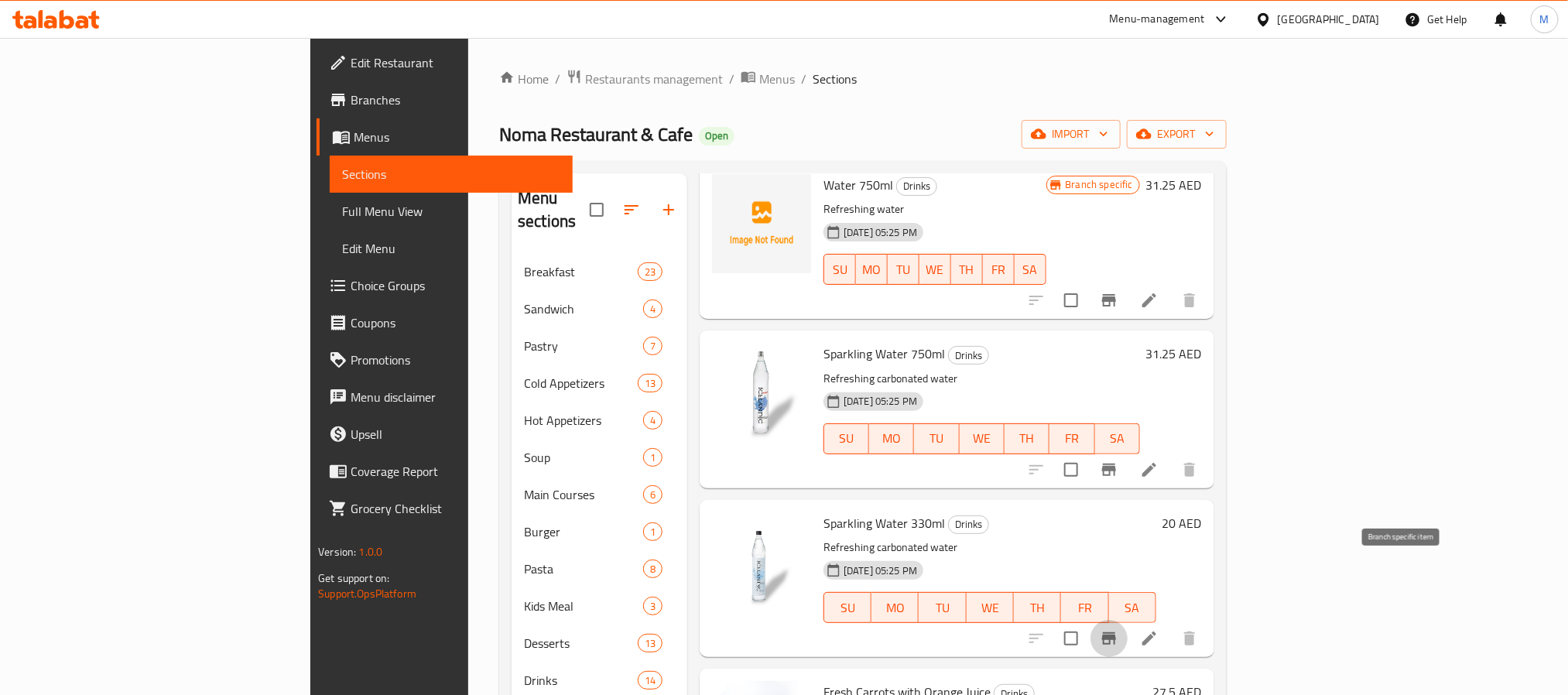
scroll to position [0, 0]
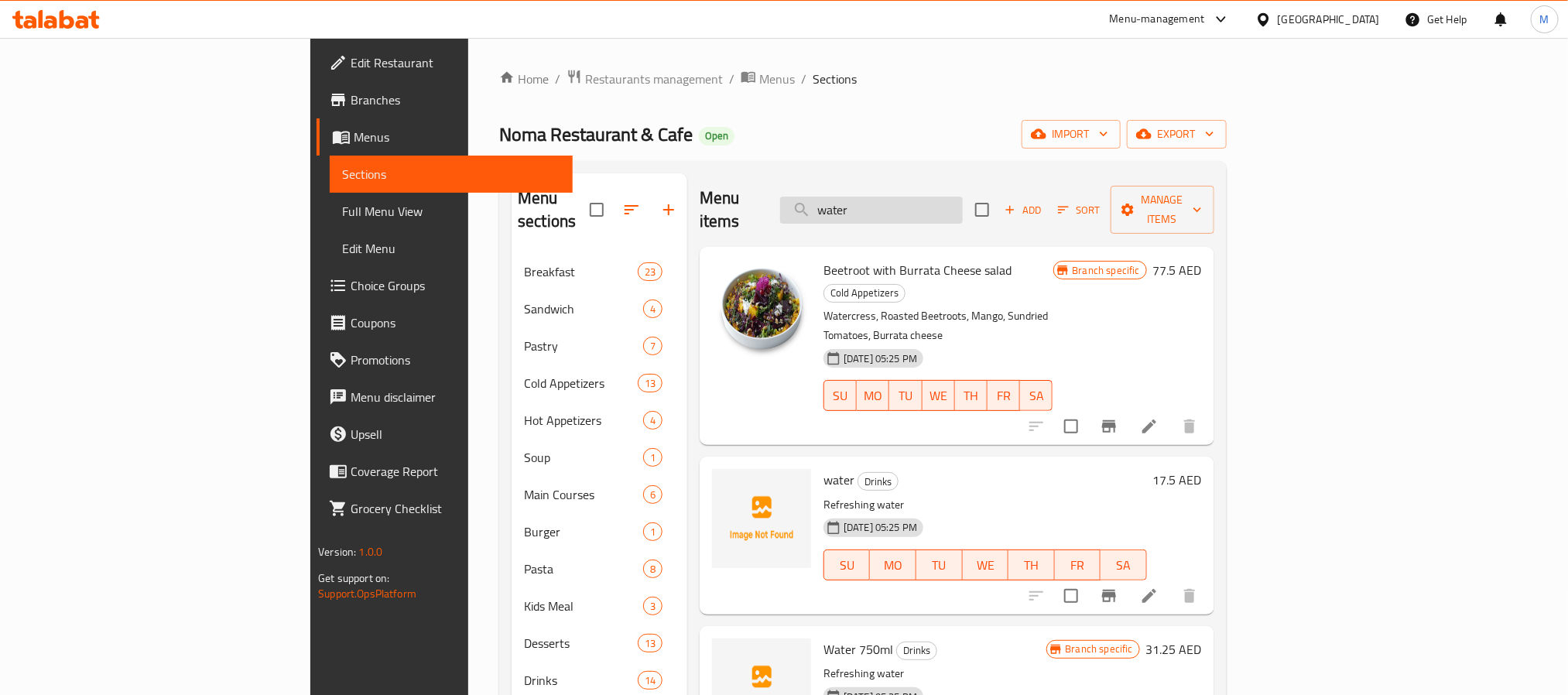
click at [954, 198] on input "water" at bounding box center [872, 210] width 183 height 27
click at [963, 197] on input "water" at bounding box center [872, 210] width 183 height 27
paste input "Lemon Mint Juice"
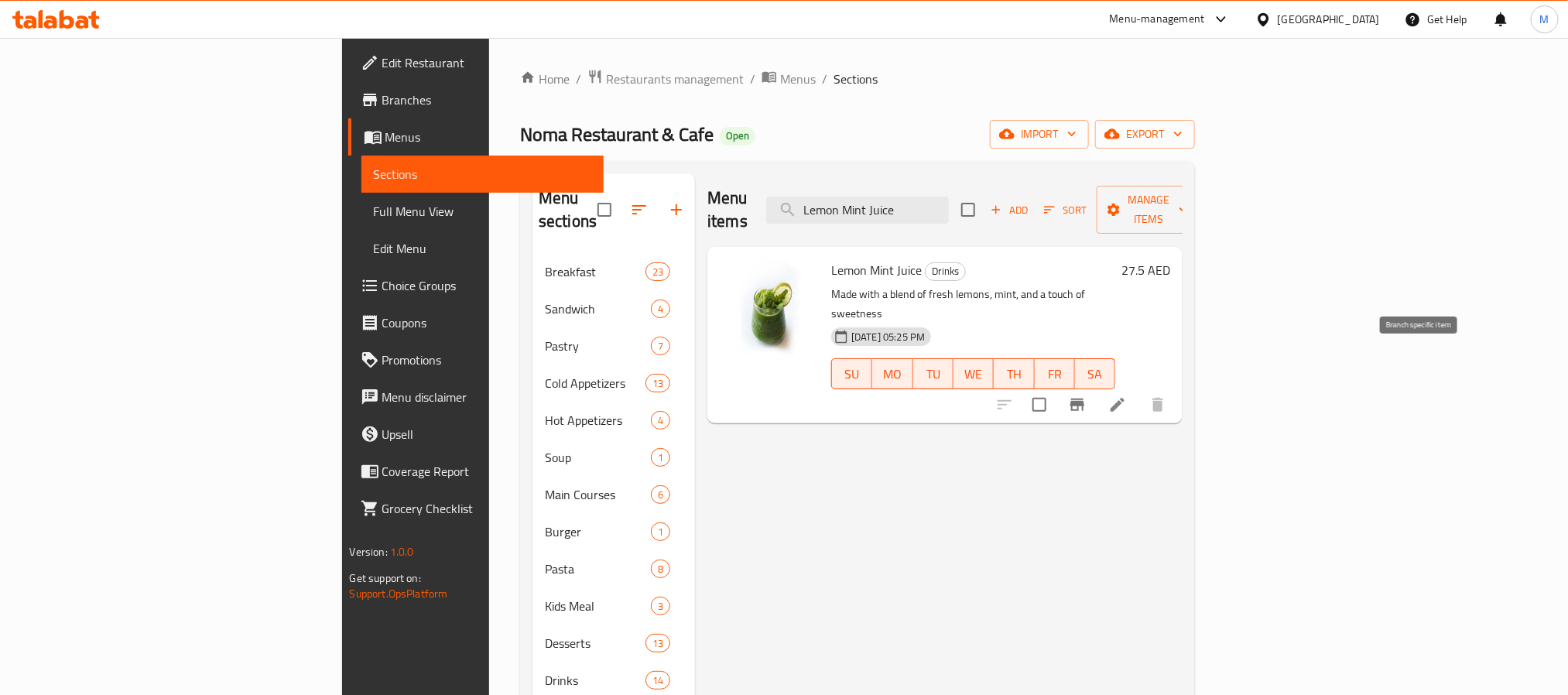
click at [1087, 395] on icon "Branch-specific-item" at bounding box center [1078, 405] width 19 height 19
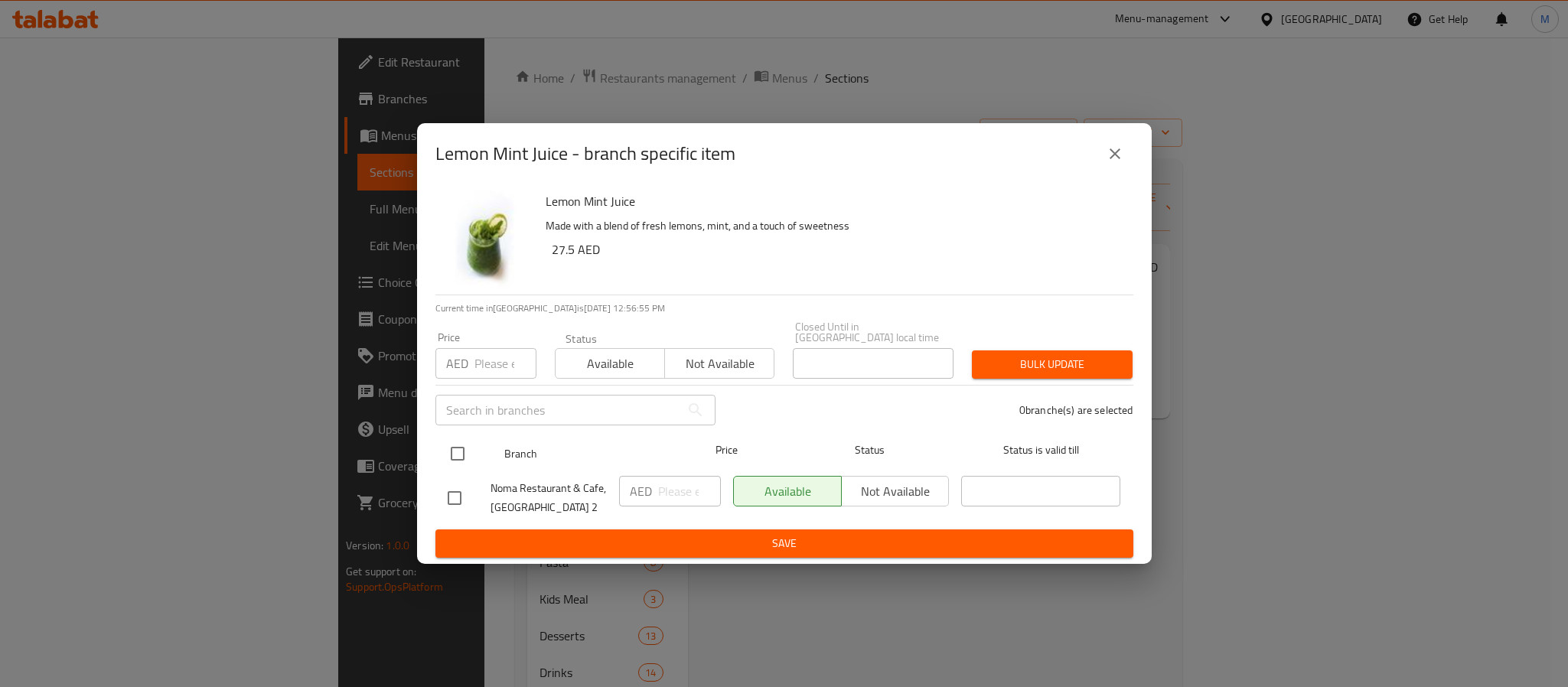
click at [455, 453] on input "checkbox" at bounding box center [457, 453] width 32 height 32
click at [481, 374] on input "number" at bounding box center [506, 362] width 62 height 30
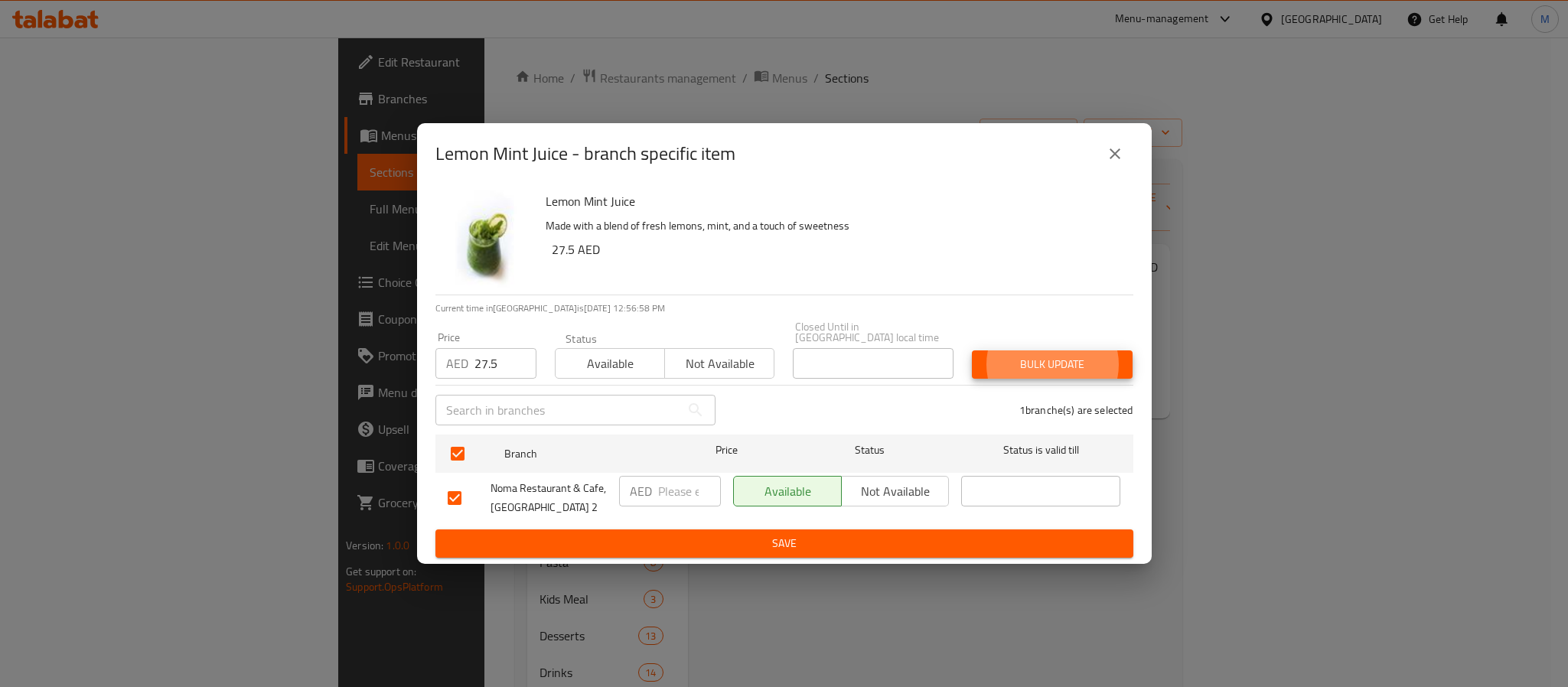
click at [972, 350] on button "Bulk update" at bounding box center [1051, 364] width 161 height 28
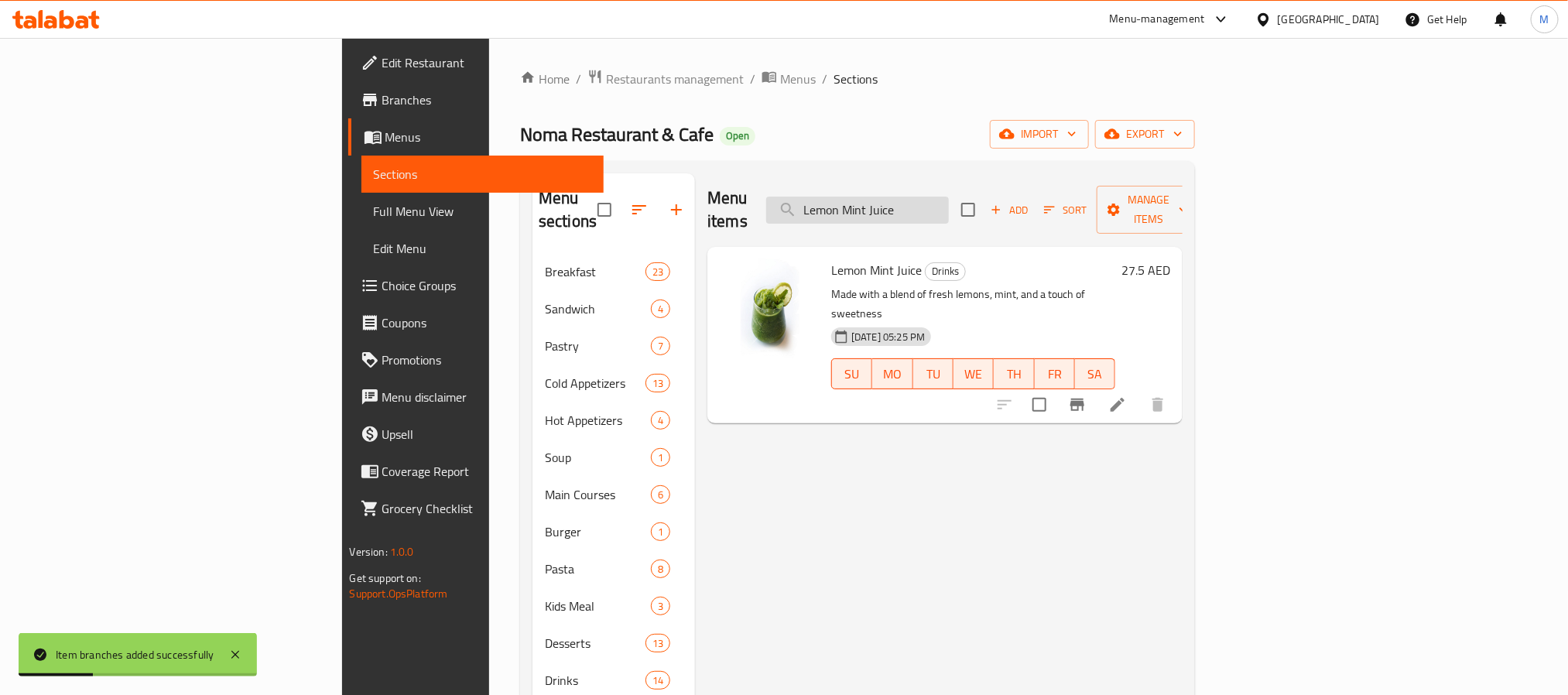
click at [949, 202] on input "Lemon Mint Juice" at bounding box center [858, 210] width 183 height 27
paste input "Iced Matcha"
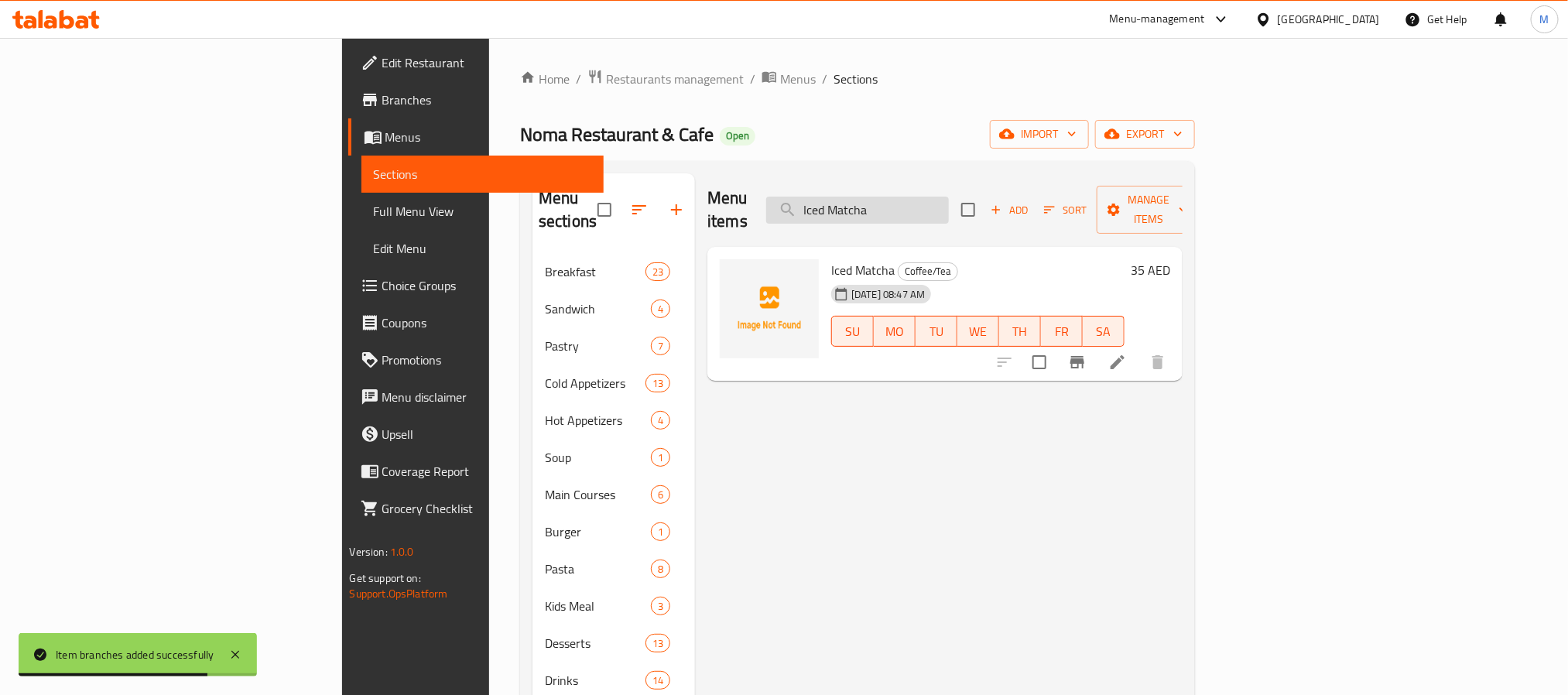
click at [949, 207] on input "Iced Matcha" at bounding box center [858, 210] width 183 height 27
paste input "Americano"
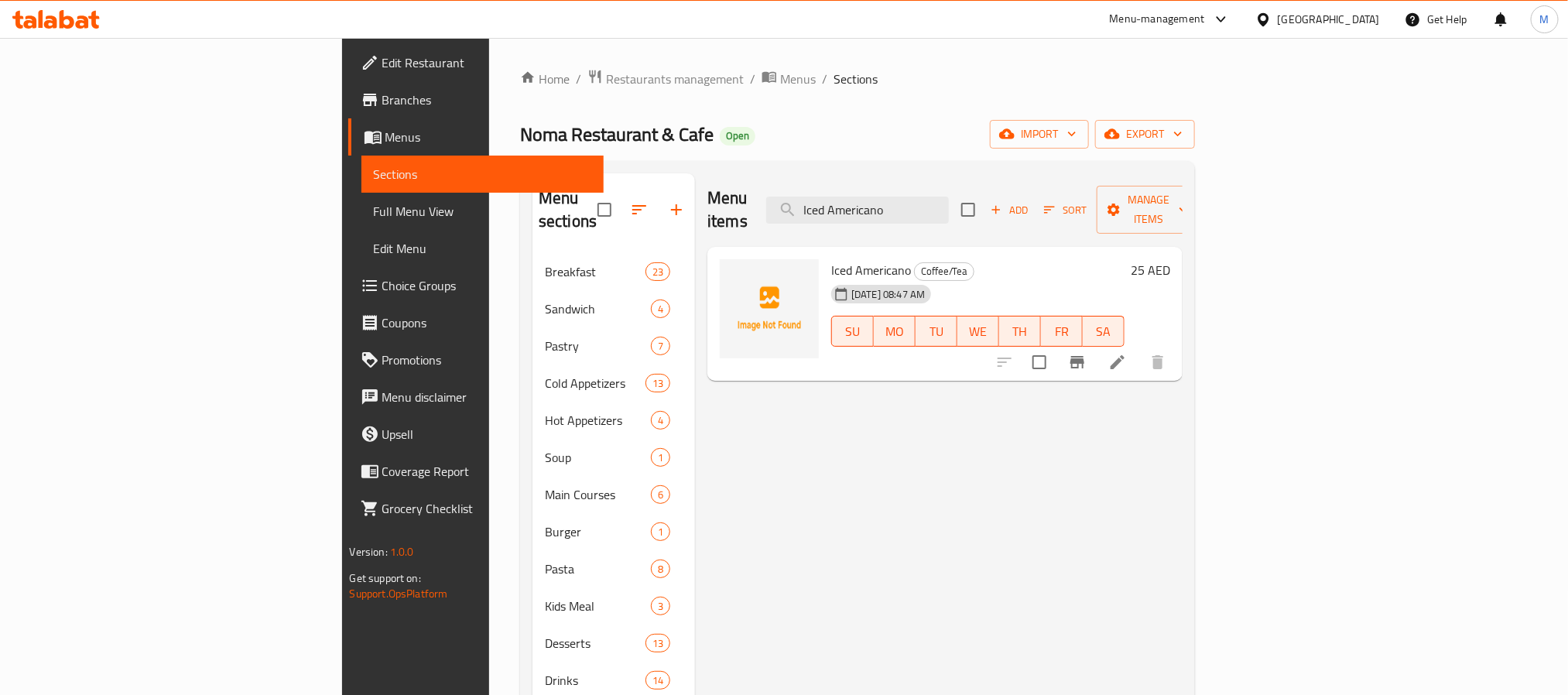
click at [1055, 223] on div "Menu items Iced Americano Add Sort Manage items" at bounding box center [945, 210] width 475 height 73
click at [949, 204] on input "Iced Americano" at bounding box center [858, 210] width 183 height 27
paste input "Spanish"
click at [949, 202] on input "Iced Spanish" at bounding box center [858, 210] width 183 height 27
paste input "Hot Chocolate"
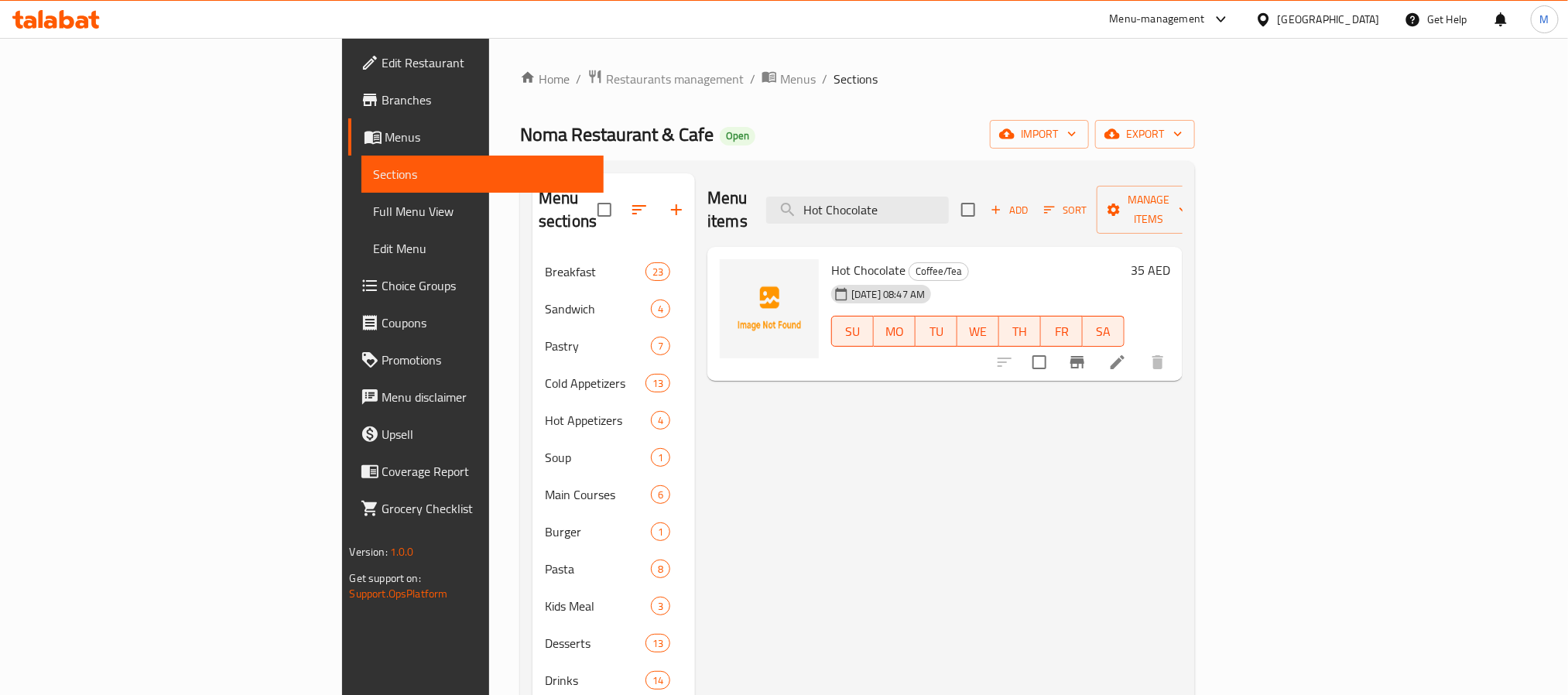
click at [969, 221] on div "Menu items Hot Chocolate Add Sort Manage items" at bounding box center [945, 210] width 475 height 73
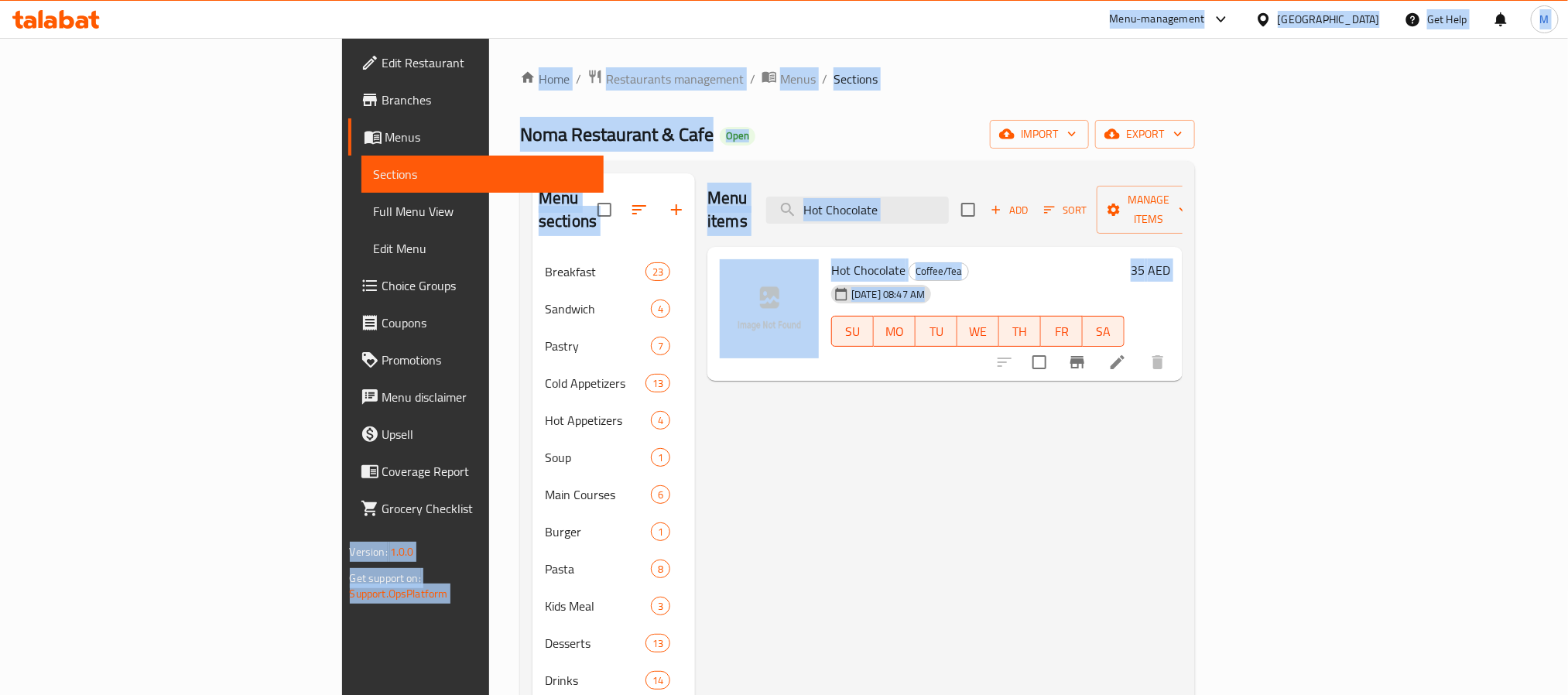
click at [969, 221] on div "Menu items Hot Chocolate Add Sort Manage items" at bounding box center [945, 210] width 475 height 73
click at [949, 210] on input "Hot Chocolate" at bounding box center [858, 210] width 183 height 27
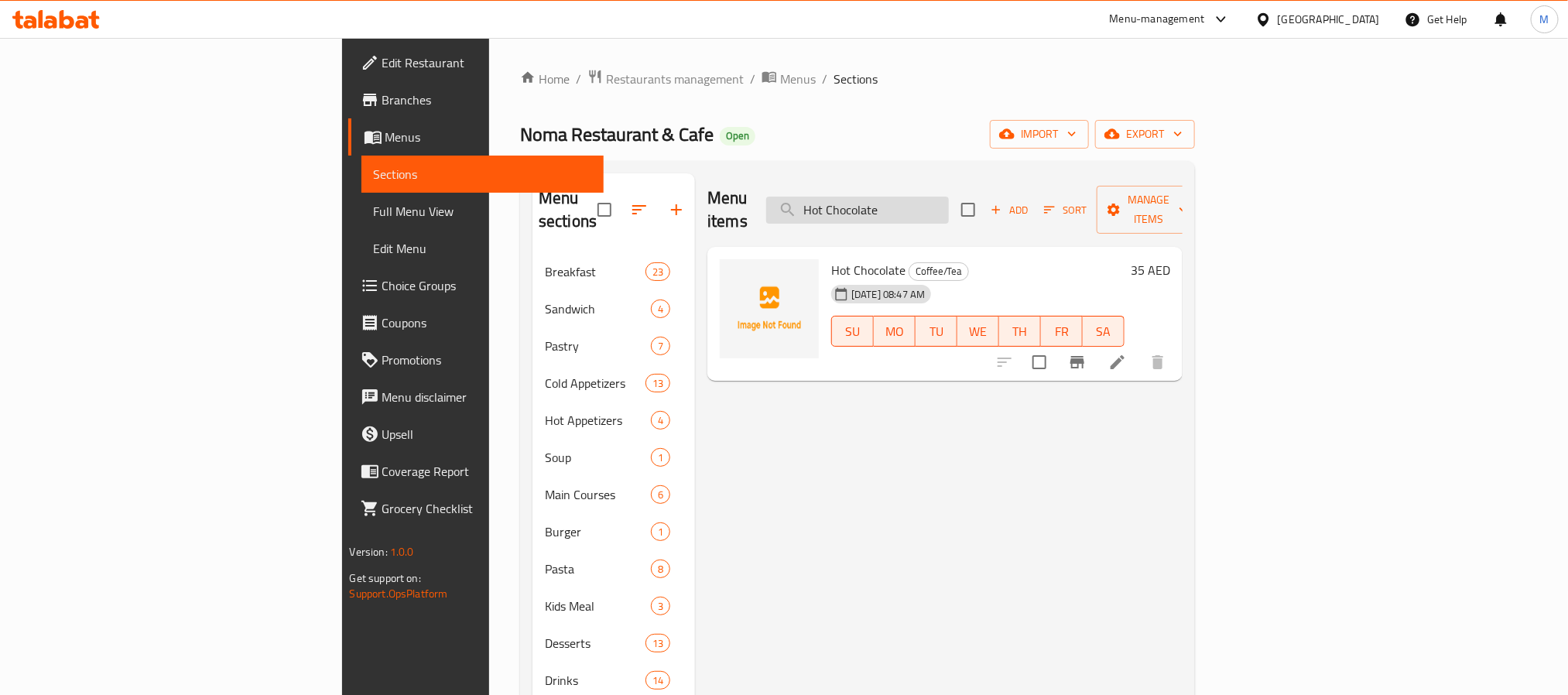
paste input "[PERSON_NAME]"
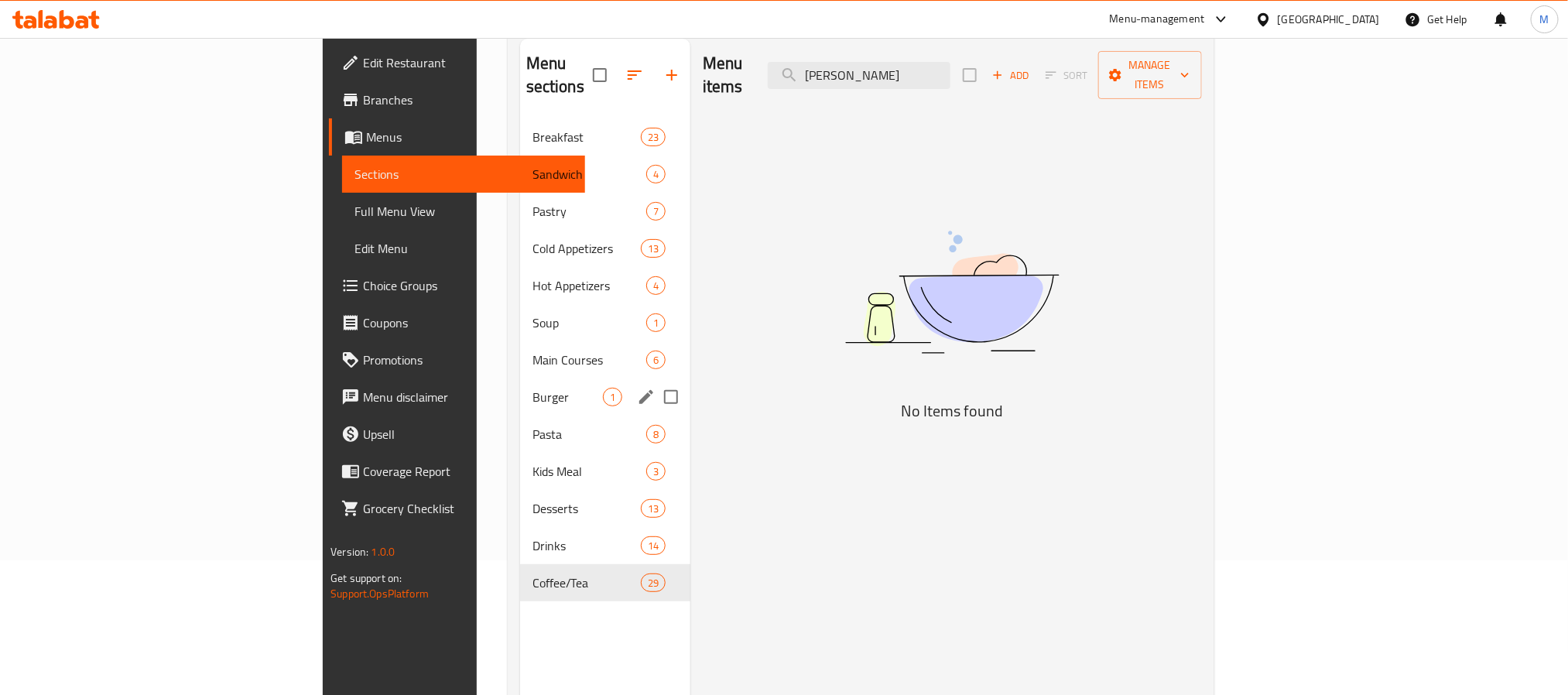
scroll to position [216, 0]
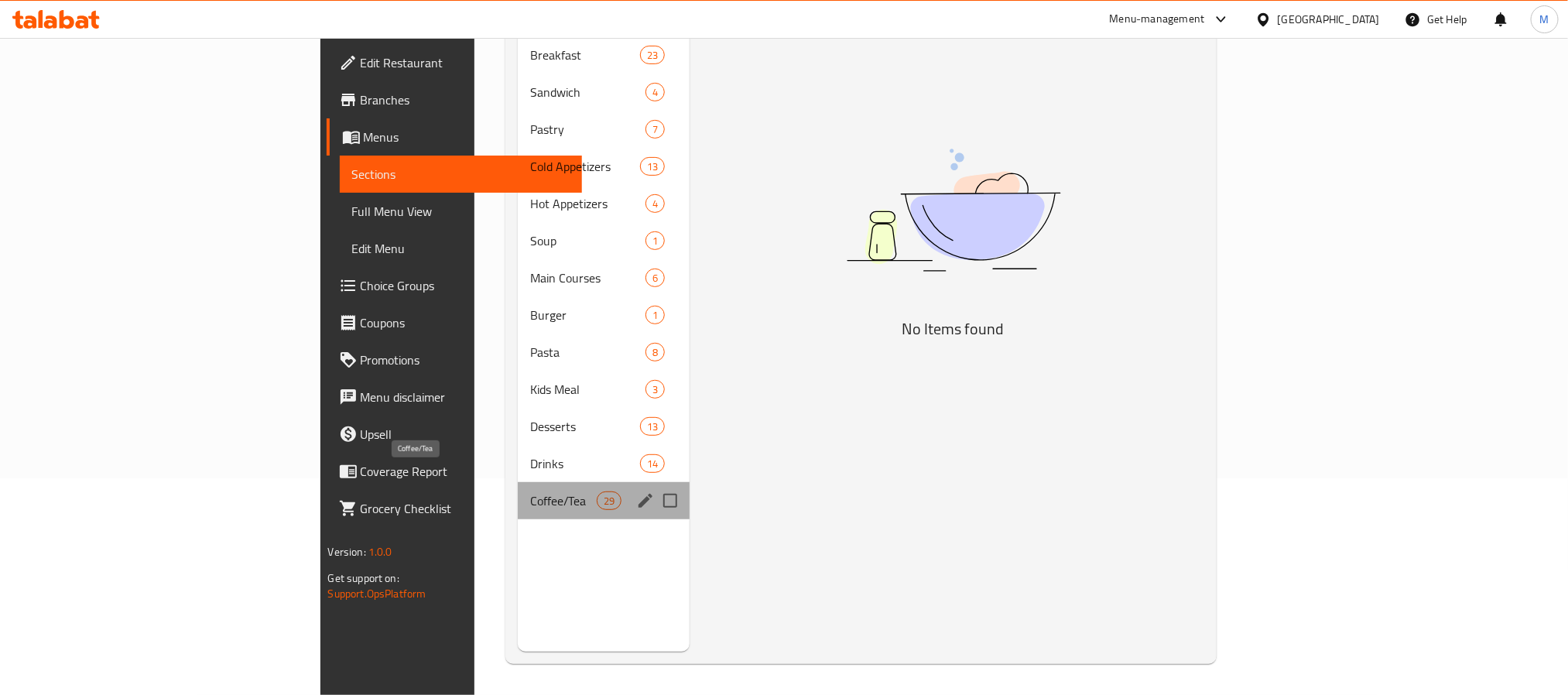
click at [530, 492] on span "Coffee/Tea" at bounding box center [563, 501] width 66 height 19
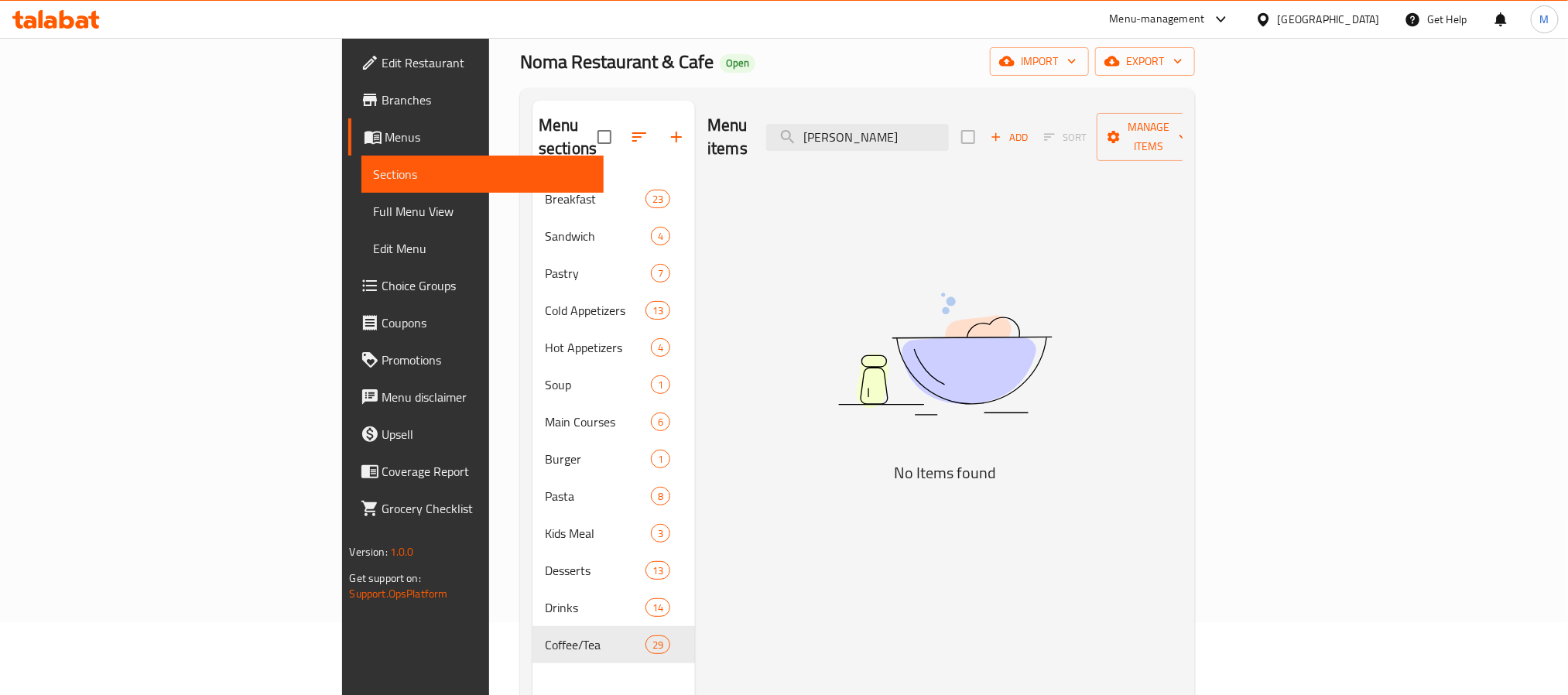
scroll to position [0, 0]
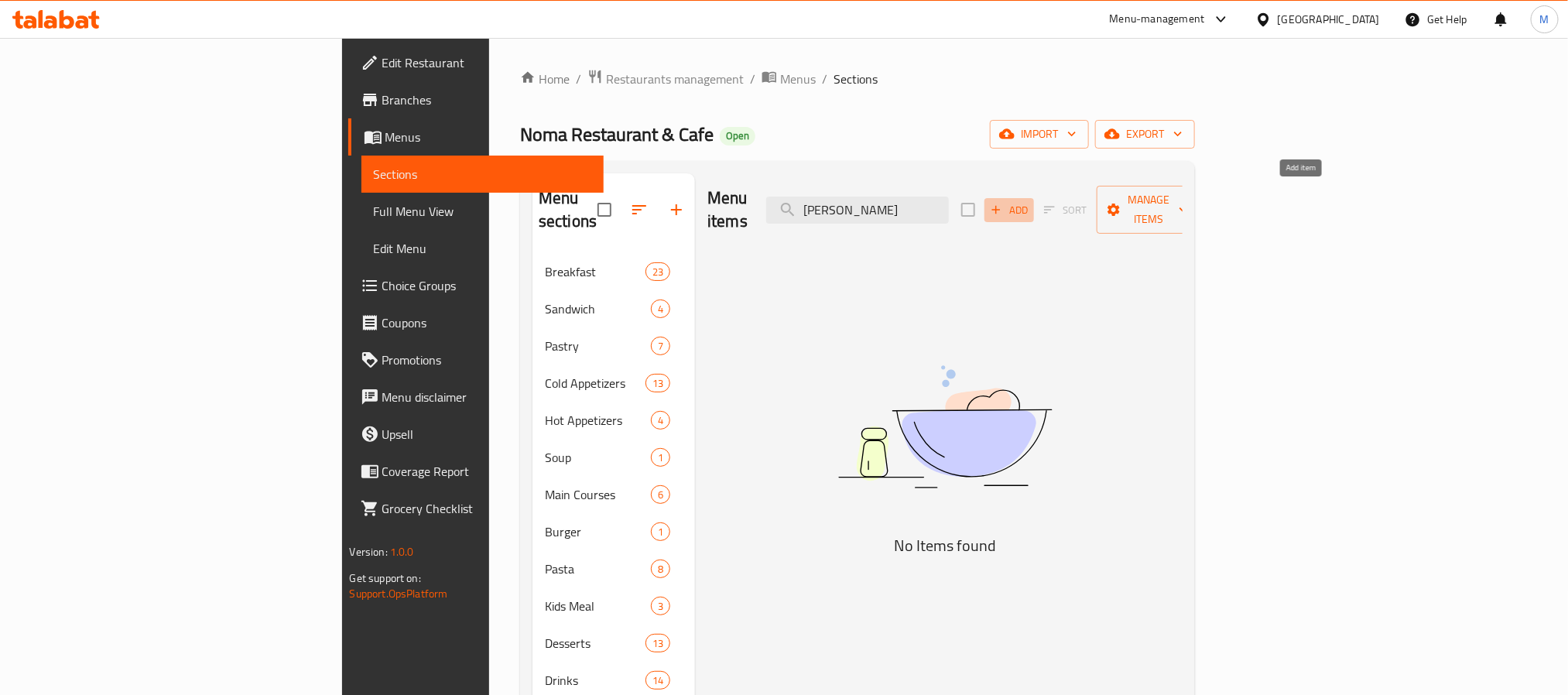
click at [1030, 201] on span "Add" at bounding box center [1009, 210] width 42 height 18
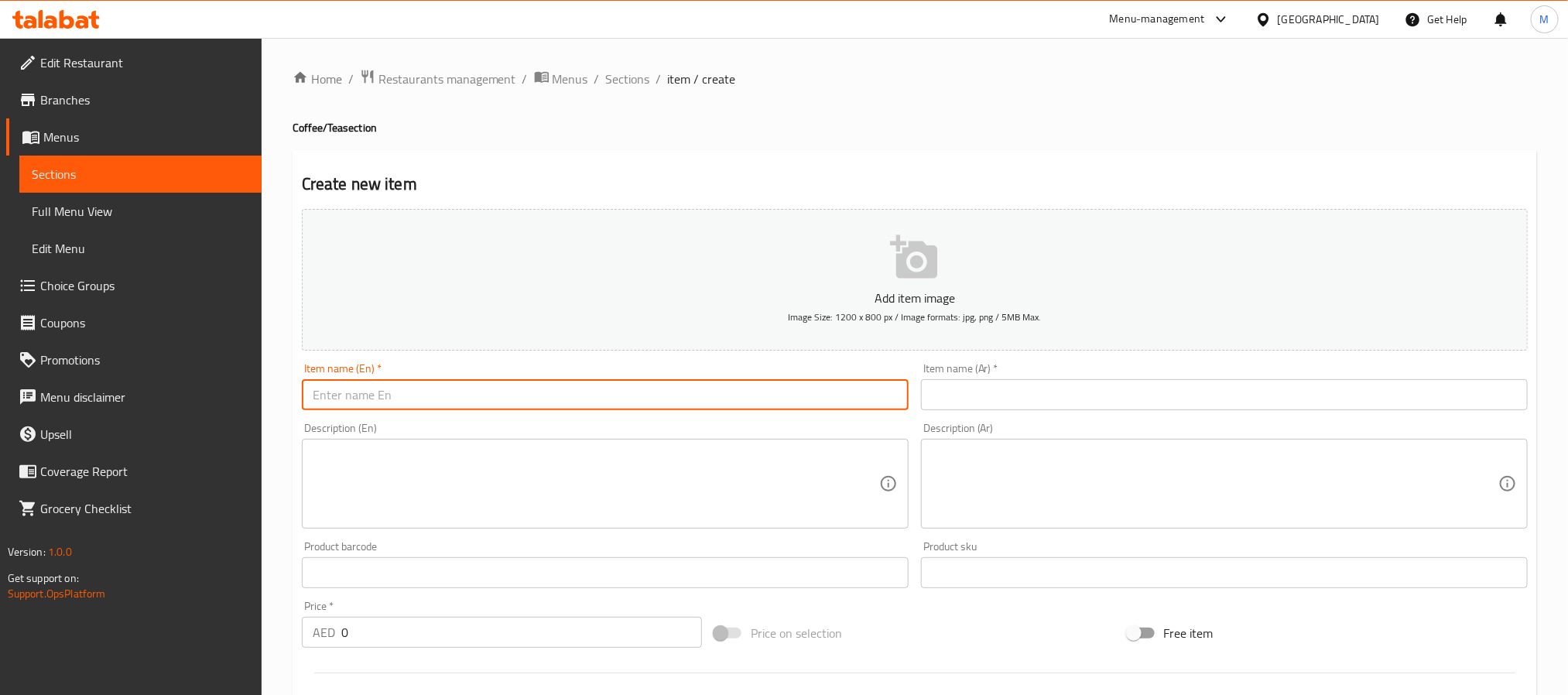
click at [654, 400] on input "text" at bounding box center [605, 394] width 607 height 31
paste input "[PERSON_NAME]"
click at [344, 393] on input "[PERSON_NAME]" at bounding box center [605, 394] width 607 height 31
paste input "Passion Fruit [PERSON_NAME]"
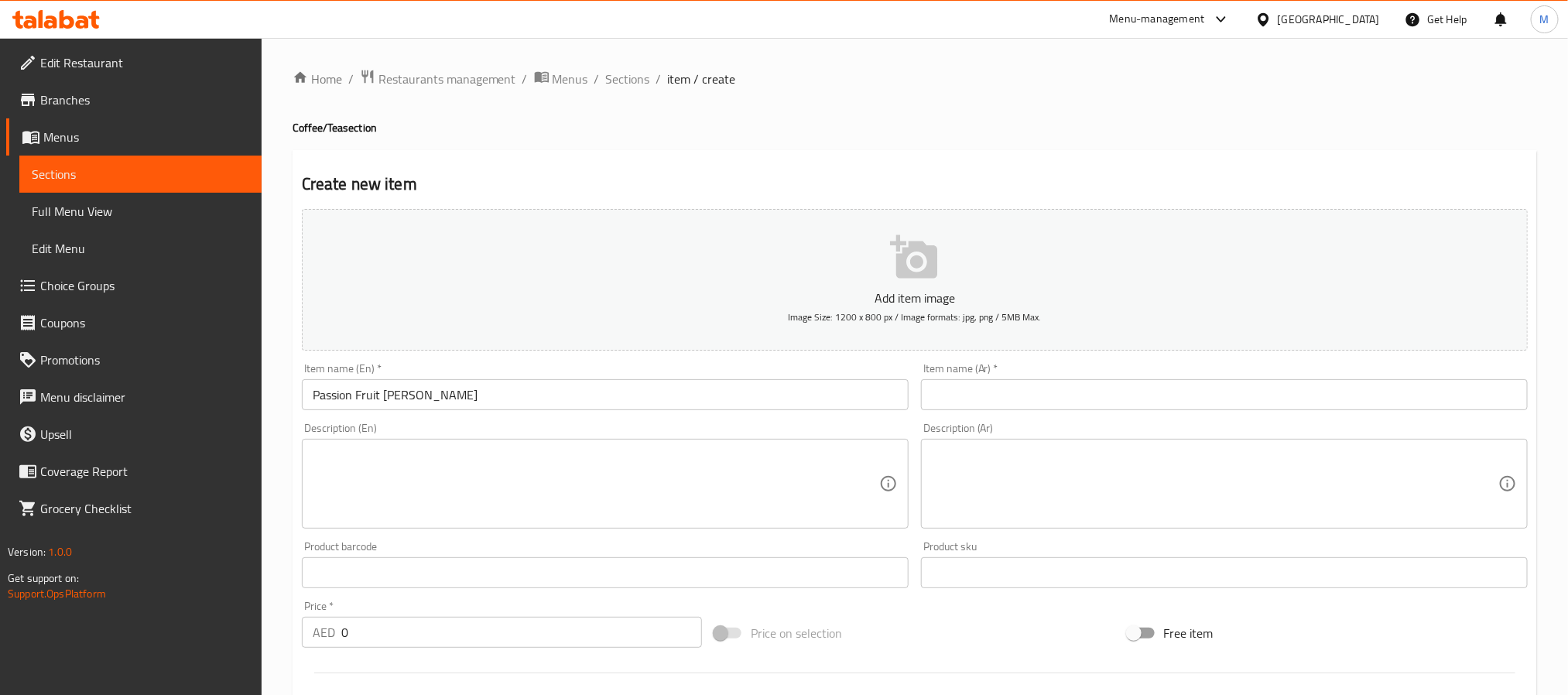
click at [1006, 388] on input "text" at bounding box center [1225, 394] width 607 height 31
paste input "موهيتو باشن فروت مانجو"
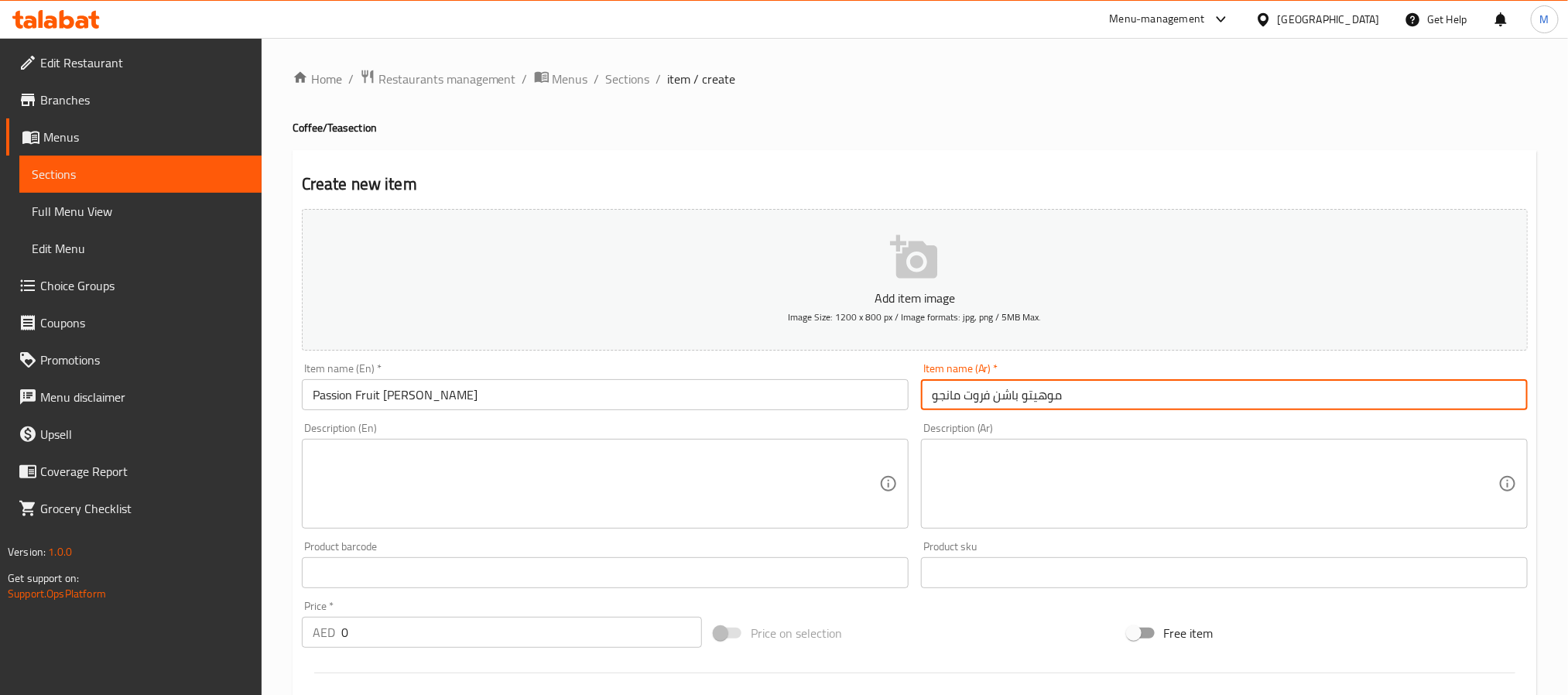
drag, startPoint x: 371, startPoint y: 630, endPoint x: 186, endPoint y: 635, distance: 185.1
click at [207, 636] on div "Edit Restaurant Branches Menus Sections Full Menu View Edit Menu Choice Groups …" at bounding box center [784, 565] width 1568 height 1055
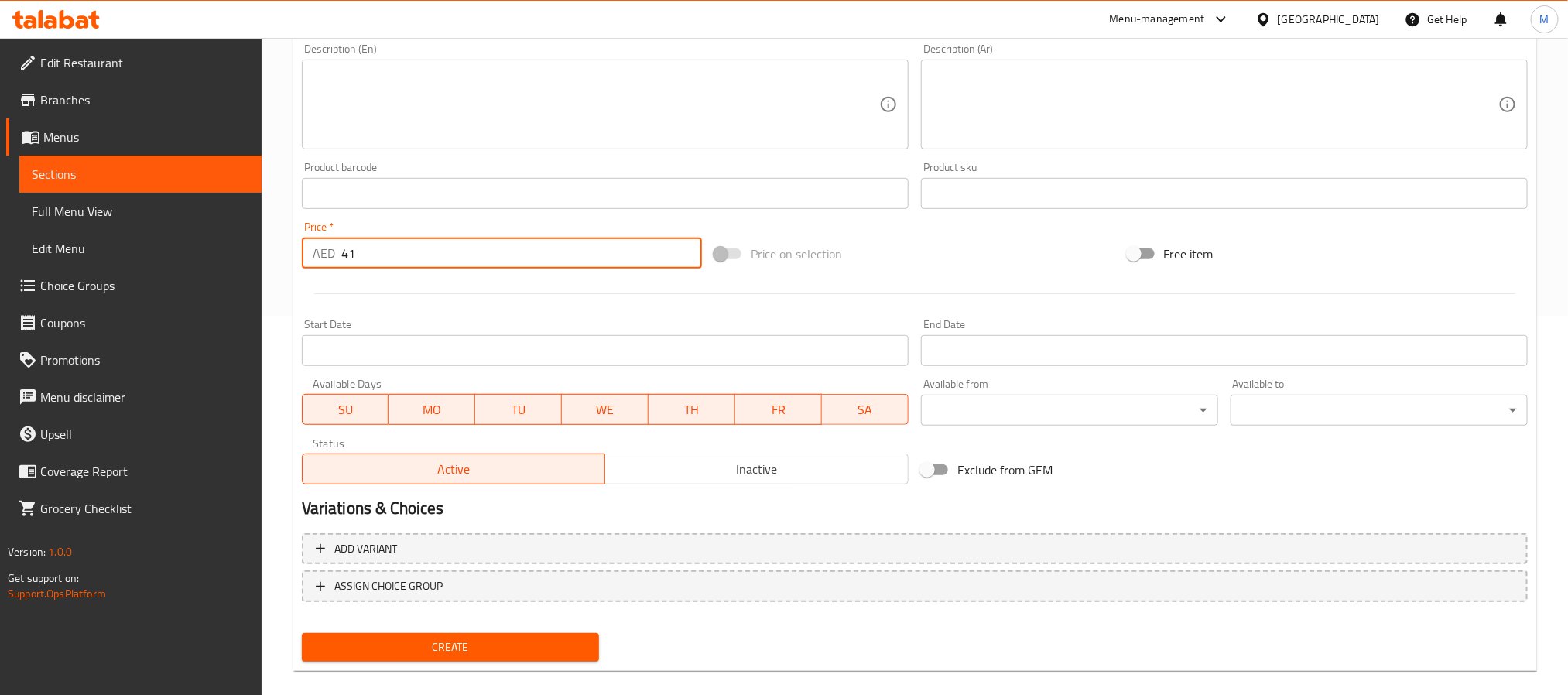
scroll to position [397, 0]
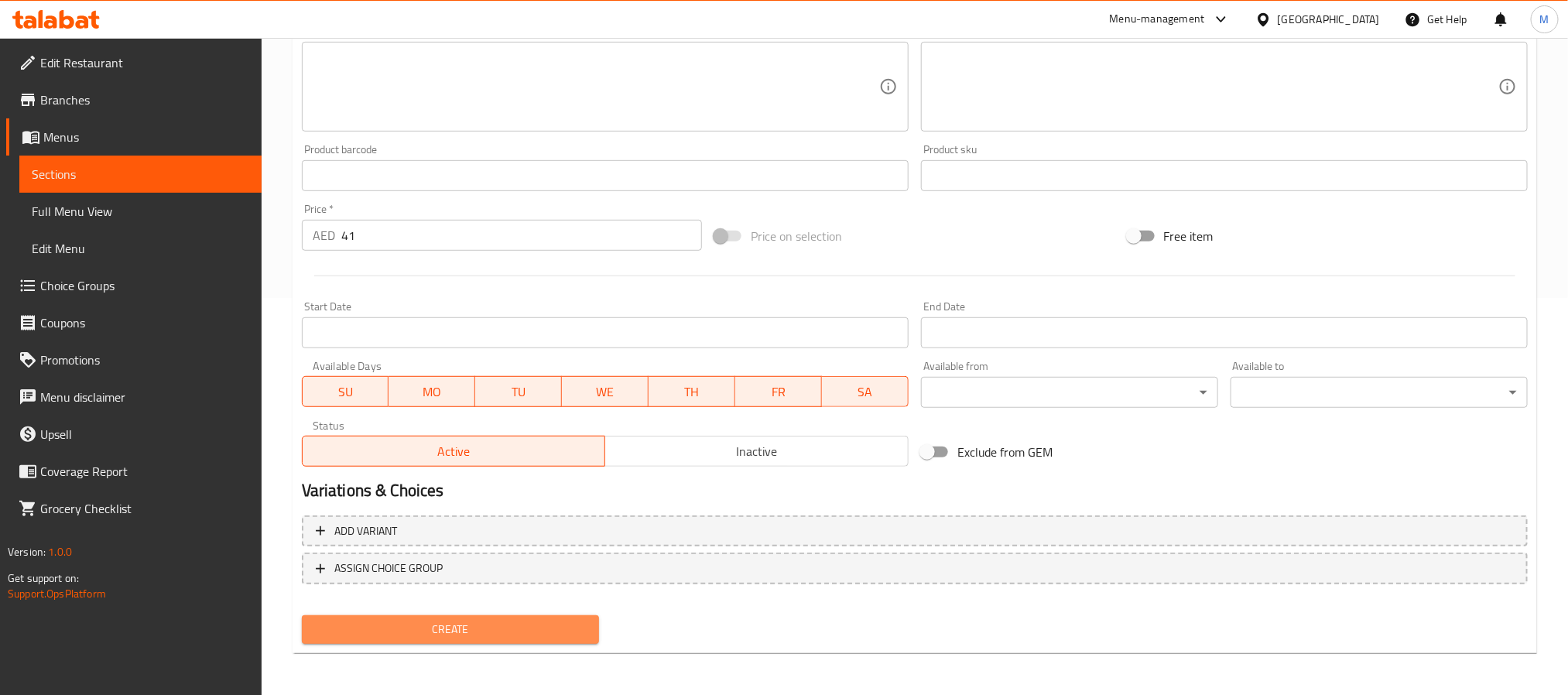
click at [425, 637] on span "Create" at bounding box center [451, 629] width 273 height 19
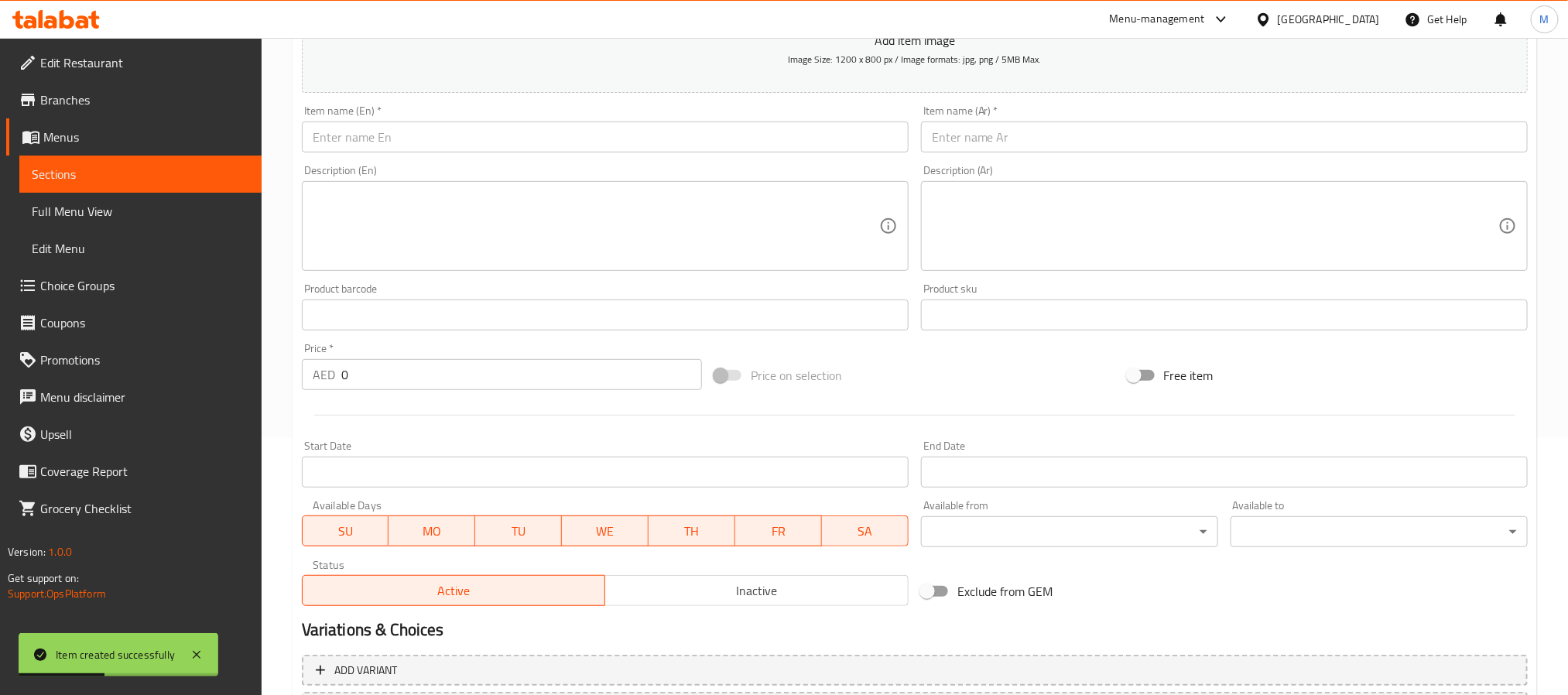
scroll to position [0, 0]
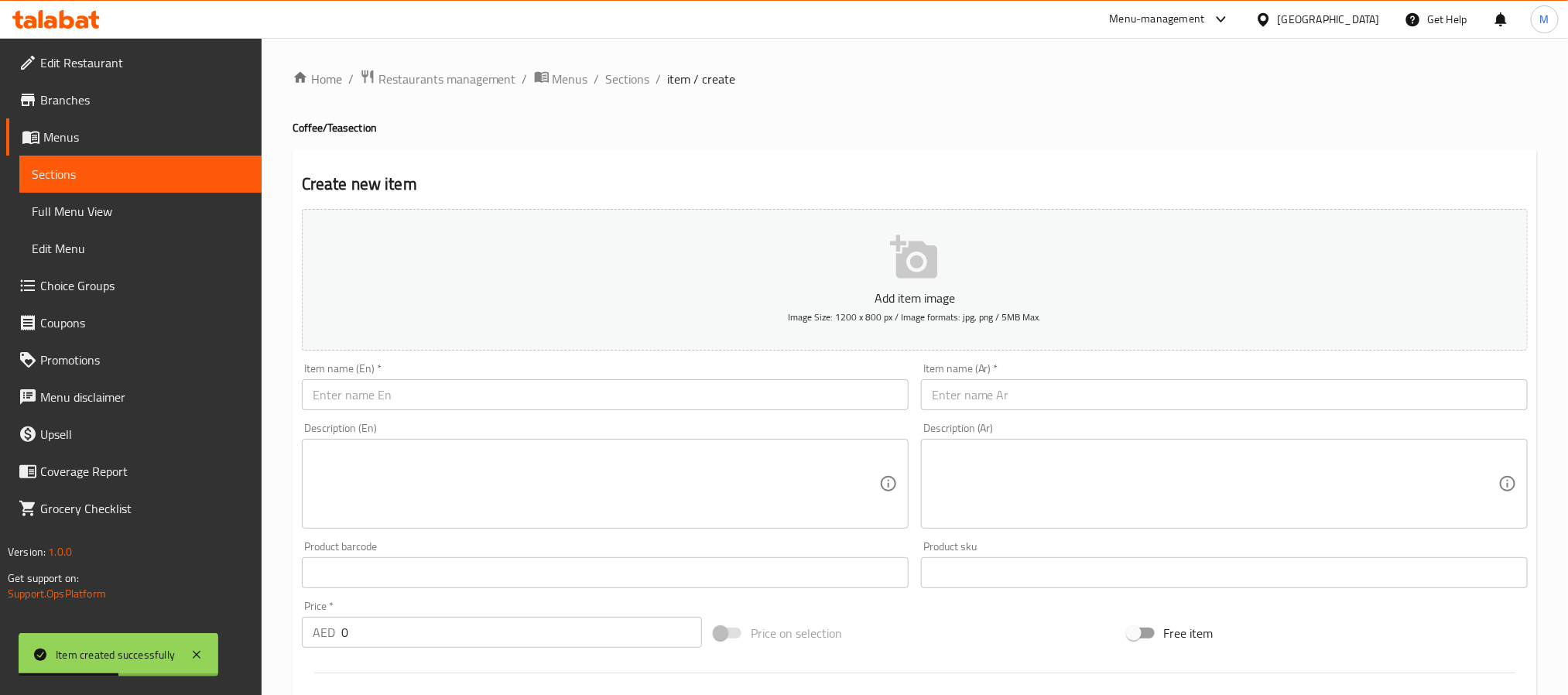
click at [423, 406] on input "text" at bounding box center [605, 394] width 607 height 31
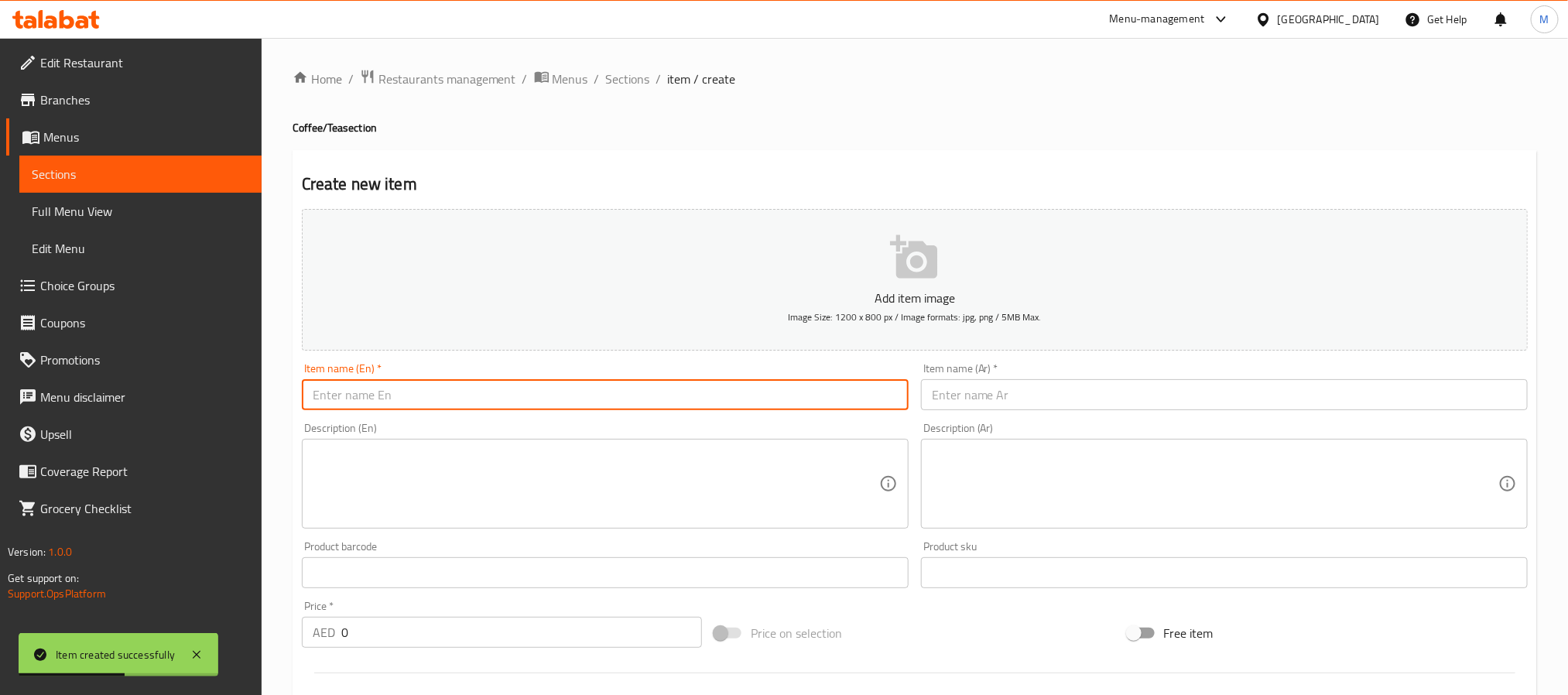
paste input "Mojito Passion Fruit"
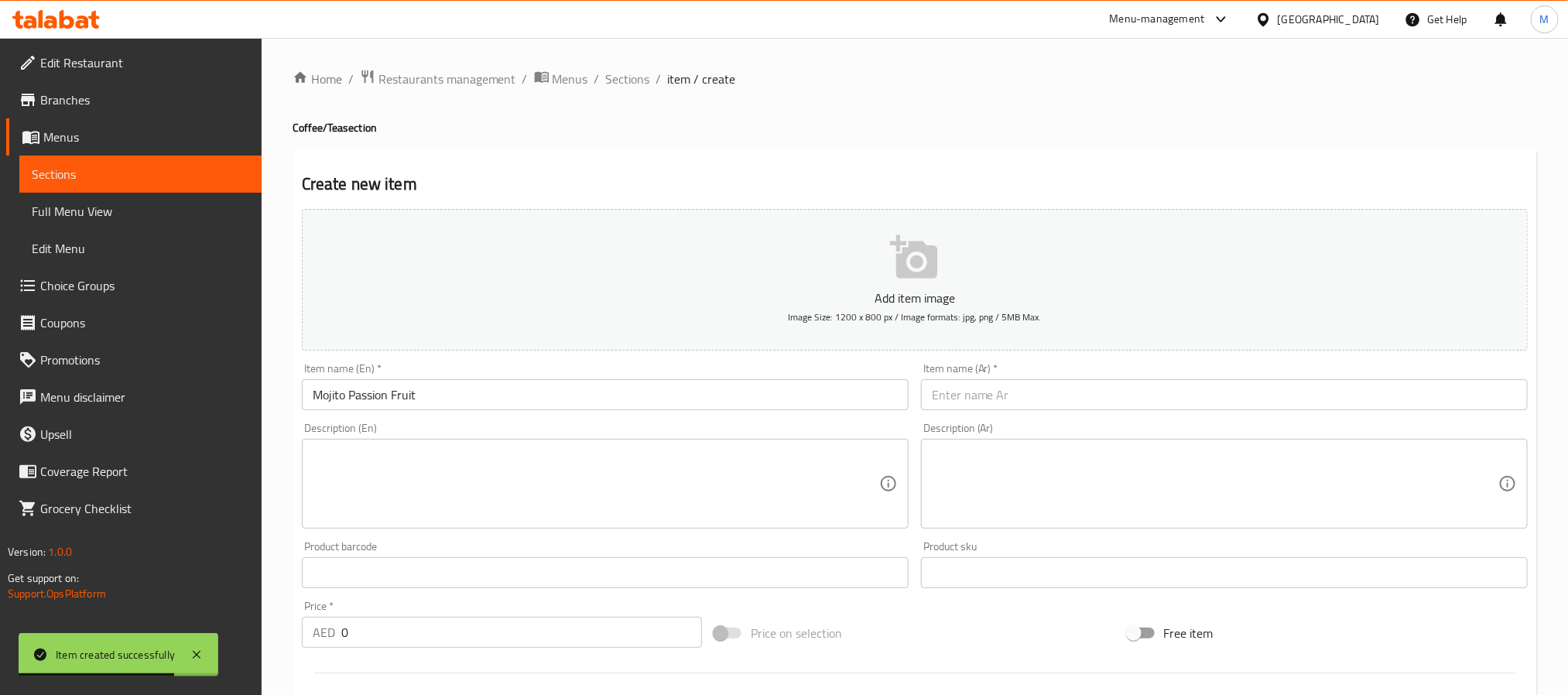
click at [1095, 414] on div "Item name (Ar)   * Item name (Ar) *" at bounding box center [1225, 386] width 619 height 59
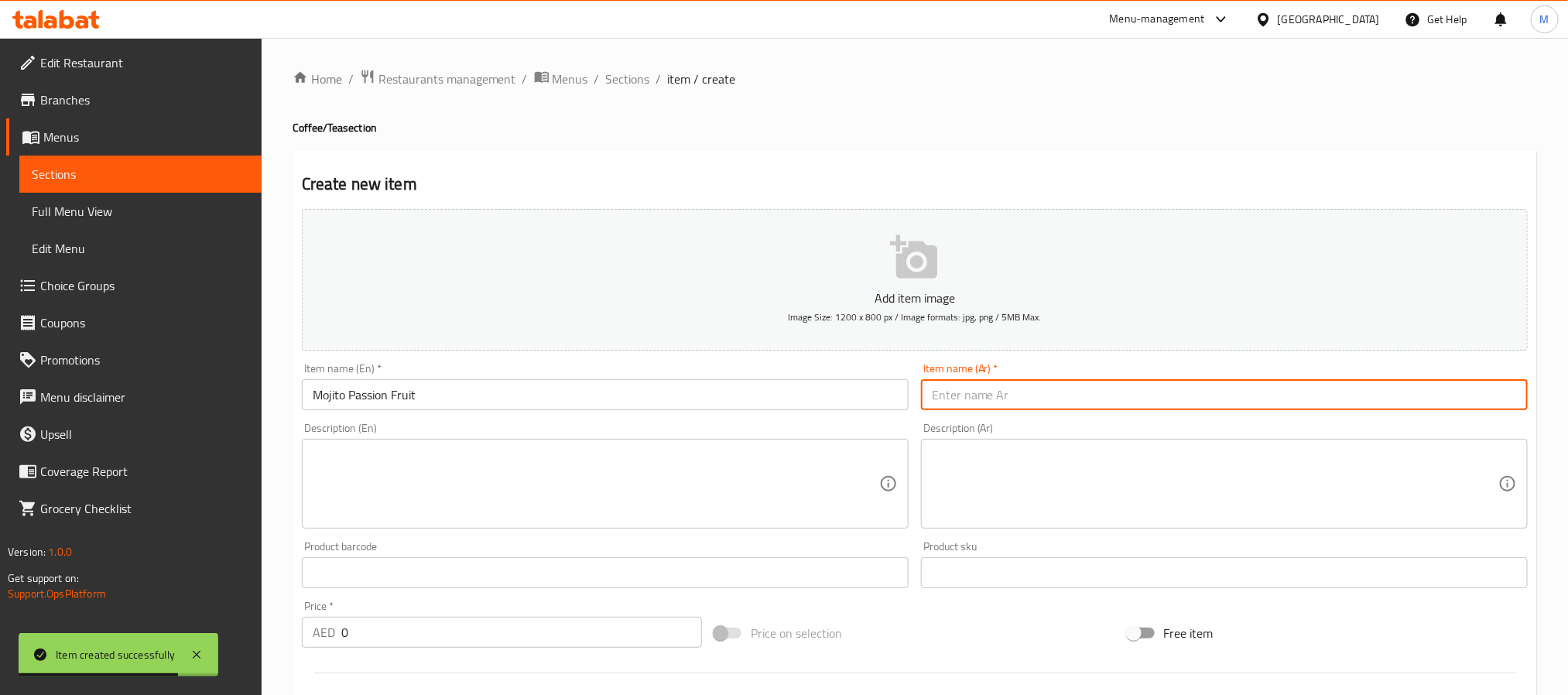
click at [1115, 383] on input "text" at bounding box center [1225, 394] width 607 height 31
paste input "موهيتو باشن فروت"
drag, startPoint x: 973, startPoint y: 398, endPoint x: 1005, endPoint y: 406, distance: 33.0
click at [973, 398] on input "موهيتو باشن فروت" at bounding box center [1225, 394] width 607 height 31
click at [980, 393] on input "موهيتو باشون فروت" at bounding box center [1225, 394] width 607 height 31
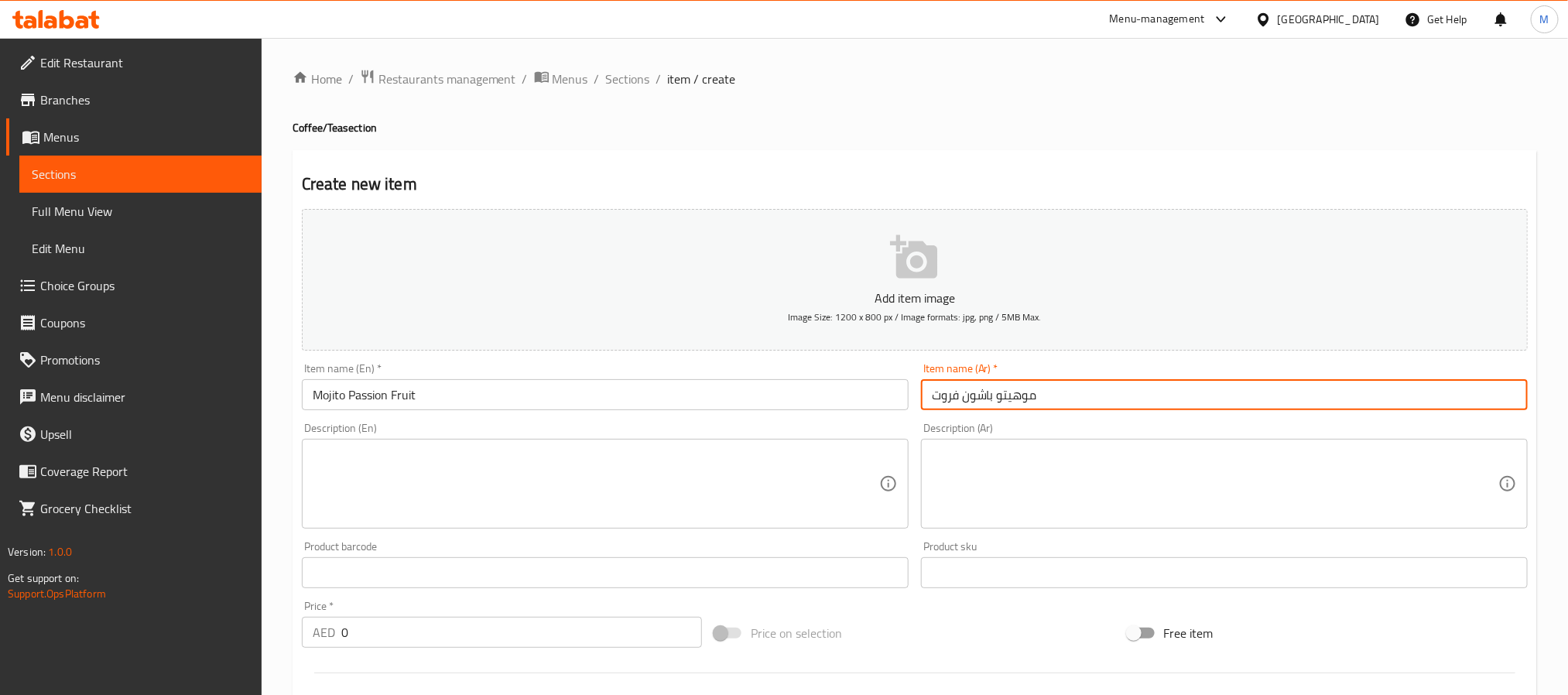
drag, startPoint x: 980, startPoint y: 393, endPoint x: 939, endPoint y: 397, distance: 41.2
click at [939, 397] on input "موهيتو باشون فروت" at bounding box center [1225, 394] width 607 height 31
click at [986, 398] on input "موهيتو باشون فروت" at bounding box center [1225, 394] width 607 height 31
drag, startPoint x: 992, startPoint y: 395, endPoint x: 911, endPoint y: 391, distance: 81.1
click at [911, 391] on div "Add item image Image Size: 1200 x 800 px / Image formats: jpg, png / 5MB Max. I…" at bounding box center [915, 535] width 1238 height 667
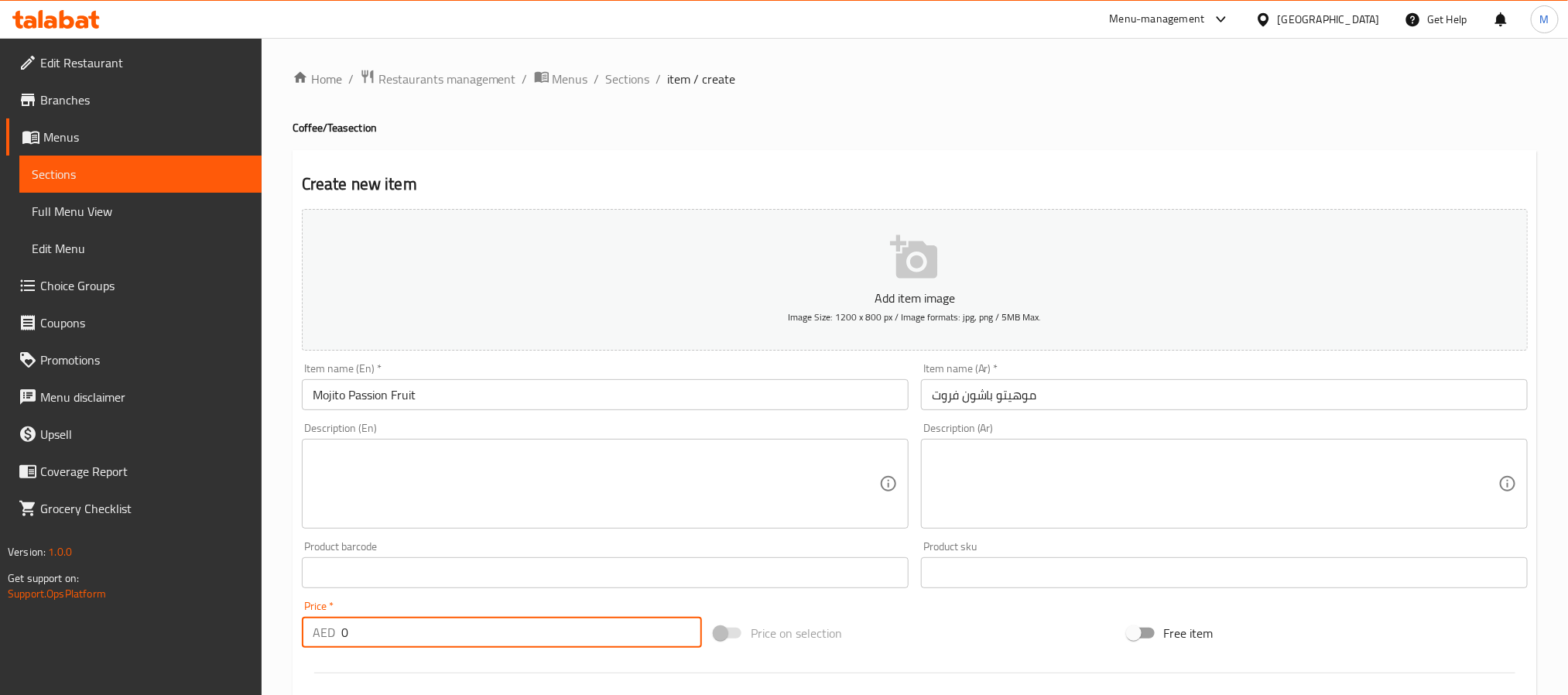
drag, startPoint x: 369, startPoint y: 643, endPoint x: 137, endPoint y: 637, distance: 232.1
click at [186, 638] on div "Edit Restaurant Branches Menus Sections Full Menu View Edit Menu Choice Groups …" at bounding box center [784, 565] width 1568 height 1055
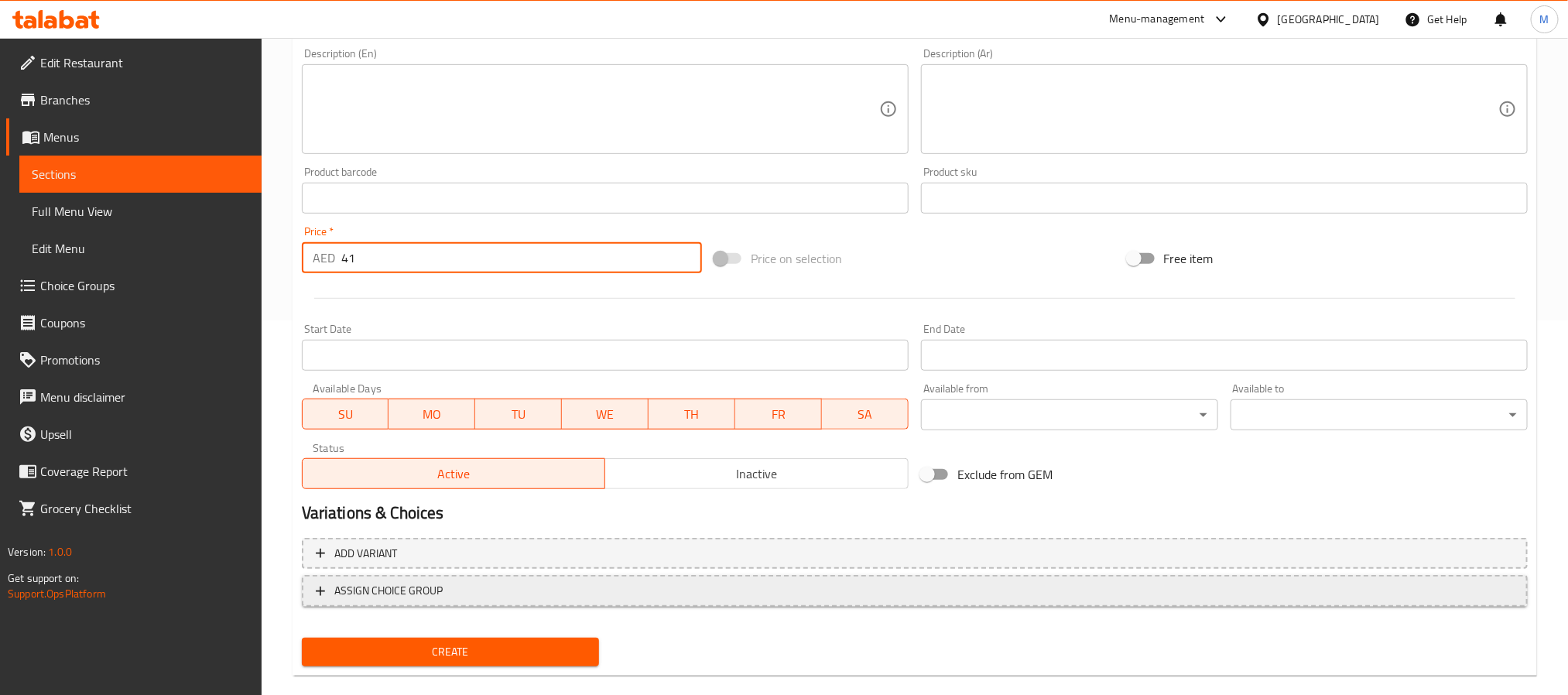
scroll to position [397, 0]
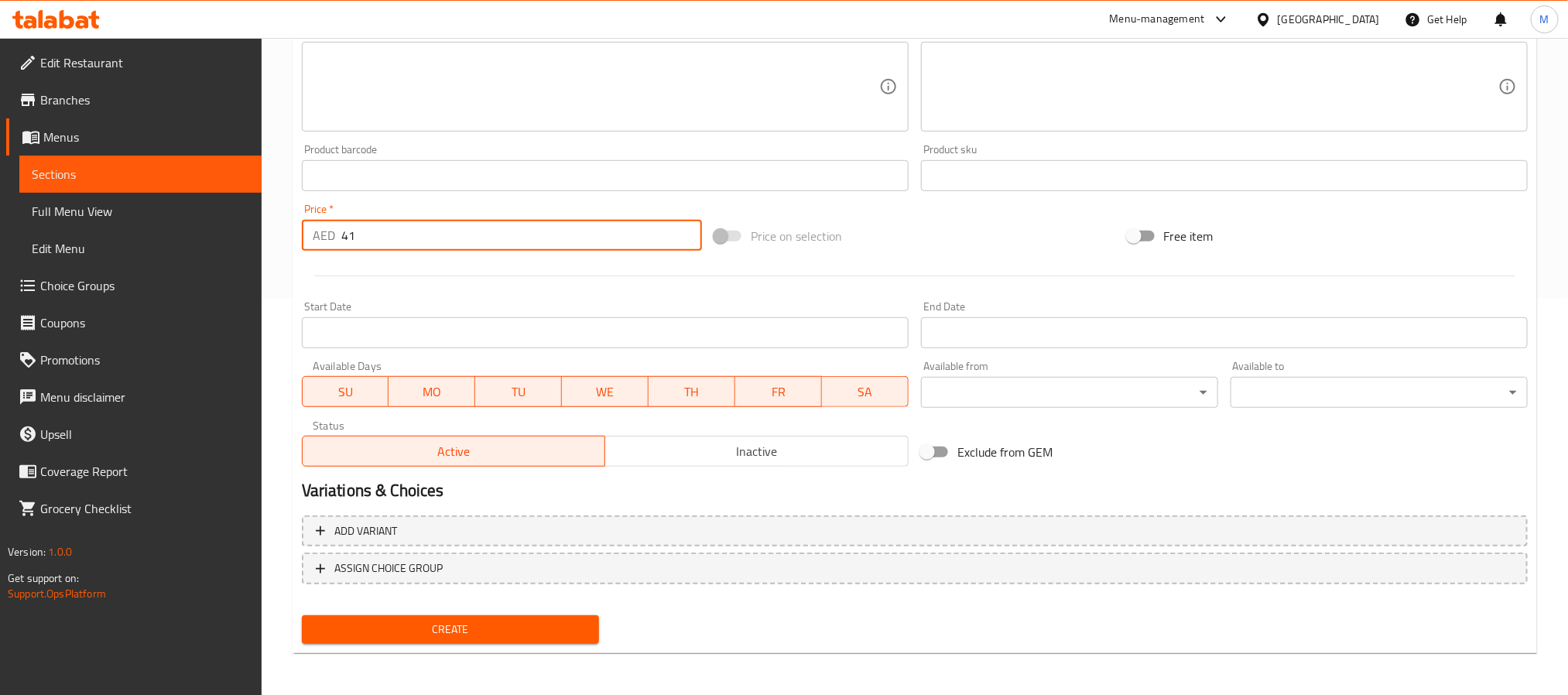
click at [532, 621] on span "Create" at bounding box center [451, 629] width 273 height 19
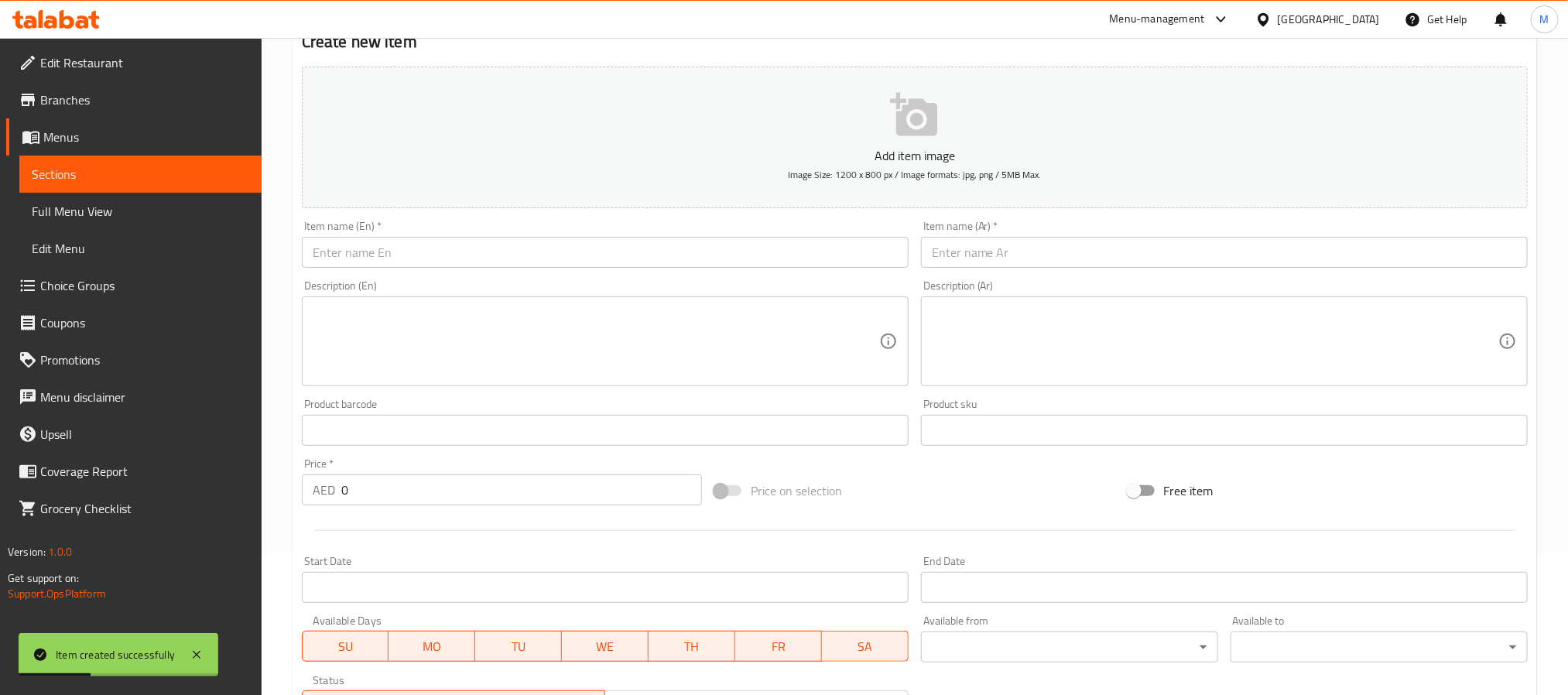
scroll to position [0, 0]
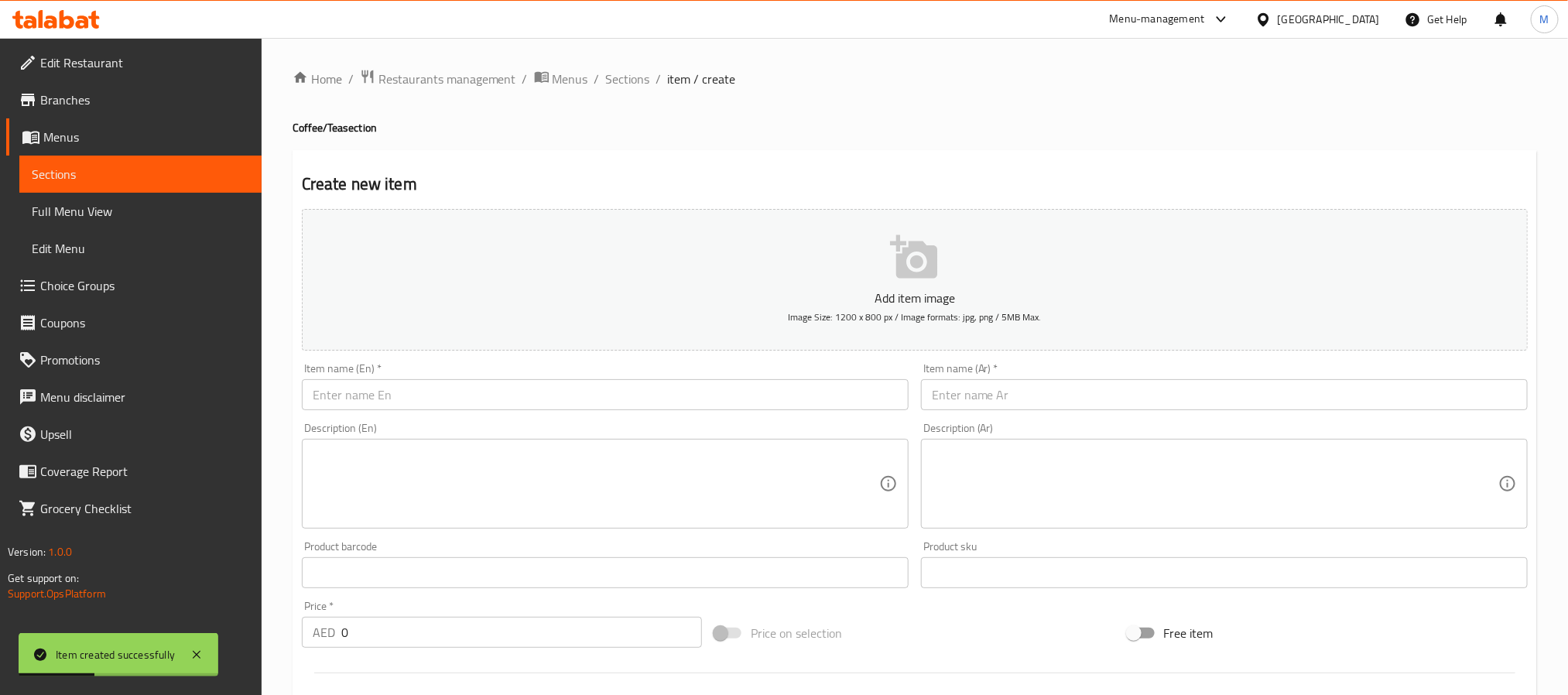
click at [467, 407] on input "text" at bounding box center [605, 394] width 607 height 31
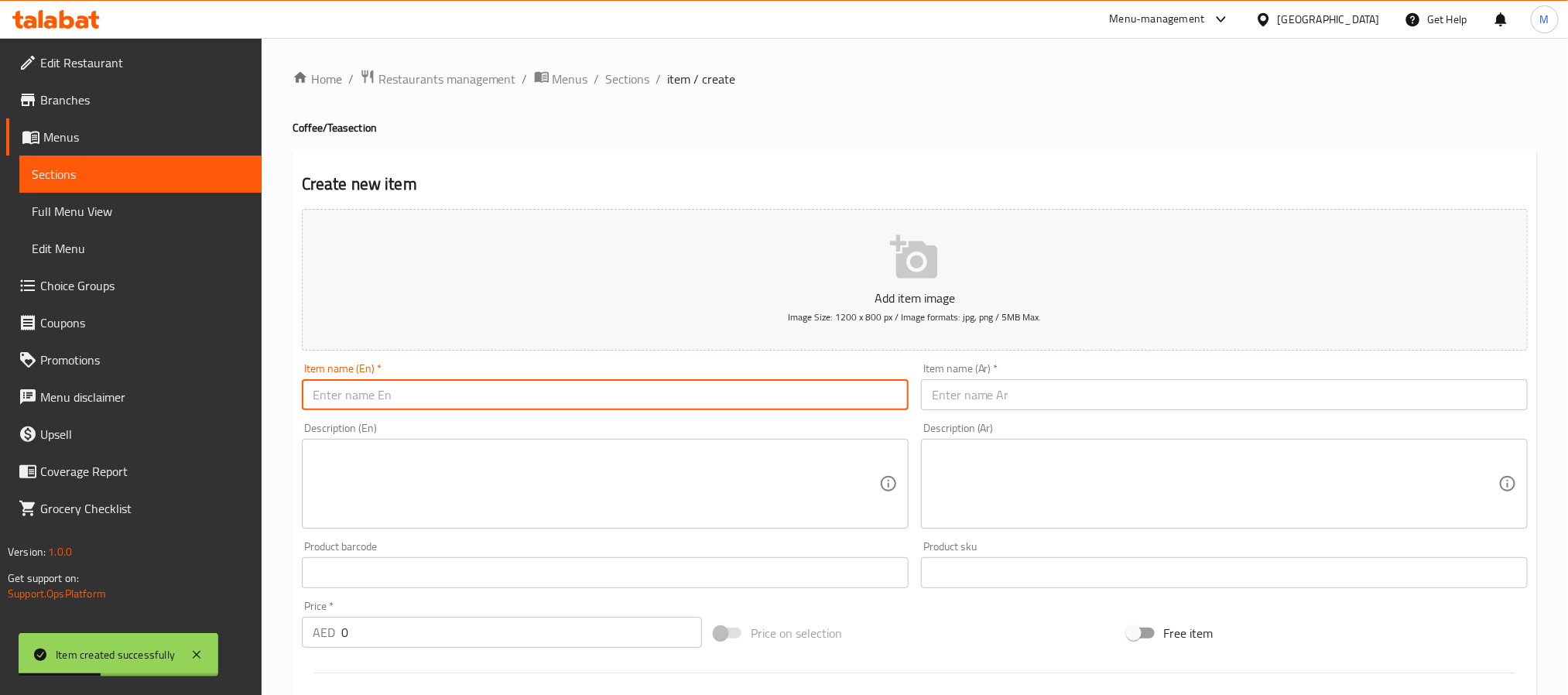
paste input "Fresh Carrots with Orange Juice"
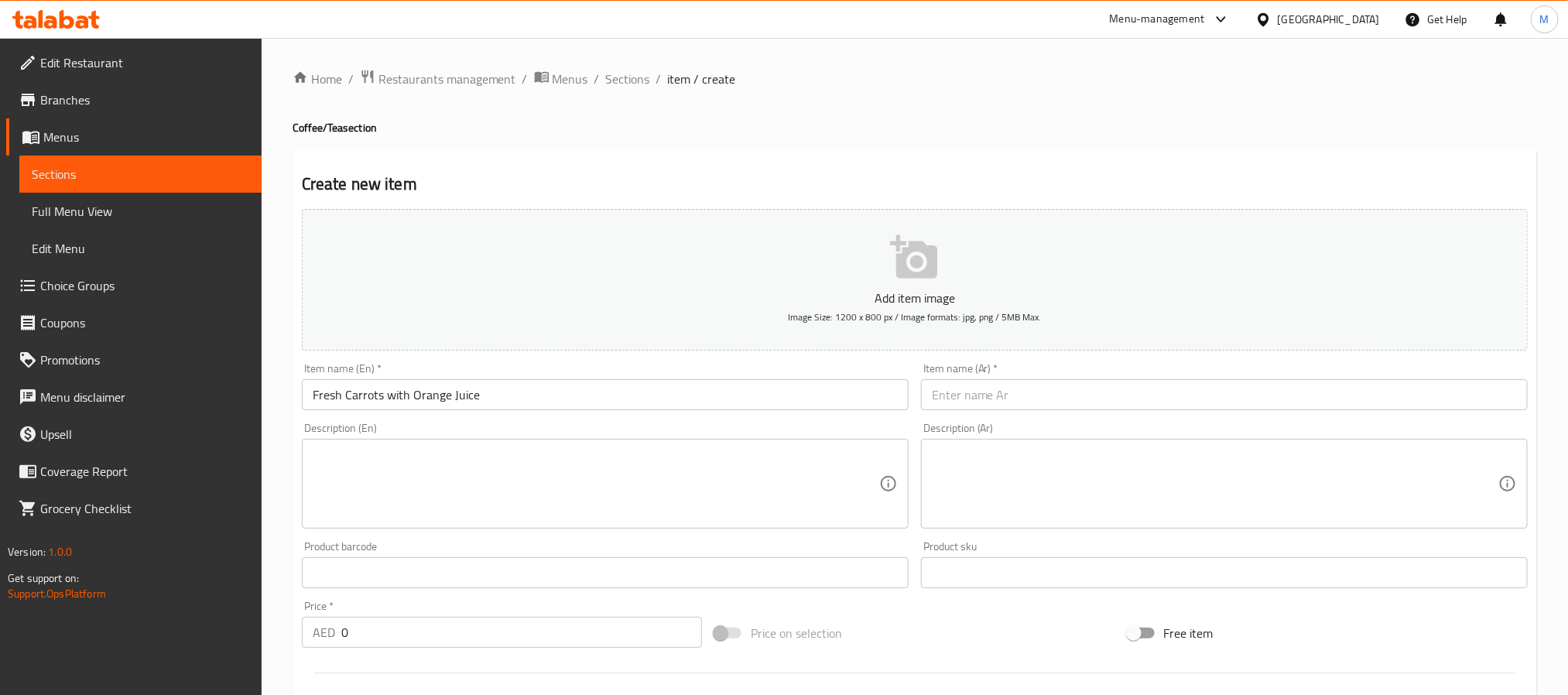
click at [991, 393] on input "text" at bounding box center [1225, 394] width 607 height 31
paste input "[GEOGRAPHIC_DATA] مع عصير البرتقال"
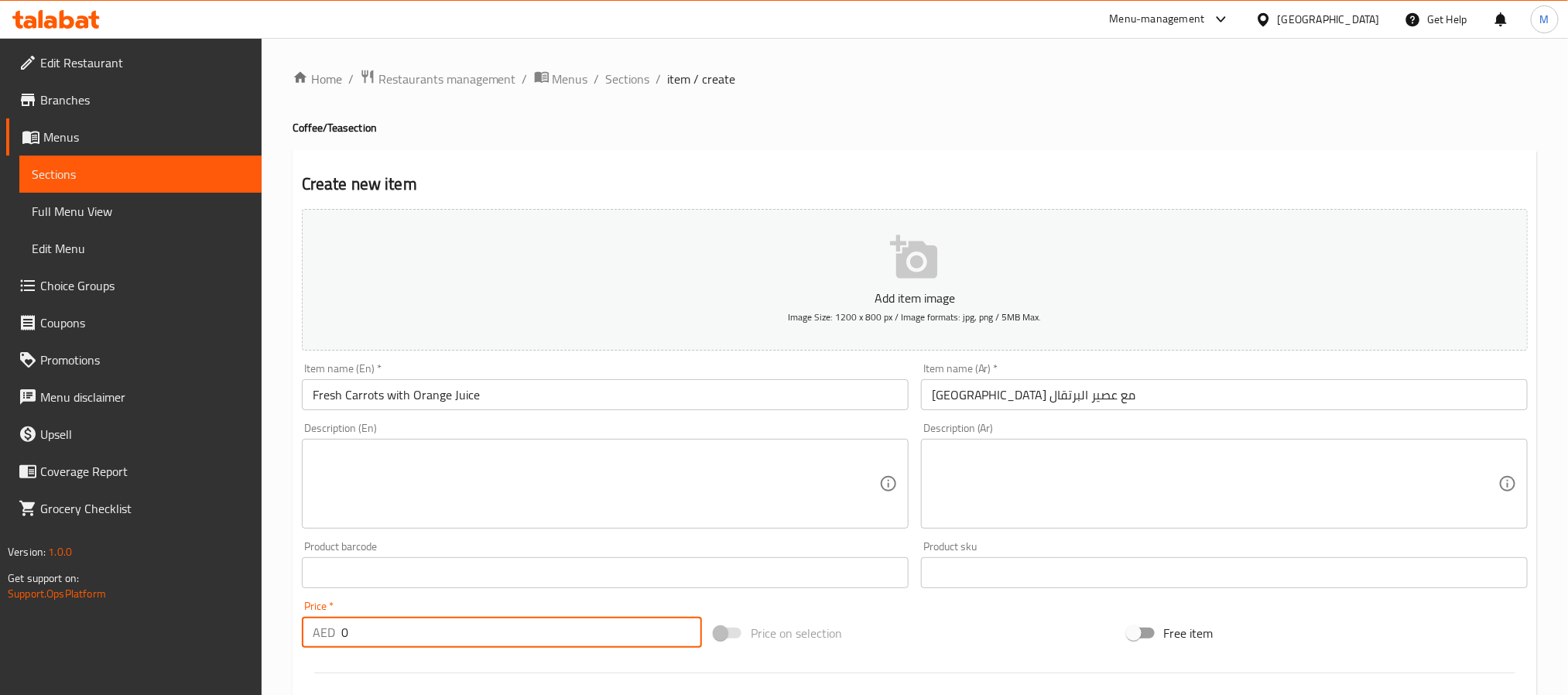
drag, startPoint x: 367, startPoint y: 643, endPoint x: -8, endPoint y: 620, distance: 375.7
click at [0, 620] on html "​ Menu-management [GEOGRAPHIC_DATA] Get Help M Edit Restaurant Branches Menus S…" at bounding box center [784, 347] width 1568 height 695
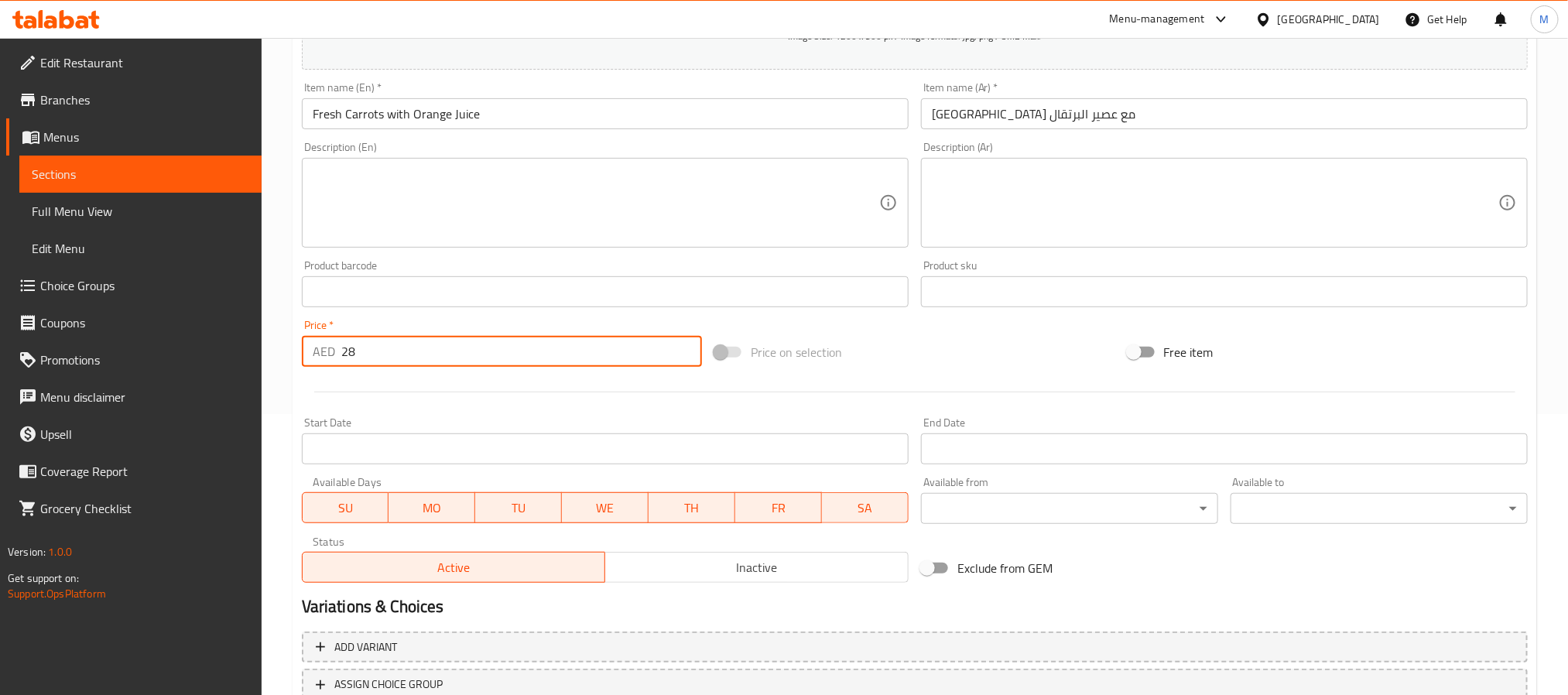
scroll to position [397, 0]
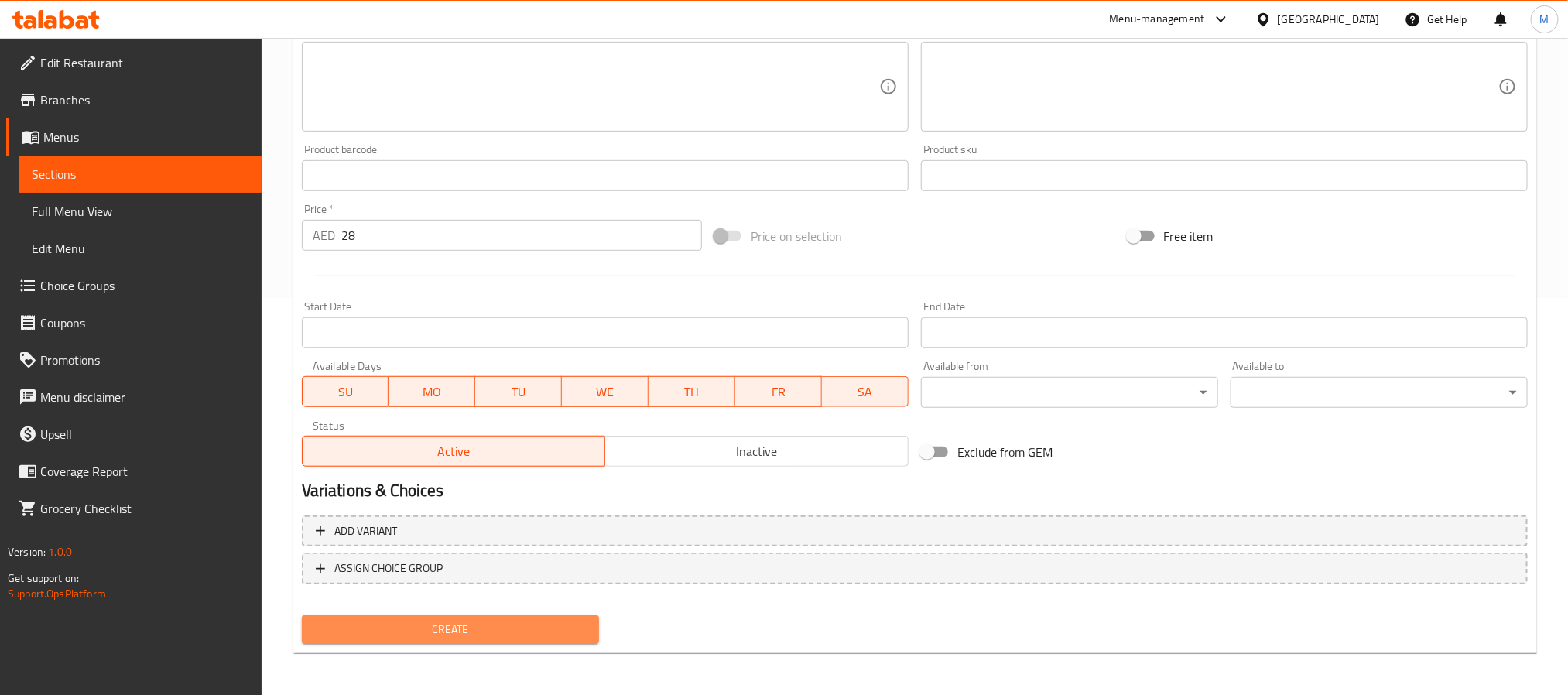
click at [448, 640] on button "Create" at bounding box center [450, 629] width 297 height 29
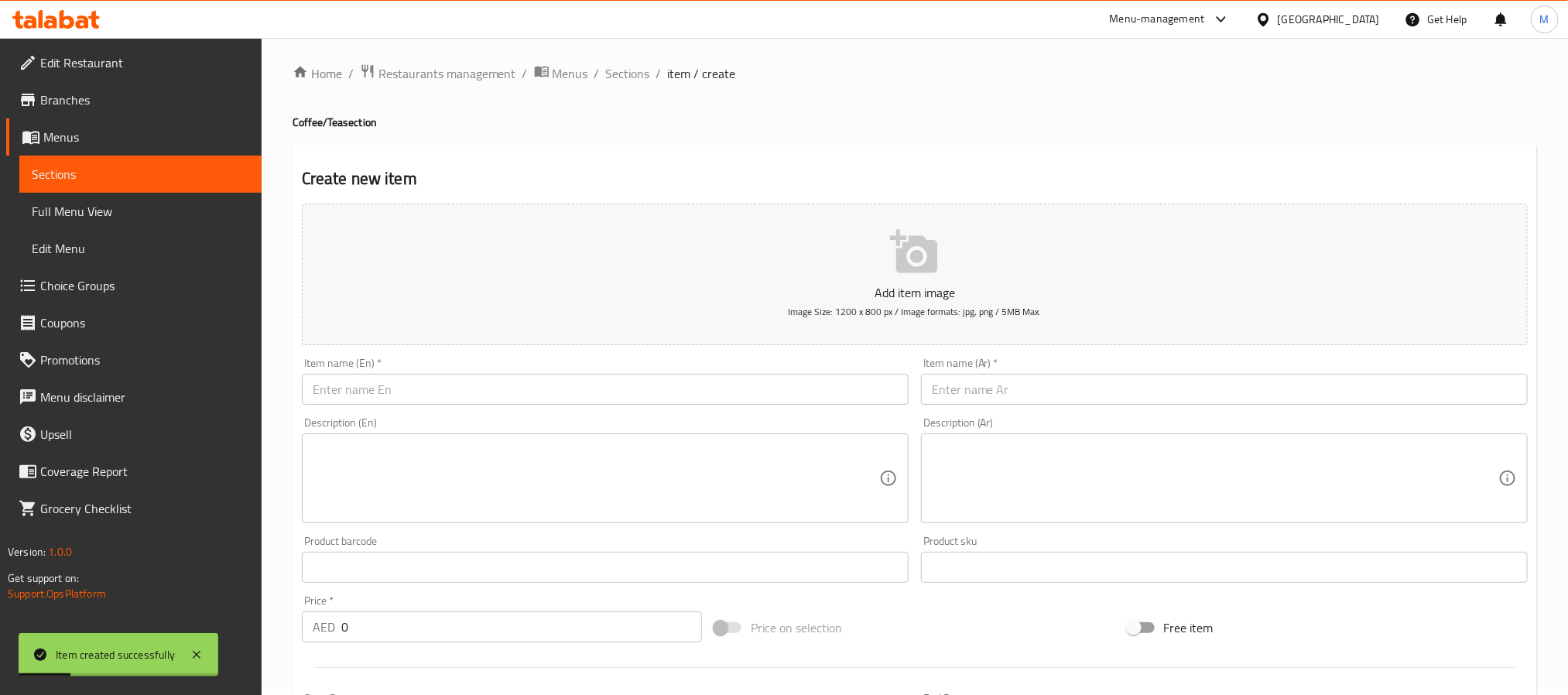
scroll to position [0, 0]
click at [542, 391] on input "text" at bounding box center [605, 394] width 607 height 31
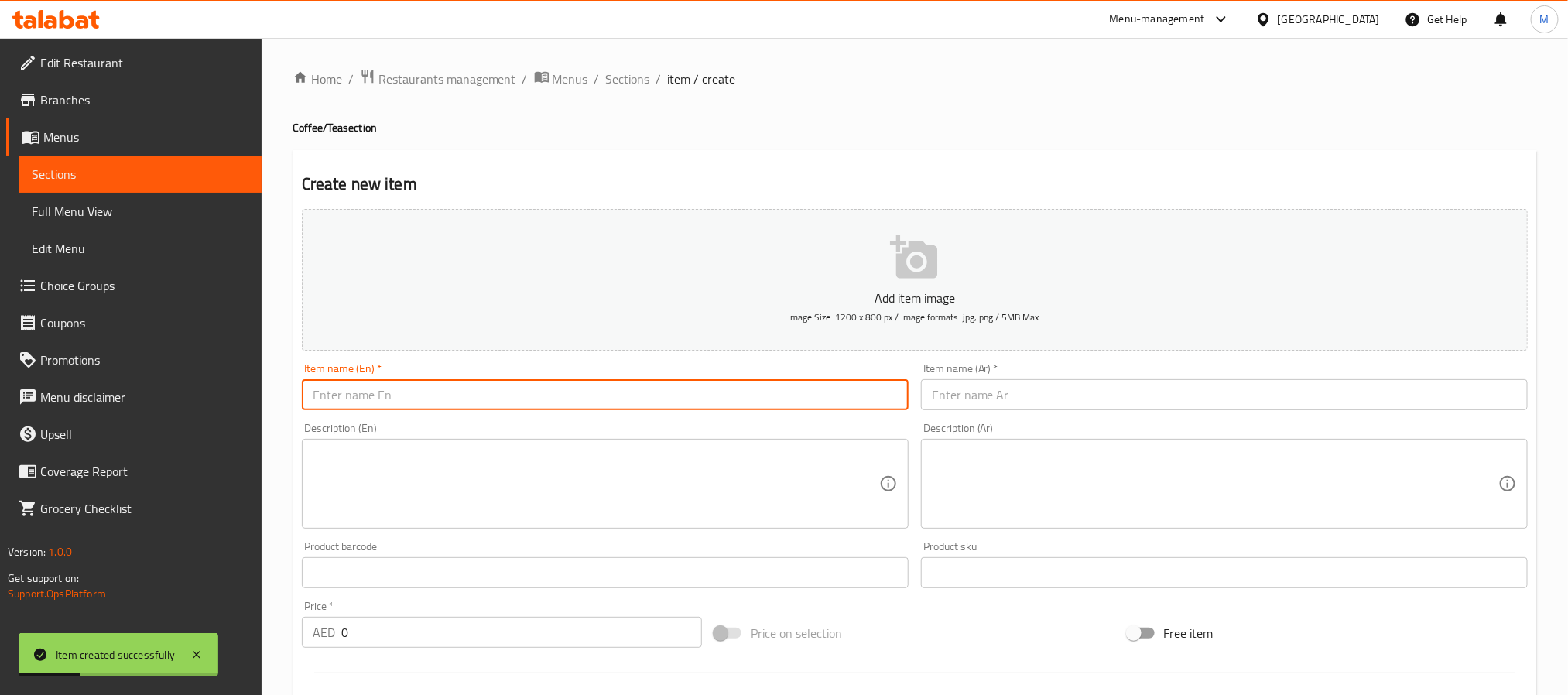
paste input "Fresh Orange Juice"
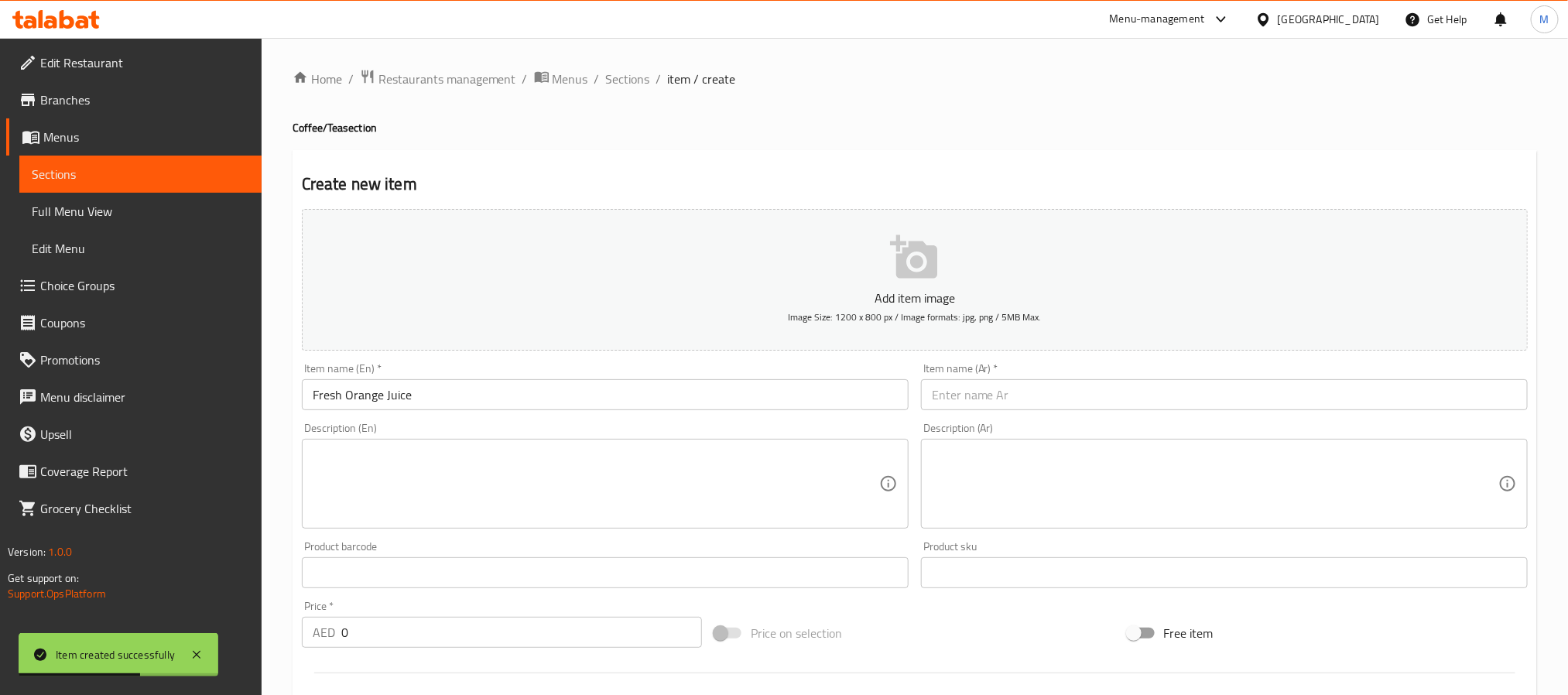
click at [1005, 374] on div "Item name (Ar)   * Item name (Ar) *" at bounding box center [1225, 386] width 607 height 47
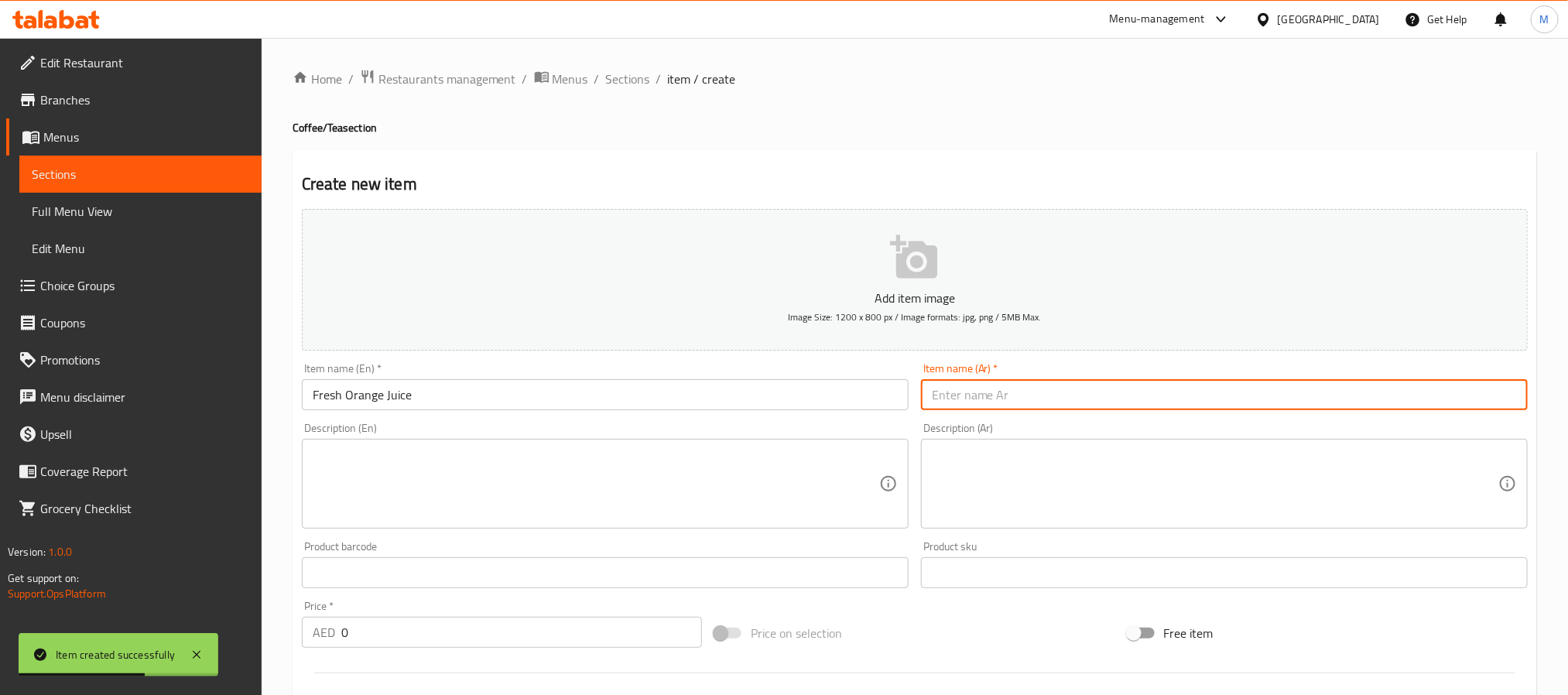
paste input "عصير برتقال طازج"
click at [1008, 390] on input "text" at bounding box center [1225, 394] width 607 height 31
drag, startPoint x: 367, startPoint y: 624, endPoint x: 212, endPoint y: 629, distance: 155.1
click at [212, 629] on div "Edit Restaurant Branches Menus Sections Full Menu View Edit Menu Choice Groups …" at bounding box center [784, 565] width 1568 height 1055
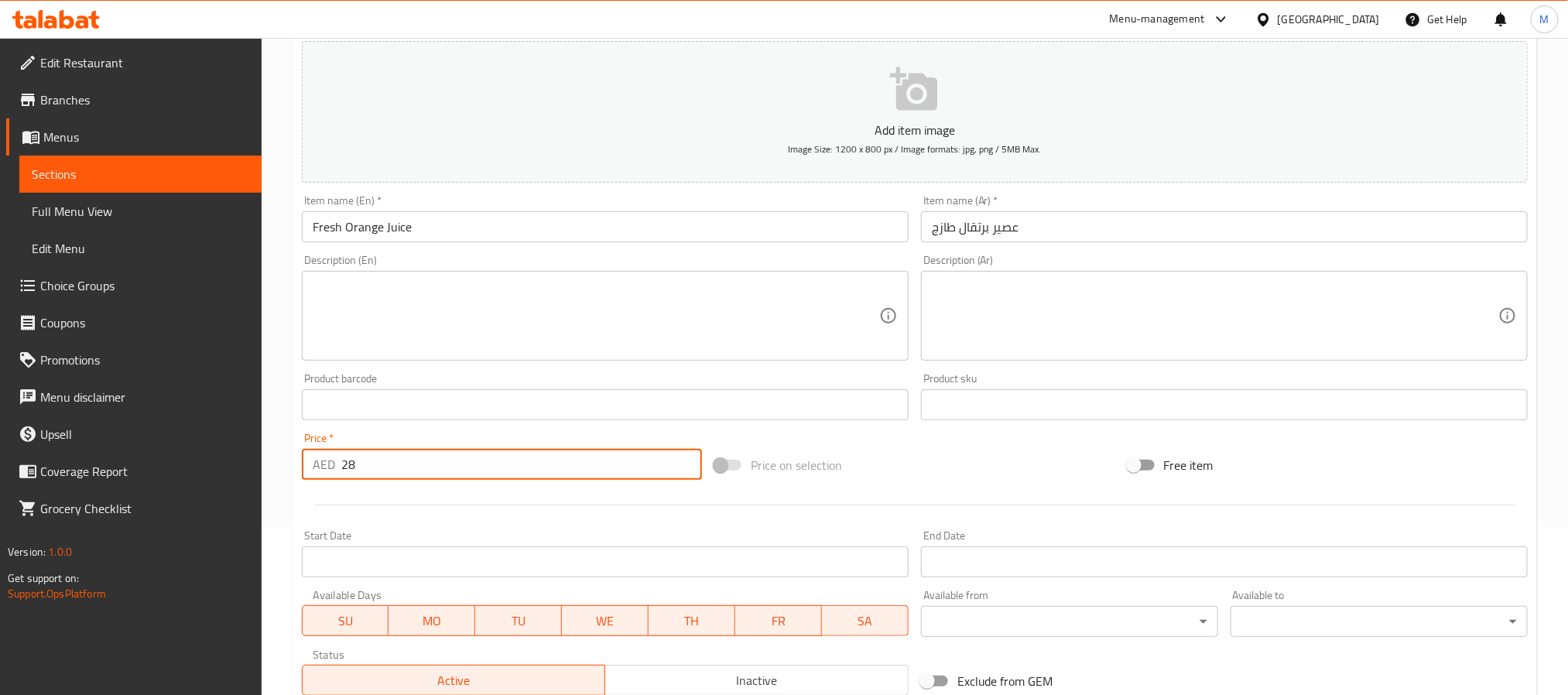
scroll to position [348, 0]
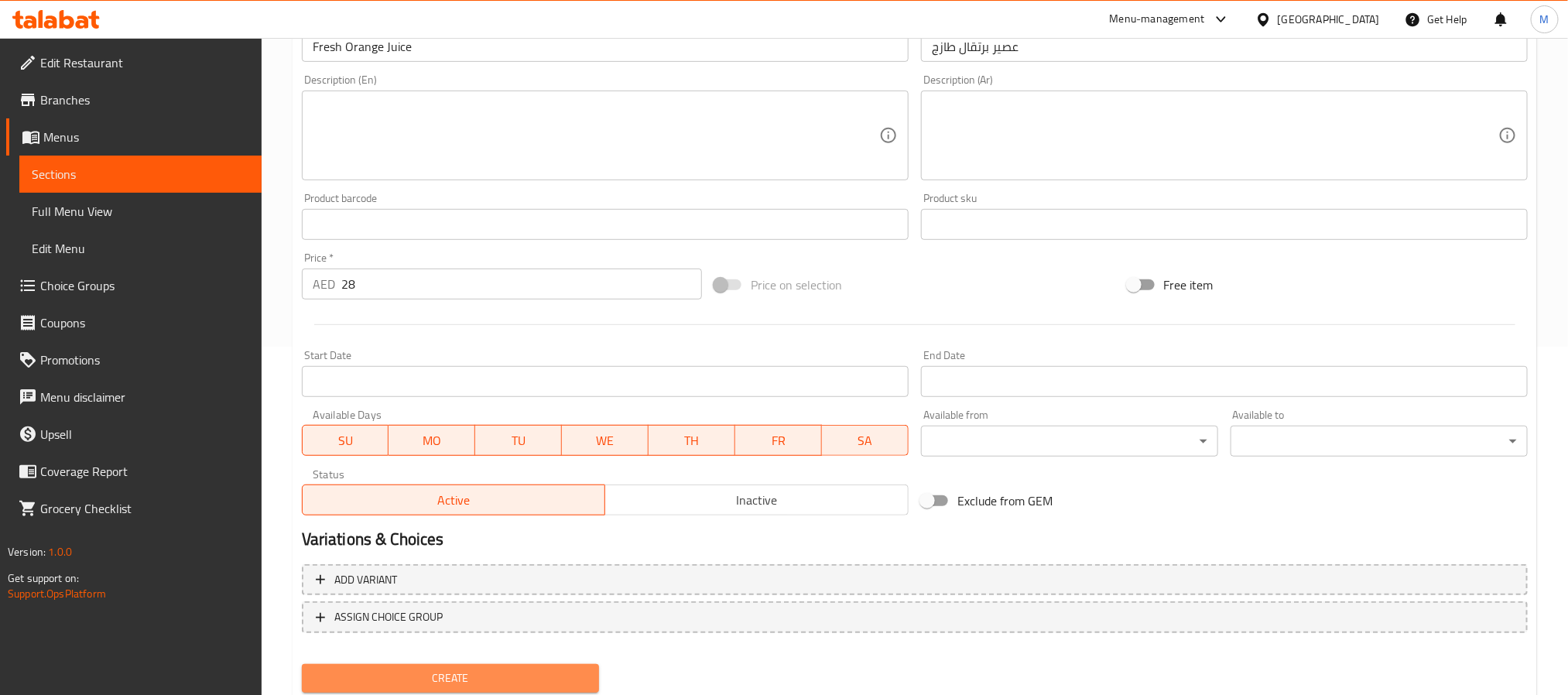
click at [426, 688] on button "Create" at bounding box center [450, 677] width 297 height 29
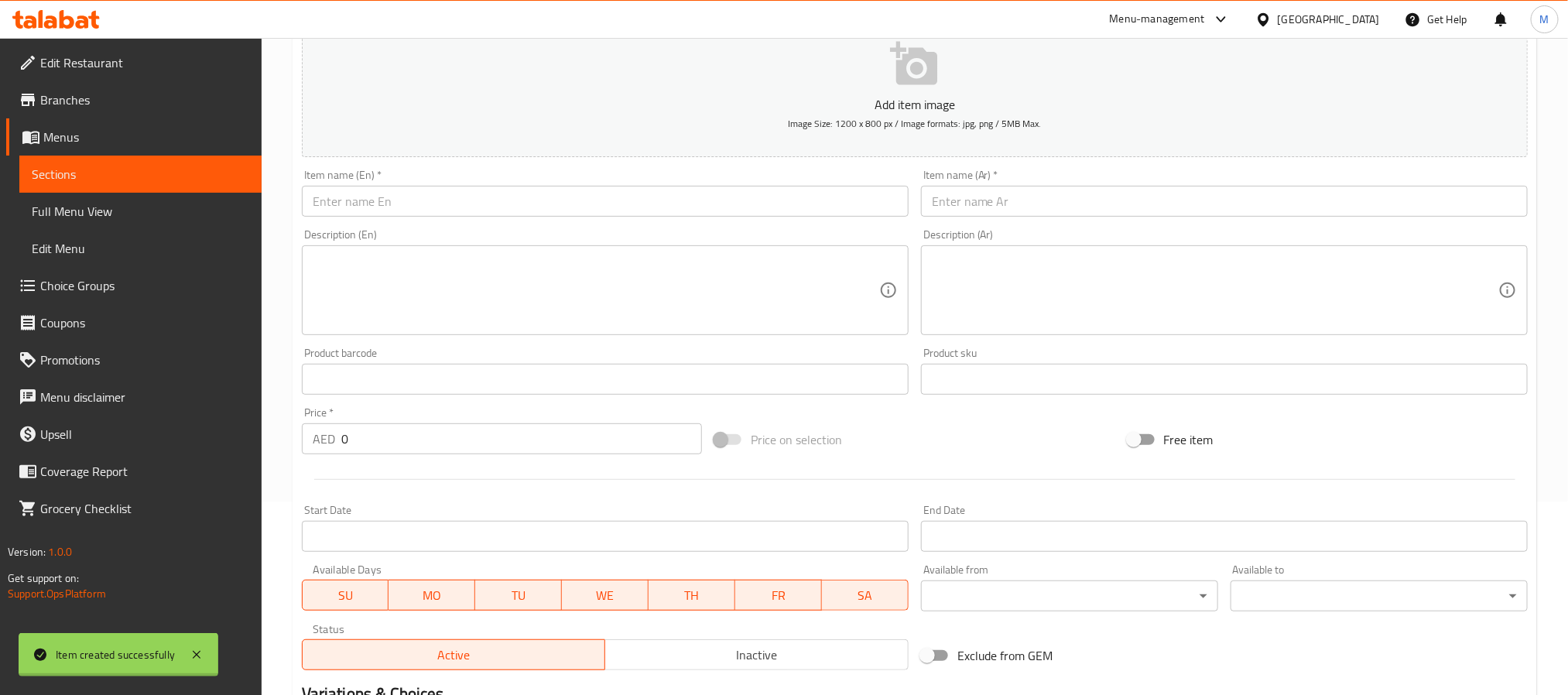
scroll to position [0, 0]
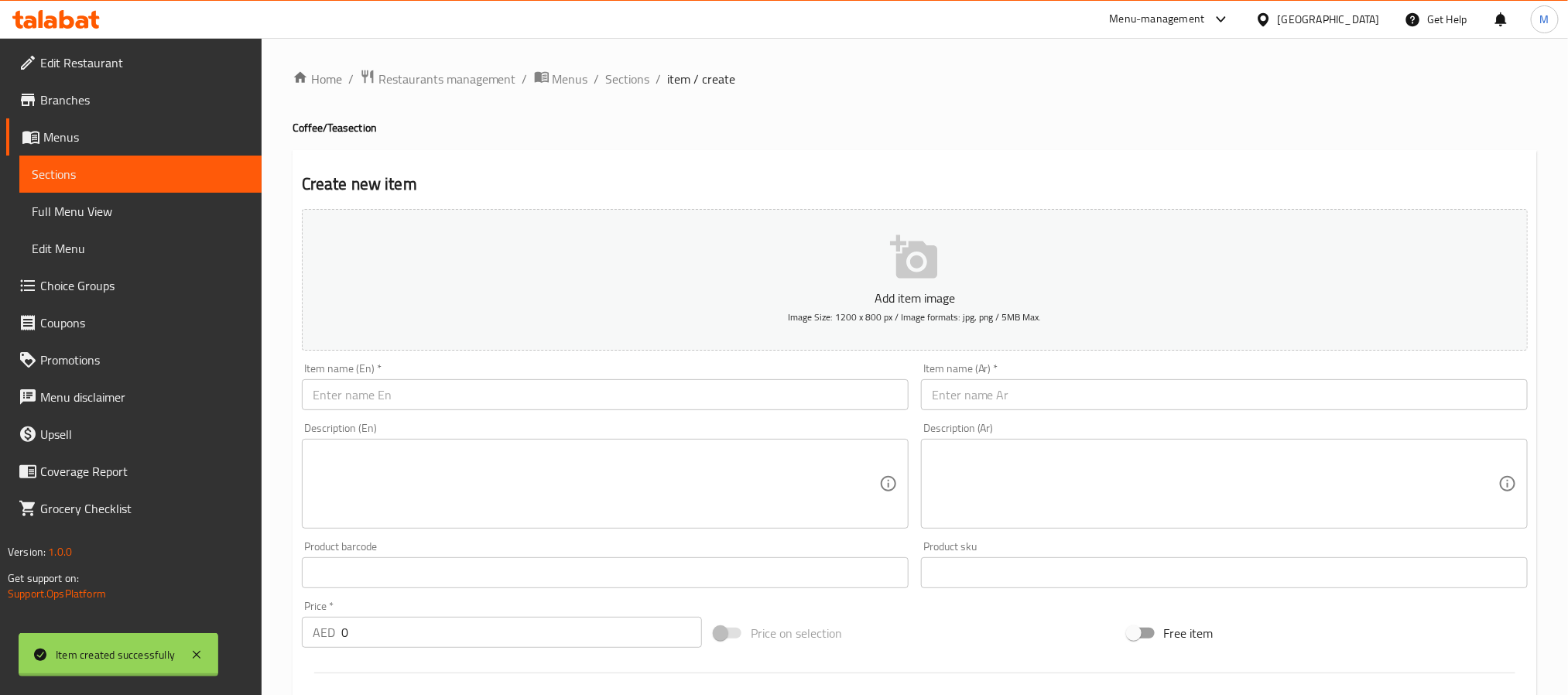
click at [464, 394] on input "text" at bounding box center [605, 394] width 607 height 31
paste input "Noma Hibiscus"
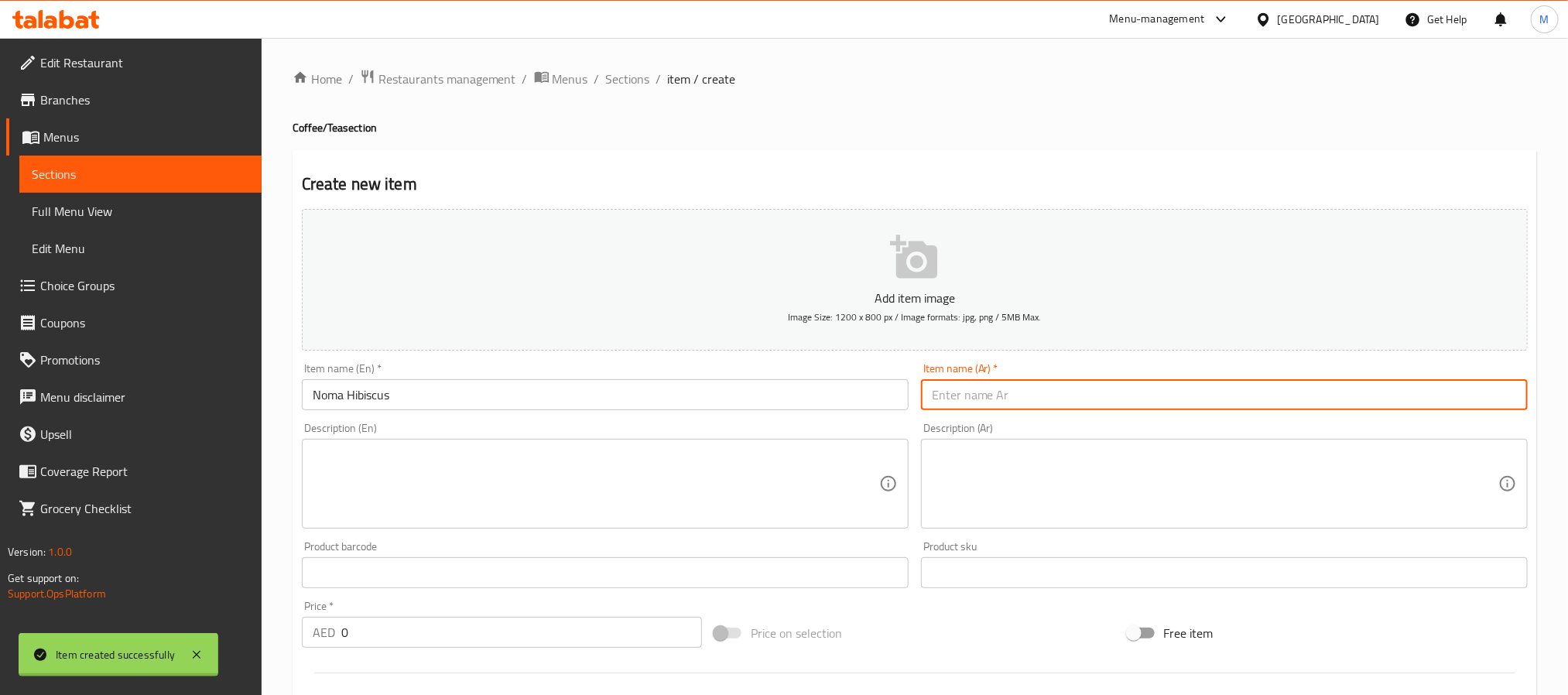
click at [950, 394] on input "text" at bounding box center [1225, 394] width 607 height 31
paste input "كركديه"
click at [1016, 394] on input "كركديه" at bounding box center [1225, 394] width 607 height 31
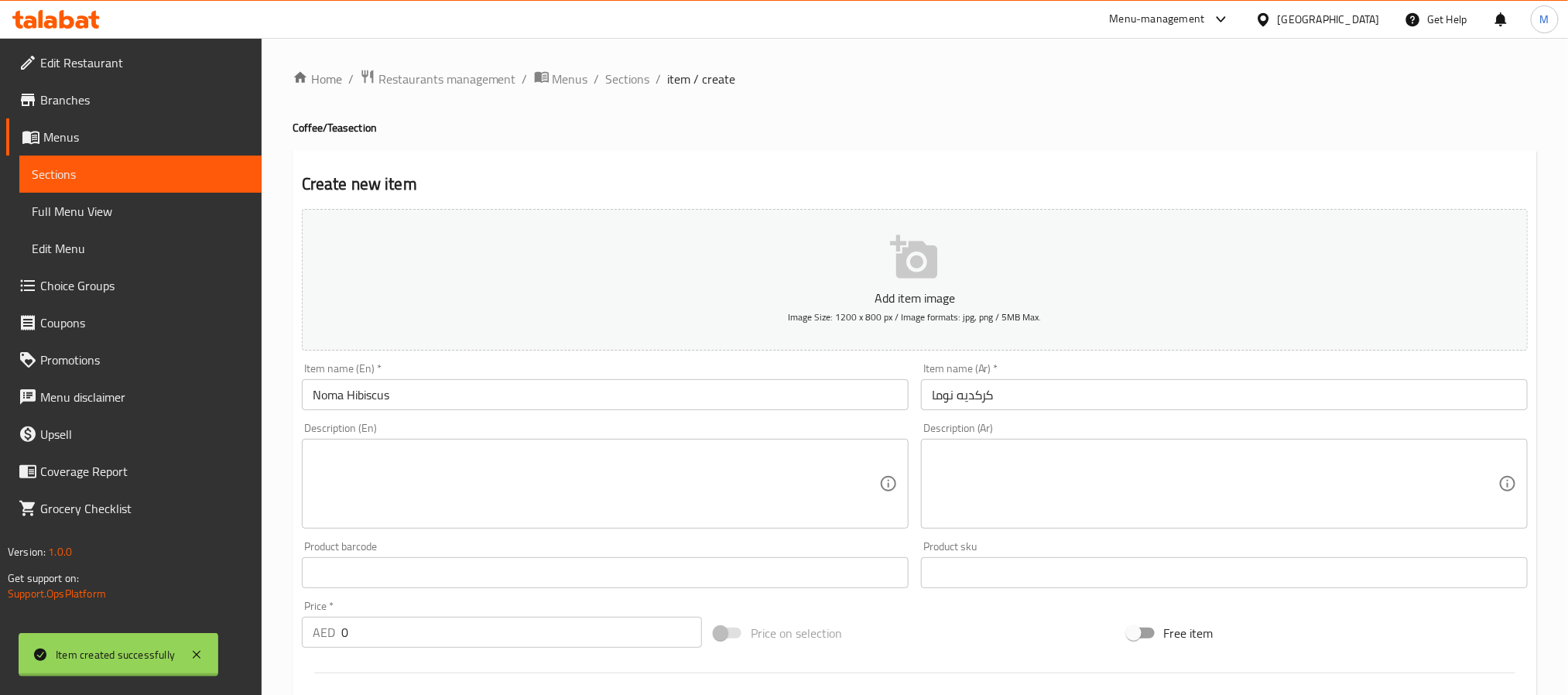
click at [371, 634] on input "0" at bounding box center [522, 632] width 361 height 31
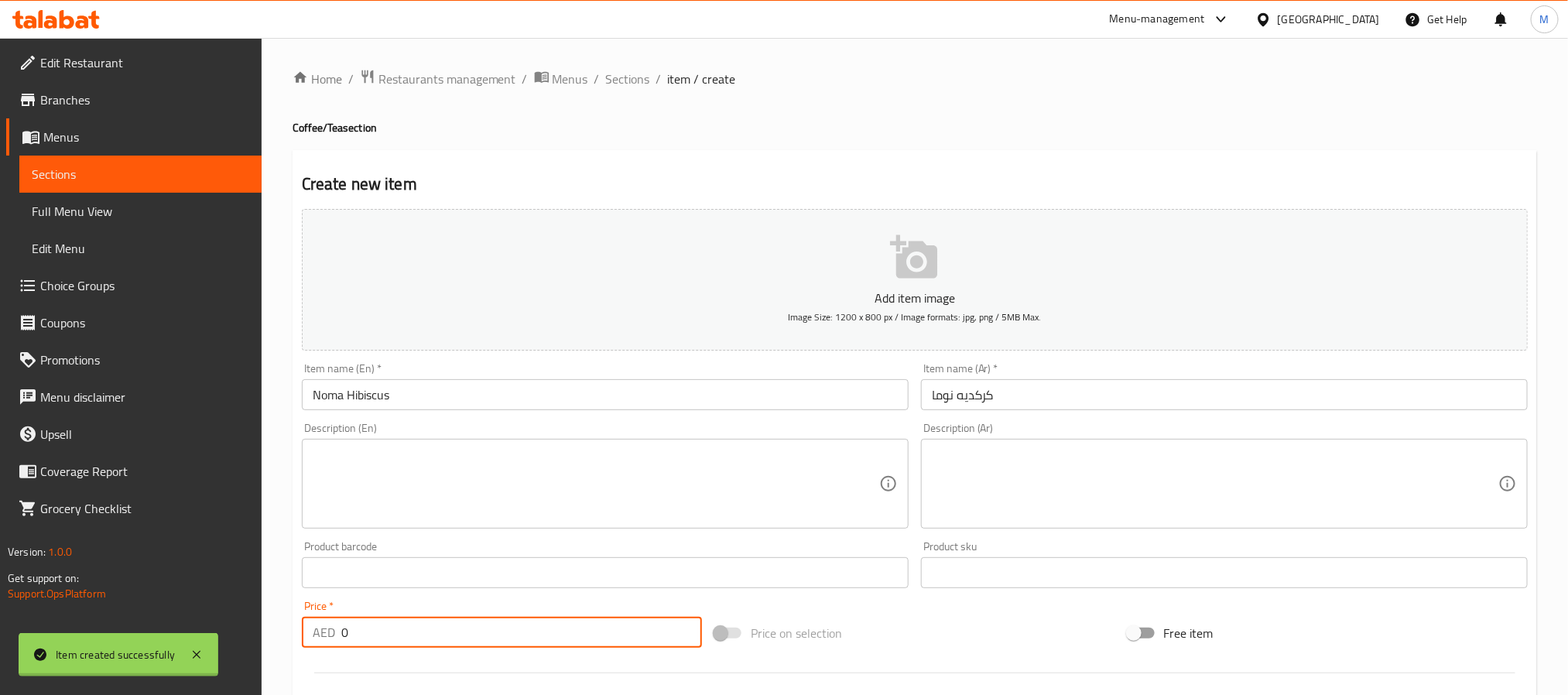
paste input "41"
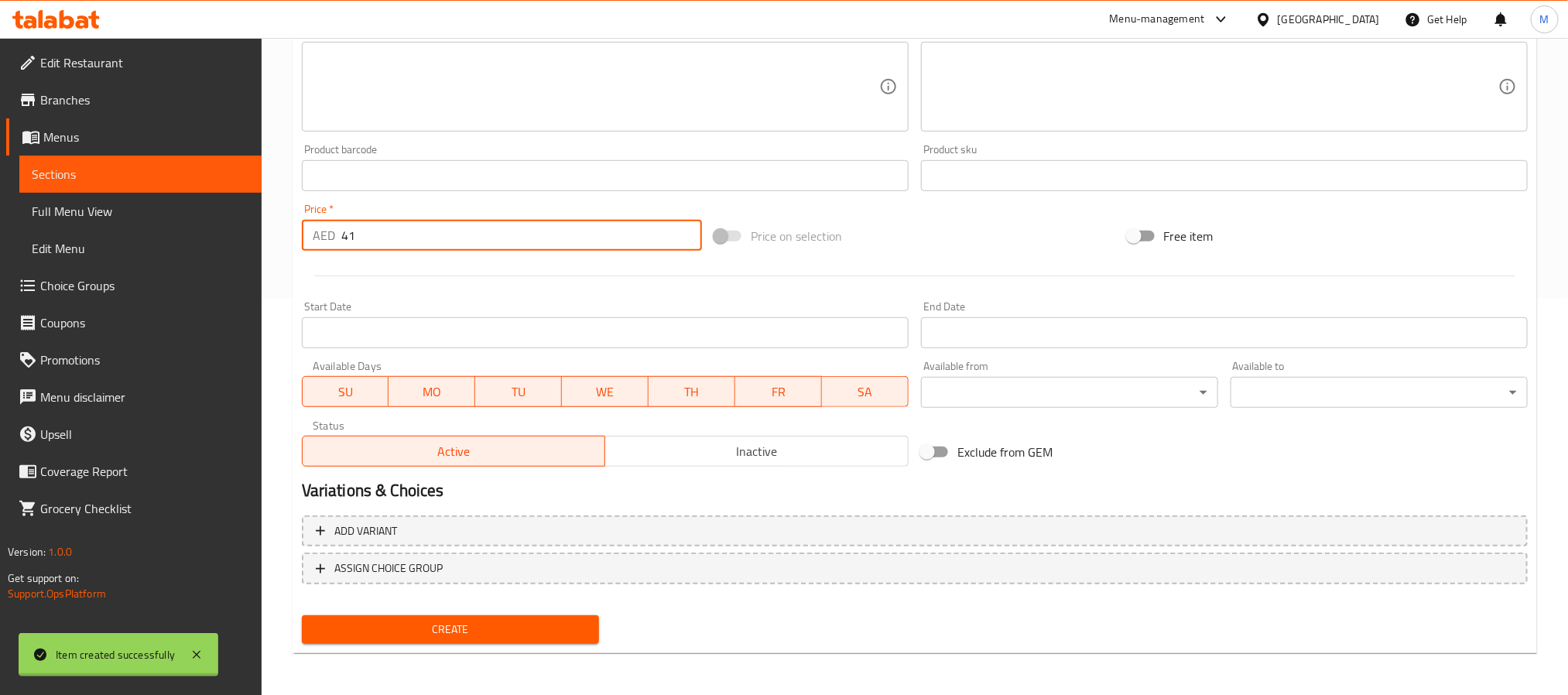
click at [486, 636] on span "Create" at bounding box center [451, 629] width 273 height 19
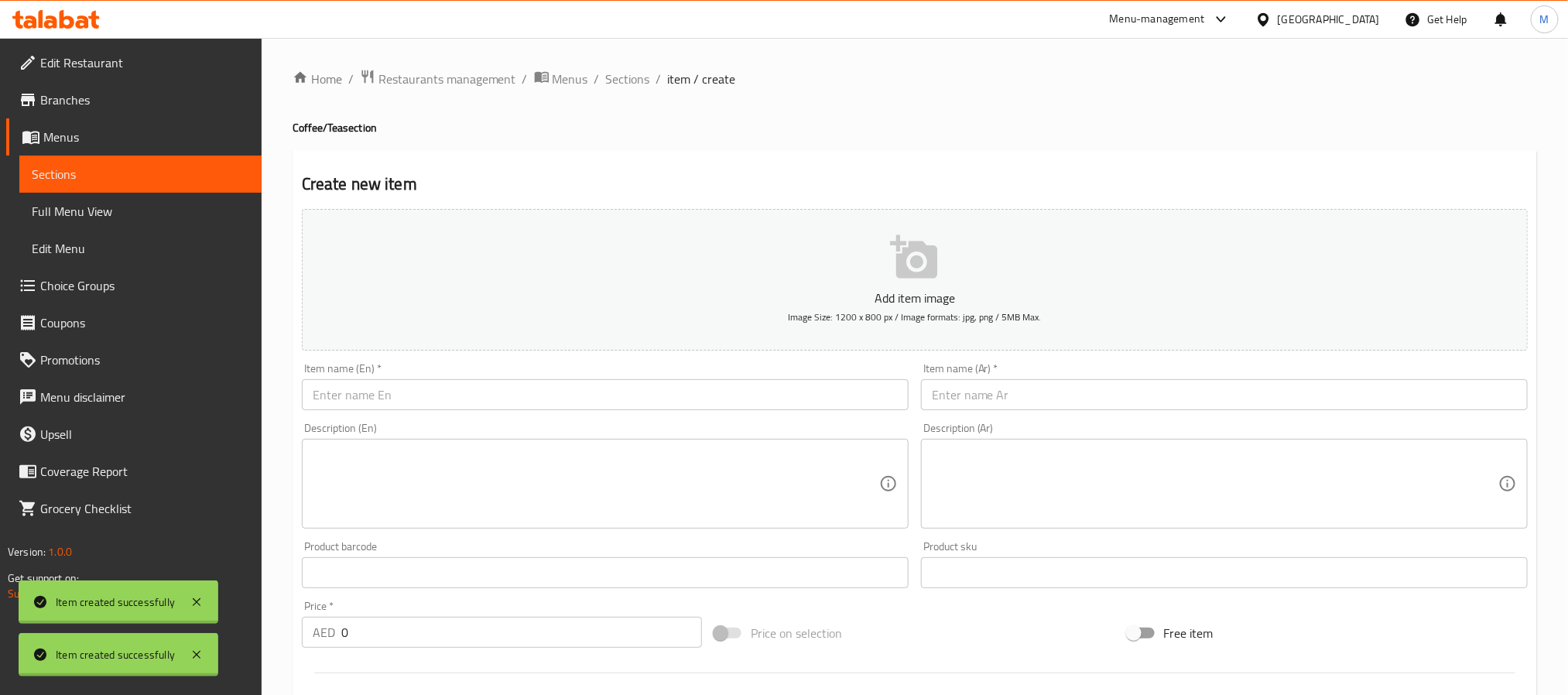
click at [631, 96] on div "Home / Restaurants management / Menus / Sections / item / create Coffee/Tea sec…" at bounding box center [914, 565] width 1245 height 994
click at [636, 70] on span "Sections" at bounding box center [628, 79] width 45 height 19
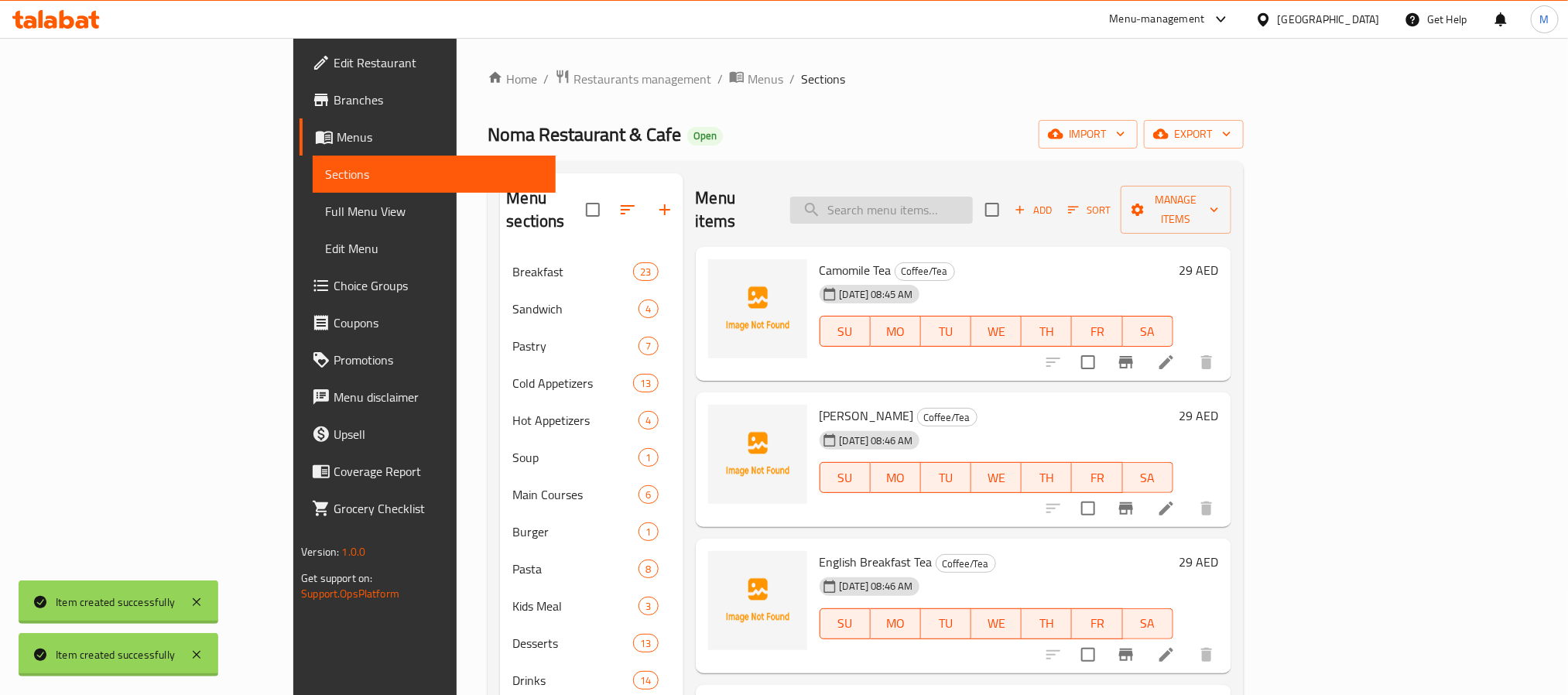
click at [973, 197] on input "search" at bounding box center [881, 210] width 183 height 27
paste input "41"
click at [957, 198] on input "search" at bounding box center [881, 210] width 183 height 27
click at [986, 165] on div "Menu sections Breakfast 23 Sandwich 4 Pastry 7 Cold Appetizers 13 Hot Appetizer…" at bounding box center [865, 520] width 756 height 719
click at [974, 247] on div "Camomile Tea Coffee/Tea [DATE] 08:45 AM SU MO TU WE TH FR SA 29 AED" at bounding box center [964, 314] width 536 height 135
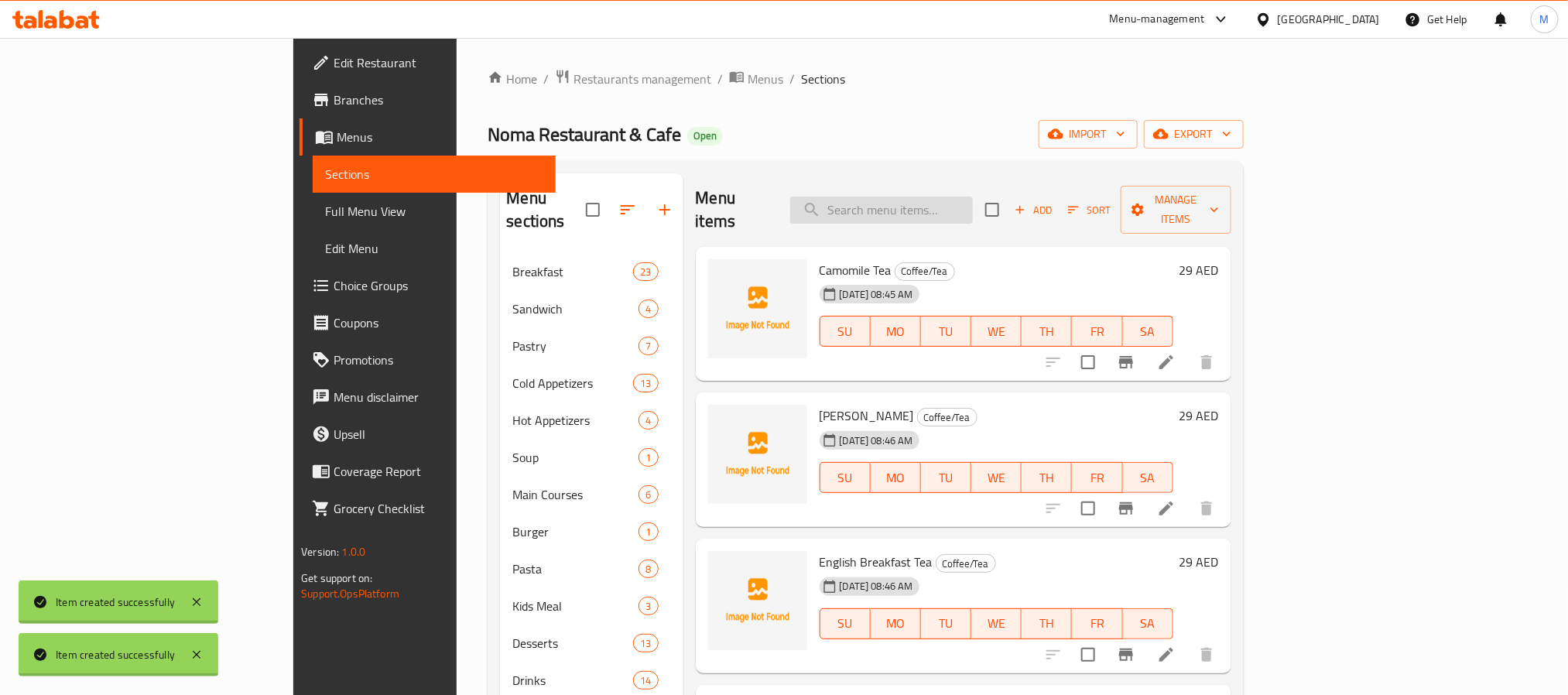
click at [973, 197] on input "search" at bounding box center [881, 210] width 183 height 27
paste input "Noma Hibiscus"
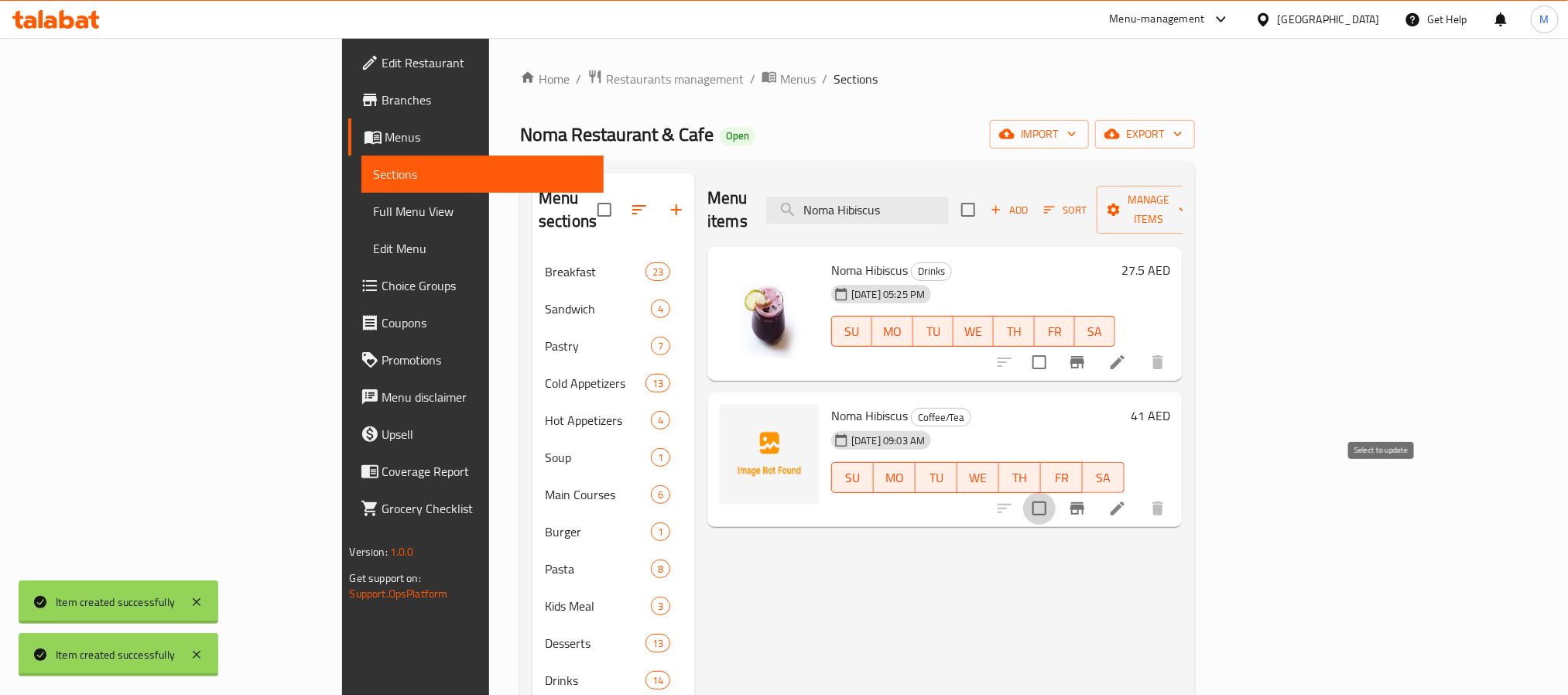
click at [1056, 492] on input "checkbox" at bounding box center [1039, 508] width 32 height 32
click at [949, 197] on input "Noma Hibiscus" at bounding box center [858, 210] width 183 height 27
paste input "Fresh Orange Juice"
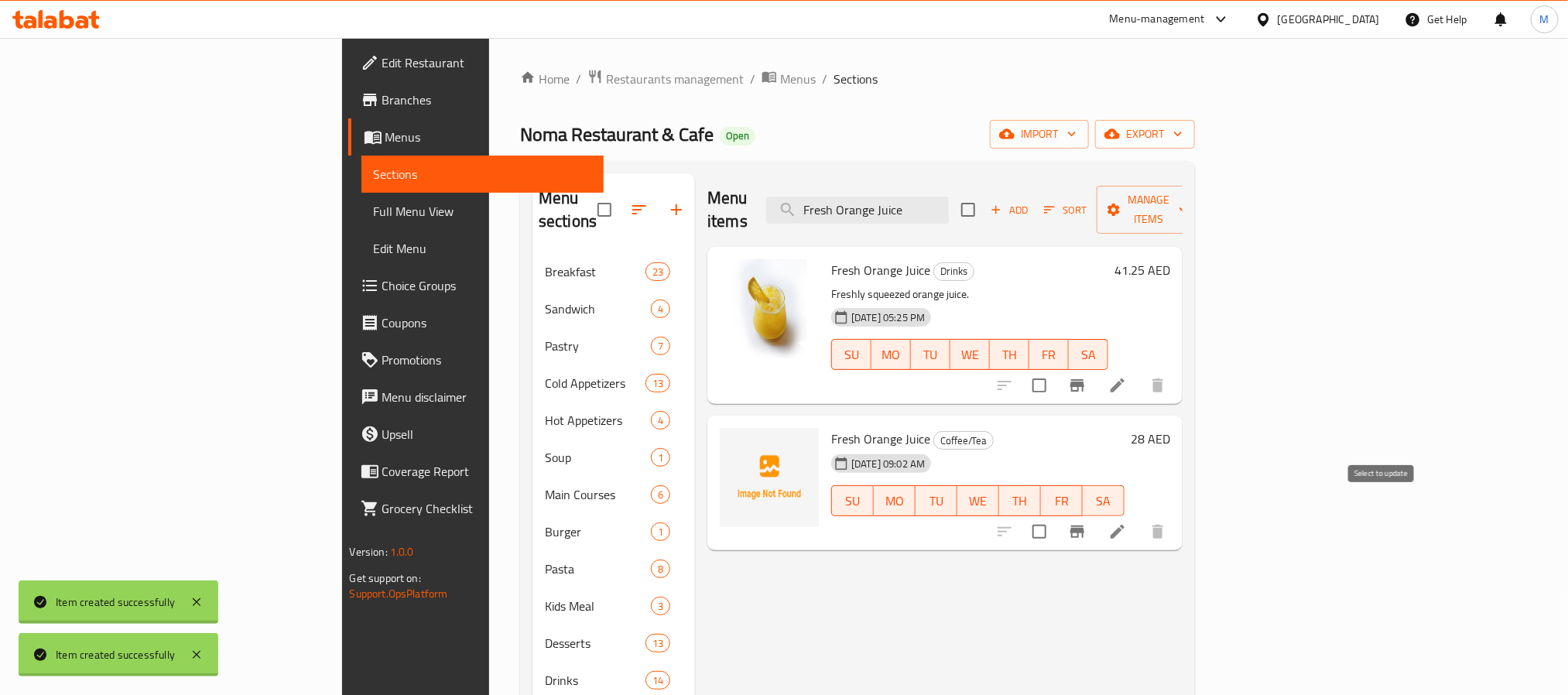
click at [1056, 515] on input "checkbox" at bounding box center [1039, 531] width 32 height 32
click at [949, 197] on input "Fresh Orange Juice" at bounding box center [858, 210] width 183 height 27
paste input "Carrots with"
click at [1056, 515] on input "checkbox" at bounding box center [1039, 531] width 32 height 32
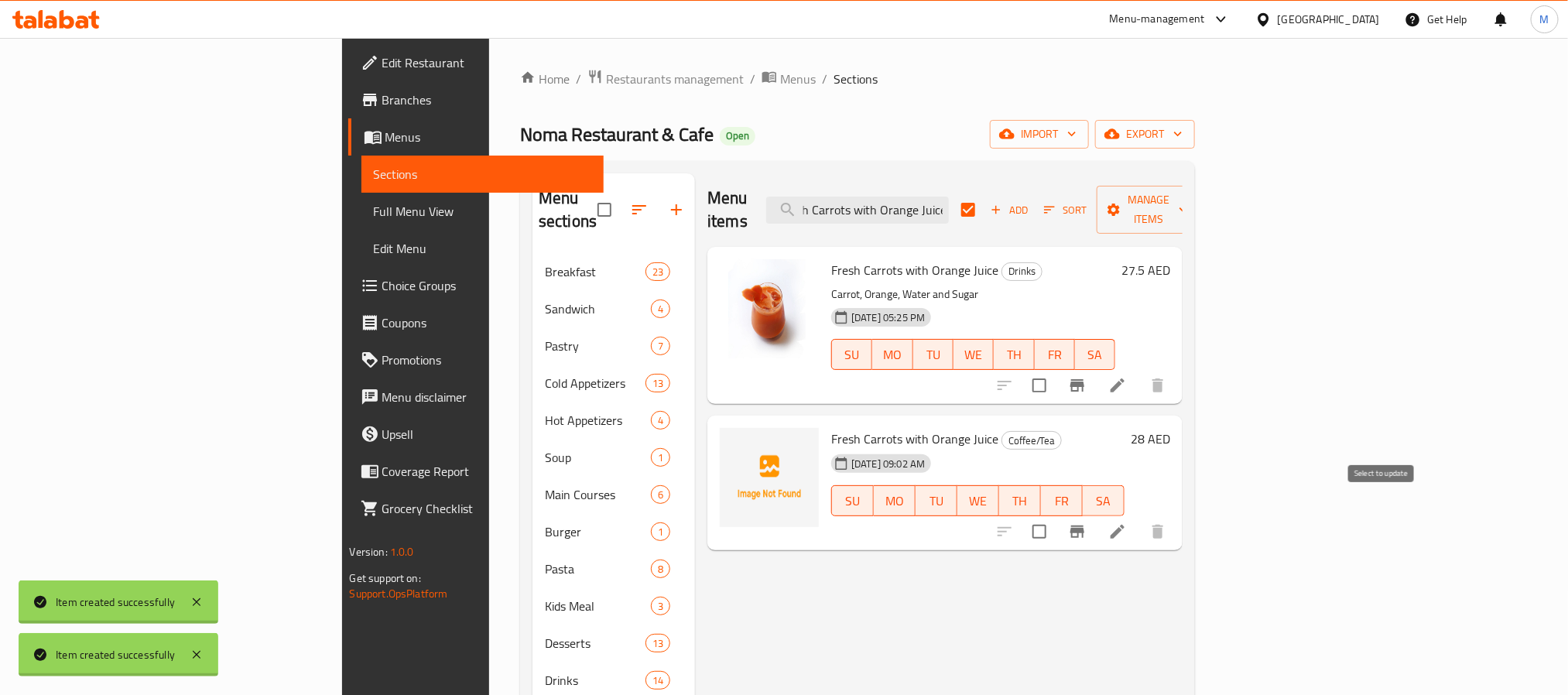
scroll to position [0, 0]
click at [949, 200] on input "Fresh Carrots with Orange Juice" at bounding box center [858, 210] width 183 height 27
paste input "Mojito Passion Fruit"
click at [1056, 515] on input "checkbox" at bounding box center [1039, 531] width 32 height 32
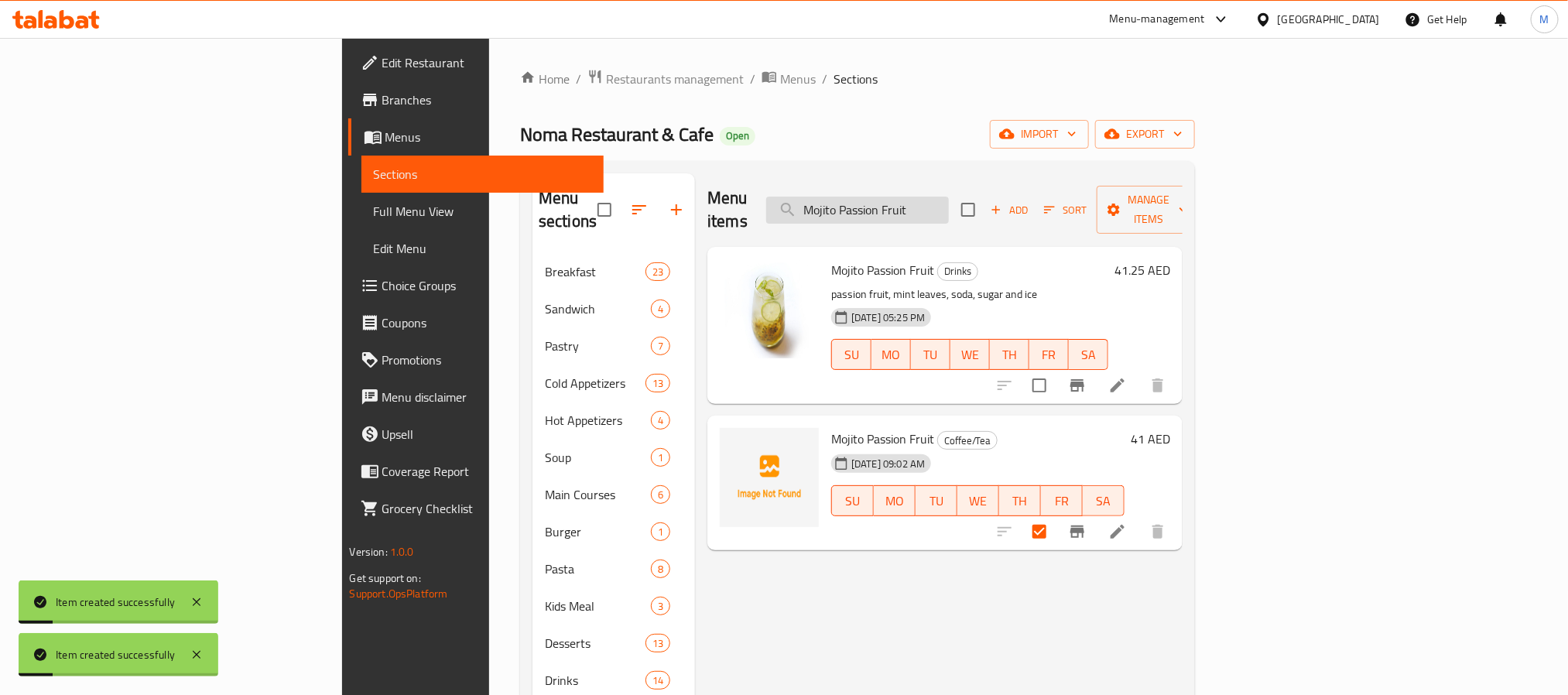
click at [949, 197] on input "Mojito Passion Fruit" at bounding box center [858, 210] width 183 height 27
paste input "Mango"
click at [949, 202] on input "Mojito Passion Fruit" at bounding box center [858, 210] width 183 height 27
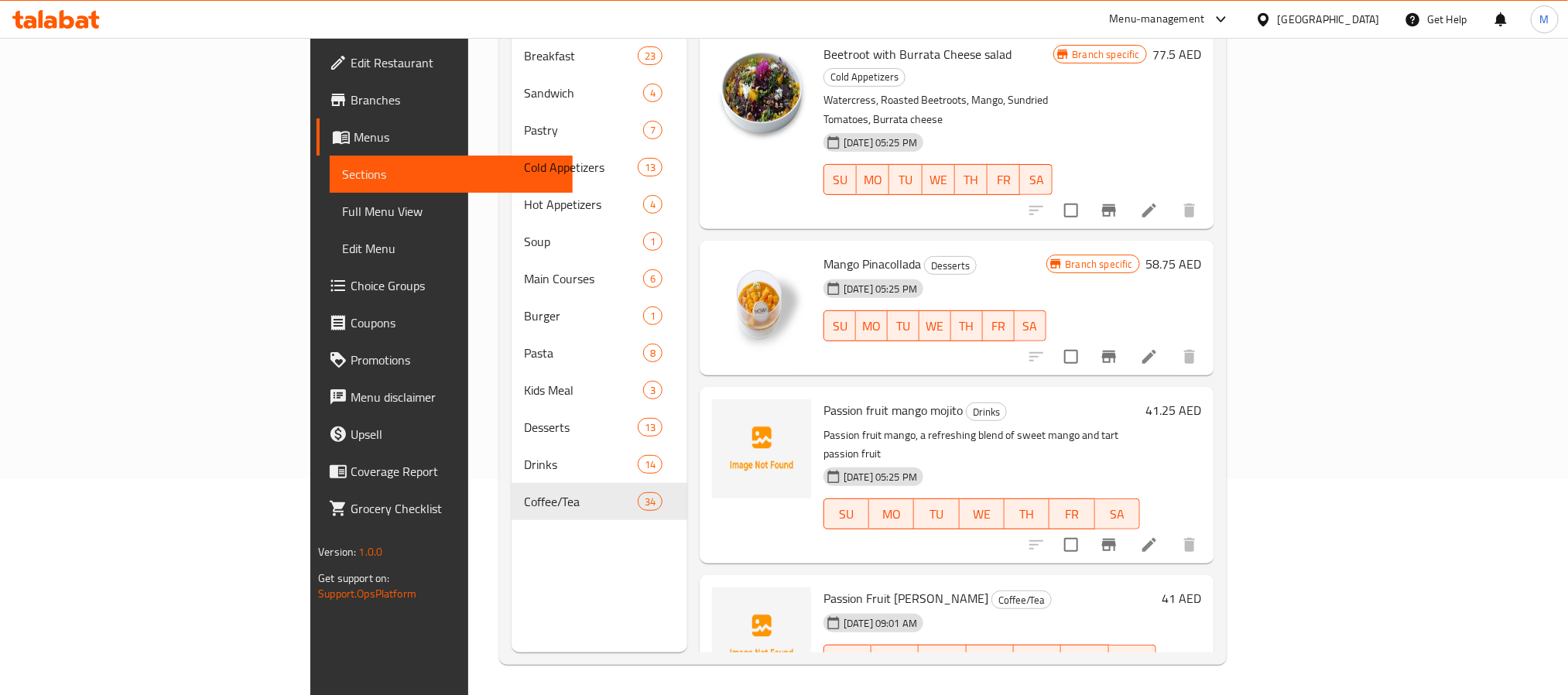
scroll to position [216, 0]
click at [1088, 528] on input "checkbox" at bounding box center [1071, 544] width 32 height 32
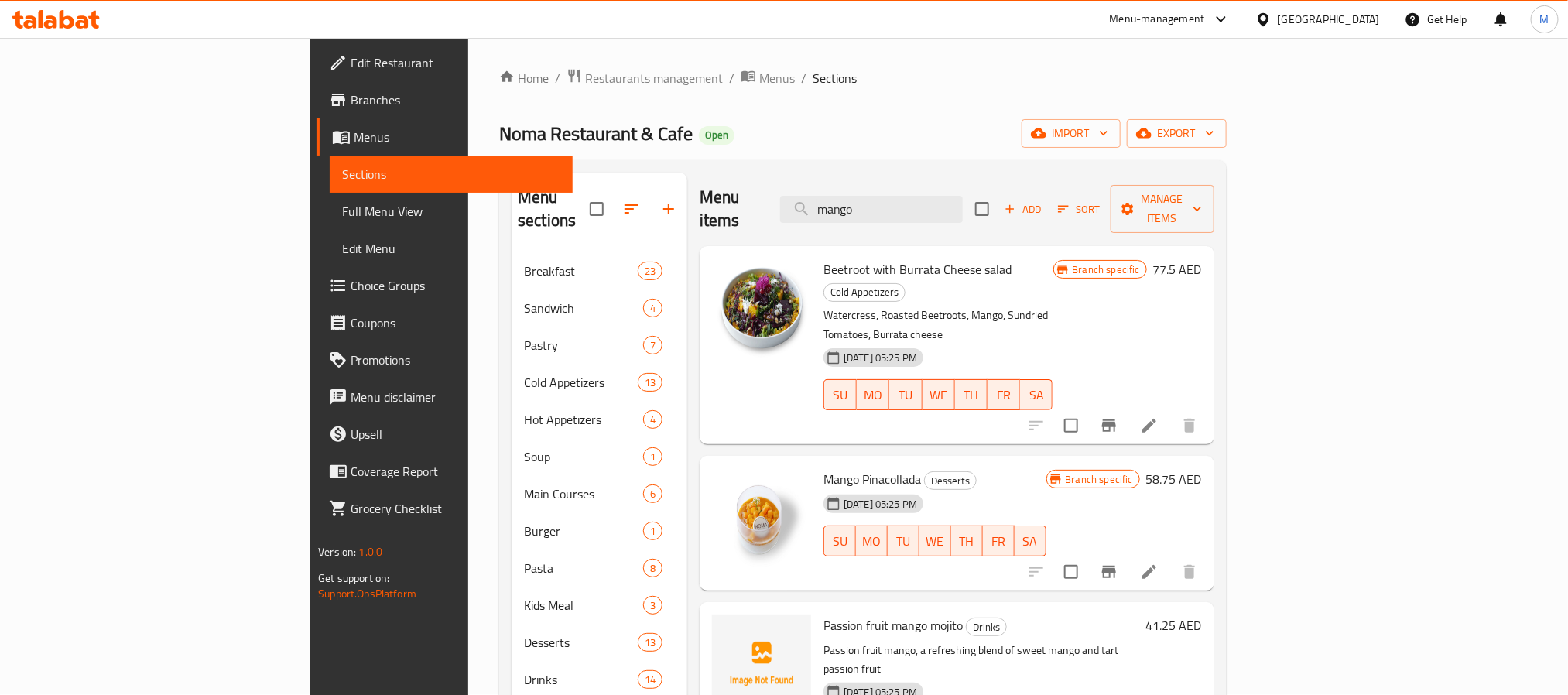
scroll to position [0, 0]
click at [1202, 190] on span "Manage items" at bounding box center [1162, 210] width 79 height 39
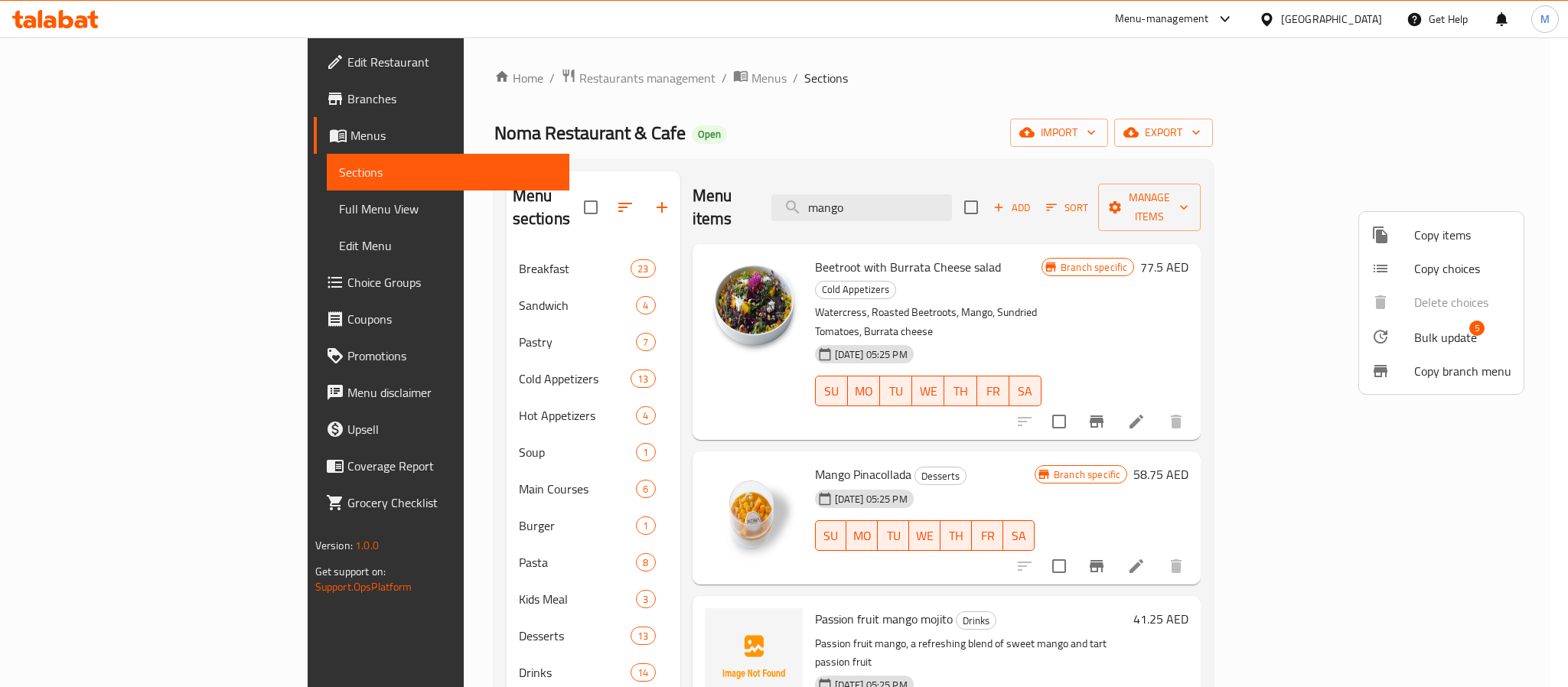
click at [1416, 335] on span "Bulk update" at bounding box center [1445, 338] width 62 height 18
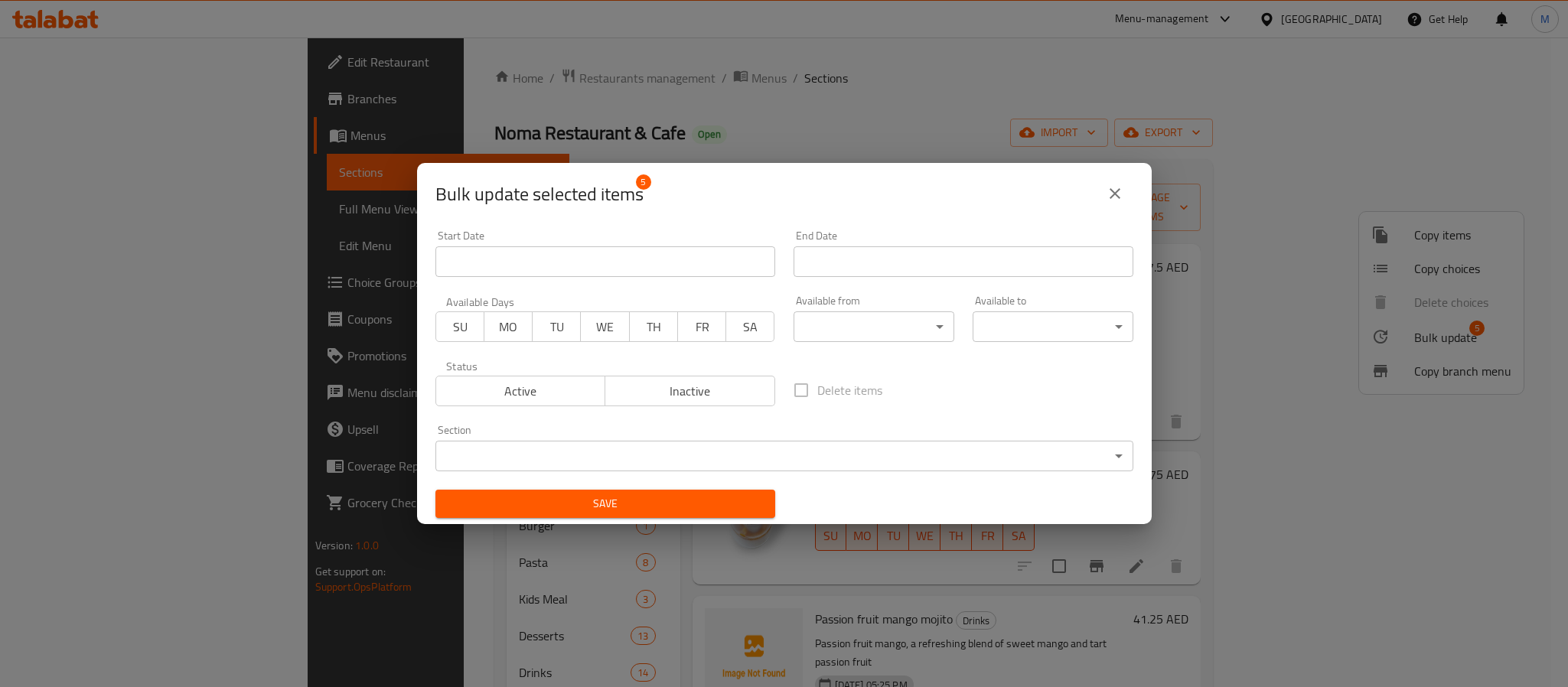
click at [684, 393] on span "Inactive" at bounding box center [690, 391] width 158 height 22
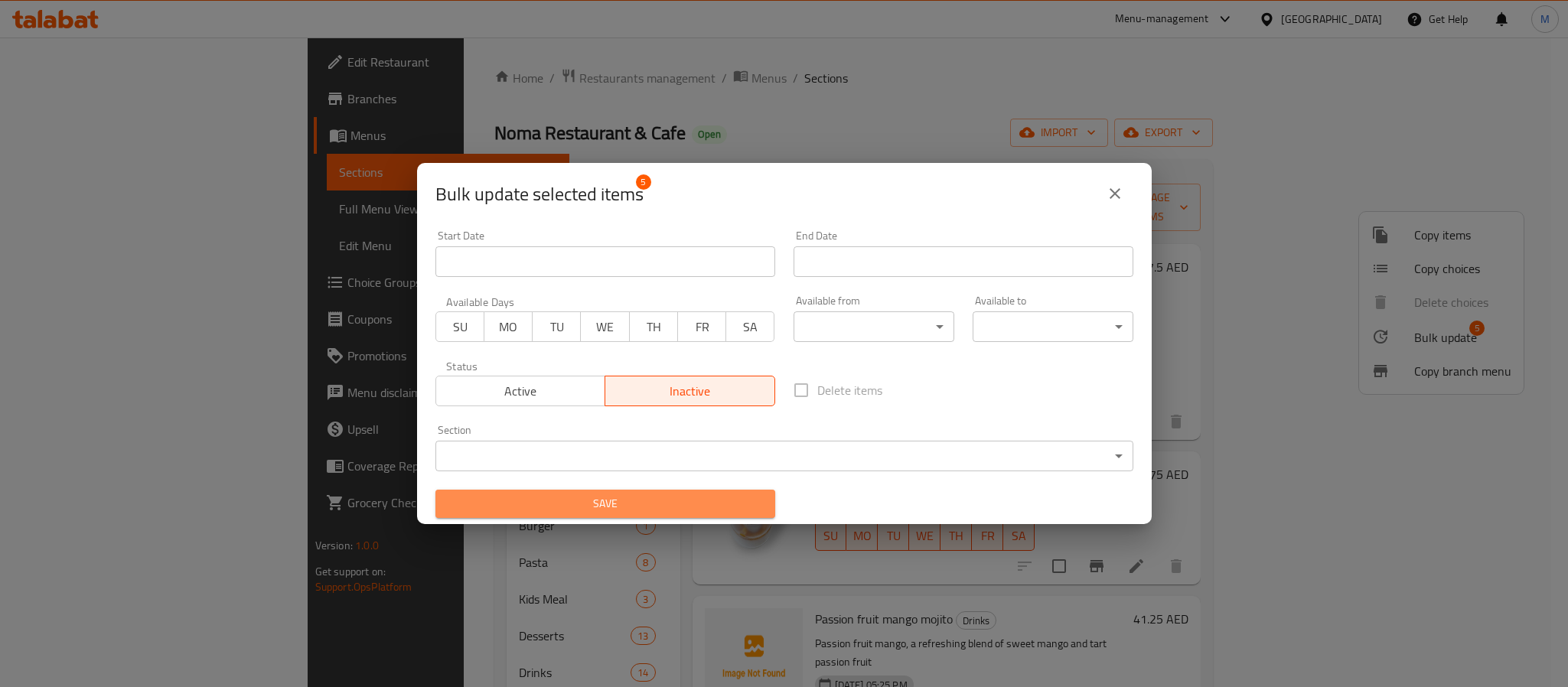
click at [663, 498] on span "Save" at bounding box center [606, 504] width 316 height 19
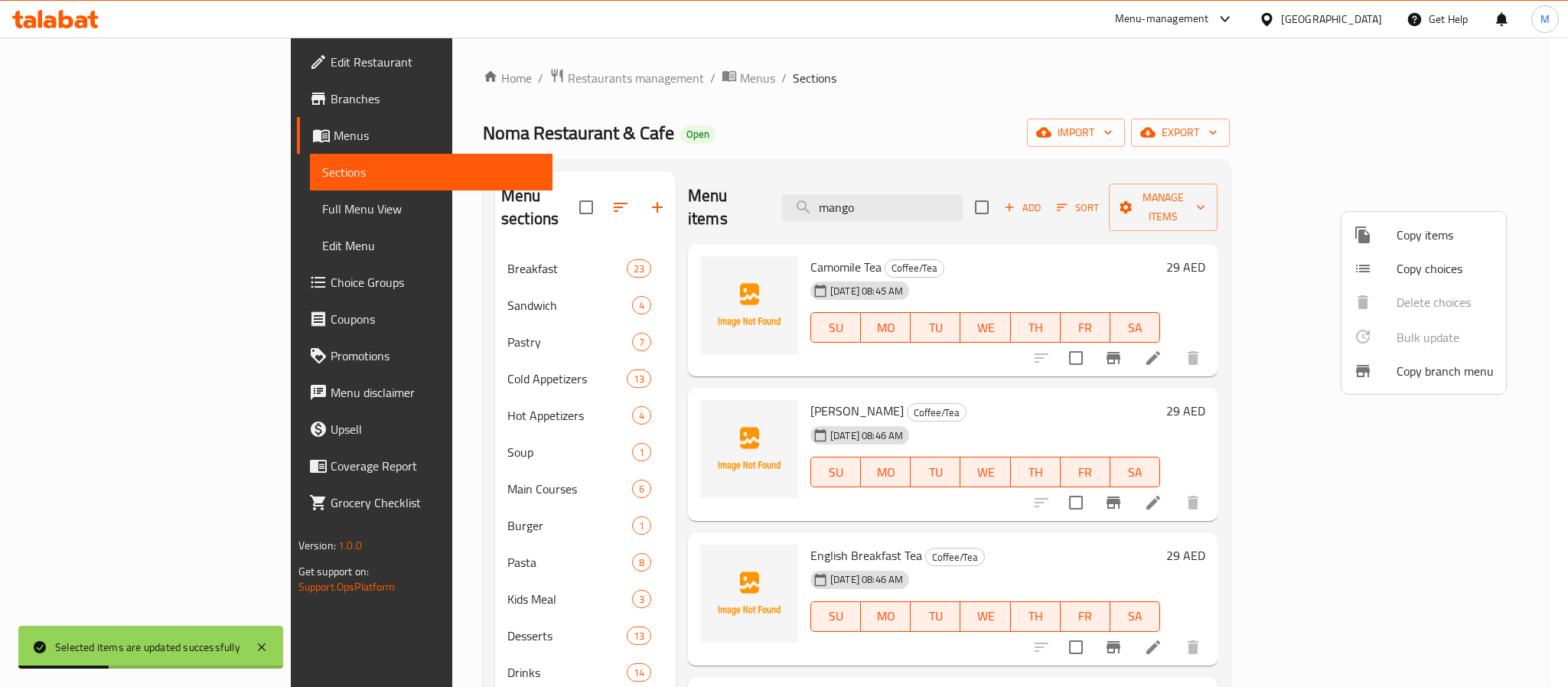
click at [863, 475] on div at bounding box center [784, 343] width 1568 height 687
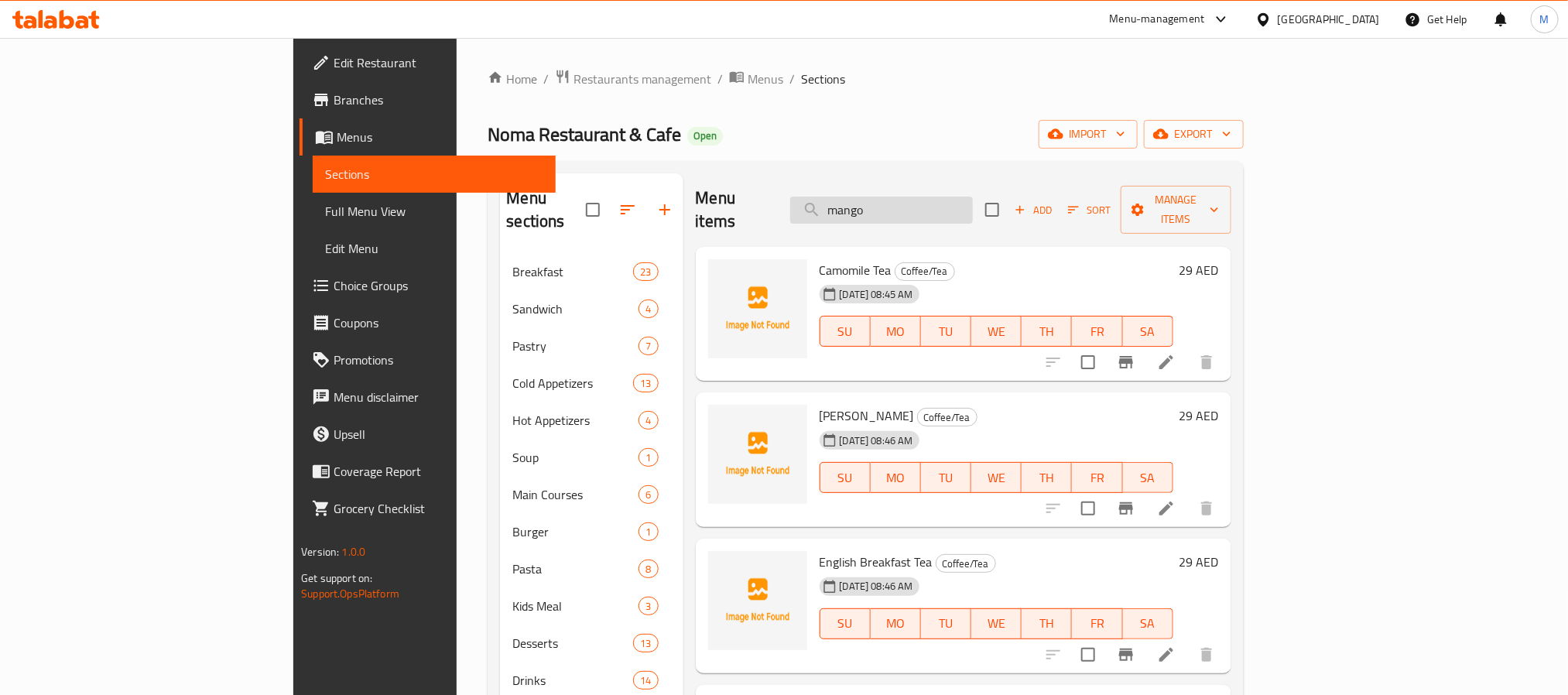
click at [973, 198] on input "mango" at bounding box center [881, 210] width 183 height 27
paste input "Mojito Passion Fruit"
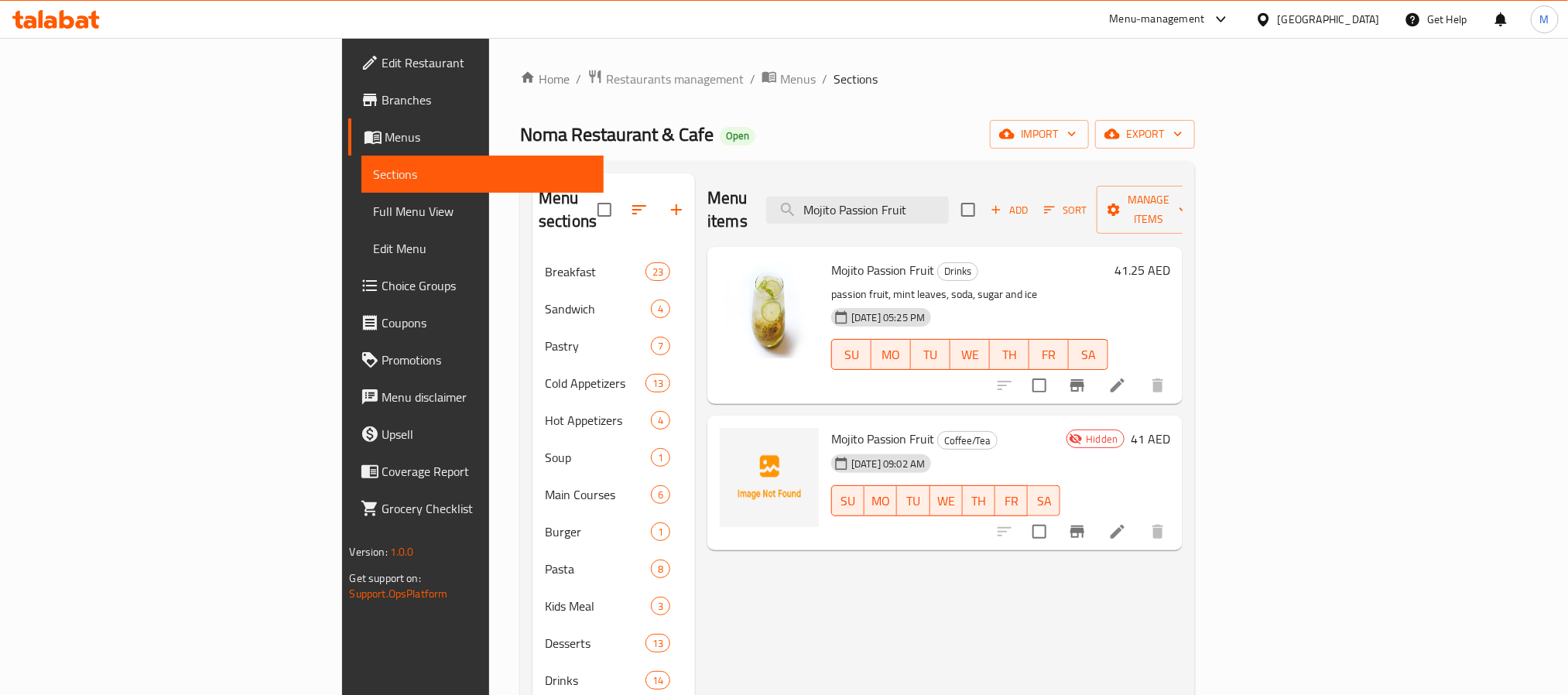
click at [1087, 376] on icon "Branch-specific-item" at bounding box center [1078, 385] width 19 height 19
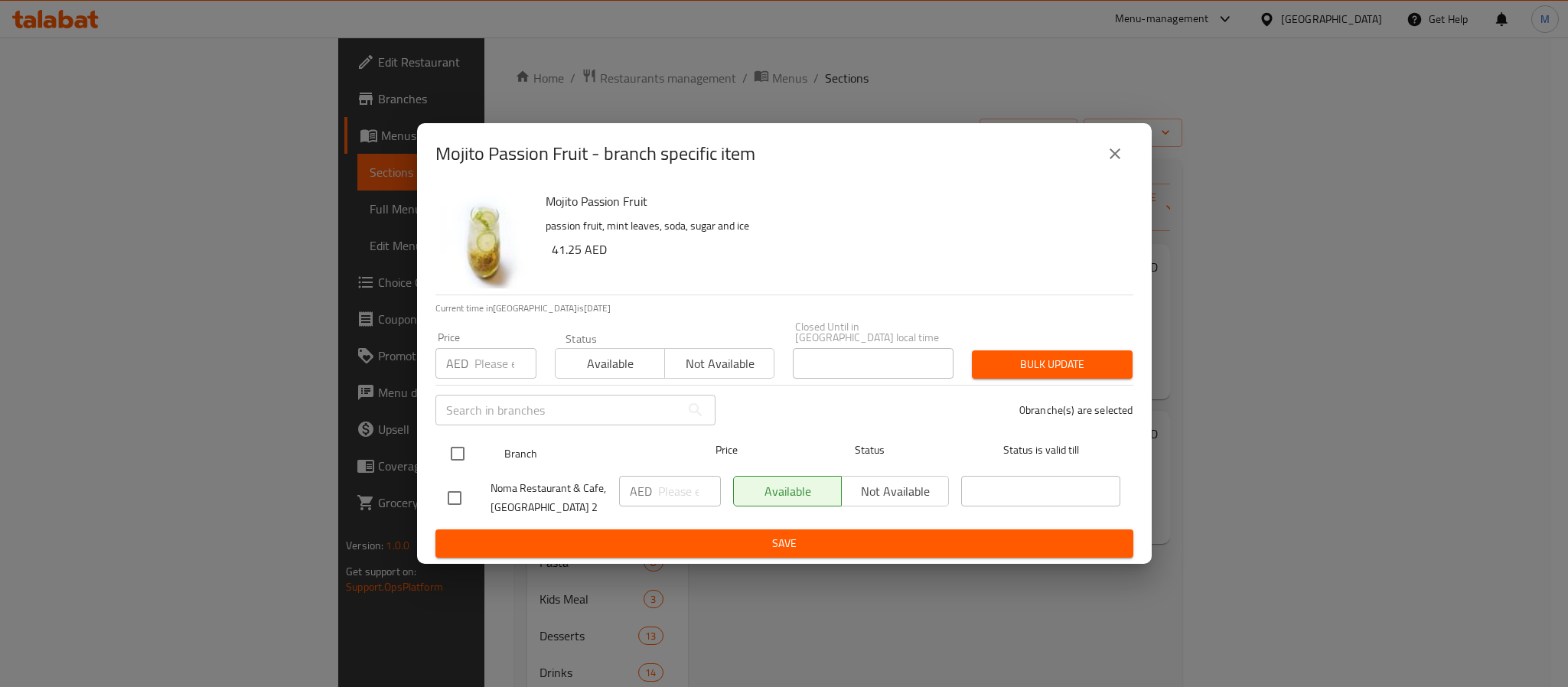
click at [460, 443] on input "checkbox" at bounding box center [457, 453] width 32 height 32
click at [501, 349] on input "number" at bounding box center [506, 362] width 62 height 30
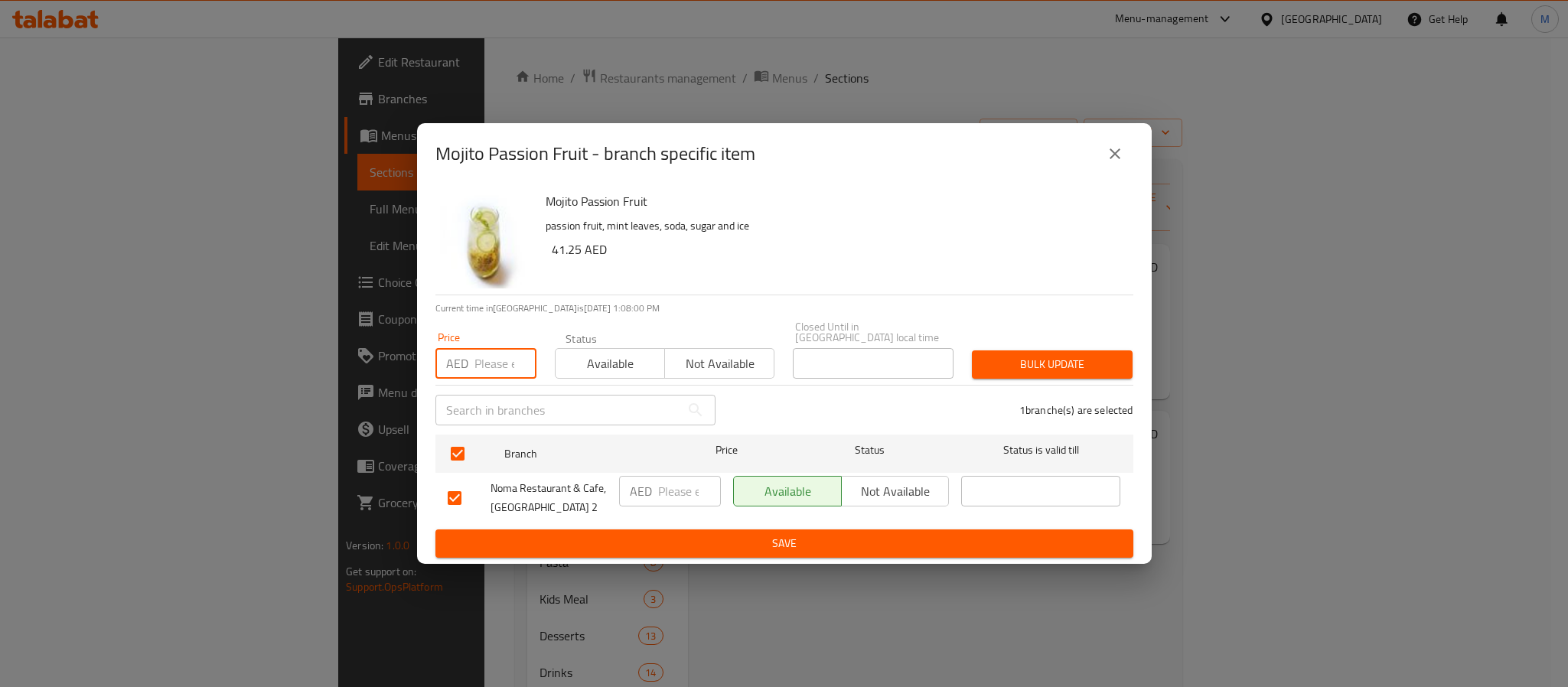
click at [489, 371] on input "number" at bounding box center [506, 362] width 62 height 30
click at [480, 372] on input "number" at bounding box center [506, 362] width 62 height 30
click at [1095, 363] on span "Bulk update" at bounding box center [1051, 364] width 136 height 19
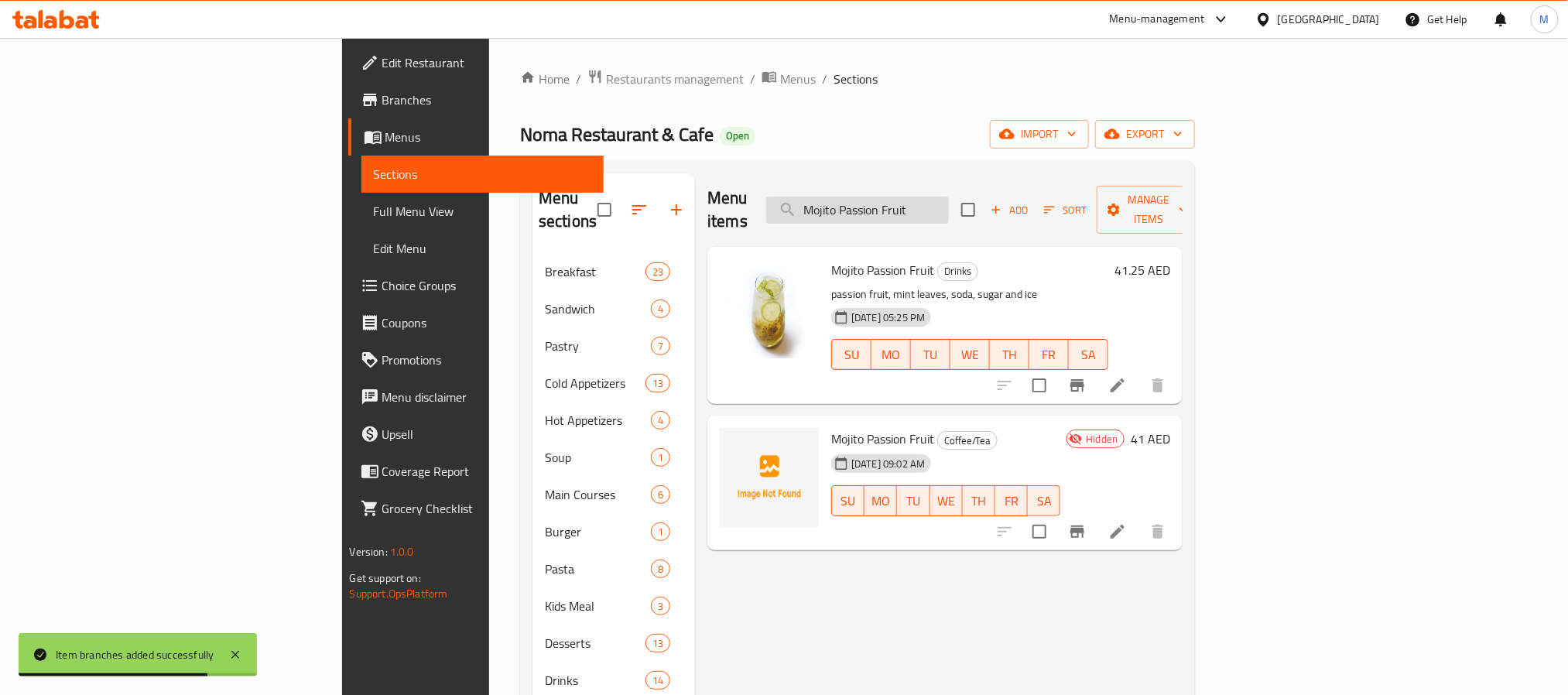
drag, startPoint x: 943, startPoint y: 190, endPoint x: 959, endPoint y: 205, distance: 21.9
click at [943, 197] on input "Mojito Passion Fruit" at bounding box center [858, 210] width 183 height 27
paste input "Fresh Carrots with Orange Juice"
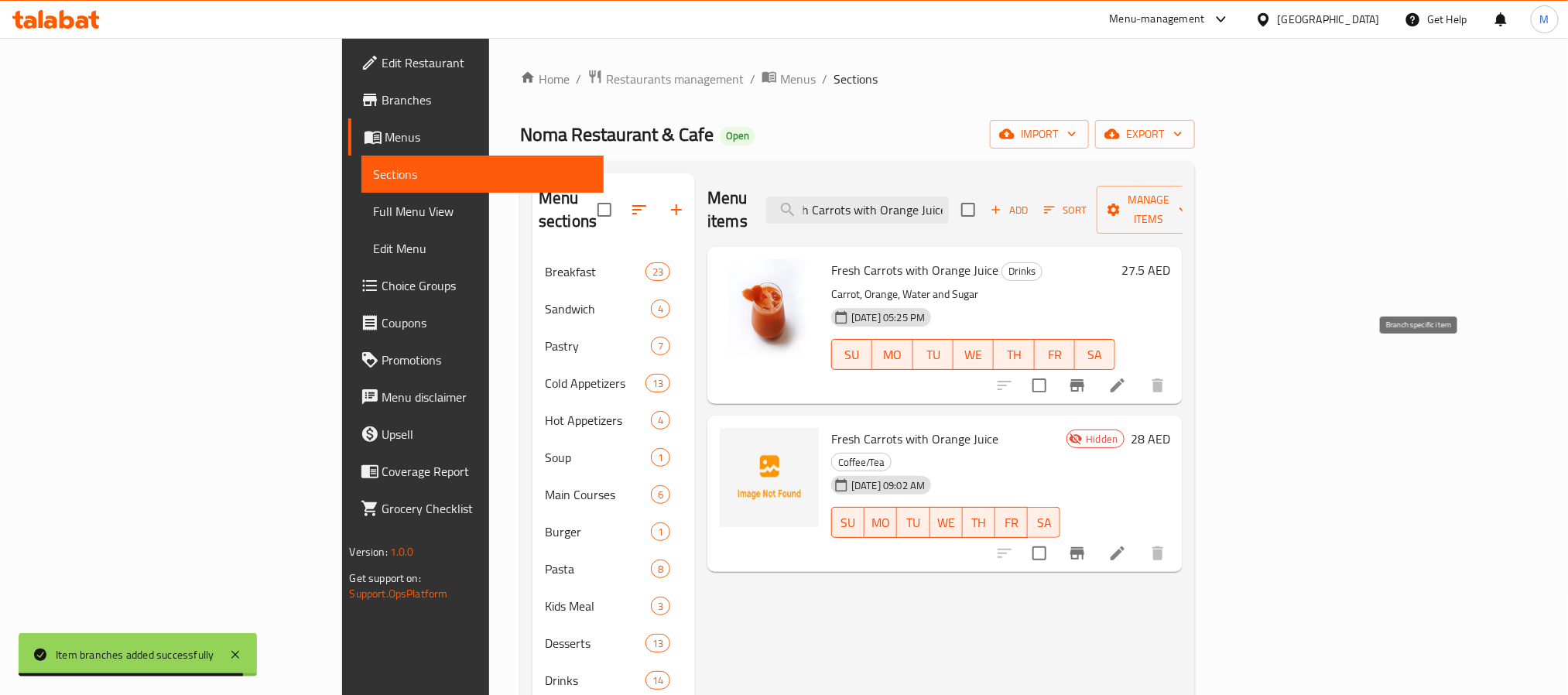
click at [1096, 369] on button "Branch-specific-item" at bounding box center [1078, 385] width 37 height 37
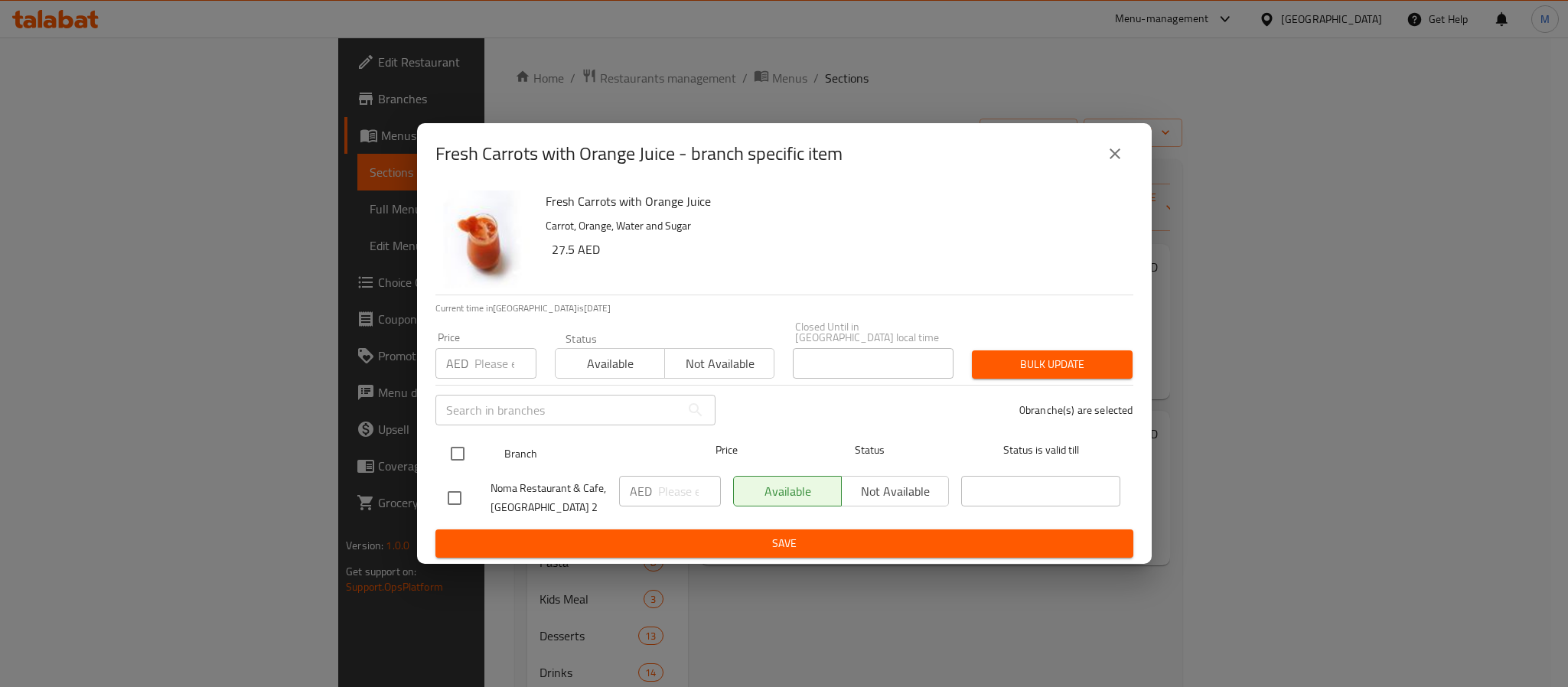
click at [471, 441] on input "checkbox" at bounding box center [457, 453] width 32 height 32
click at [503, 359] on input "number" at bounding box center [506, 362] width 62 height 30
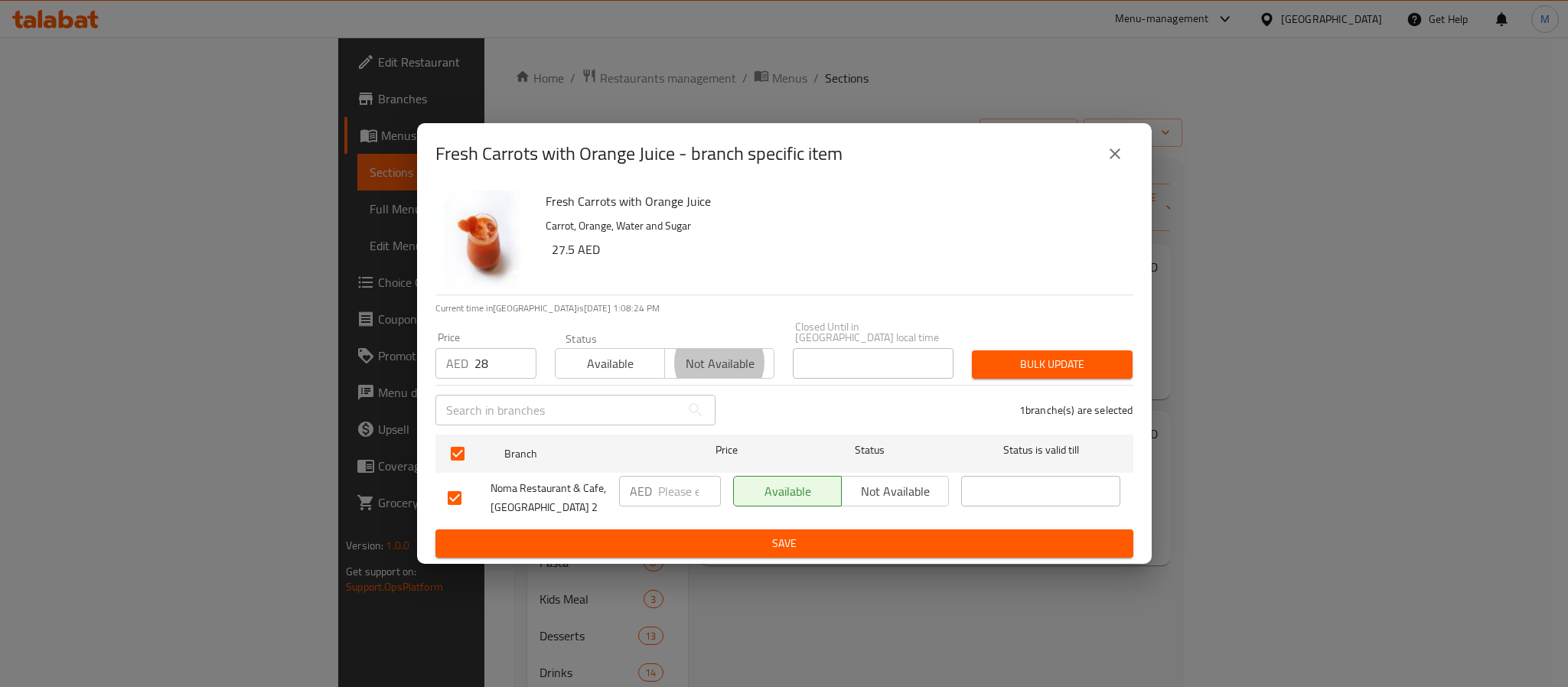
click at [972, 350] on button "Bulk update" at bounding box center [1051, 364] width 161 height 28
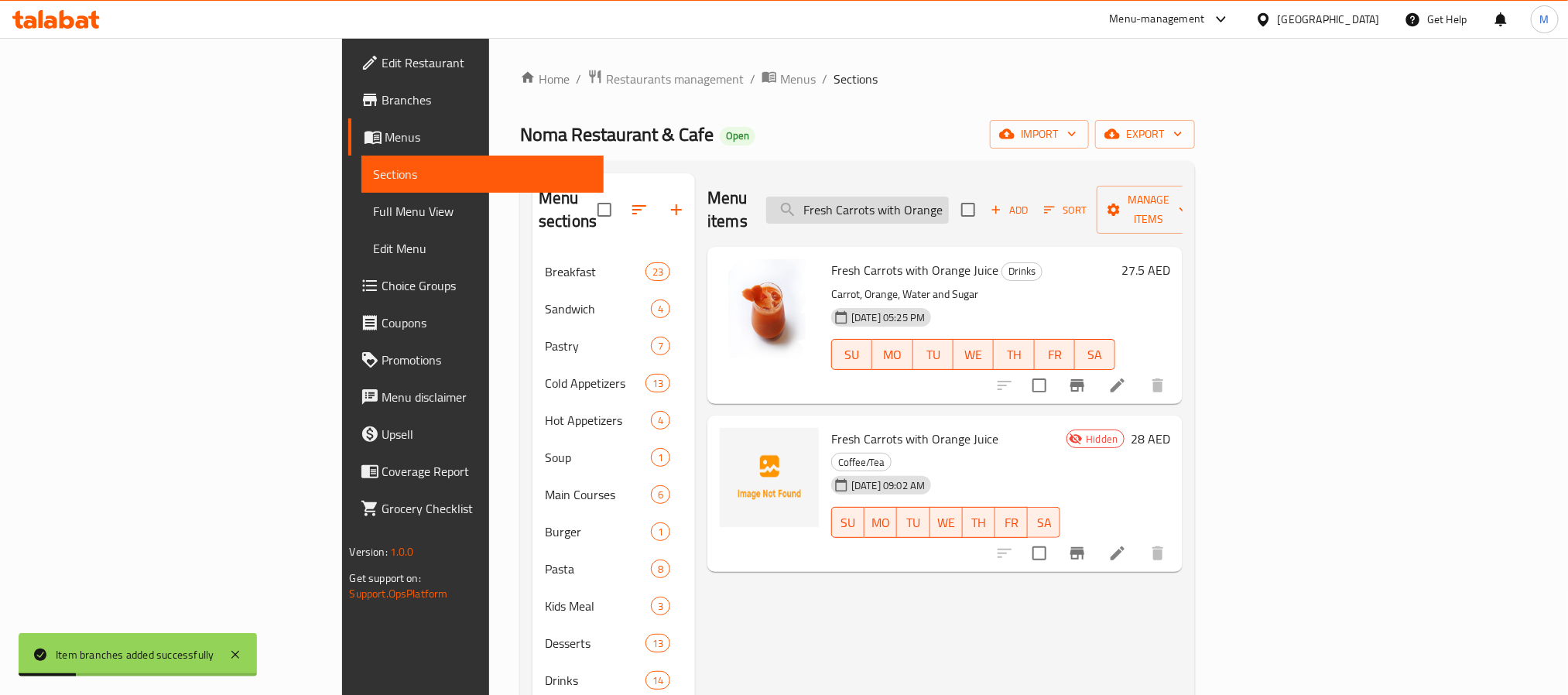
click at [949, 207] on input "Fresh Carrots with Orange Juice" at bounding box center [858, 210] width 183 height 27
paste input "search"
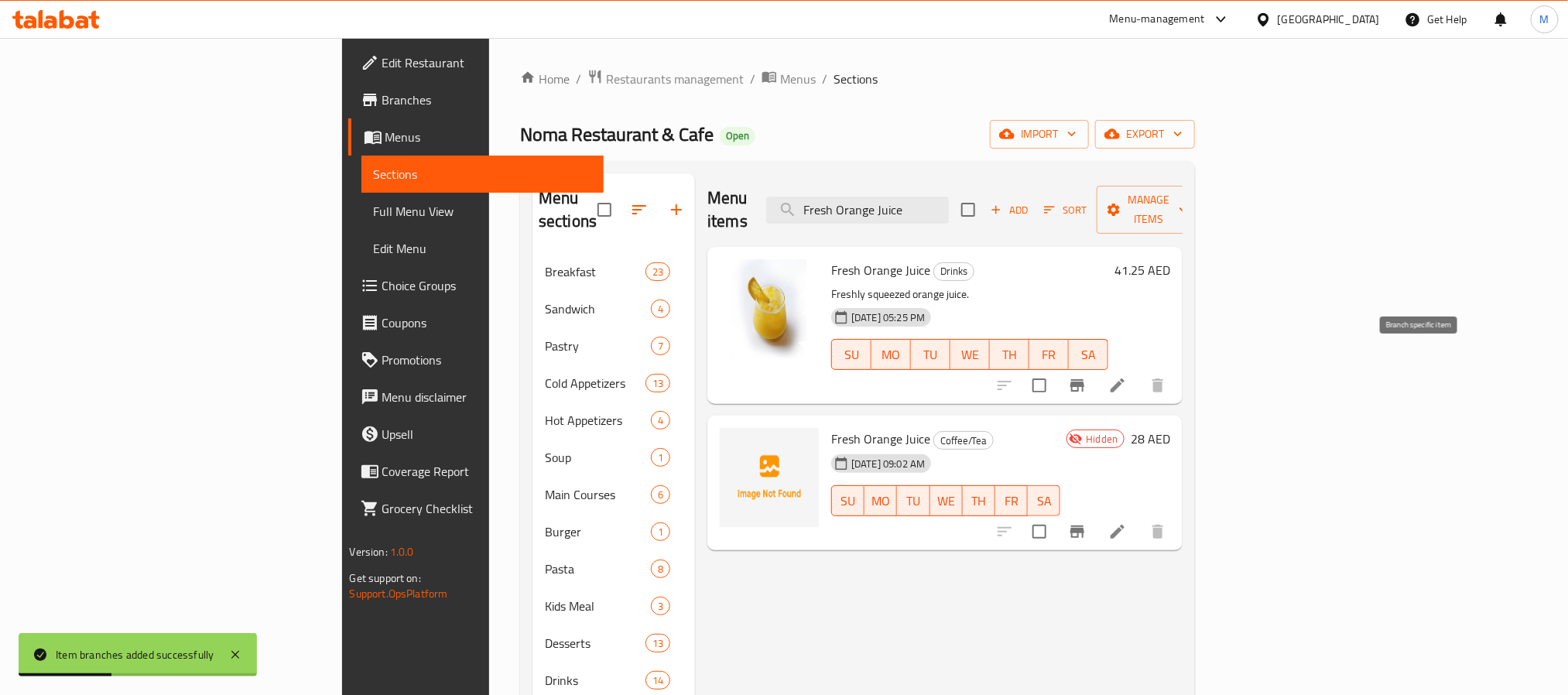
click at [1084, 380] on icon "Branch-specific-item" at bounding box center [1077, 385] width 14 height 12
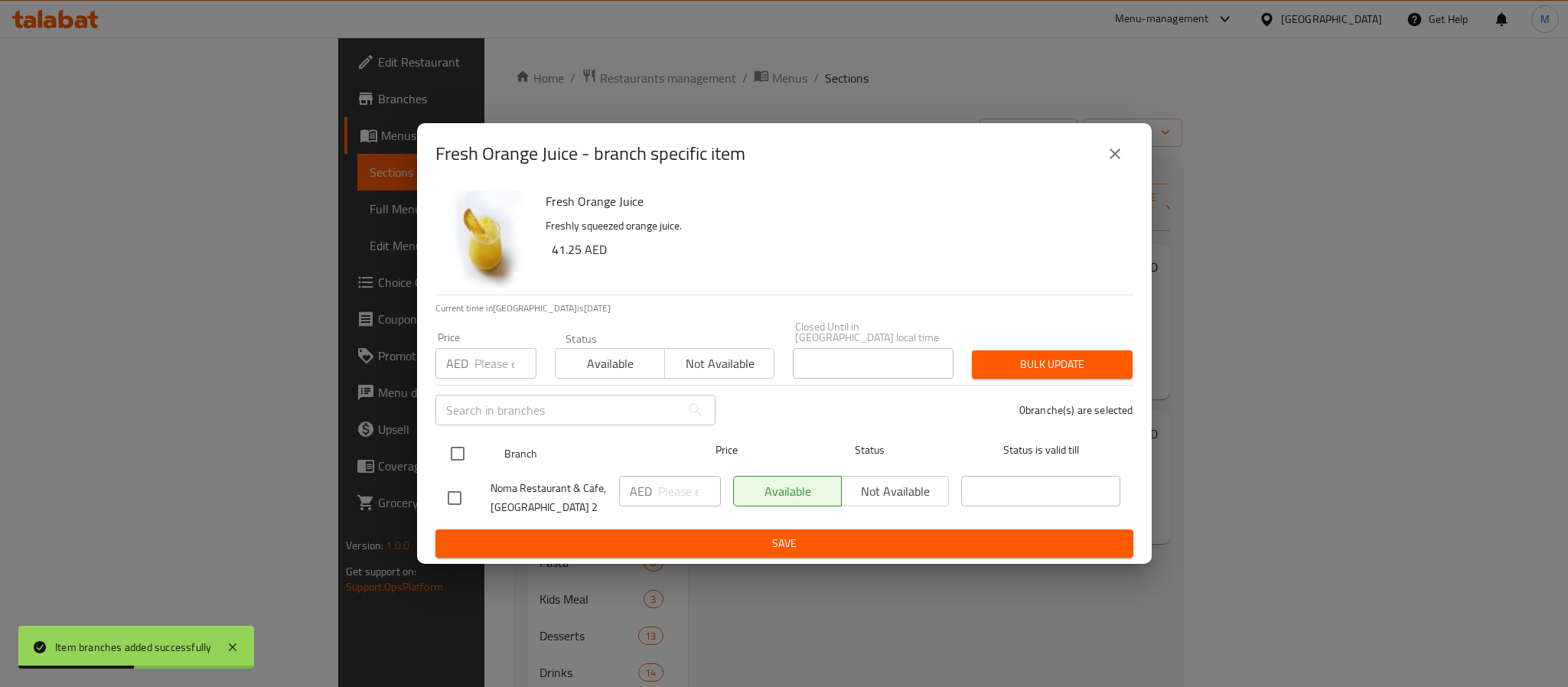
click at [450, 460] on input "checkbox" at bounding box center [457, 453] width 32 height 32
click at [512, 359] on input "number" at bounding box center [506, 362] width 62 height 30
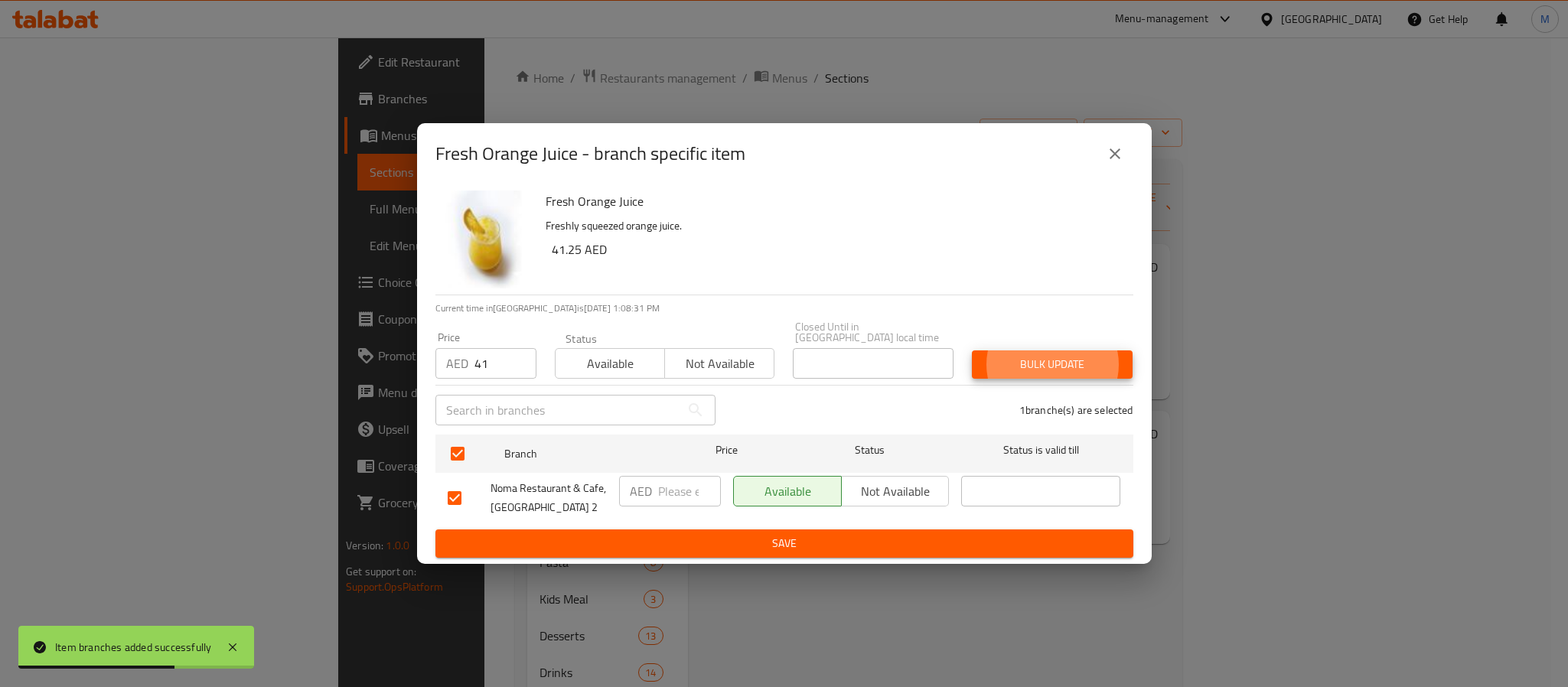
click at [972, 350] on button "Bulk update" at bounding box center [1051, 364] width 161 height 28
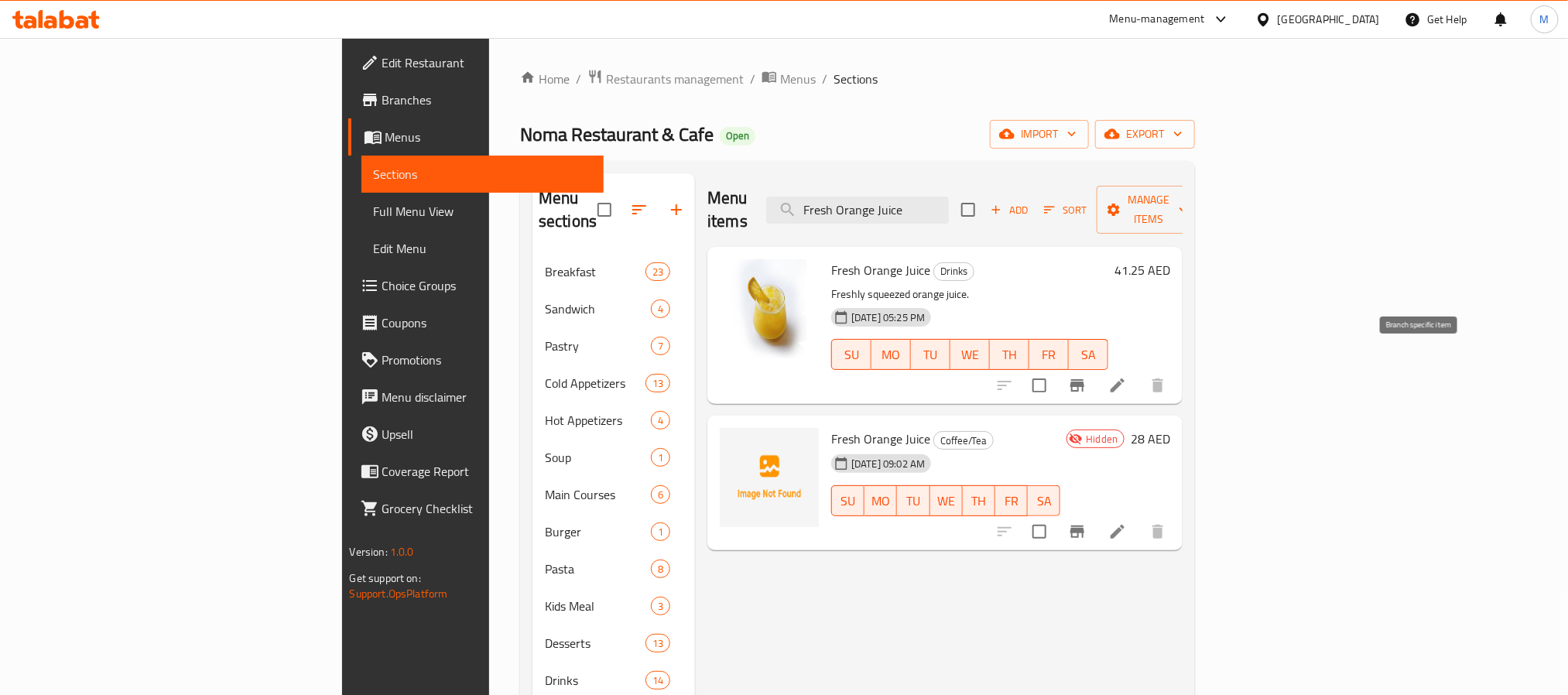
click at [1087, 376] on icon "Branch-specific-item" at bounding box center [1078, 385] width 19 height 19
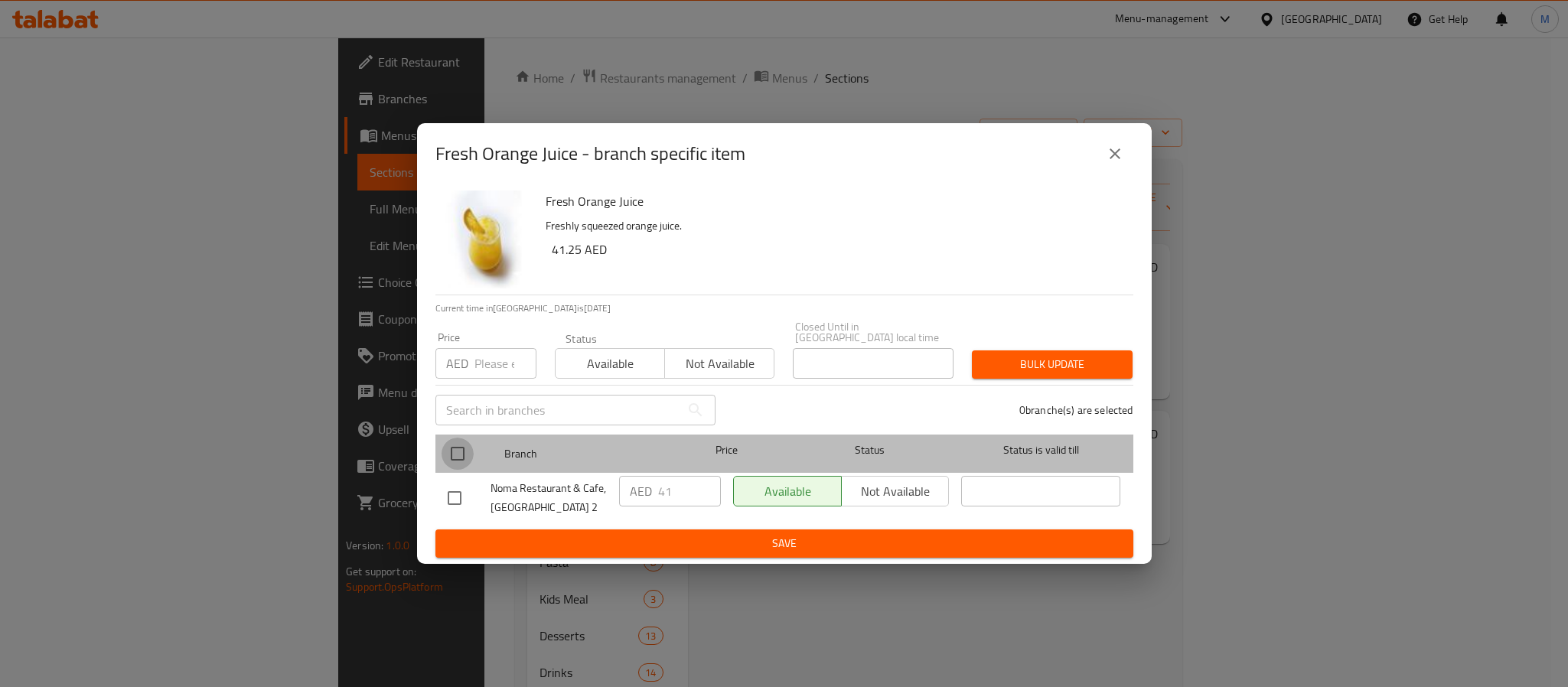
click at [450, 457] on input "checkbox" at bounding box center [457, 453] width 32 height 32
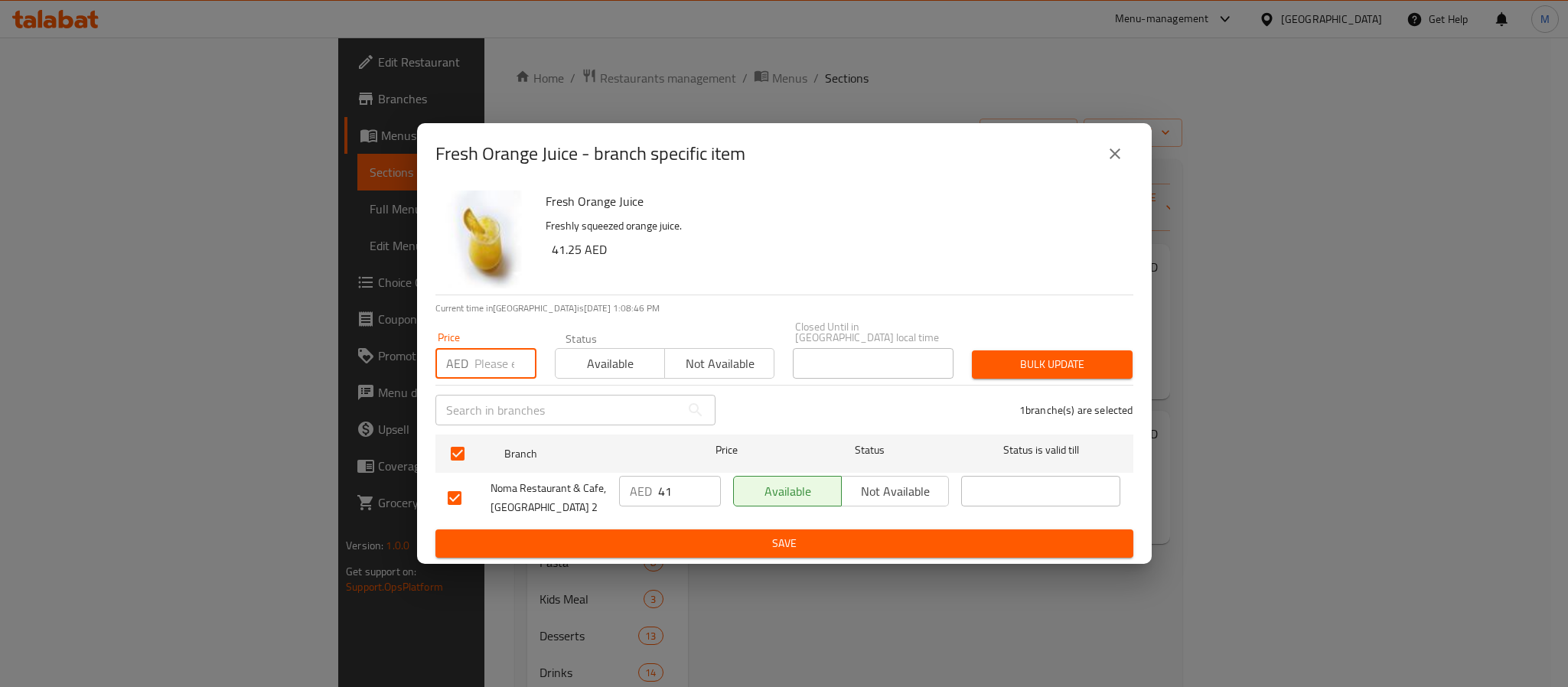
click at [477, 368] on input "number" at bounding box center [506, 362] width 62 height 30
click at [972, 350] on button "Bulk update" at bounding box center [1051, 364] width 161 height 28
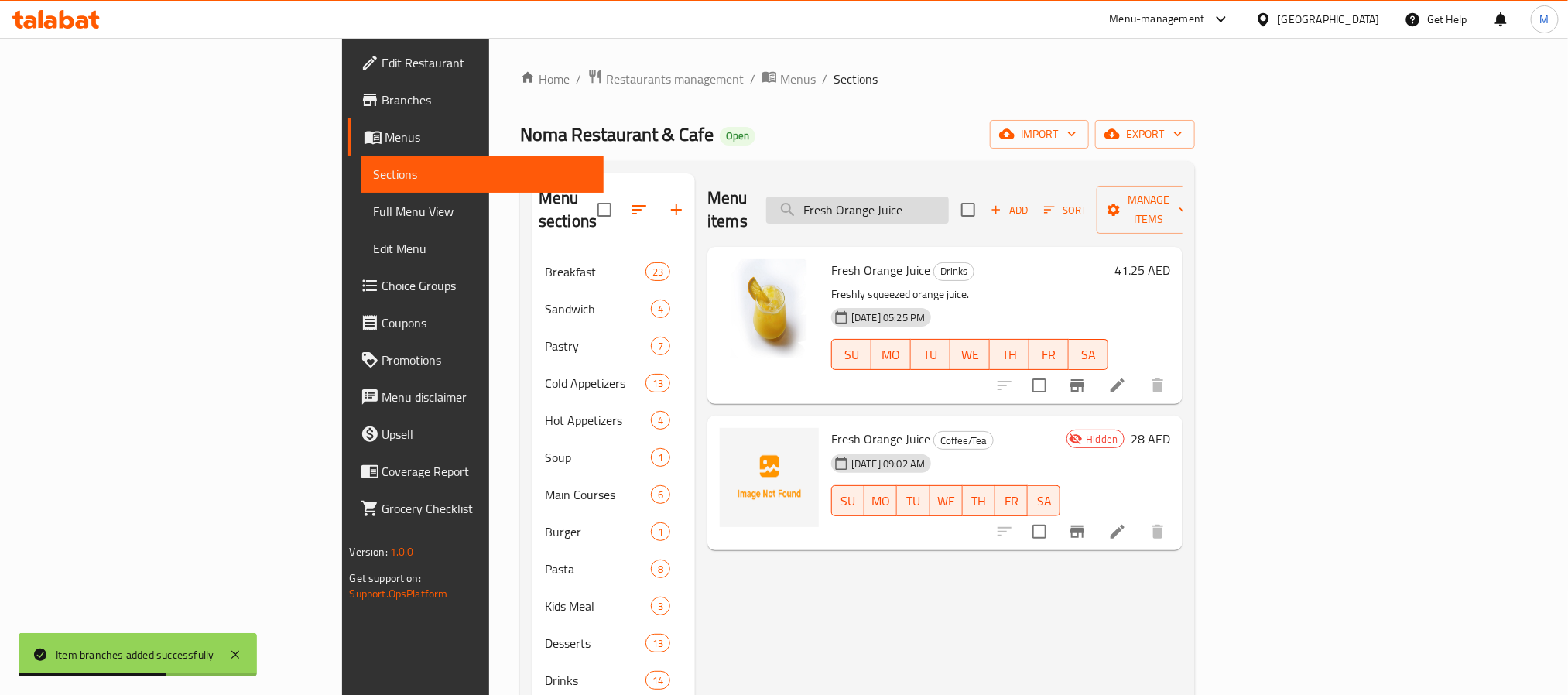
click at [949, 197] on input "Fresh Orange Juice" at bounding box center [858, 210] width 183 height 27
paste input "Noma Hibiscus"
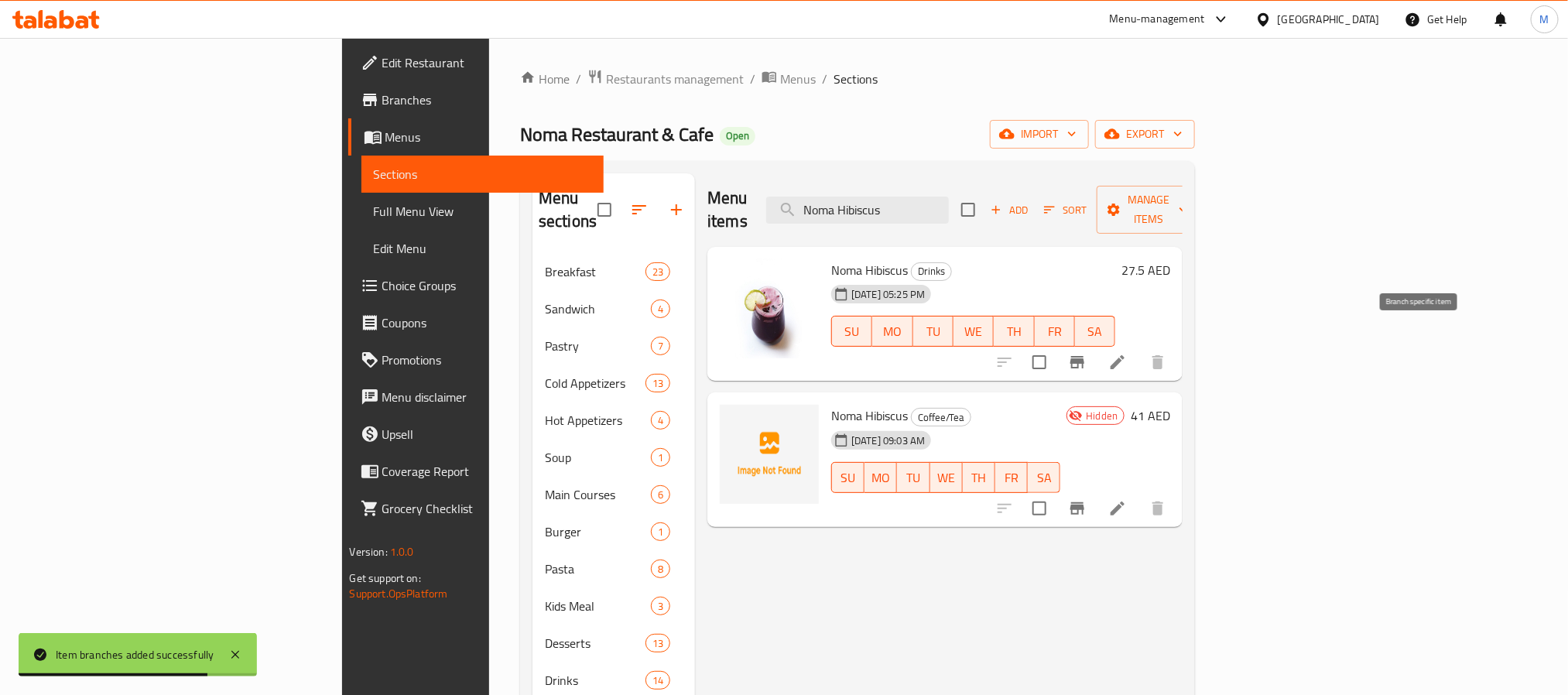
click at [1084, 356] on icon "Branch-specific-item" at bounding box center [1077, 362] width 14 height 12
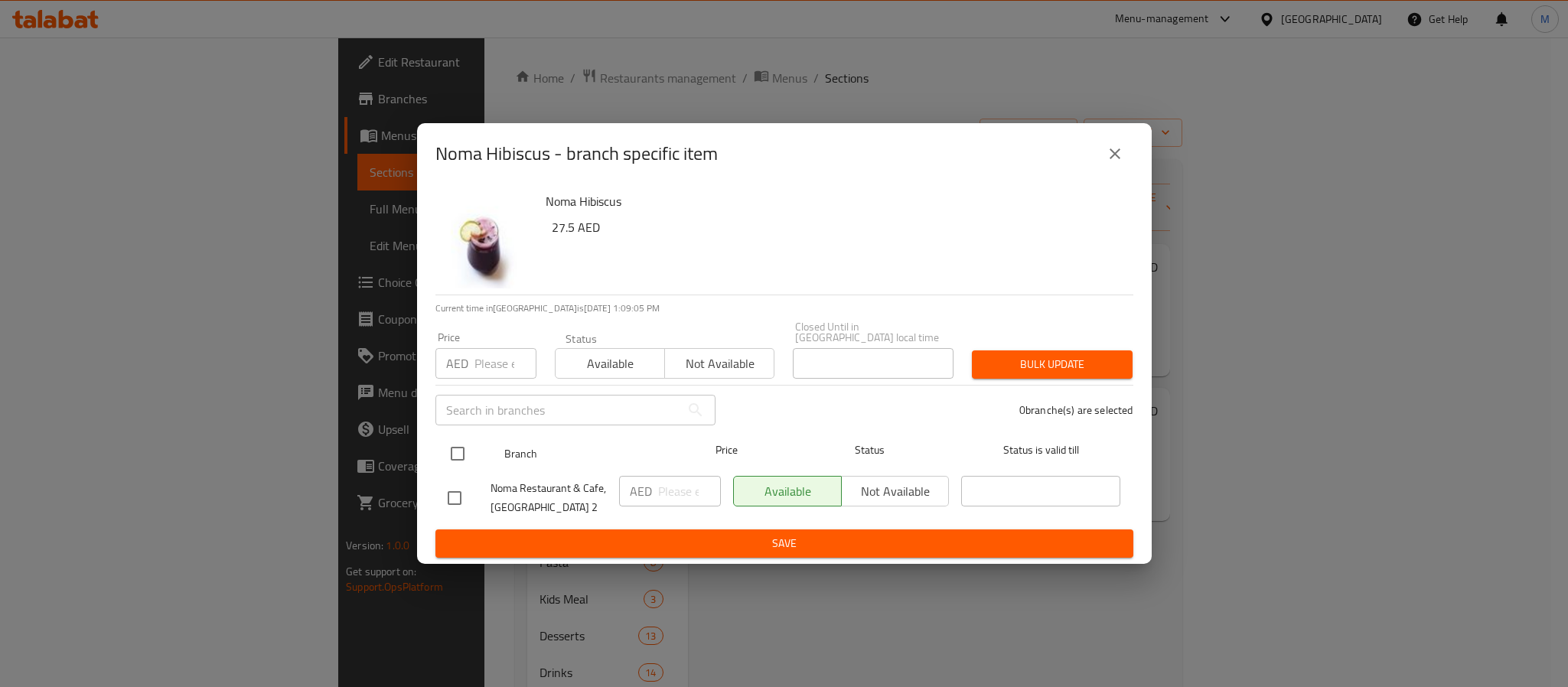
click at [444, 457] on input "checkbox" at bounding box center [457, 453] width 32 height 32
click at [498, 359] on input "number" at bounding box center [506, 362] width 62 height 30
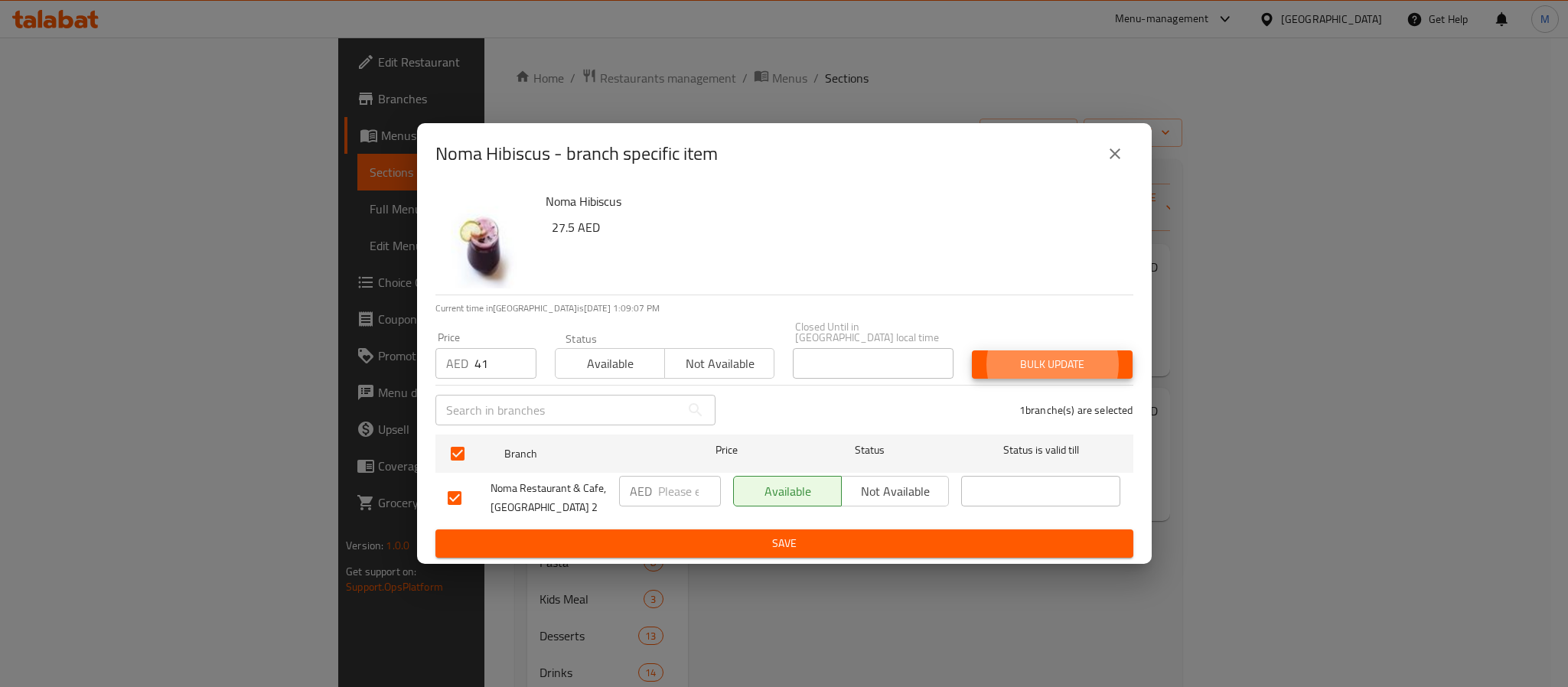
click at [972, 350] on button "Bulk update" at bounding box center [1051, 364] width 161 height 28
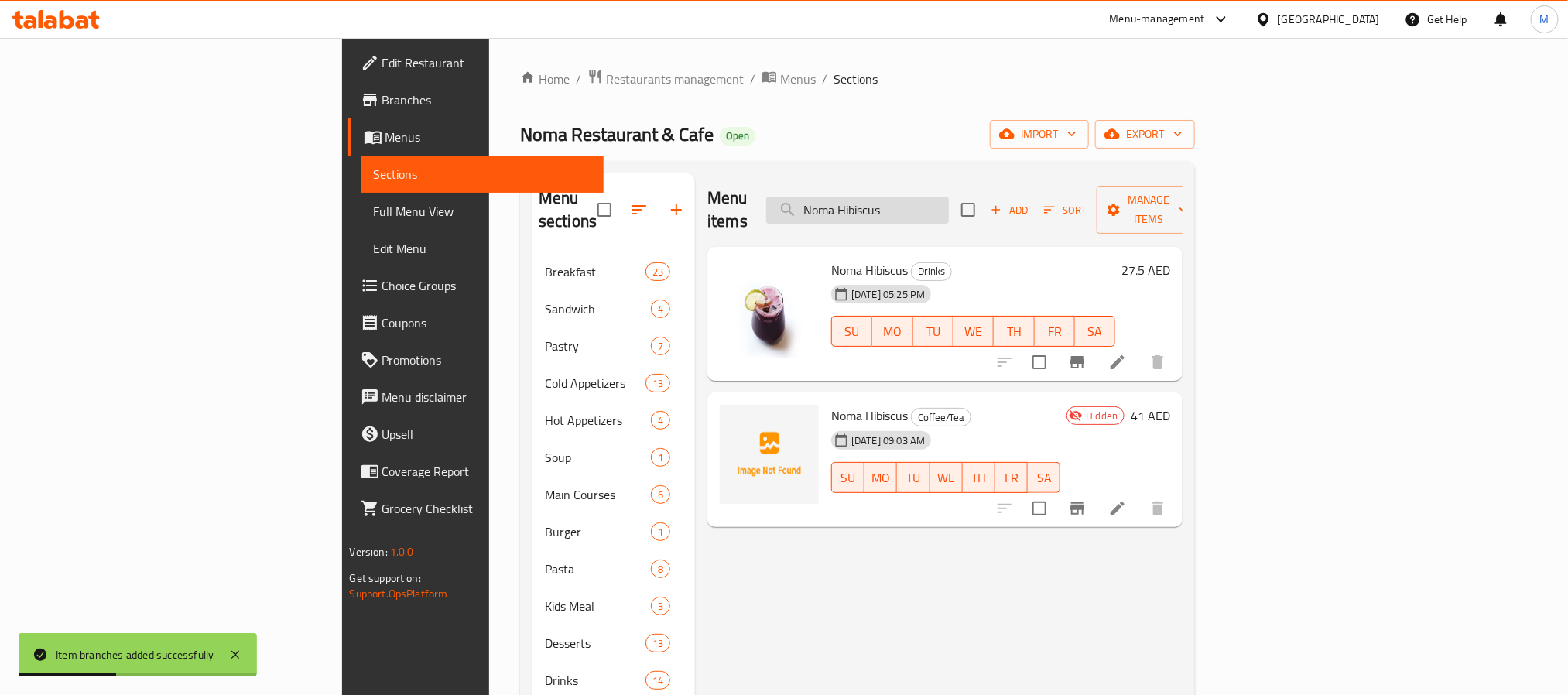
click at [949, 197] on input "Noma Hibiscus" at bounding box center [858, 210] width 183 height 27
paste input "Labneh with Makdo"
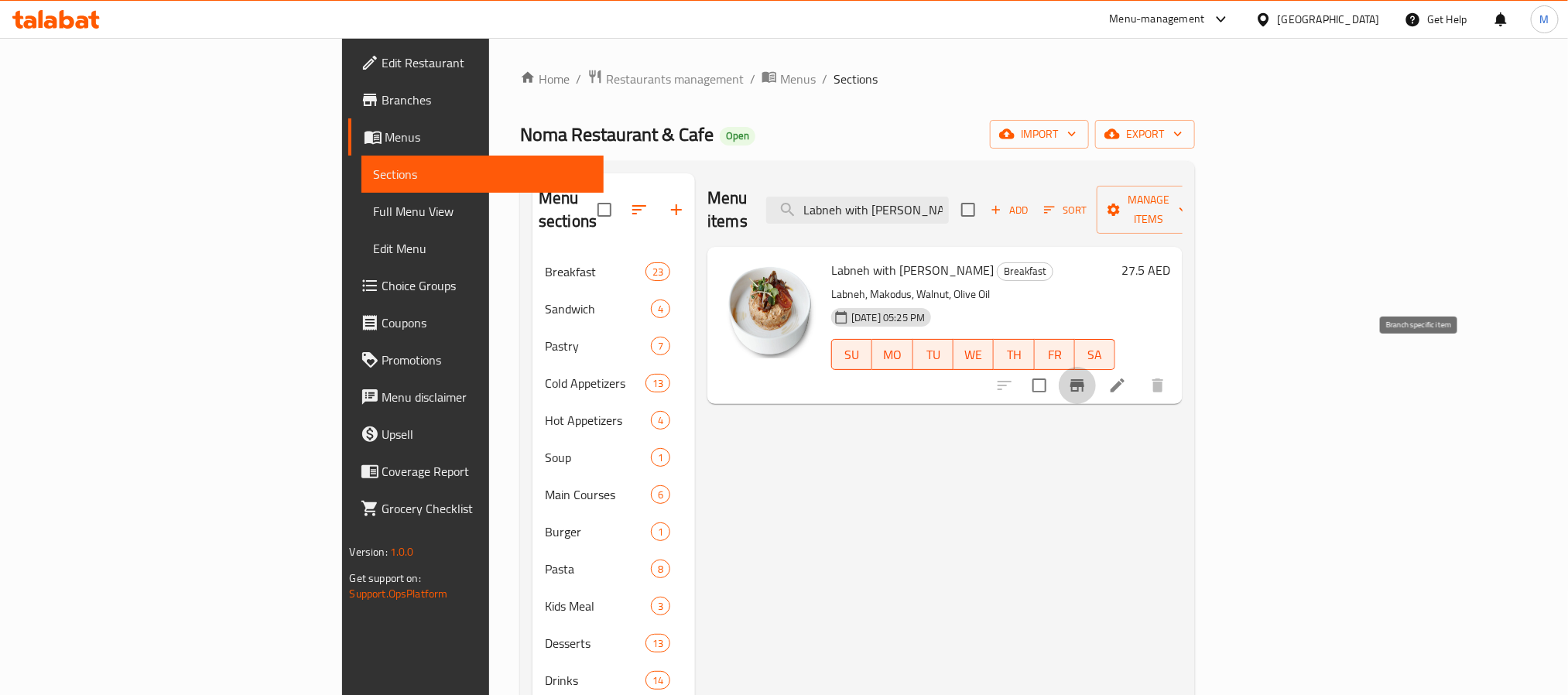
click at [1096, 374] on button "Branch-specific-item" at bounding box center [1078, 385] width 37 height 37
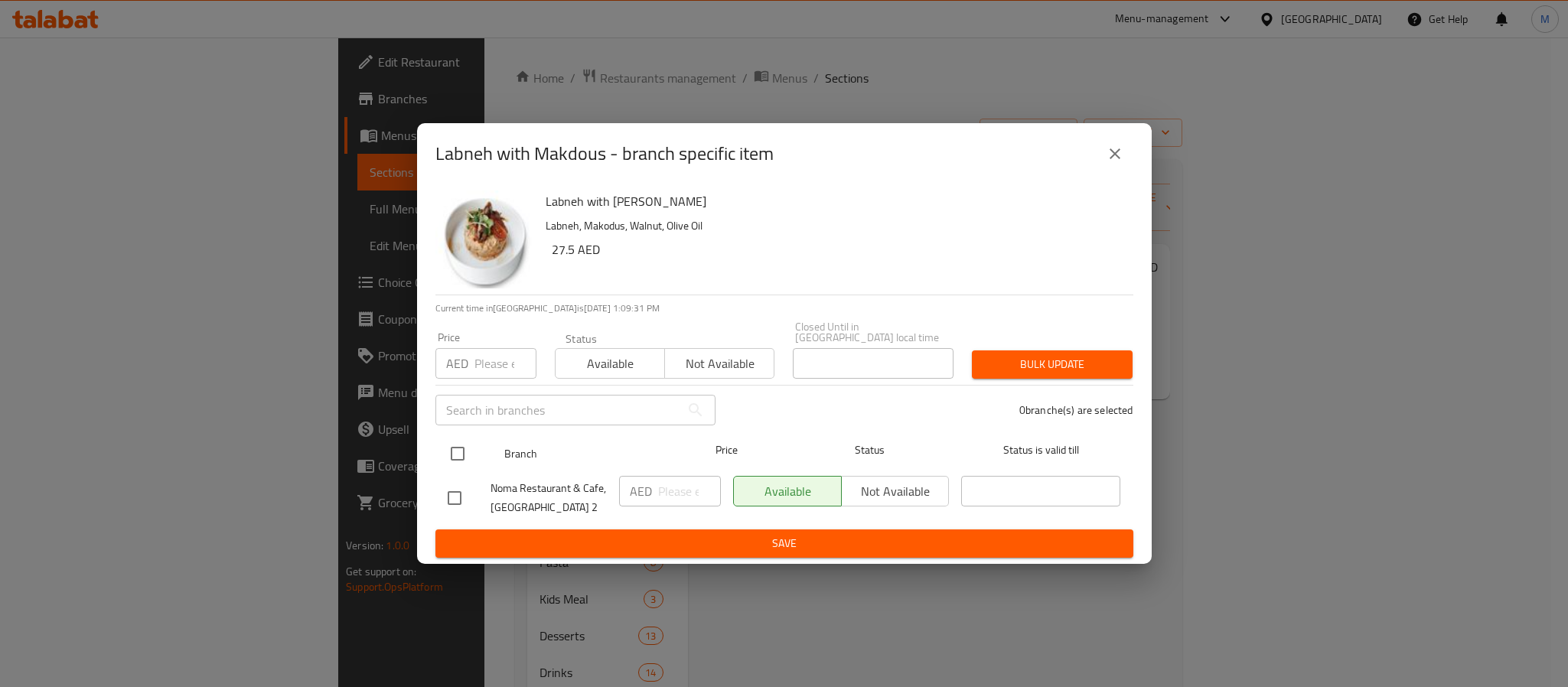
click at [450, 461] on input "checkbox" at bounding box center [457, 453] width 32 height 32
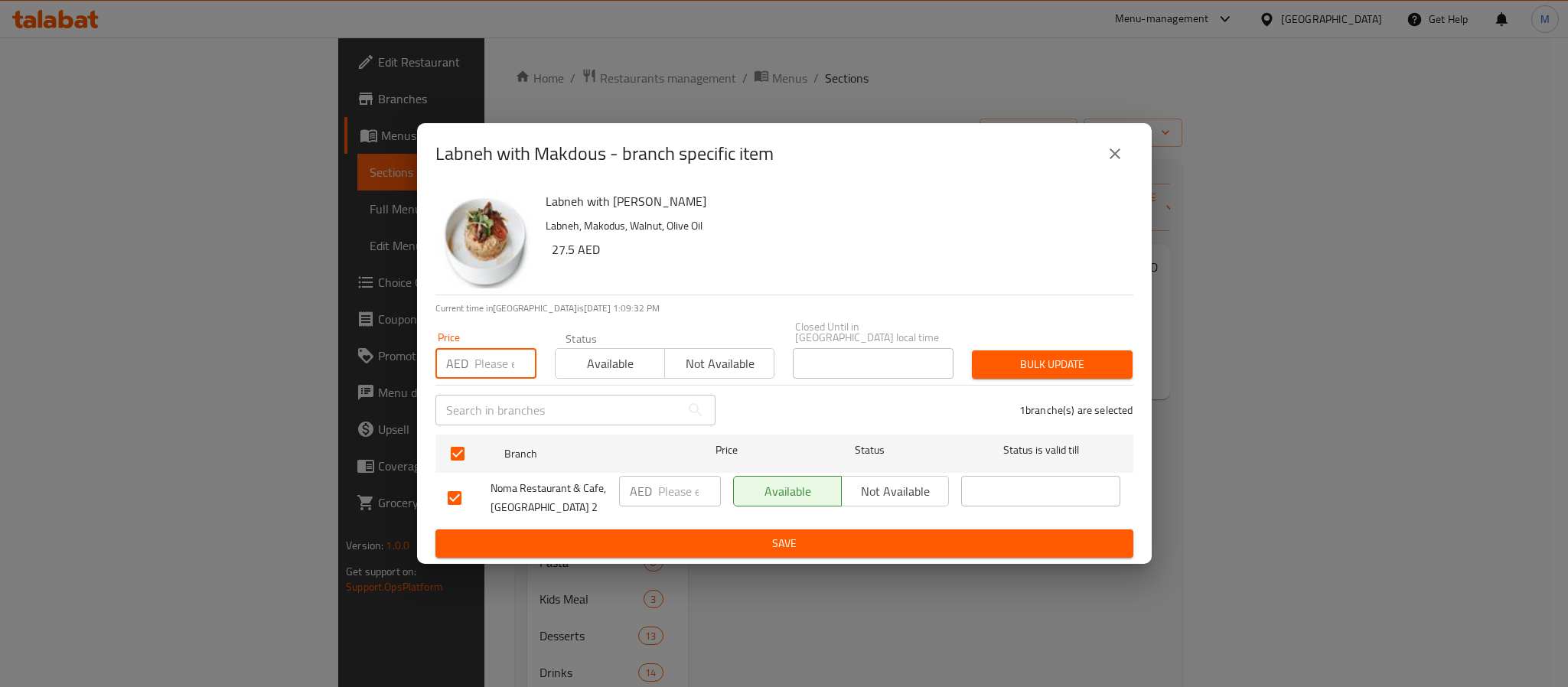
click at [486, 365] on input "number" at bounding box center [506, 362] width 62 height 30
click at [1062, 371] on span "Bulk update" at bounding box center [1051, 364] width 136 height 19
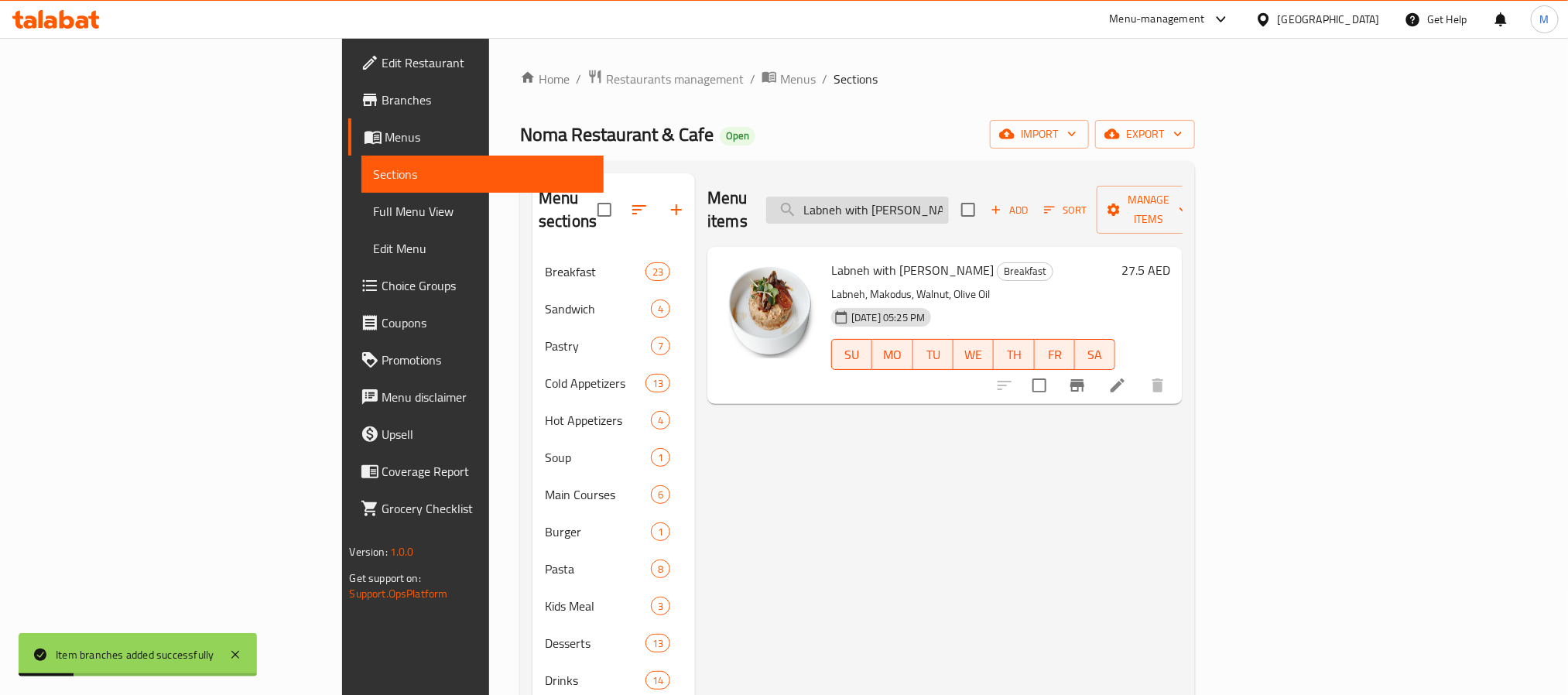
click at [949, 207] on input "Labneh with [PERSON_NAME]" at bounding box center [858, 210] width 183 height 27
paste input "Mixed Cheeses & Assorted Olive"
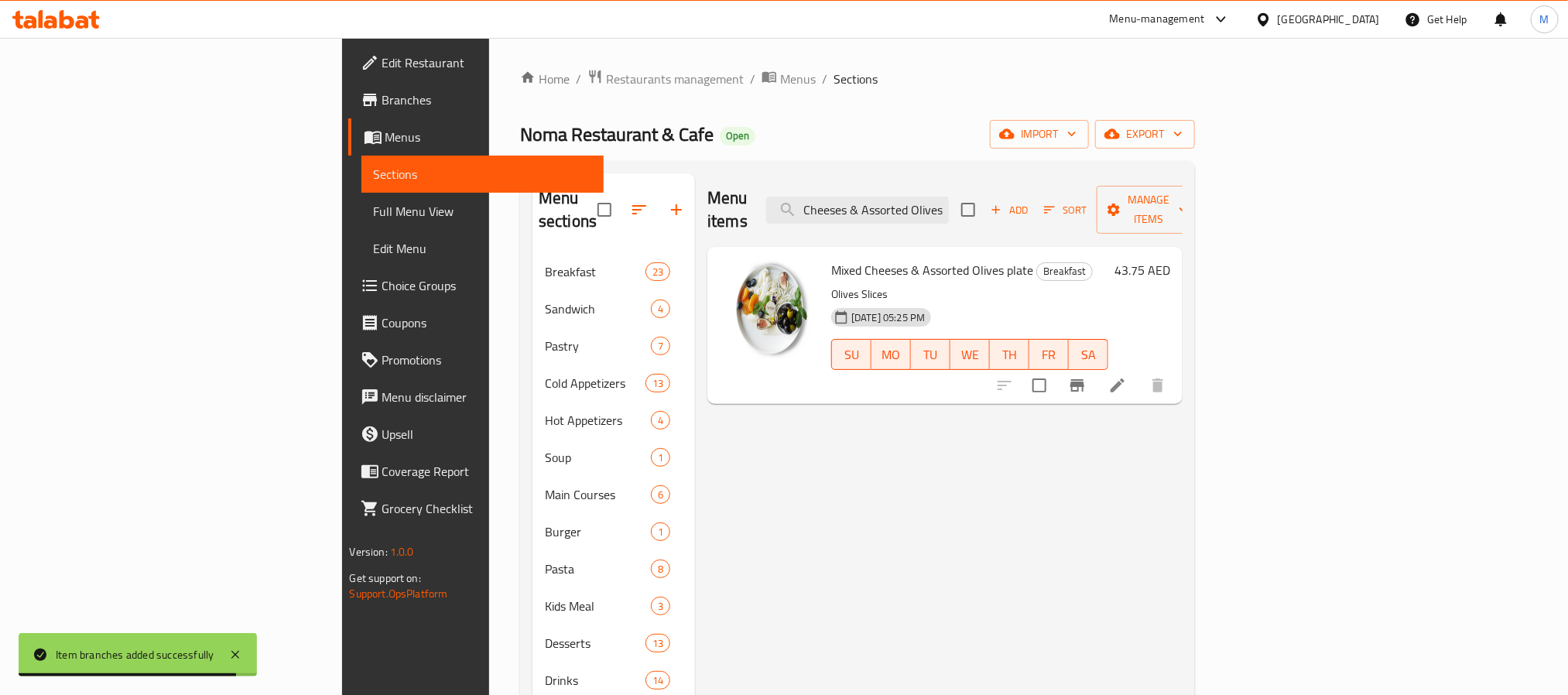
click at [1084, 380] on icon "Branch-specific-item" at bounding box center [1077, 385] width 14 height 12
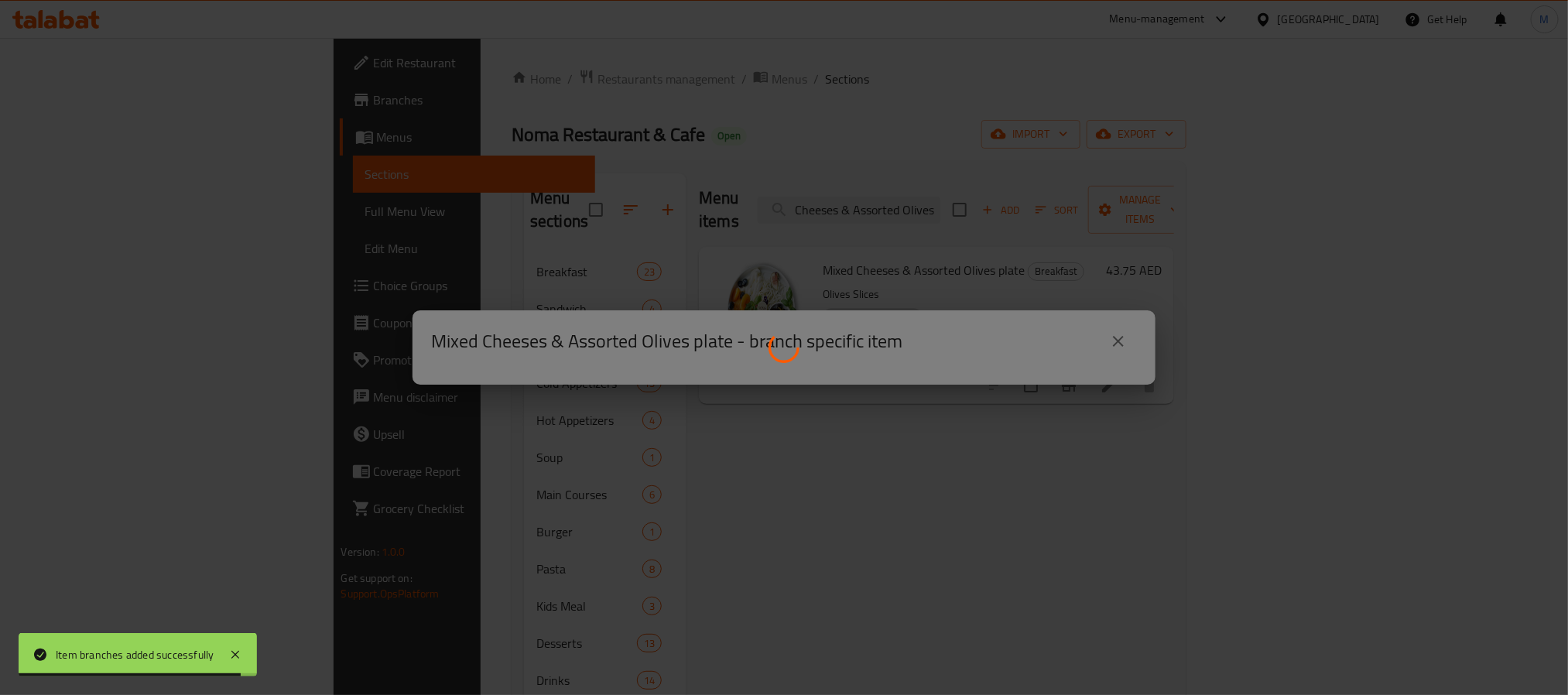
scroll to position [0, 0]
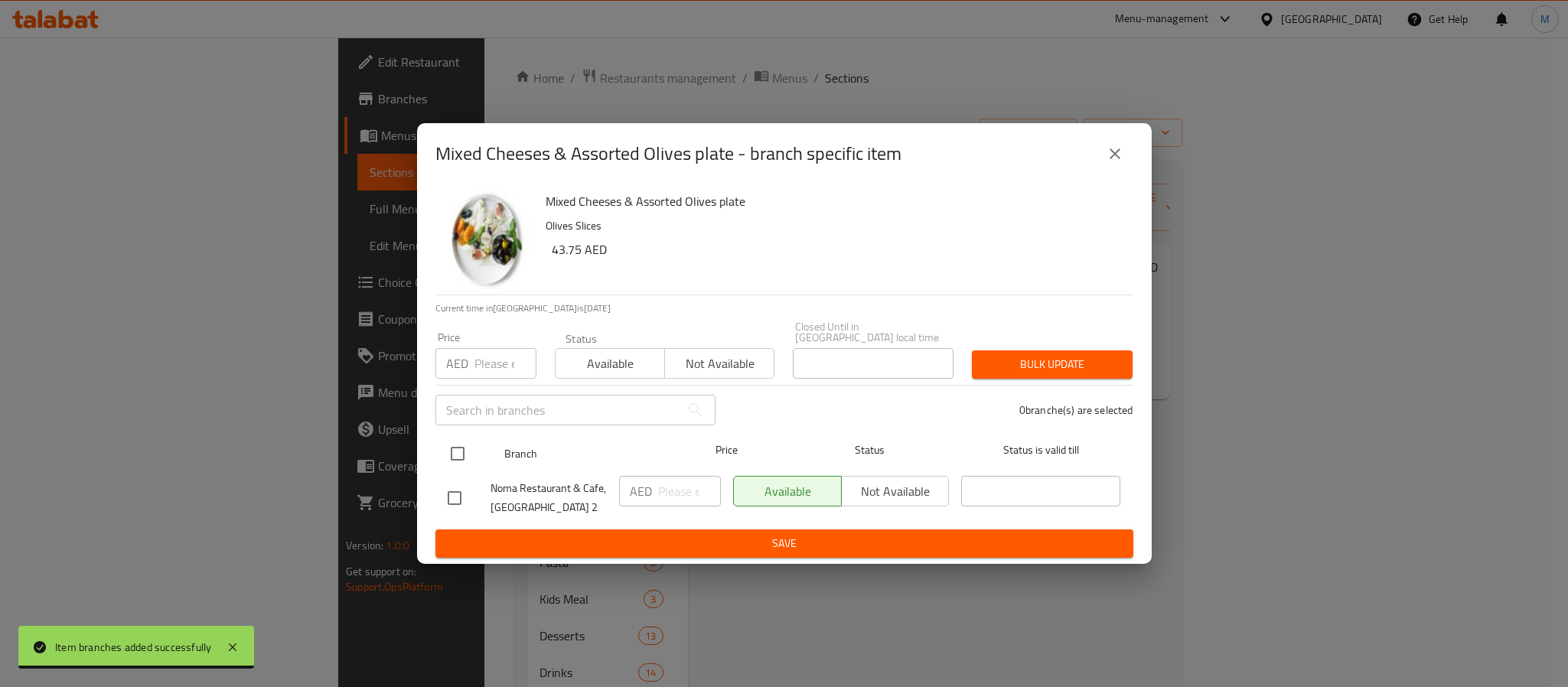
click at [467, 455] on input "checkbox" at bounding box center [457, 453] width 32 height 32
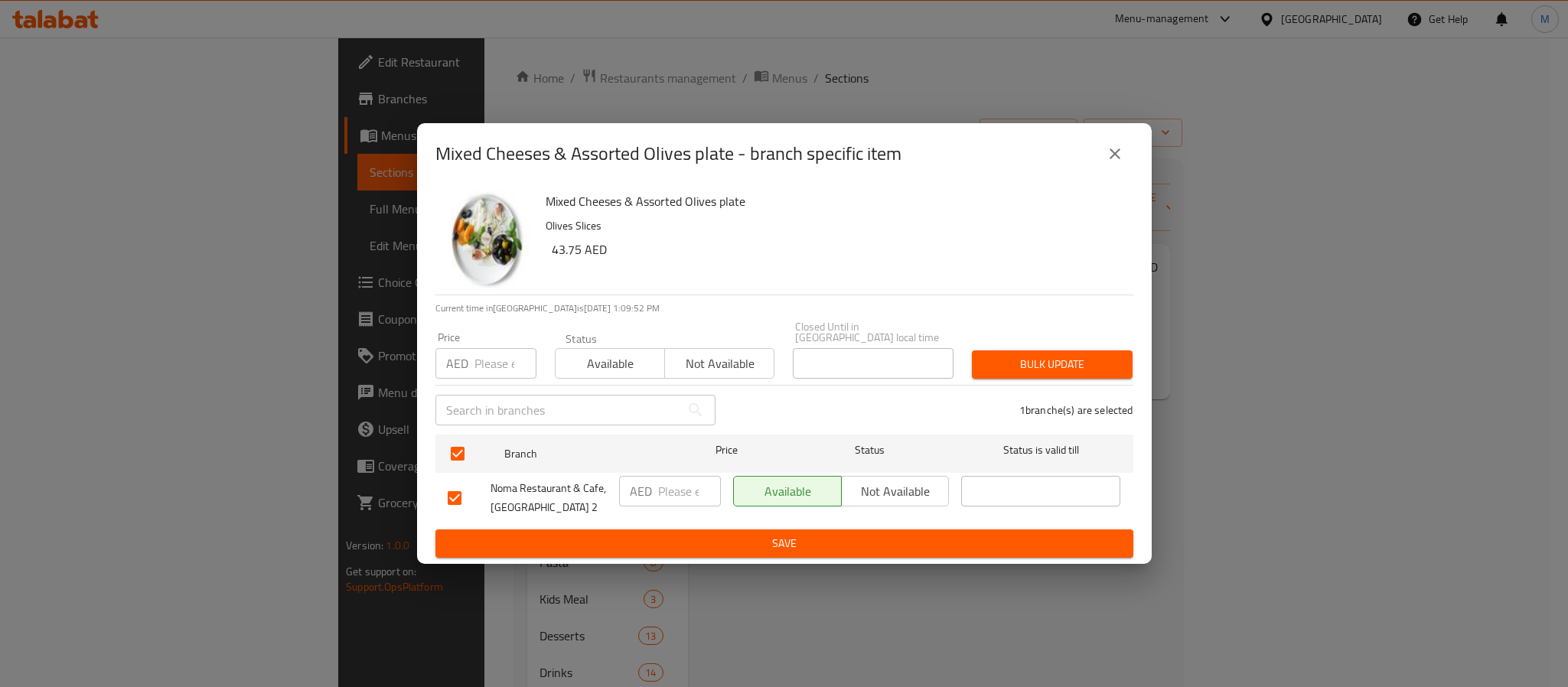
click at [495, 353] on input "number" at bounding box center [506, 362] width 62 height 30
click at [1016, 358] on span "Bulk update" at bounding box center [1051, 364] width 136 height 19
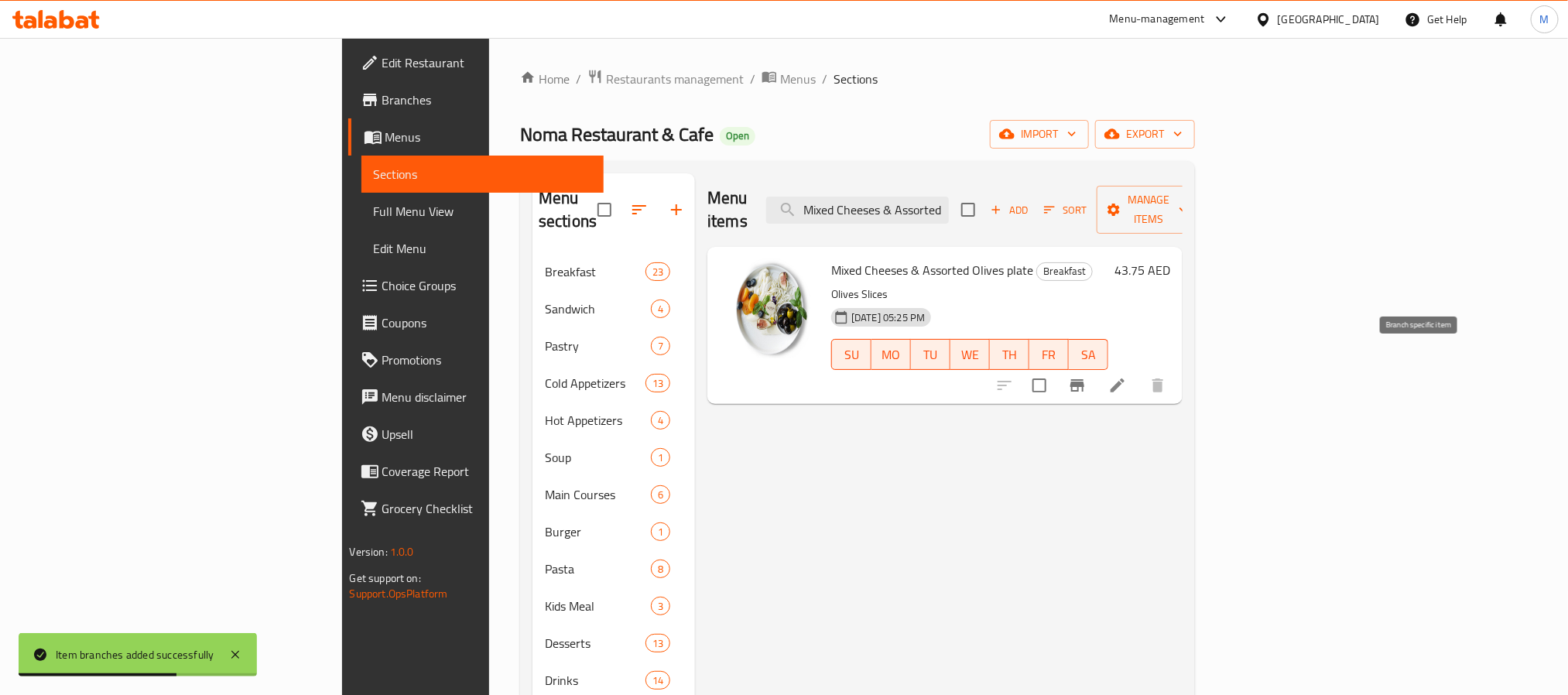
click at [1084, 380] on icon "Branch-specific-item" at bounding box center [1077, 385] width 14 height 12
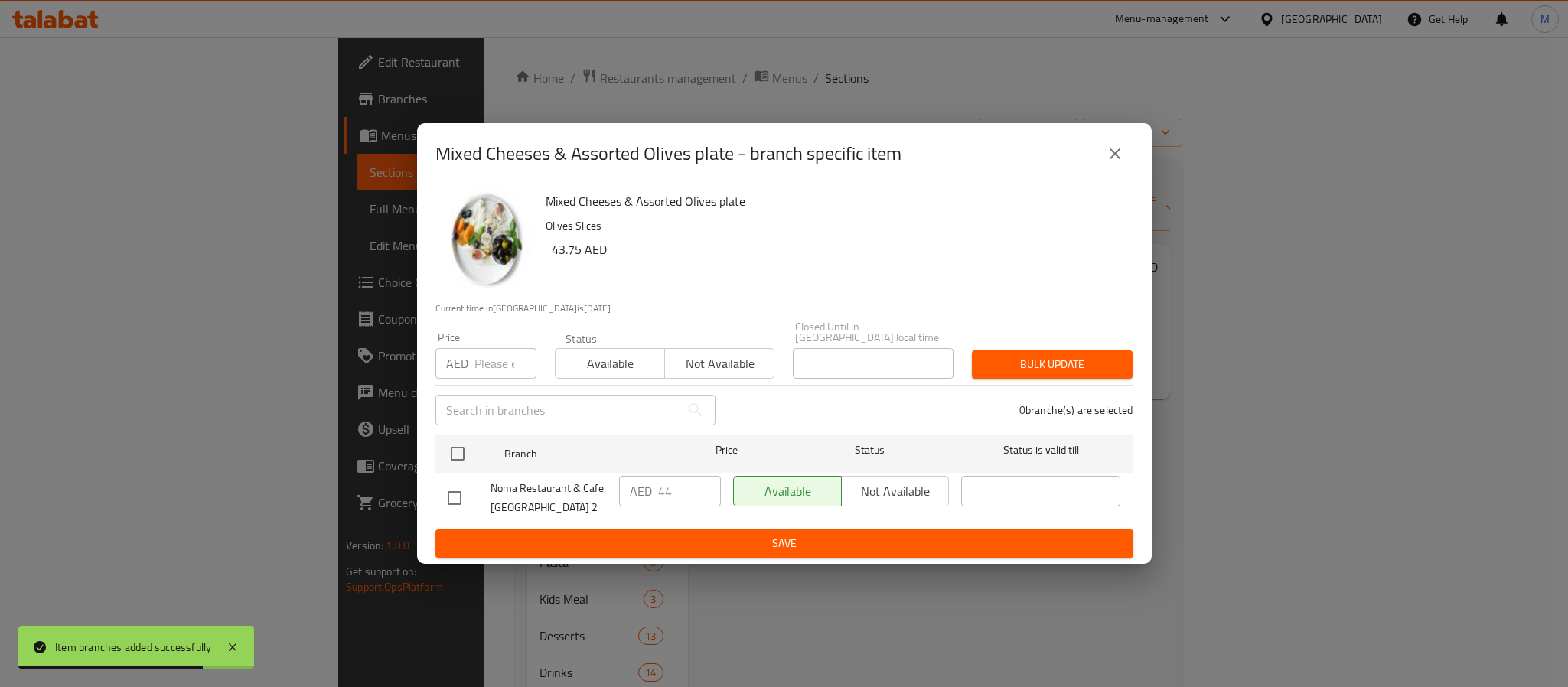
click at [1132, 150] on div "Mixed Cheeses & Assorted Olives plate - branch specific item" at bounding box center [784, 153] width 735 height 61
click at [1118, 154] on icon "close" at bounding box center [1115, 154] width 18 height 18
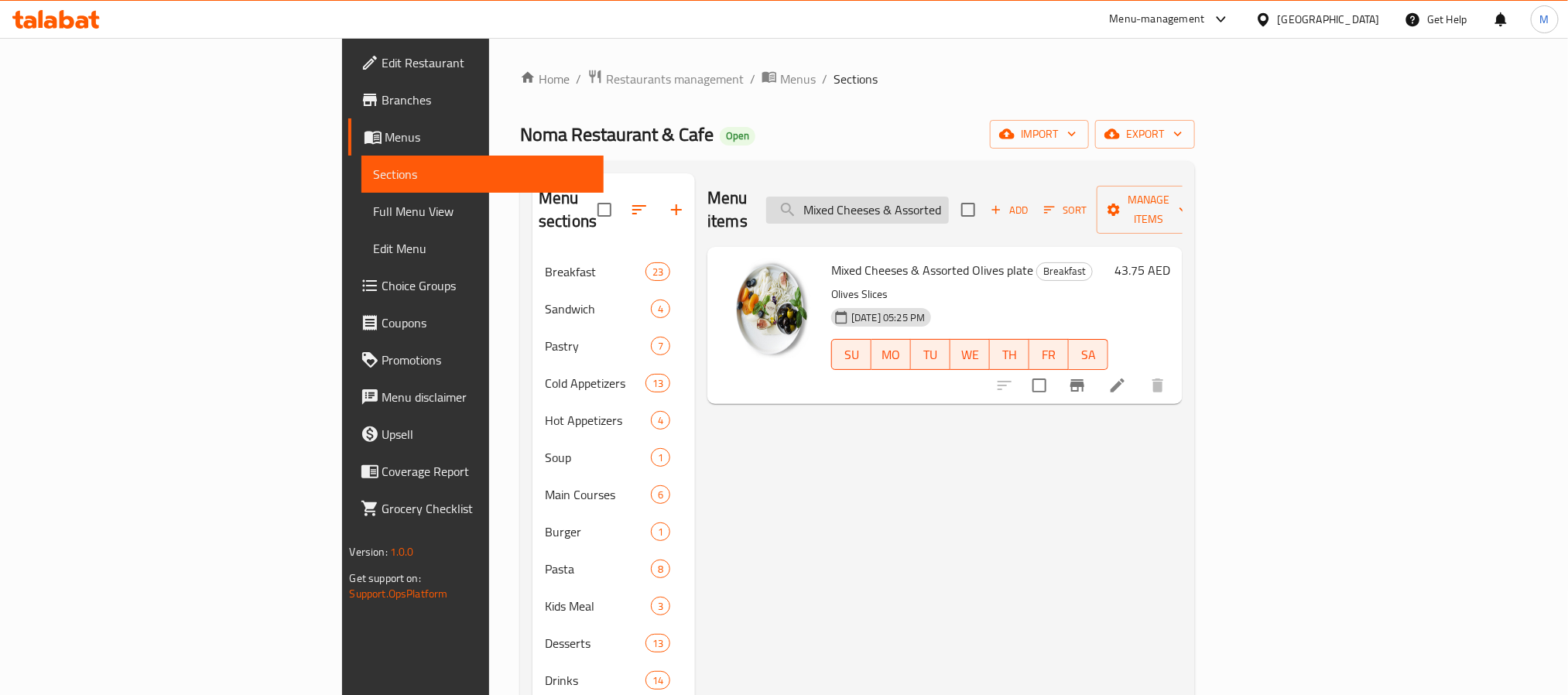
click at [949, 197] on input "Mixed Cheeses & Assorted Olives" at bounding box center [858, 210] width 183 height 27
paste input "Falafel"
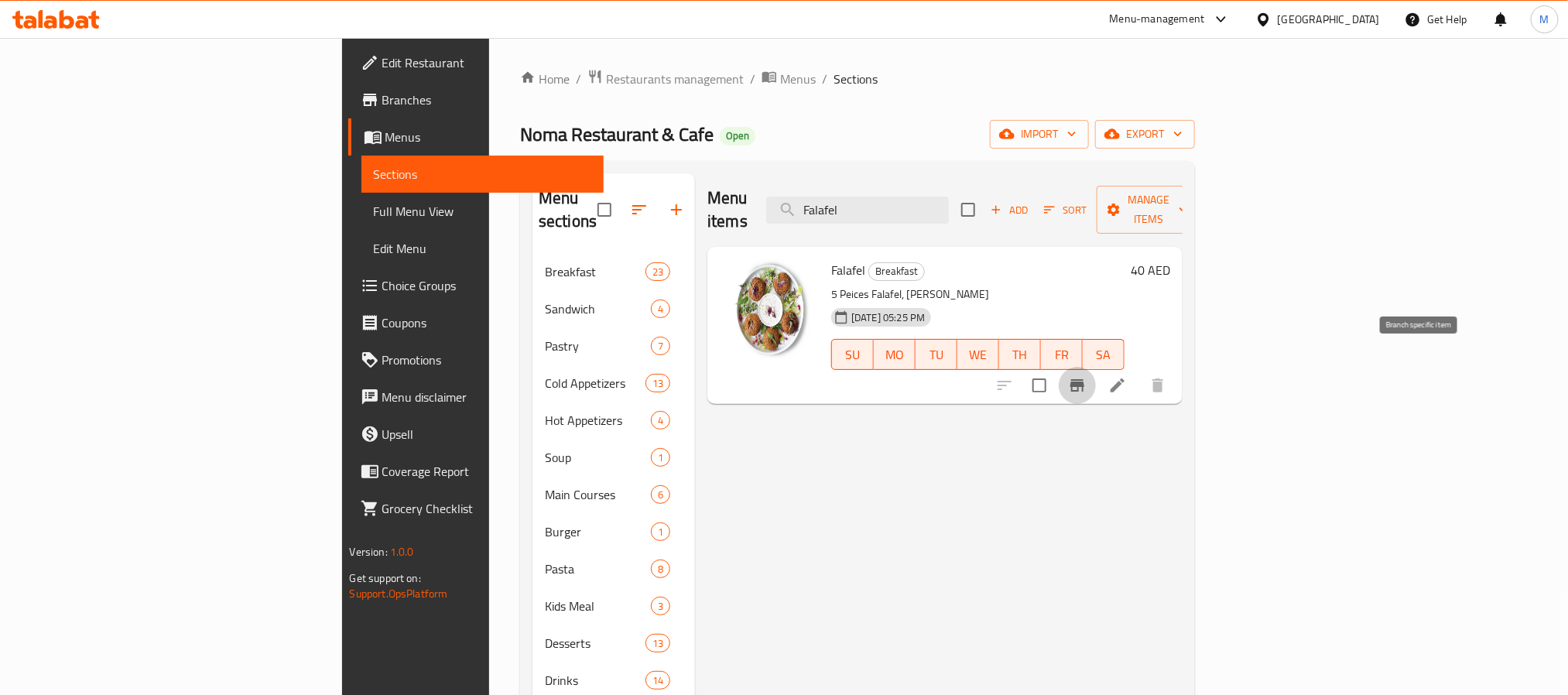
click at [1087, 376] on icon "Branch-specific-item" at bounding box center [1078, 385] width 19 height 19
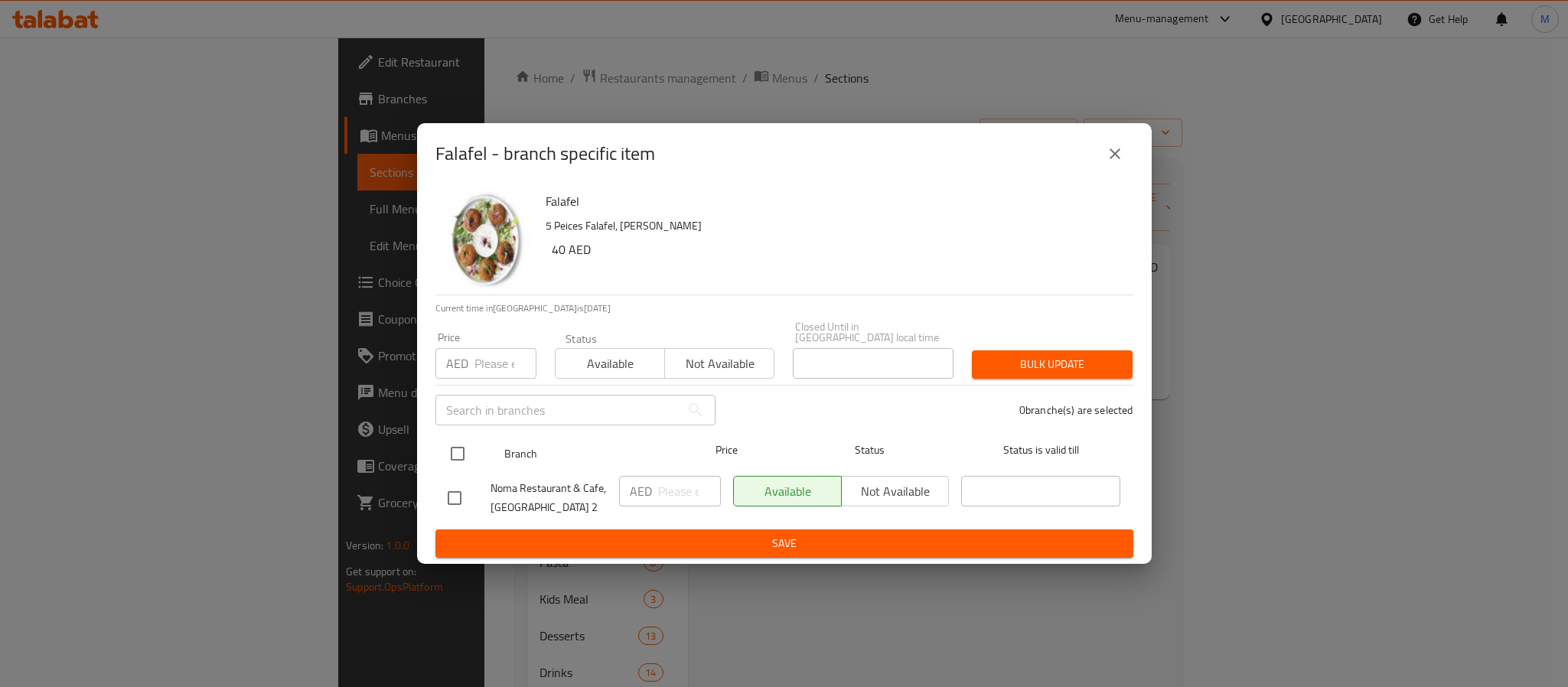
click at [454, 449] on input "checkbox" at bounding box center [457, 453] width 32 height 32
click at [498, 366] on input "number" at bounding box center [506, 362] width 62 height 30
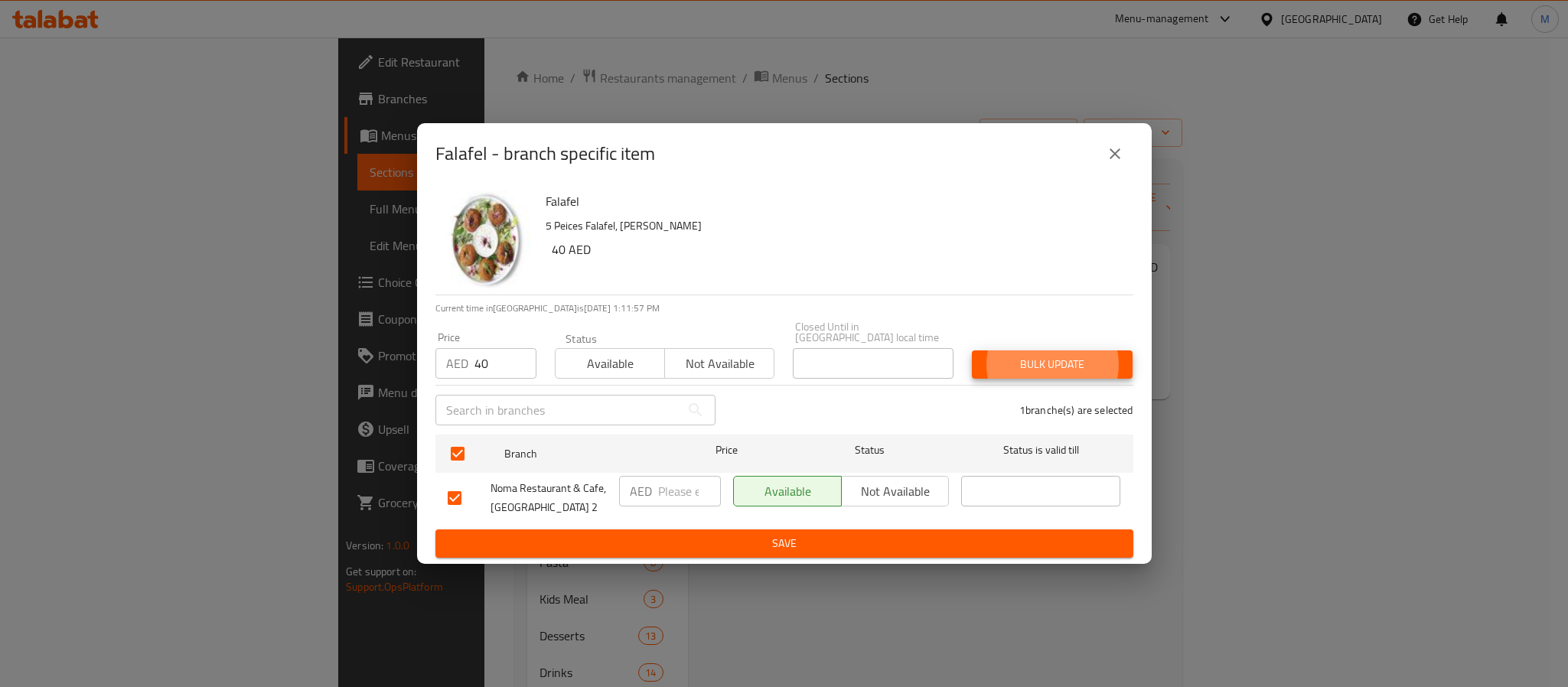
click at [972, 350] on button "Bulk update" at bounding box center [1051, 364] width 161 height 28
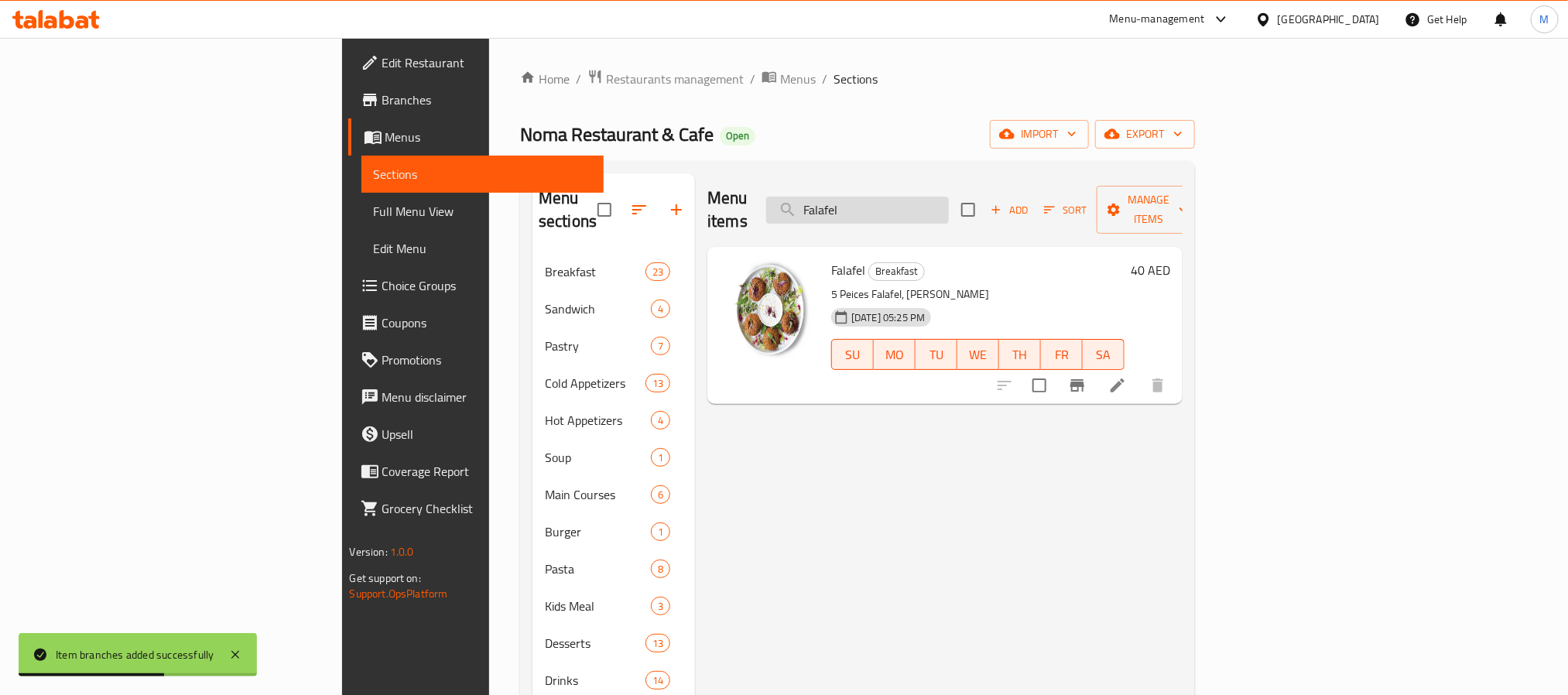
click at [949, 205] on input "Falafel" at bounding box center [858, 210] width 183 height 27
paste input "ou"
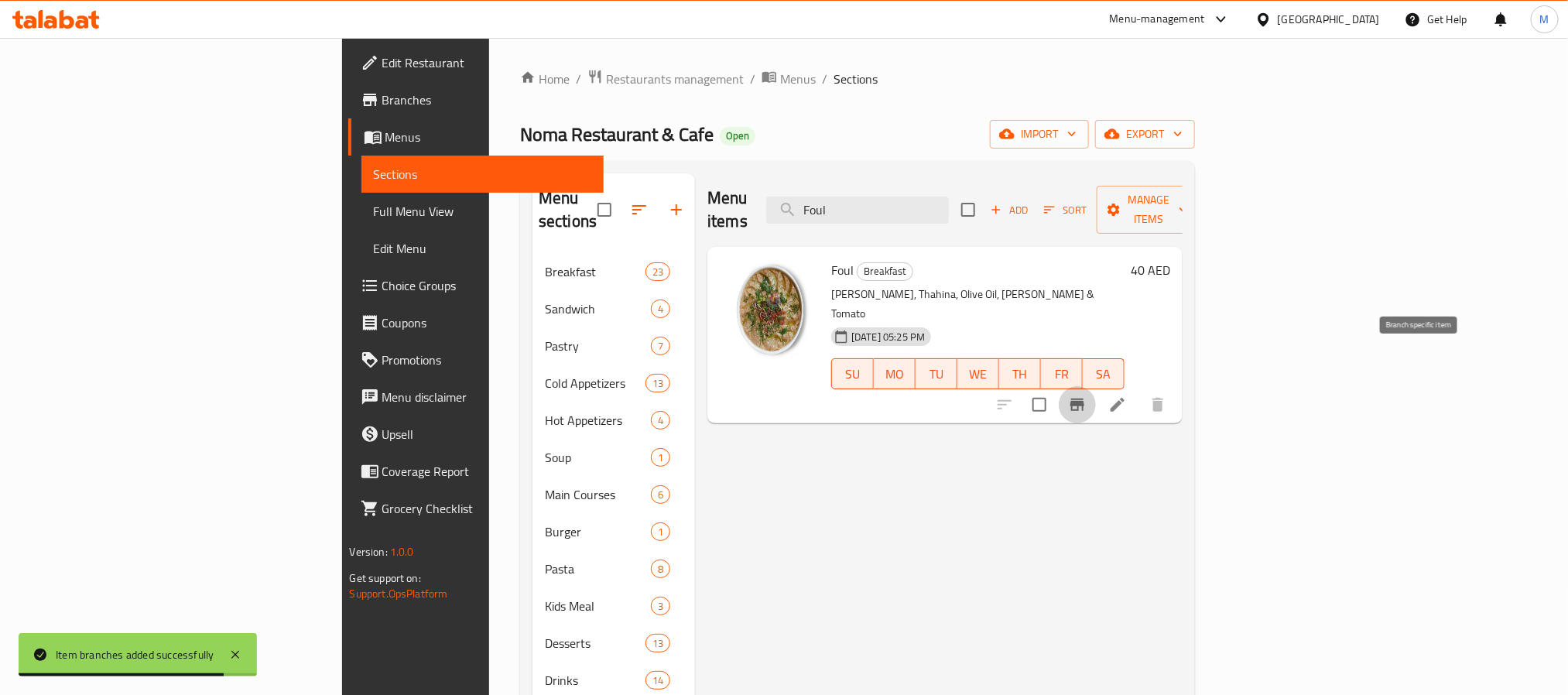
click at [1096, 386] on button "Branch-specific-item" at bounding box center [1078, 405] width 37 height 37
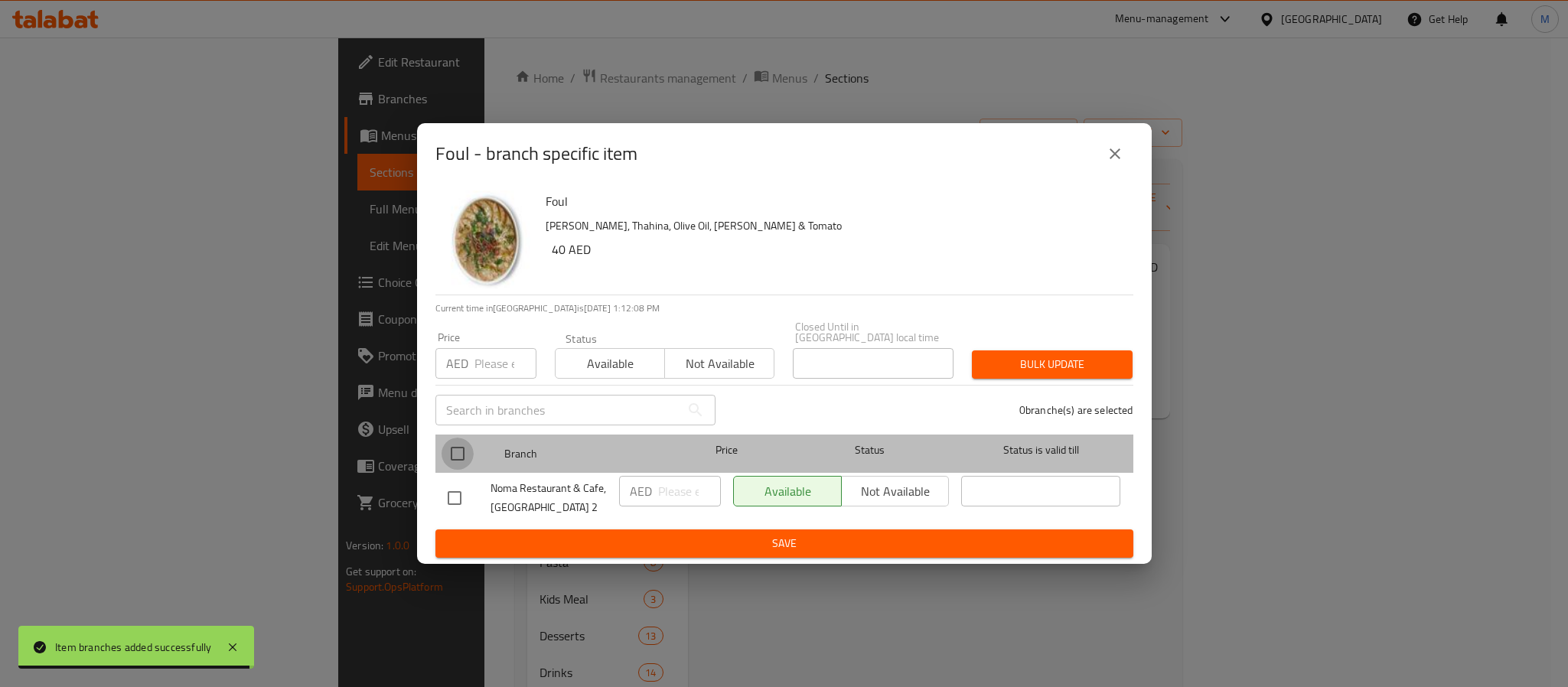
click at [449, 449] on input "checkbox" at bounding box center [457, 453] width 32 height 32
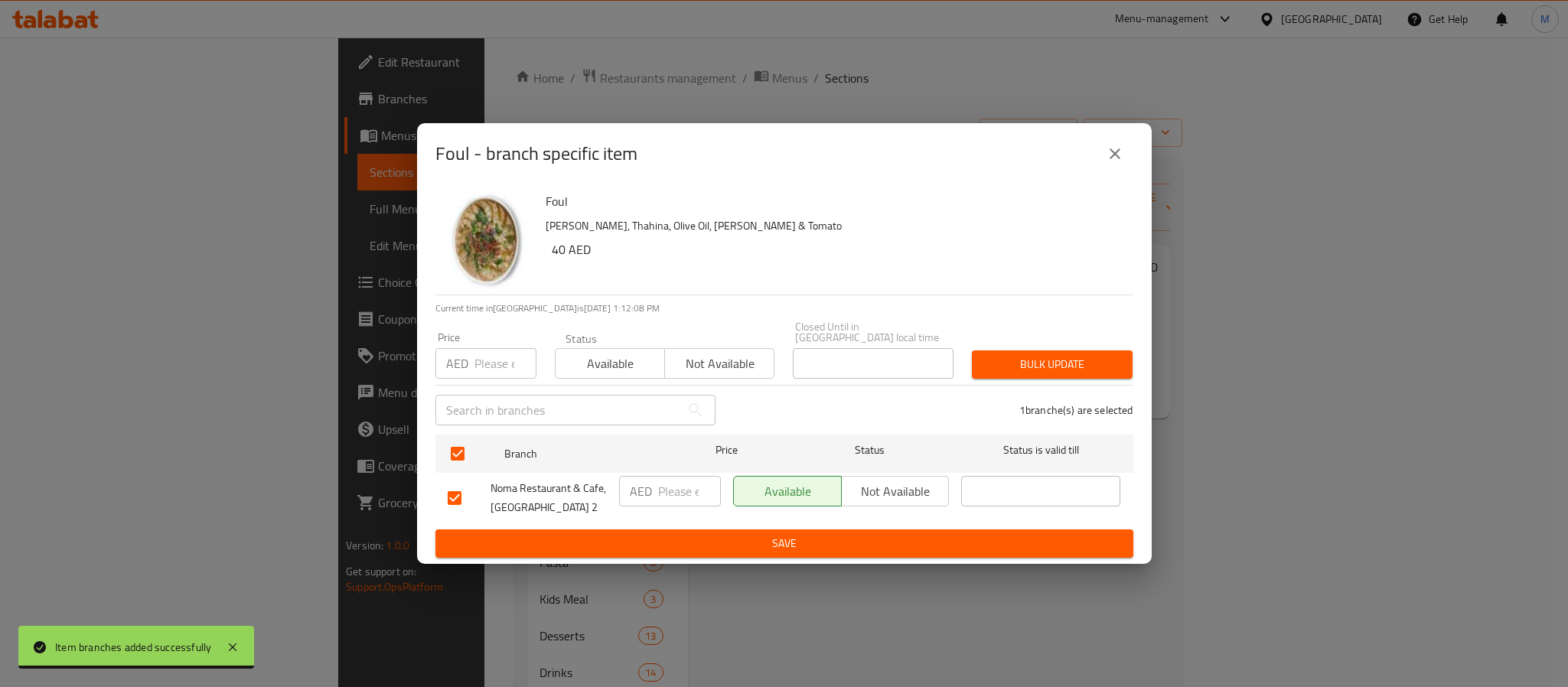
click at [491, 365] on input "number" at bounding box center [506, 362] width 62 height 30
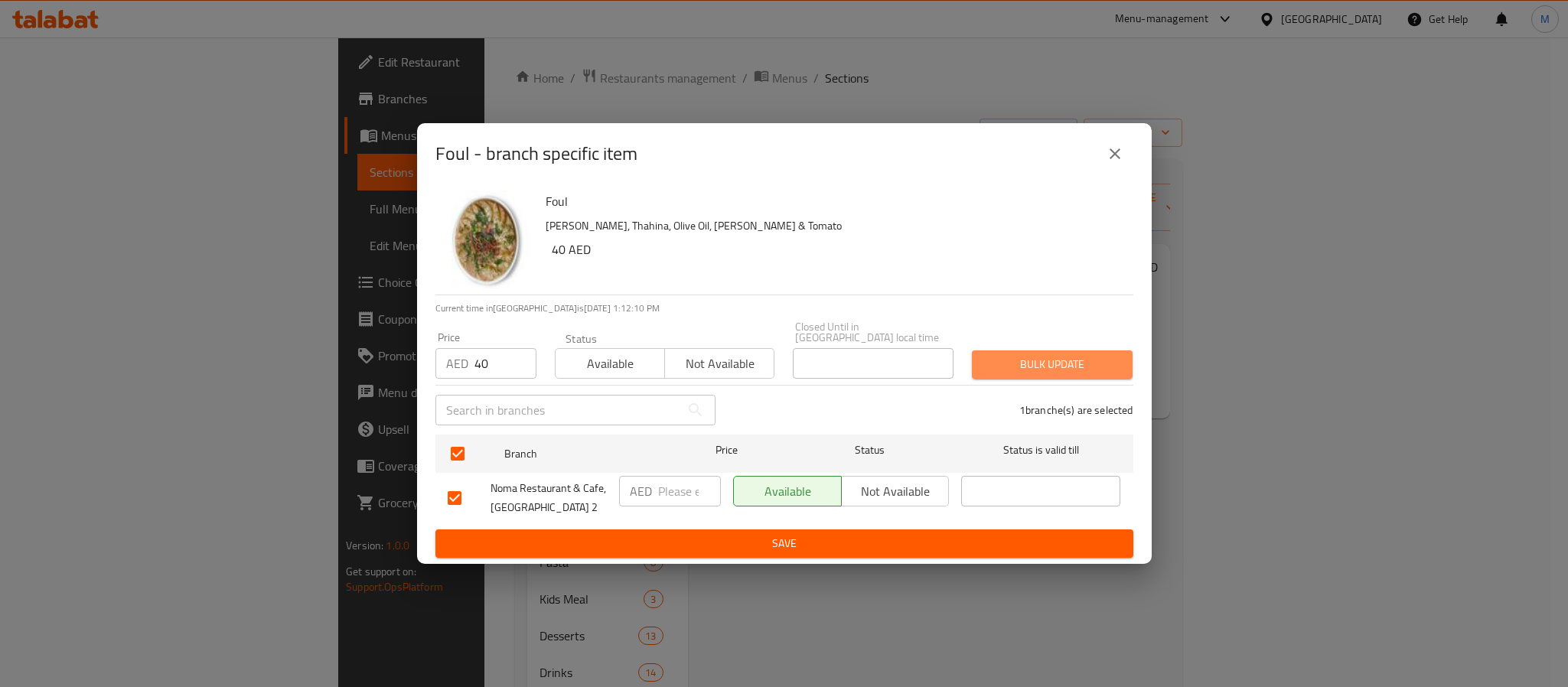
click at [1062, 350] on button "Bulk update" at bounding box center [1051, 364] width 161 height 28
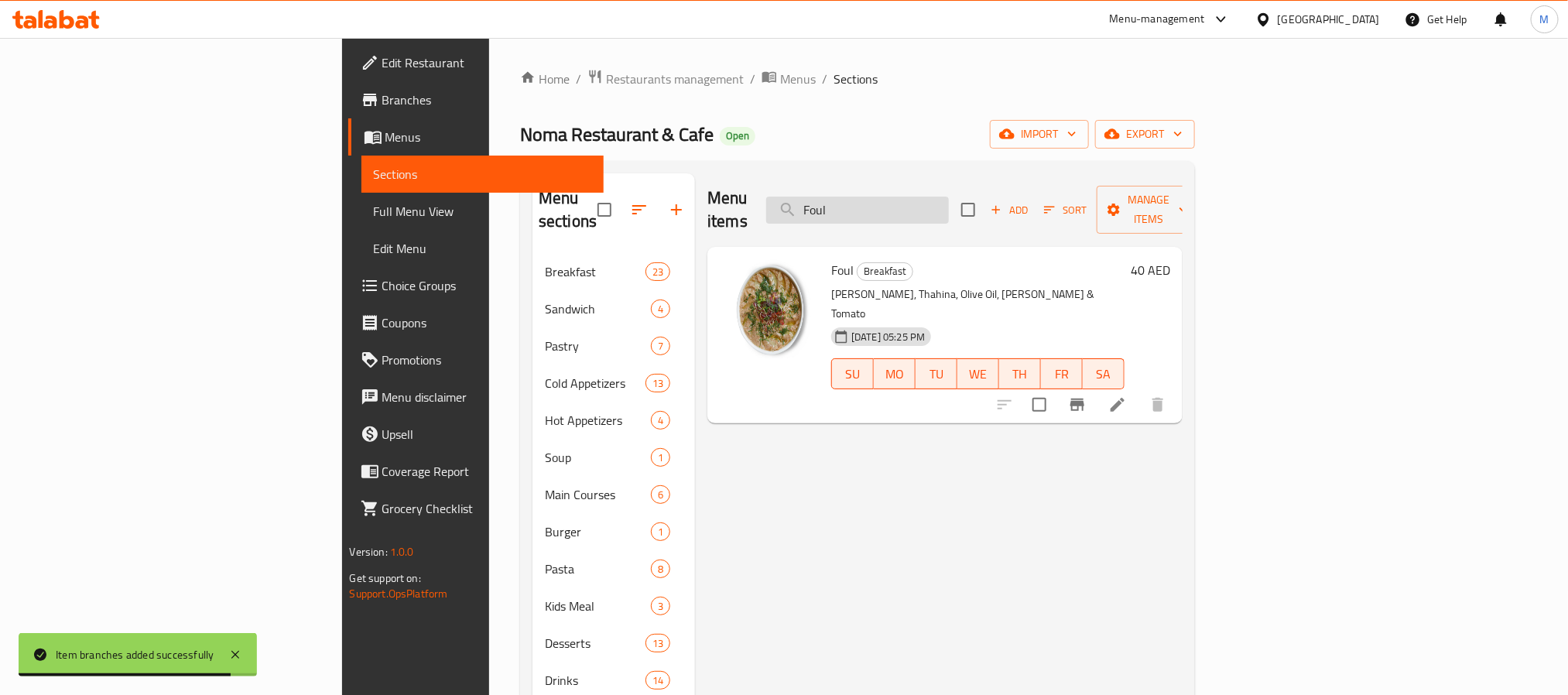
click at [949, 197] on input "Foul" at bounding box center [858, 210] width 183 height 27
paste input "atteh"
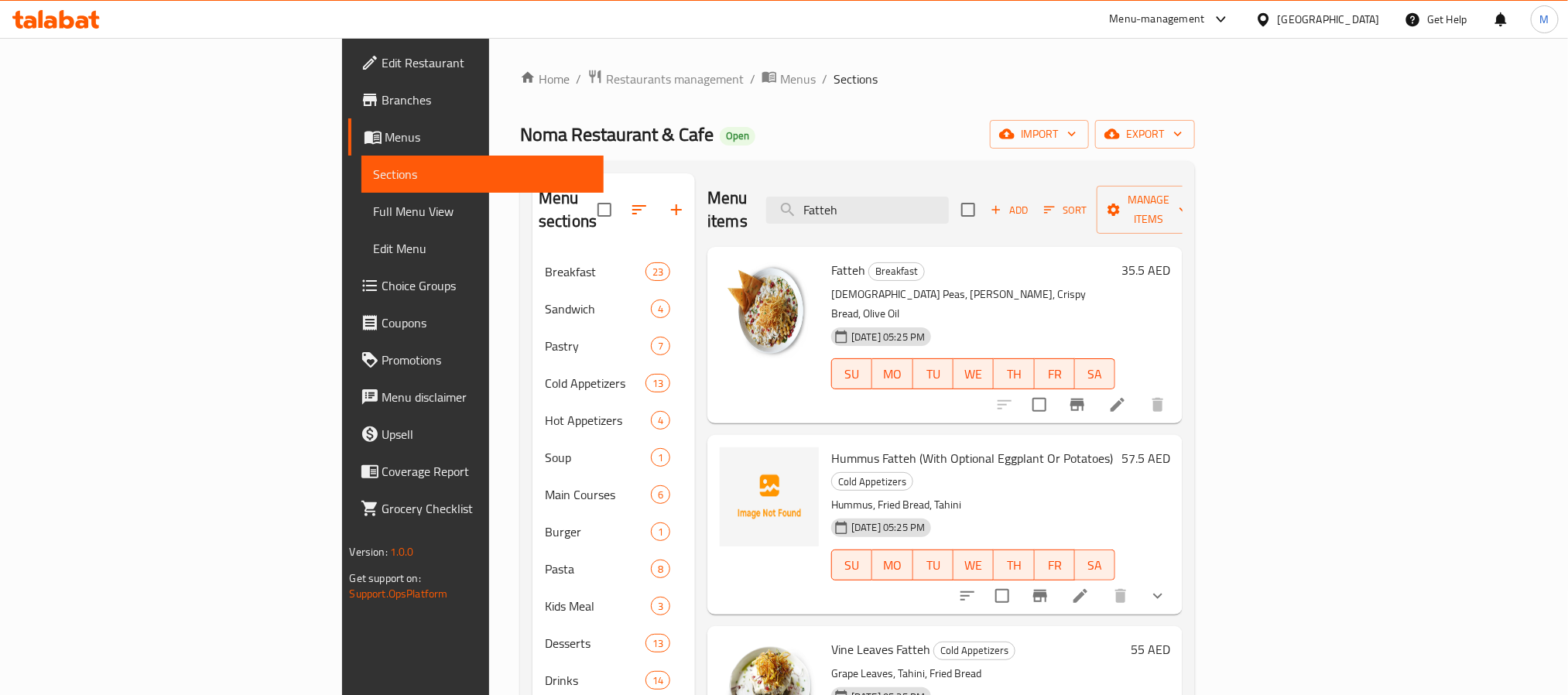
click at [1087, 395] on icon "Branch-specific-item" at bounding box center [1078, 405] width 19 height 19
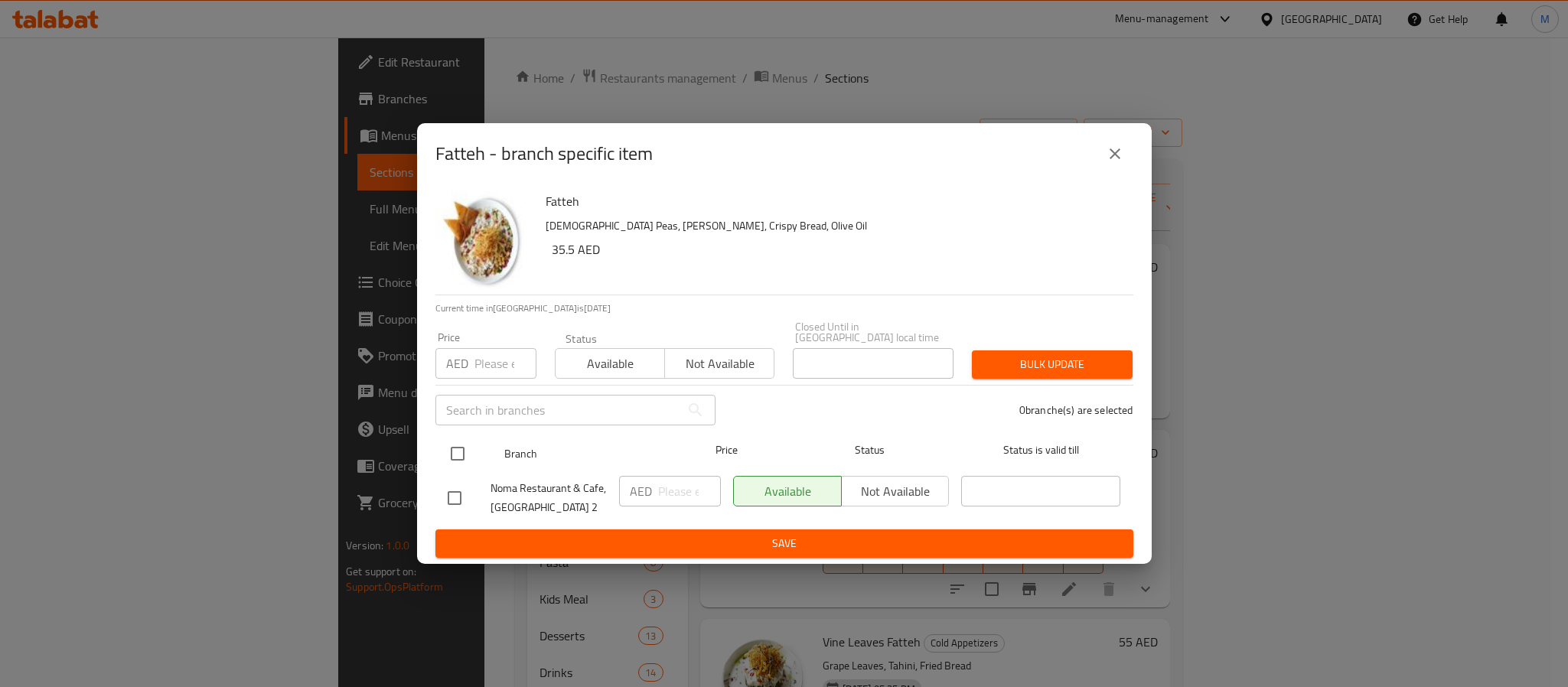
click at [454, 448] on input "checkbox" at bounding box center [457, 453] width 32 height 32
click at [482, 338] on div "Price AED Price" at bounding box center [485, 355] width 101 height 47
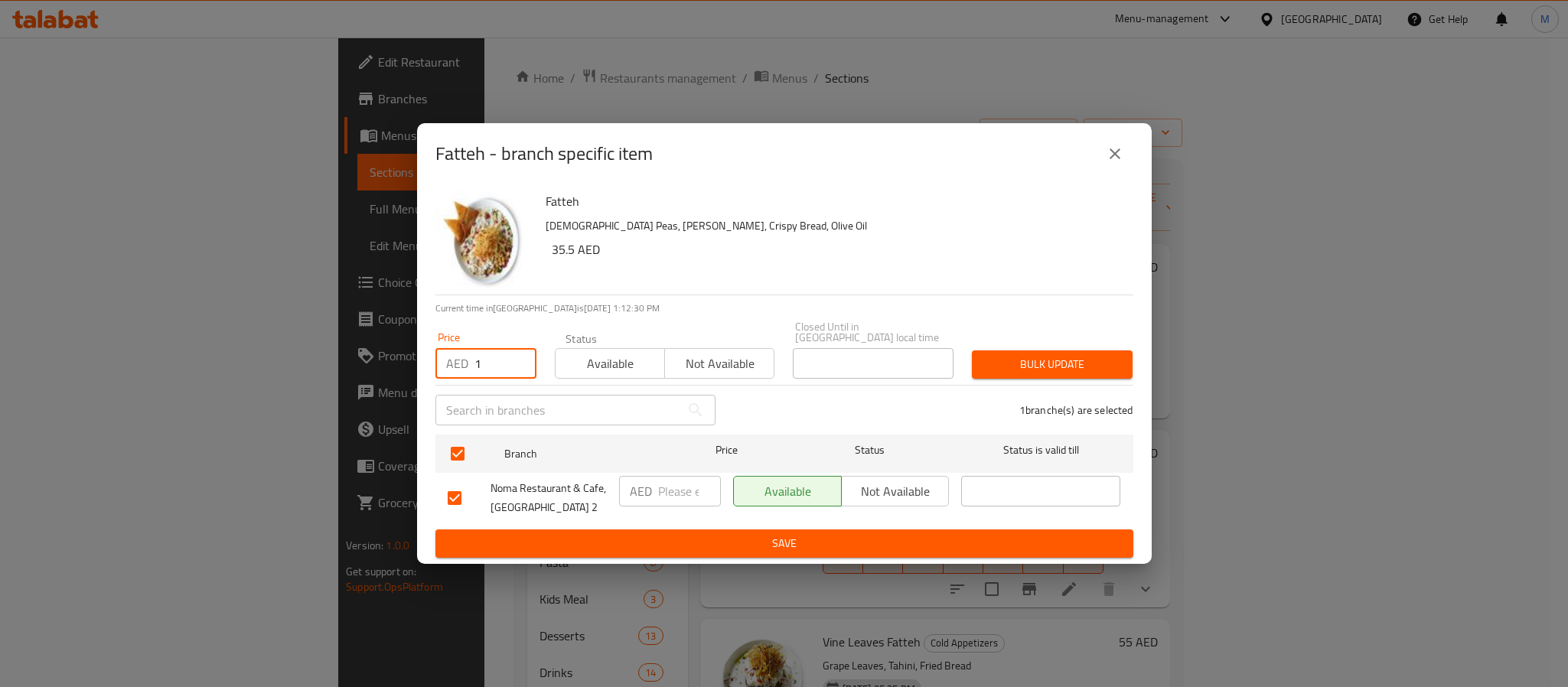
click at [515, 362] on input "1" at bounding box center [506, 362] width 62 height 30
click at [498, 360] on input "1" at bounding box center [506, 362] width 62 height 30
click at [972, 350] on button "Bulk update" at bounding box center [1051, 364] width 161 height 28
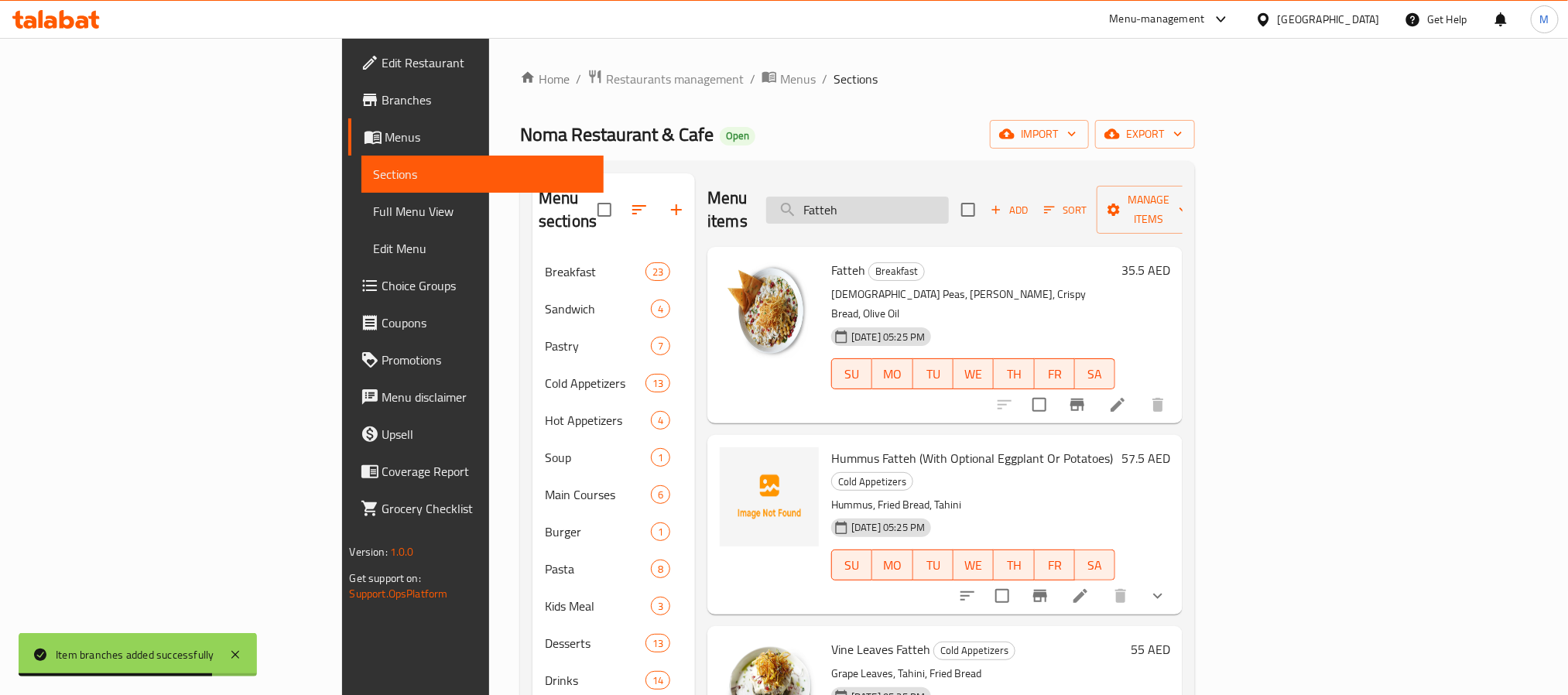
click at [949, 198] on input "Fatteh" at bounding box center [858, 210] width 183 height 27
paste input "Liver Chicken With Hummus"
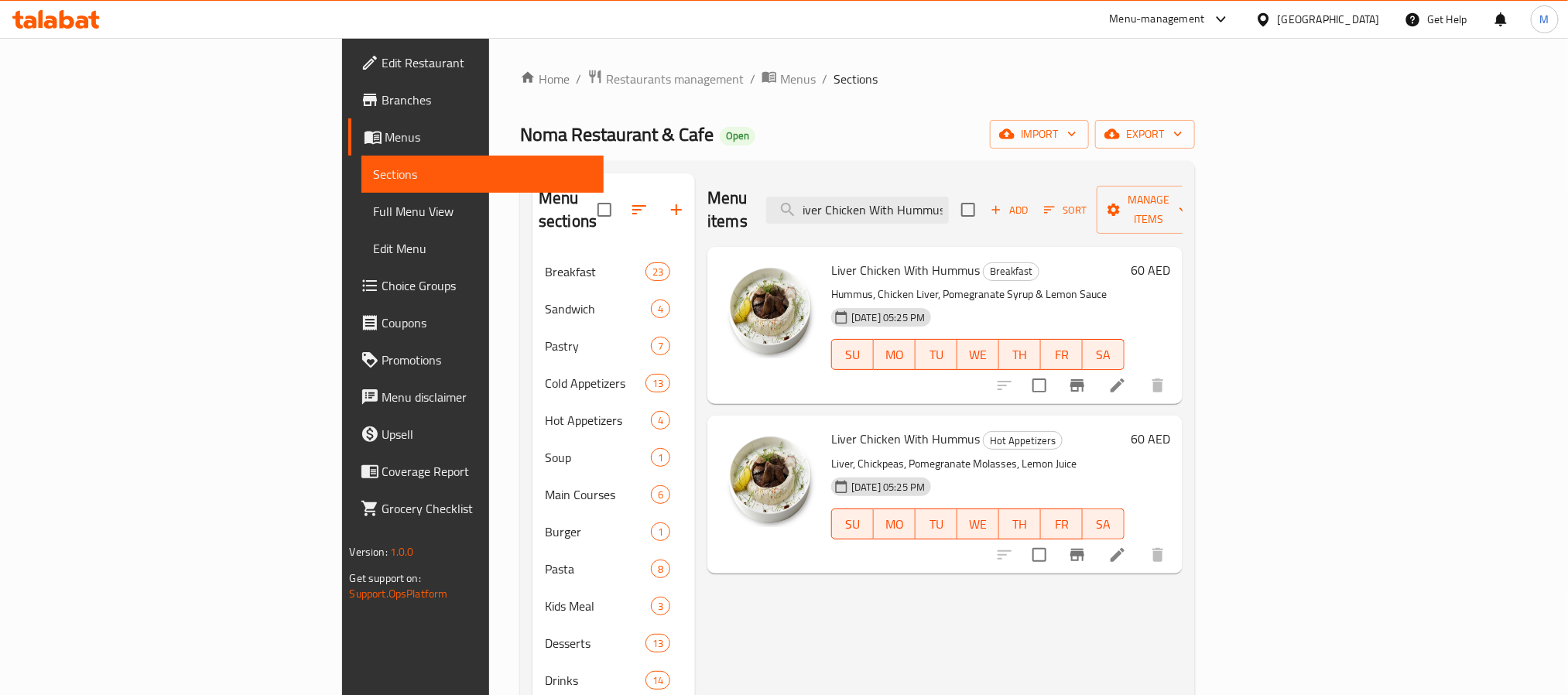
click at [832, 427] on span "Liver Chicken With Hummus" at bounding box center [906, 438] width 149 height 23
copy h6 "Liver Chicken With Hummus"
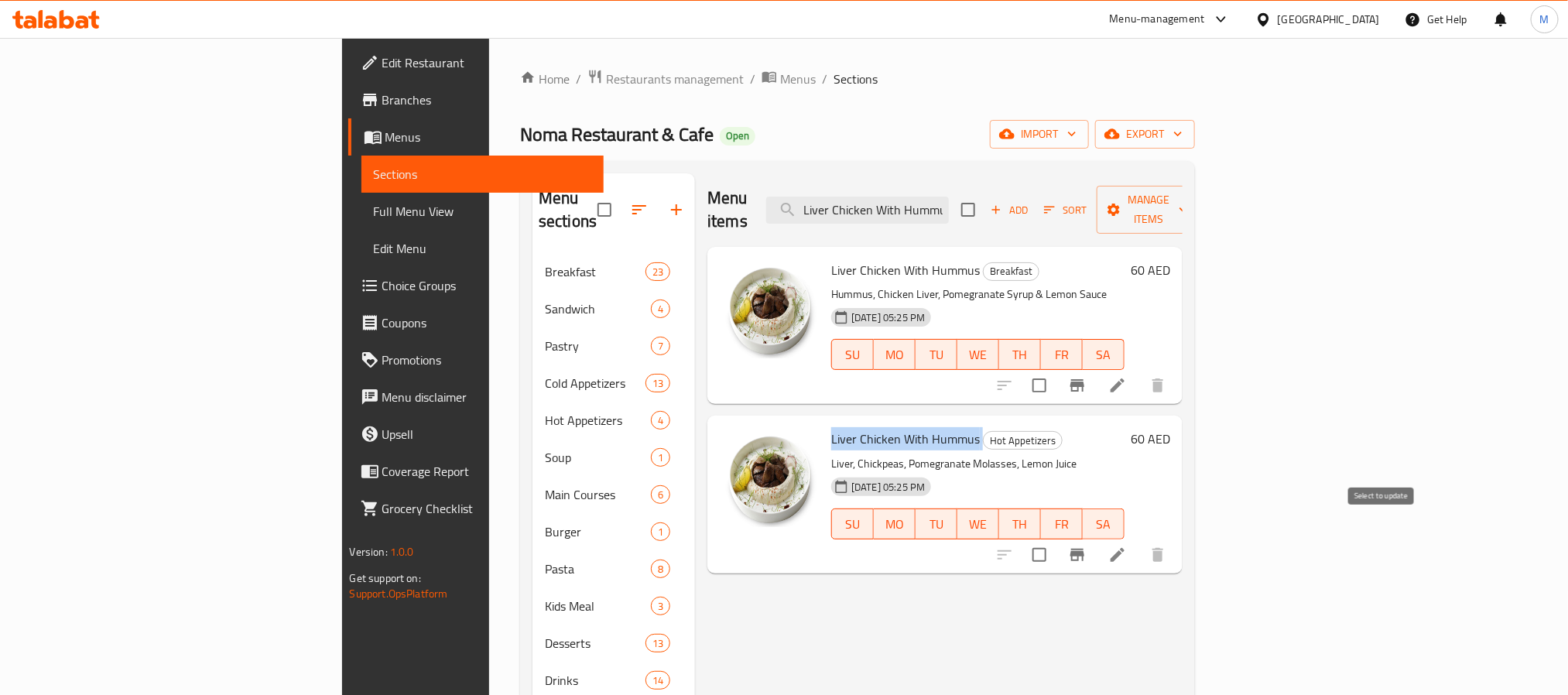
click at [1056, 538] on input "checkbox" at bounding box center [1039, 554] width 32 height 32
click at [1188, 207] on span "Manage items" at bounding box center [1148, 210] width 79 height 39
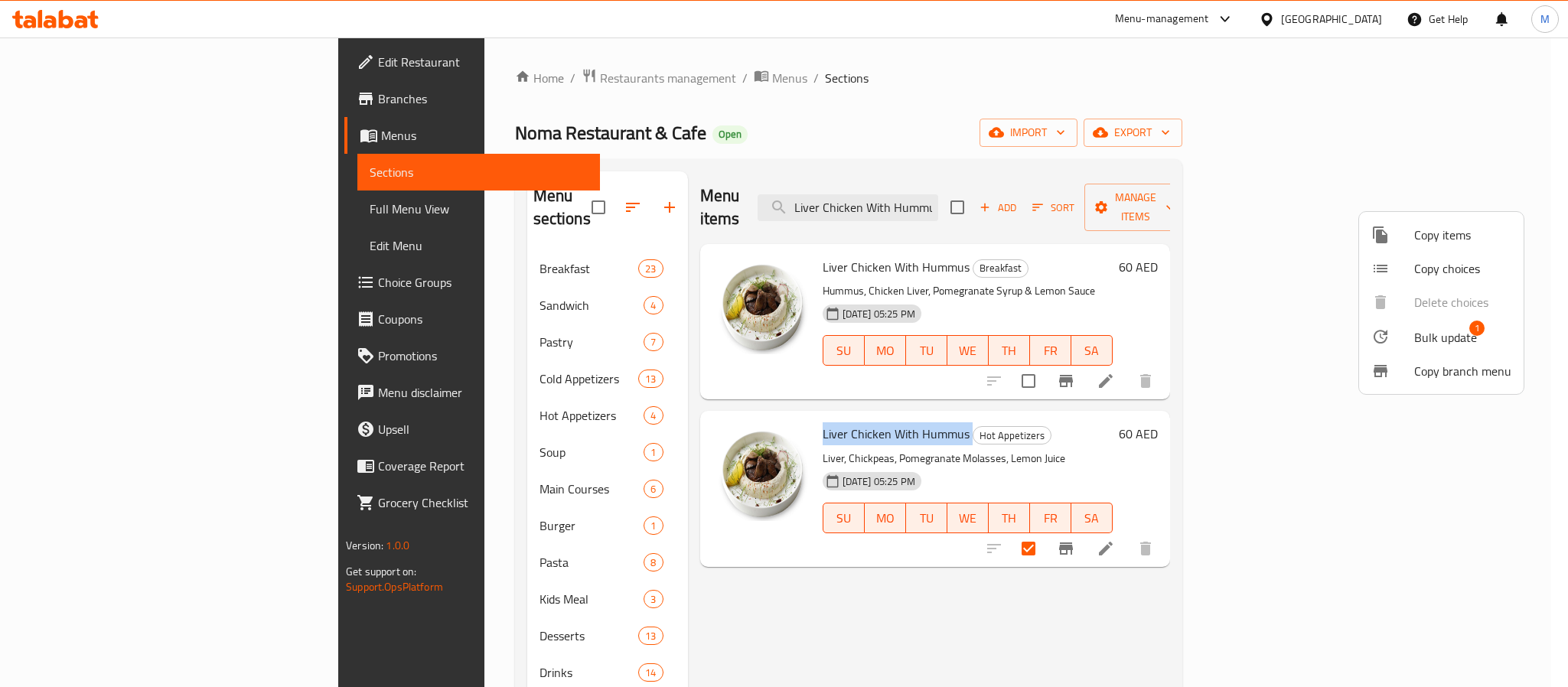
click at [1443, 331] on span "Bulk update" at bounding box center [1445, 338] width 62 height 18
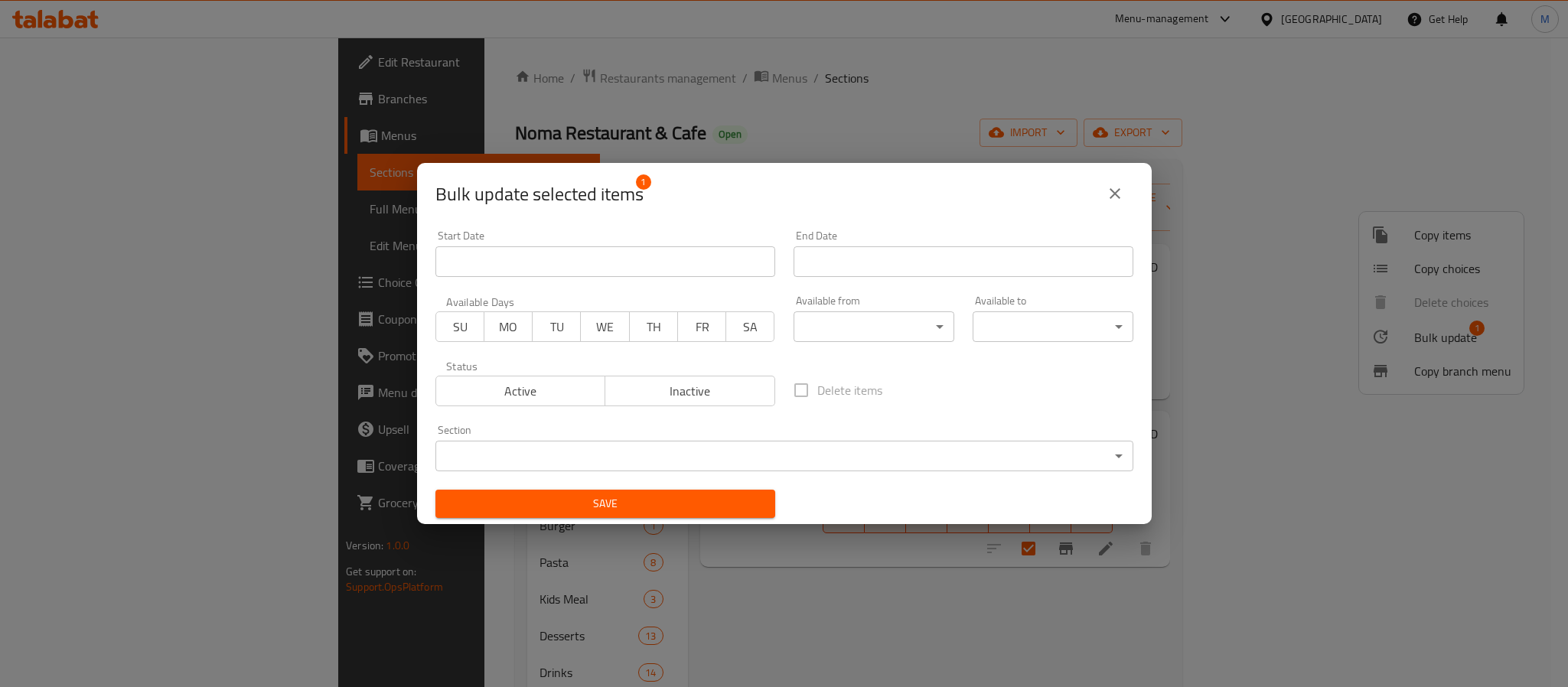
click at [673, 399] on span "Inactive" at bounding box center [690, 391] width 158 height 22
click at [686, 498] on span "Save" at bounding box center [606, 504] width 316 height 19
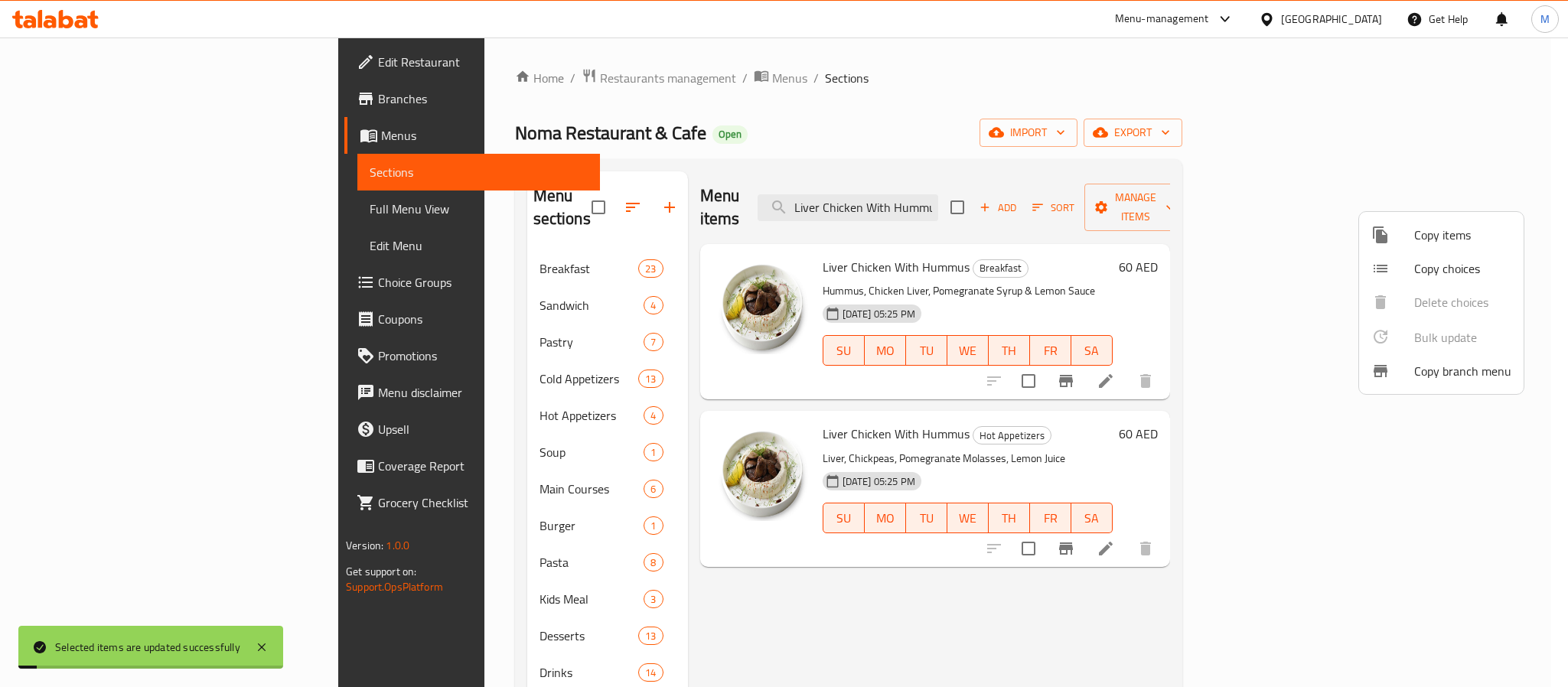
click at [1159, 375] on div at bounding box center [784, 343] width 1568 height 687
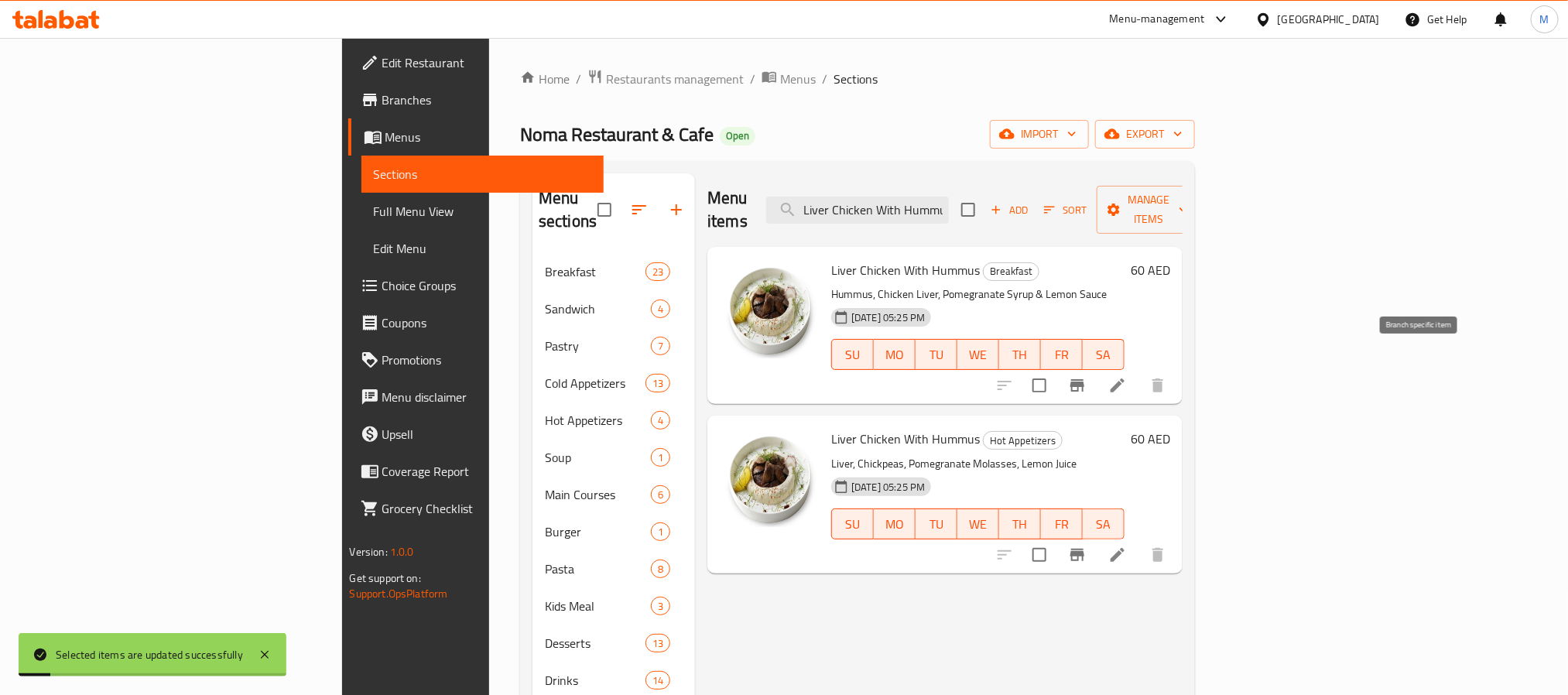
click at [1084, 380] on icon "Branch-specific-item" at bounding box center [1077, 385] width 14 height 12
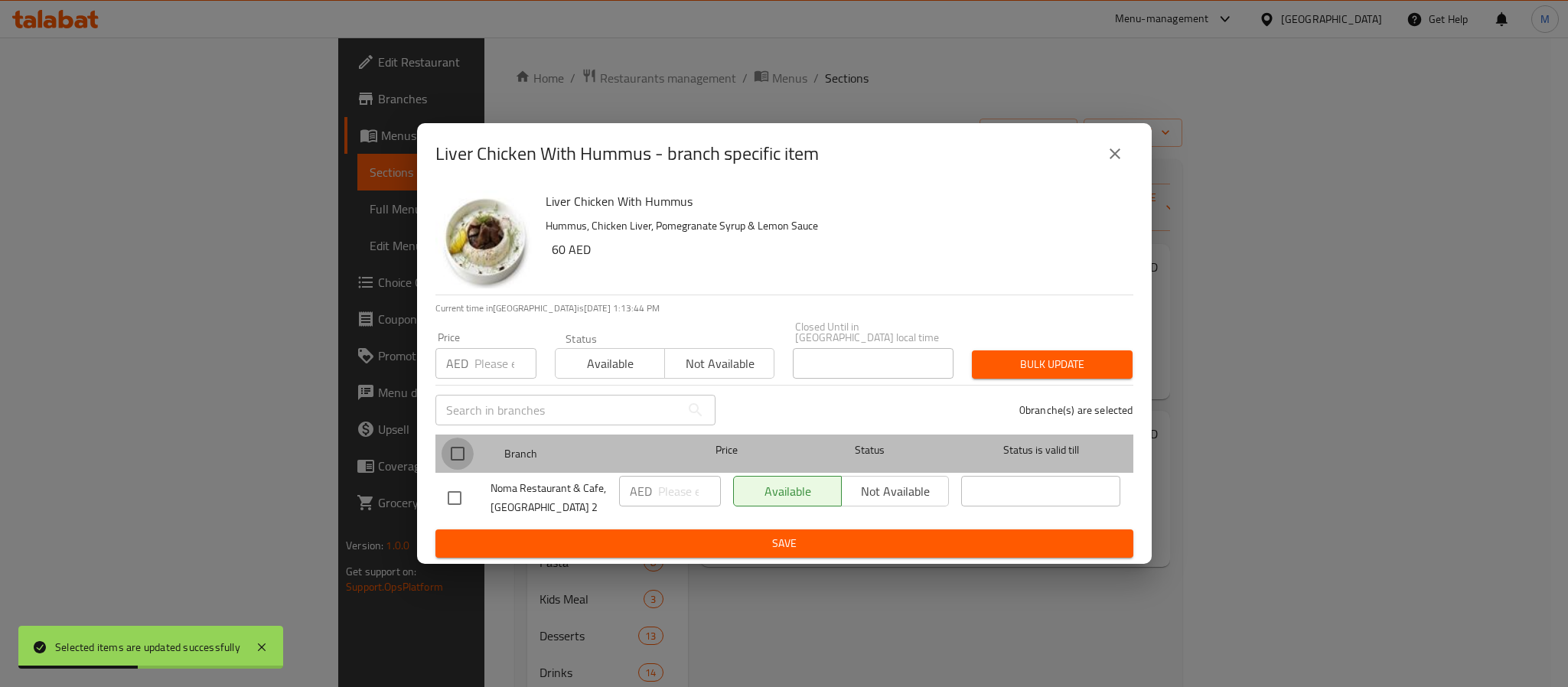
click at [459, 454] on input "checkbox" at bounding box center [457, 453] width 32 height 32
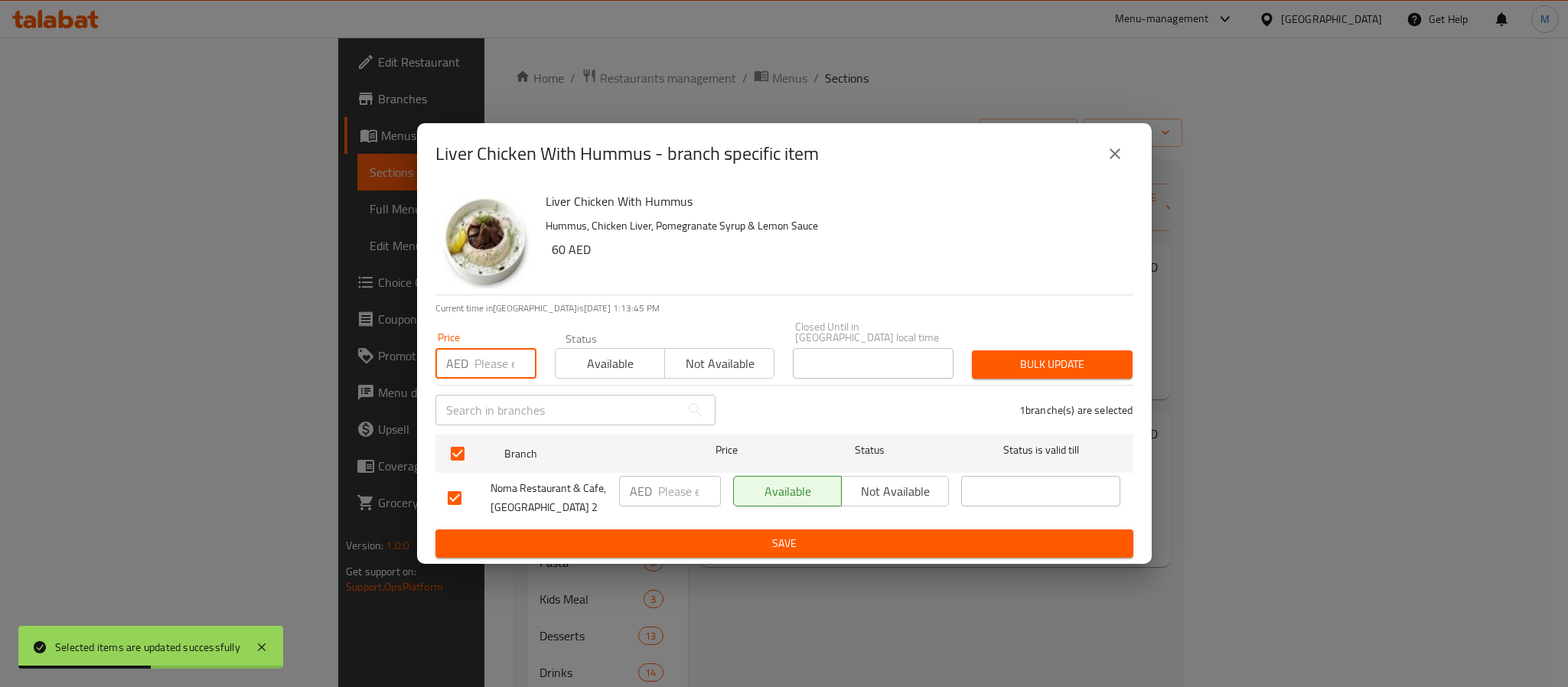
click at [500, 374] on input "number" at bounding box center [506, 362] width 62 height 30
click at [972, 350] on button "Bulk update" at bounding box center [1051, 364] width 161 height 28
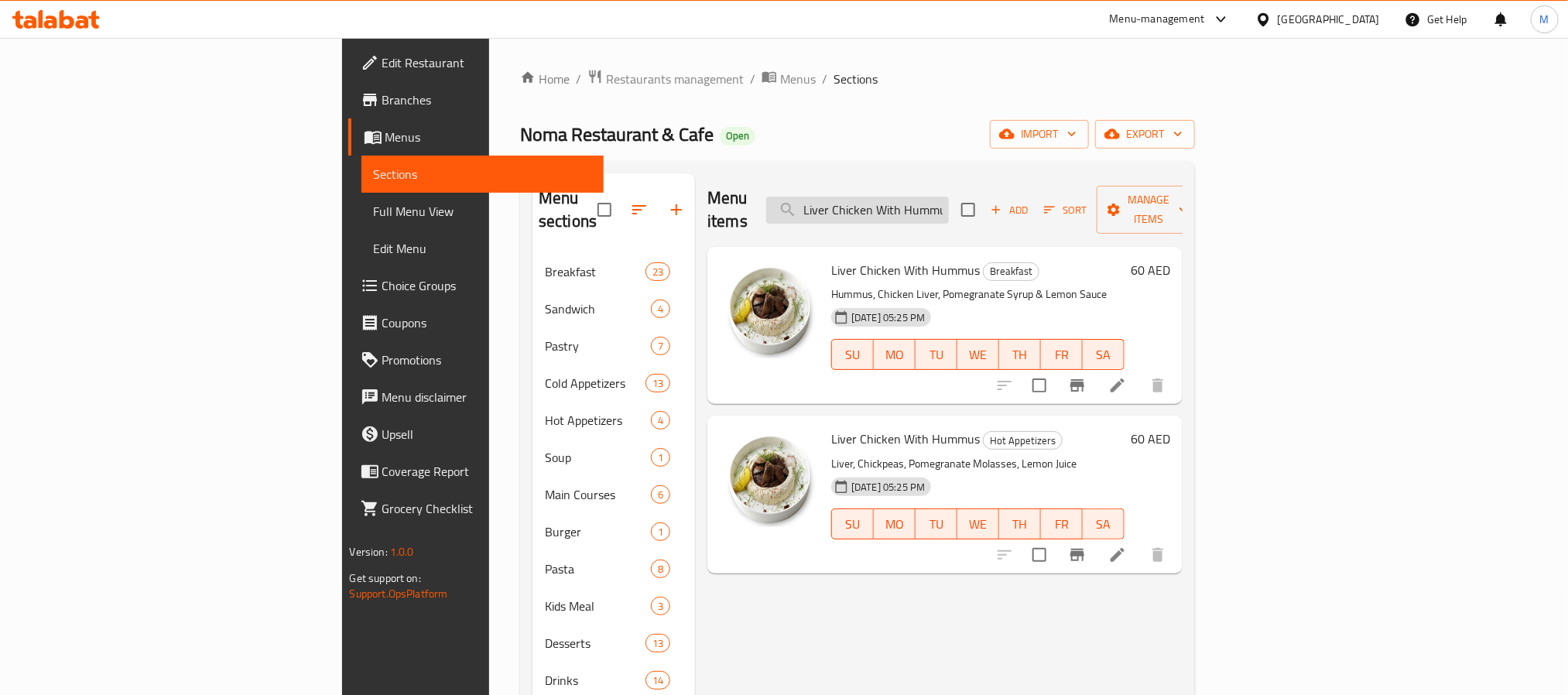
click at [949, 205] on input "Liver Chicken With Hummus" at bounding box center [858, 210] width 183 height 27
paste input "Shakshuka In The Oven"
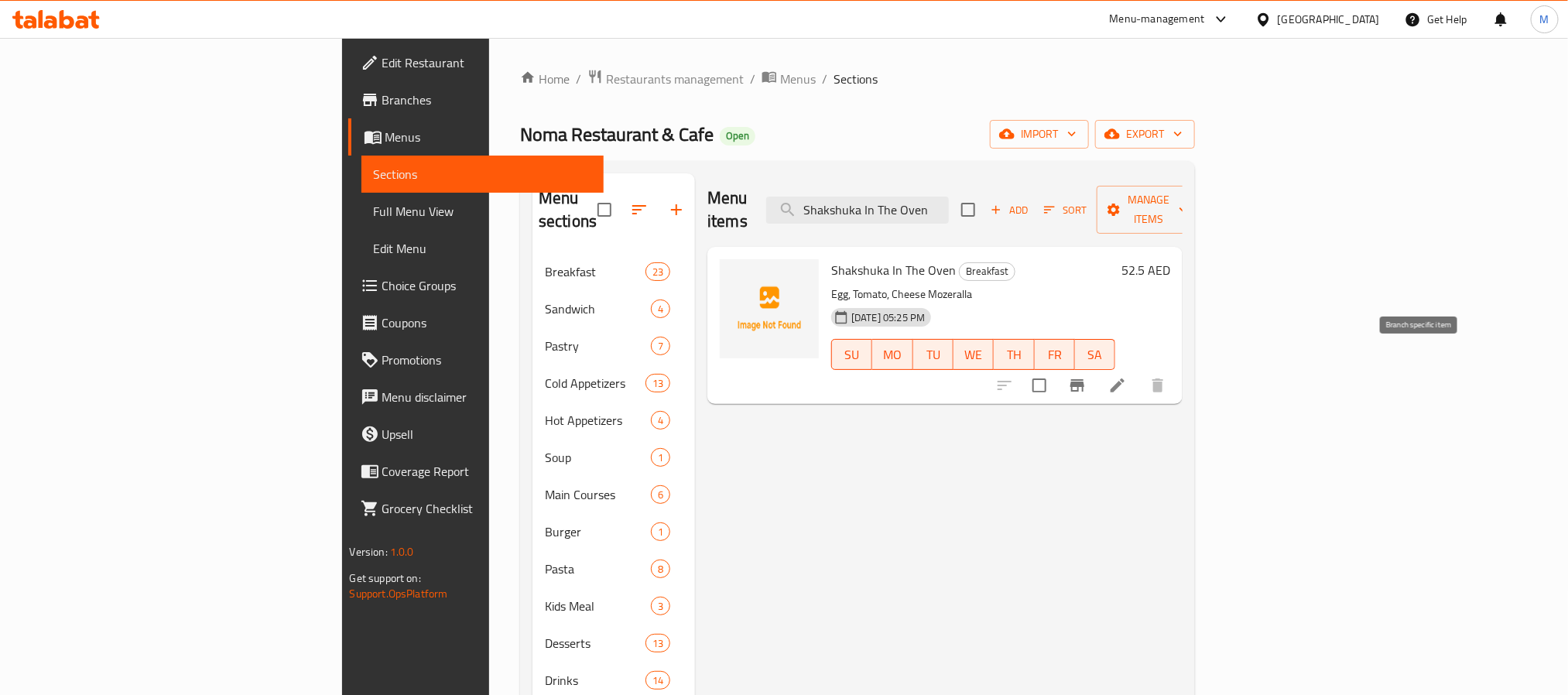
click at [1087, 376] on icon "Branch-specific-item" at bounding box center [1078, 385] width 19 height 19
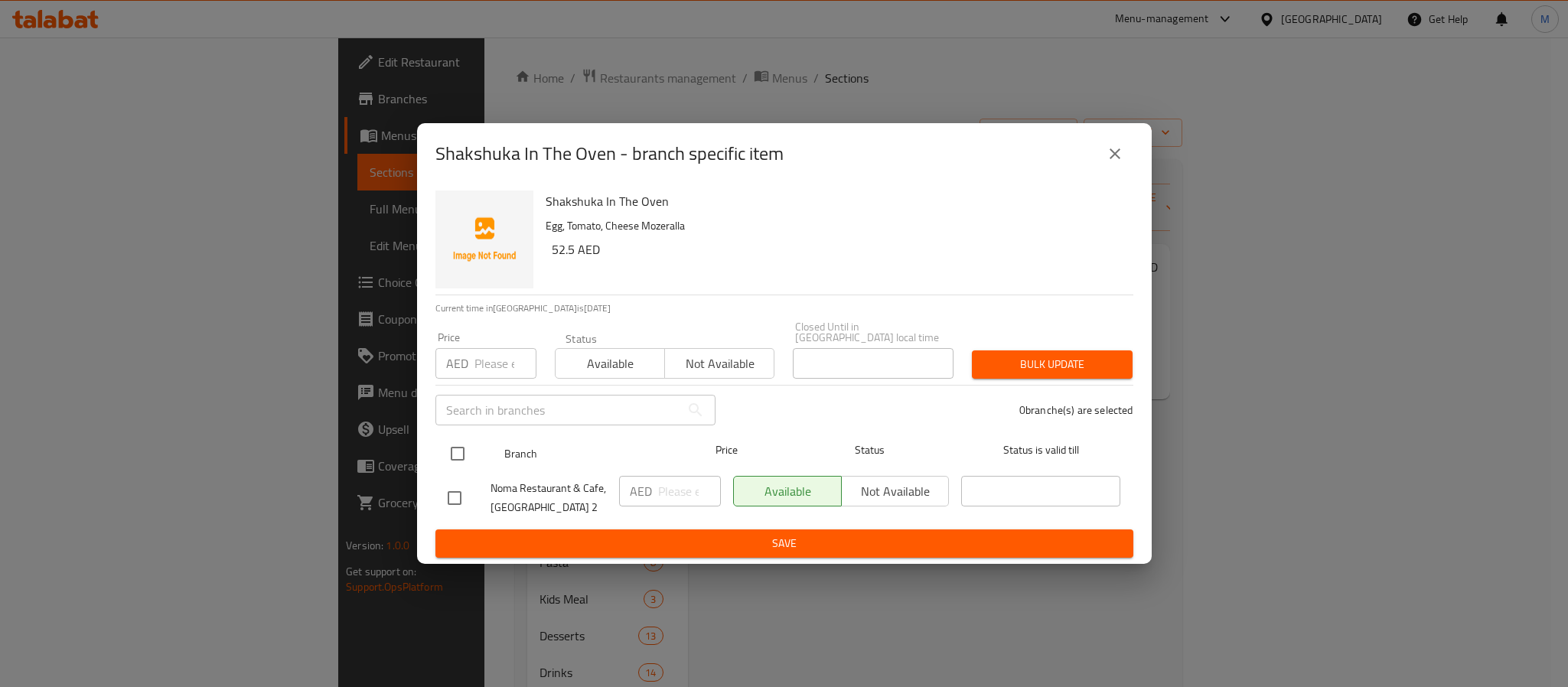
click at [460, 453] on input "checkbox" at bounding box center [457, 453] width 32 height 32
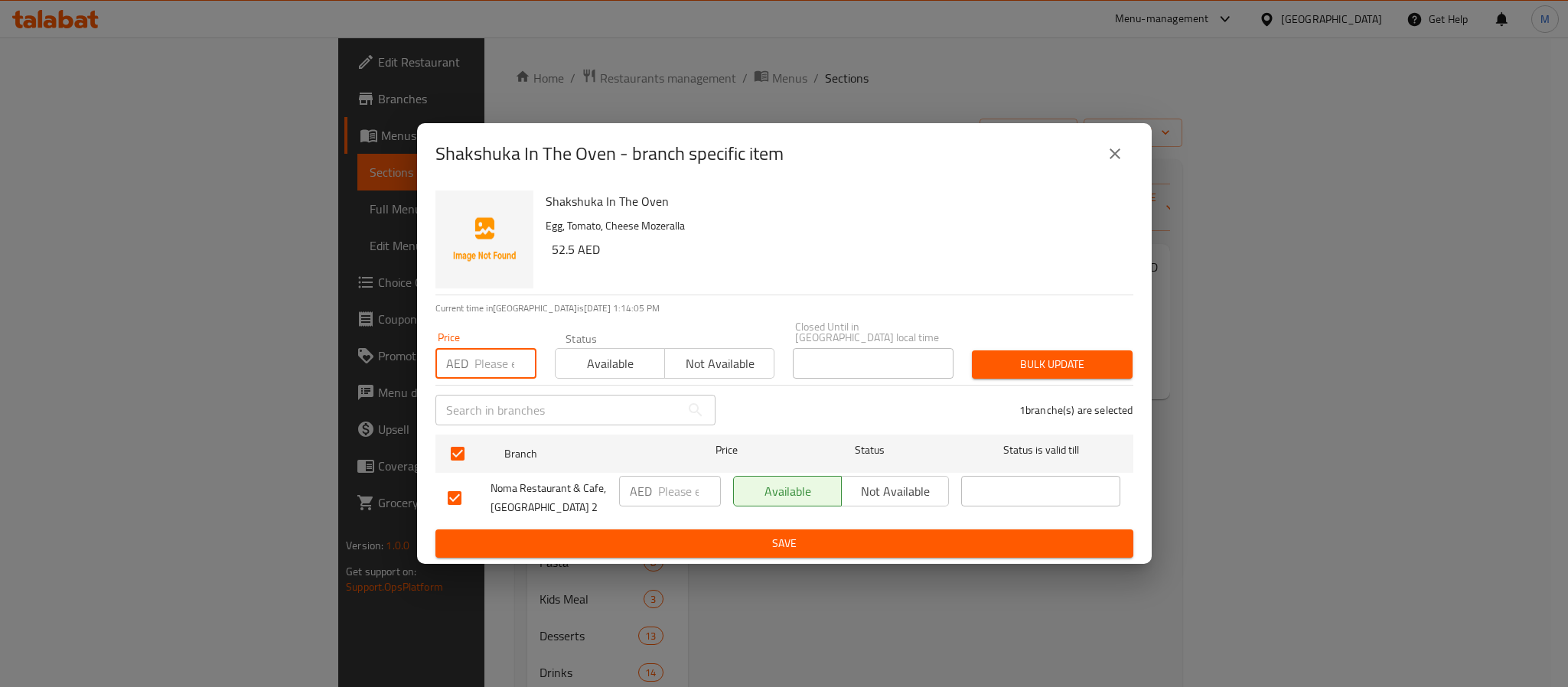
click at [485, 366] on input "number" at bounding box center [506, 362] width 62 height 30
click at [496, 361] on input "number" at bounding box center [506, 362] width 62 height 30
click at [972, 350] on button "Bulk update" at bounding box center [1051, 364] width 161 height 28
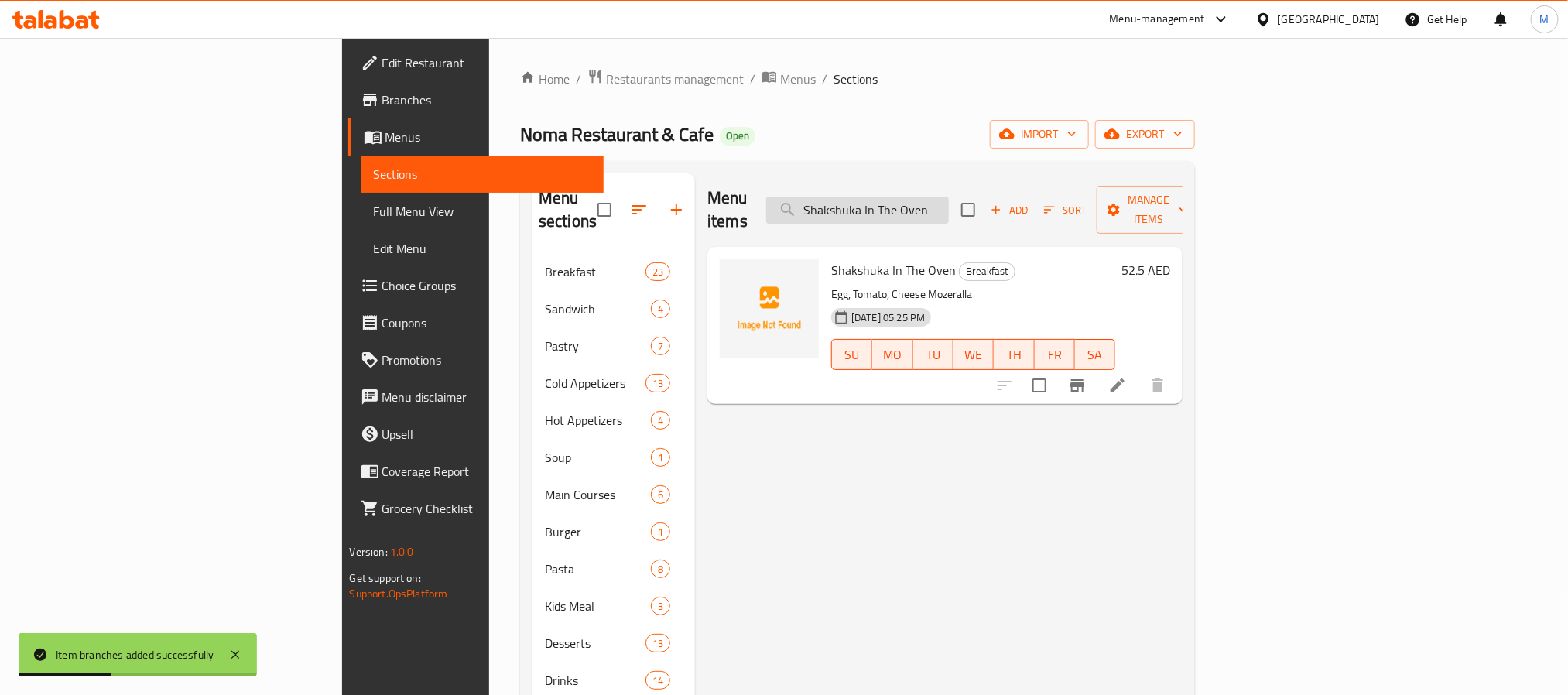
click at [949, 197] on input "Shakshuka In The Oven" at bounding box center [858, 210] width 183 height 27
paste input "NOMA Shakshuka"
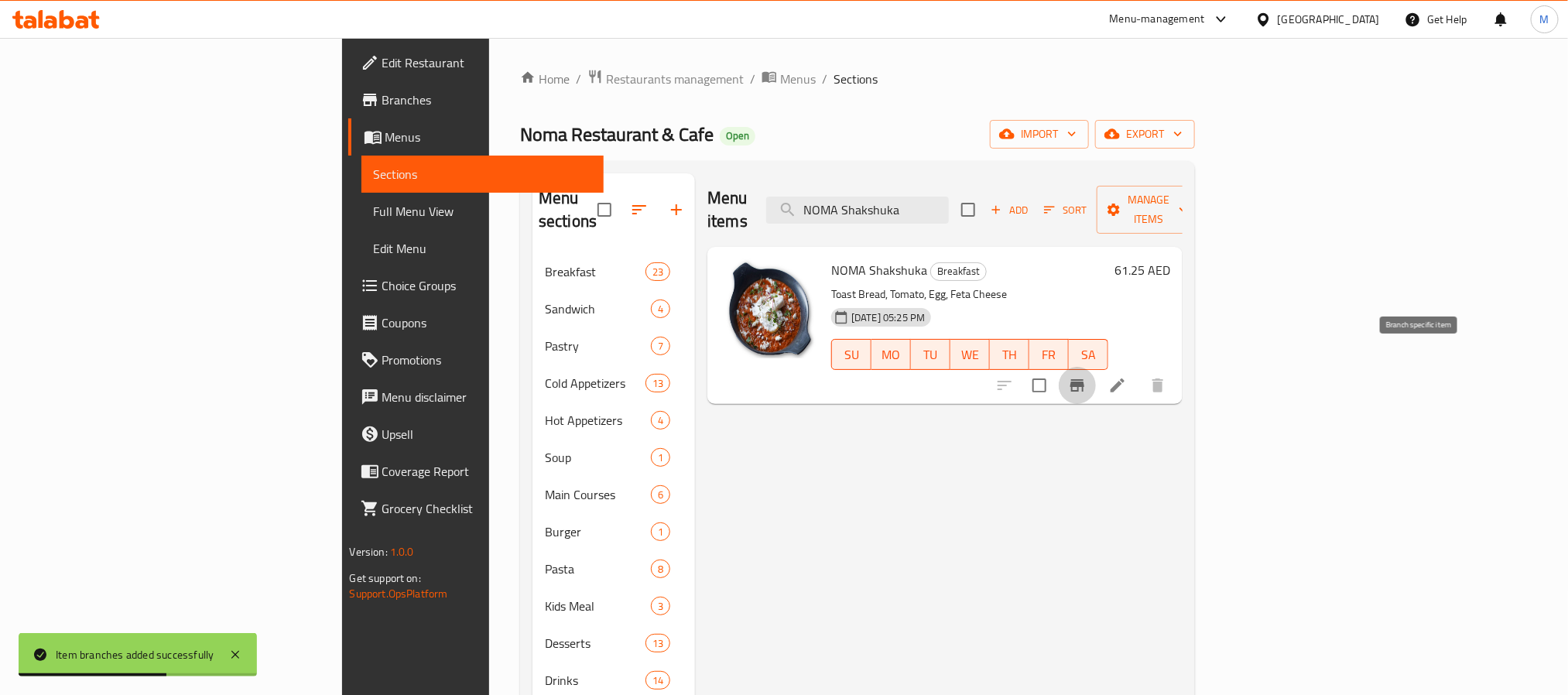
click at [1084, 380] on icon "Branch-specific-item" at bounding box center [1077, 385] width 14 height 12
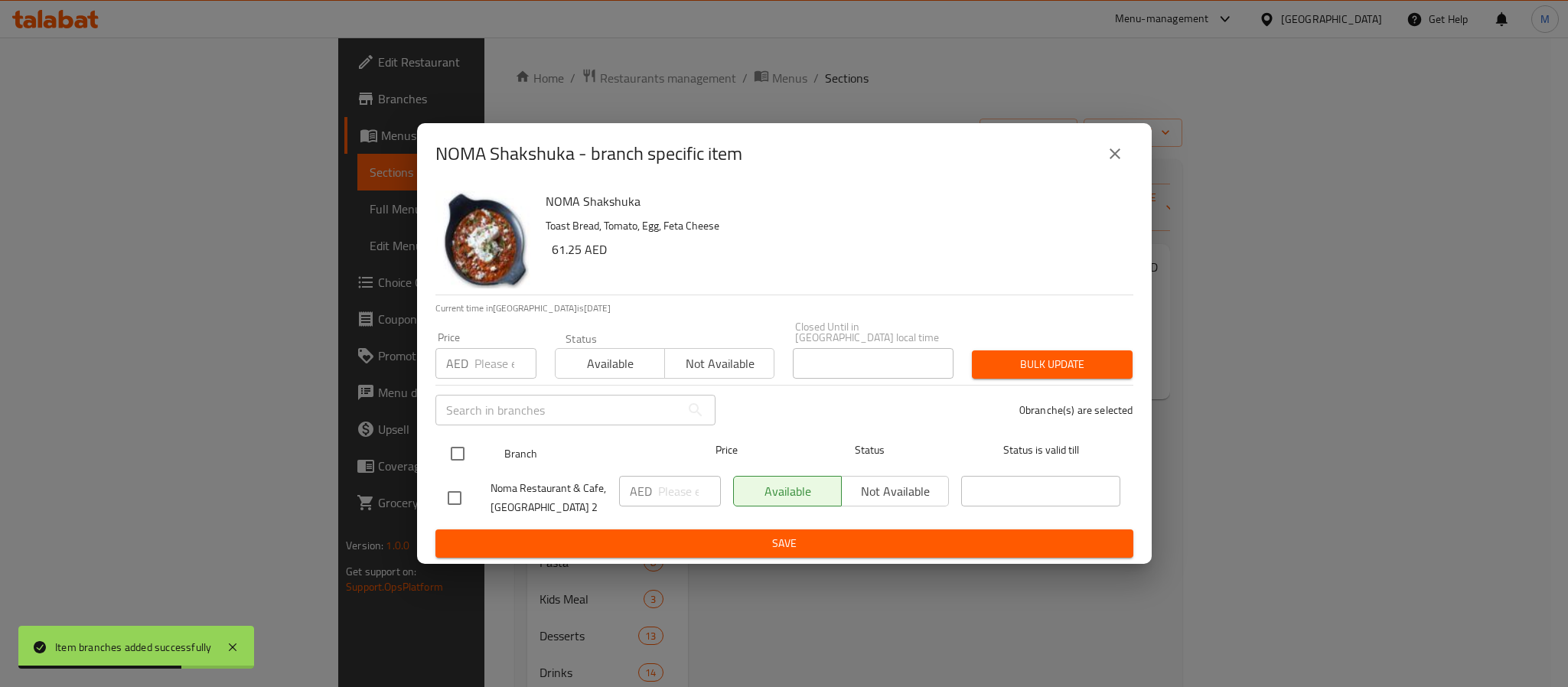
drag, startPoint x: 434, startPoint y: 461, endPoint x: 443, endPoint y: 459, distance: 9.2
click at [439, 461] on div "NOMA Shakshuka Toast Bread, Tomato, Egg, Feta Cheese 61.25 AED Current time in …" at bounding box center [784, 374] width 735 height 380
click at [448, 458] on input "checkbox" at bounding box center [457, 453] width 32 height 32
click at [495, 353] on input "number" at bounding box center [506, 362] width 62 height 30
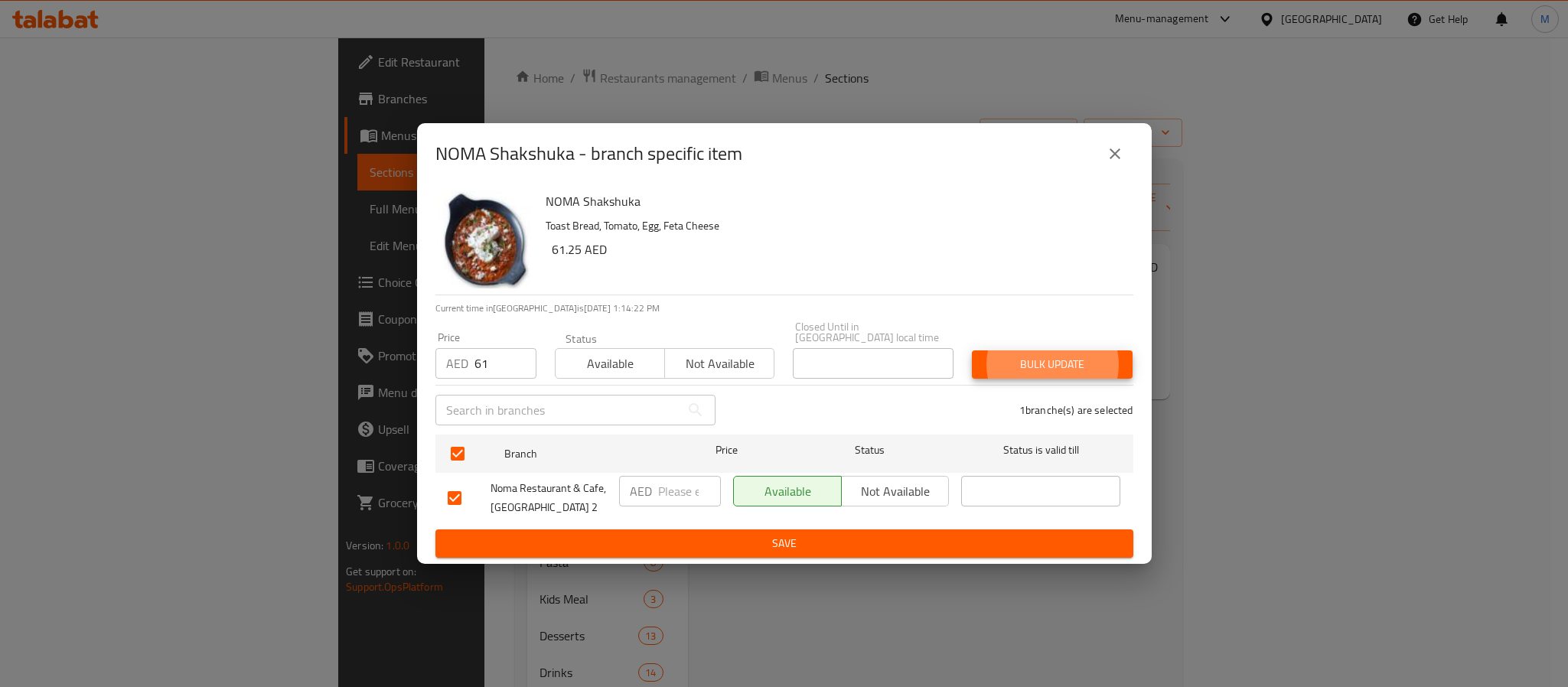
click at [972, 350] on button "Bulk update" at bounding box center [1051, 364] width 161 height 28
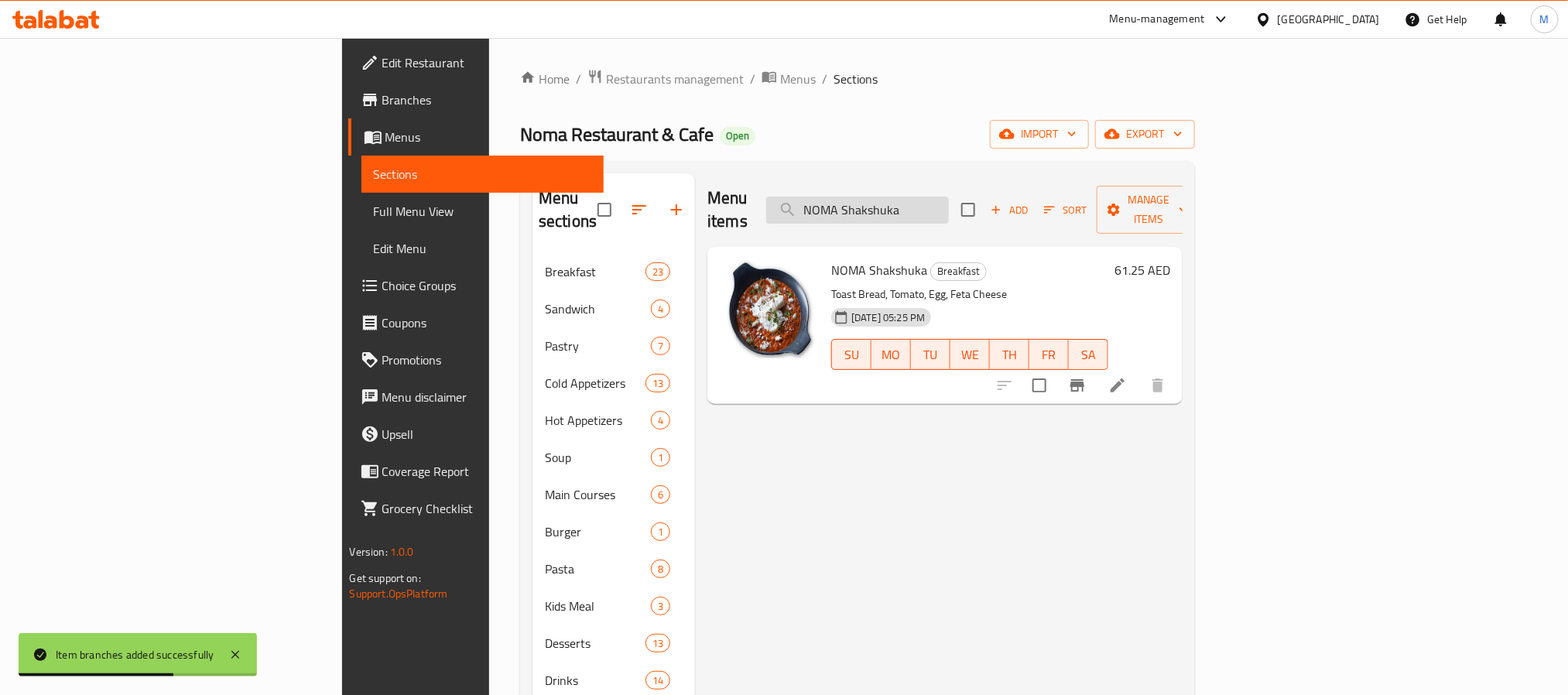
click at [949, 197] on input "NOMA Shakshuka" at bounding box center [858, 210] width 183 height 27
paste input "Tomato Pan"
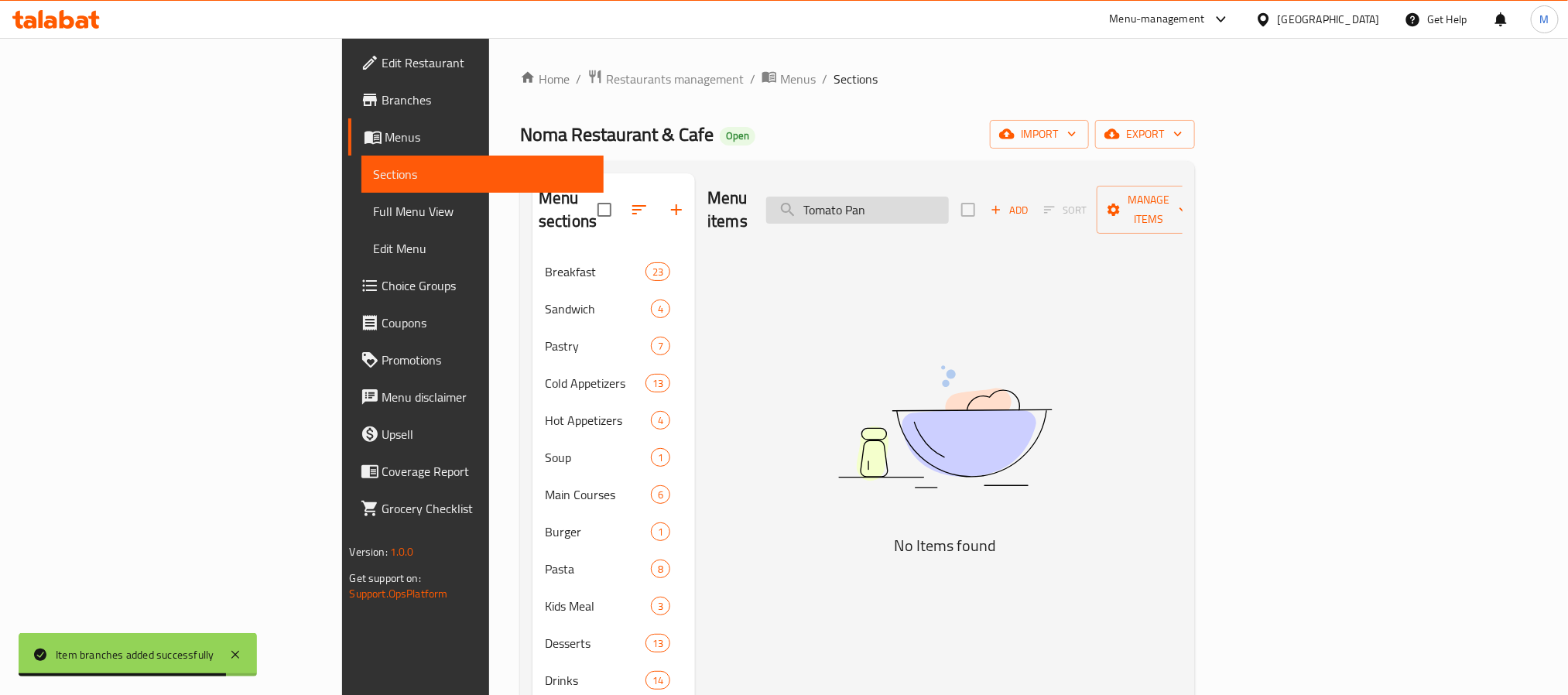
click at [949, 205] on input "Tomato Pan" at bounding box center [858, 210] width 183 height 27
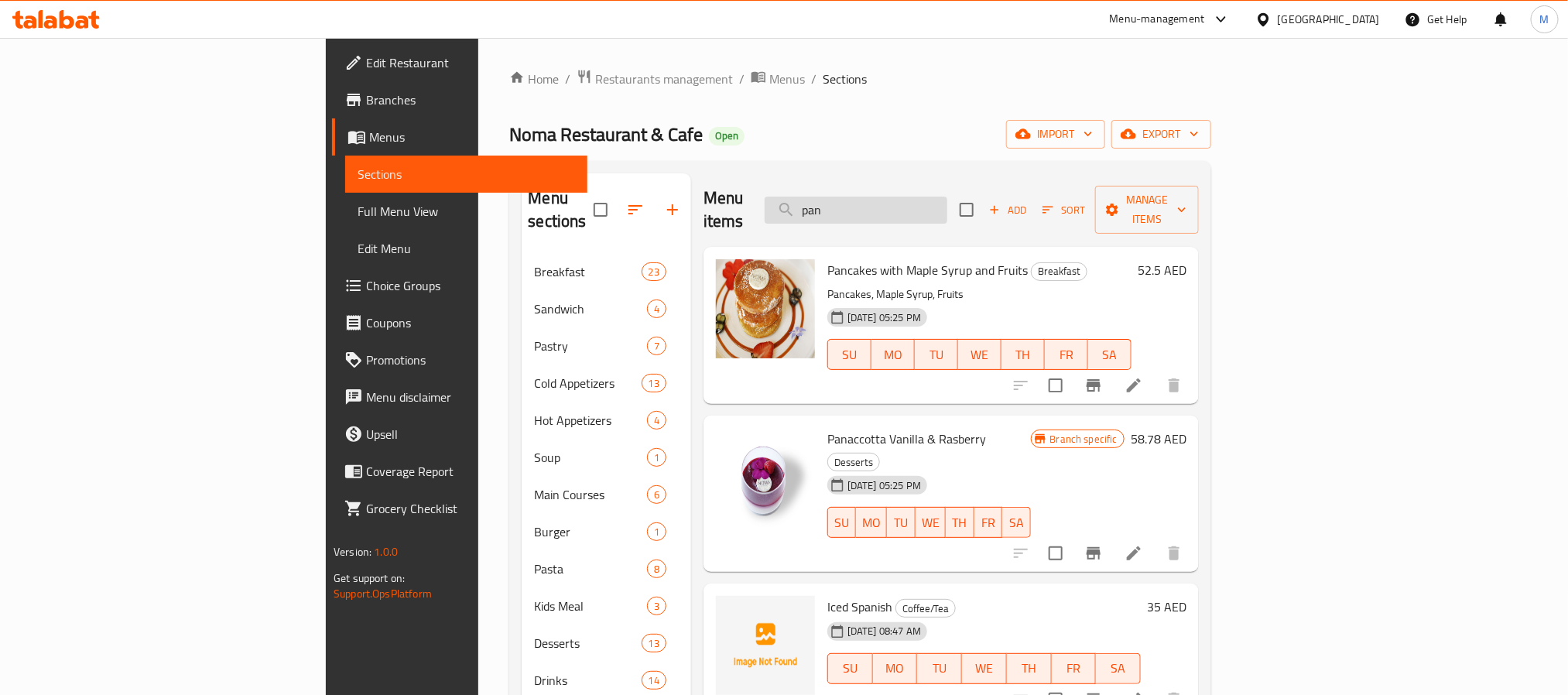
click at [948, 197] on input "pan" at bounding box center [856, 210] width 183 height 27
paste input "حمسه طماط"
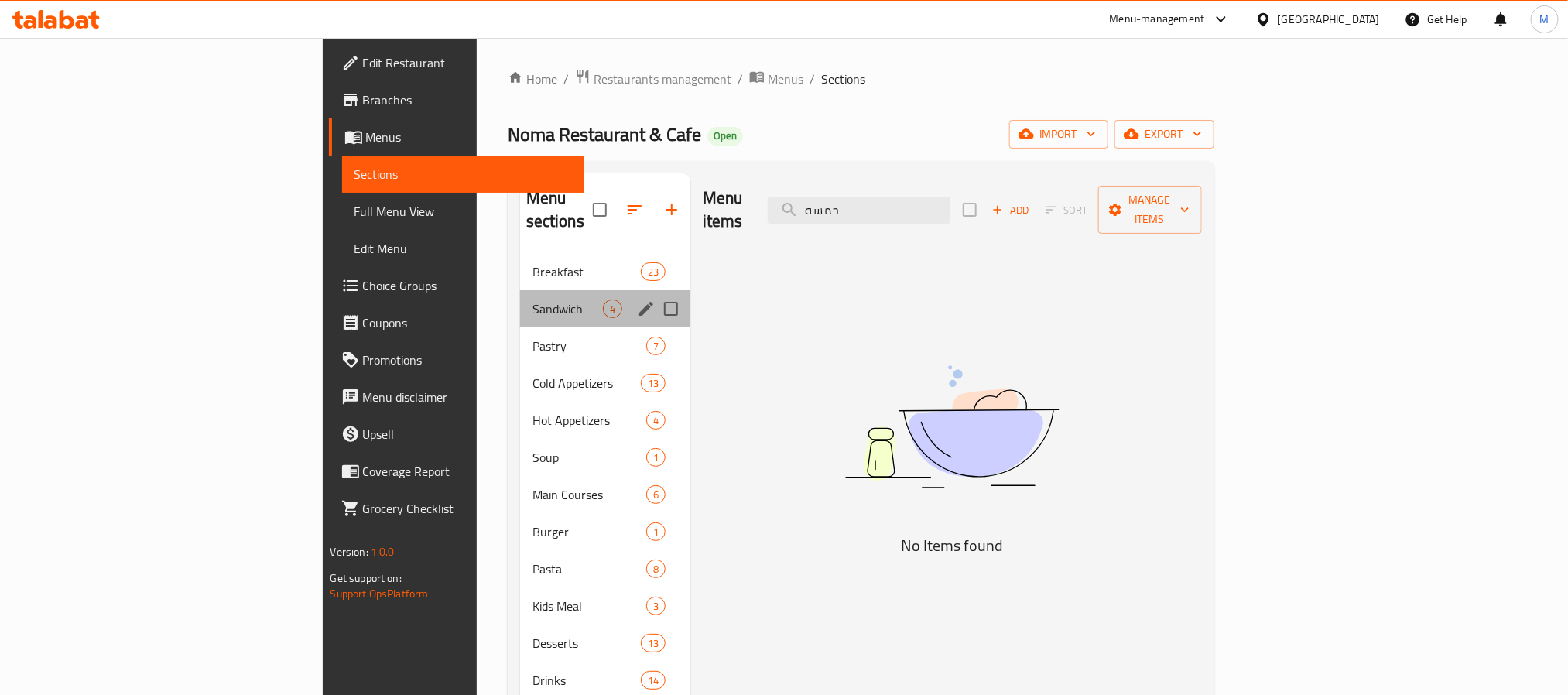
click at [533, 300] on span "Sandwich" at bounding box center [568, 309] width 71 height 19
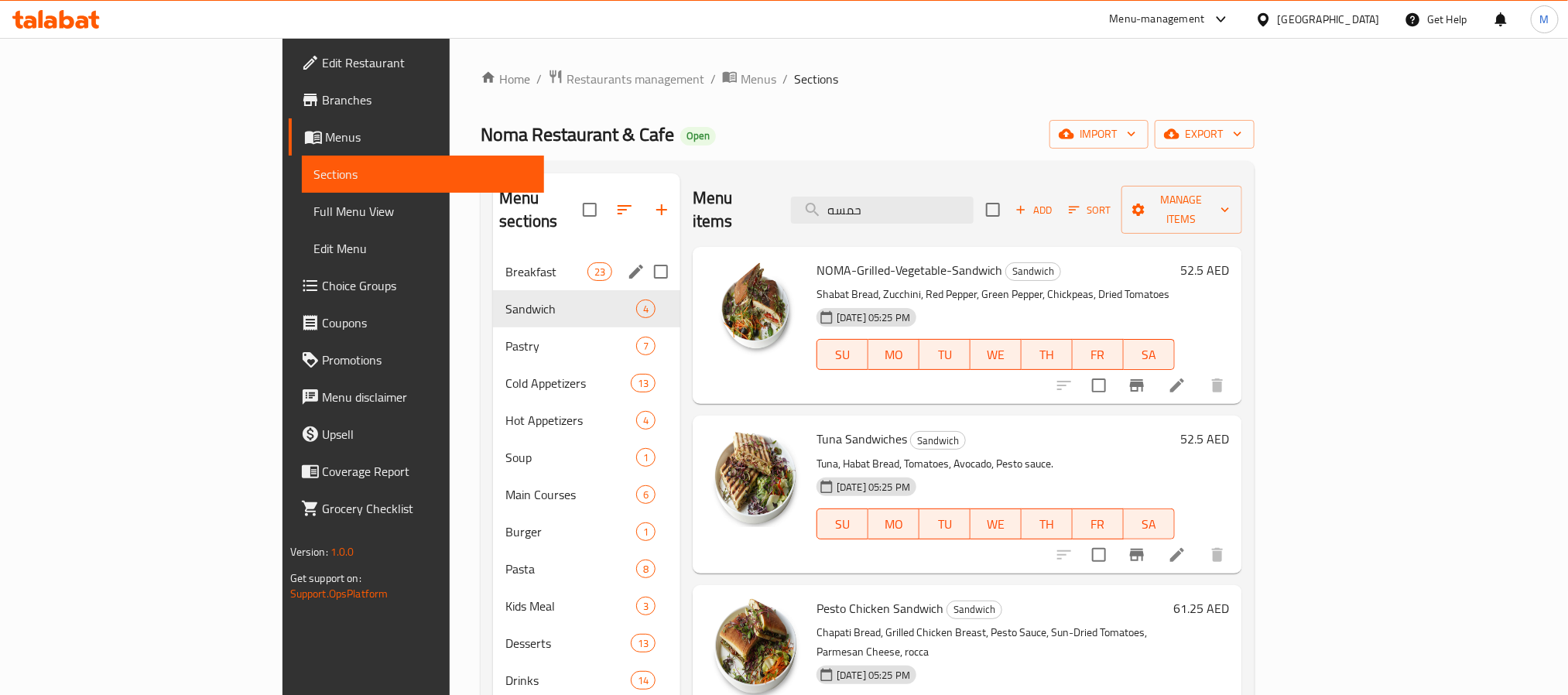
click at [506, 263] on span "Breakfast" at bounding box center [547, 272] width 82 height 19
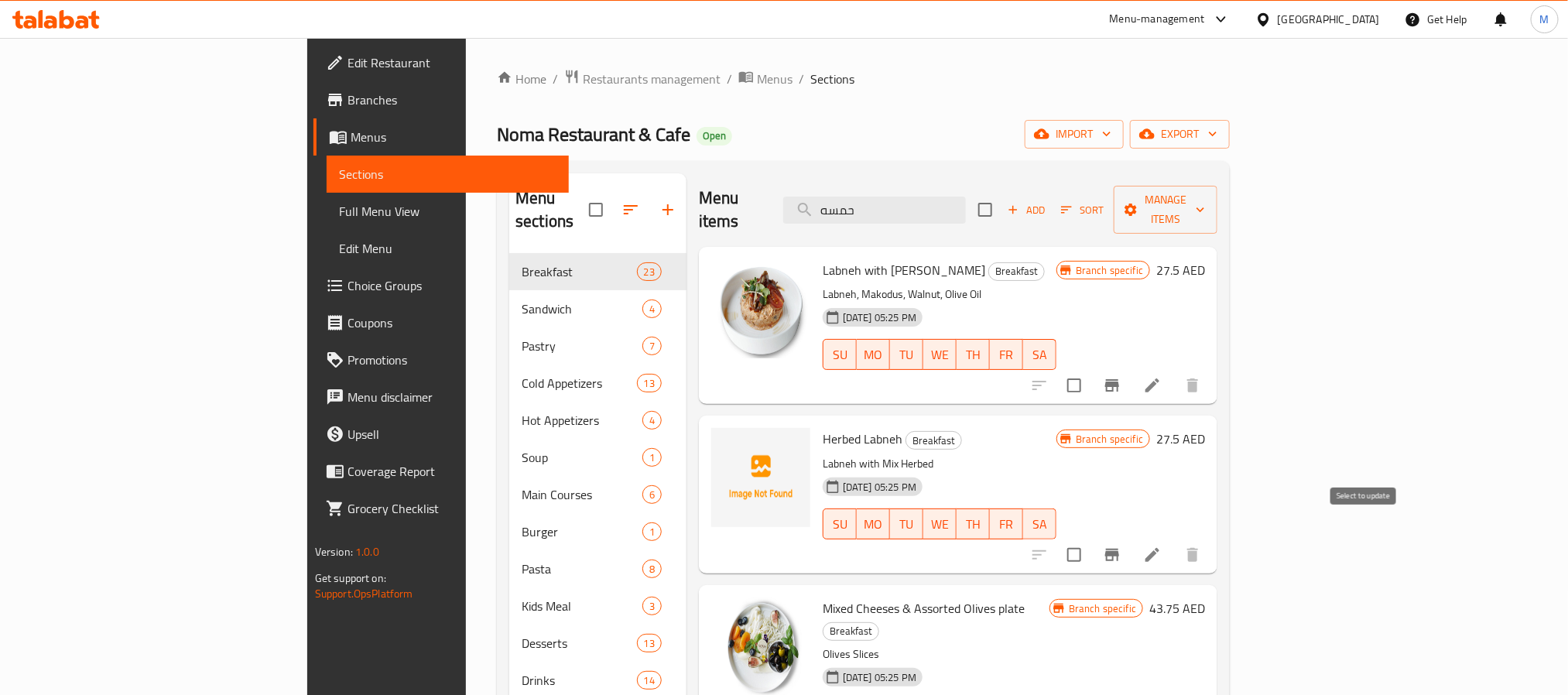
click at [1091, 538] on input "checkbox" at bounding box center [1074, 554] width 32 height 32
click at [823, 427] on span "Herbed Labneh" at bounding box center [862, 438] width 80 height 23
drag, startPoint x: 799, startPoint y: 414, endPoint x: 769, endPoint y: 408, distance: 30.6
click at [823, 427] on span "Herbed Labneh" at bounding box center [862, 438] width 80 height 23
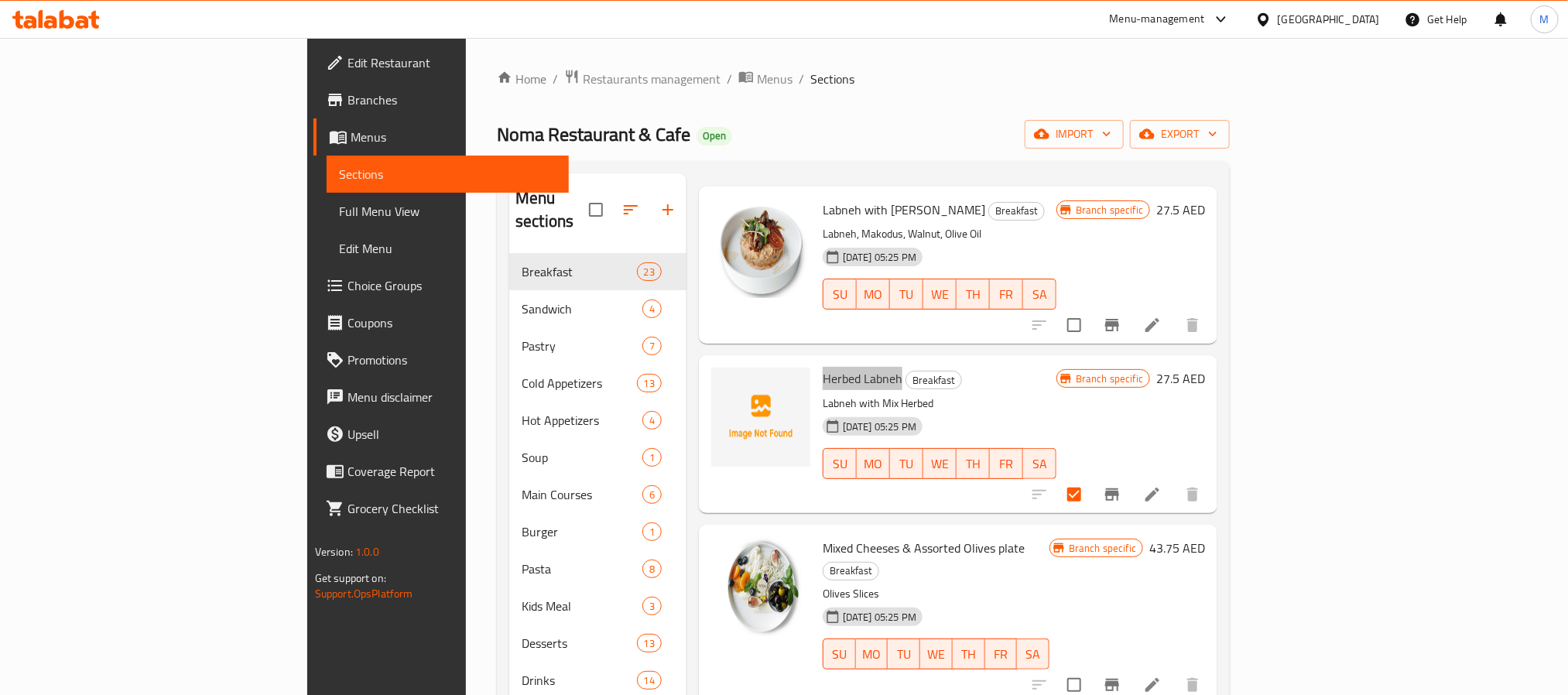
scroll to position [116, 0]
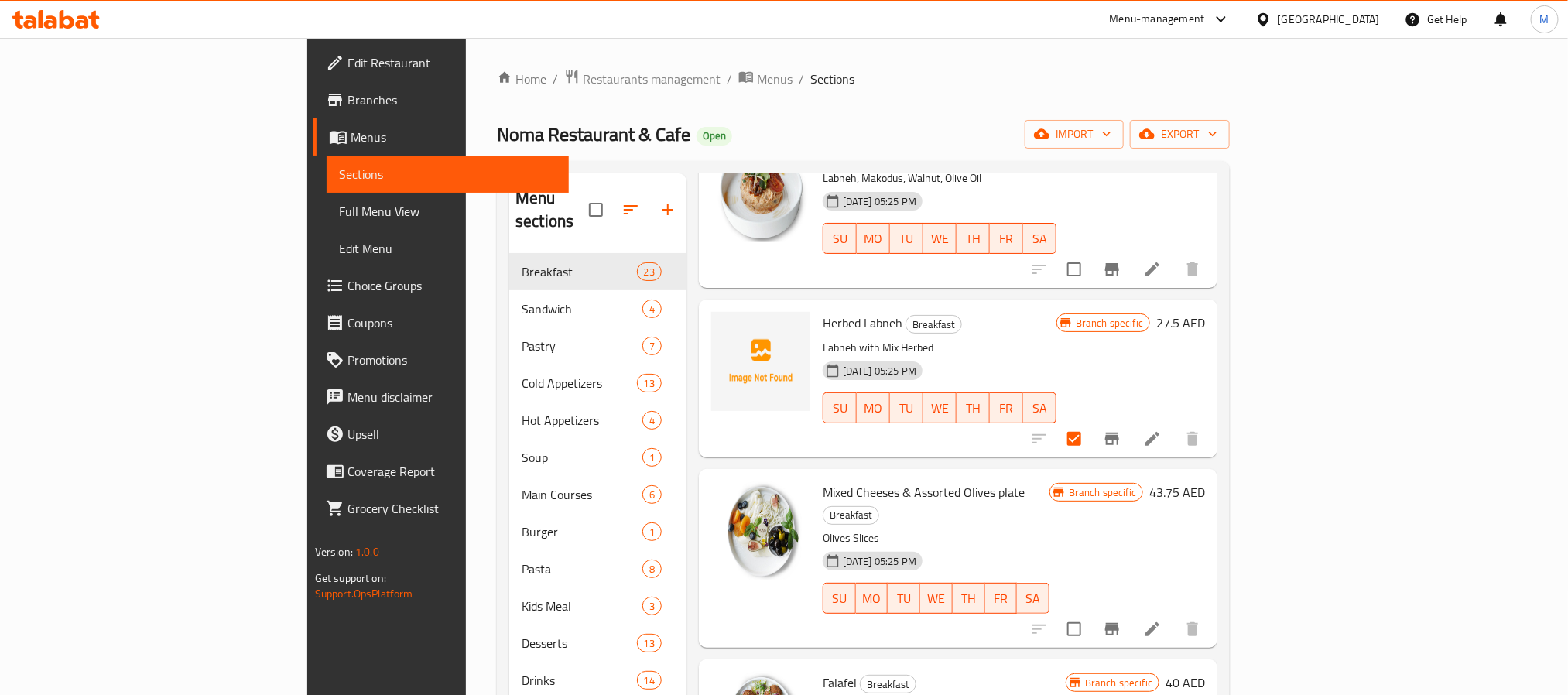
click at [823, 481] on span "Mixed Cheeses & Assorted Olives plate" at bounding box center [924, 492] width 202 height 23
drag, startPoint x: 762, startPoint y: 467, endPoint x: 925, endPoint y: 470, distance: 163.0
click at [925, 481] on span "Mixed Cheeses & Assorted Olives plate" at bounding box center [924, 492] width 202 height 23
click at [890, 481] on span "Mixed Cheeses & Assorted Olives plate" at bounding box center [924, 492] width 202 height 23
click at [899, 481] on span "Mixed Cheeses & Assorted Olives plate" at bounding box center [924, 492] width 202 height 23
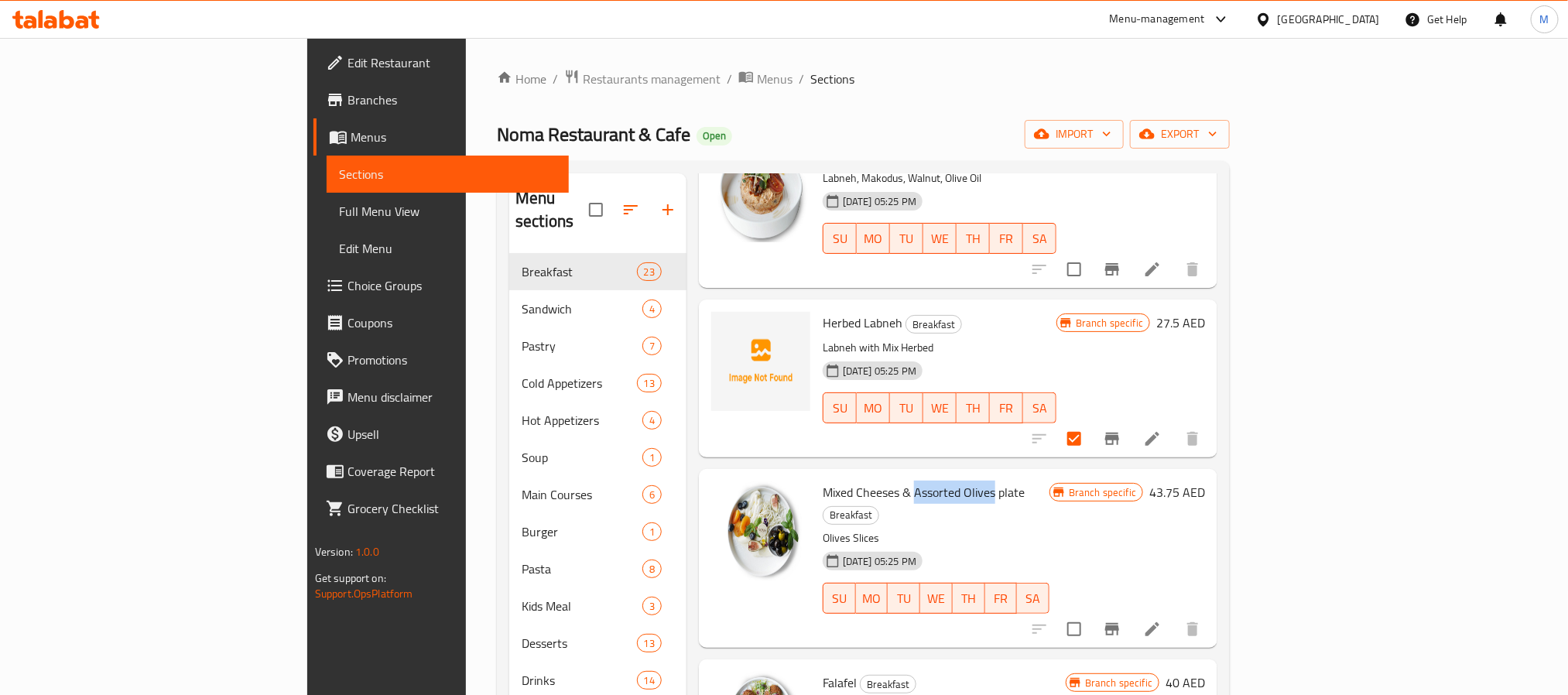
drag, startPoint x: 899, startPoint y: 470, endPoint x: 872, endPoint y: 468, distance: 27.1
click at [872, 481] on span "Mixed Cheeses & Assorted Olives plate" at bounding box center [924, 492] width 202 height 23
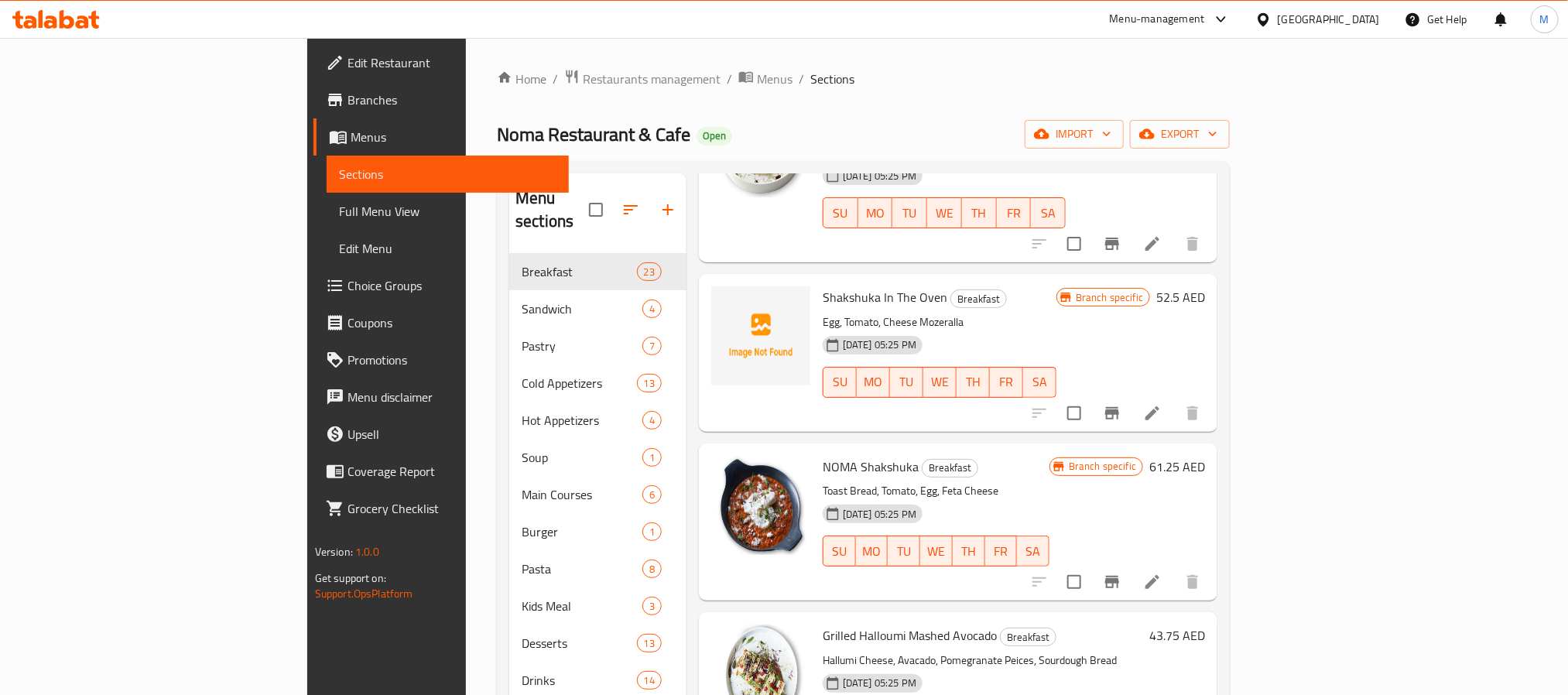
scroll to position [1277, 0]
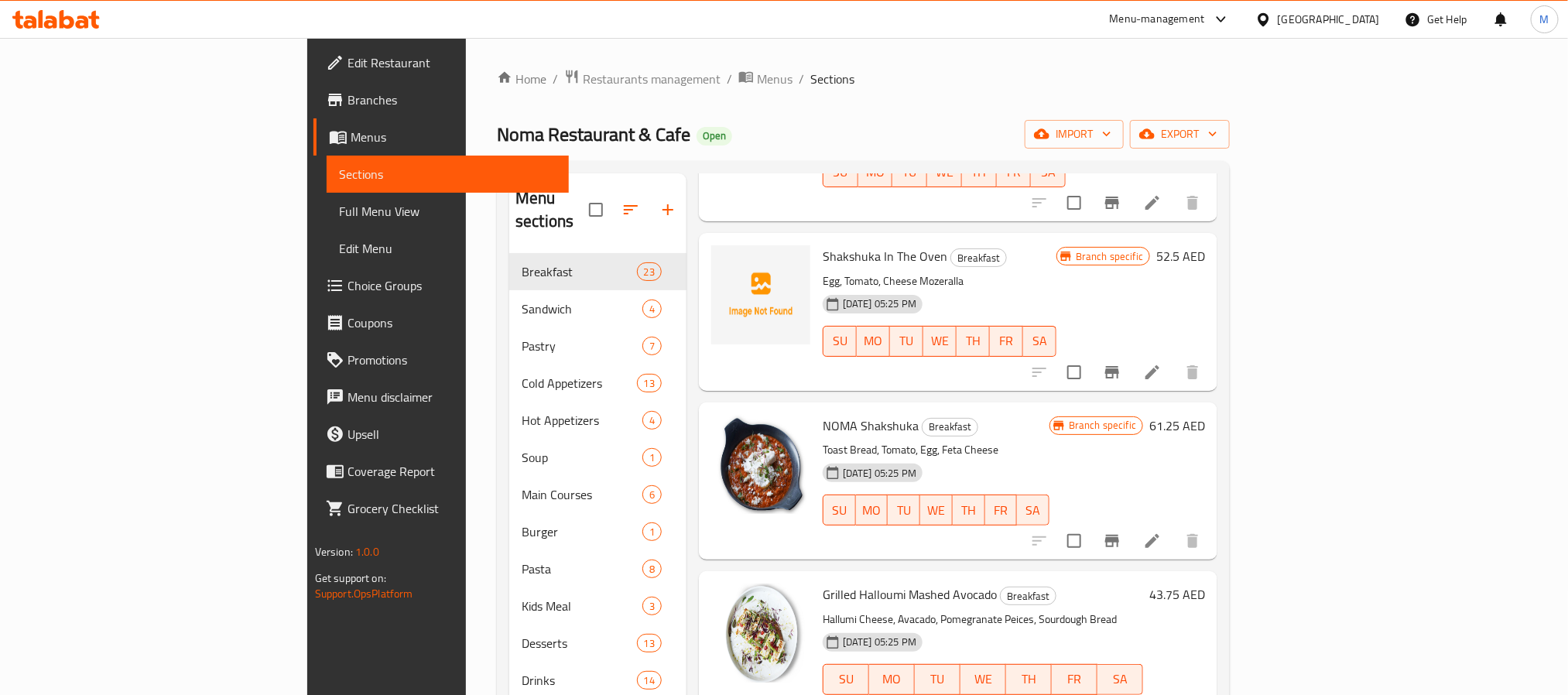
click at [823, 583] on span "Grilled Halloumi Mashed Avocado" at bounding box center [910, 594] width 175 height 23
drag, startPoint x: 765, startPoint y: 491, endPoint x: 878, endPoint y: 490, distance: 113.0
click at [878, 583] on span "Grilled Halloumi Mashed Avocado" at bounding box center [910, 594] width 175 height 23
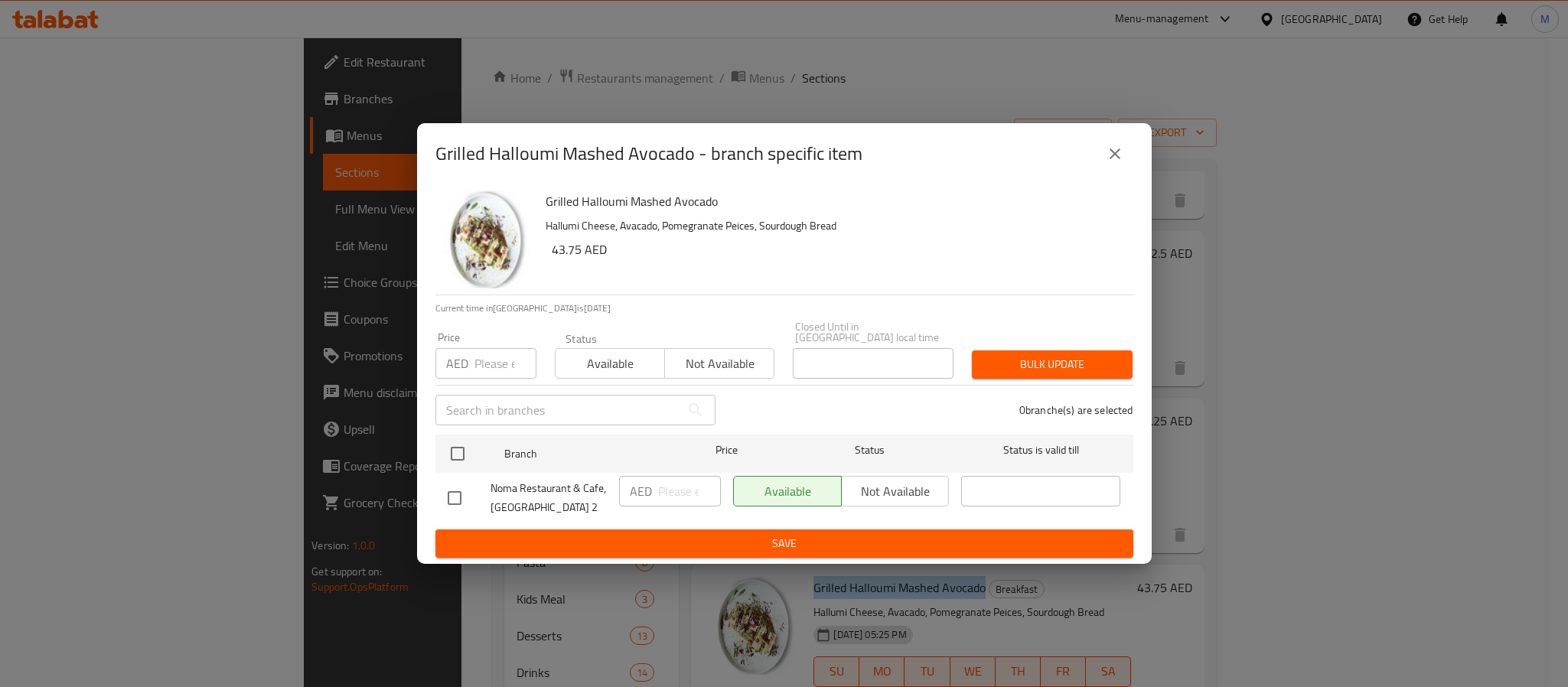
drag, startPoint x: 472, startPoint y: 454, endPoint x: 476, endPoint y: 423, distance: 31.3
click at [471, 454] on input "checkbox" at bounding box center [457, 453] width 32 height 32
click at [495, 381] on div "Price AED Price" at bounding box center [485, 355] width 119 height 65
click at [490, 352] on input "number" at bounding box center [506, 362] width 62 height 30
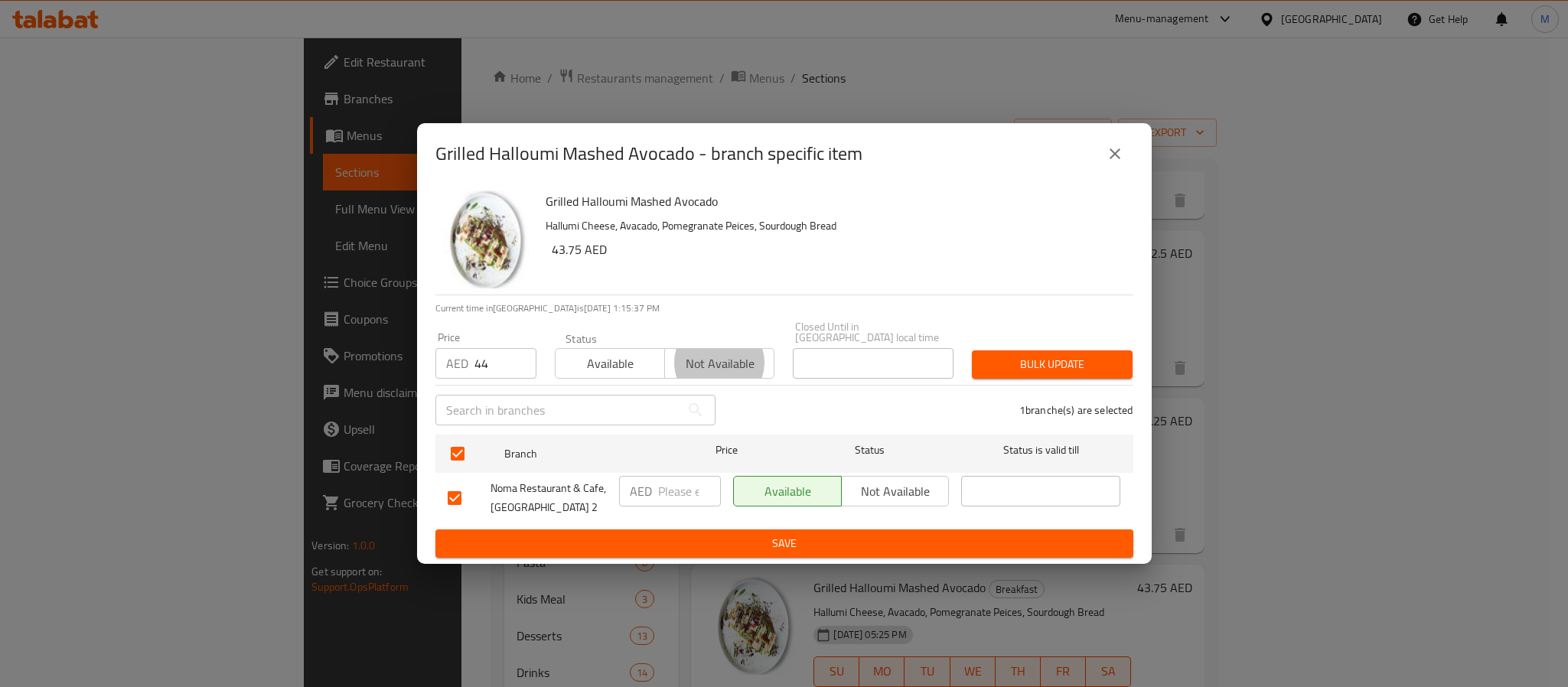
click at [972, 350] on button "Bulk update" at bounding box center [1051, 364] width 161 height 28
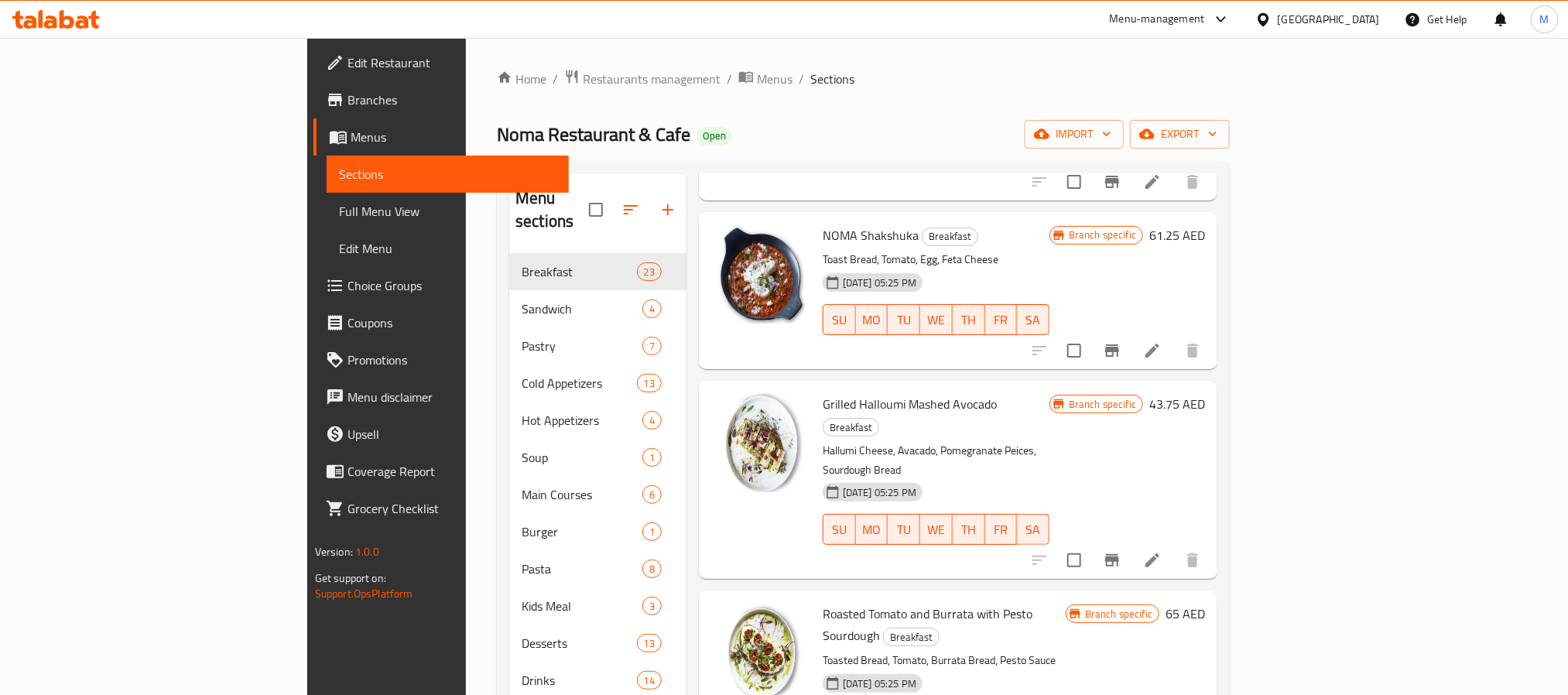
scroll to position [1509, 0]
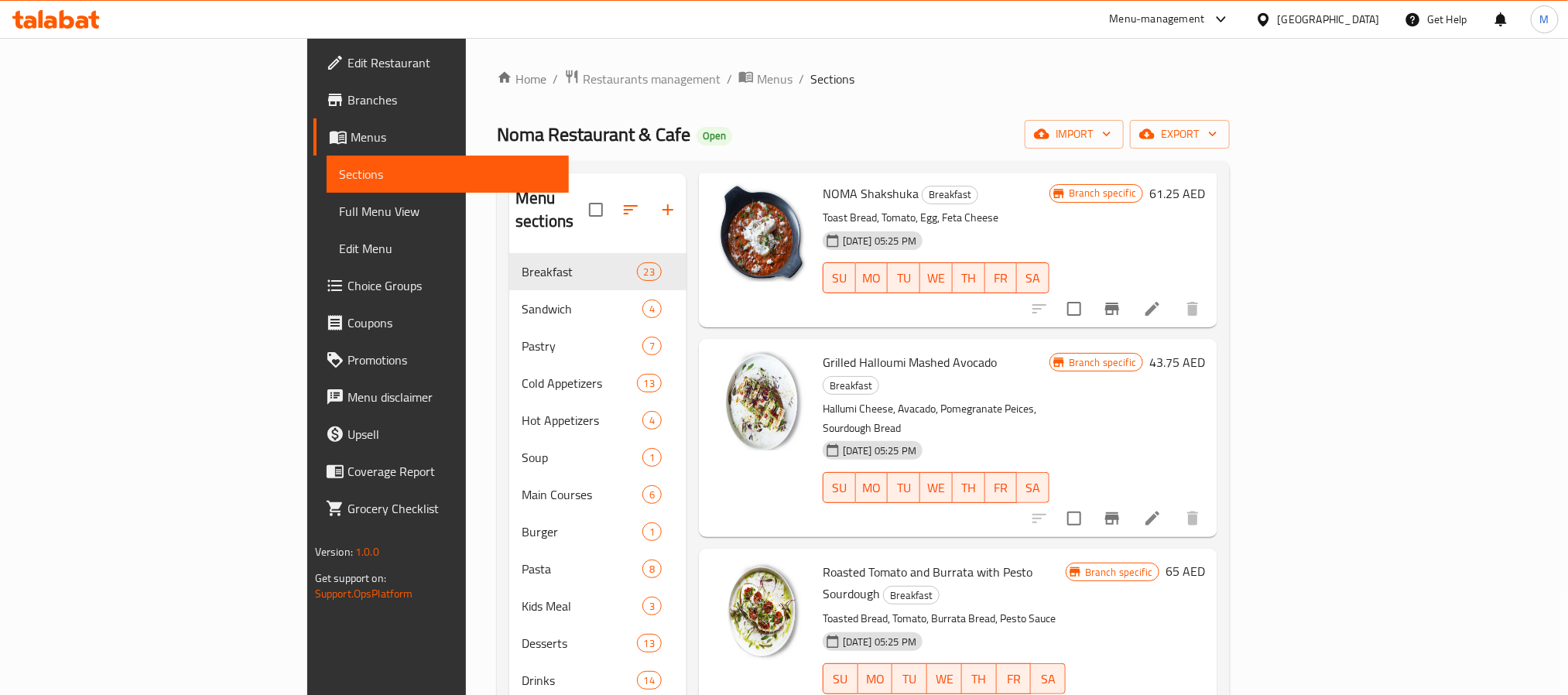
click at [823, 560] on span "Roasted Tomato and Burrata with Pesto Sourdough" at bounding box center [927, 583] width 210 height 45
drag, startPoint x: 771, startPoint y: 427, endPoint x: 980, endPoint y: 428, distance: 209.0
click at [980, 560] on span "Roasted Tomato and Burrata with Pesto Sourdough" at bounding box center [927, 583] width 210 height 45
click at [878, 560] on span "Roasted Tomato and Burrata with Pesto Sourdough" at bounding box center [927, 583] width 210 height 45
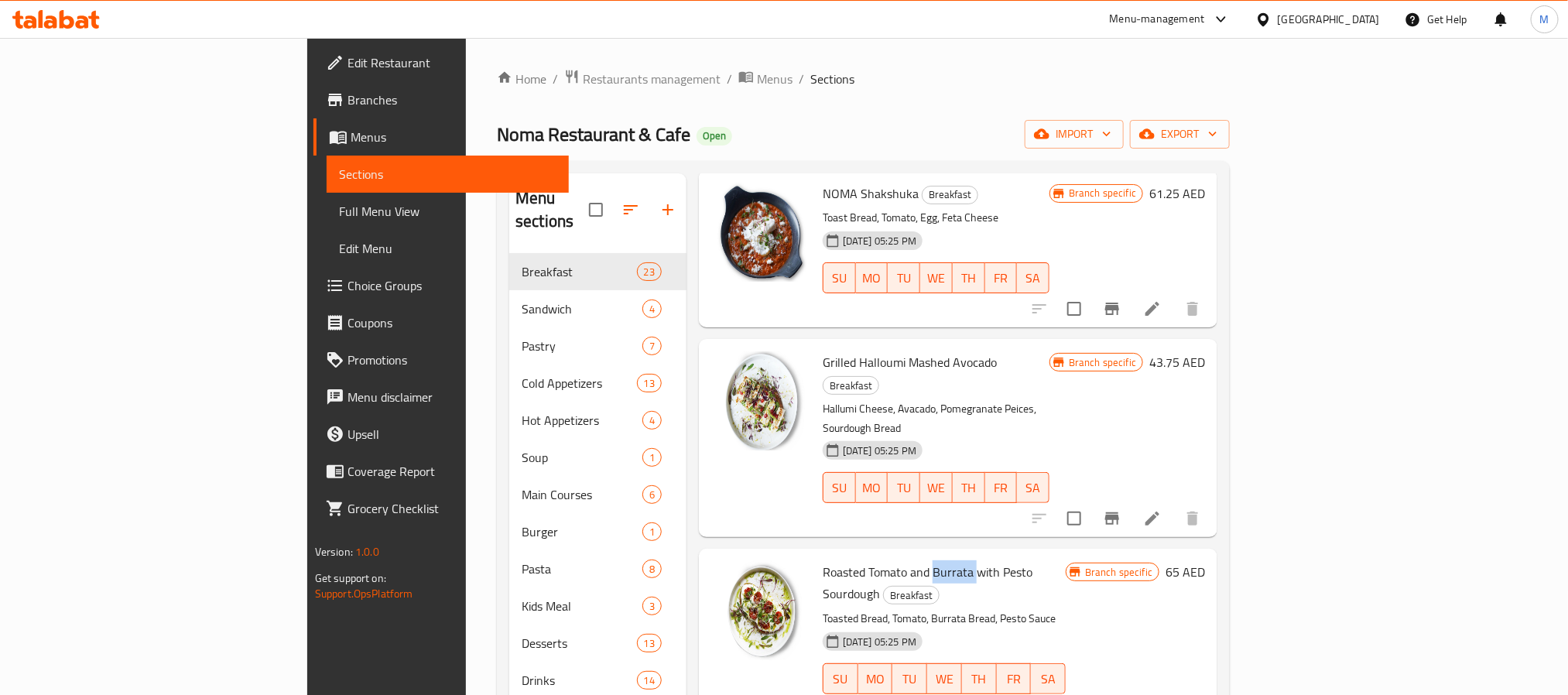
click at [878, 560] on span "Roasted Tomato and Burrata with Pesto Sourdough" at bounding box center [927, 583] width 210 height 45
click at [823, 351] on span "Grilled Halloumi Mashed Avocado" at bounding box center [910, 362] width 175 height 23
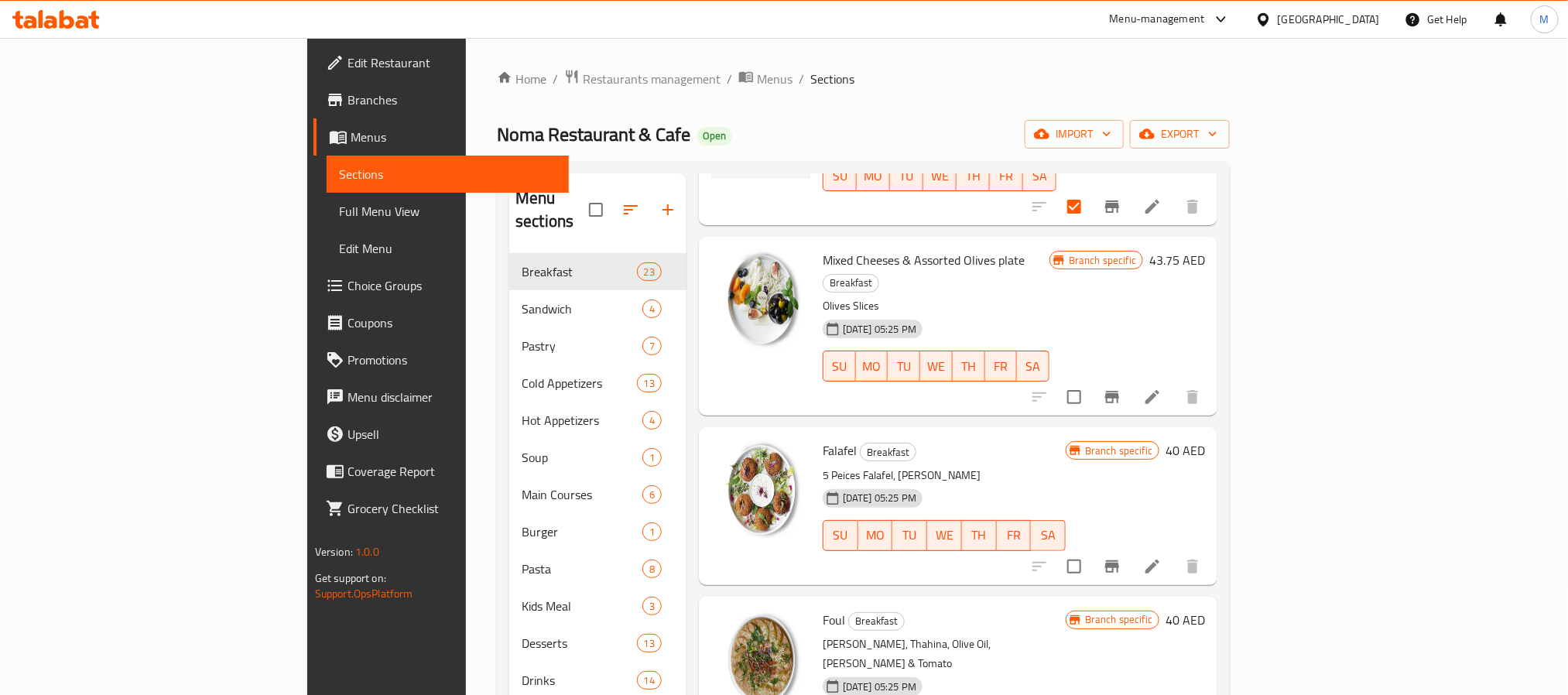
scroll to position [116, 0]
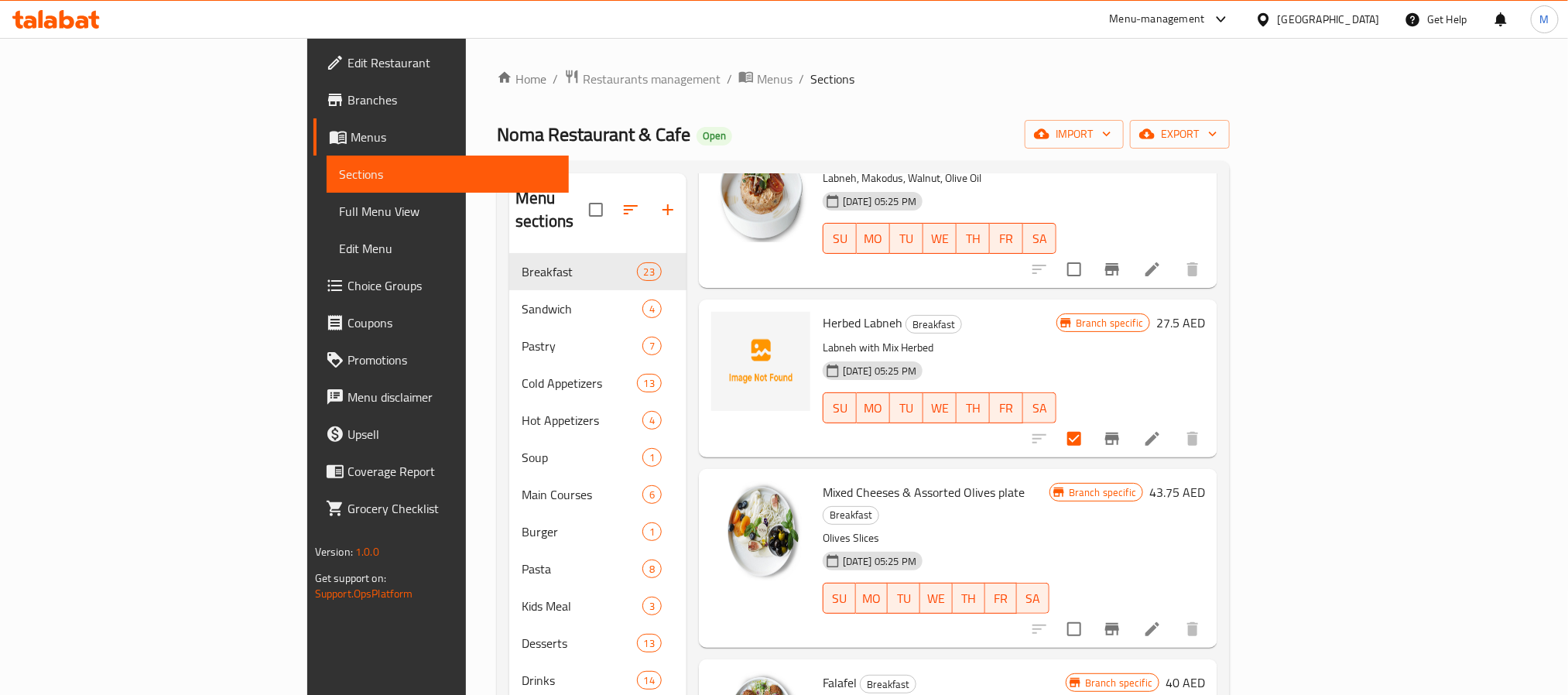
click at [823, 311] on span "Herbed Labneh" at bounding box center [862, 322] width 80 height 23
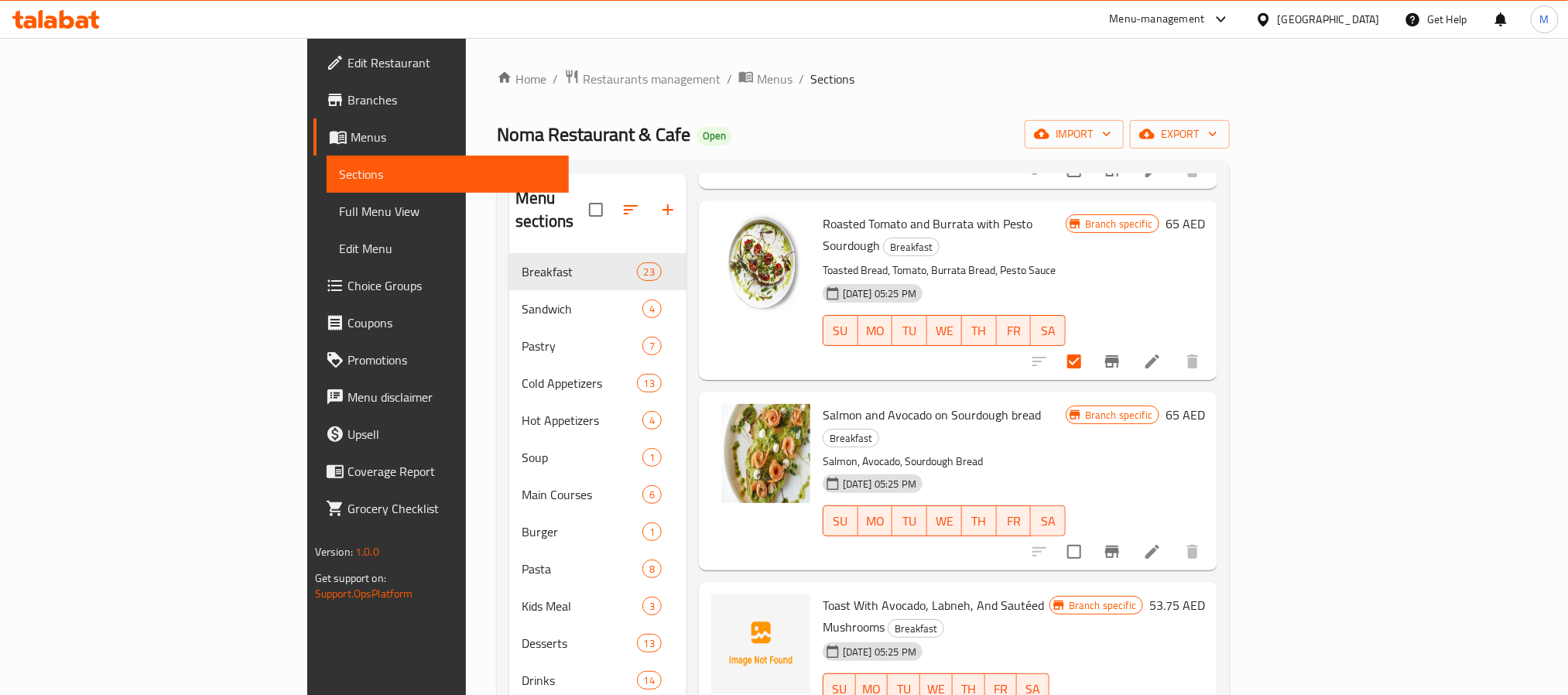
scroll to position [1741, 0]
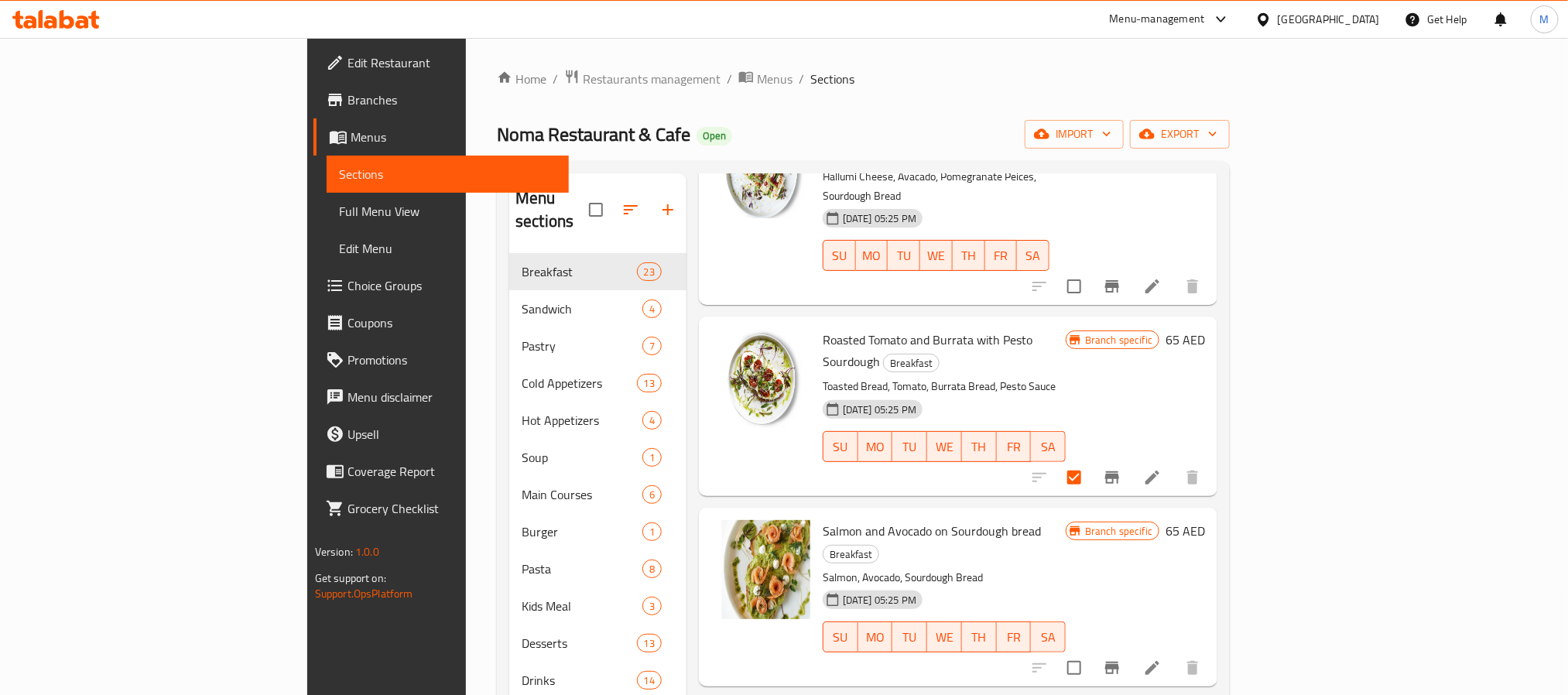
click at [823, 520] on span "Salmon and Avocado on Sourdough bread" at bounding box center [931, 531] width 218 height 23
drag, startPoint x: 764, startPoint y: 360, endPoint x: 832, endPoint y: 363, distance: 68.1
click at [832, 520] on span "Salmon and Avocado on Sourdough bread" at bounding box center [931, 531] width 218 height 23
click at [952, 520] on span "Salmon and Avocado on Sourdough bread" at bounding box center [931, 531] width 218 height 23
drag, startPoint x: 952, startPoint y: 357, endPoint x: 895, endPoint y: 357, distance: 57.0
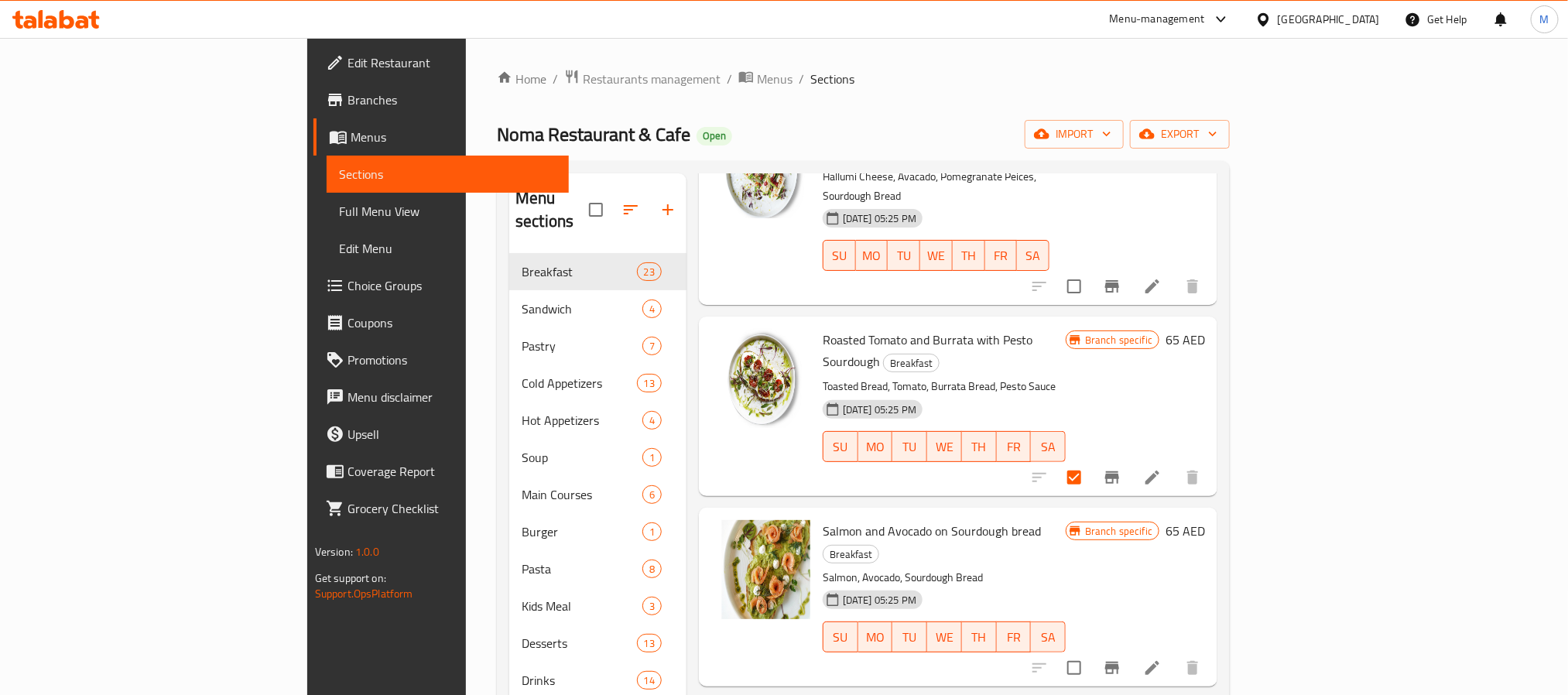
click at [895, 520] on span "Salmon and Avocado on Sourdough bread" at bounding box center [931, 531] width 218 height 23
click at [903, 520] on span "Salmon and Avocado on Sourdough bread" at bounding box center [931, 531] width 218 height 23
click at [1091, 651] on input "checkbox" at bounding box center [1074, 667] width 32 height 32
click at [841, 520] on span "Salmon and Avocado on Sourdough bread" at bounding box center [931, 531] width 218 height 23
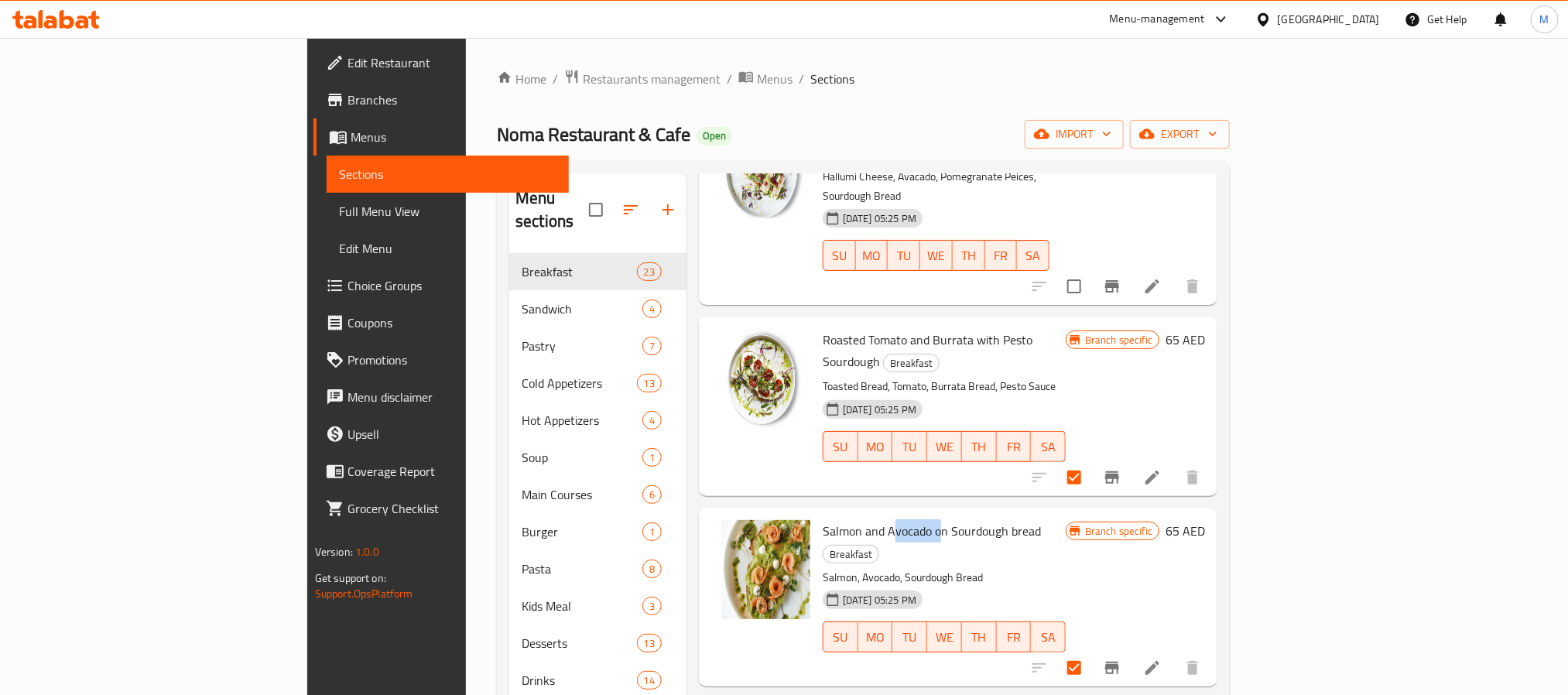
click at [841, 520] on span "Salmon and Avocado on Sourdough bread" at bounding box center [931, 531] width 218 height 23
click at [823, 328] on span "Roasted Tomato and Burrata with Pesto Sourdough" at bounding box center [927, 351] width 210 height 45
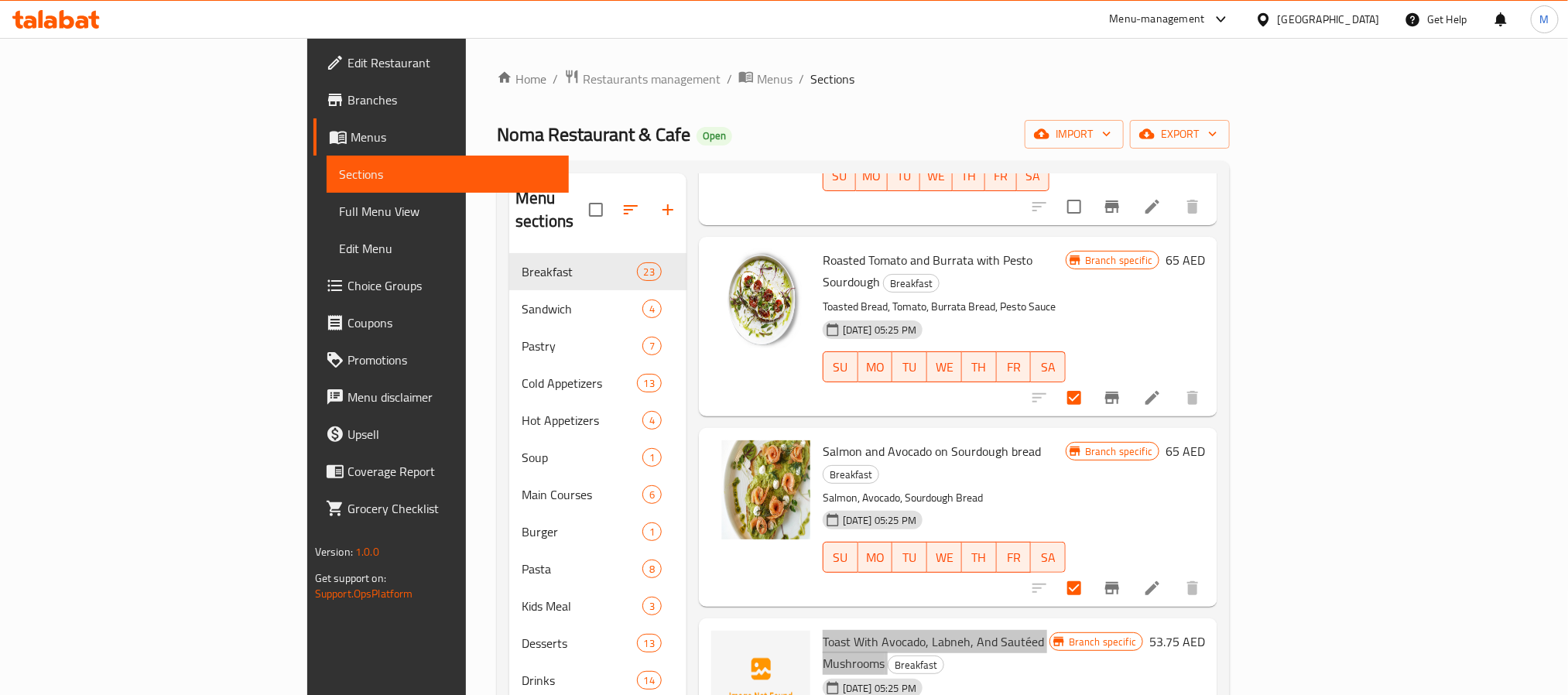
scroll to position [1857, 0]
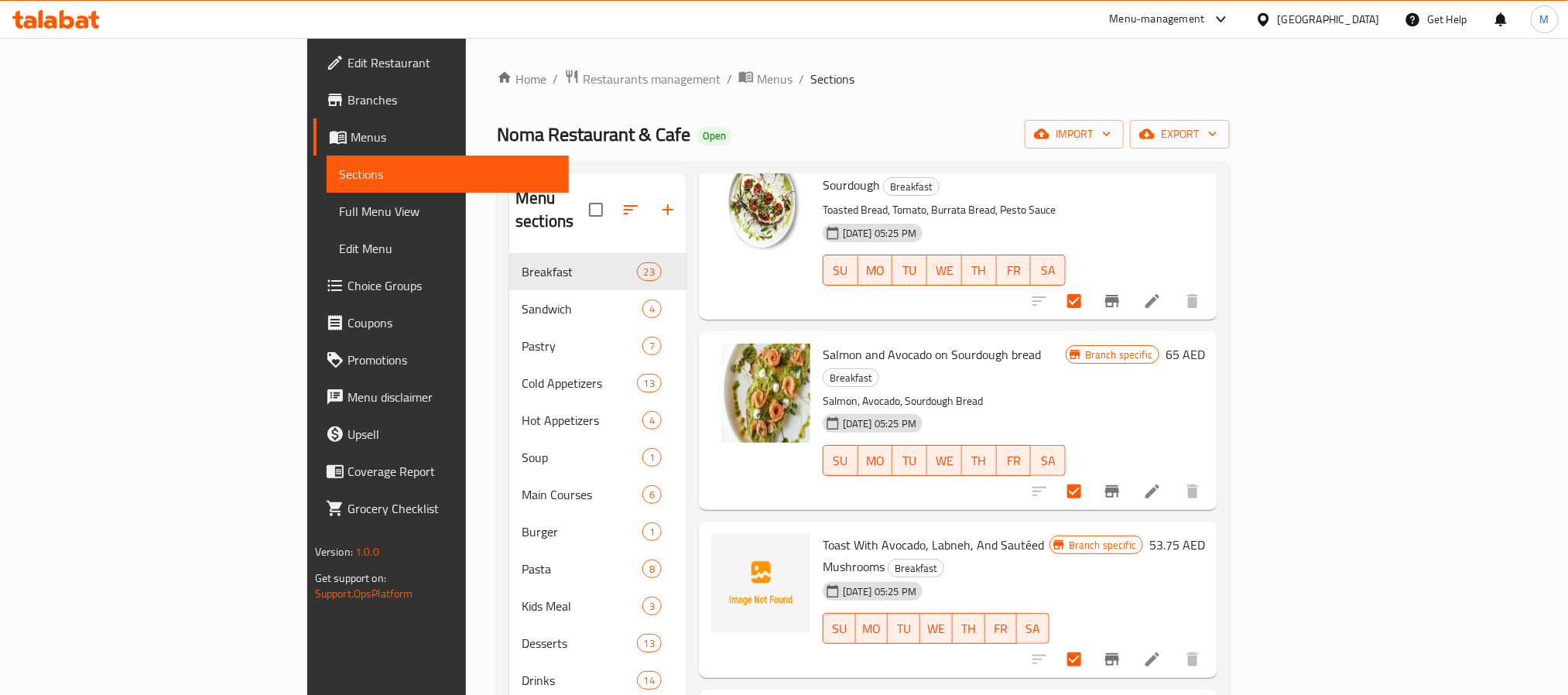
scroll to position [1973, 0]
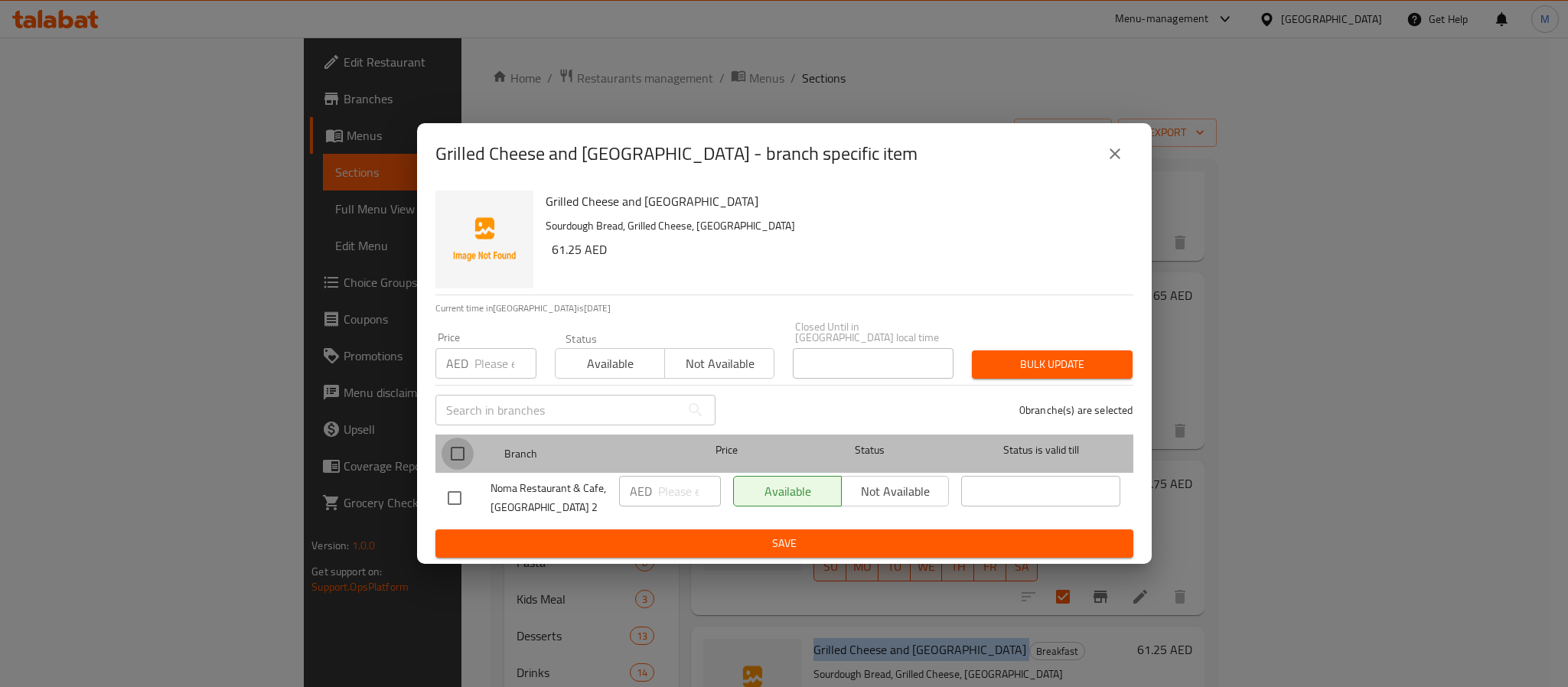
click at [466, 449] on input "checkbox" at bounding box center [457, 453] width 32 height 32
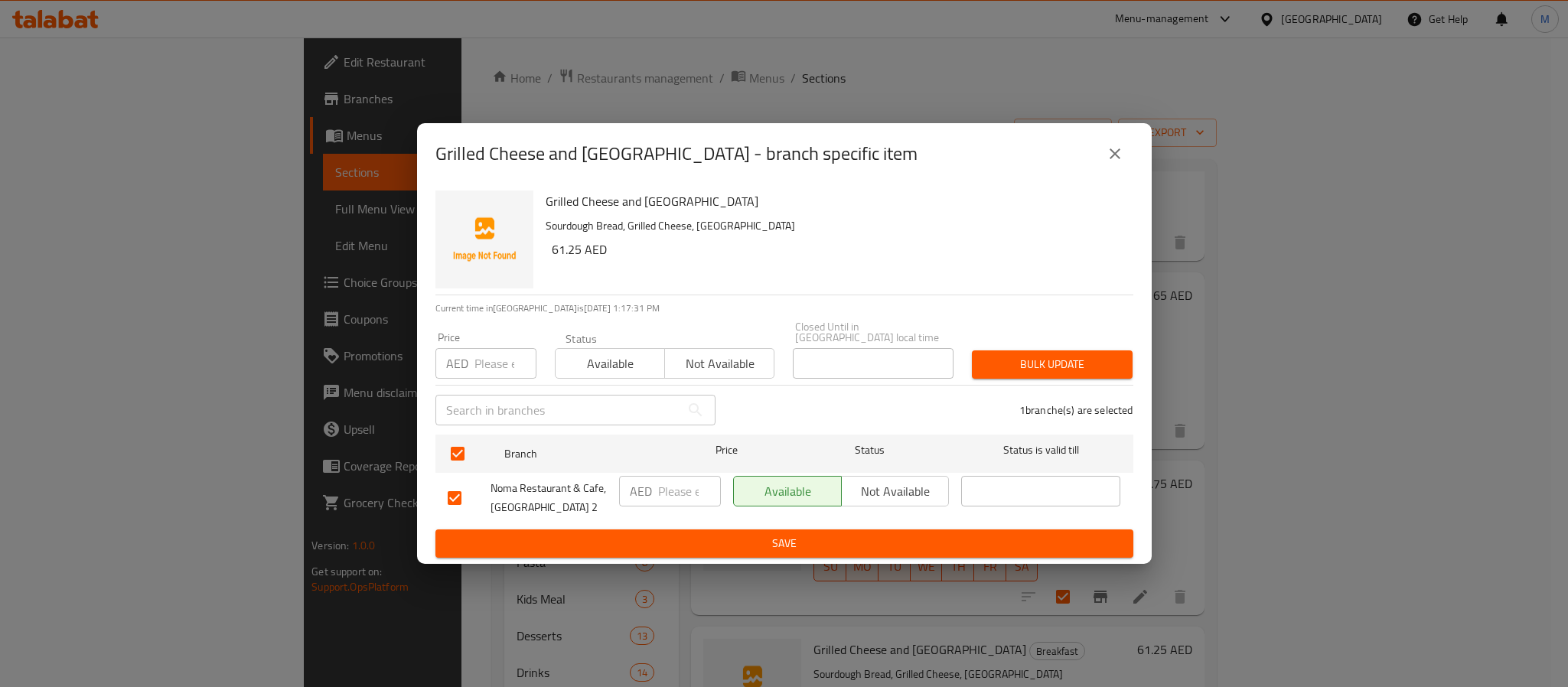
click at [490, 371] on input "number" at bounding box center [506, 362] width 62 height 30
click at [972, 350] on button "Bulk update" at bounding box center [1051, 364] width 161 height 28
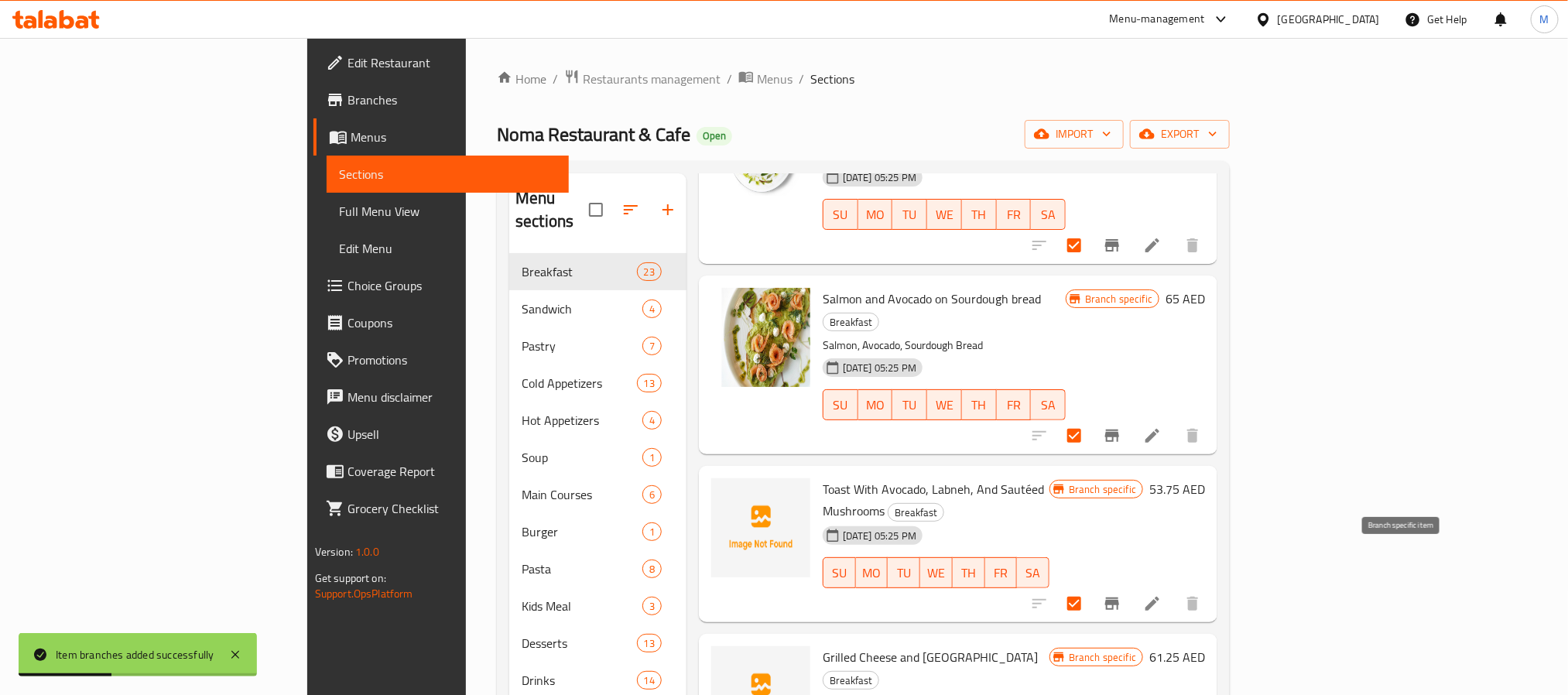
scroll to position [2089, 0]
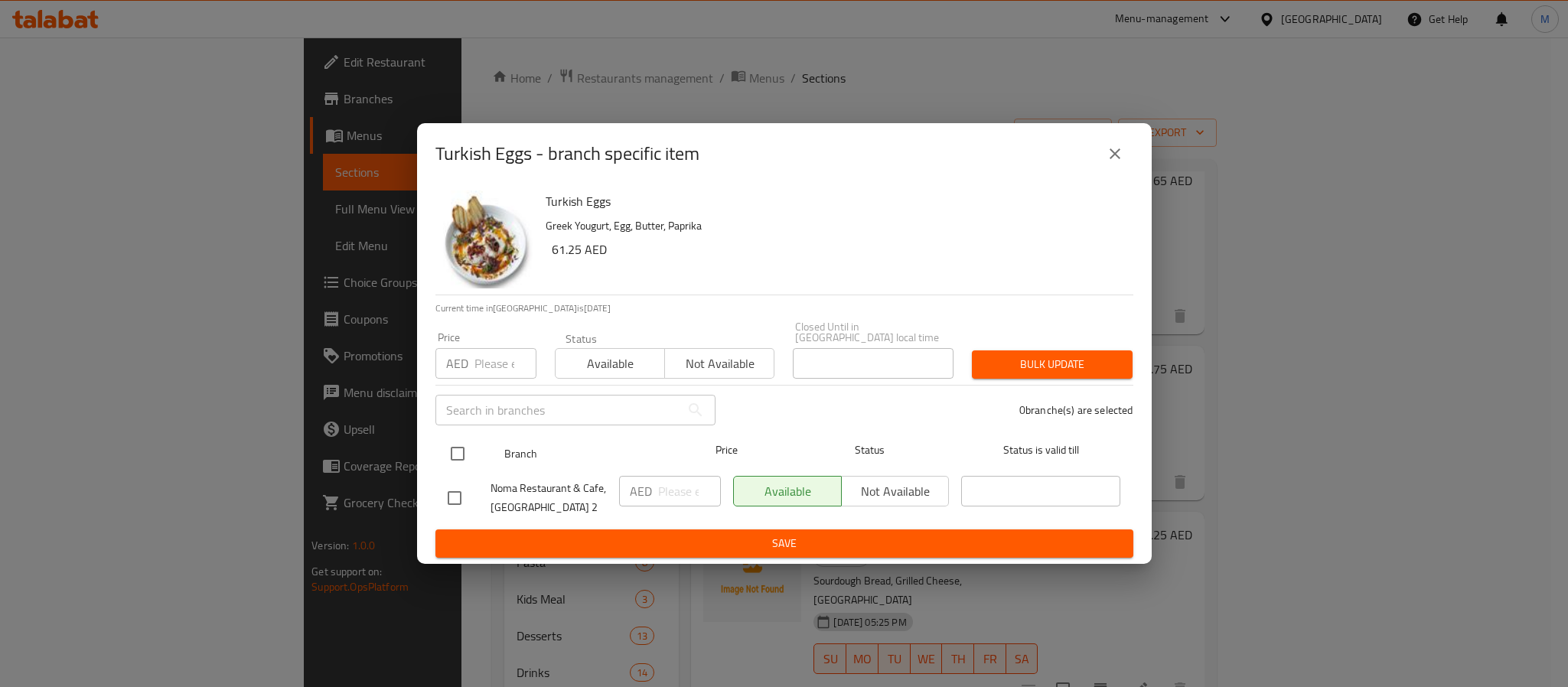
click at [463, 450] on input "checkbox" at bounding box center [457, 453] width 32 height 32
click at [506, 353] on input "number" at bounding box center [506, 362] width 62 height 30
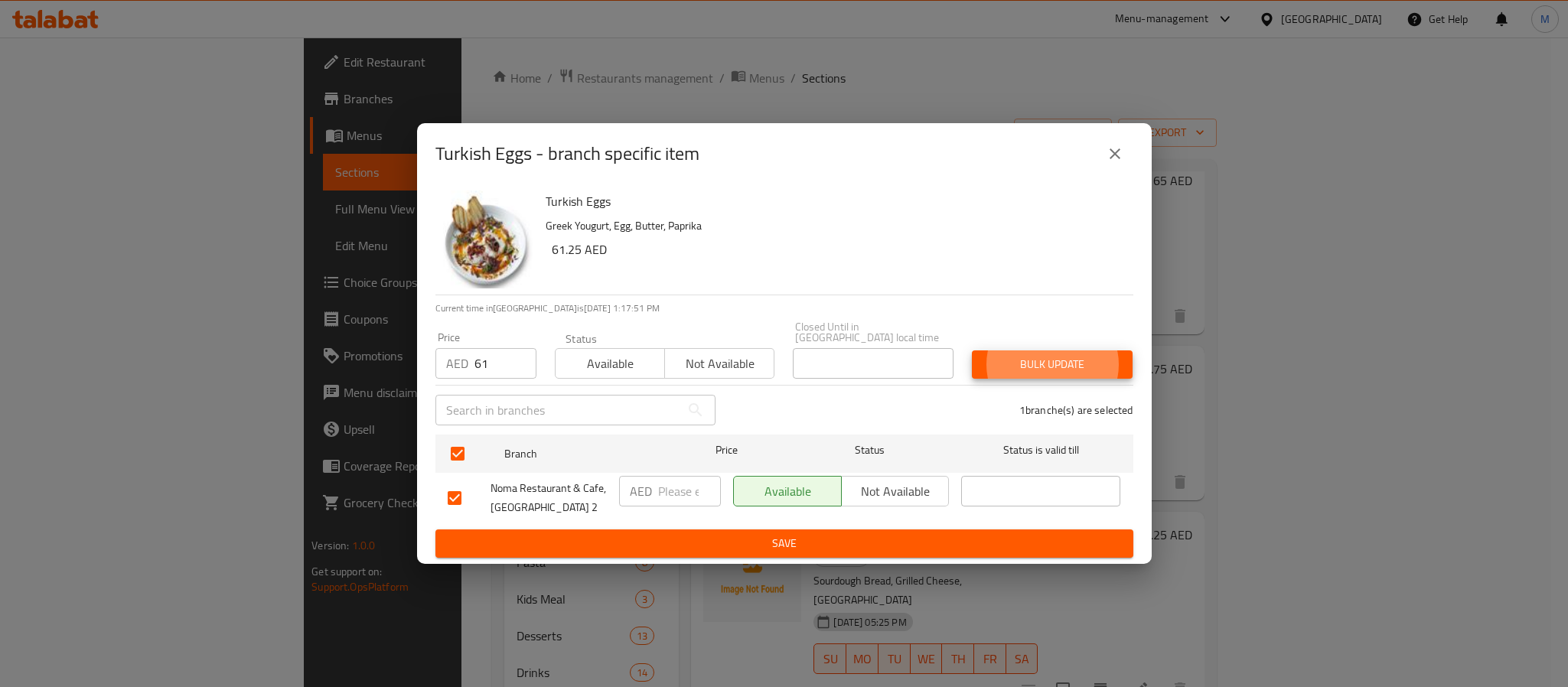
click at [972, 350] on button "Bulk update" at bounding box center [1051, 364] width 161 height 28
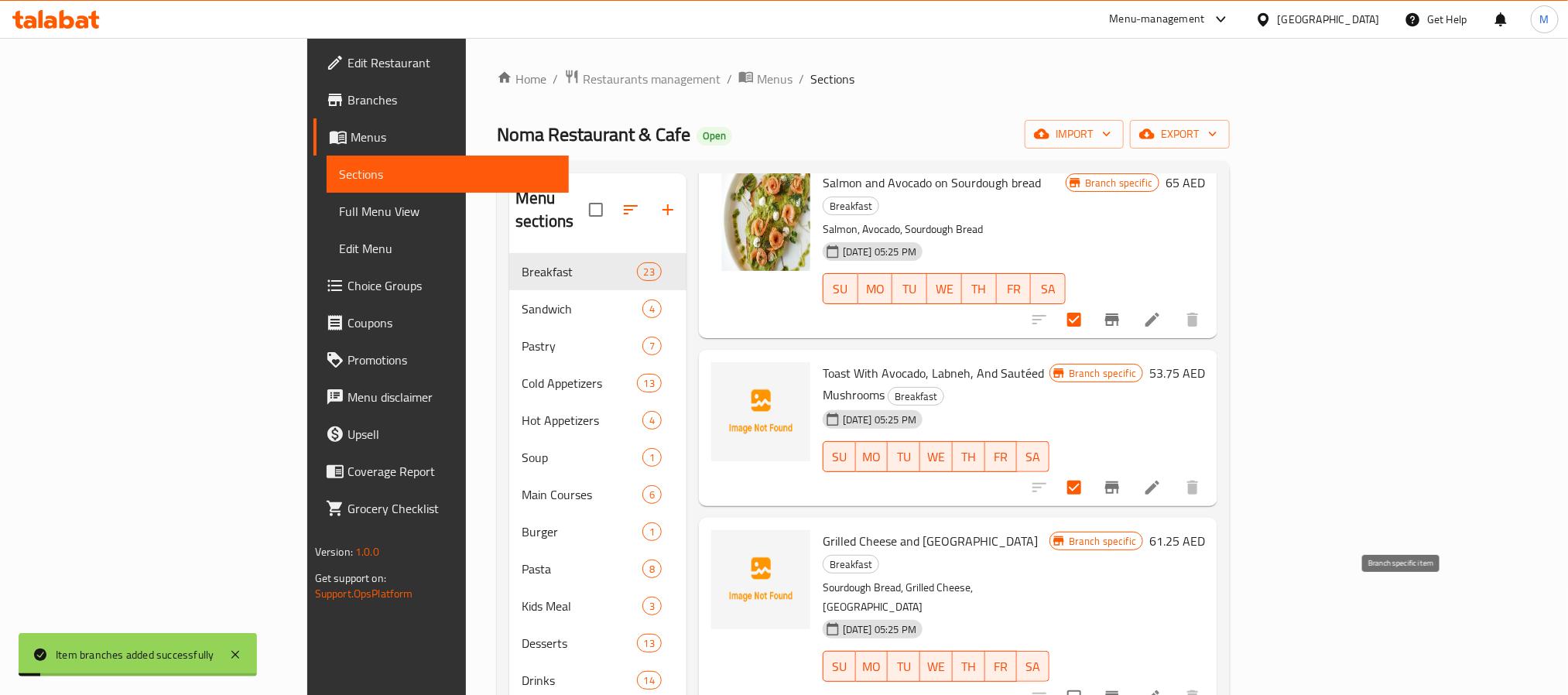
scroll to position [2206, 0]
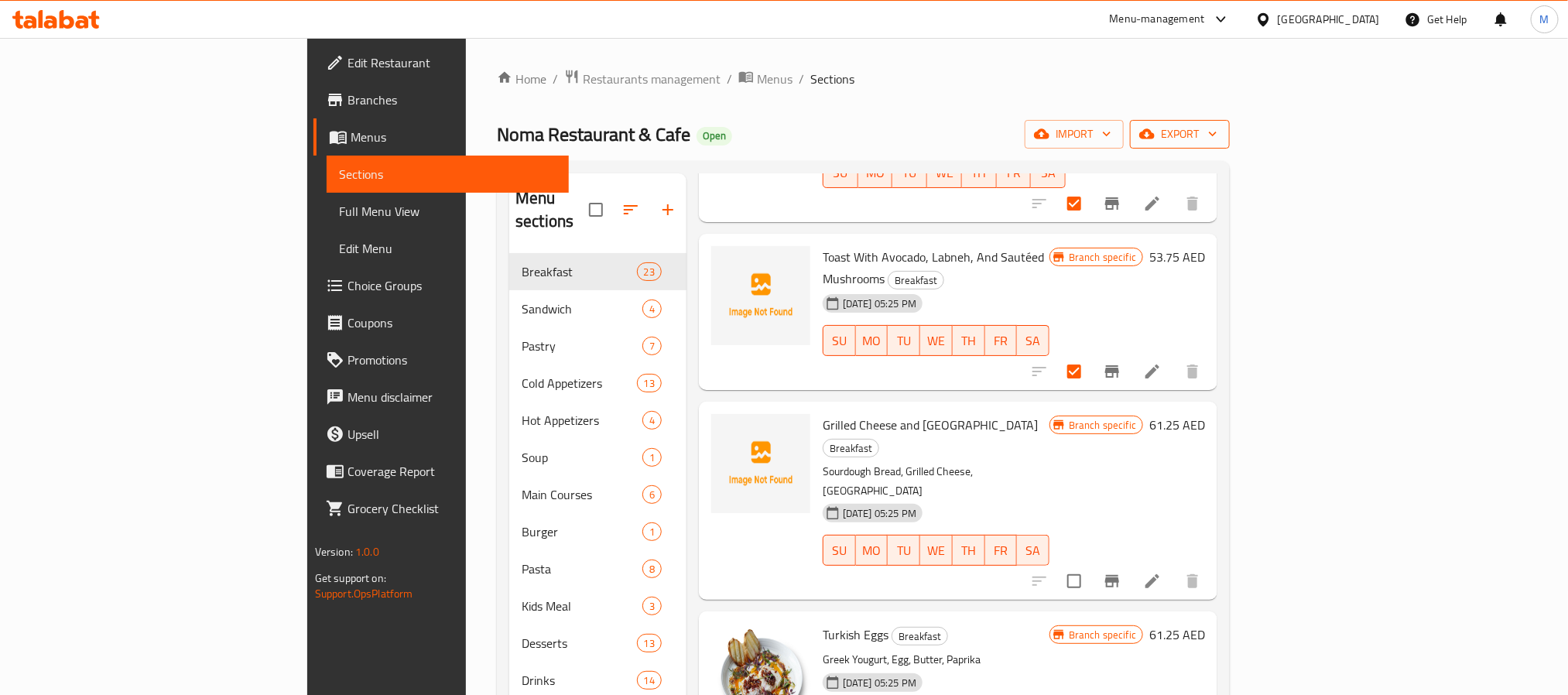
click at [1230, 126] on button "export" at bounding box center [1180, 134] width 100 height 29
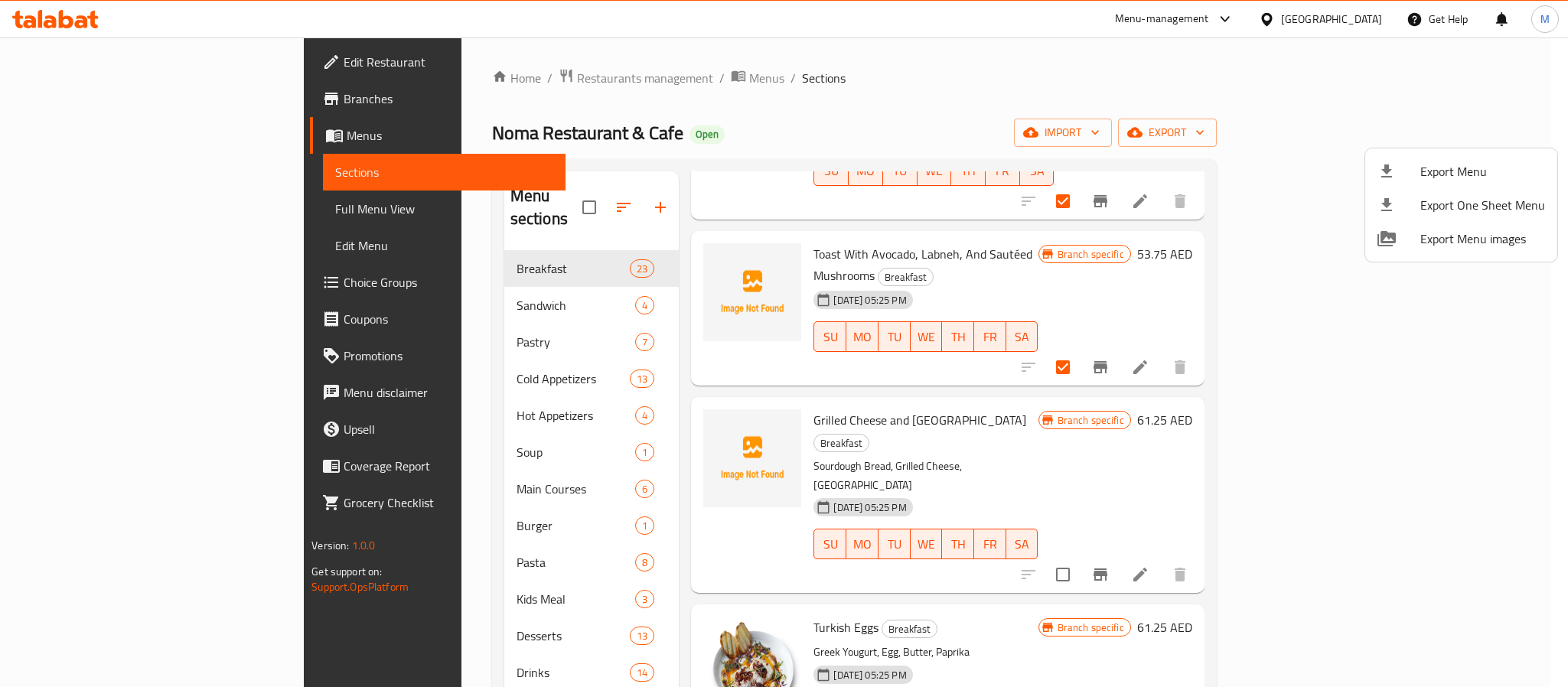
click at [1183, 151] on div at bounding box center [784, 343] width 1568 height 687
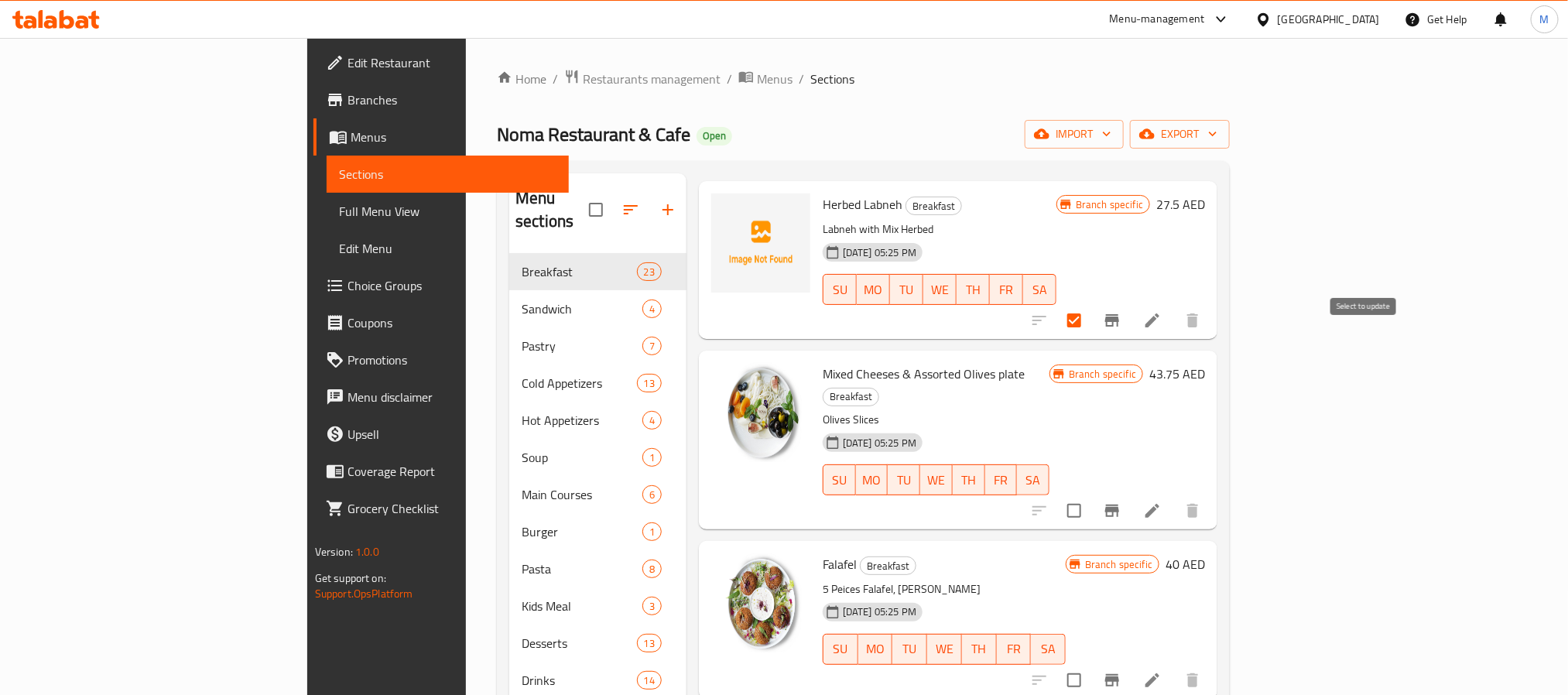
scroll to position [0, 0]
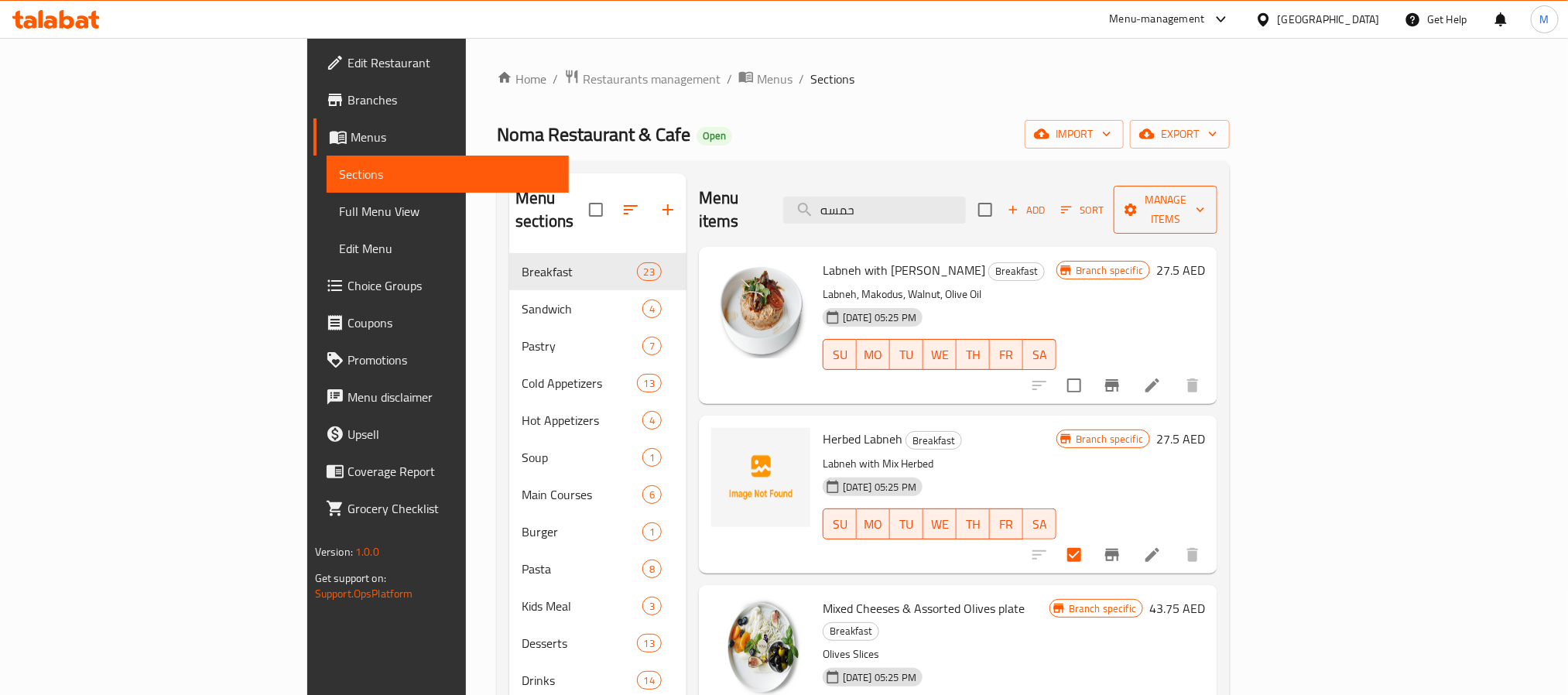
click at [1205, 205] on span "Manage items" at bounding box center [1165, 210] width 79 height 39
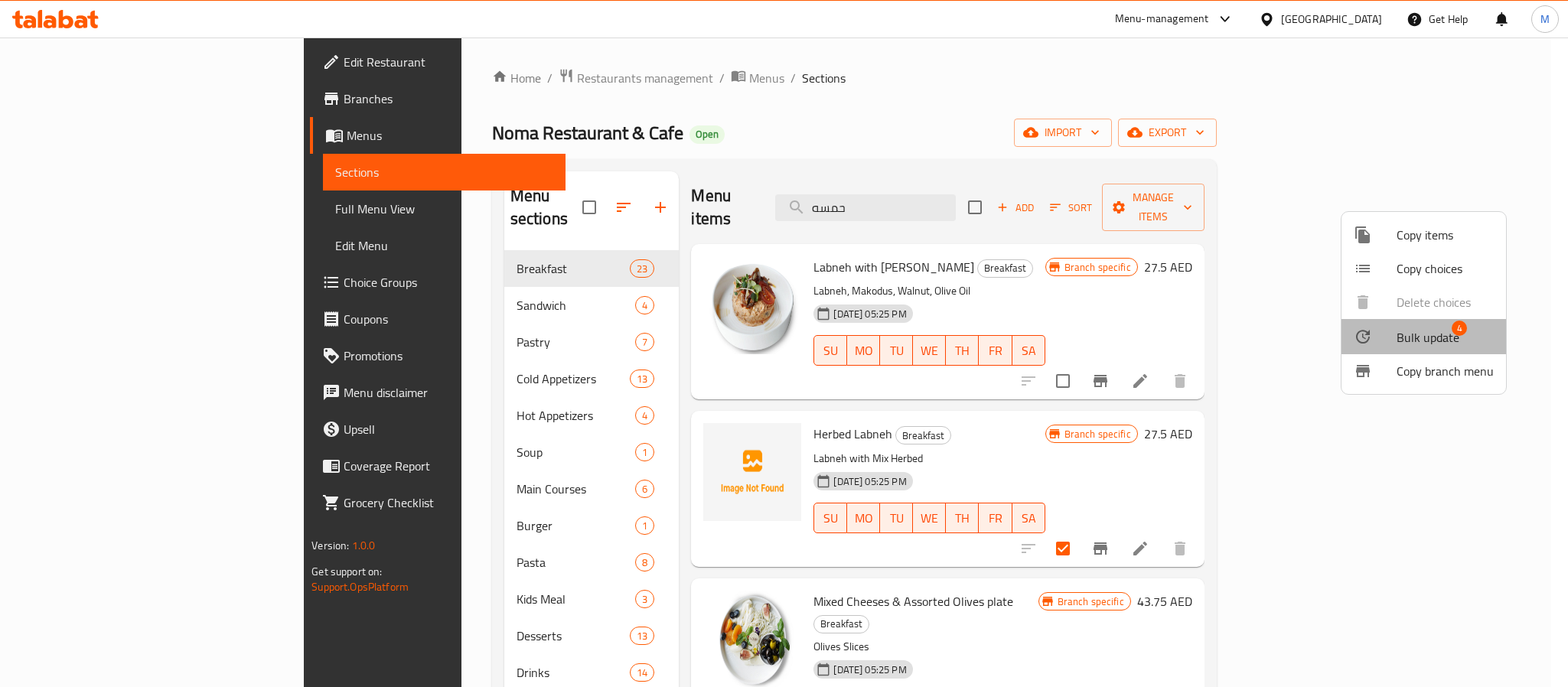
click at [1440, 325] on li "Bulk update 4" at bounding box center [1423, 337] width 164 height 35
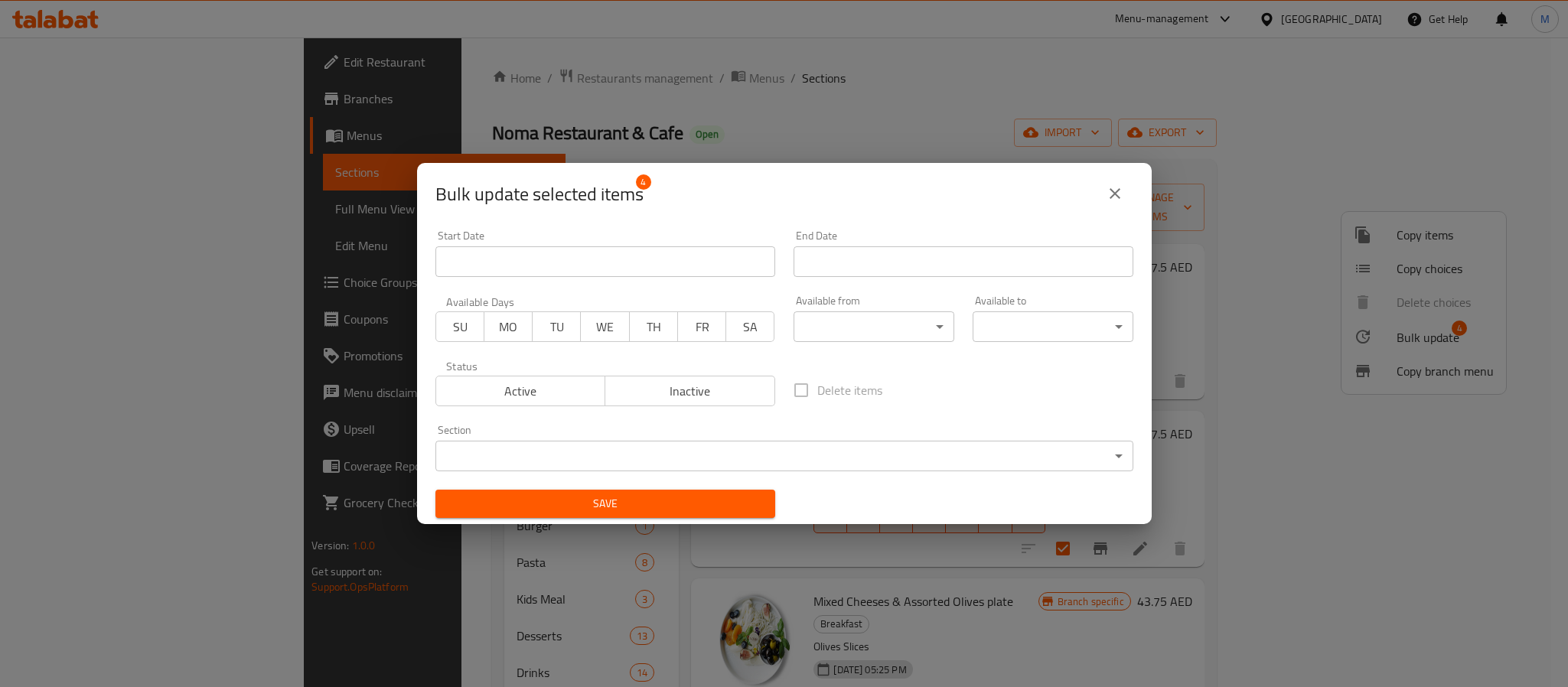
click at [706, 384] on span "Inactive" at bounding box center [690, 391] width 158 height 22
click at [675, 508] on span "Save" at bounding box center [606, 504] width 316 height 19
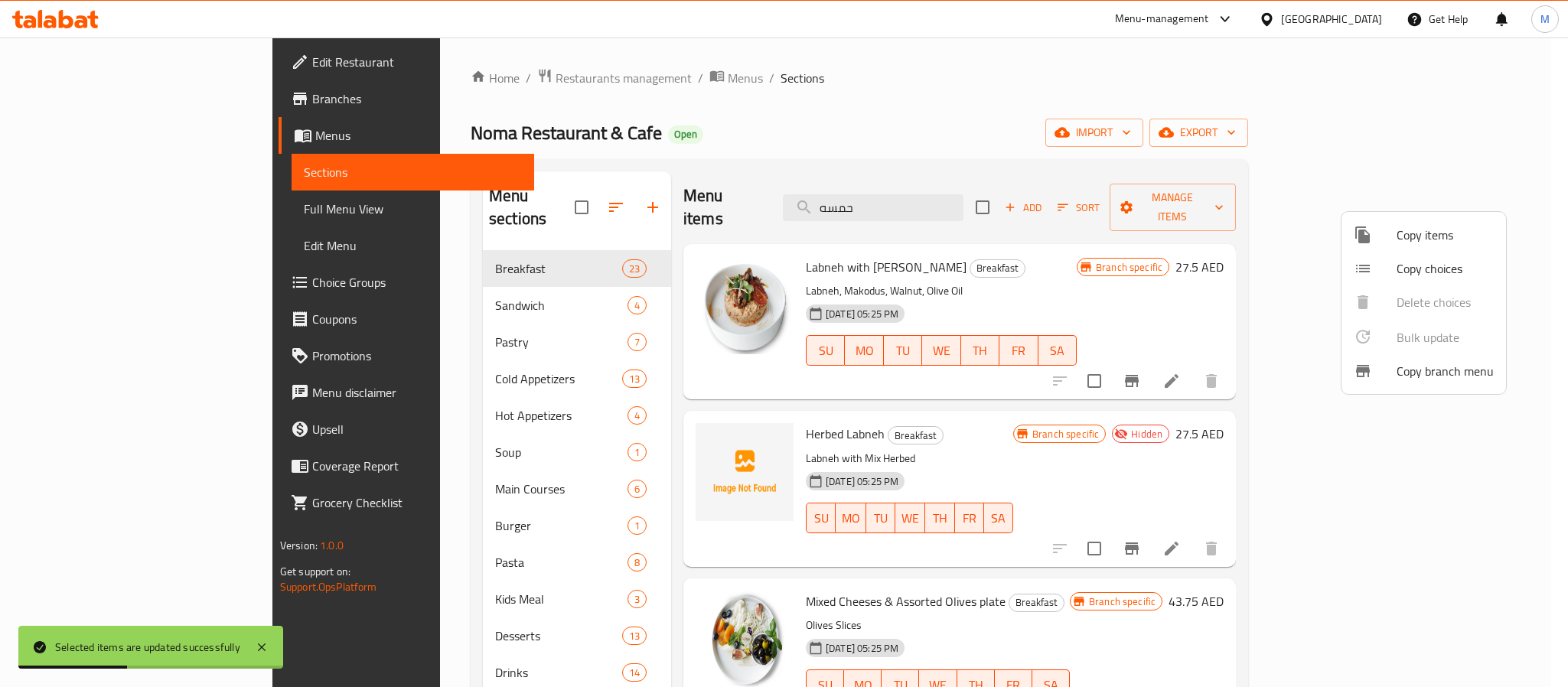
click at [995, 423] on div at bounding box center [784, 343] width 1568 height 687
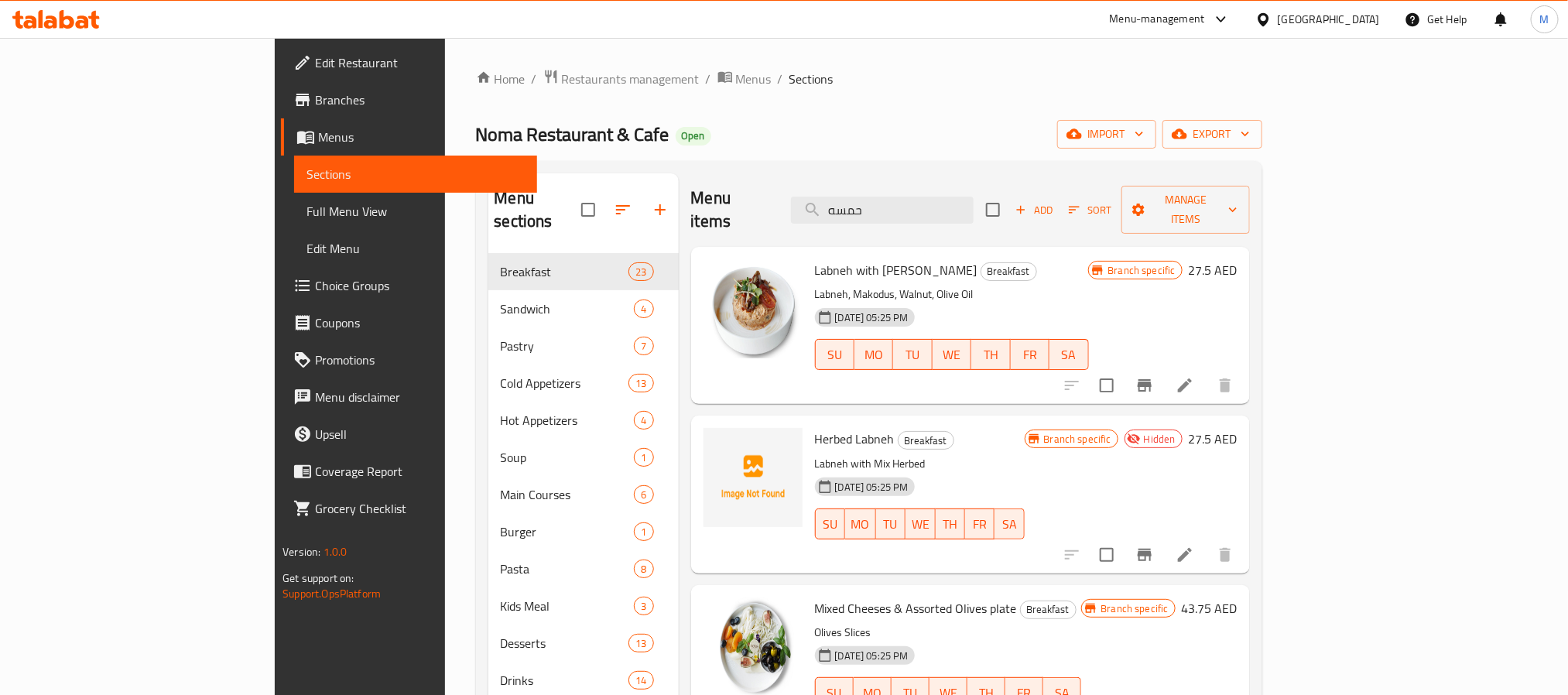
click at [1056, 201] on span "Add" at bounding box center [1034, 210] width 42 height 18
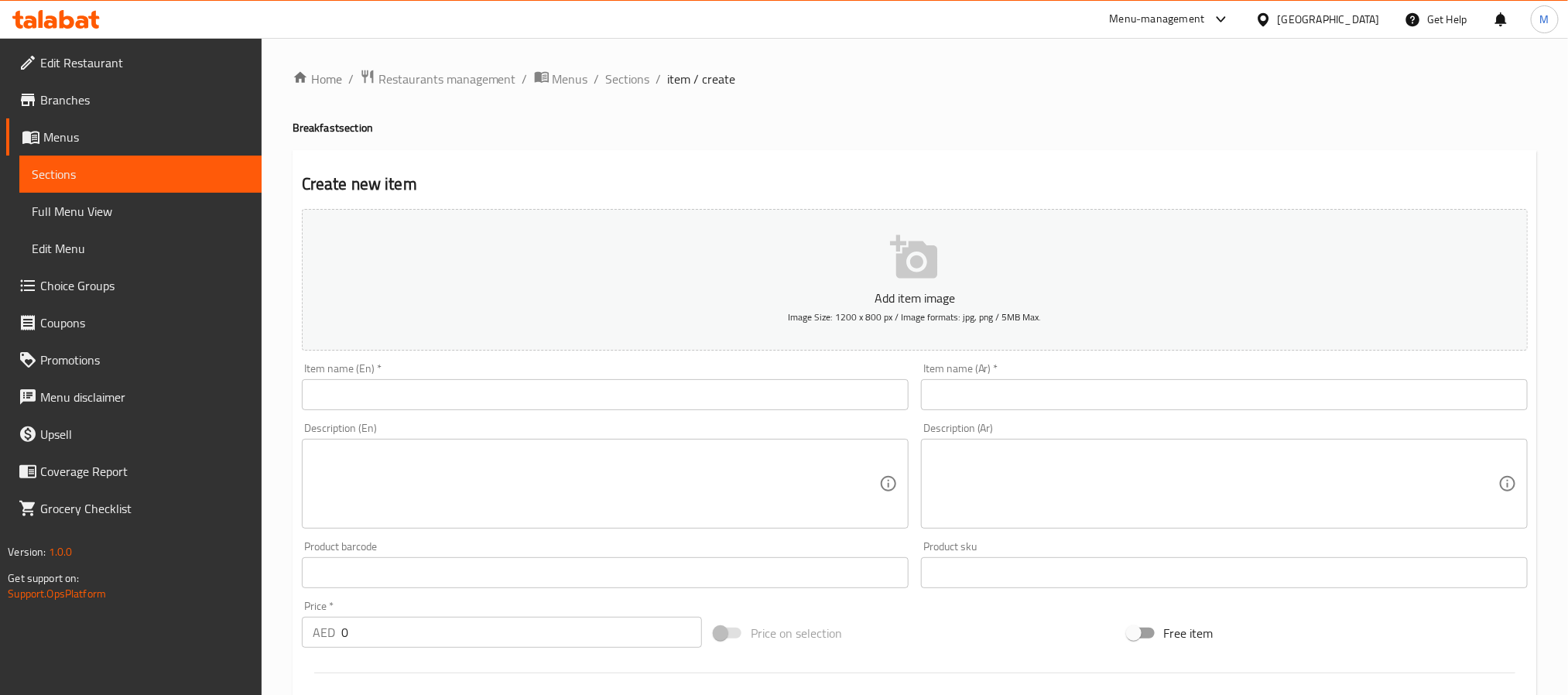
click at [606, 394] on input "text" at bounding box center [605, 394] width 607 height 31
paste input "Tomato Pan"
click at [966, 422] on div "Description (Ar) Description (Ar)" at bounding box center [1225, 475] width 607 height 106
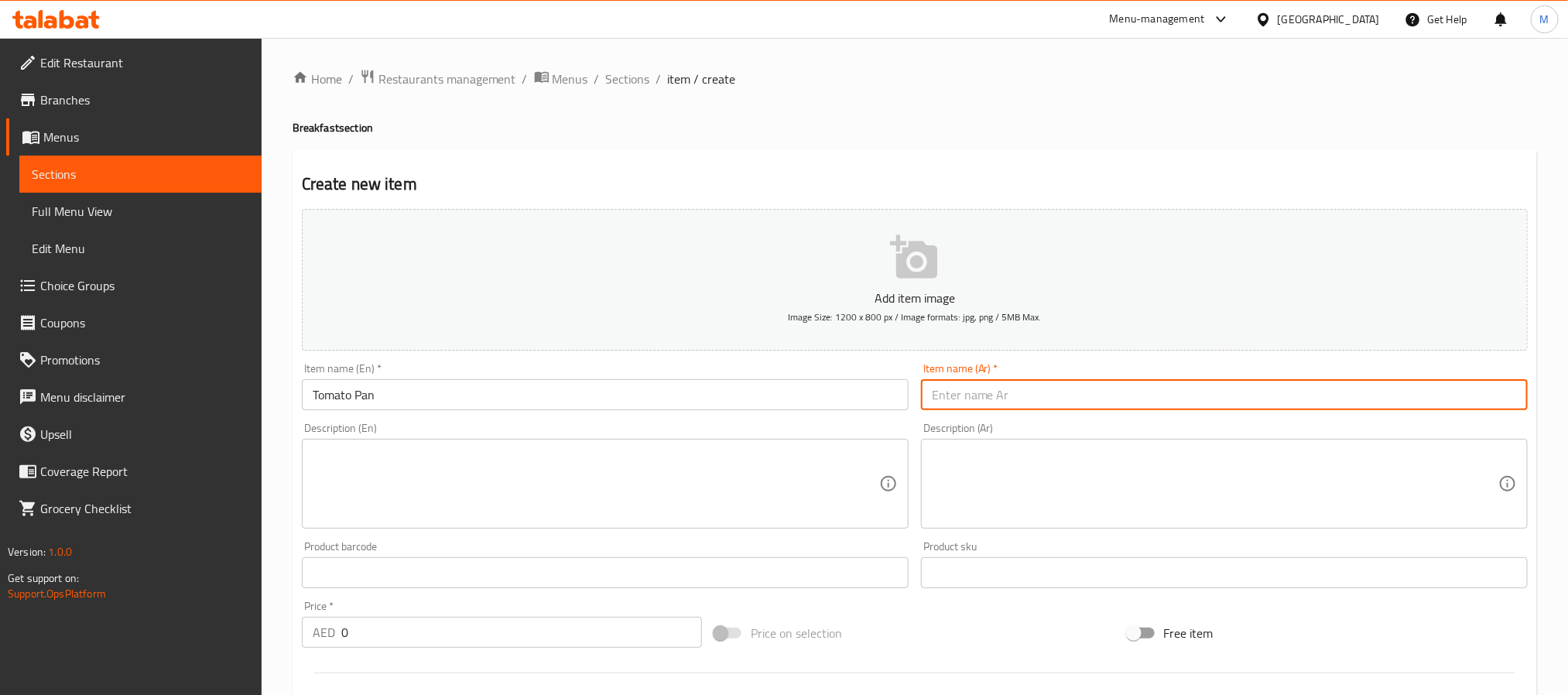
click at [976, 389] on input "text" at bounding box center [1225, 394] width 607 height 31
paste input "حمسه طماط"
click at [986, 389] on input "حمسه طماط" at bounding box center [1225, 394] width 607 height 31
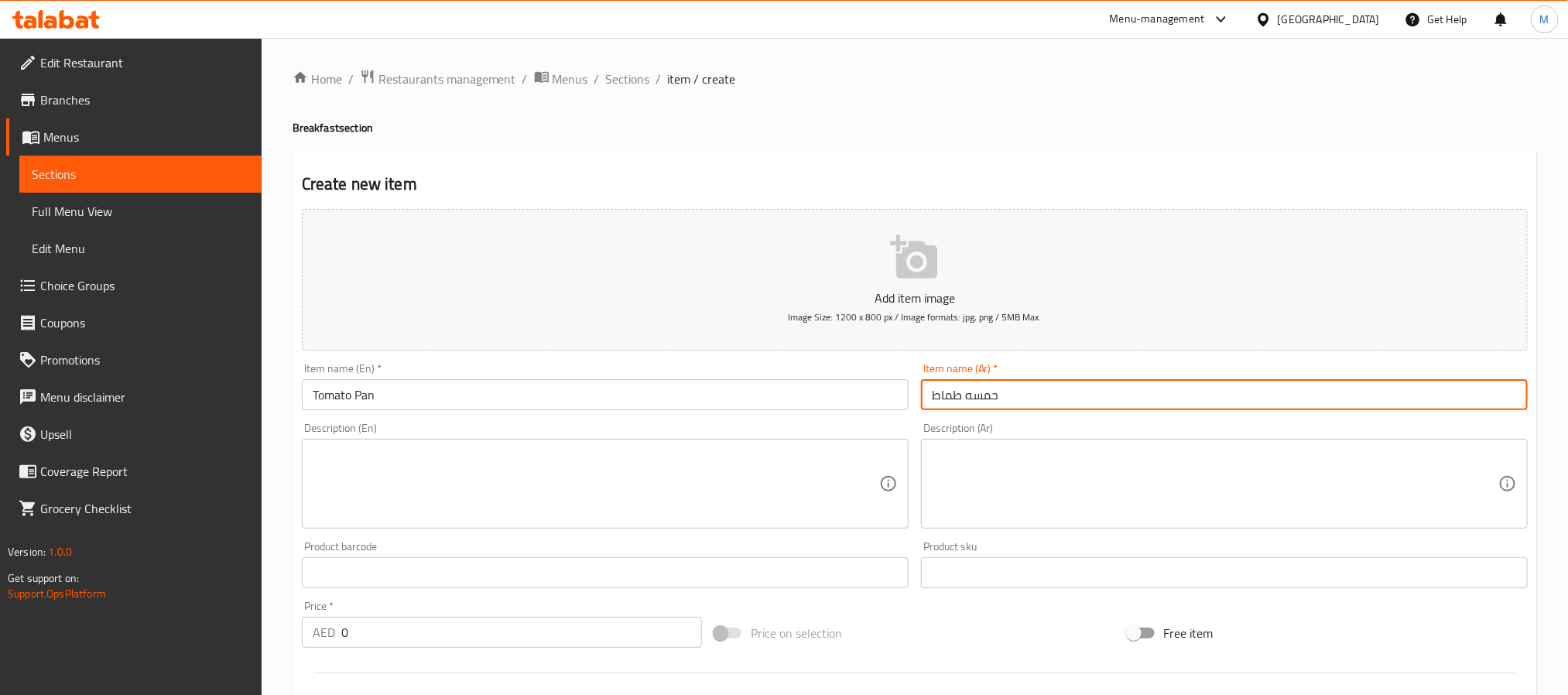
click at [1014, 410] on input "حمسه طماط" at bounding box center [1225, 394] width 607 height 31
click at [987, 399] on input "حمسه طماط" at bounding box center [1225, 394] width 607 height 31
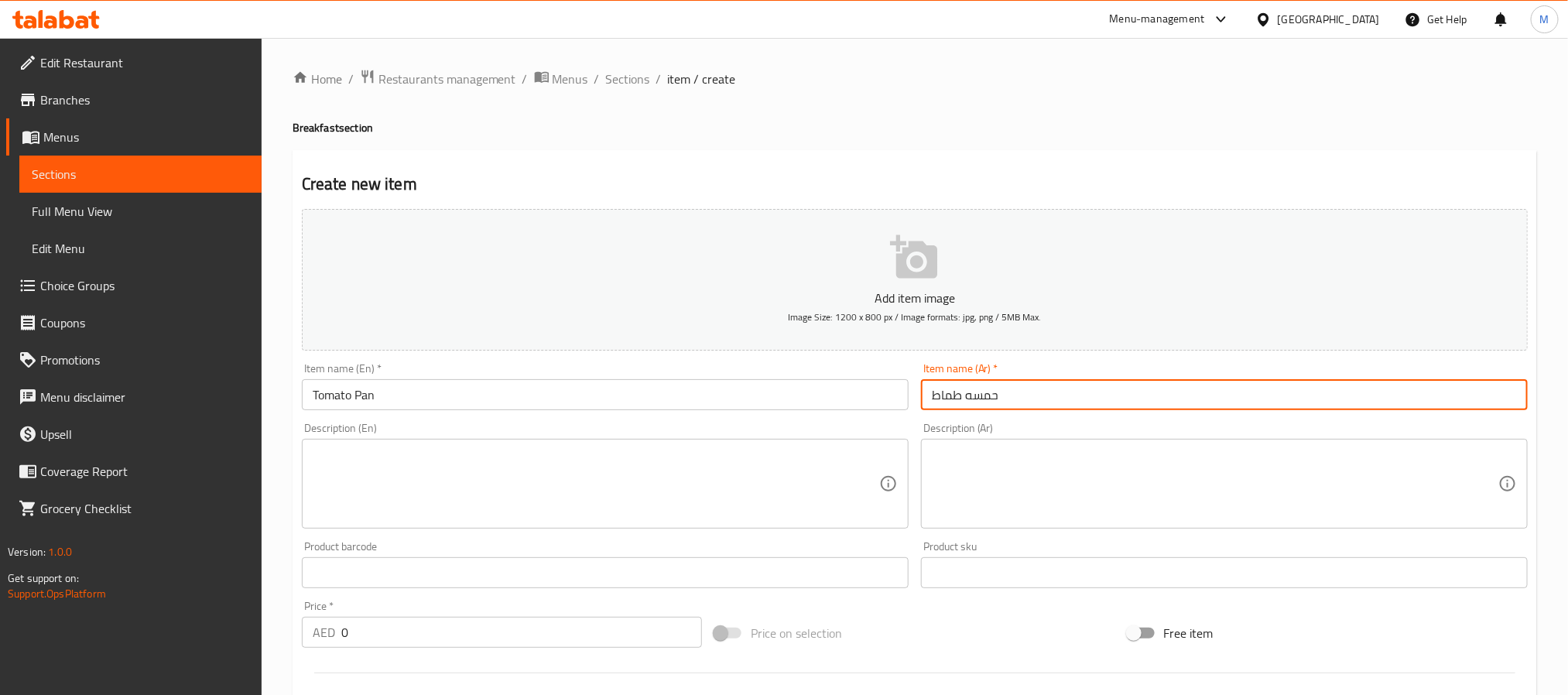
click at [1002, 406] on input "حمسه طماط" at bounding box center [1225, 394] width 607 height 31
click at [982, 390] on input "حمسه طماط" at bounding box center [1225, 394] width 607 height 31
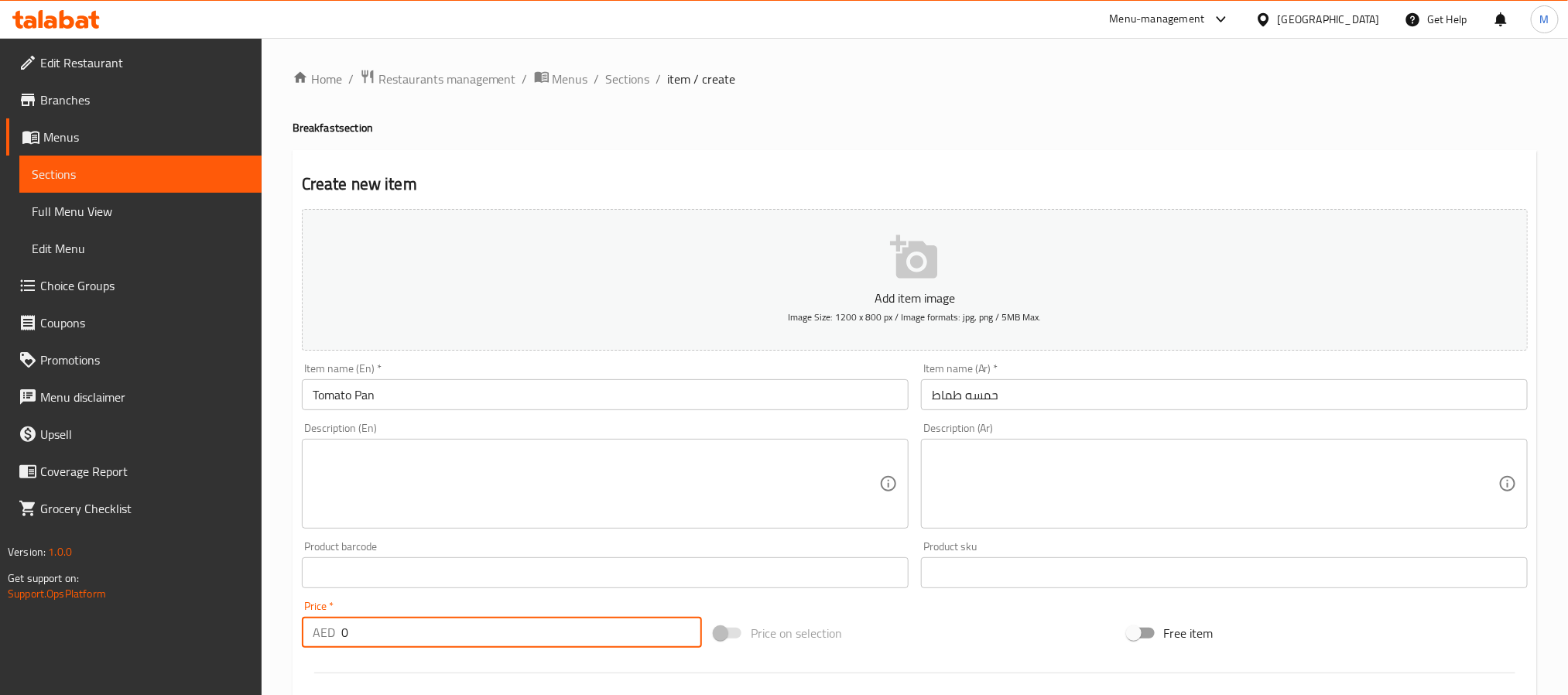
click at [390, 635] on input "0" at bounding box center [522, 632] width 361 height 31
paste input "42.5"
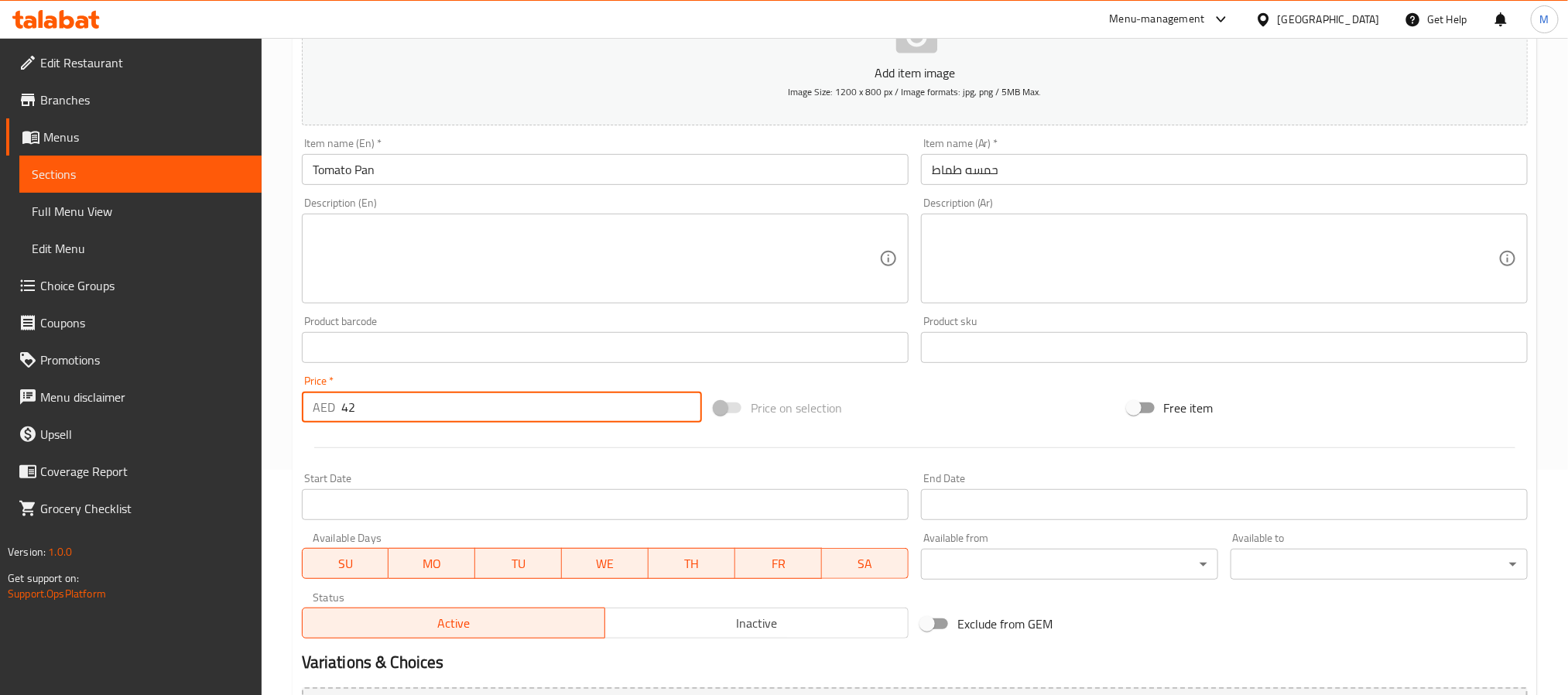
scroll to position [397, 0]
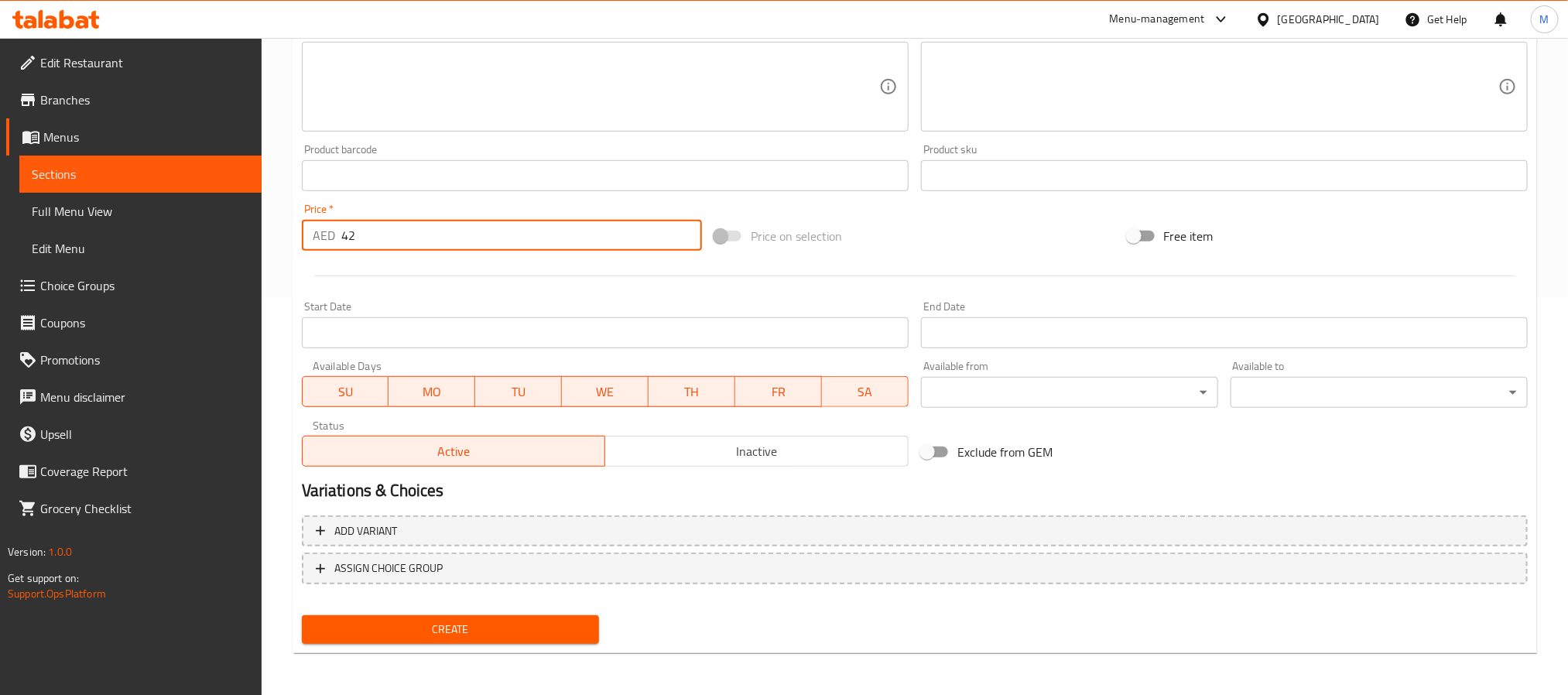
click at [395, 631] on span "Create" at bounding box center [451, 629] width 273 height 19
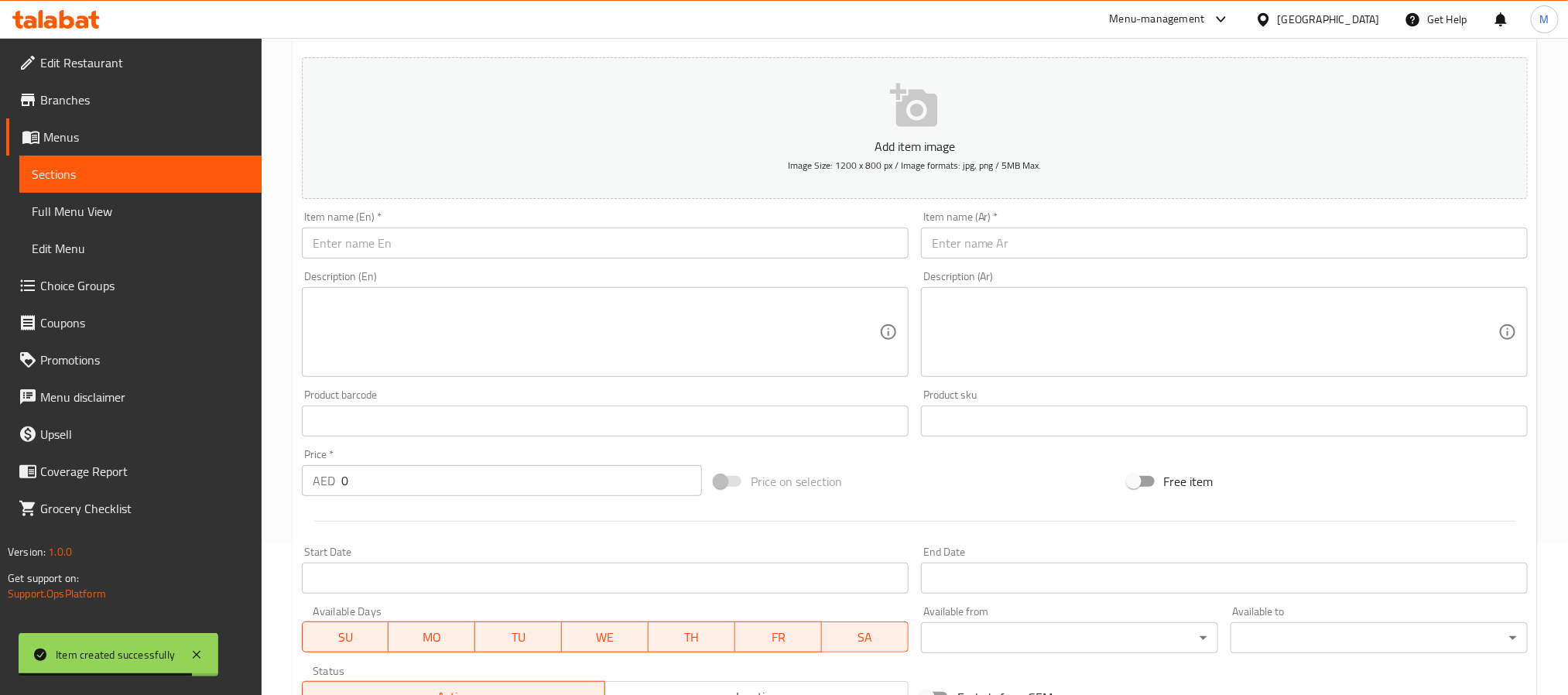
scroll to position [0, 0]
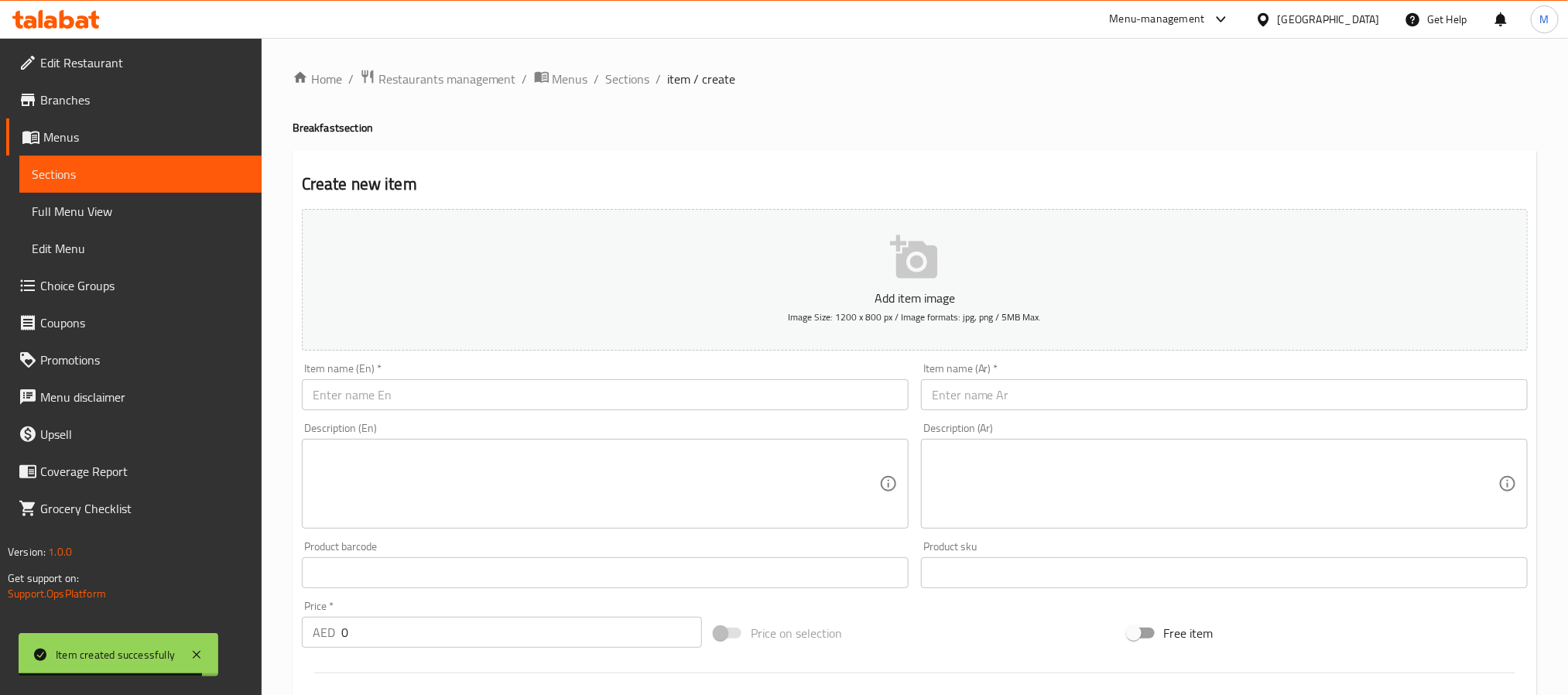
drag, startPoint x: 626, startPoint y: 86, endPoint x: 648, endPoint y: 91, distance: 22.6
click at [627, 86] on span "Sections" at bounding box center [628, 79] width 45 height 19
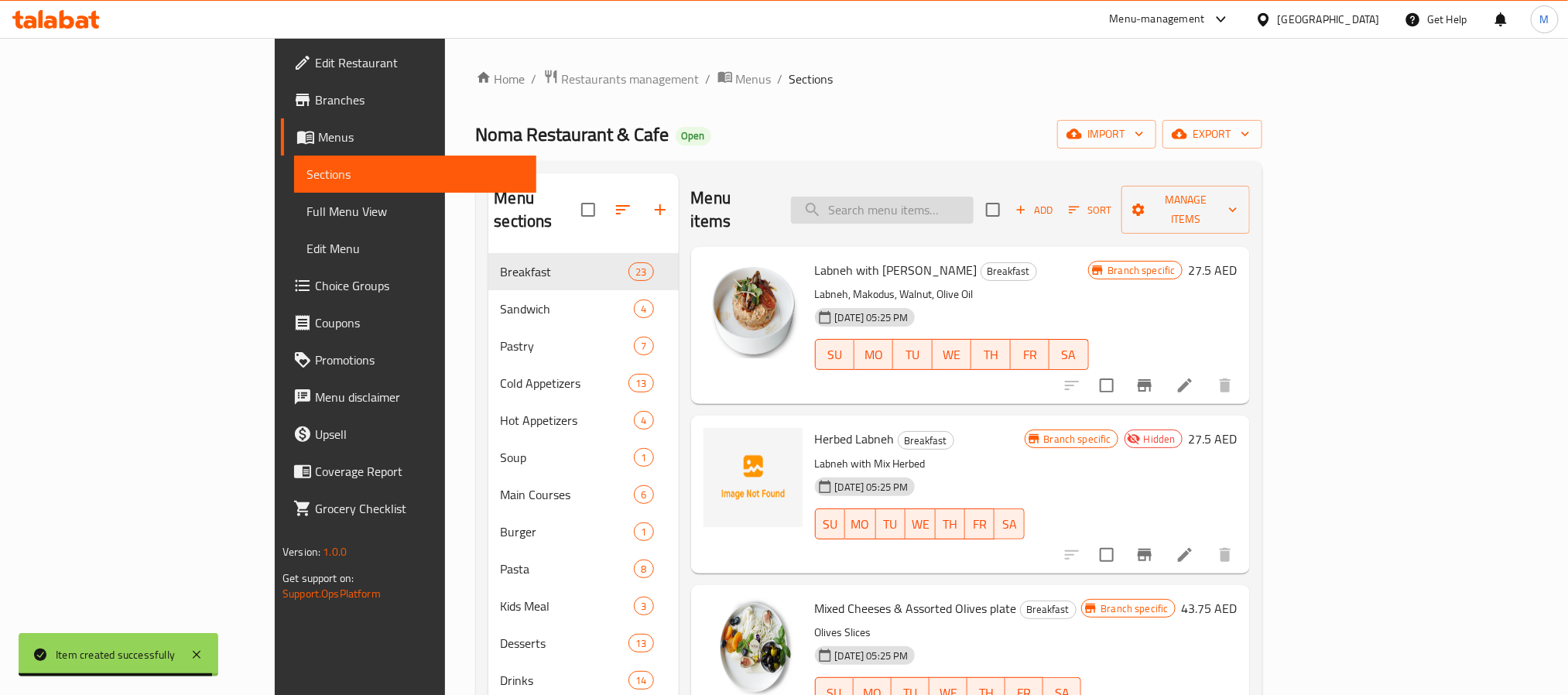
paste input "Grilled Halloumi Mashed Avocado"
click at [974, 200] on input "search" at bounding box center [882, 210] width 183 height 27
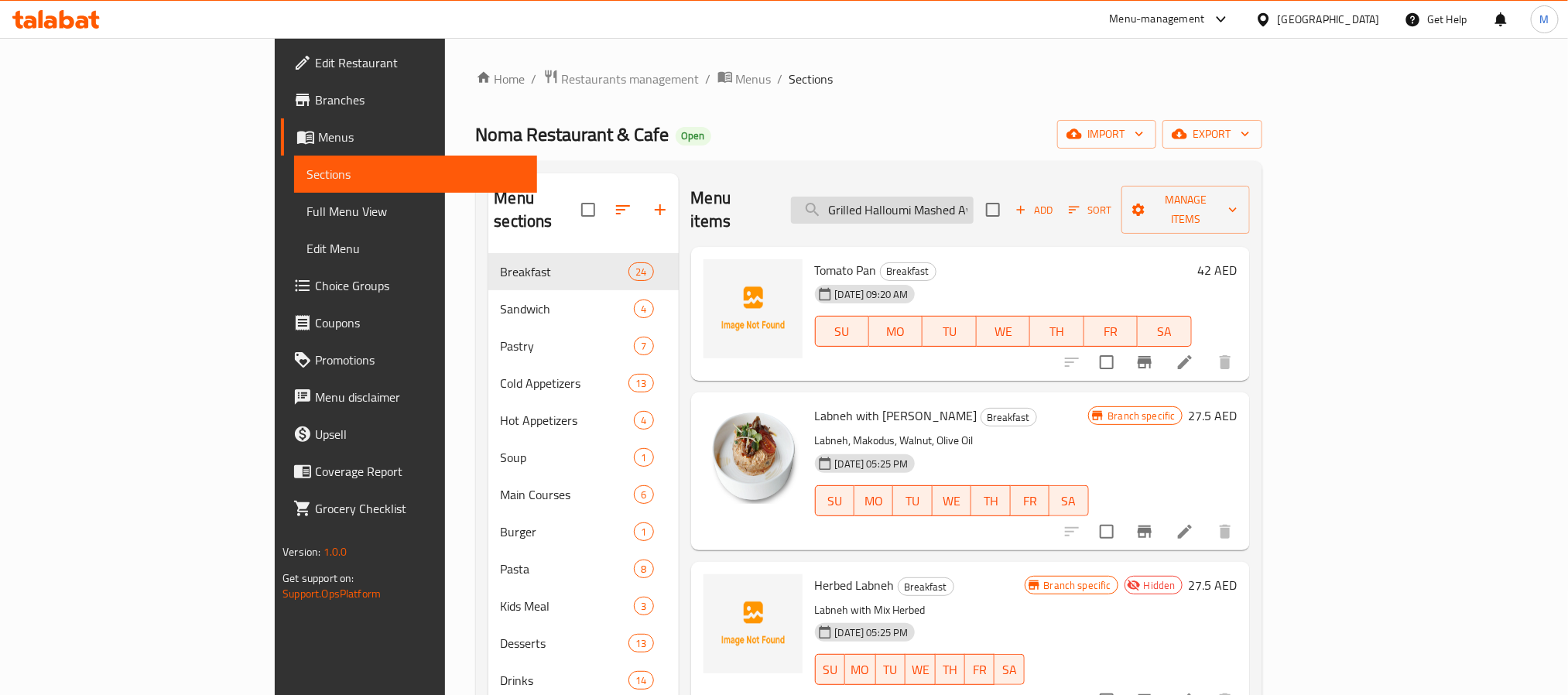
click at [974, 197] on input "Grilled Halloumi Mashed Avocado" at bounding box center [882, 210] width 183 height 27
paste input "search"
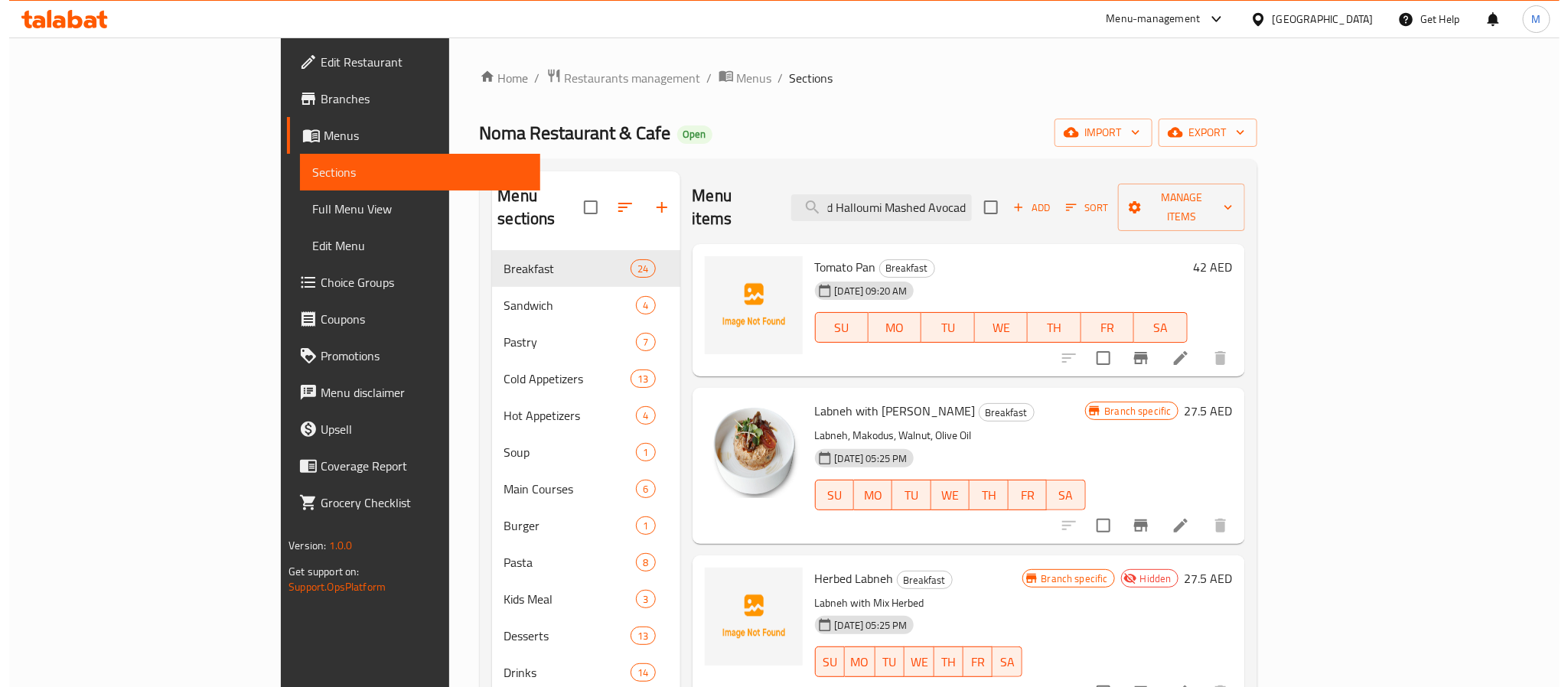
scroll to position [0, 28]
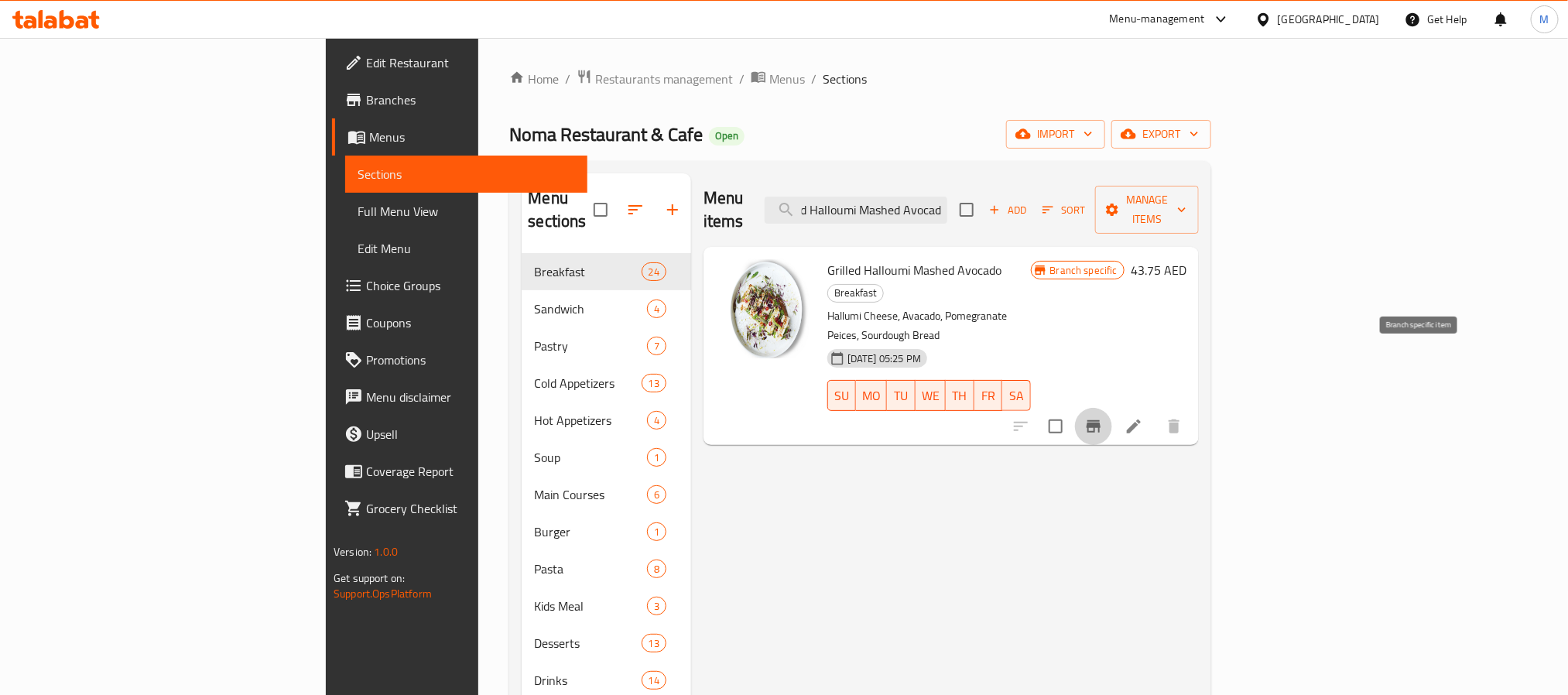
click at [1103, 417] on icon "Branch-specific-item" at bounding box center [1094, 426] width 19 height 19
click at [1051, 213] on div "Menu items Grilled Halloumi Mashed Avocad Add Sort Manage items" at bounding box center [952, 210] width 496 height 73
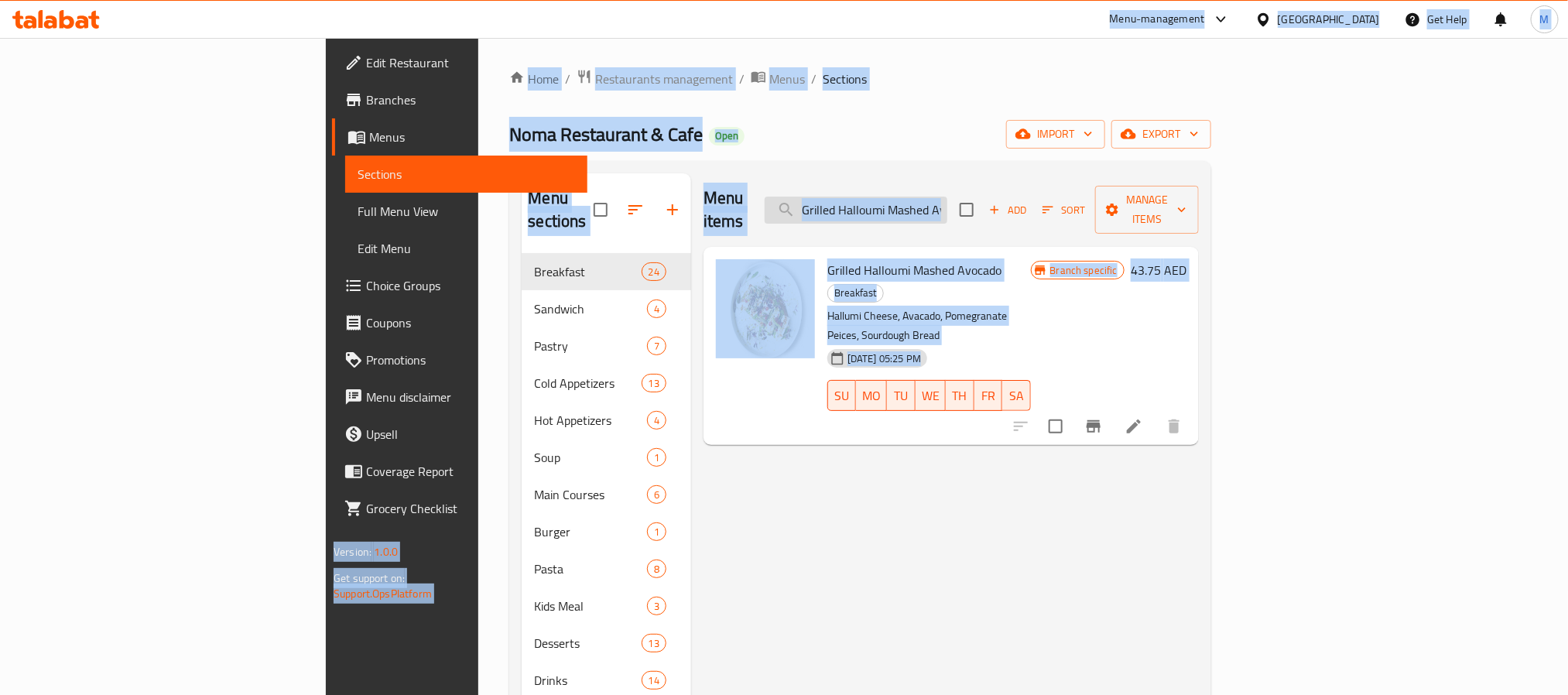
click at [948, 200] on input "Grilled Halloumi Mashed Avocad" at bounding box center [856, 210] width 183 height 27
click at [948, 199] on input "Grilled Halloumi Mashed Avocad" at bounding box center [856, 210] width 183 height 27
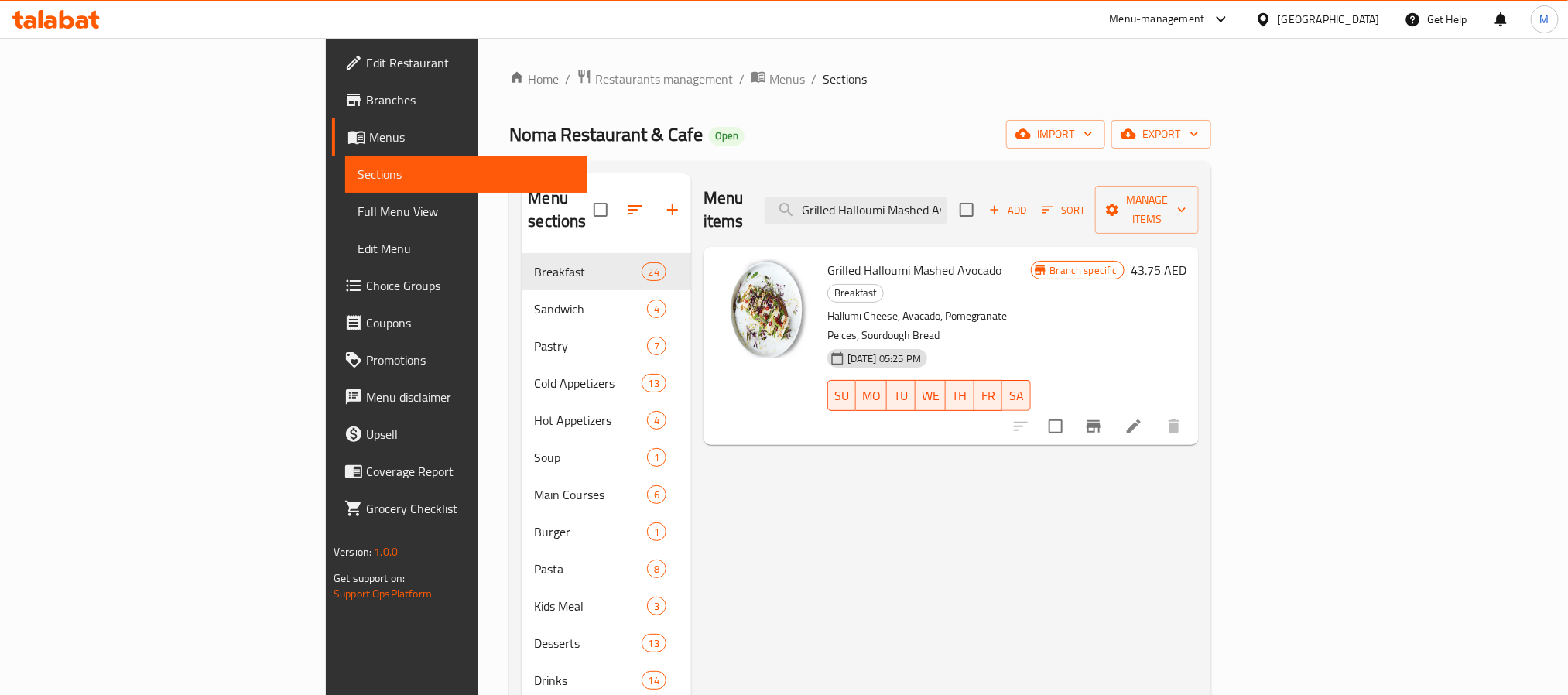
paste input "Toast with Mashed Avocado and Eggs (Fried, Scrambled, or Poached)"
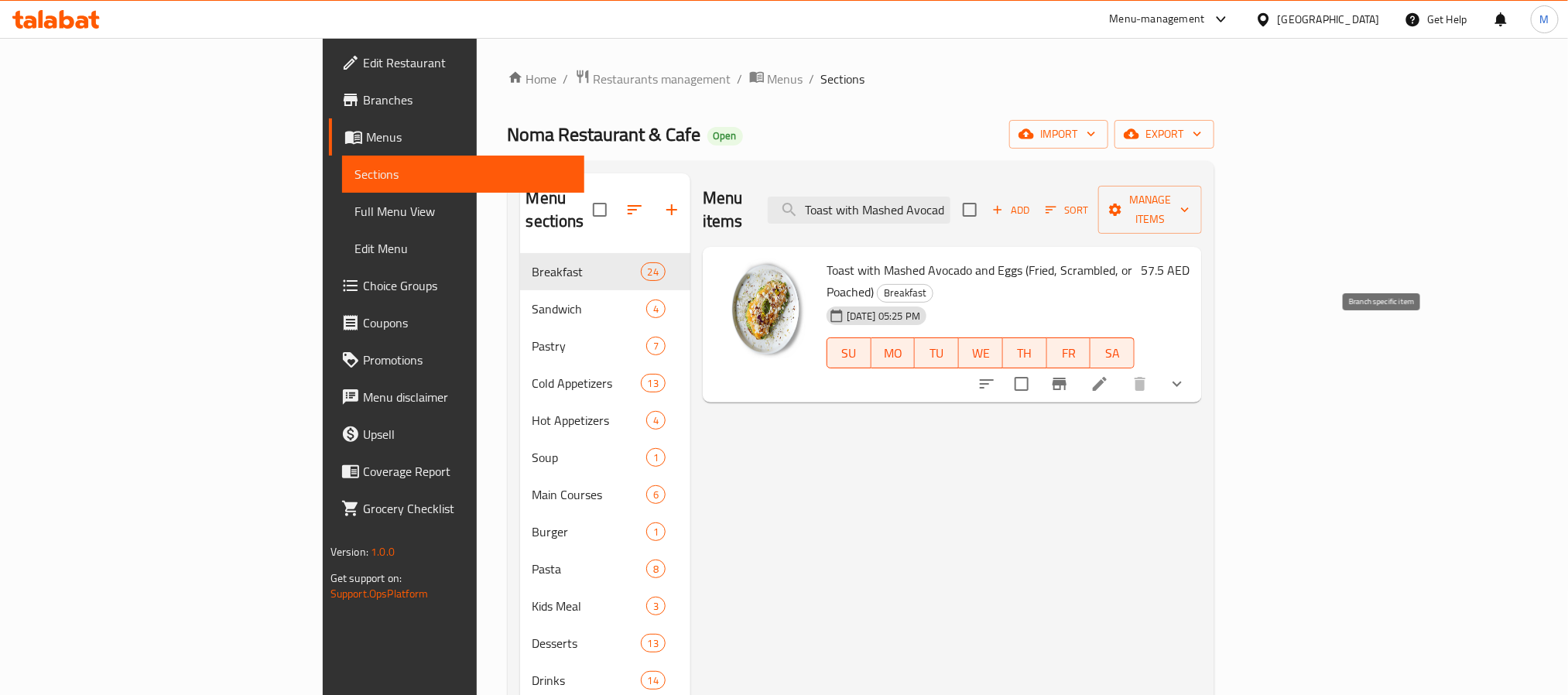
click at [1079, 366] on button "Branch-specific-item" at bounding box center [1060, 384] width 37 height 37
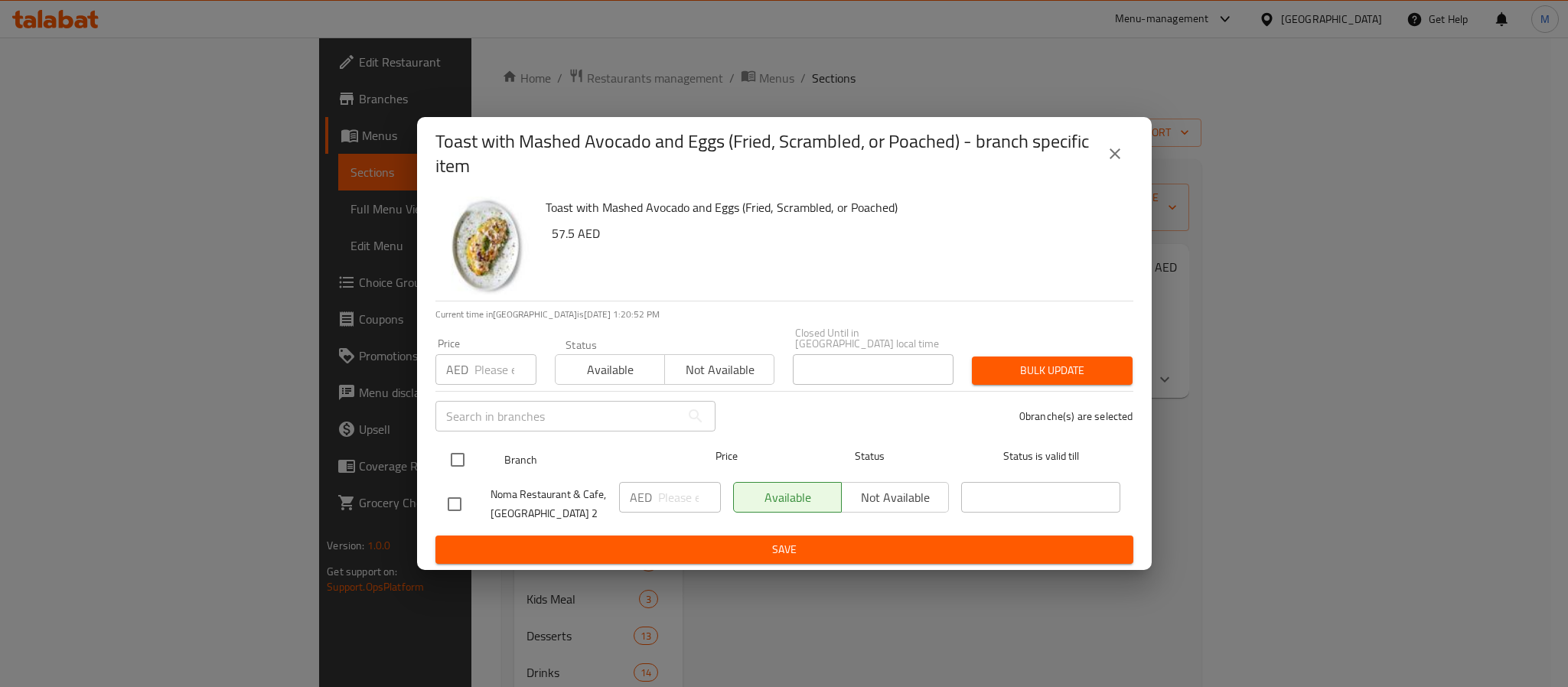
click at [458, 458] on input "checkbox" at bounding box center [457, 460] width 32 height 32
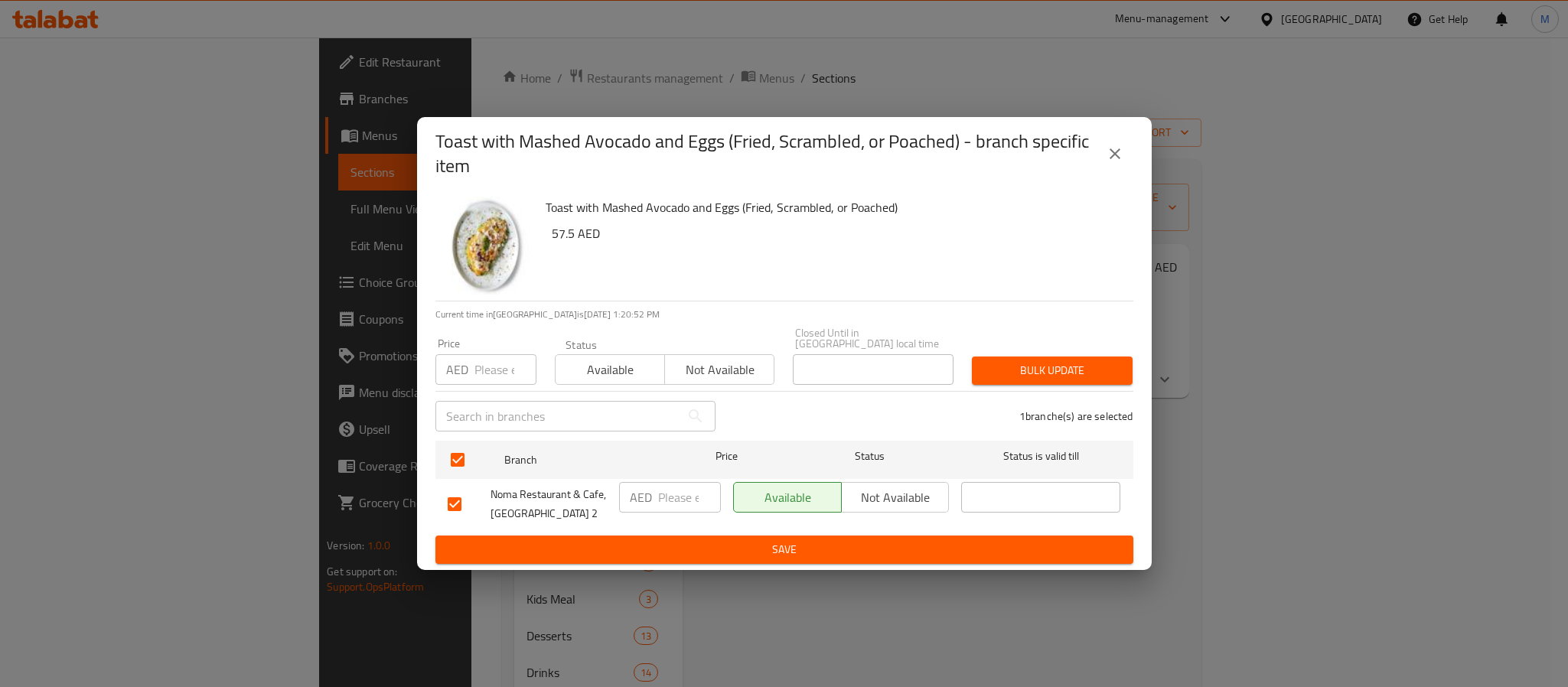
click at [501, 374] on input "number" at bounding box center [506, 369] width 62 height 30
paste input "57.5"
click at [1072, 380] on span "Bulk update" at bounding box center [1051, 371] width 136 height 19
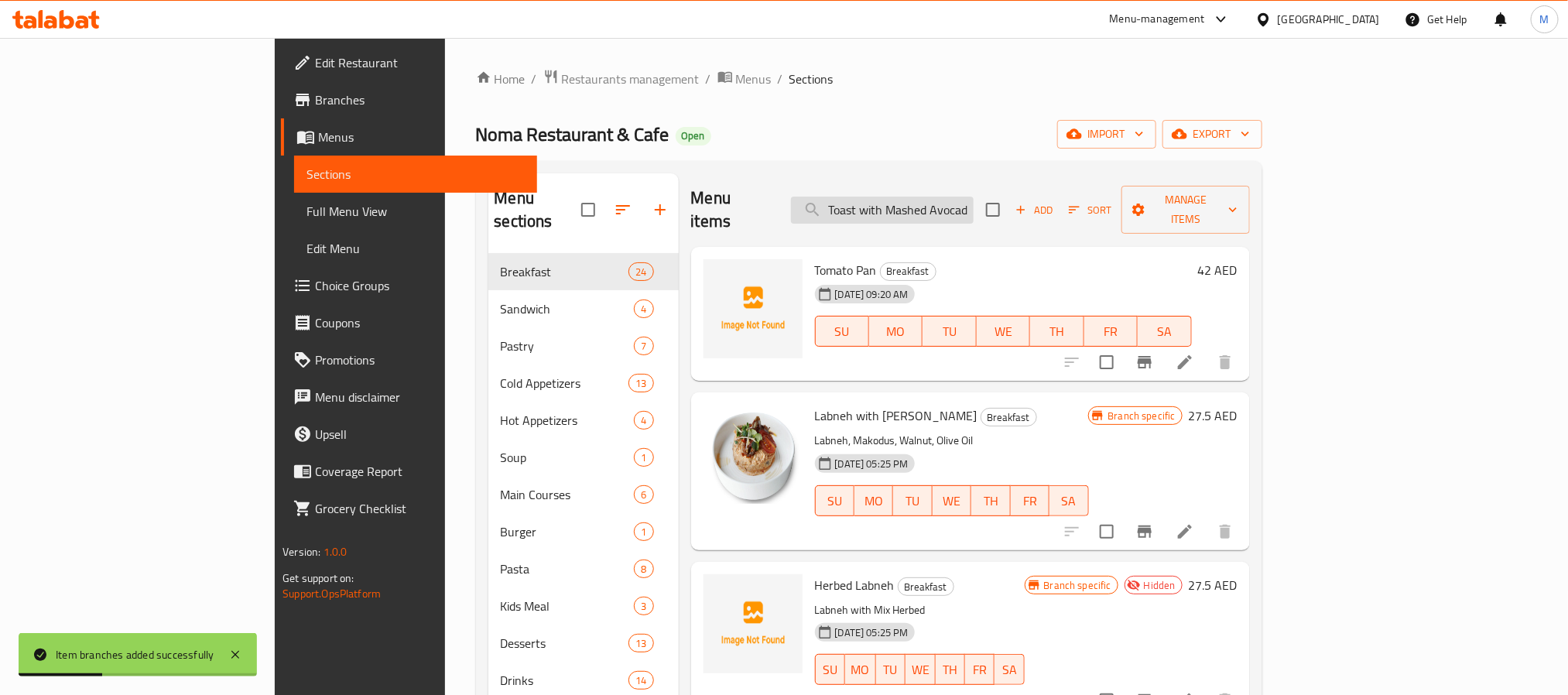
click at [974, 204] on input "Toast with Mashed Avocado and Eggs (Fried, Scrambled, or Poached)" at bounding box center [882, 210] width 183 height 27
paste input "Eggs with Spinach & Mushroom"
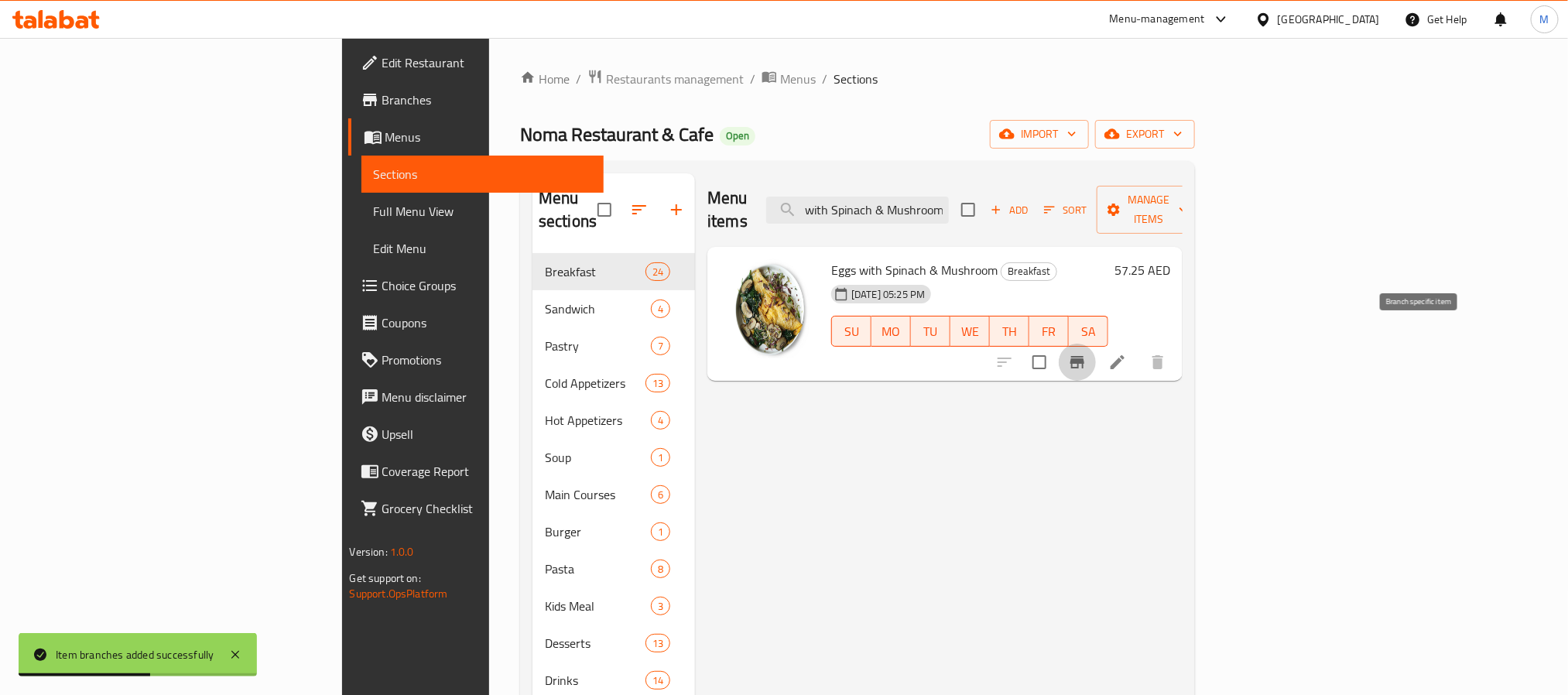
click at [1084, 356] on icon "Branch-specific-item" at bounding box center [1077, 362] width 14 height 12
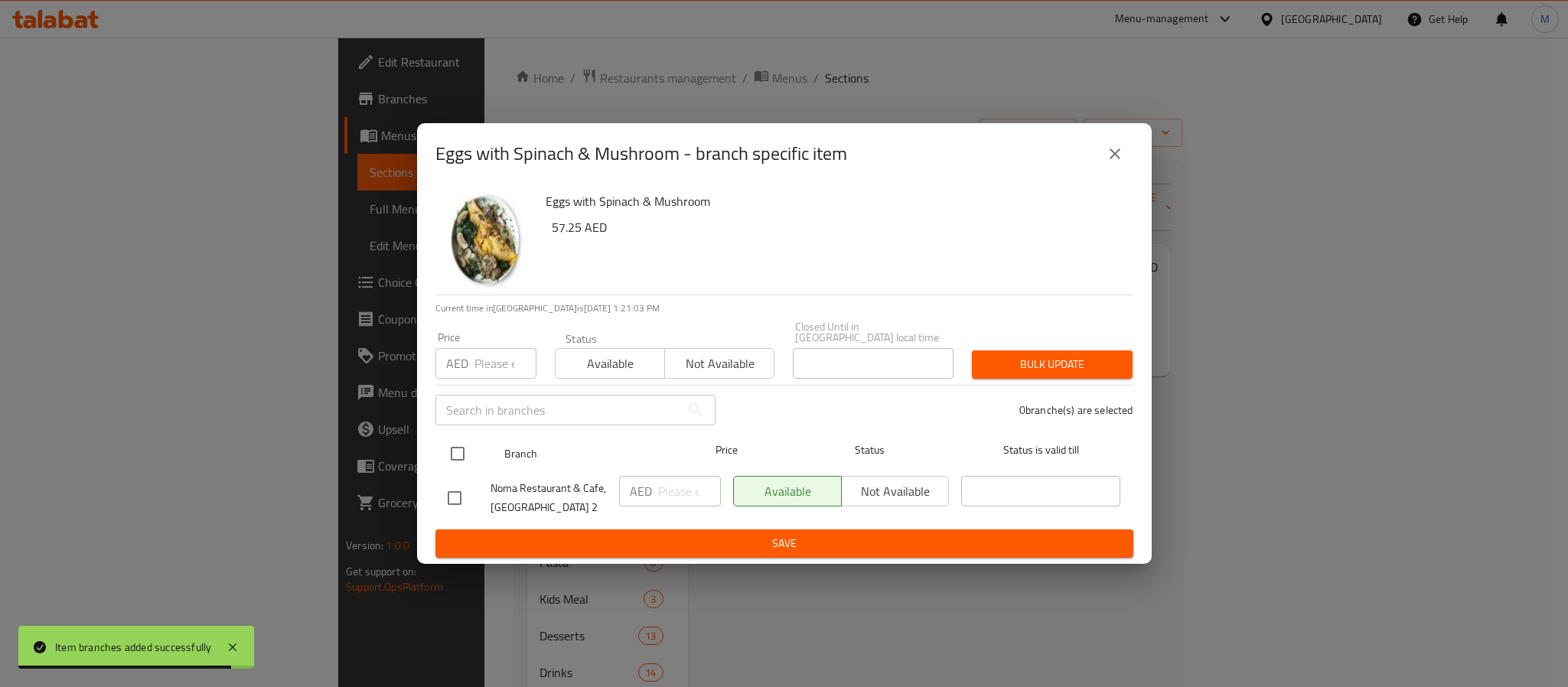
click at [446, 443] on input "checkbox" at bounding box center [457, 453] width 32 height 32
click at [490, 370] on input "number" at bounding box center [506, 362] width 62 height 30
paste input "57.5"
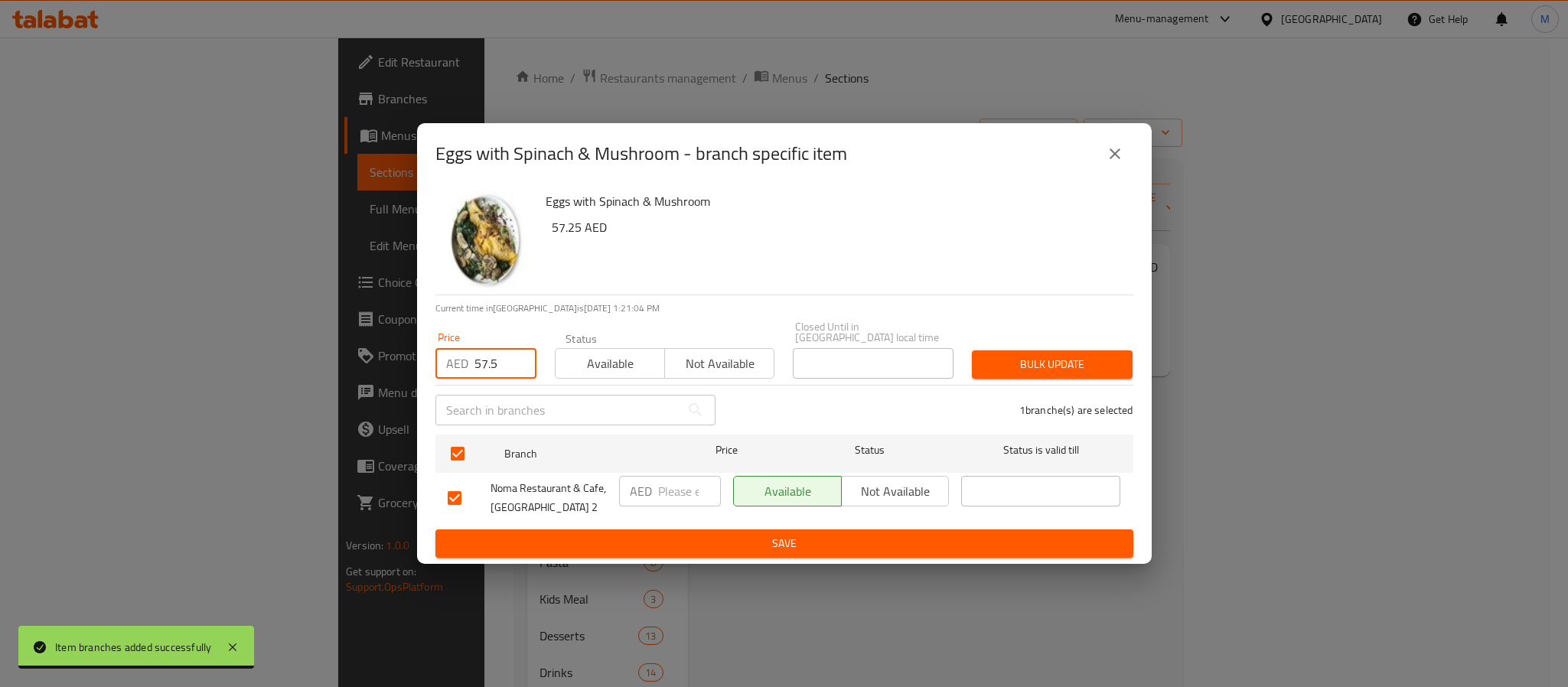
click at [1035, 363] on span "Bulk update" at bounding box center [1051, 364] width 136 height 19
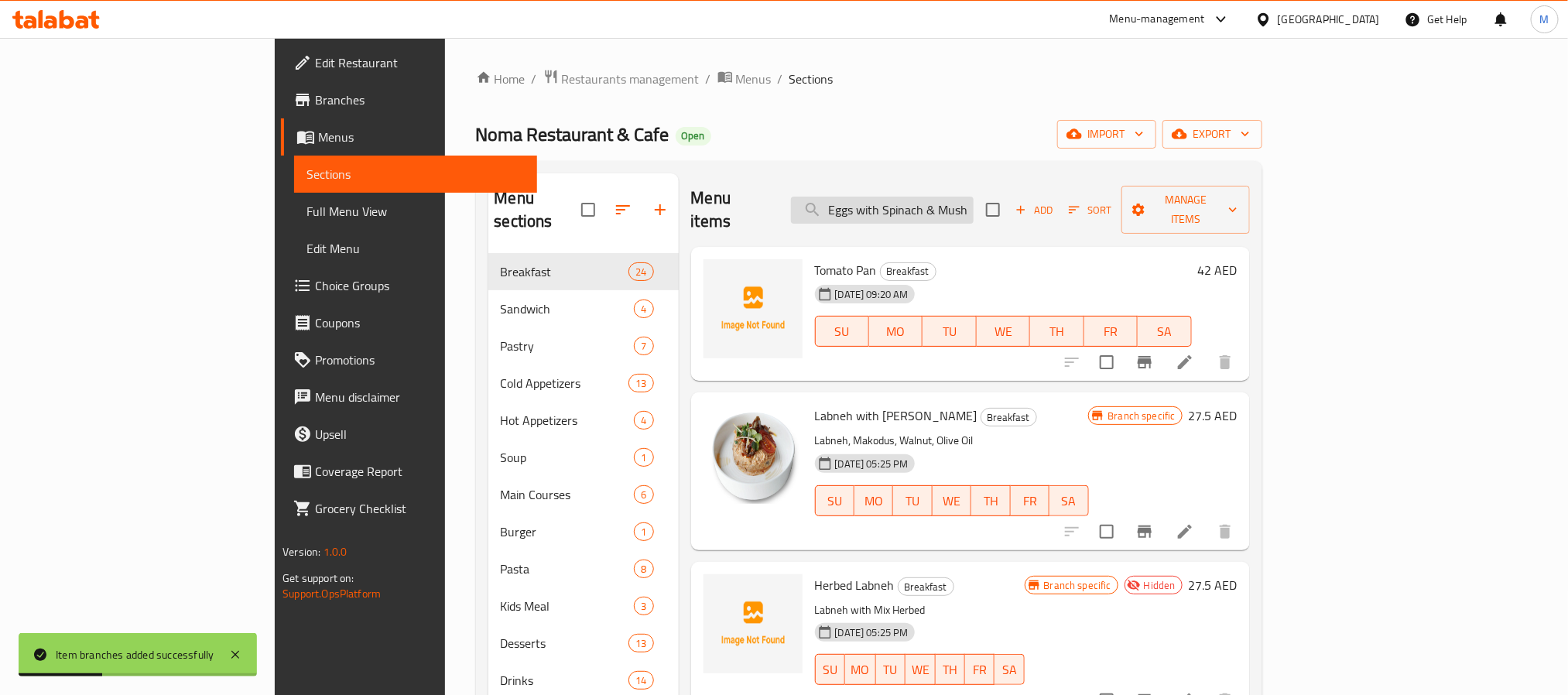
click at [974, 199] on input "Eggs with Spinach & Mushroom" at bounding box center [882, 210] width 183 height 27
paste input "search"
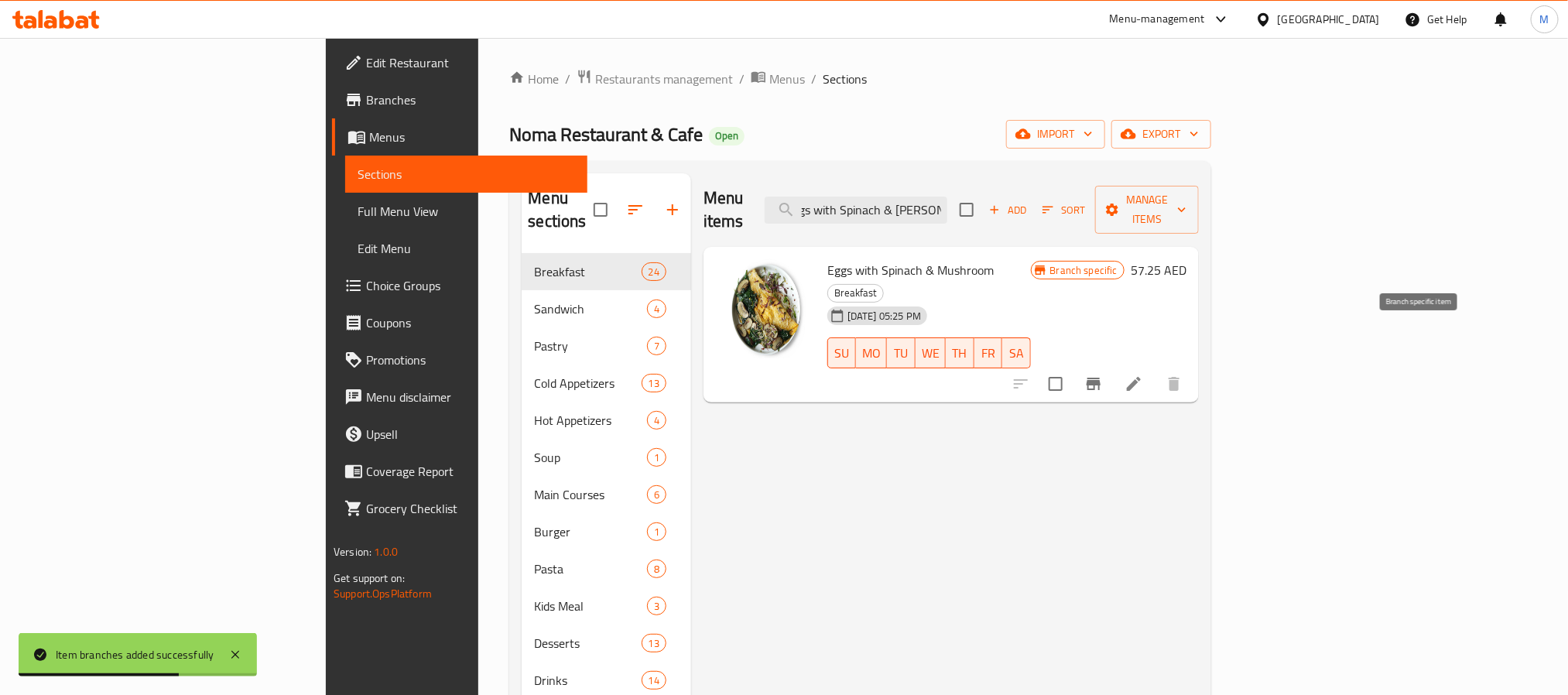
click at [1103, 375] on icon "Branch-specific-item" at bounding box center [1094, 384] width 19 height 19
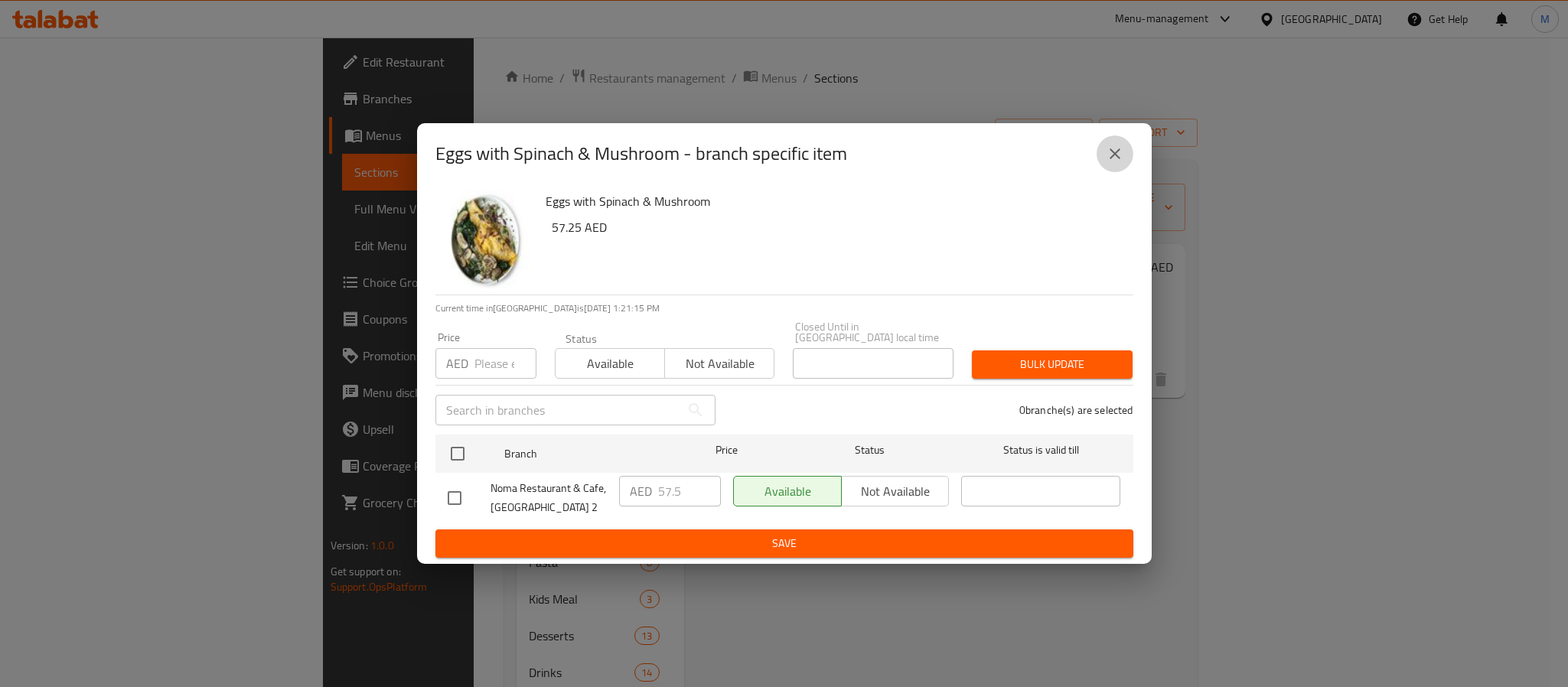
click at [1118, 166] on button "close" at bounding box center [1115, 154] width 37 height 37
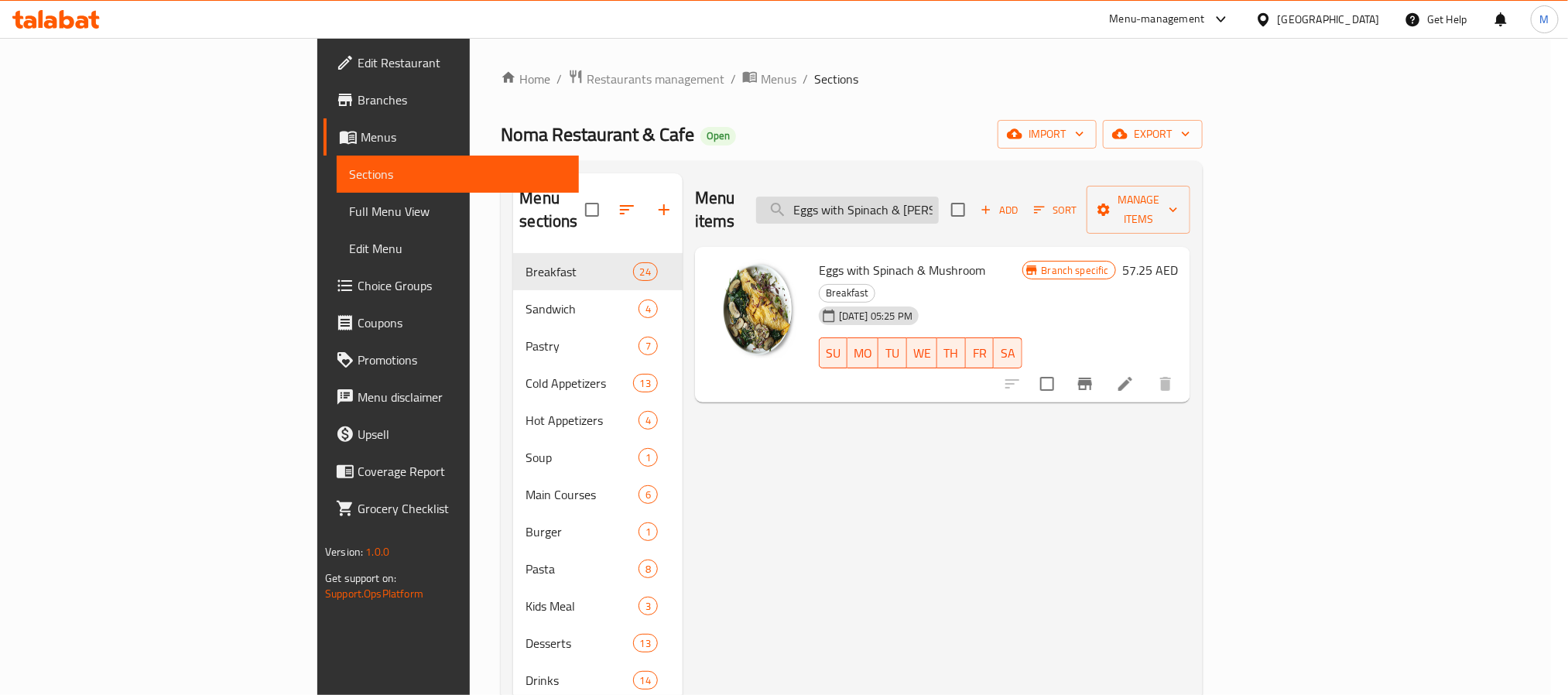
click at [939, 200] on input "Eggs with Spinach & [PERSON_NAME]" at bounding box center [848, 210] width 183 height 27
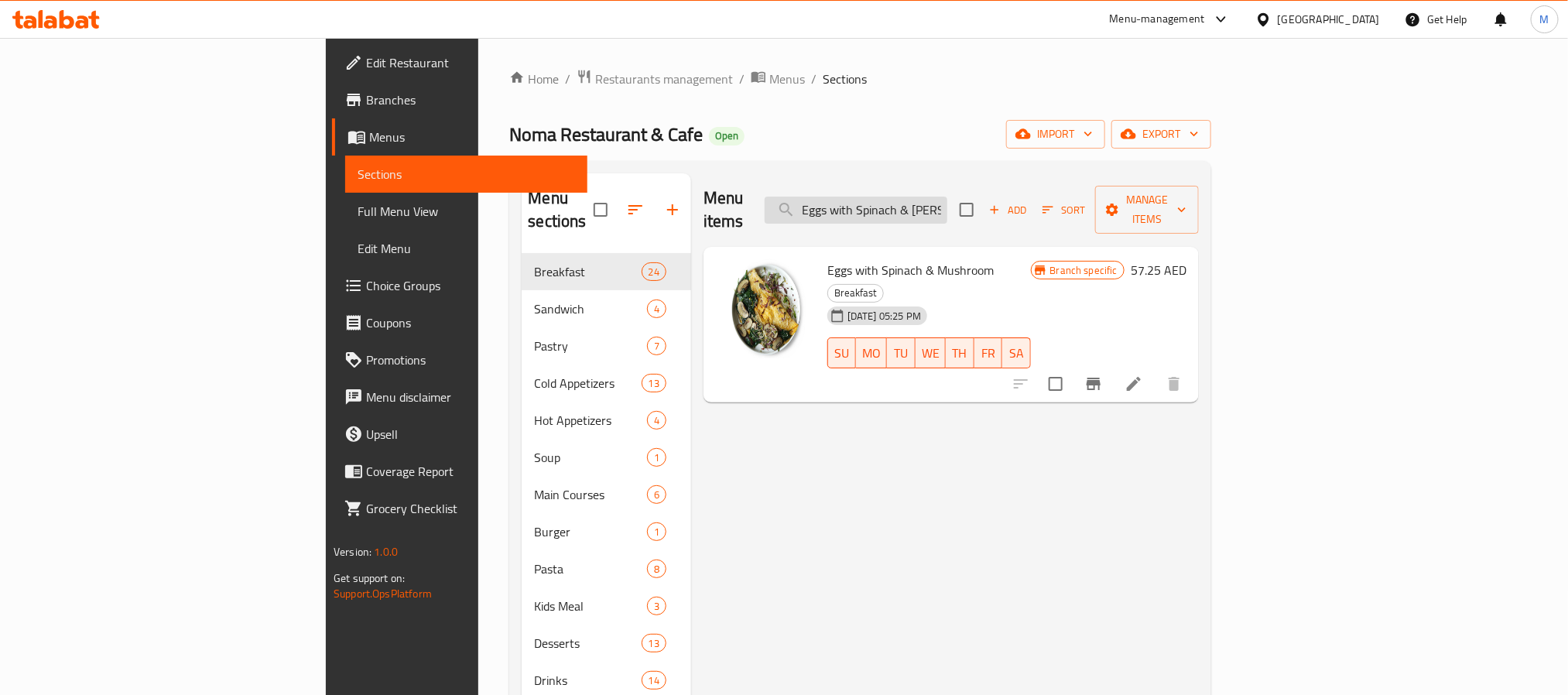
paste
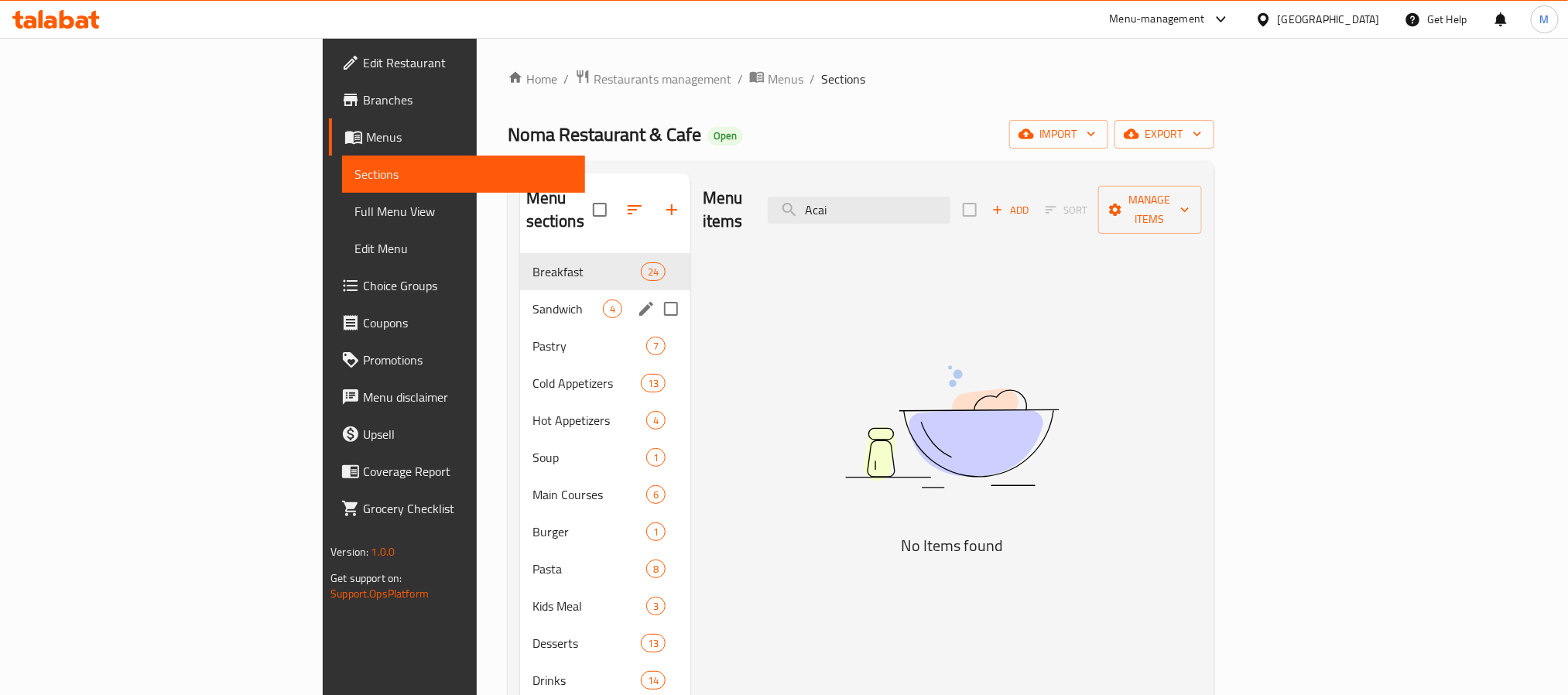
click at [533, 263] on span "Breakfast" at bounding box center [587, 272] width 109 height 19
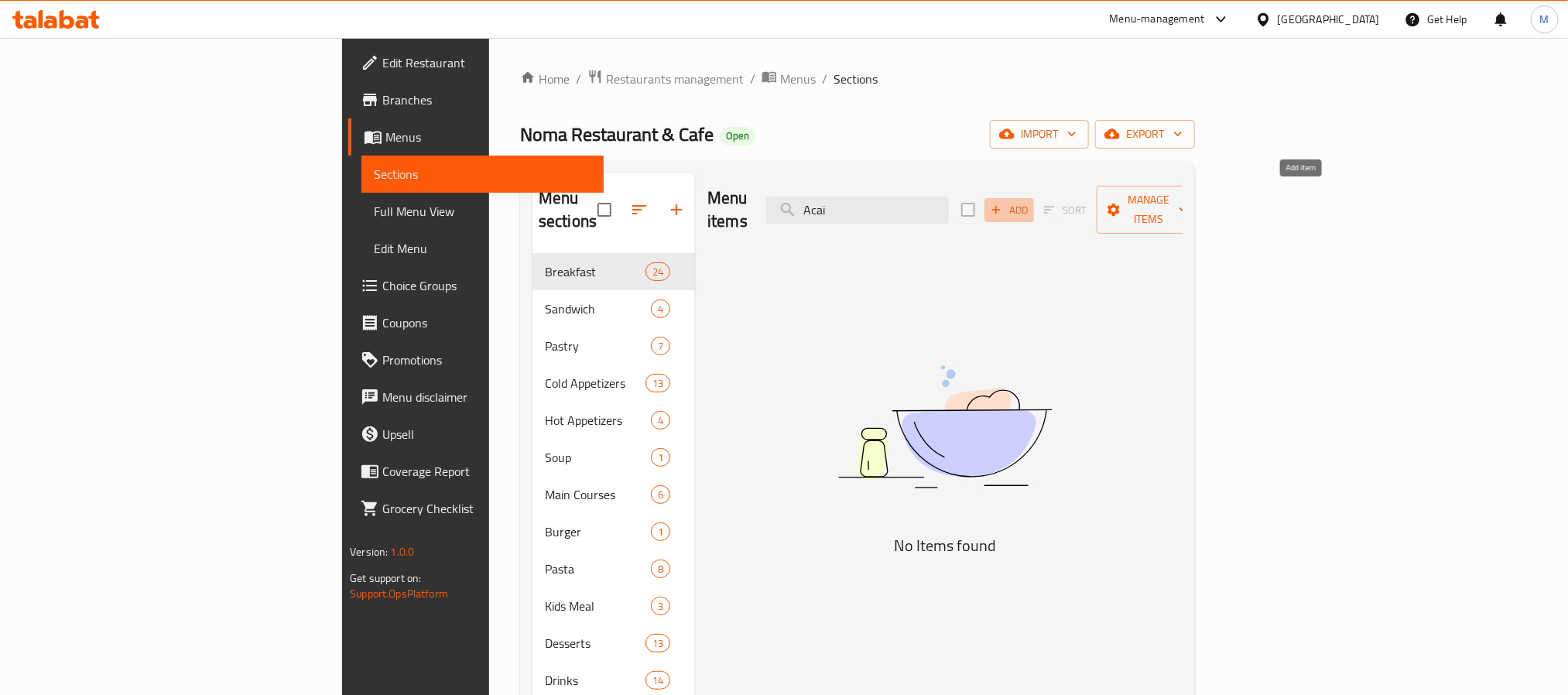
click at [1030, 201] on span "Add" at bounding box center [1009, 210] width 42 height 18
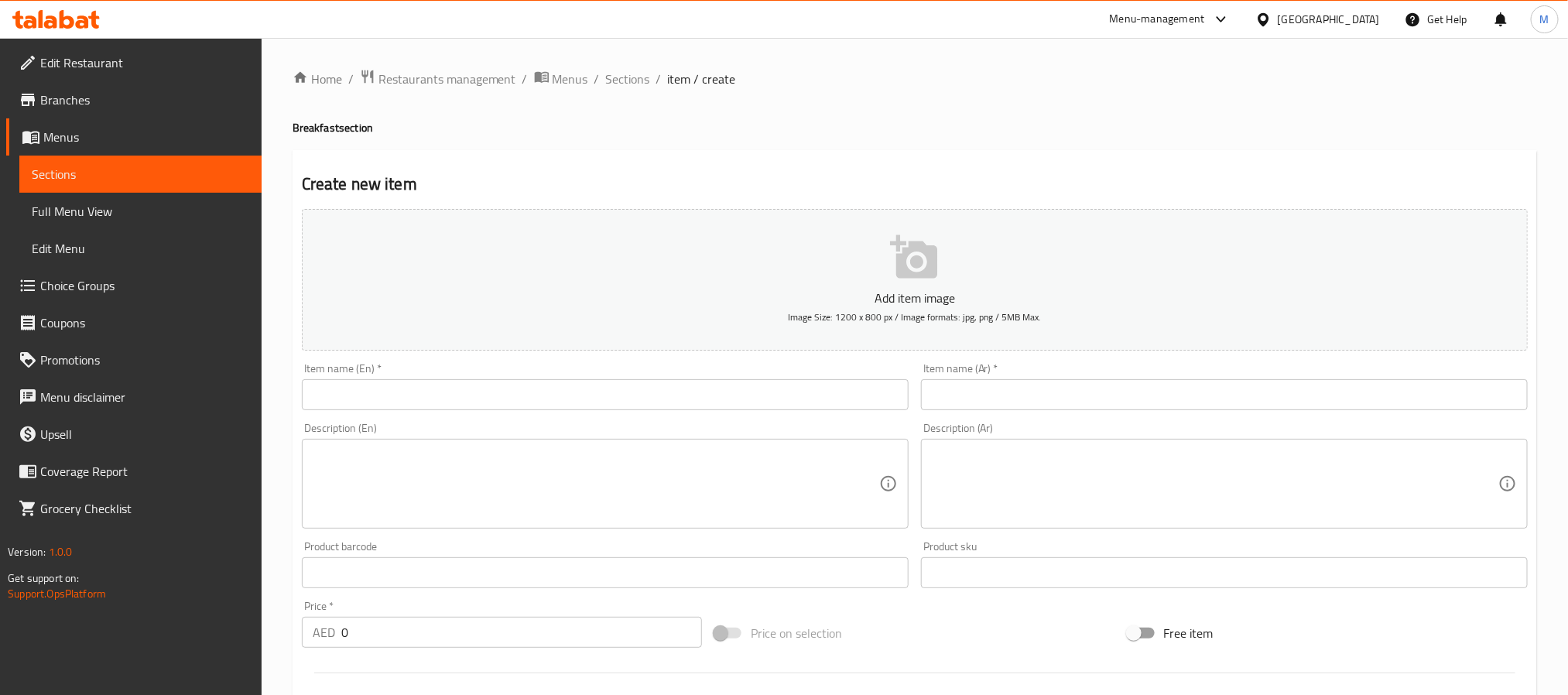
click at [688, 391] on input "text" at bounding box center [605, 394] width 607 height 31
click at [506, 617] on input "0" at bounding box center [522, 632] width 361 height 31
click at [955, 389] on input "text" at bounding box center [1225, 394] width 607 height 31
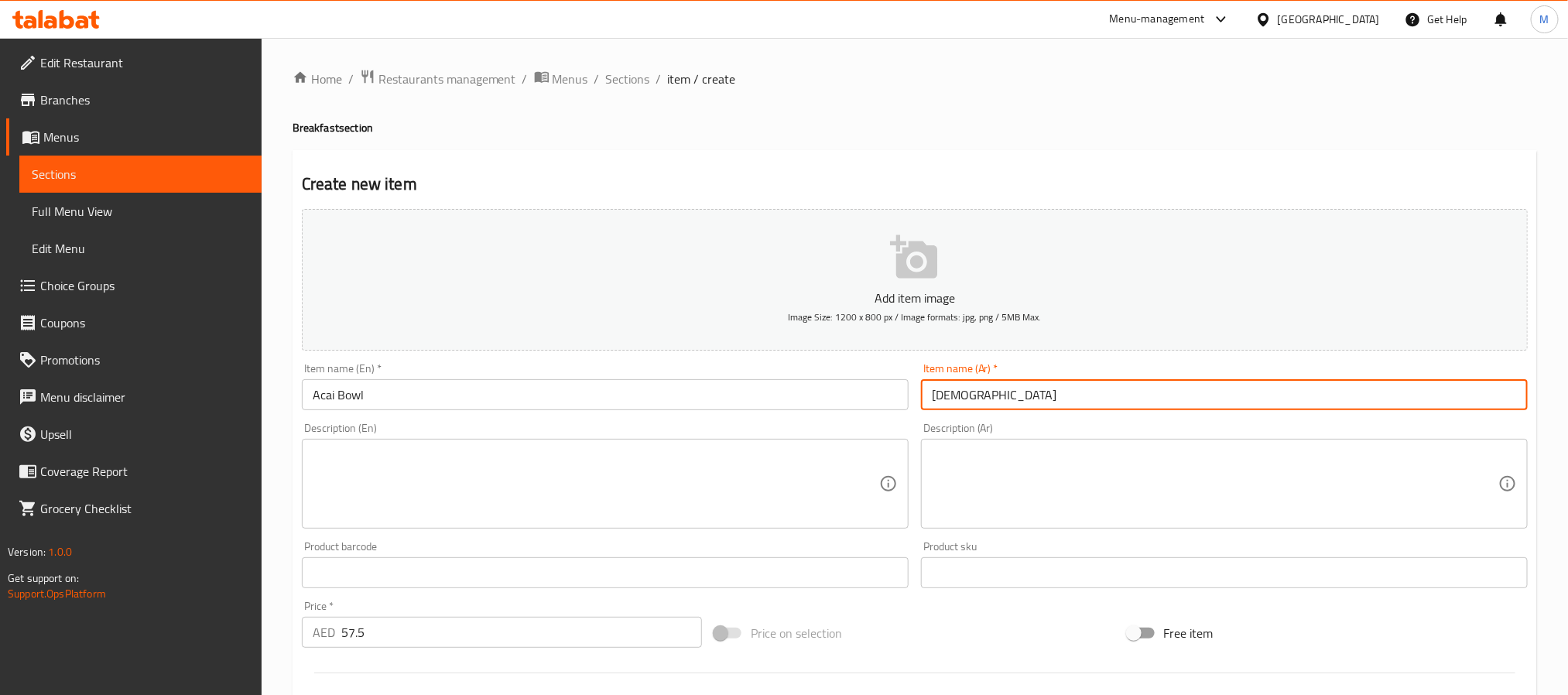
click at [925, 394] on input "[DEMOGRAPHIC_DATA]" at bounding box center [1225, 394] width 607 height 31
click at [927, 395] on input "[DEMOGRAPHIC_DATA]" at bounding box center [1225, 394] width 607 height 31
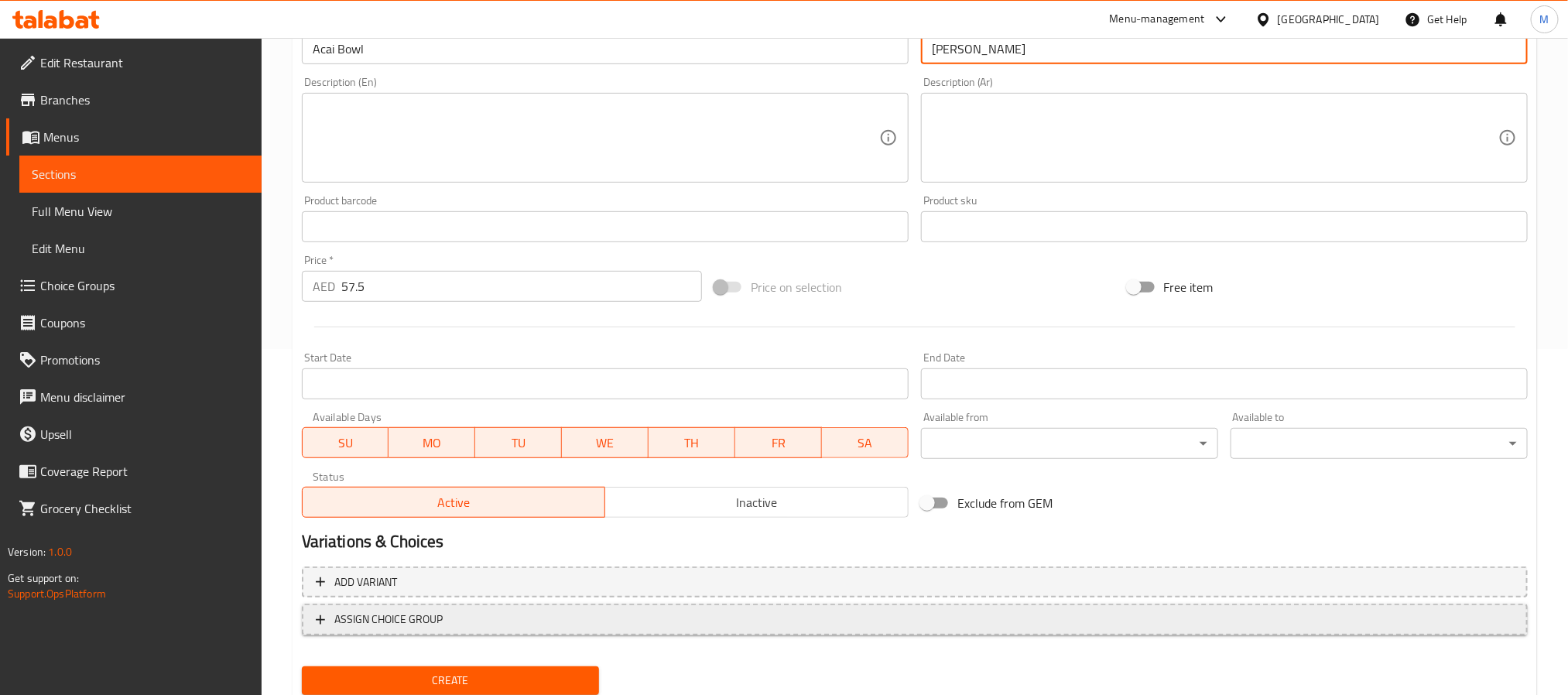
scroll to position [348, 0]
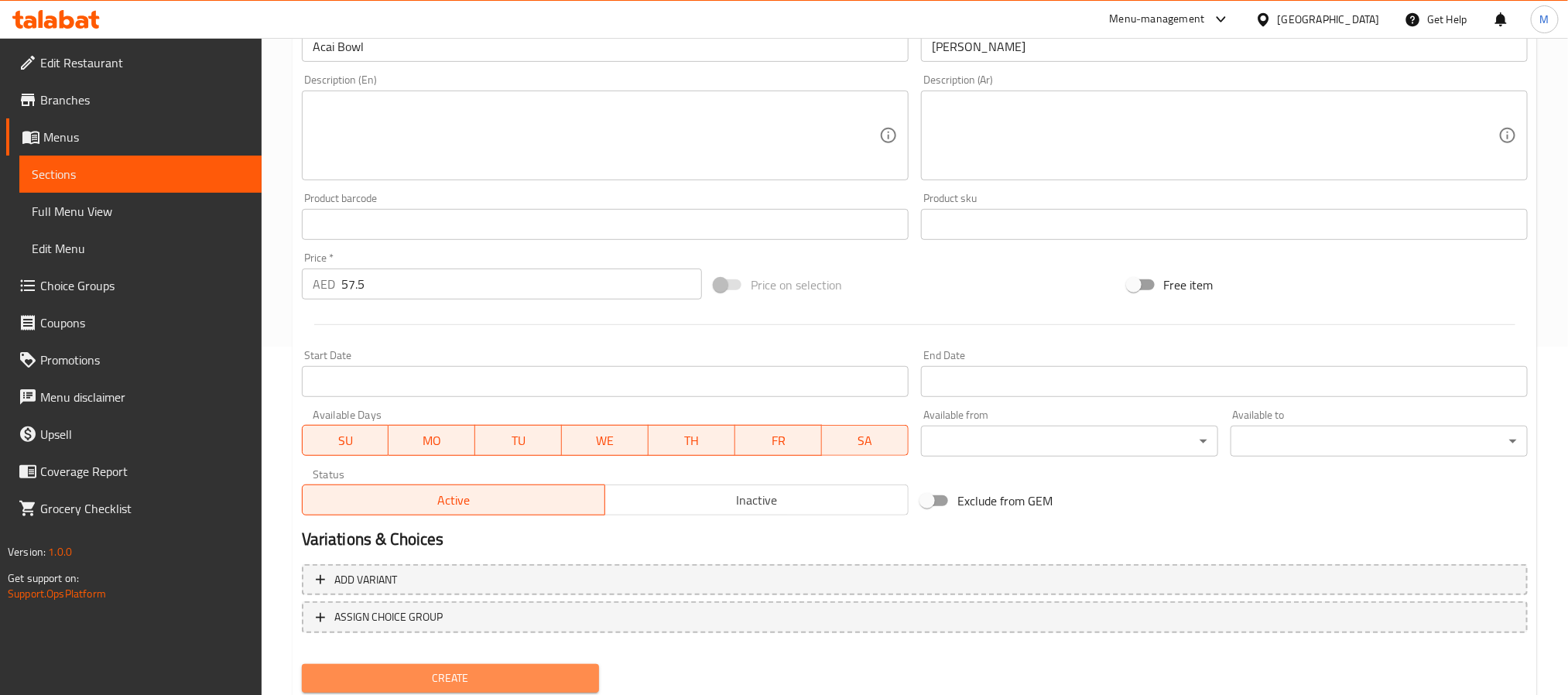
click at [453, 673] on span "Create" at bounding box center [451, 677] width 273 height 19
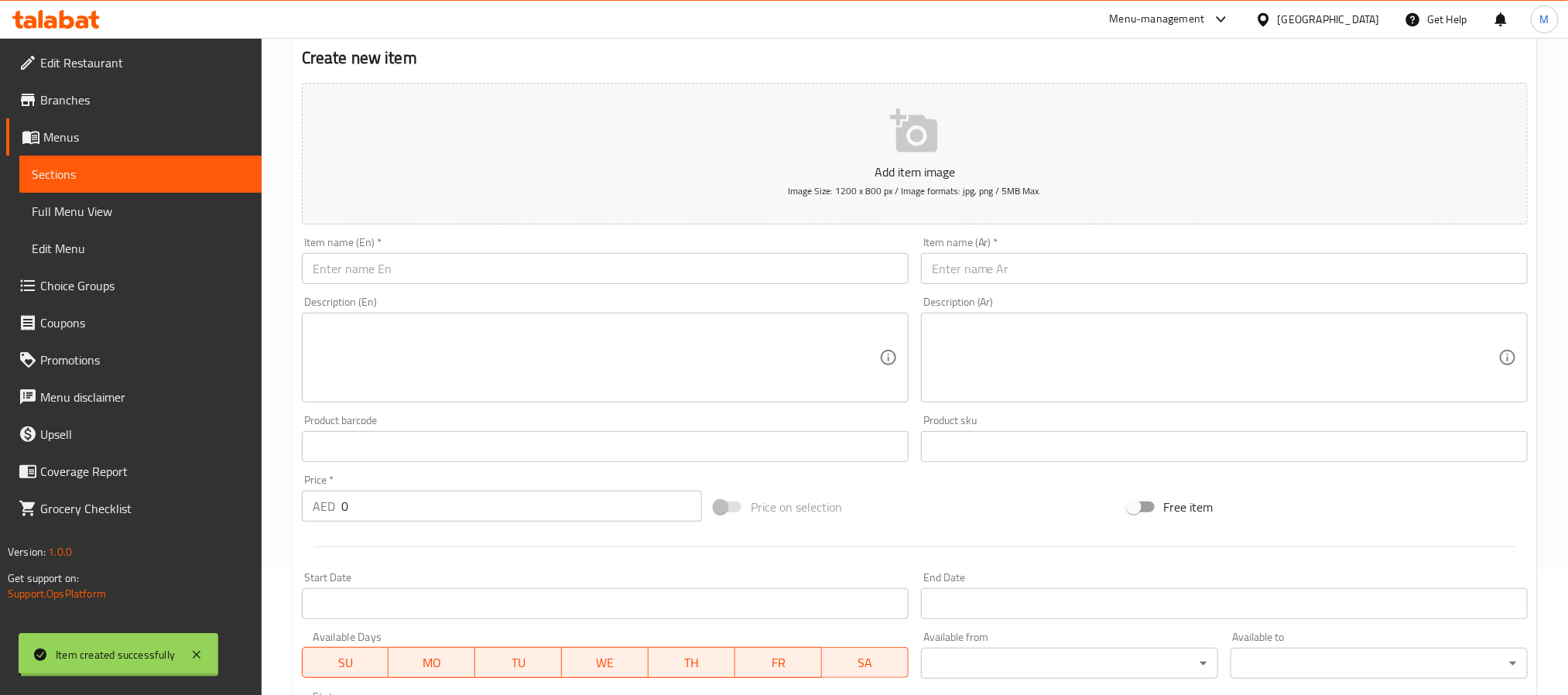
scroll to position [0, 0]
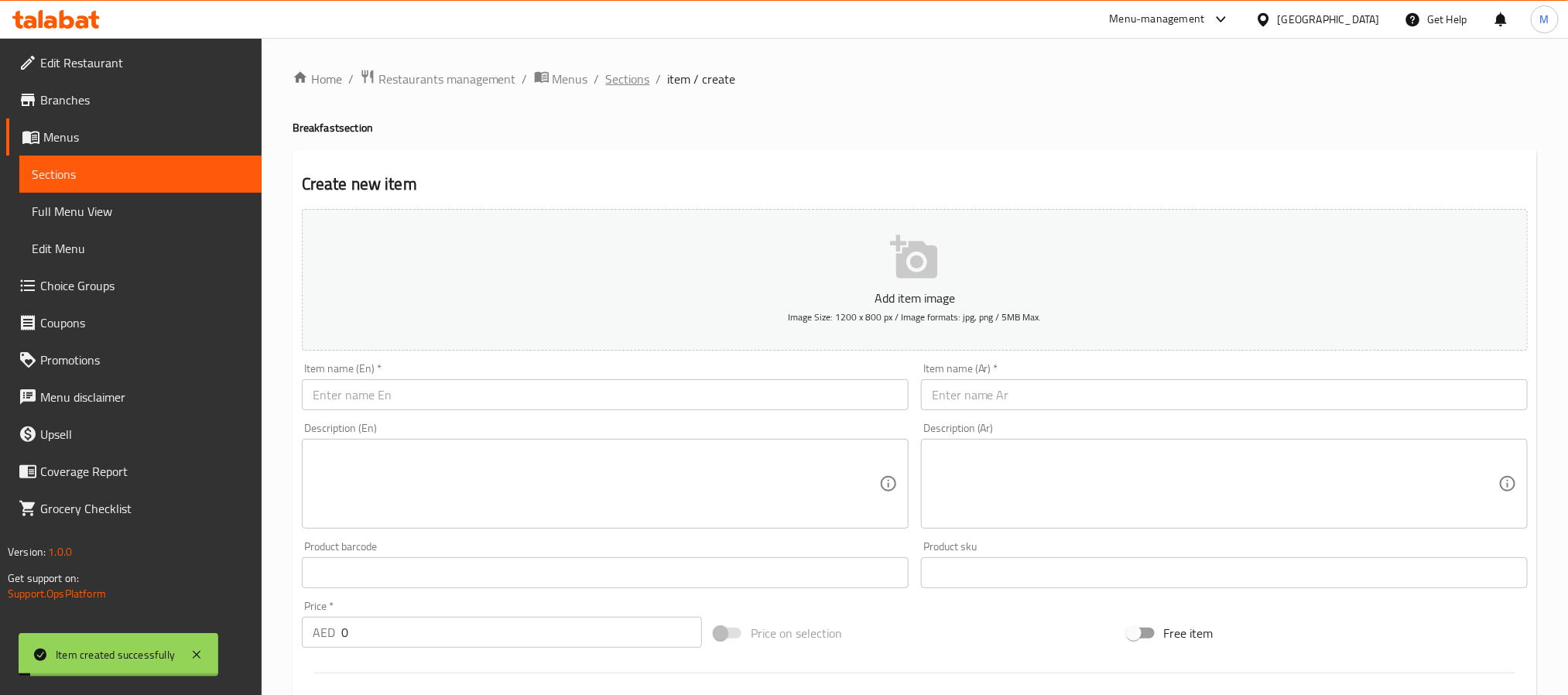
click at [622, 82] on span "Sections" at bounding box center [628, 79] width 45 height 19
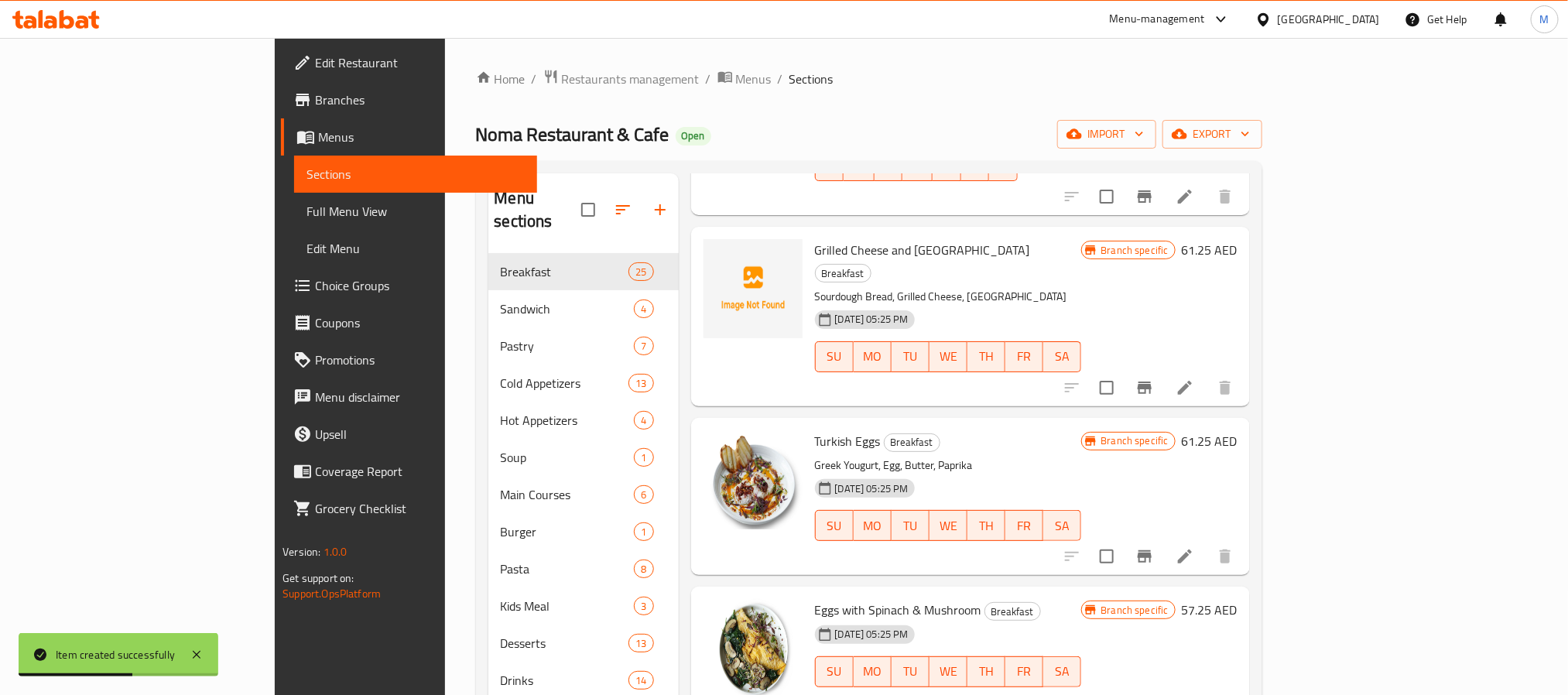
scroll to position [2670, 0]
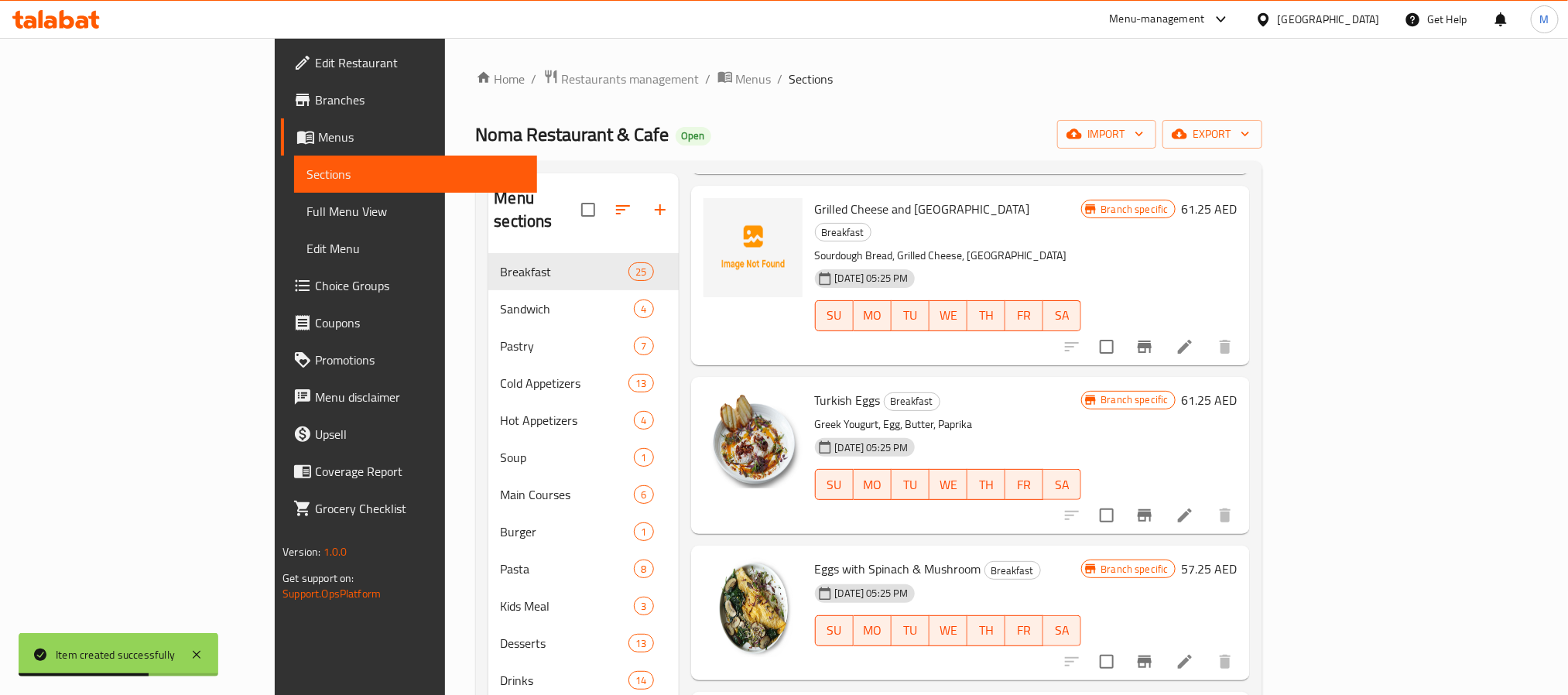
drag, startPoint x: 830, startPoint y: 533, endPoint x: 832, endPoint y: 515, distance: 18.1
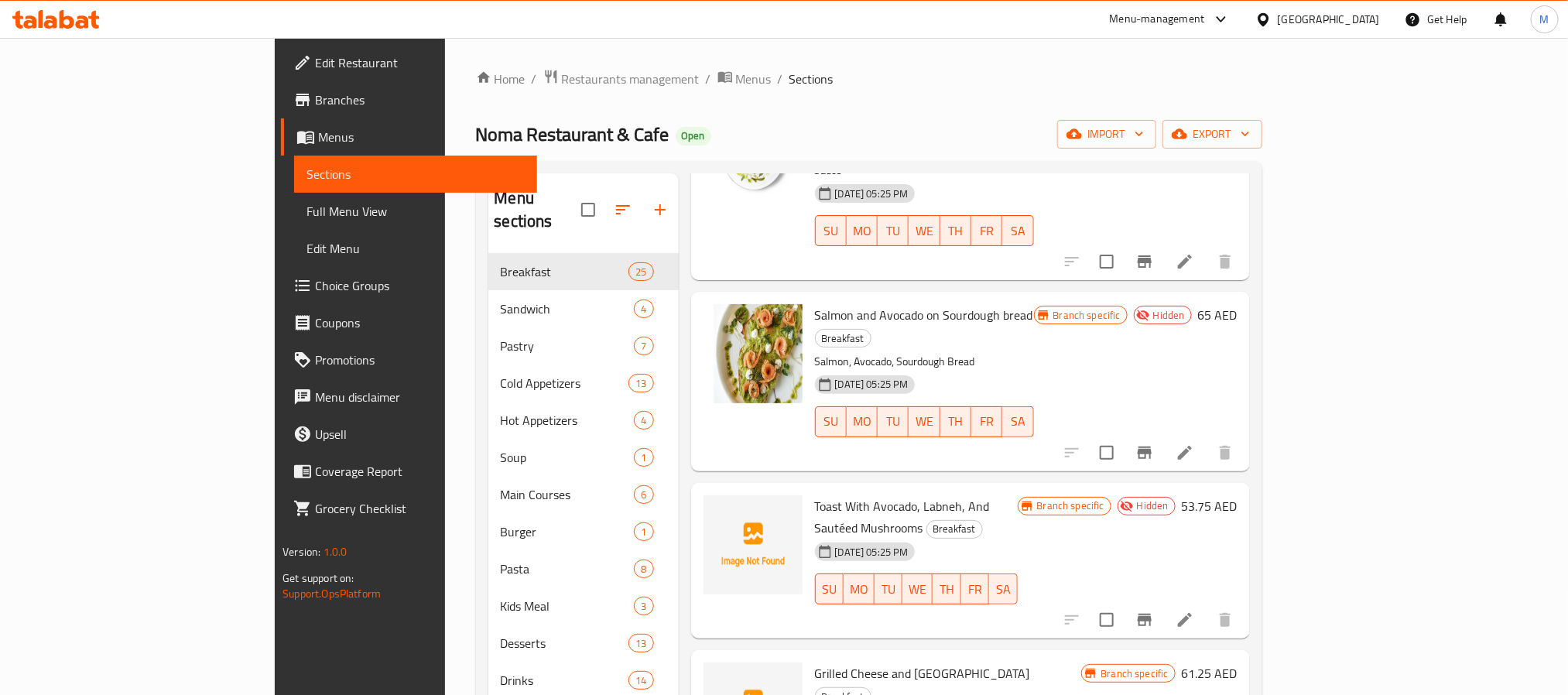
scroll to position [2786, 0]
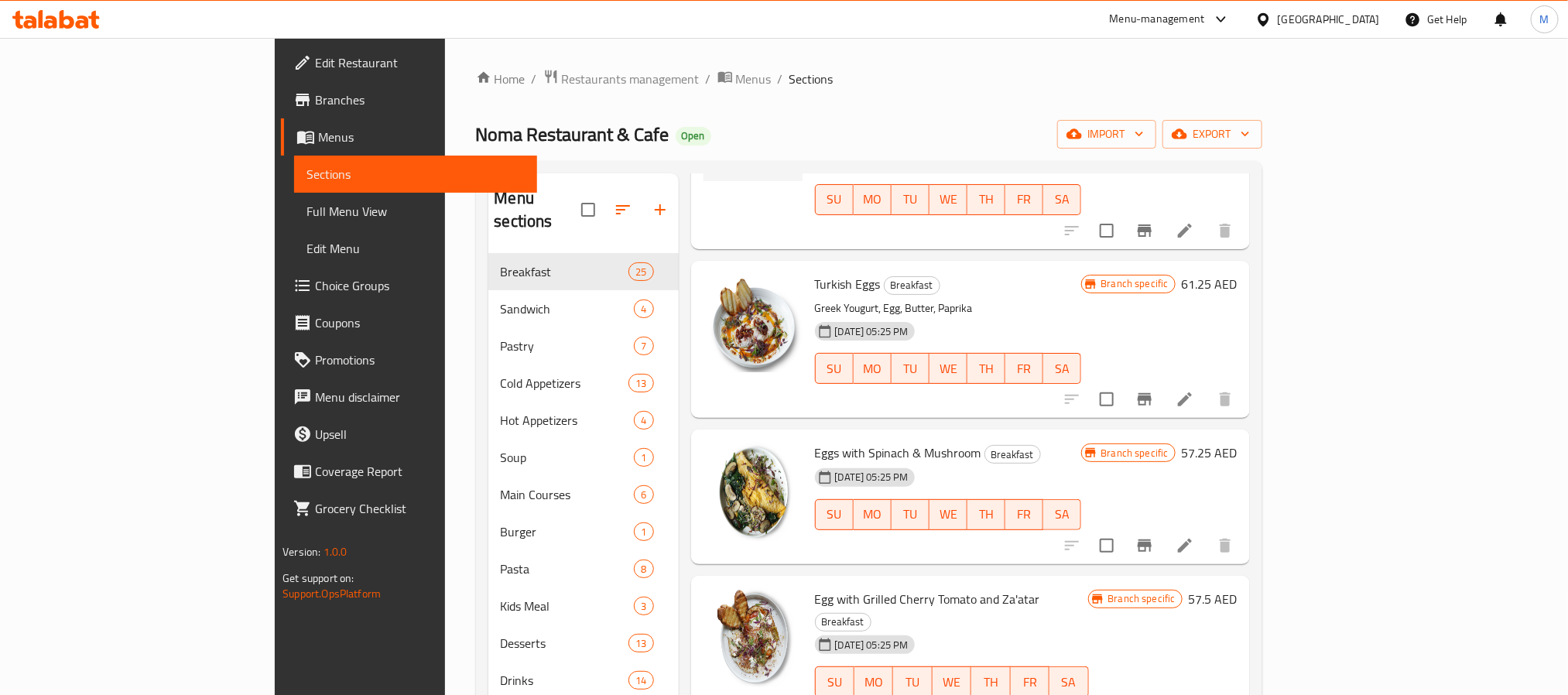
click at [1043, 377] on div "Menu items Add Sort Manage items Tomato Pan Breakfast [DATE] 09:20 AM SU MO TU …" at bounding box center [964, 521] width 571 height 695
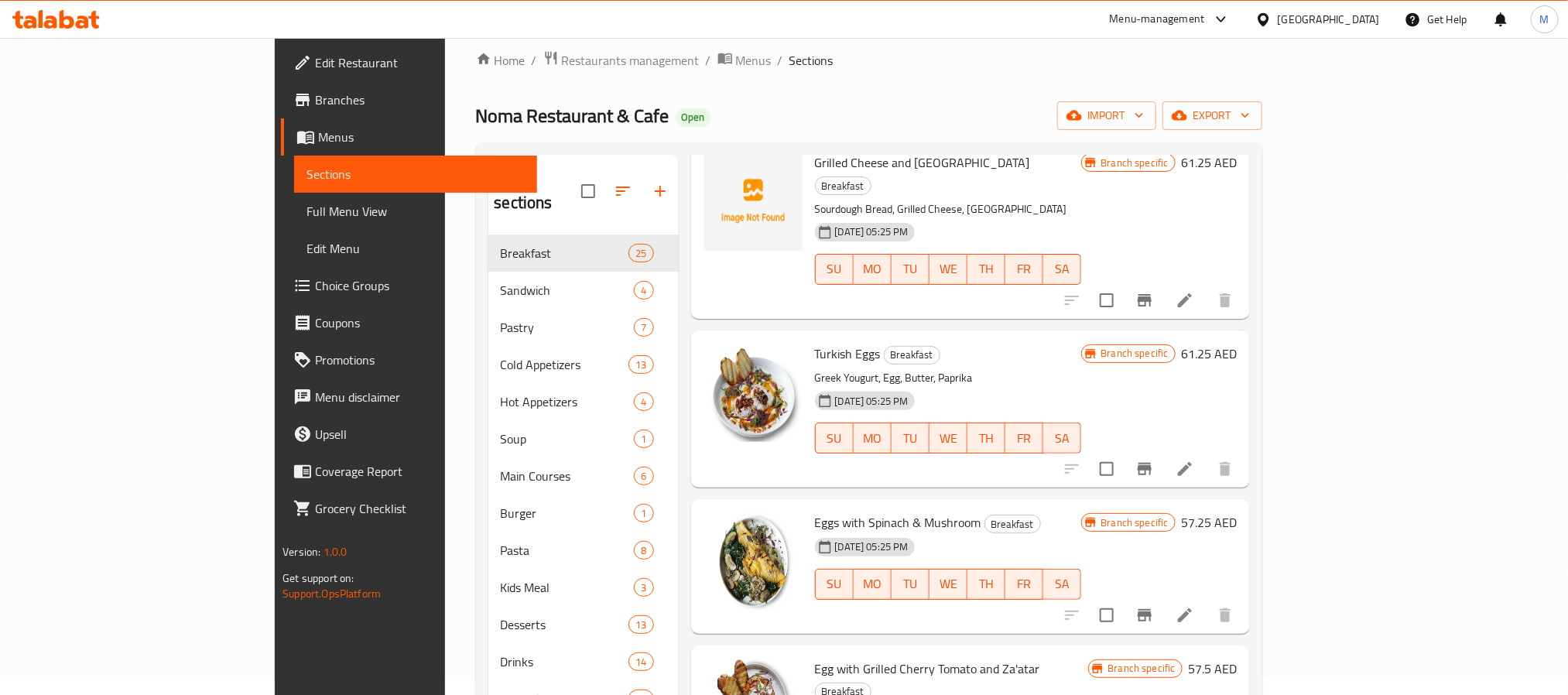
scroll to position [2670, 0]
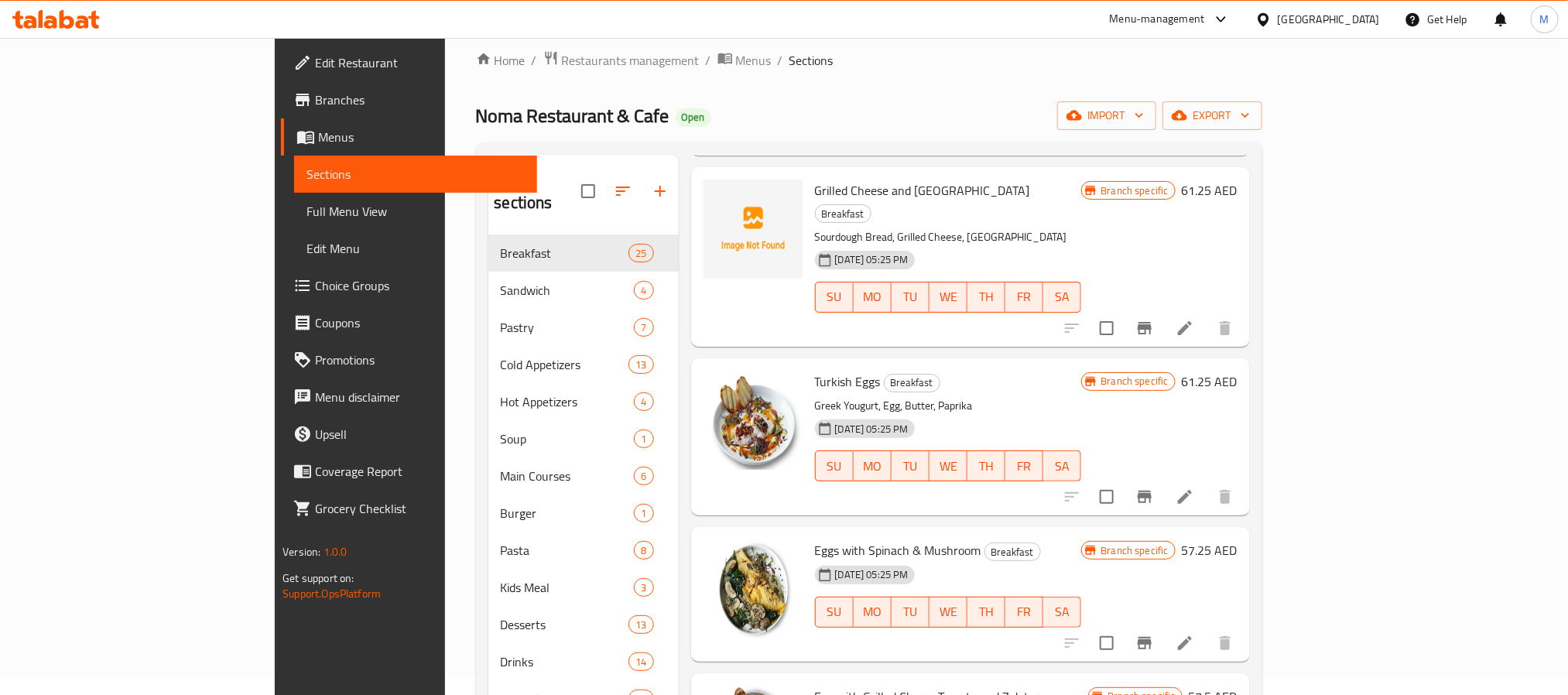
click at [960, 685] on span "Egg with Grilled Cherry Tomato and Za'atar" at bounding box center [927, 696] width 226 height 23
drag, startPoint x: 960, startPoint y: 506, endPoint x: 897, endPoint y: 506, distance: 63.0
click at [897, 685] on span "Egg with Grilled Cherry Tomato and Za'atar" at bounding box center [927, 696] width 226 height 23
click at [850, 685] on span "Egg with Grilled Cherry Tomato and Za'atar" at bounding box center [927, 696] width 226 height 23
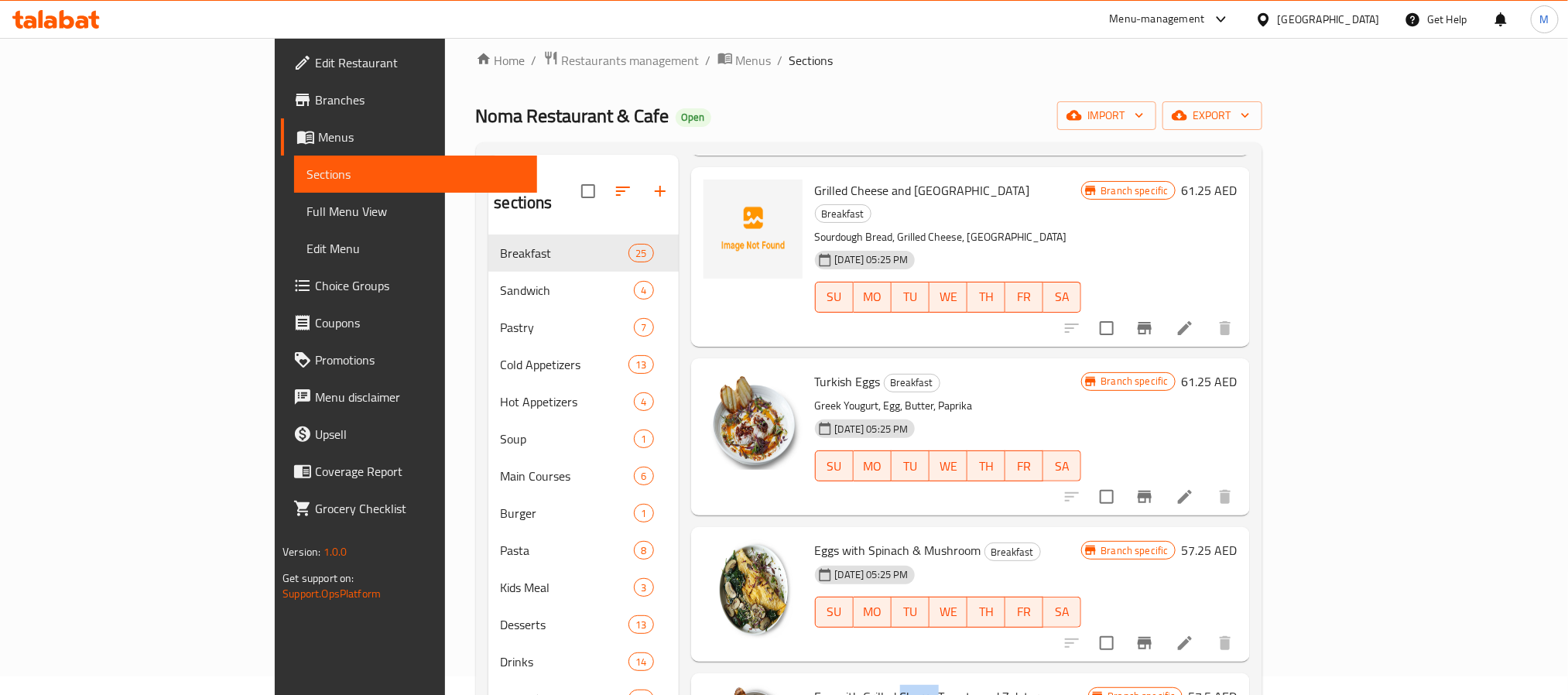
click at [850, 685] on span "Egg with Grilled Cherry Tomato and Za'atar" at bounding box center [927, 696] width 226 height 23
click at [867, 538] on span "Eggs with Spinach & Mushroom" at bounding box center [898, 549] width 166 height 23
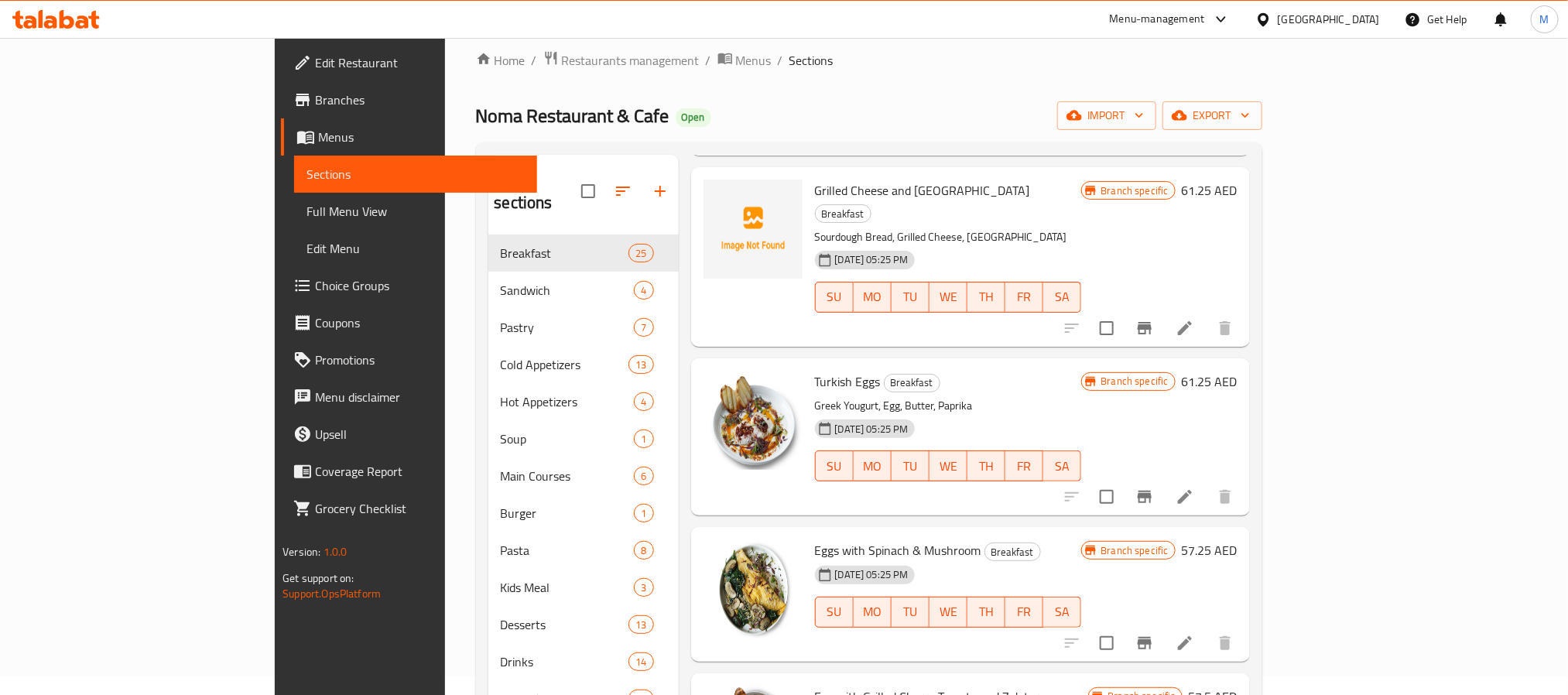
click at [1067, 560] on div "[DATE] 05:25 PM SU MO TU WE TH FR SA" at bounding box center [948, 601] width 279 height 84
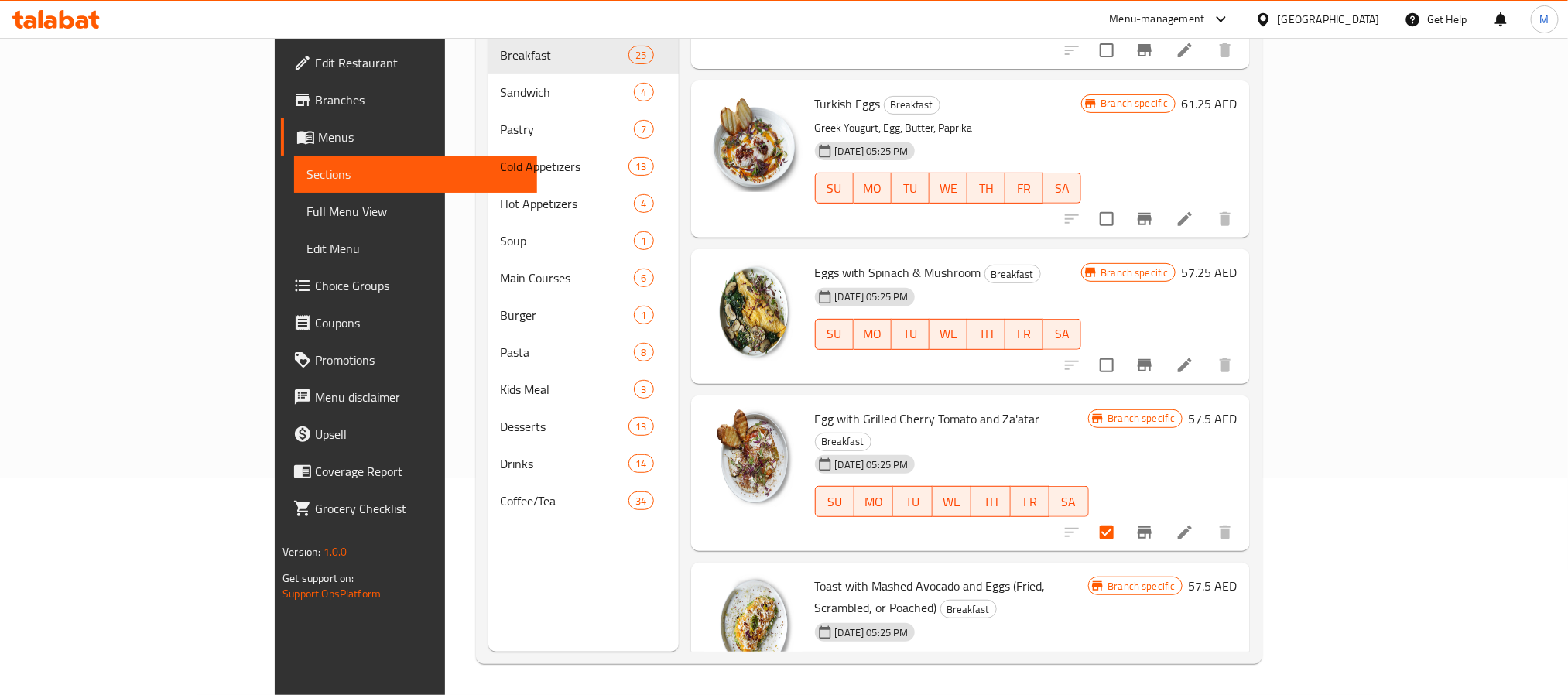
scroll to position [2786, 0]
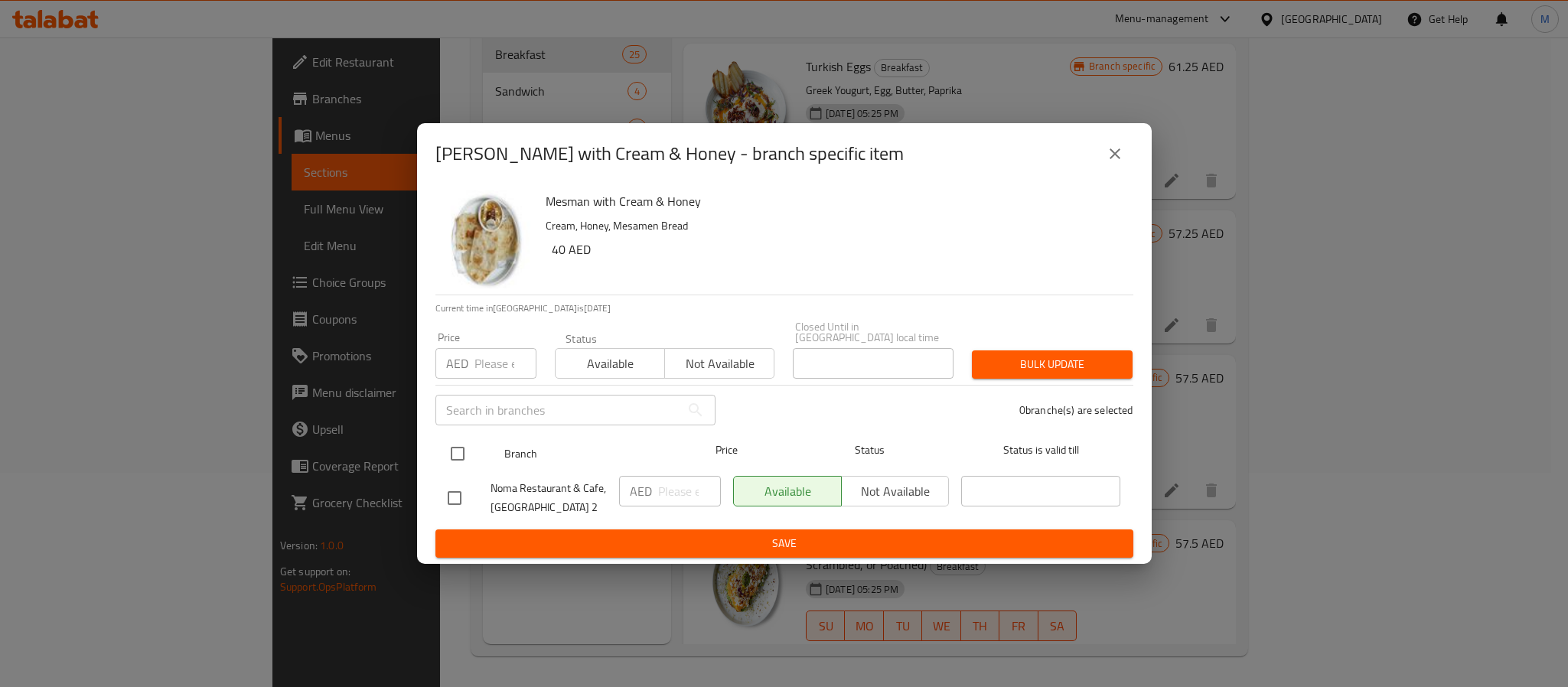
click at [455, 453] on input "checkbox" at bounding box center [457, 453] width 32 height 32
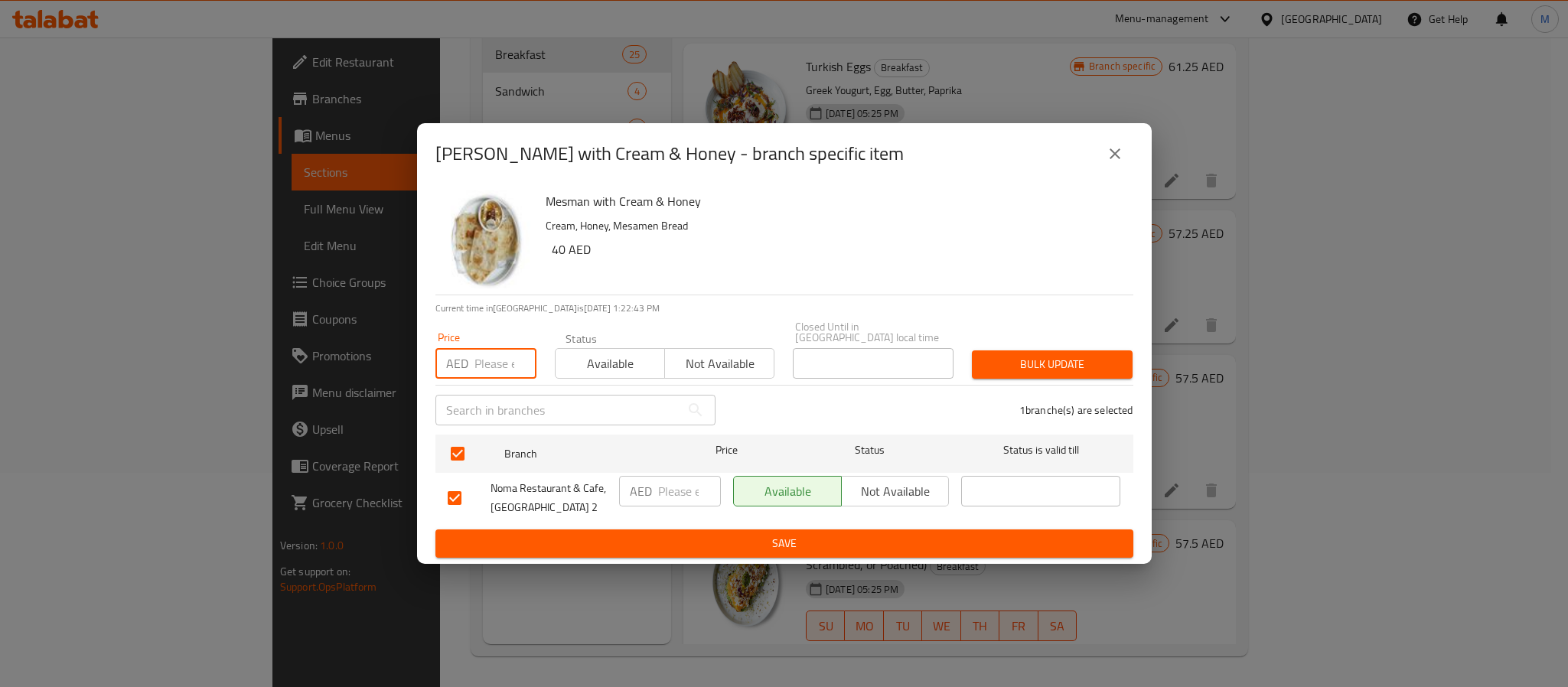
click at [476, 359] on input "number" at bounding box center [506, 362] width 62 height 30
click at [972, 350] on button "Bulk update" at bounding box center [1051, 364] width 161 height 28
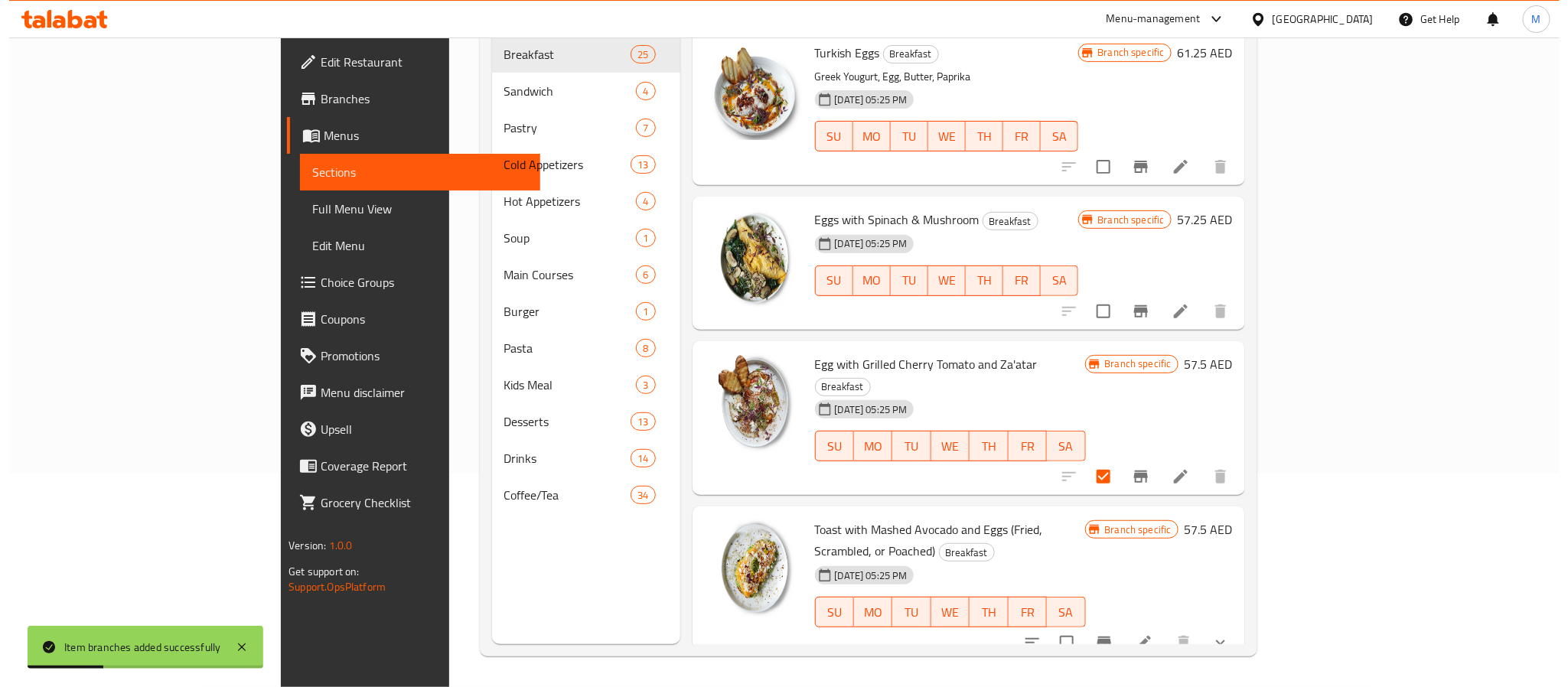
scroll to position [2882, 0]
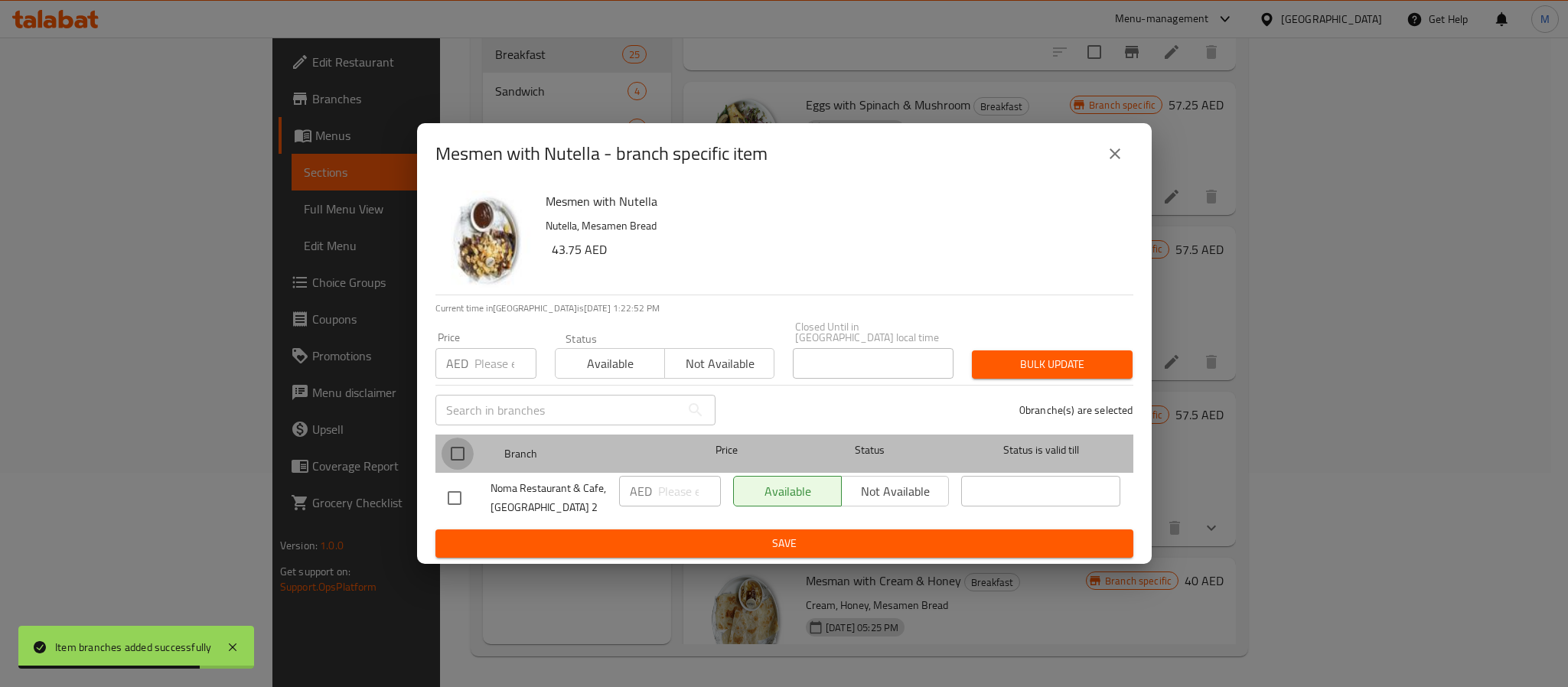
click at [462, 459] on input "checkbox" at bounding box center [457, 453] width 32 height 32
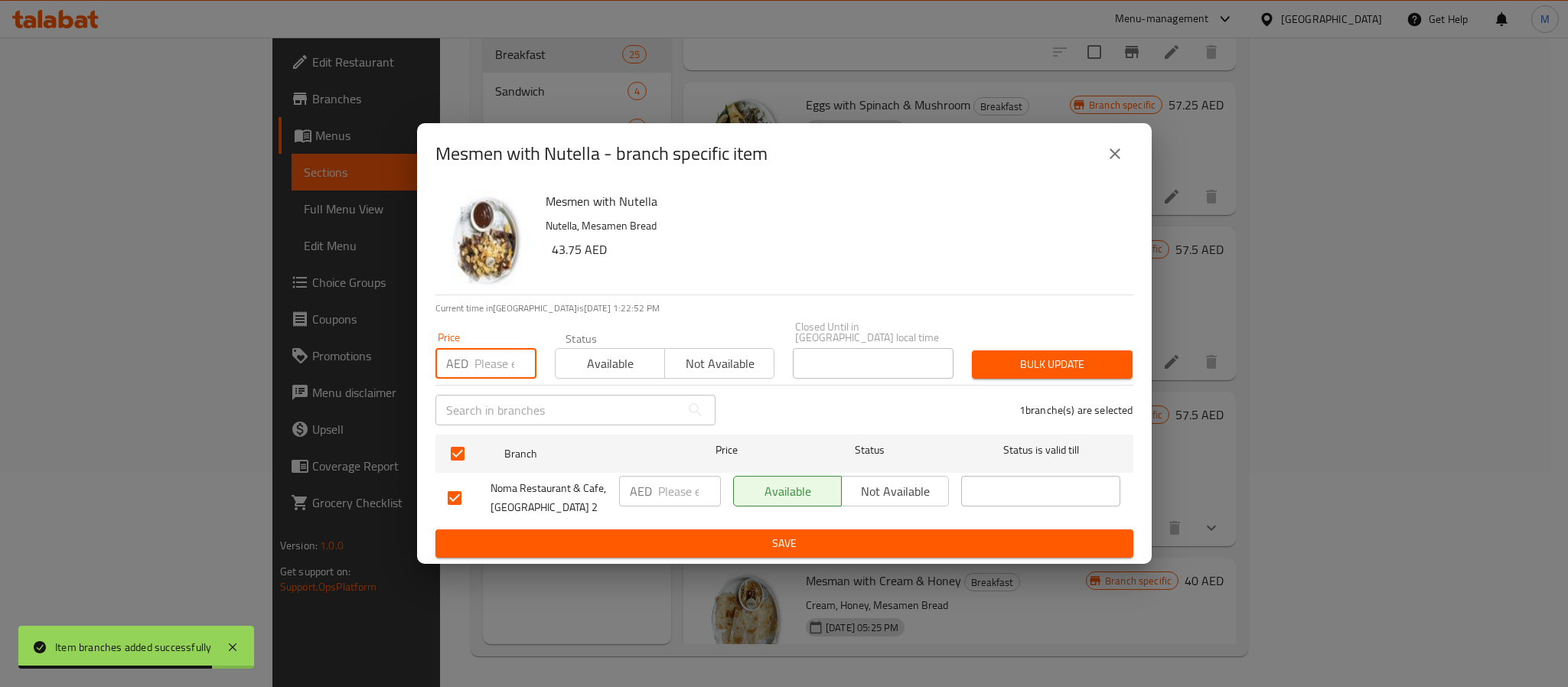
click at [501, 360] on input "number" at bounding box center [506, 362] width 62 height 30
click at [972, 350] on button "Bulk update" at bounding box center [1051, 364] width 161 height 28
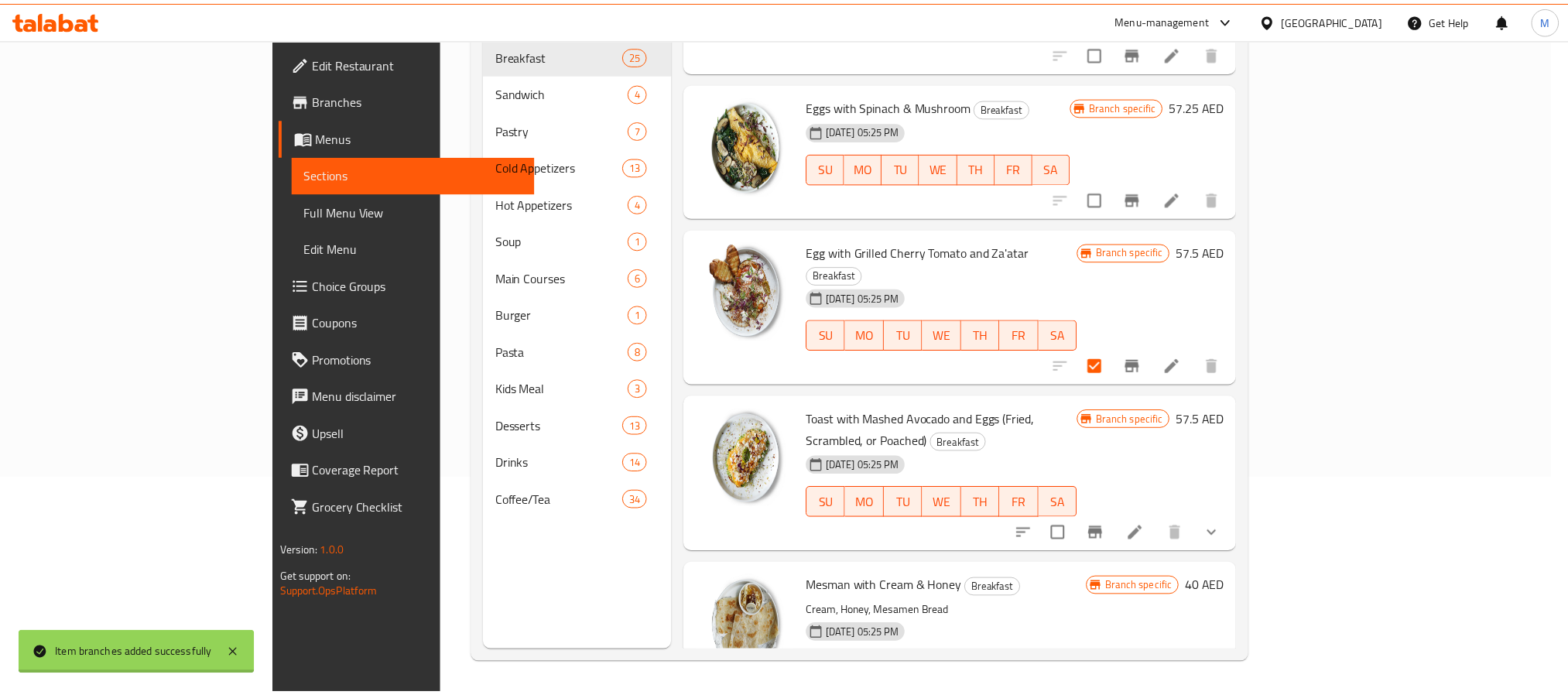
scroll to position [2922, 0]
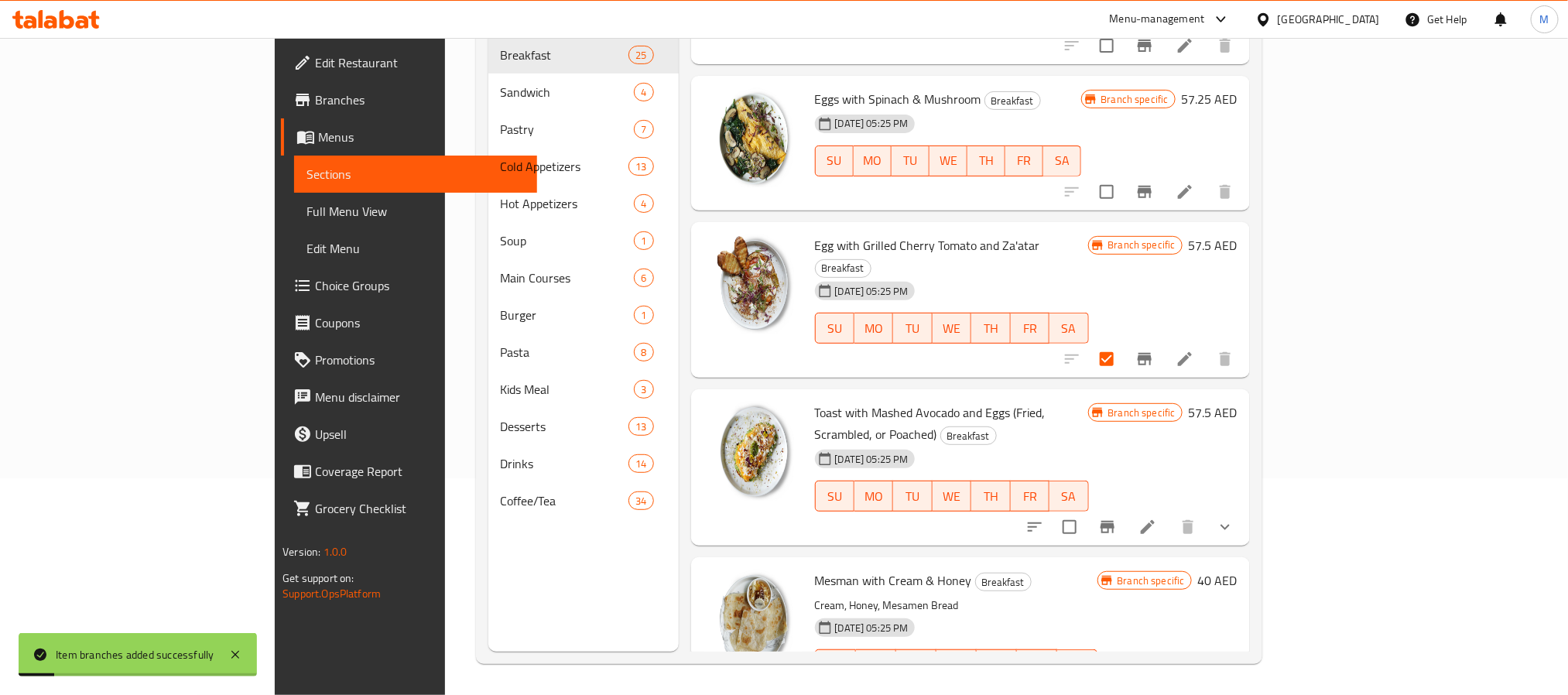
click at [1098, 596] on p "Cream, Honey, Mesamen Bread" at bounding box center [956, 605] width 283 height 19
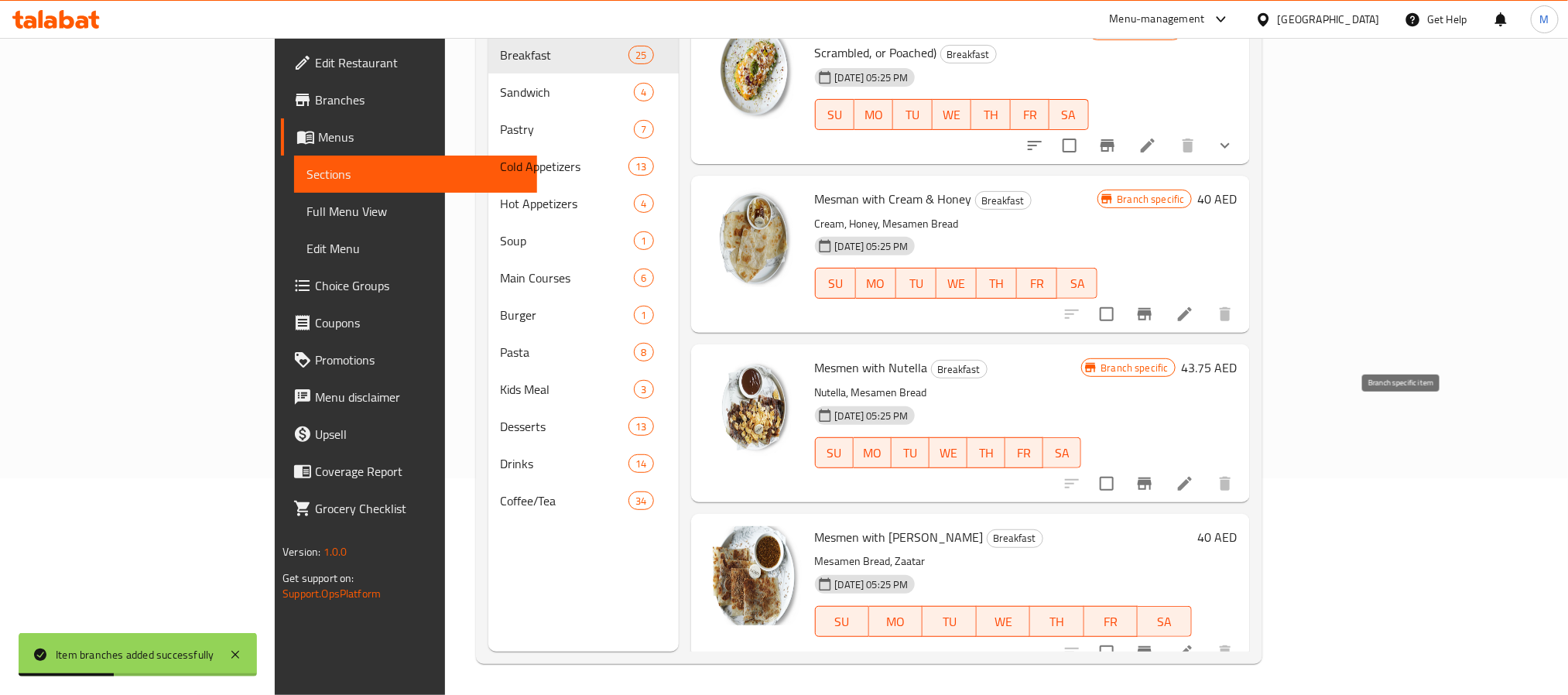
click at [1154, 643] on icon "Branch-specific-item" at bounding box center [1145, 652] width 19 height 19
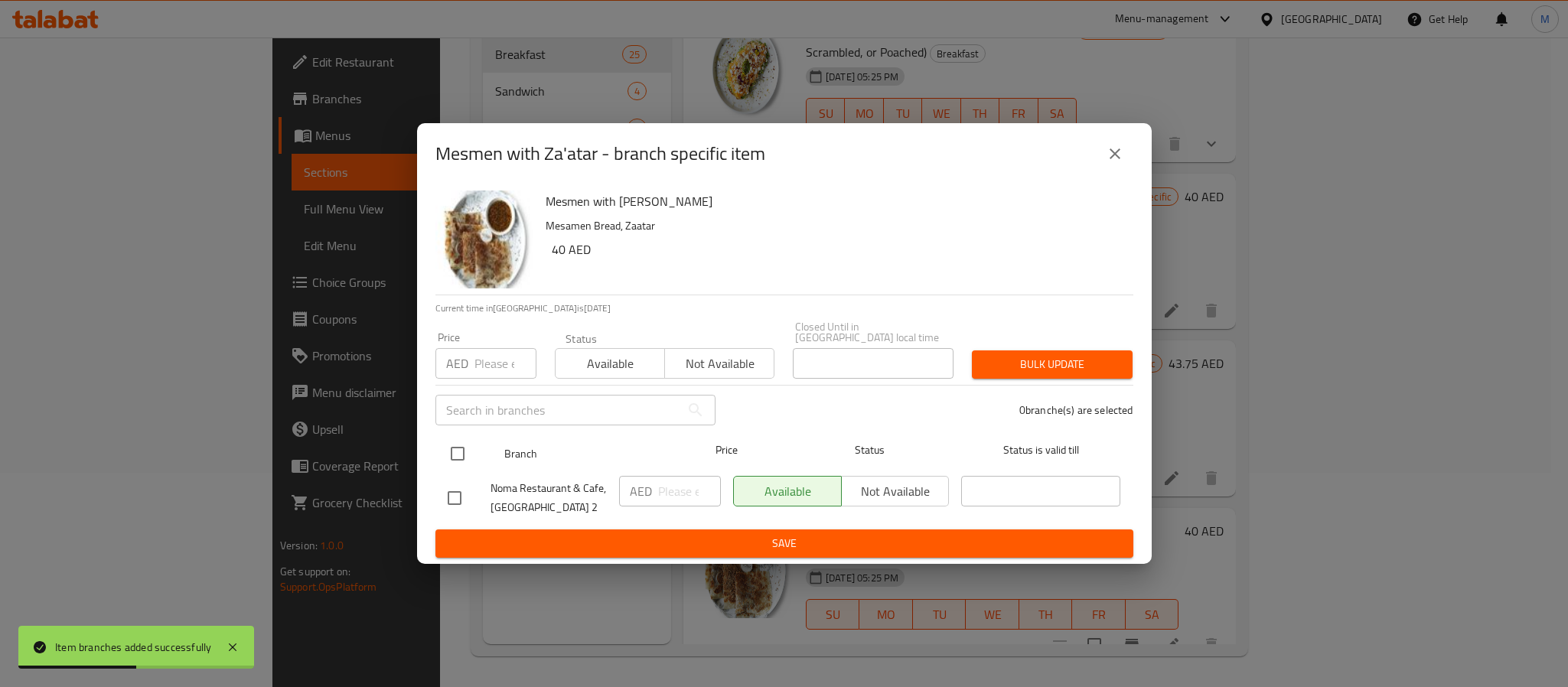
click at [471, 444] on input "checkbox" at bounding box center [457, 453] width 32 height 32
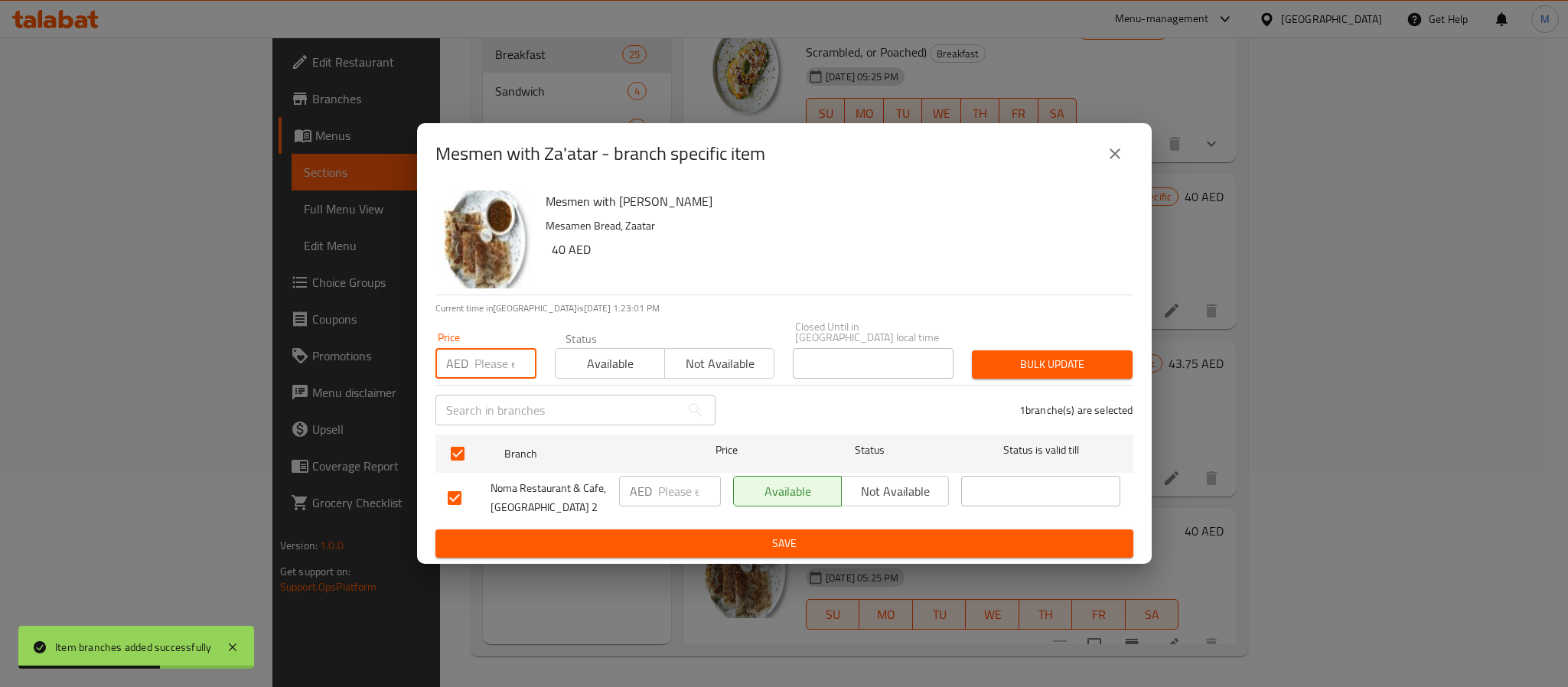
click at [485, 376] on input "number" at bounding box center [506, 362] width 62 height 30
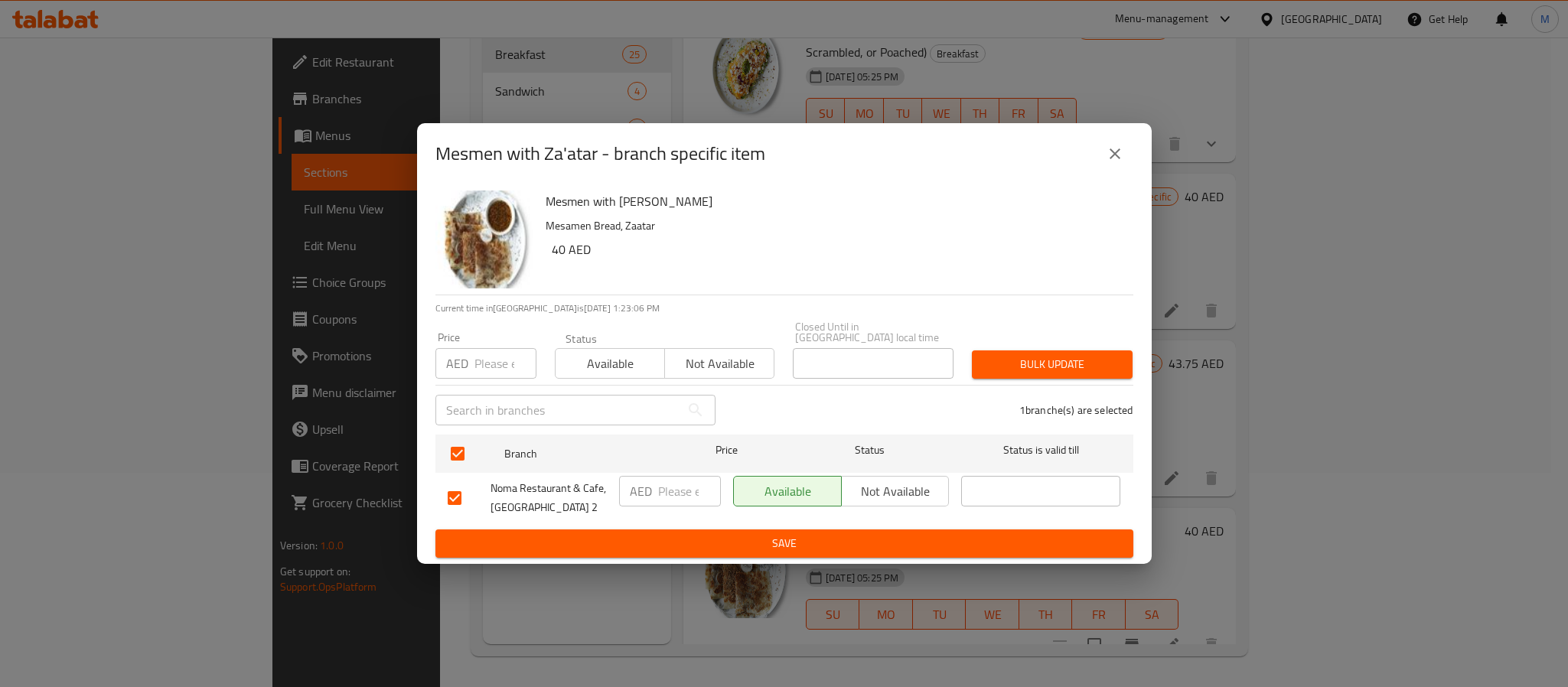
click at [485, 365] on input "number" at bounding box center [506, 362] width 62 height 30
click at [972, 350] on button "Bulk update" at bounding box center [1051, 364] width 161 height 28
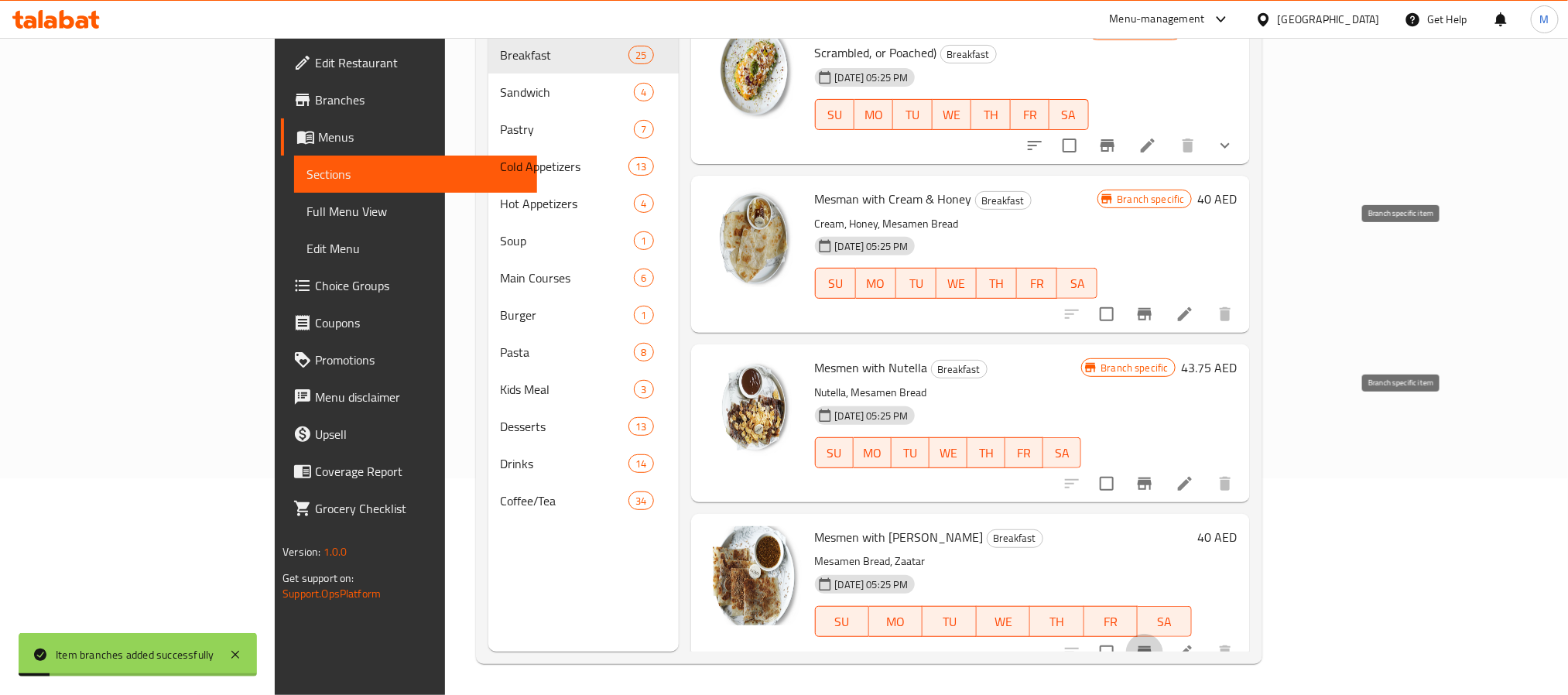
click at [1154, 474] on icon "Branch-specific-item" at bounding box center [1145, 483] width 19 height 19
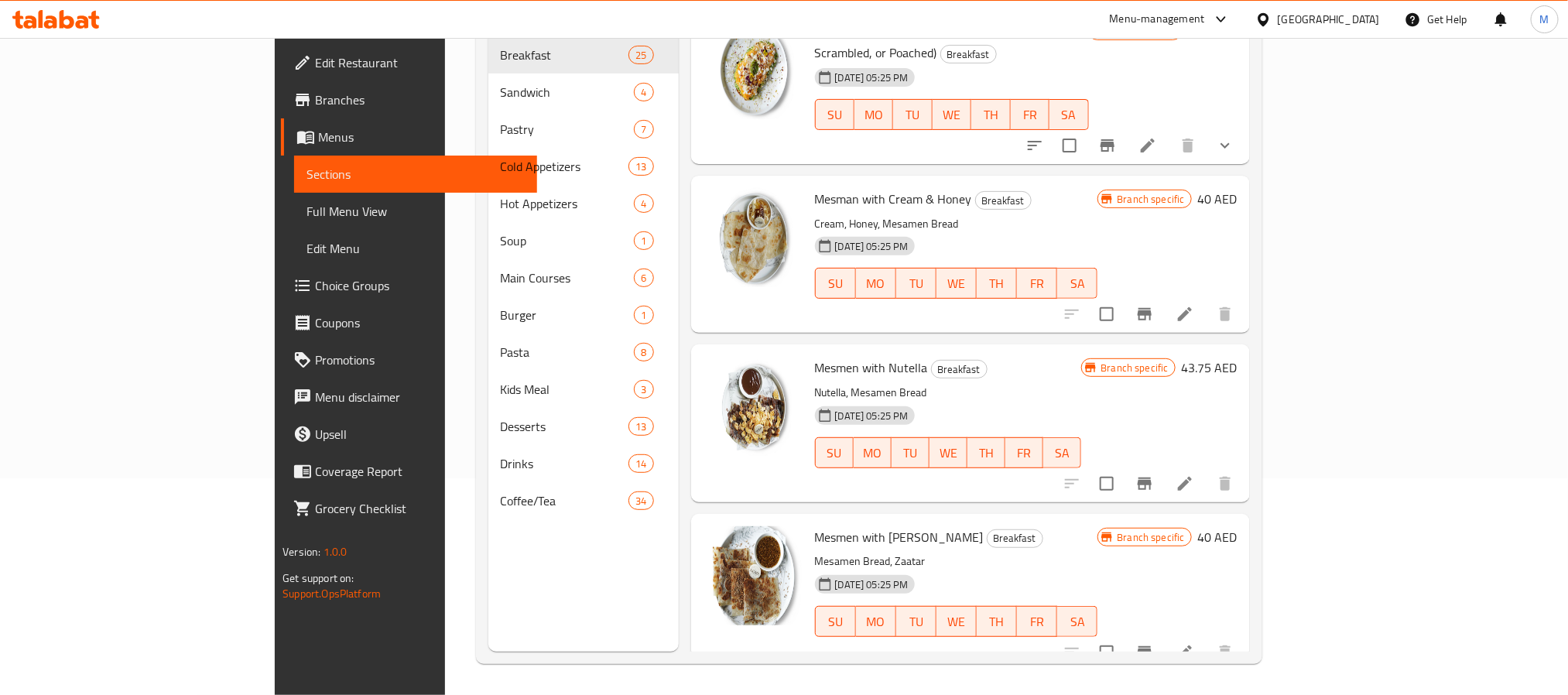
click at [978, 552] on p "Mesamen Bread, Zaatar" at bounding box center [956, 561] width 283 height 19
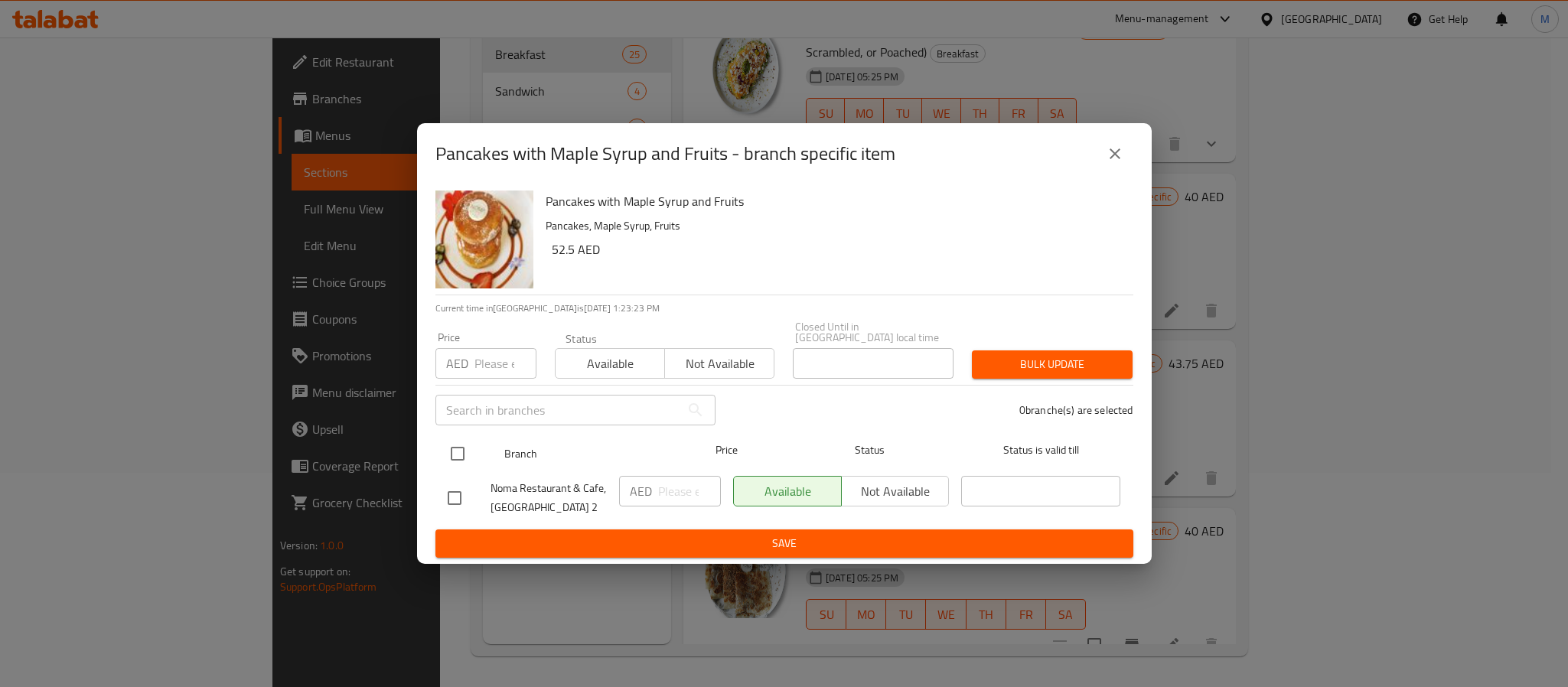
click at [458, 445] on input "checkbox" at bounding box center [457, 453] width 32 height 32
click at [506, 367] on input "number" at bounding box center [506, 362] width 62 height 30
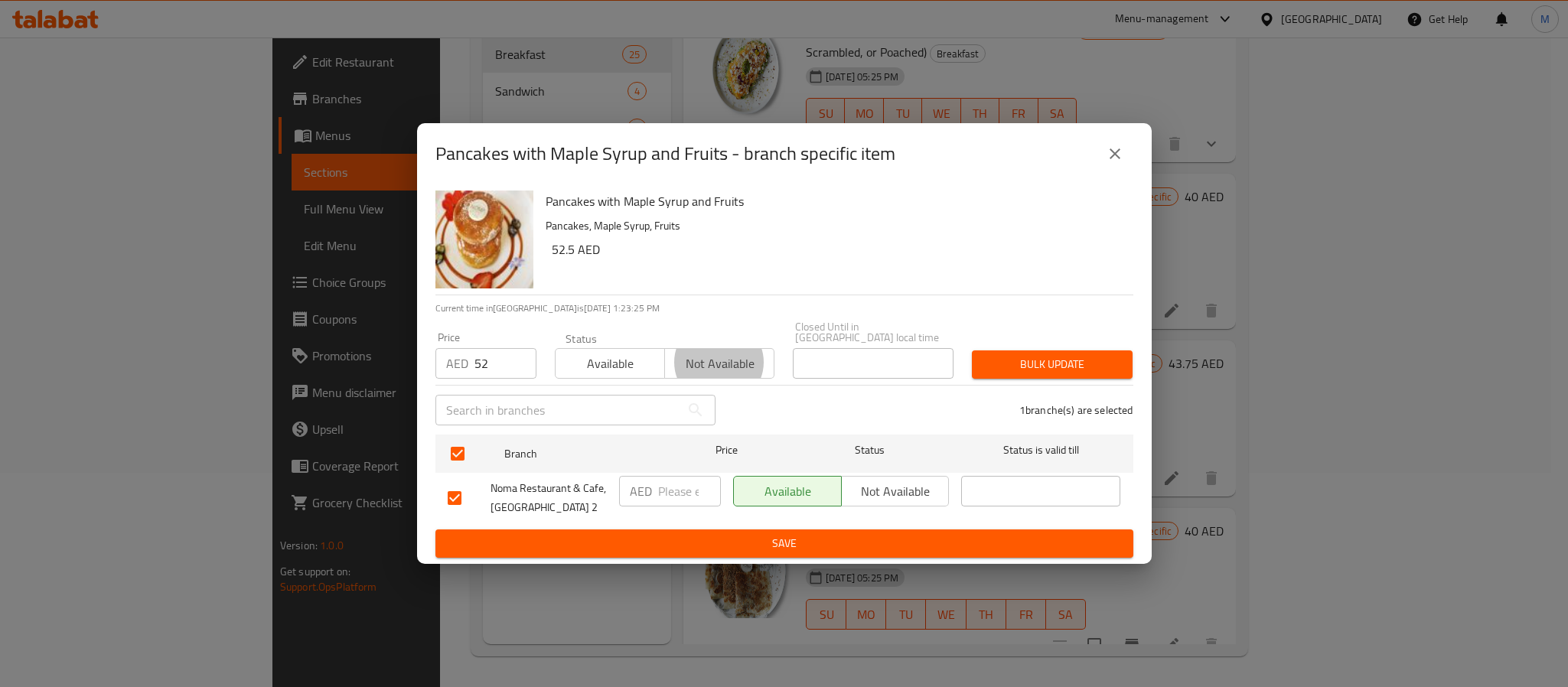
click at [972, 350] on button "Bulk update" at bounding box center [1051, 364] width 161 height 28
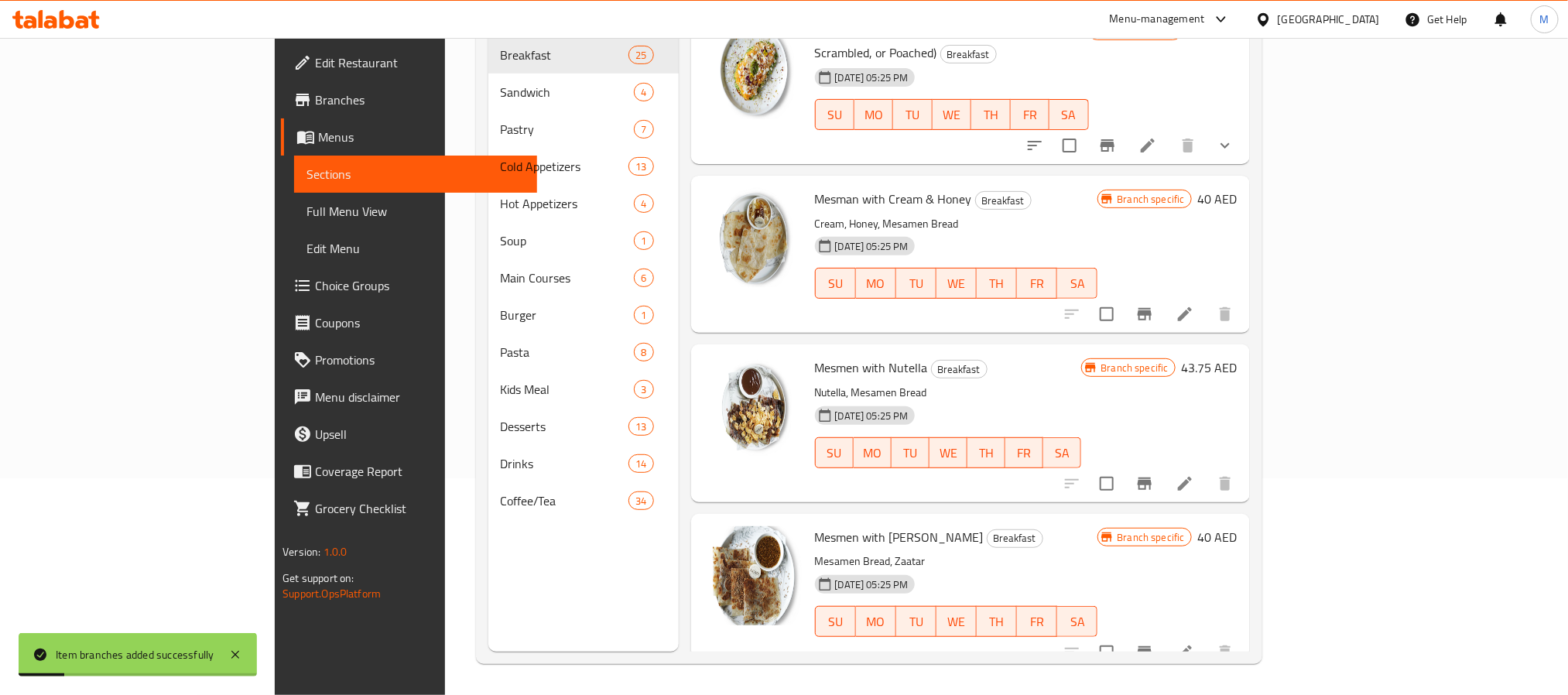
click at [1032, 526] on h6 "Mesmen with [PERSON_NAME] Breakfast" at bounding box center [956, 536] width 283 height 21
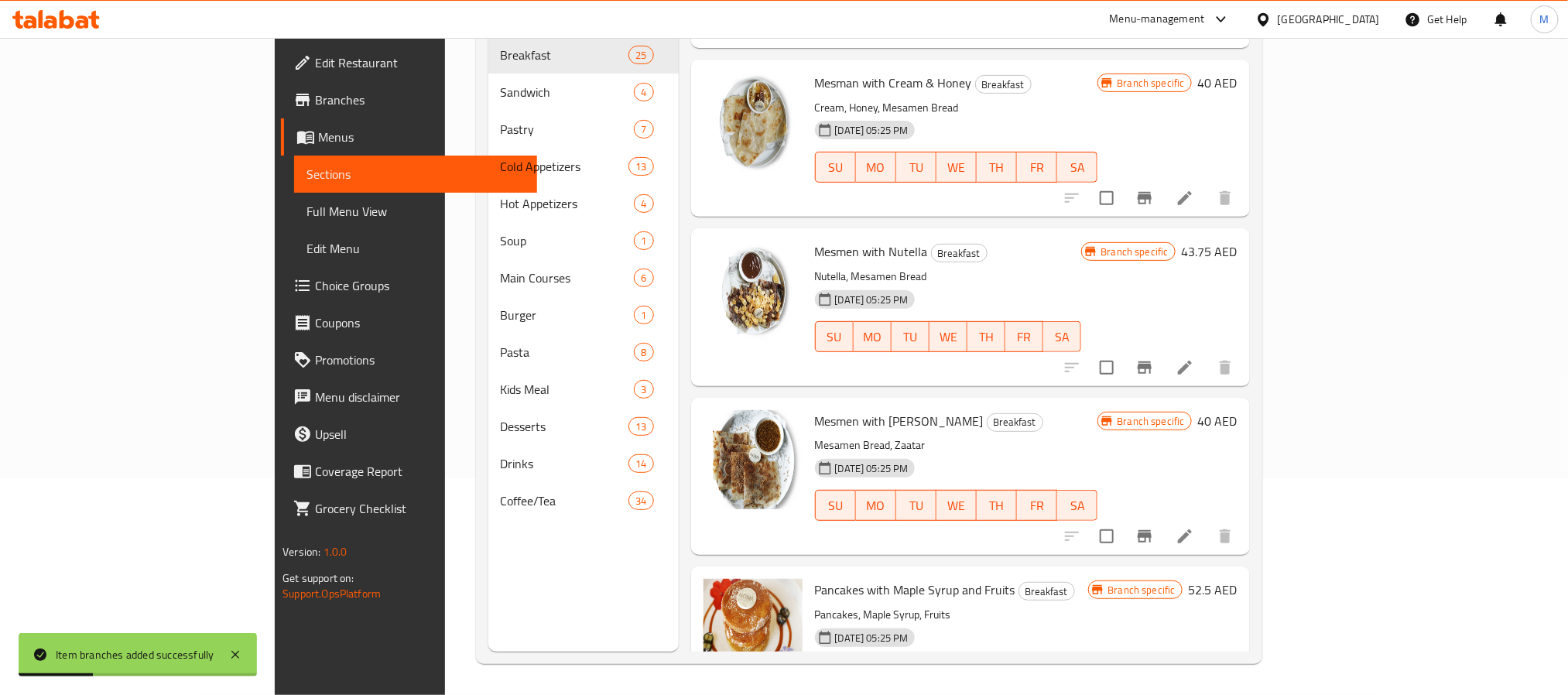
scroll to position [3429, 0]
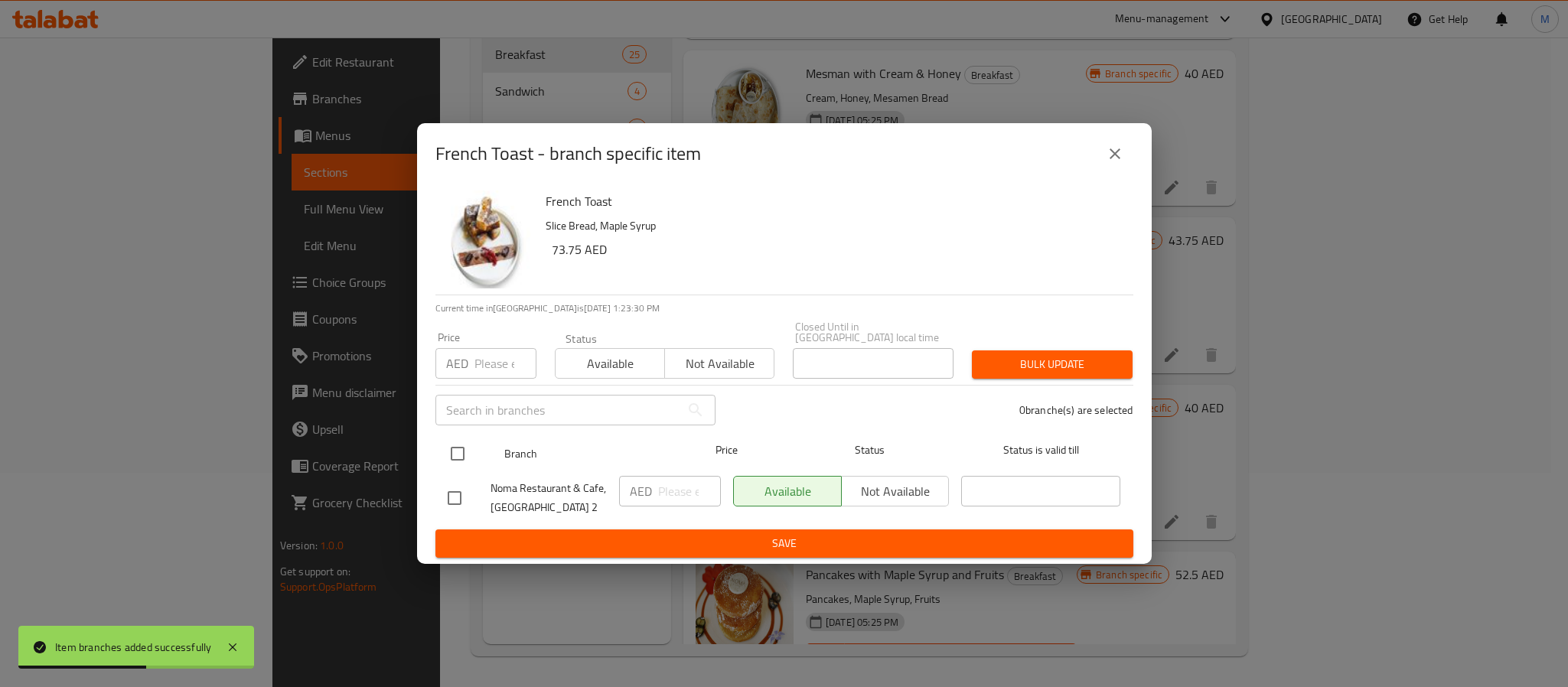
click at [462, 455] on input "checkbox" at bounding box center [457, 453] width 32 height 32
click at [484, 349] on input "number" at bounding box center [506, 362] width 62 height 30
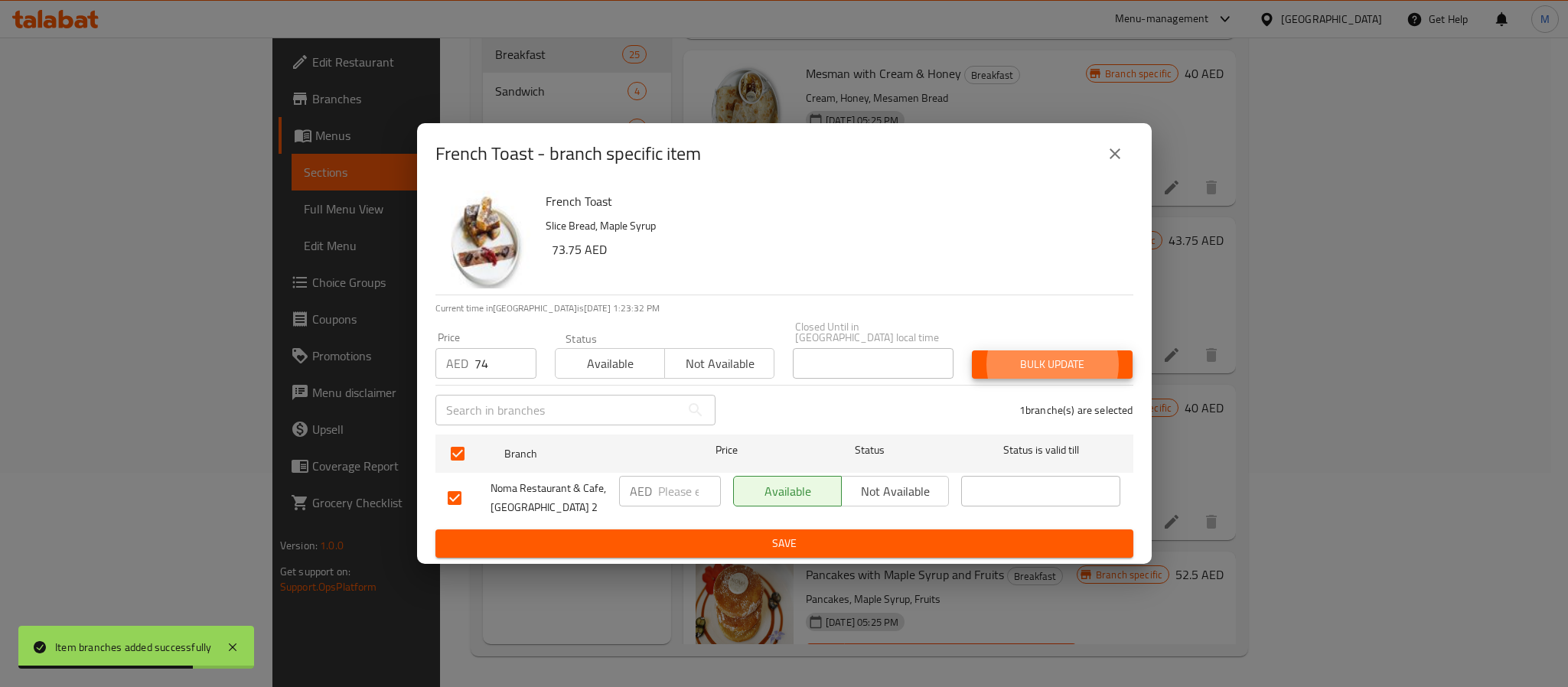
click at [972, 350] on button "Bulk update" at bounding box center [1051, 364] width 161 height 28
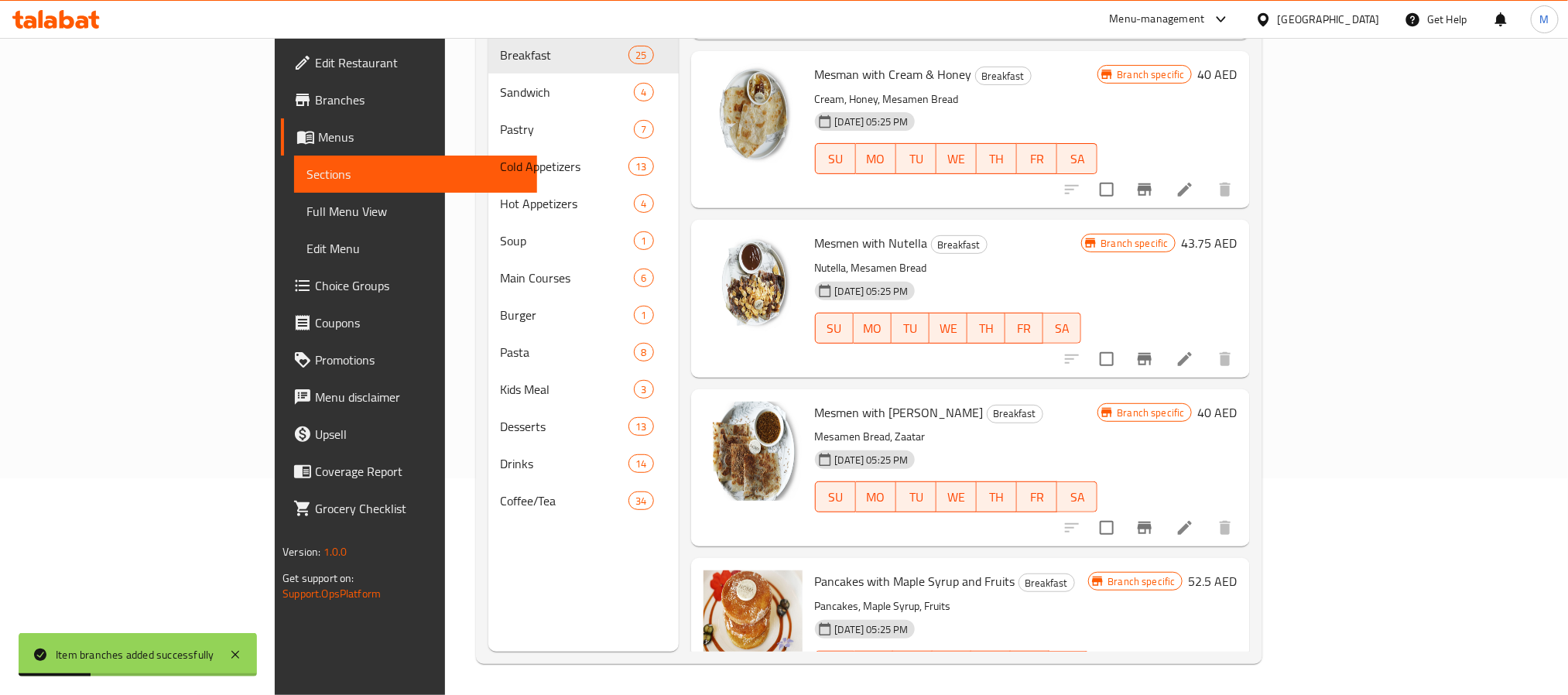
click at [1004, 613] on div "[DATE] 05:25 PM SU MO TU WE TH FR SA" at bounding box center [952, 655] width 287 height 84
